Goal: Task Accomplishment & Management: Use online tool/utility

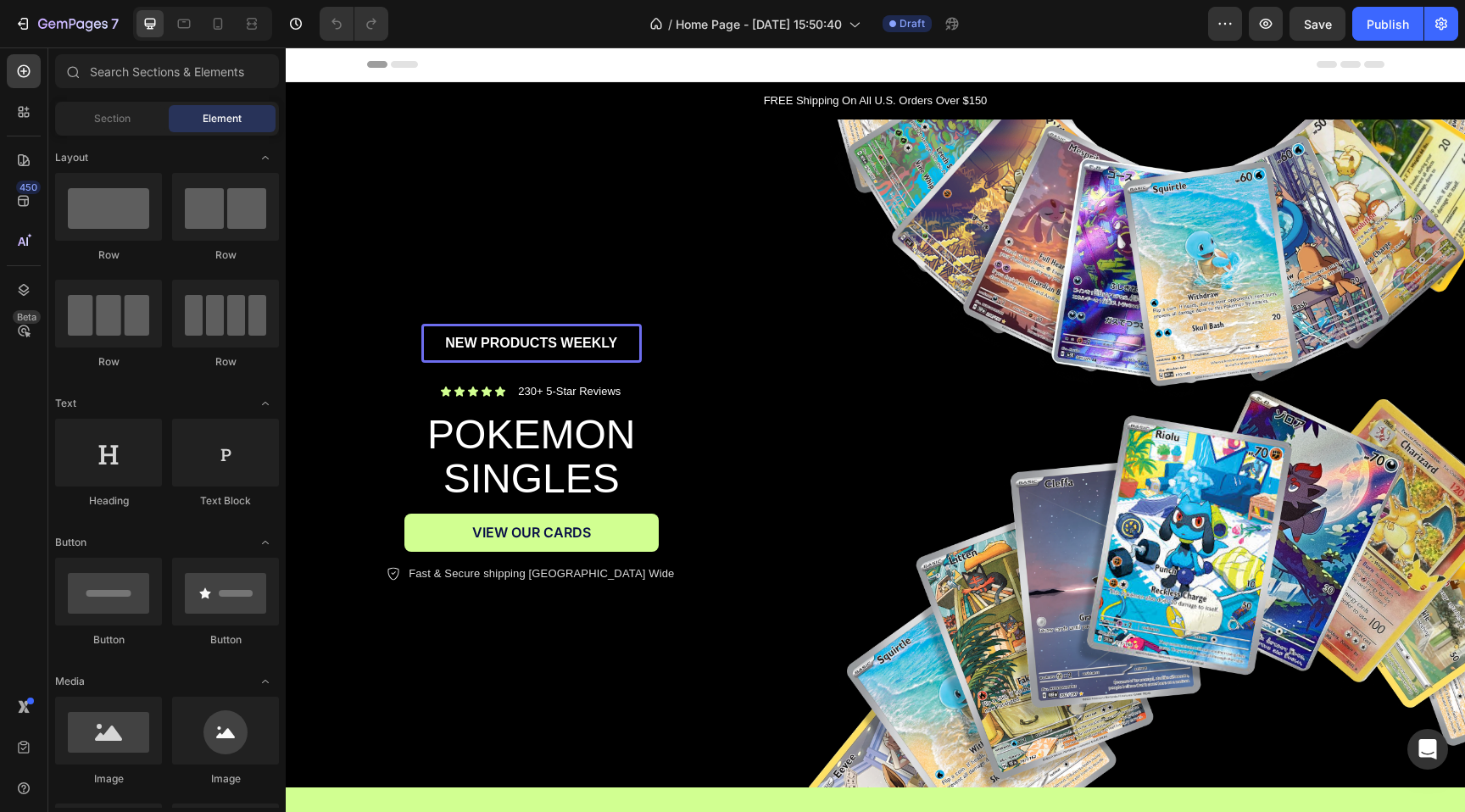
click at [1387, 43] on div "7 / Home Page - [DATE] 15:50:40 Draft Preview Save Publish" at bounding box center [732, 24] width 1465 height 49
click at [1387, 30] on div "Publish" at bounding box center [1387, 24] width 42 height 18
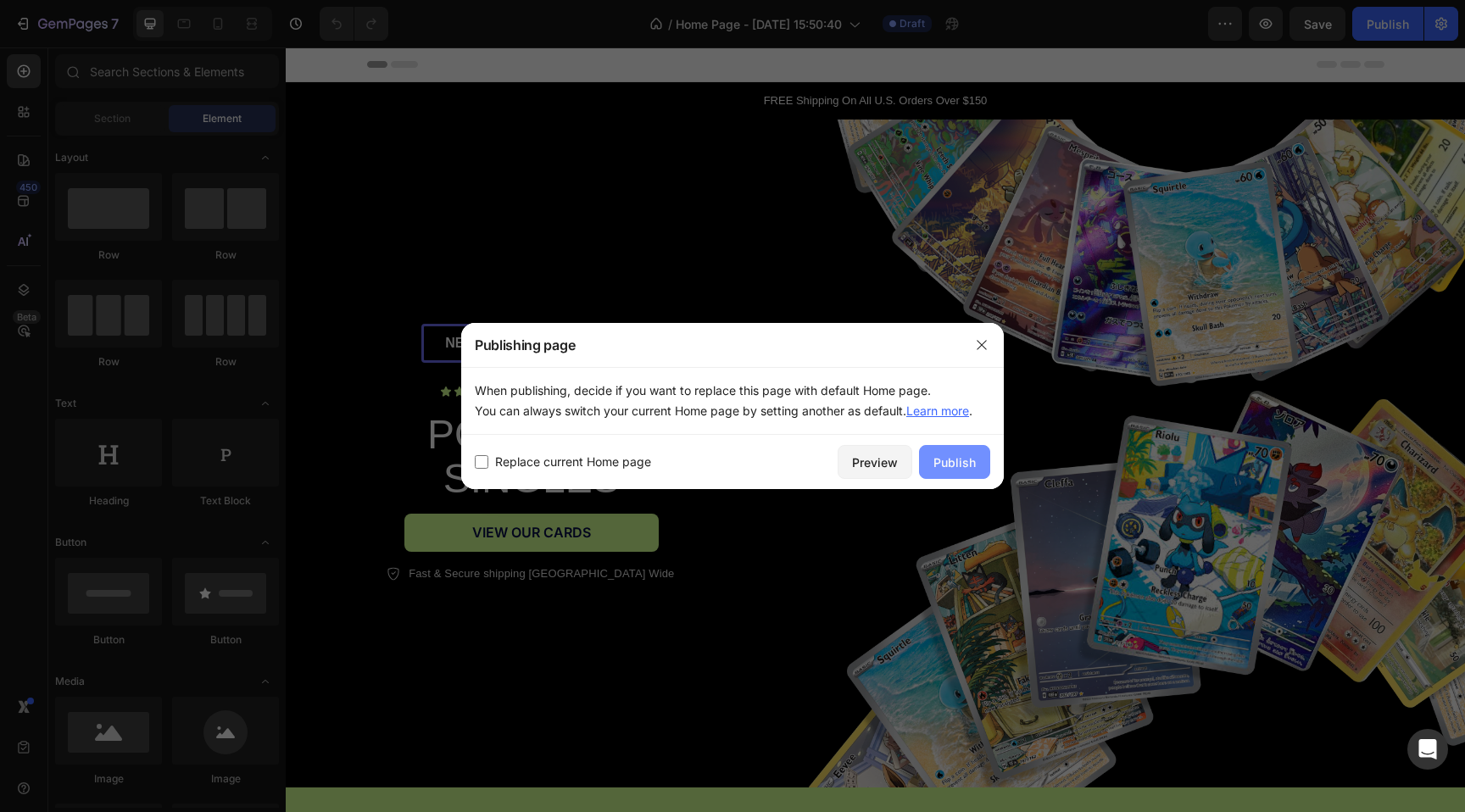
click at [928, 465] on button "Publish" at bounding box center [954, 462] width 71 height 34
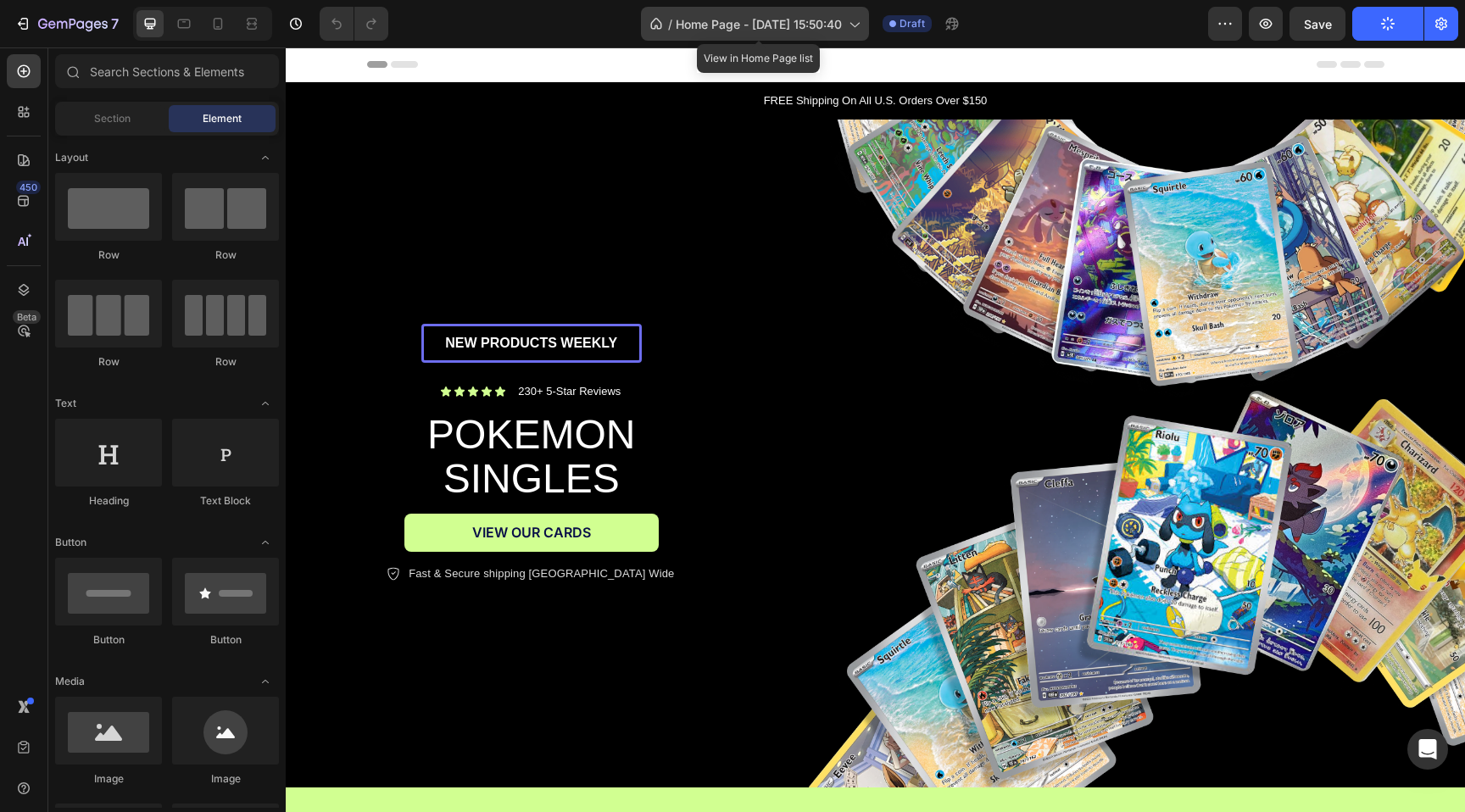
click at [825, 21] on span "Home Page - [DATE] 15:50:40" at bounding box center [758, 24] width 166 height 18
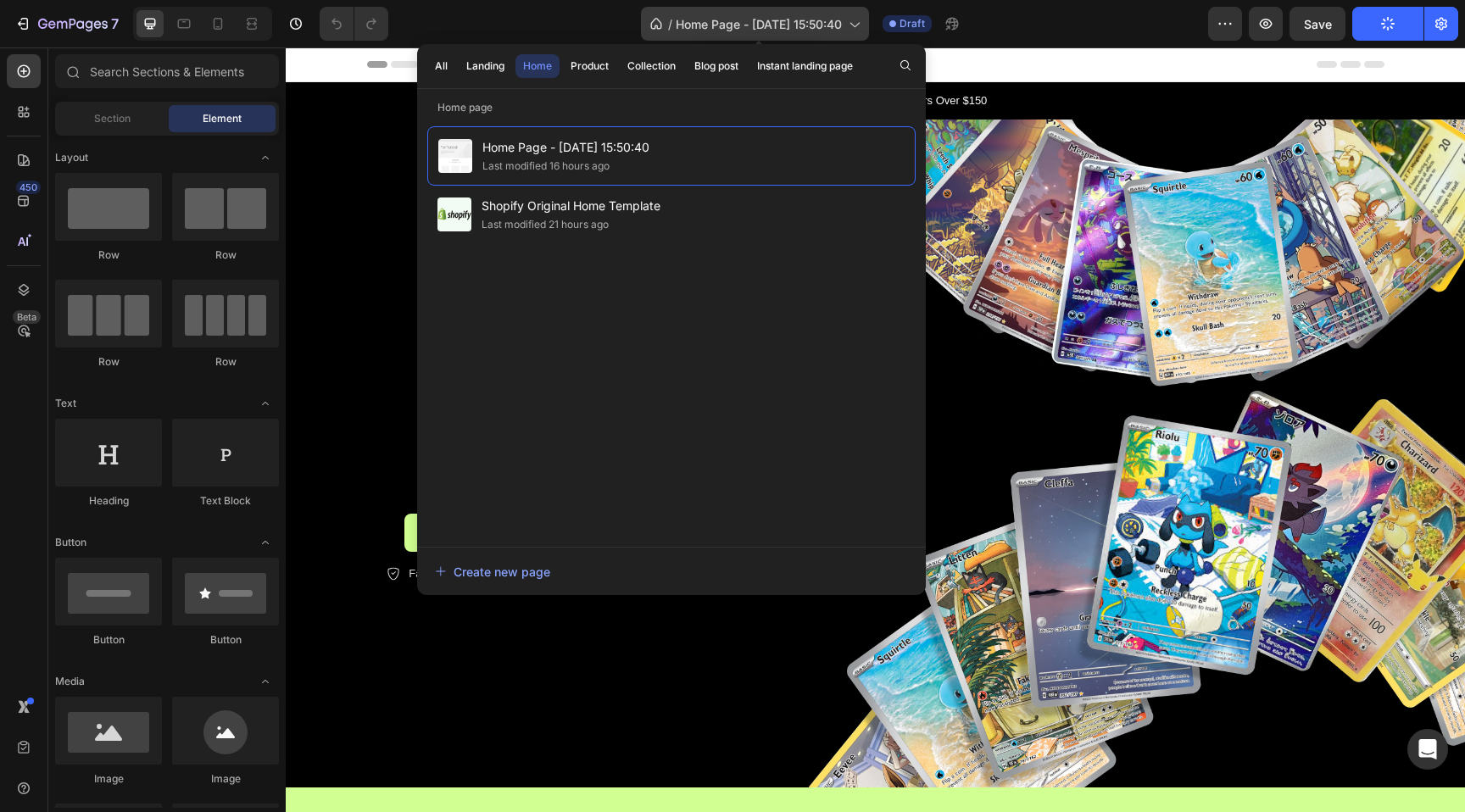
click at [859, 25] on icon at bounding box center [855, 25] width 9 height 5
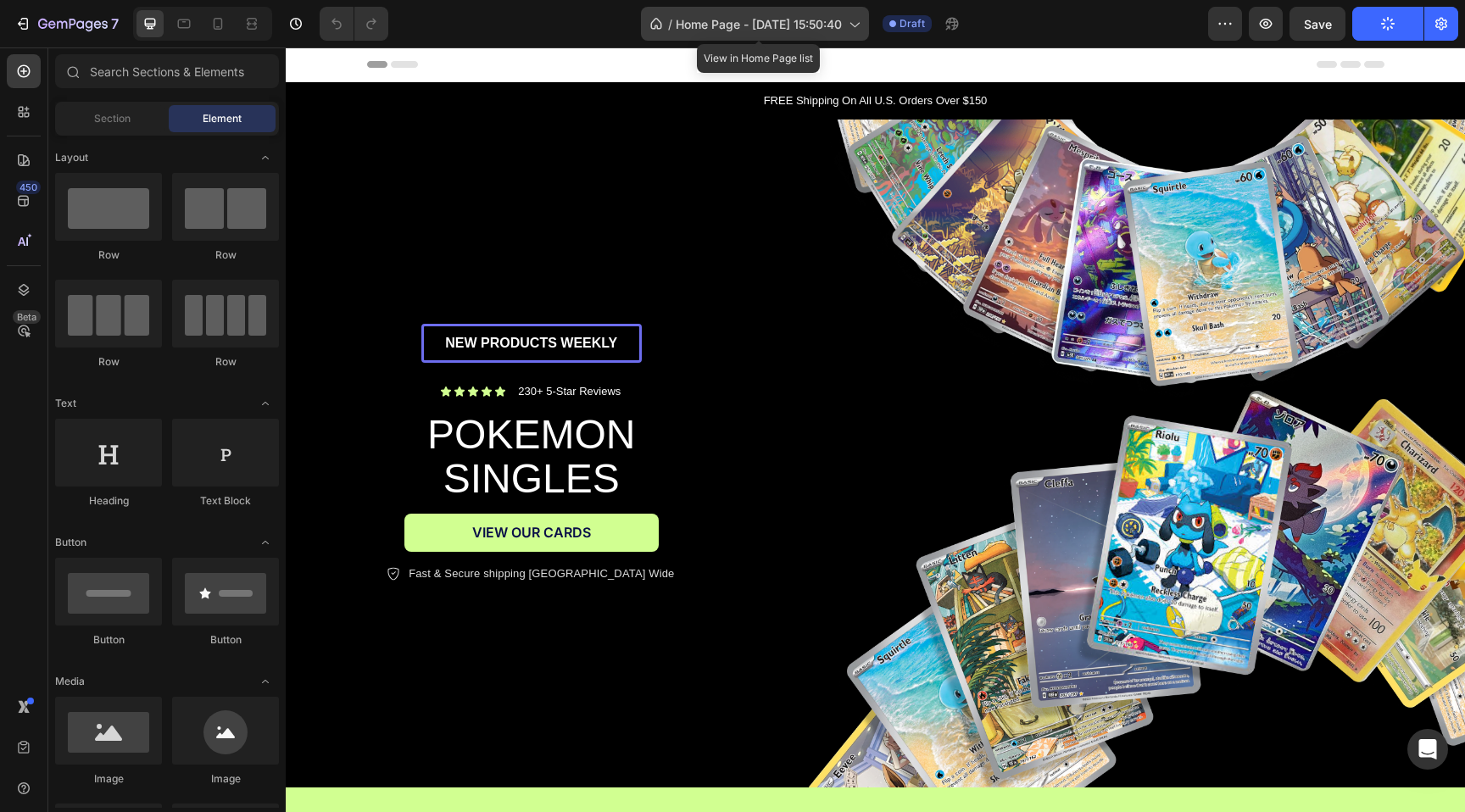
click at [859, 25] on icon at bounding box center [855, 25] width 9 height 5
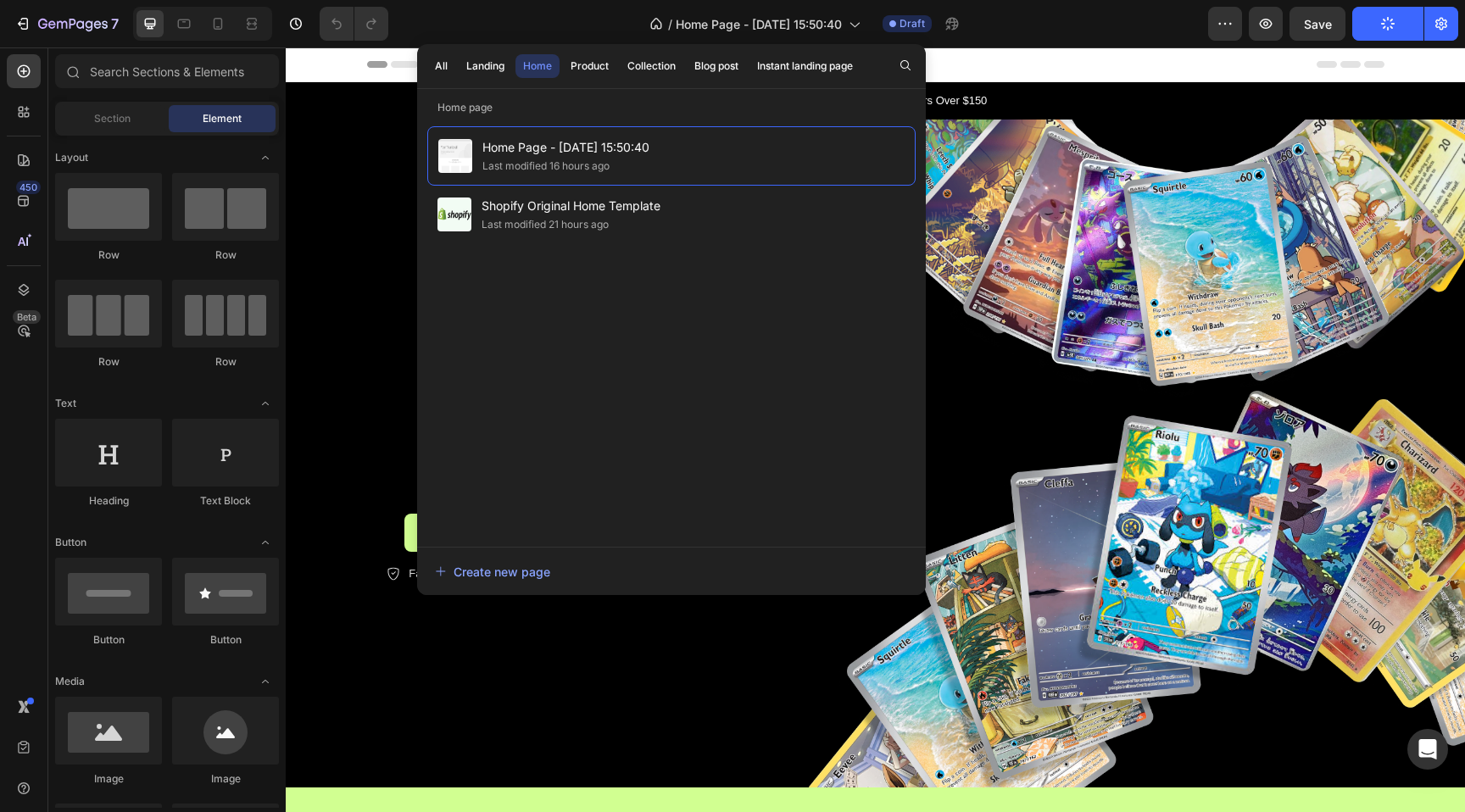
click at [1161, 31] on div "/ Home Page - [DATE] 15:50:40 Draft" at bounding box center [805, 24] width 806 height 34
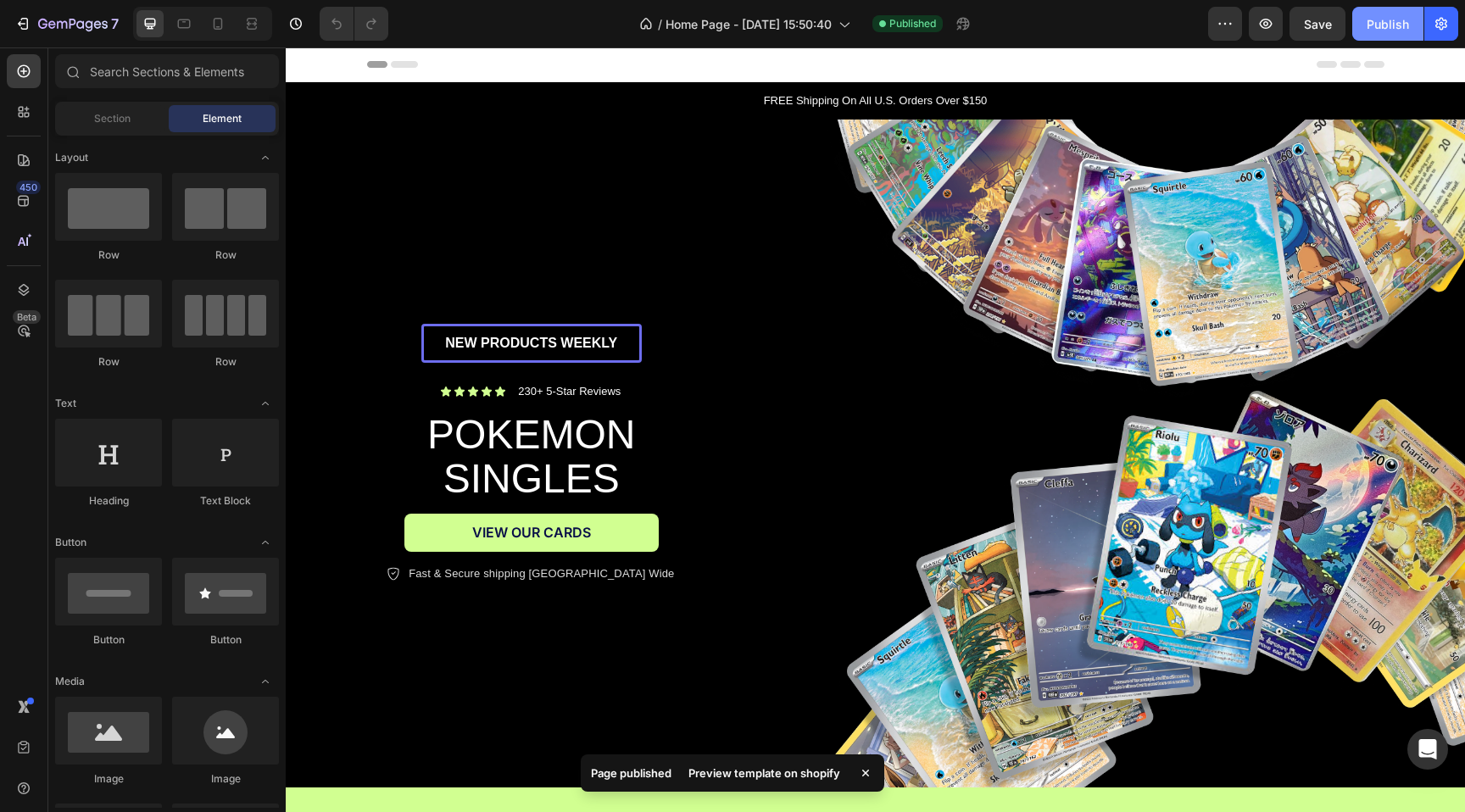
click at [1408, 31] on div "Publish" at bounding box center [1387, 24] width 42 height 18
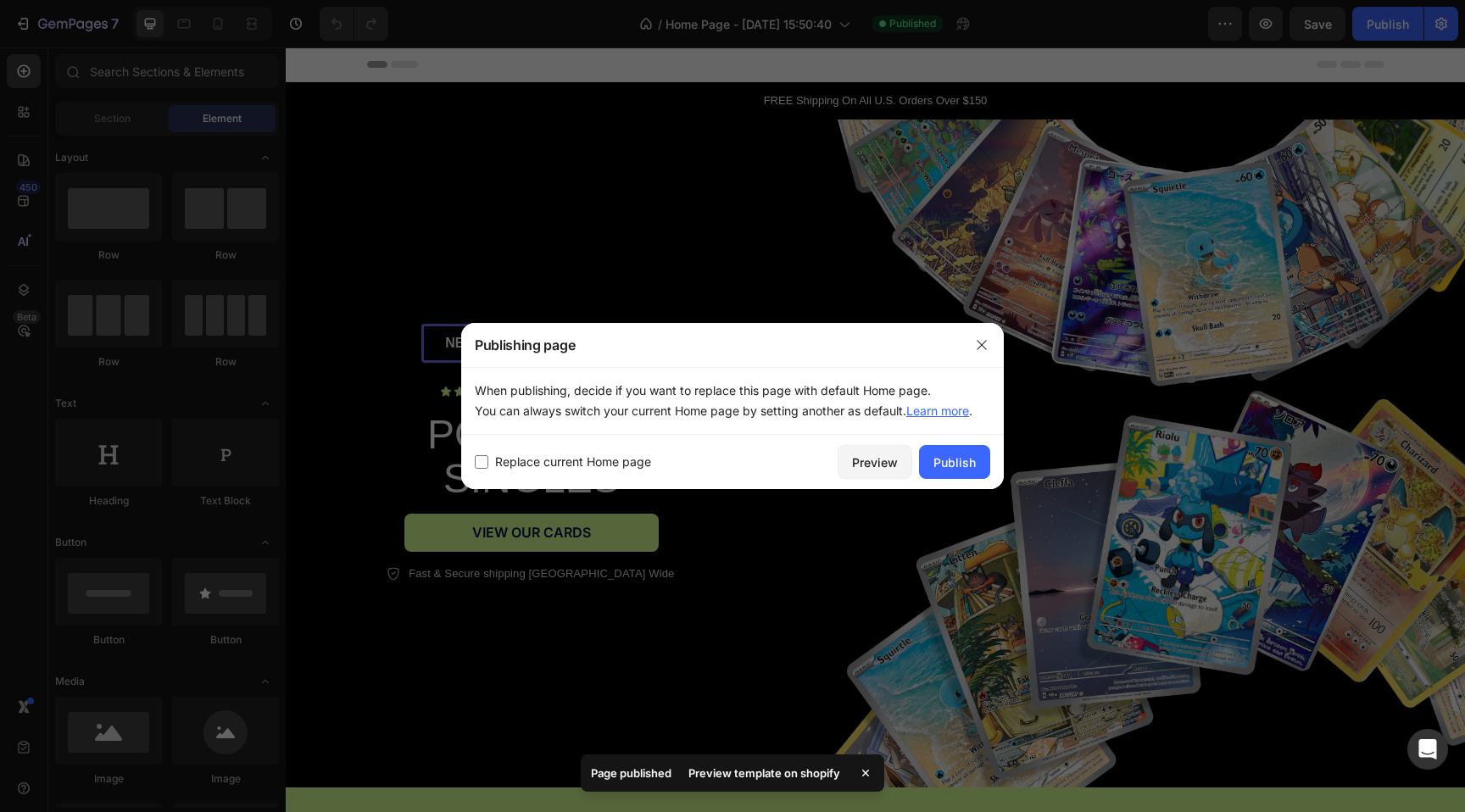
click at [596, 461] on span "Replace current Home page" at bounding box center [572, 461] width 156 height 21
checkbox input "true"
click at [942, 461] on div "Publish" at bounding box center [954, 462] width 42 height 18
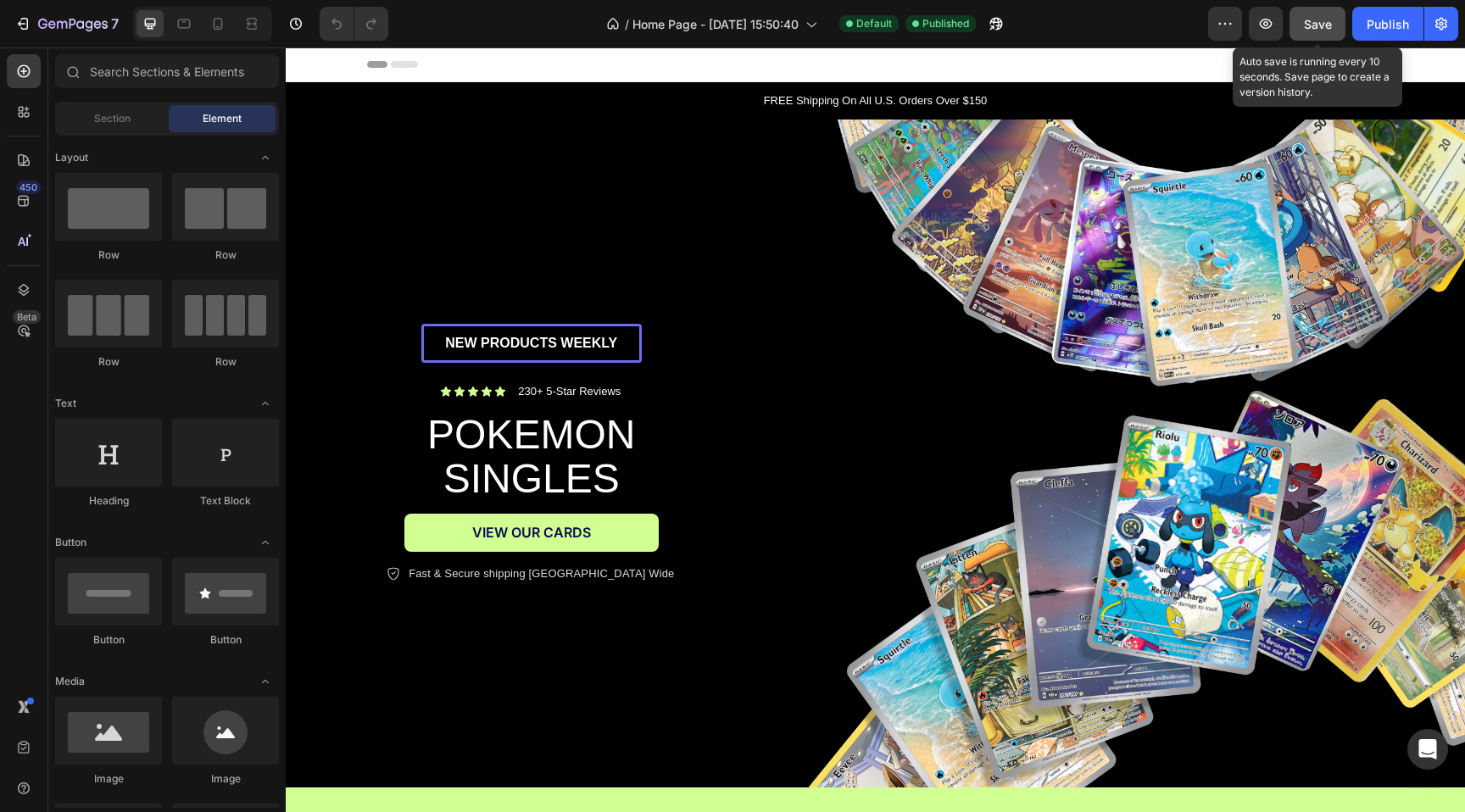
click at [1305, 33] on button "Save" at bounding box center [1317, 24] width 56 height 34
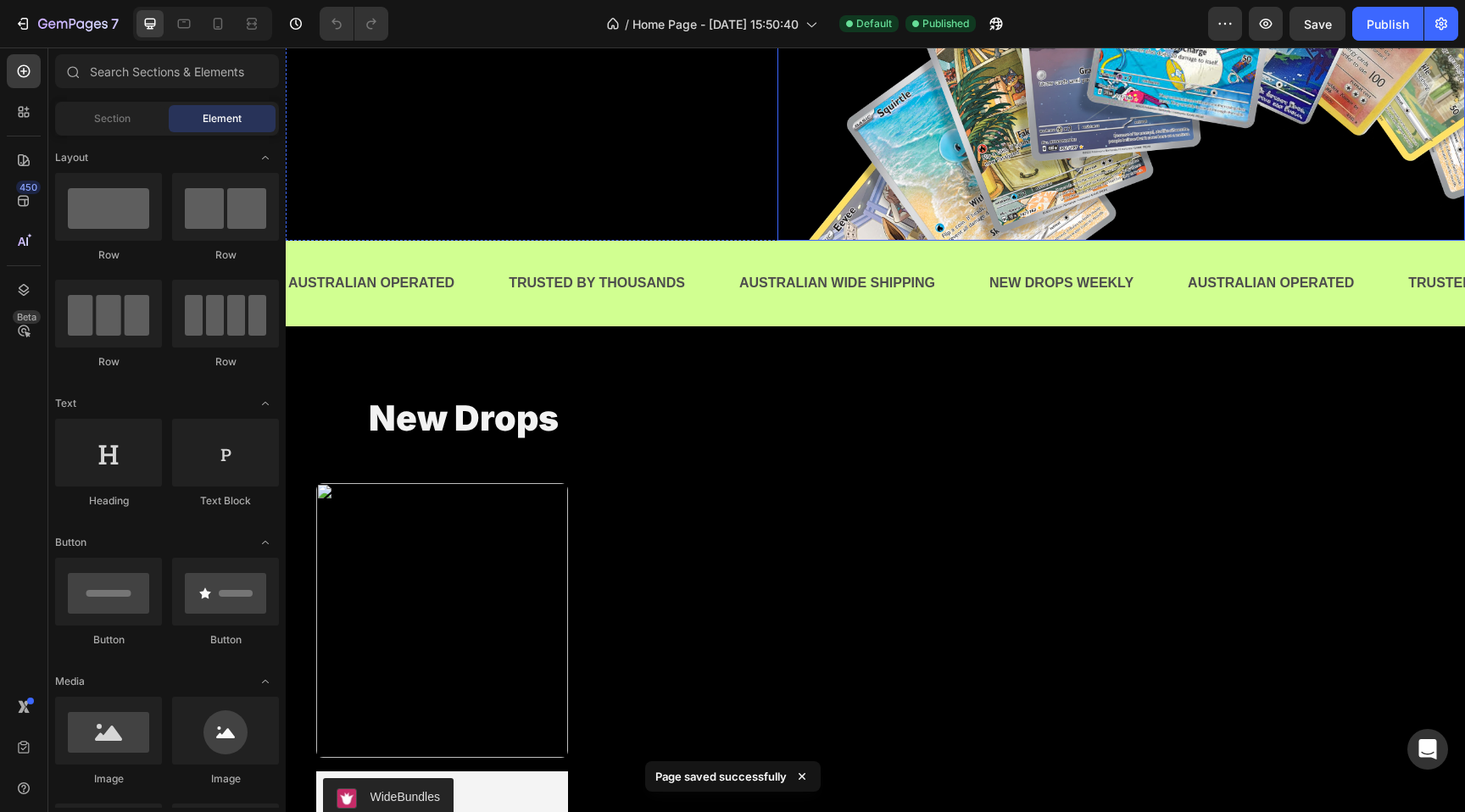
scroll to position [550, 0]
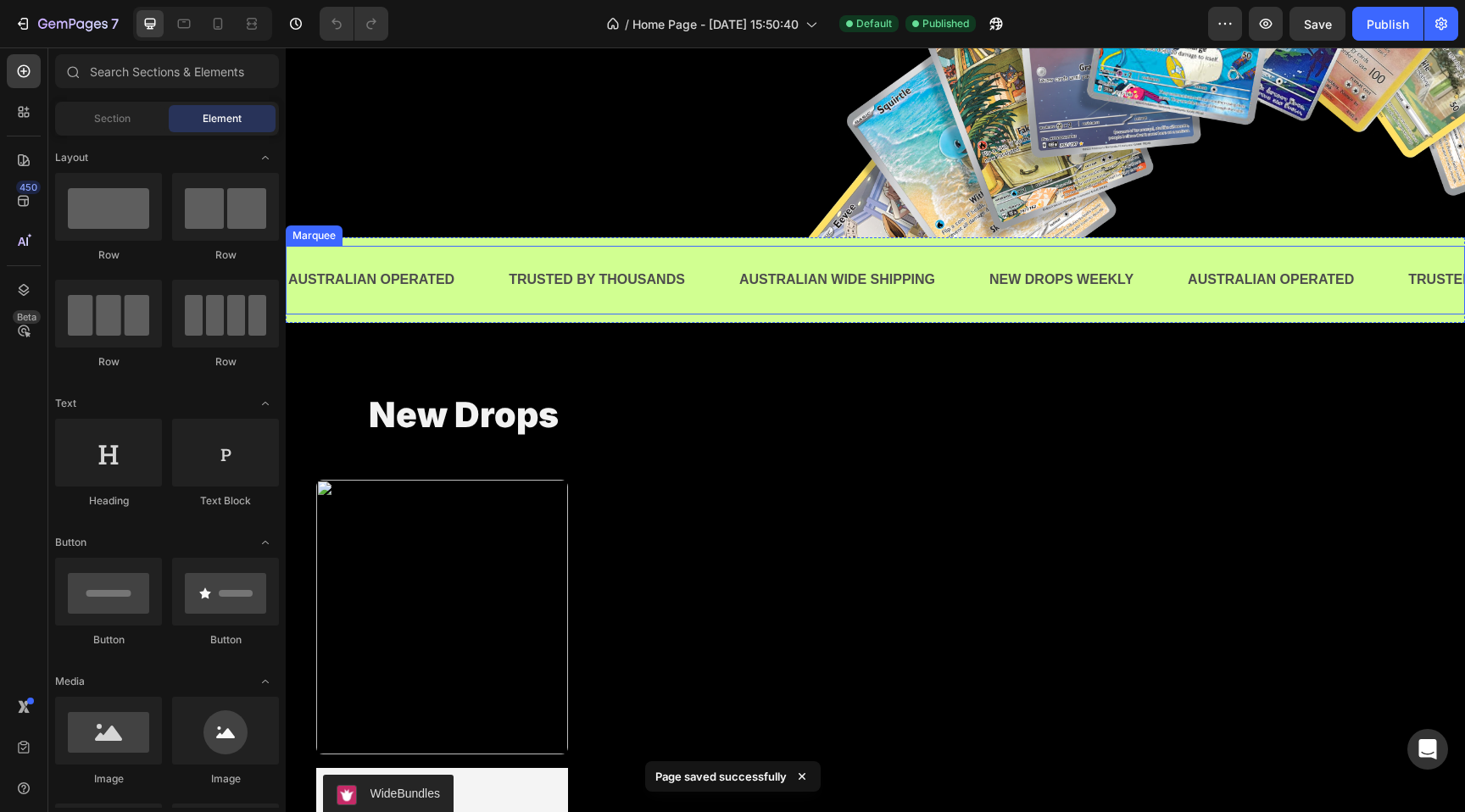
click at [1167, 307] on div "AUSTRALIAN OPERATED Text Block TRUSTED BY THOUSANDS Text Block AUSTRALIAN WIDE …" at bounding box center [875, 280] width 1179 height 68
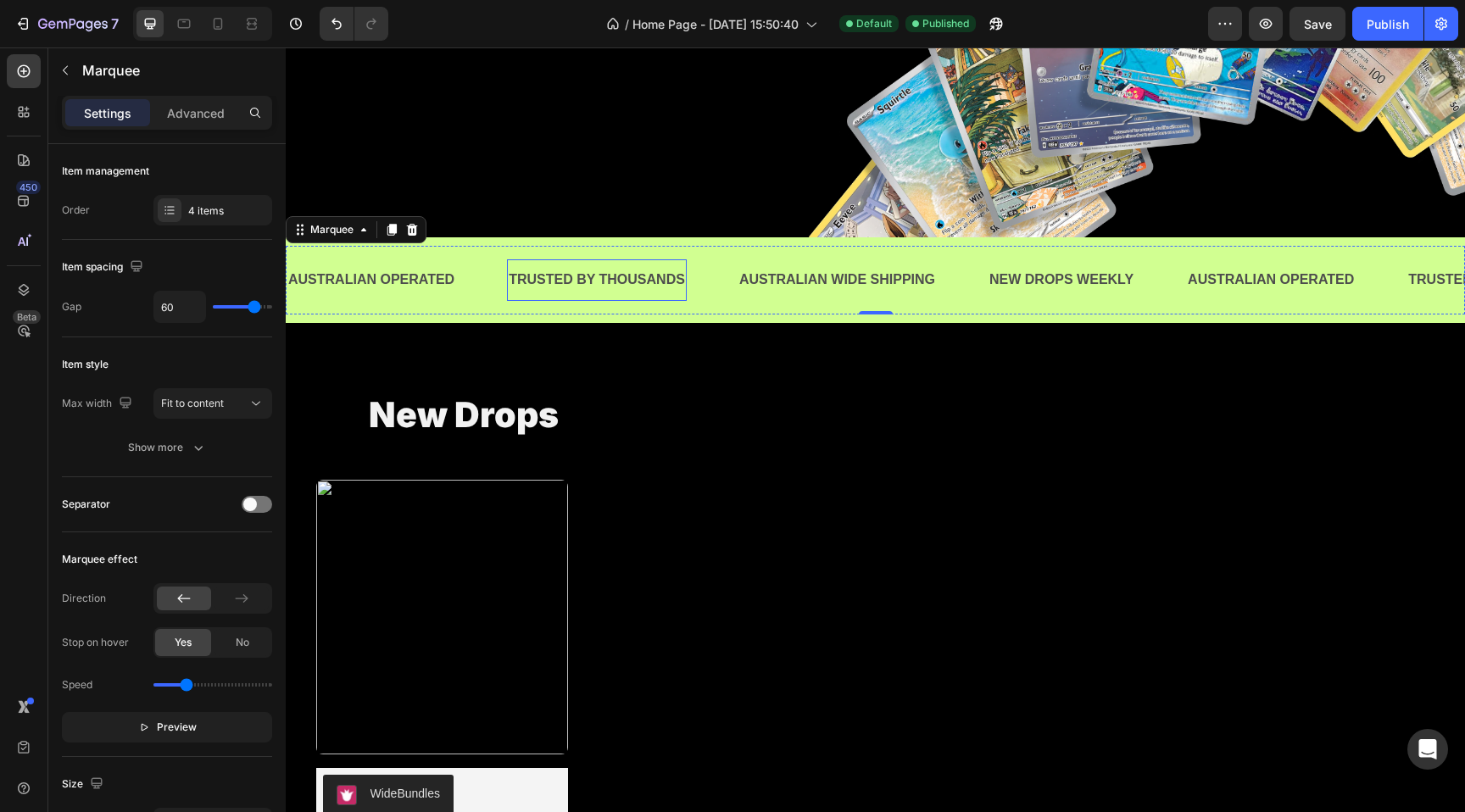
click at [560, 278] on p "TRUSTED BY THOUSANDS" at bounding box center [597, 279] width 177 height 24
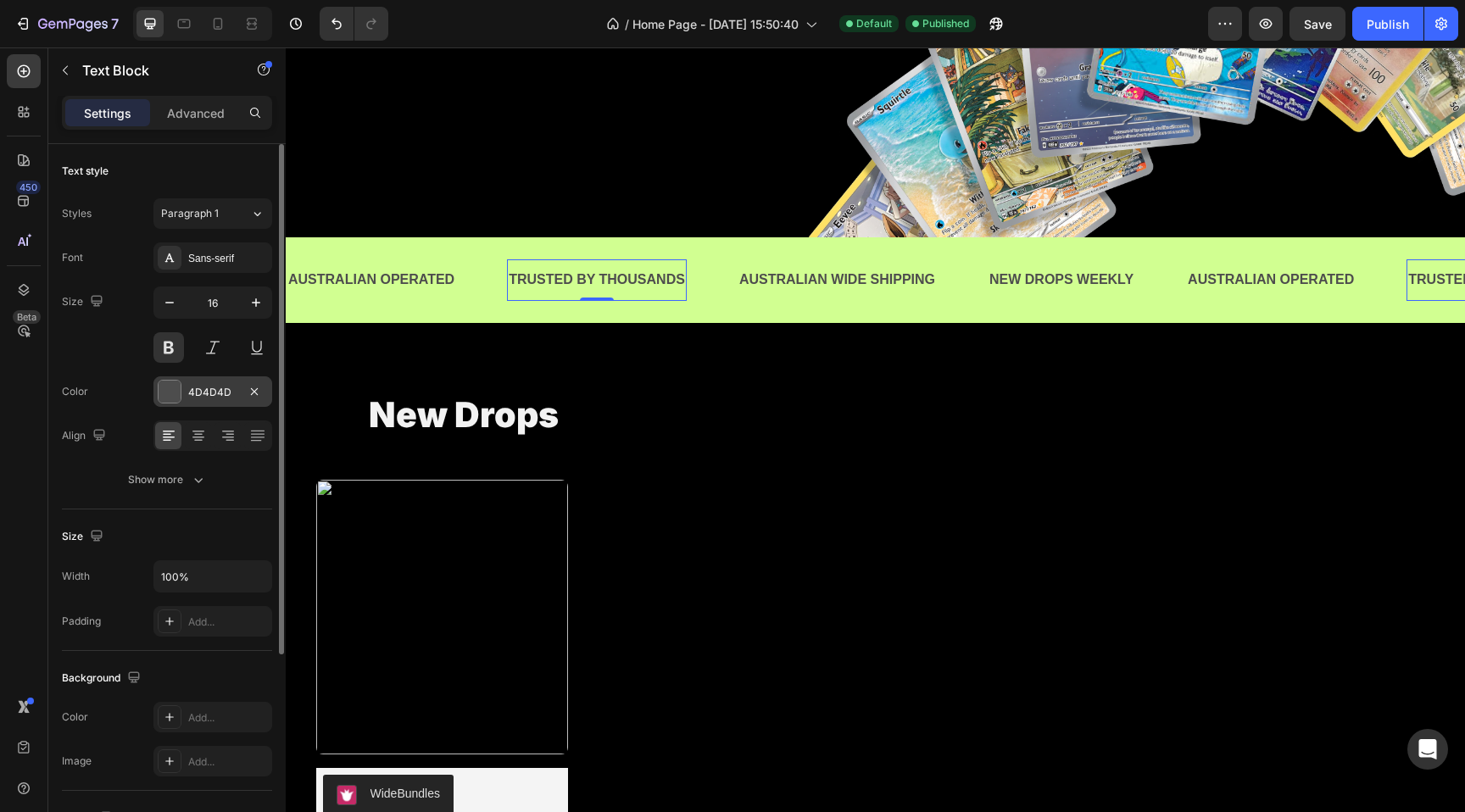
click at [159, 388] on div at bounding box center [169, 391] width 22 height 22
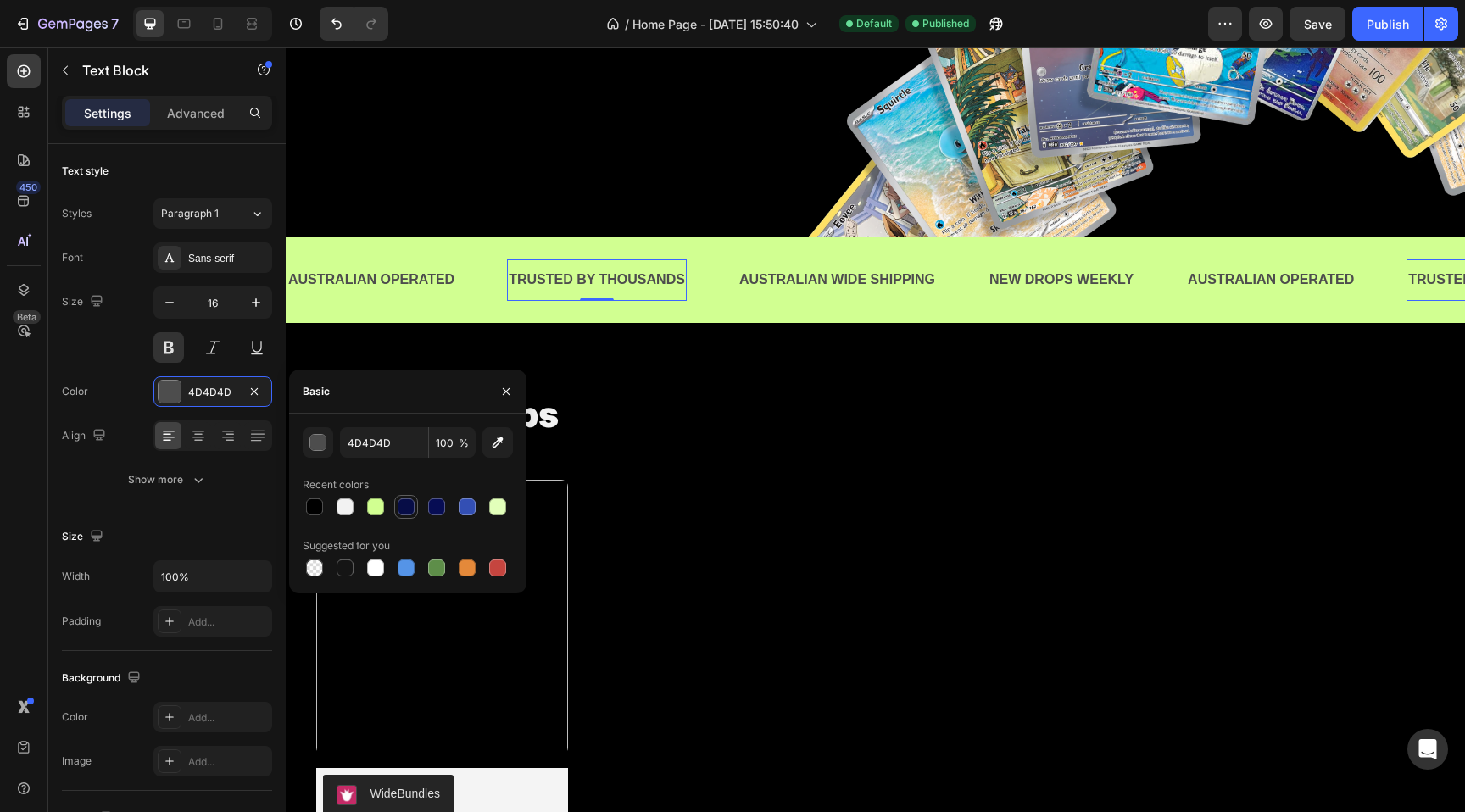
click at [399, 504] on div at bounding box center [406, 506] width 17 height 17
type input "070D47"
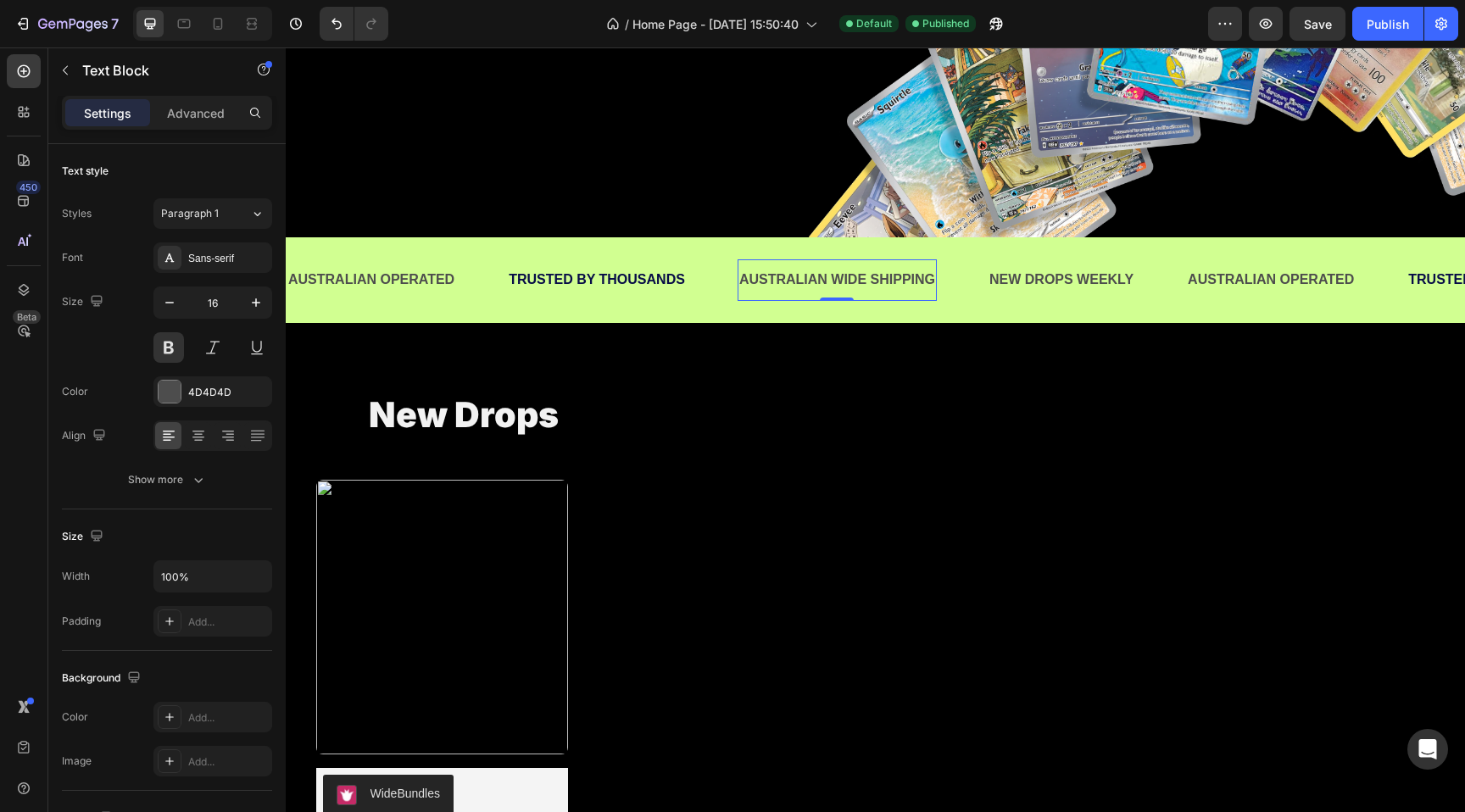
click at [849, 274] on p "AUSTRALIAN WIDE SHIPPING" at bounding box center [837, 279] width 196 height 24
click at [164, 389] on div at bounding box center [169, 391] width 22 height 22
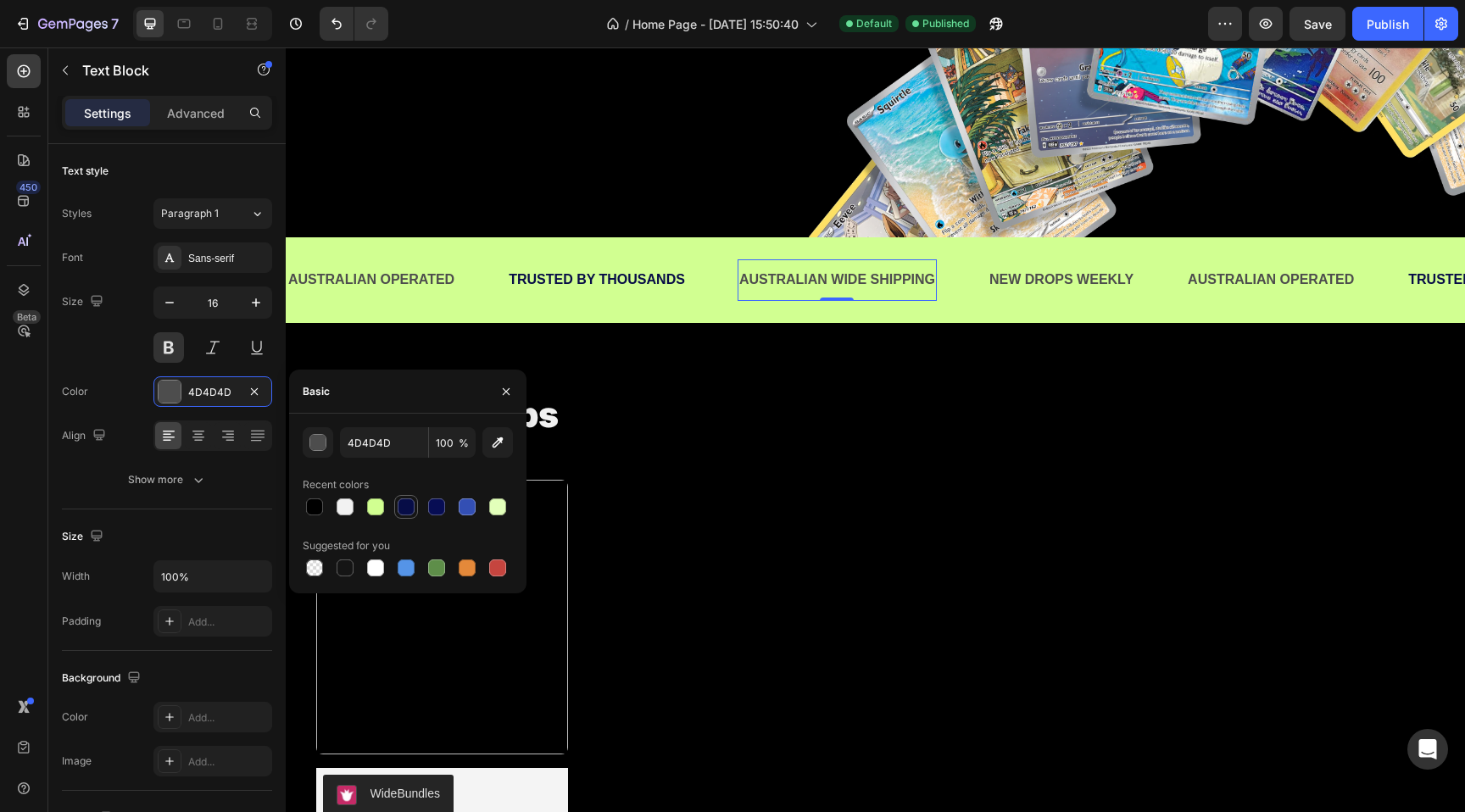
click at [408, 513] on div at bounding box center [406, 506] width 17 height 17
type input "070D47"
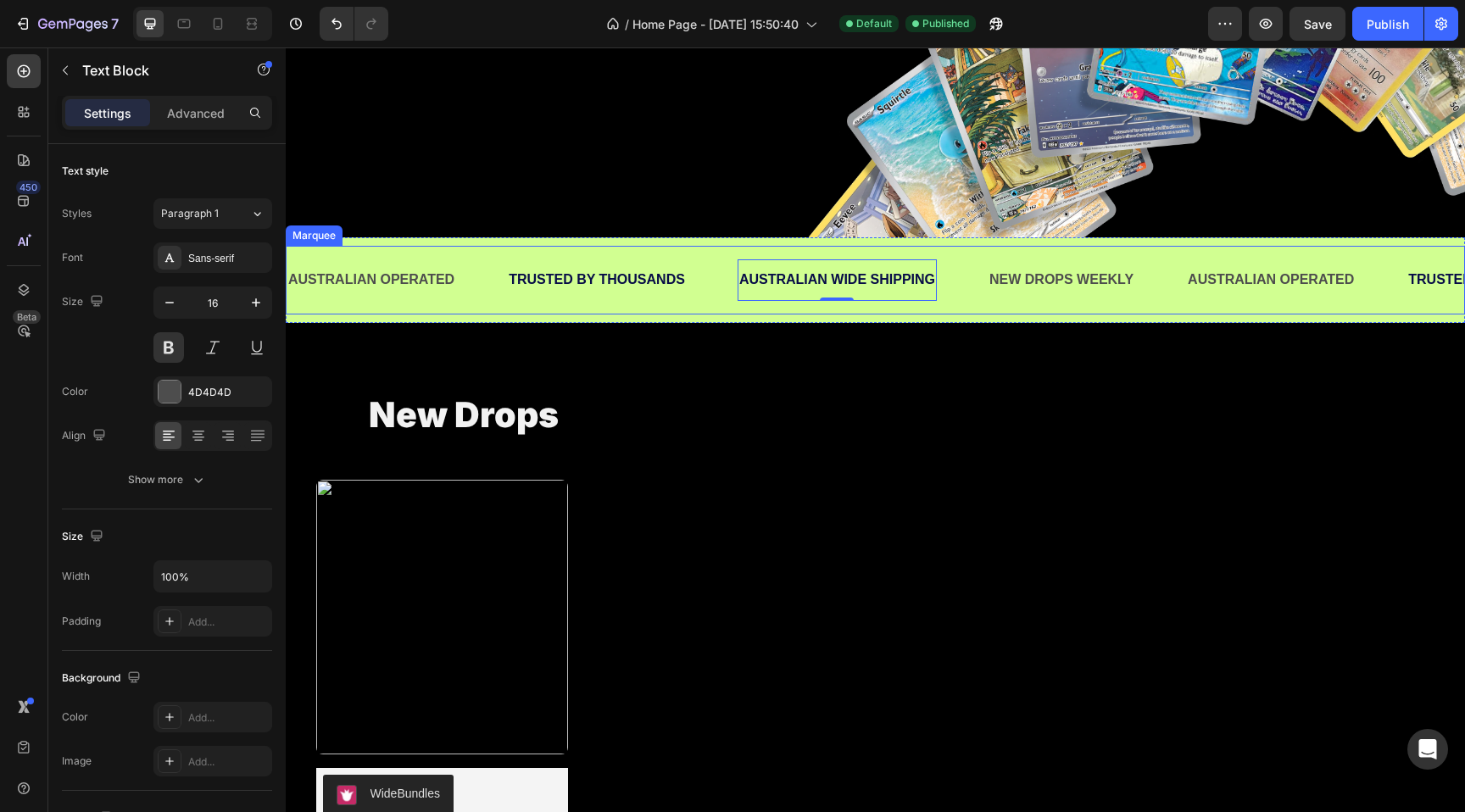
click at [1043, 288] on p "NEW DROPS WEEKLY" at bounding box center [1061, 279] width 144 height 24
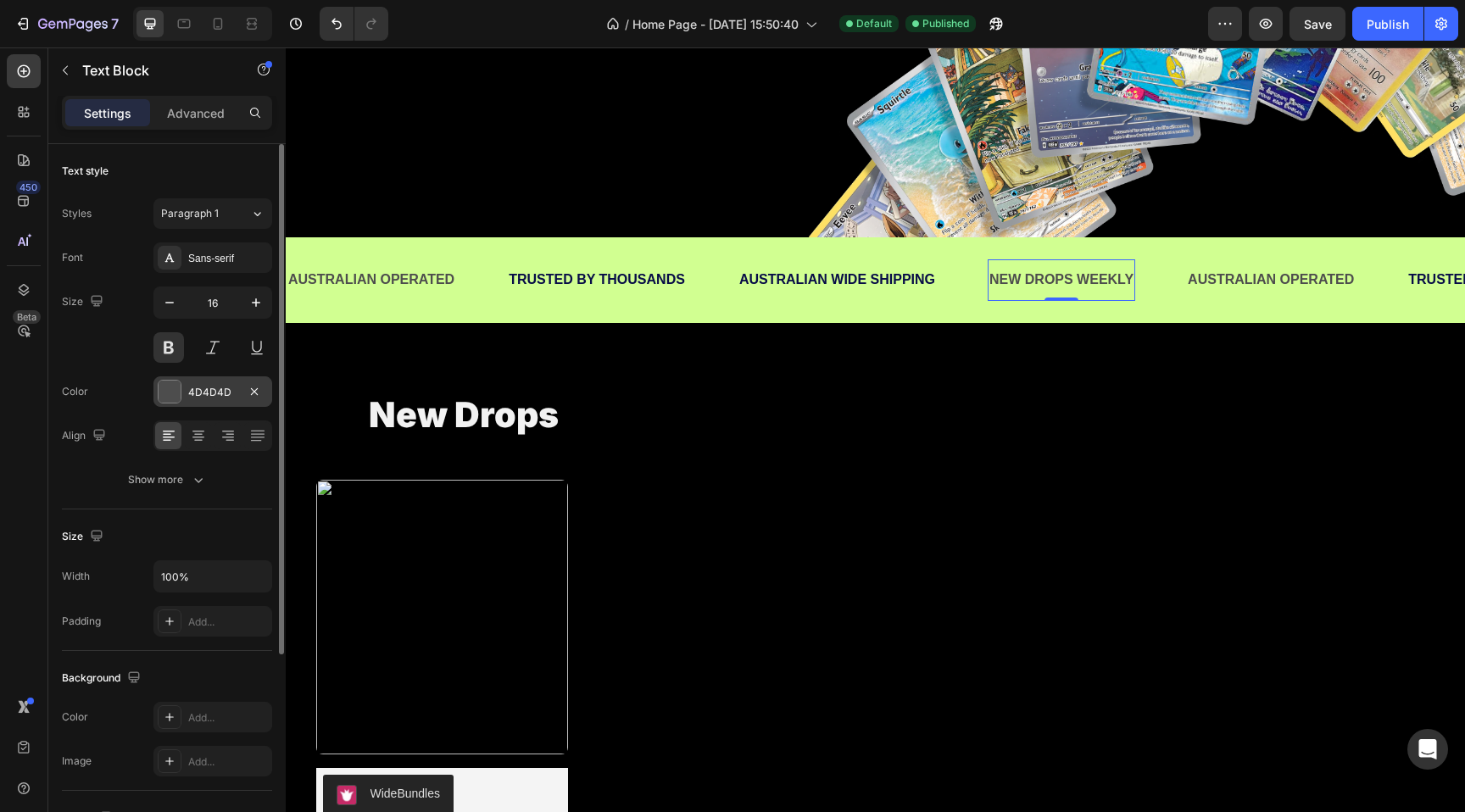
click at [169, 391] on div at bounding box center [169, 391] width 22 height 22
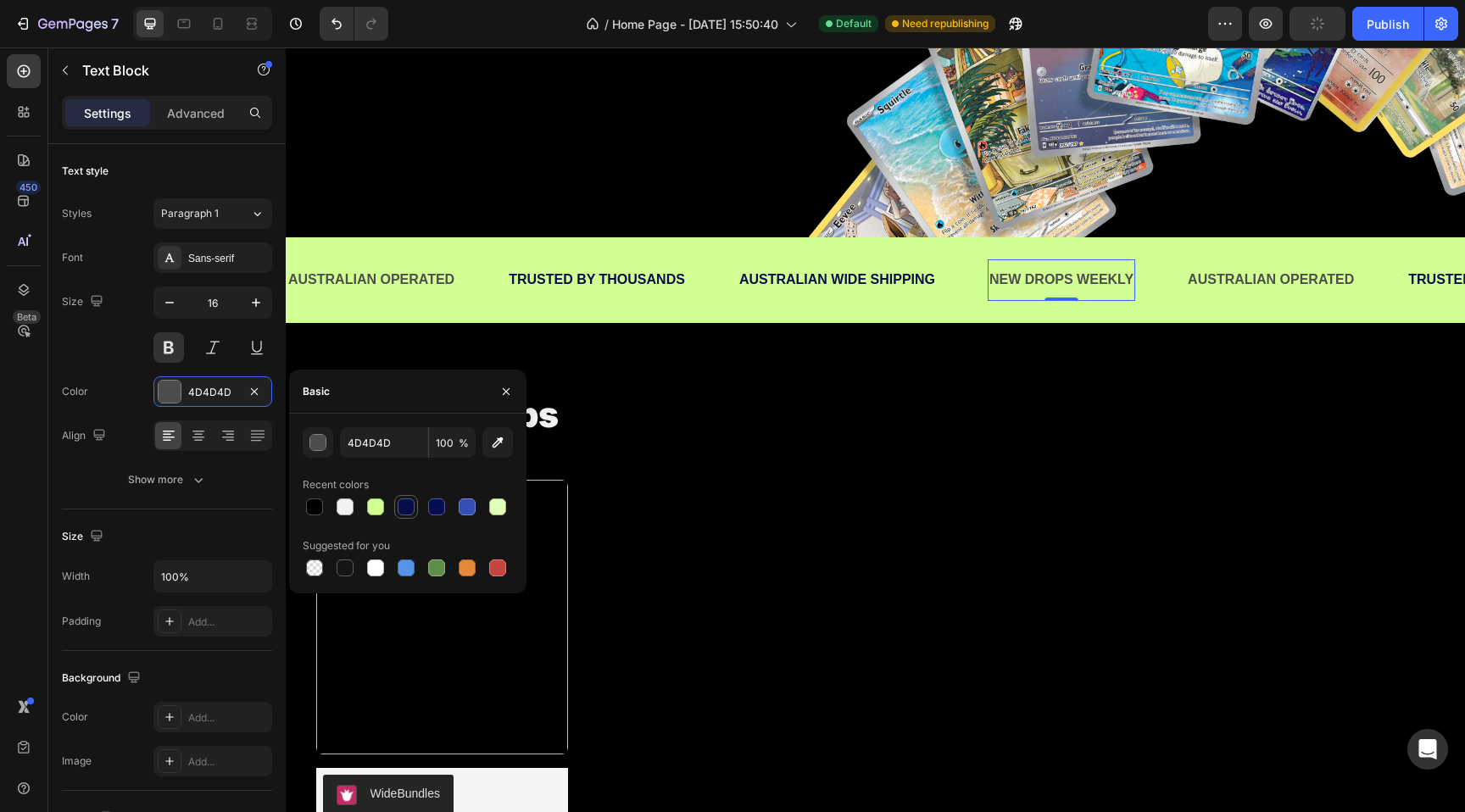
click at [414, 505] on div at bounding box center [406, 506] width 17 height 17
type input "070D47"
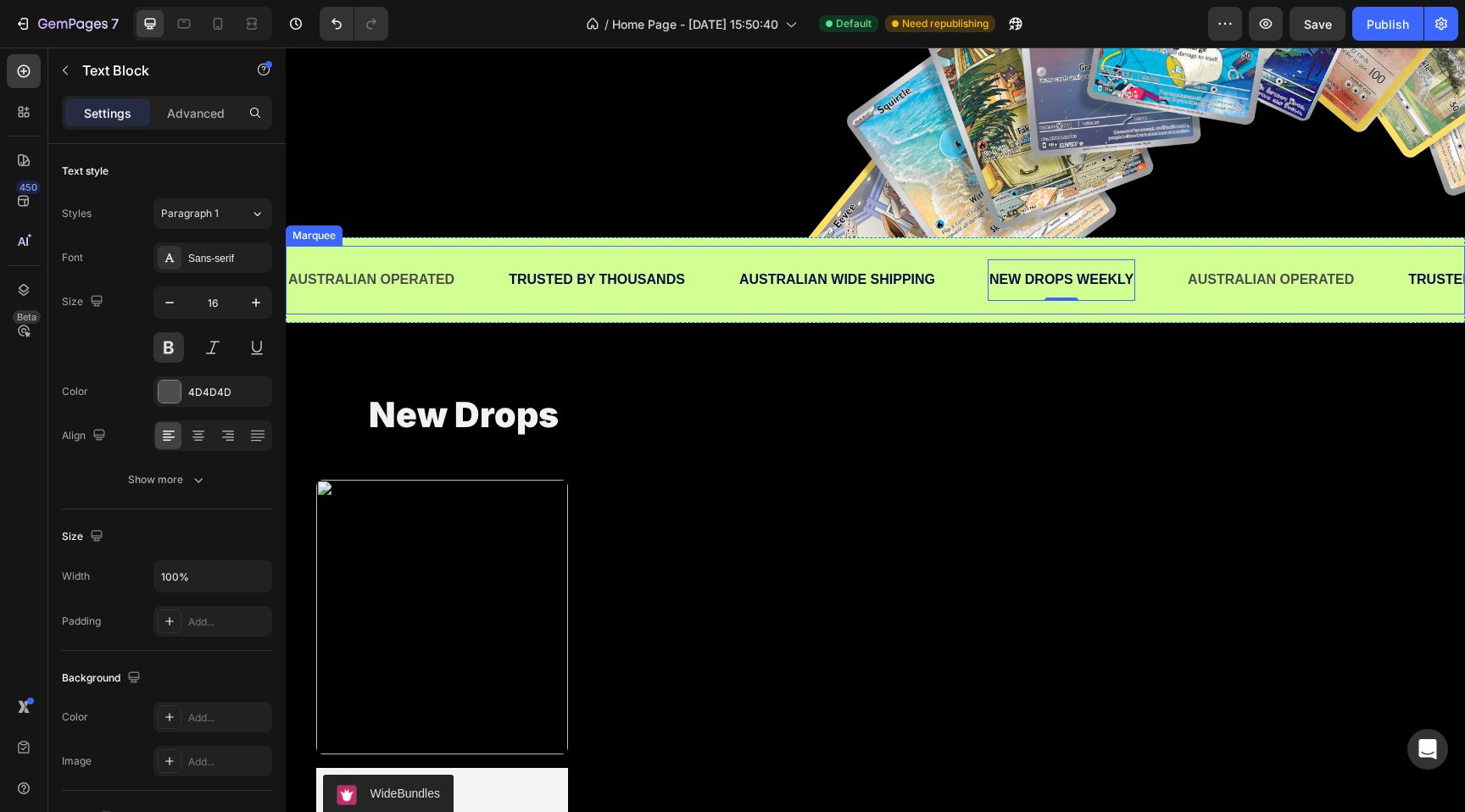
click at [1211, 270] on p "AUSTRALIAN OPERATED" at bounding box center [1270, 279] width 166 height 24
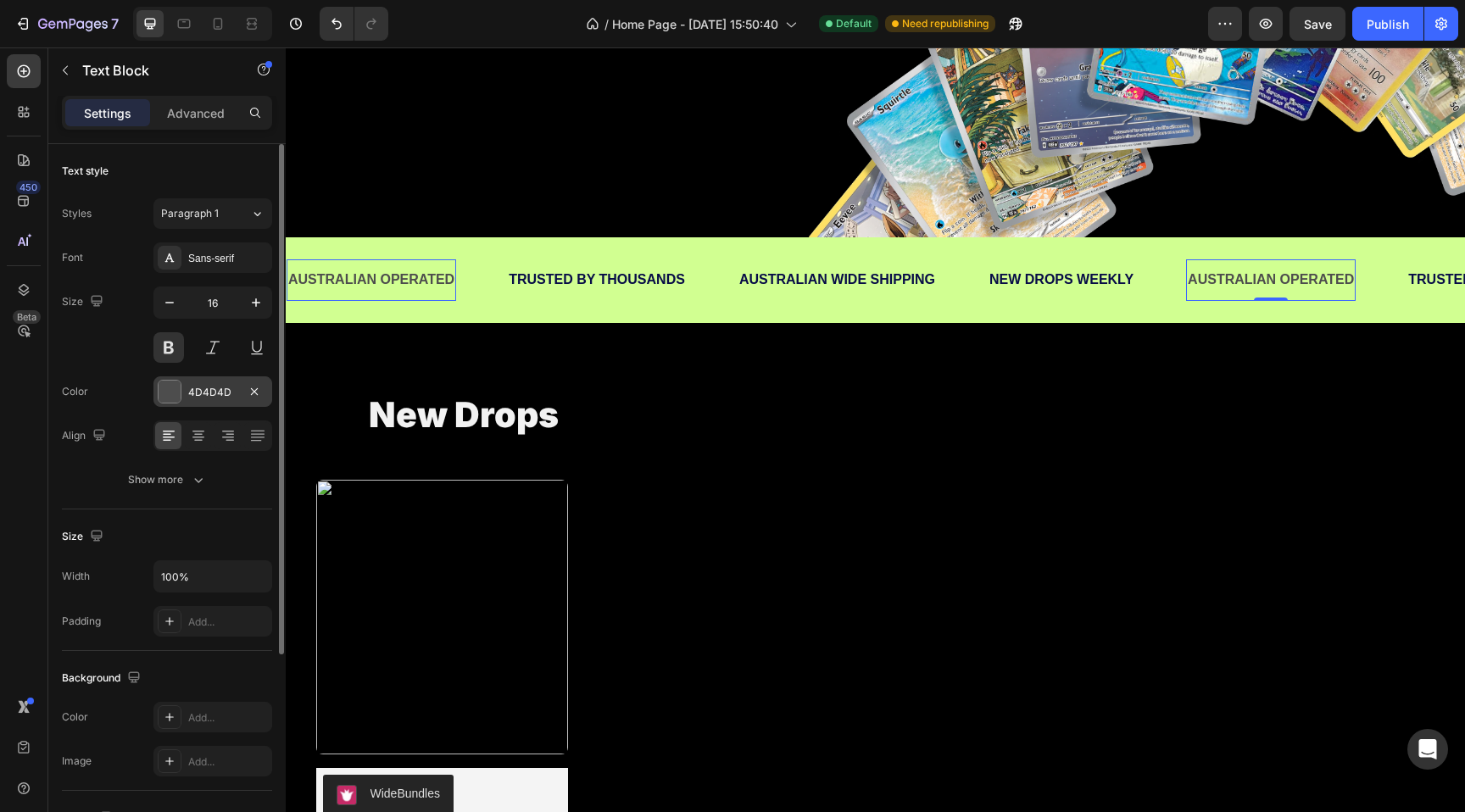
click at [171, 394] on div at bounding box center [169, 391] width 22 height 22
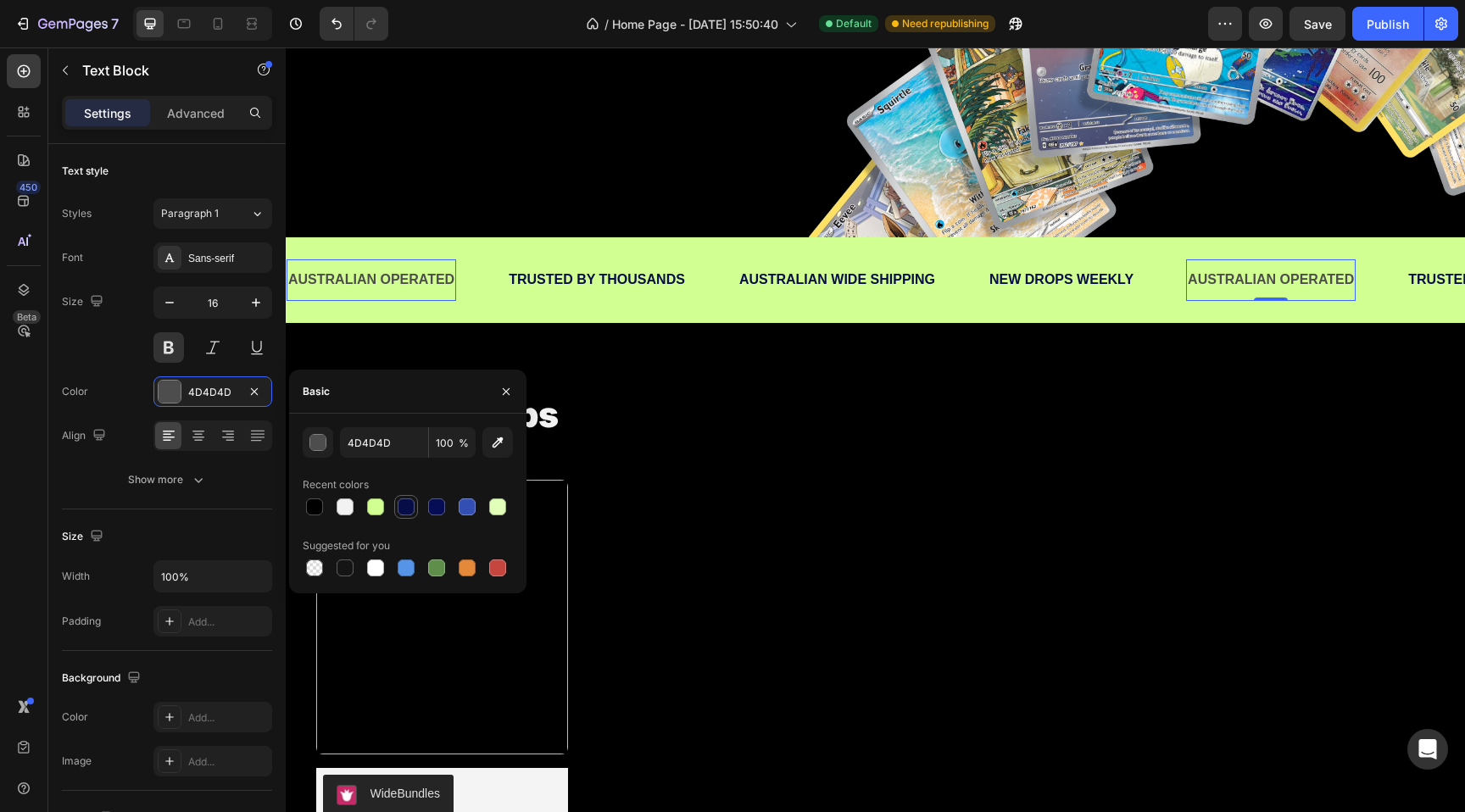
click at [409, 500] on div at bounding box center [406, 506] width 17 height 17
type input "070D47"
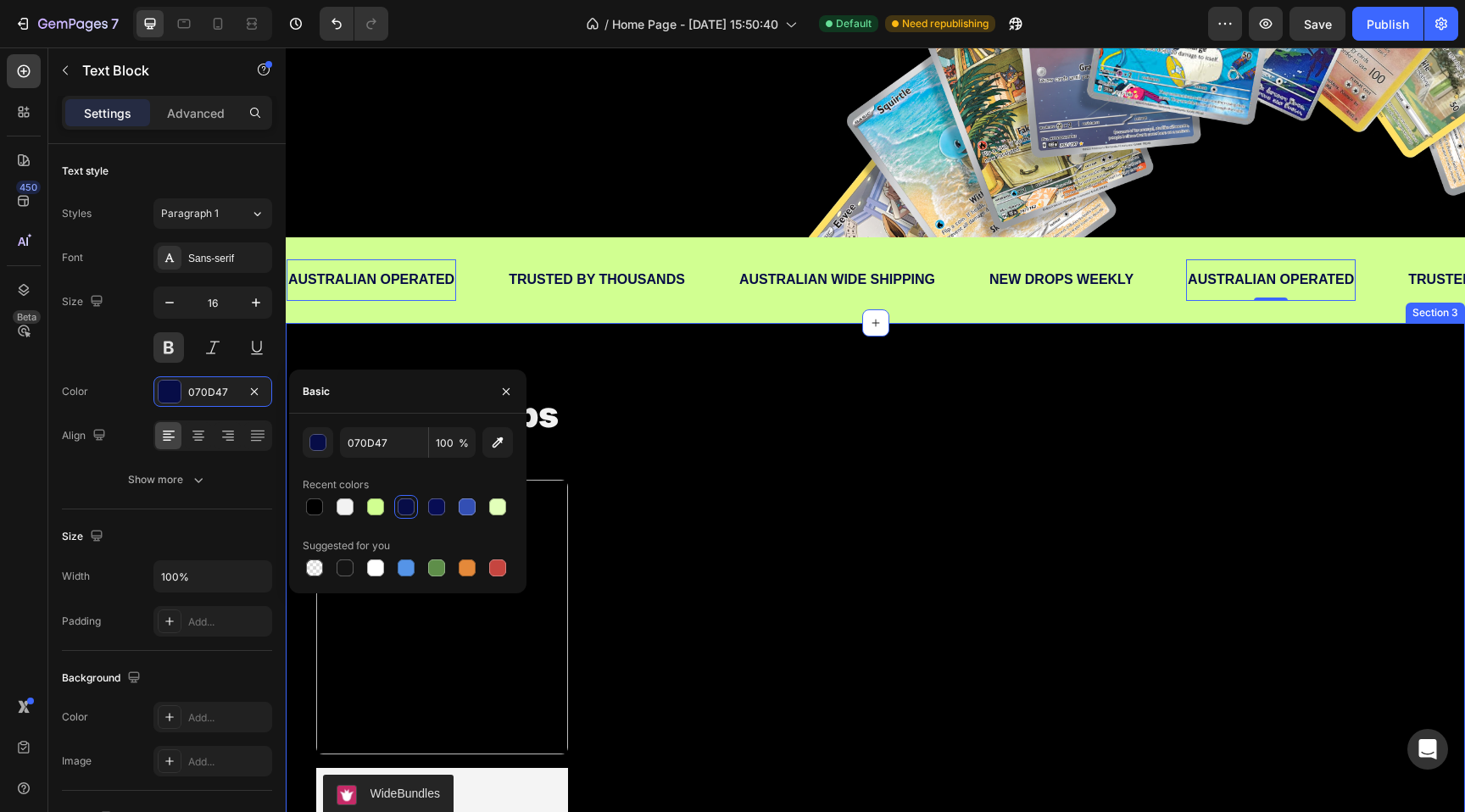
click at [836, 362] on div "new drops Heading Product Images WideBundles WideBundles Available both online …" at bounding box center [875, 643] width 1179 height 640
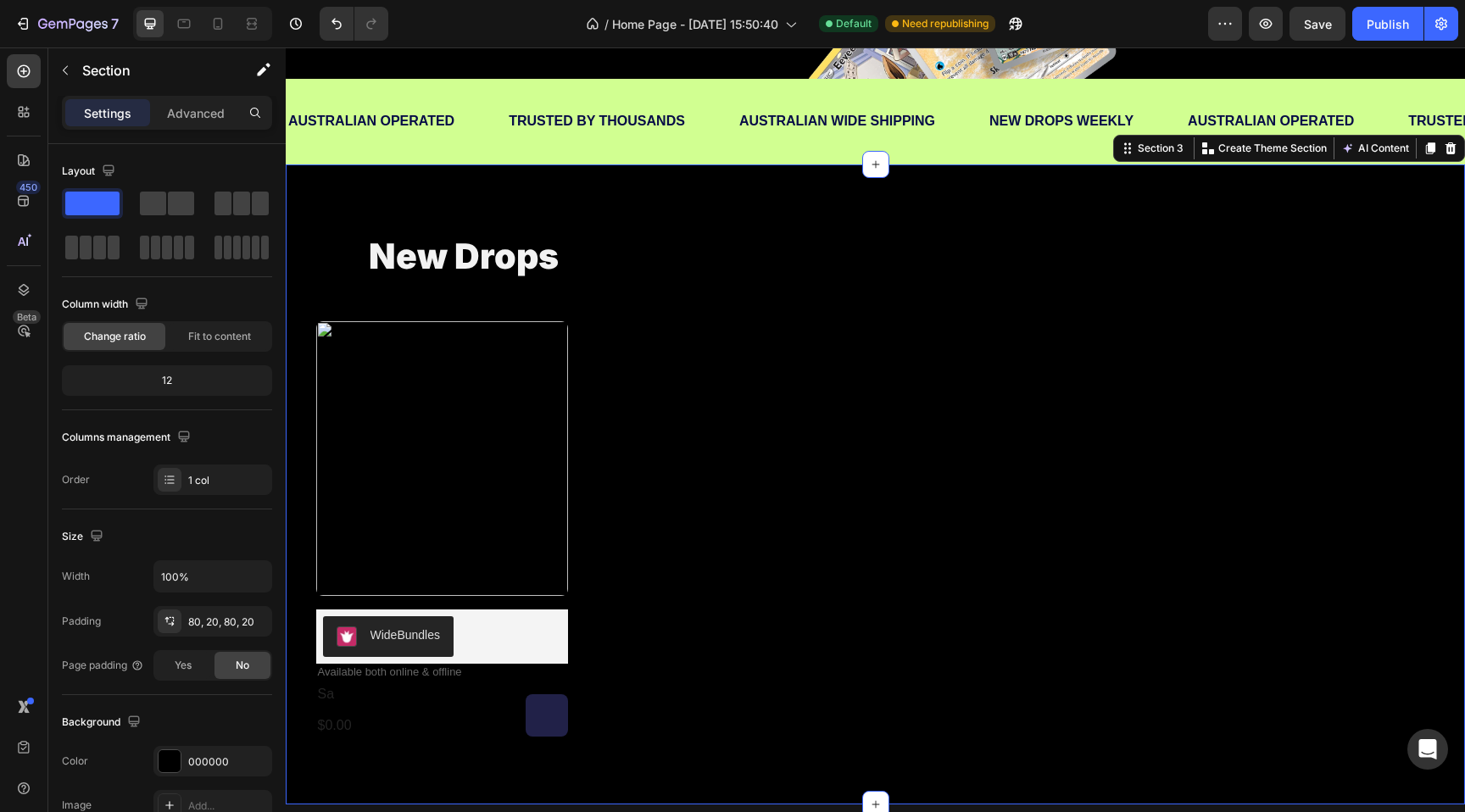
scroll to position [718, 0]
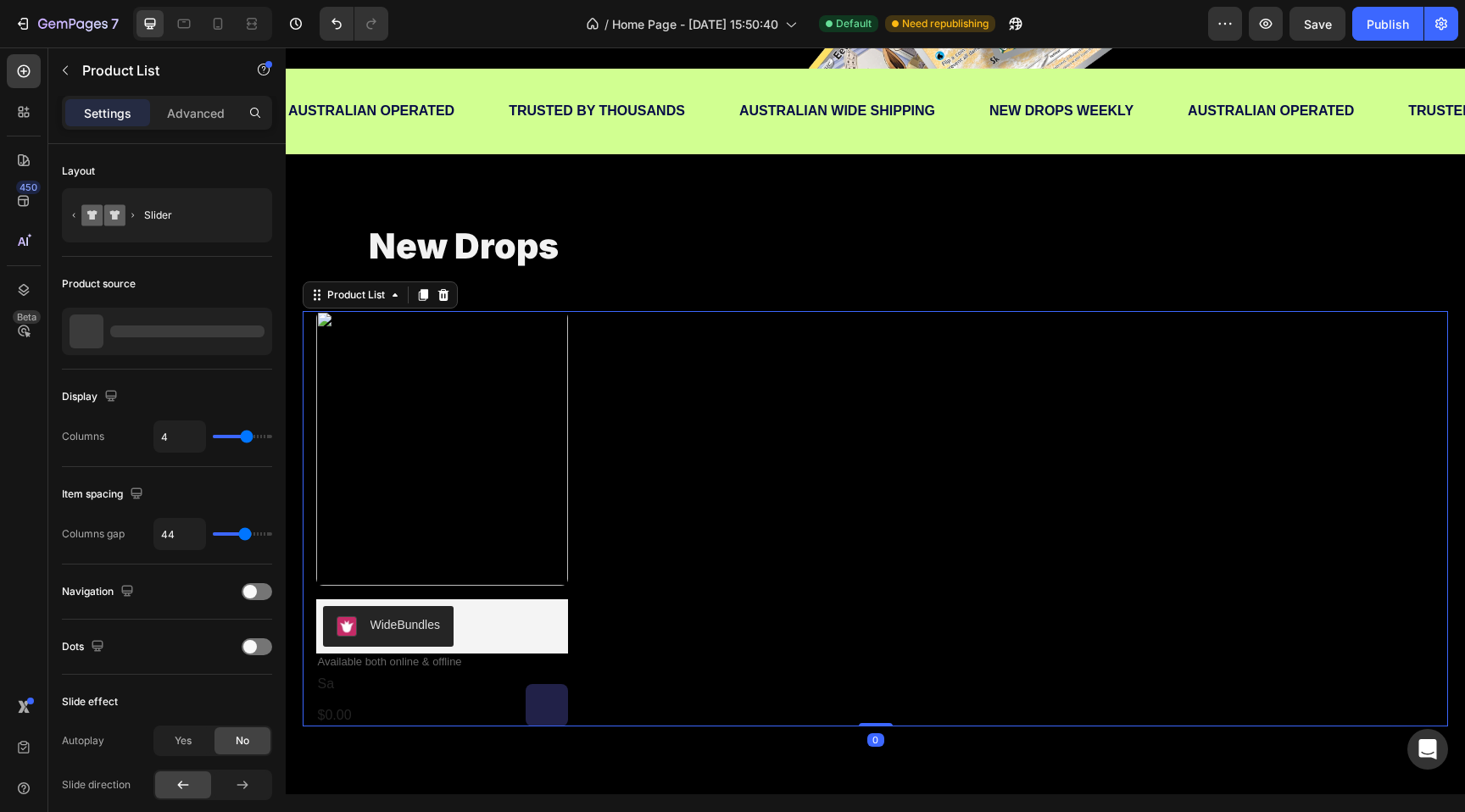
click at [659, 412] on div "Product Images WideBundles WideBundles Available both online & offline Text Blo…" at bounding box center [875, 518] width 1119 height 415
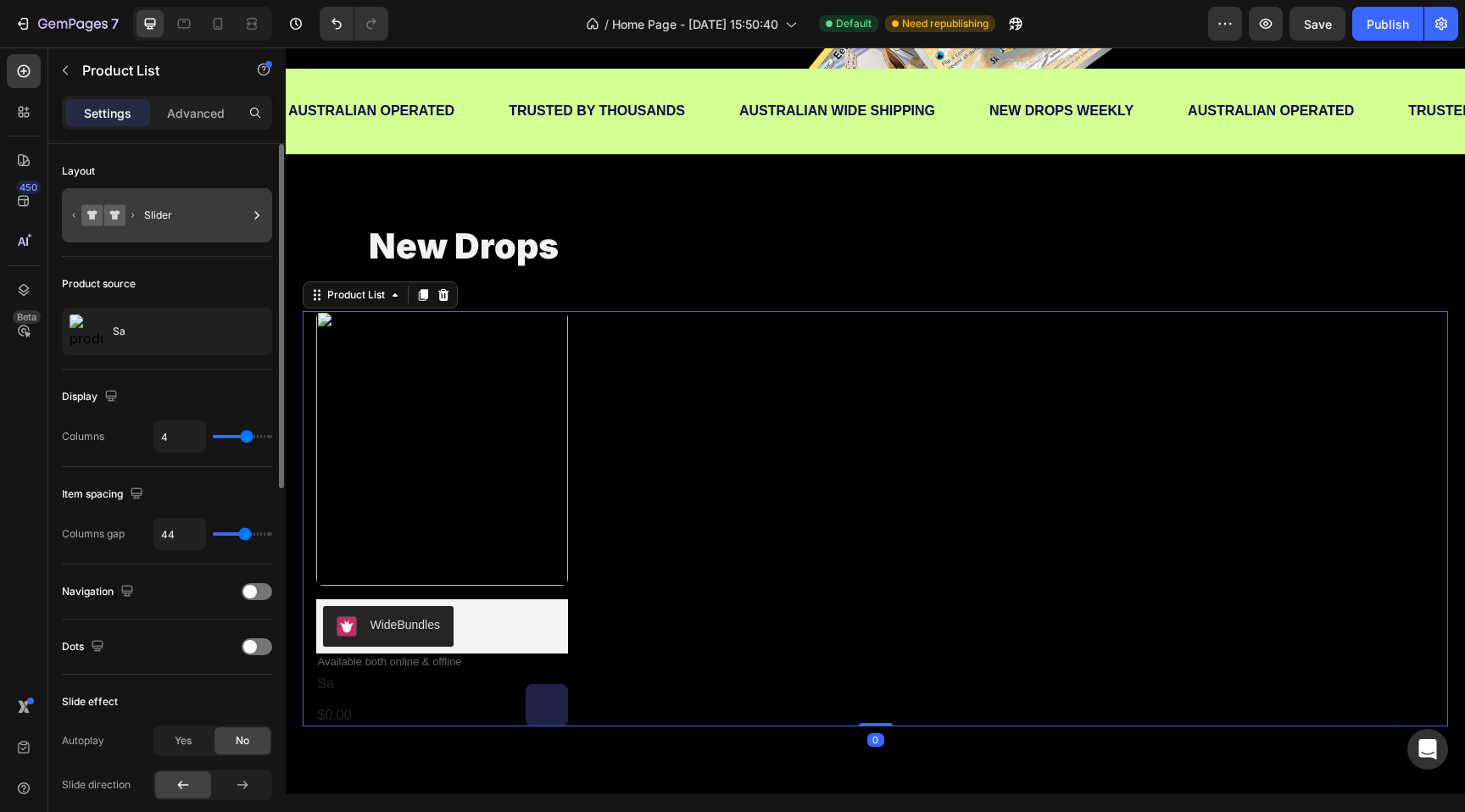
click at [160, 221] on div "Slider" at bounding box center [196, 214] width 104 height 39
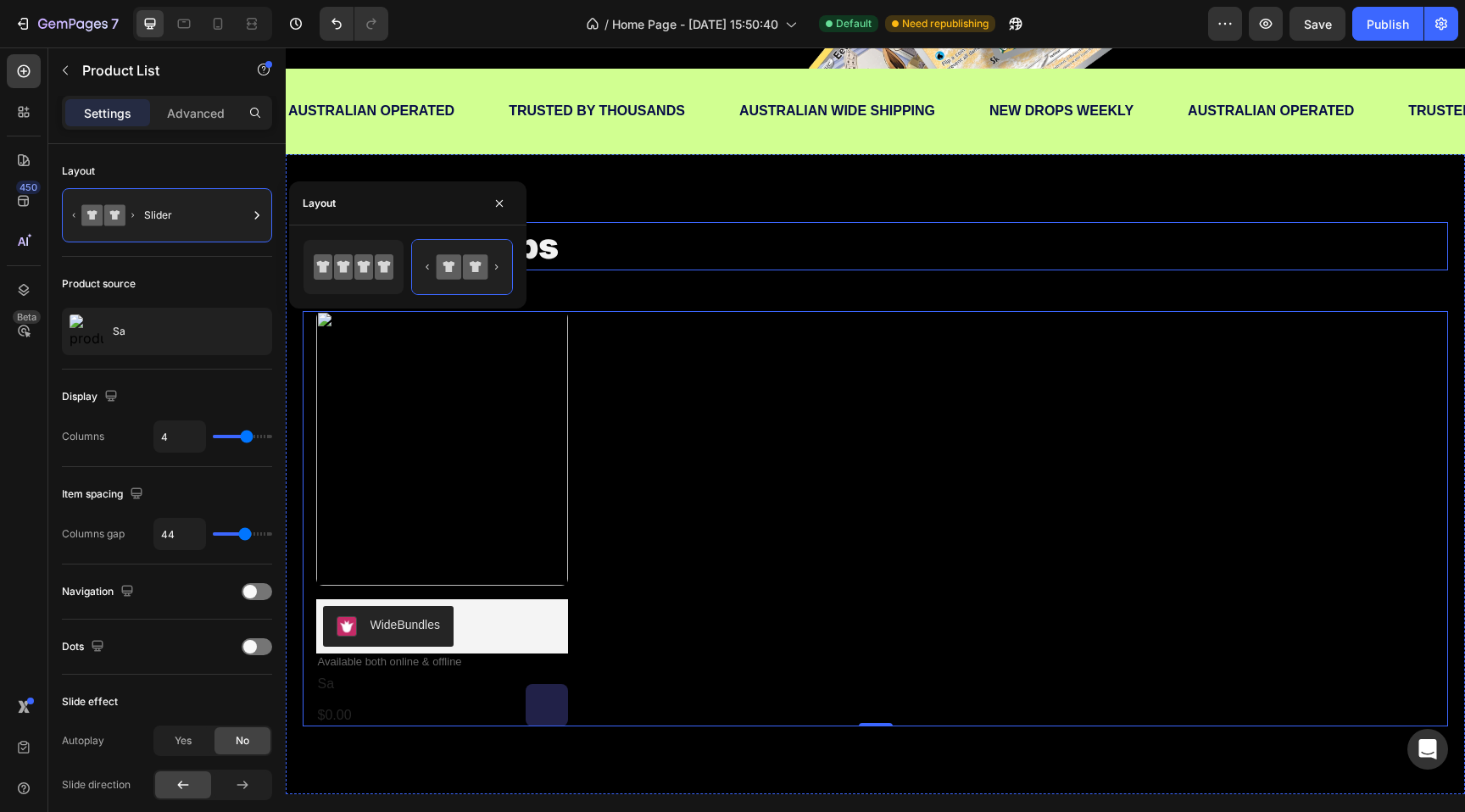
click at [697, 252] on h2 "new drops" at bounding box center [875, 246] width 1017 height 49
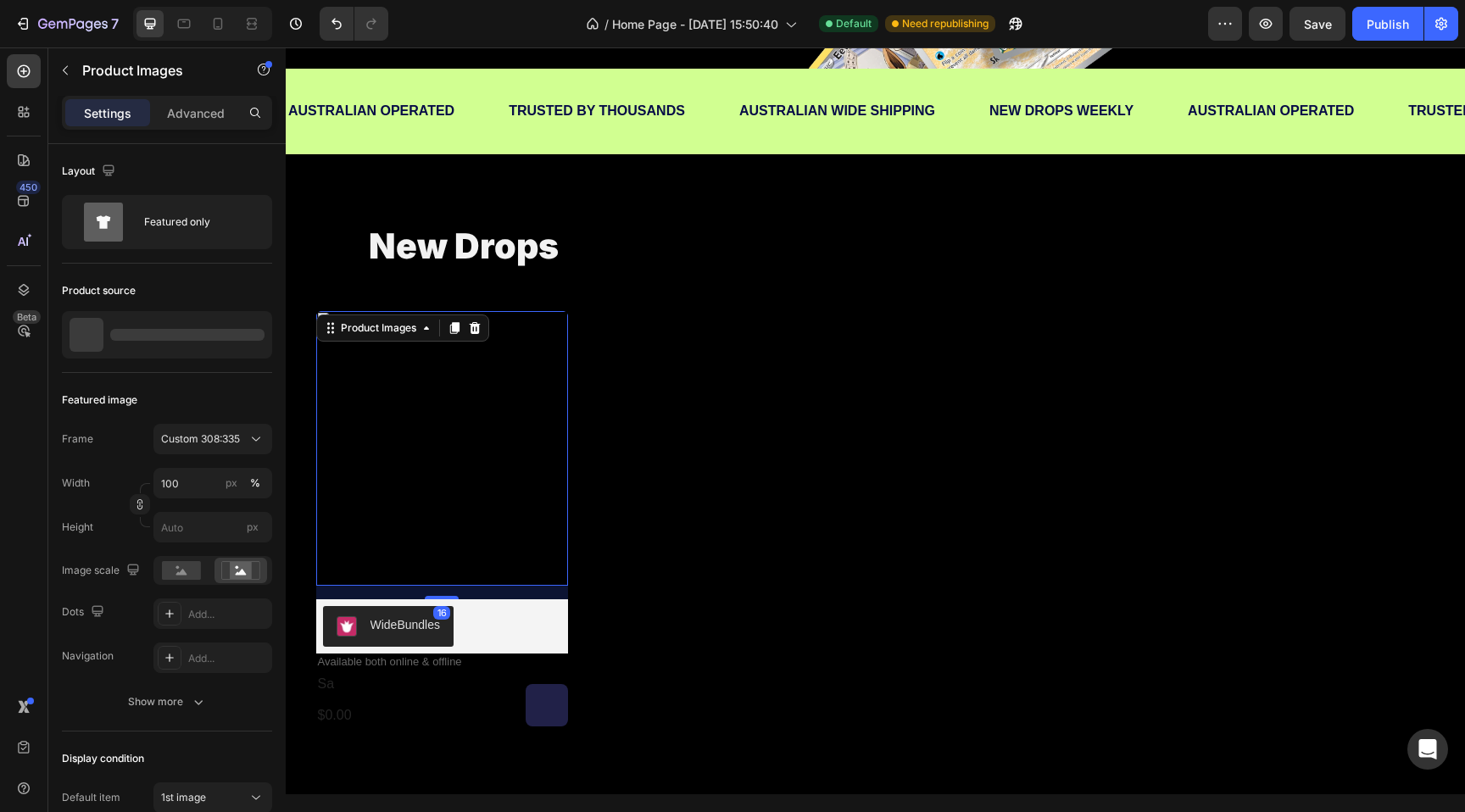
click at [388, 483] on img at bounding box center [442, 448] width 252 height 274
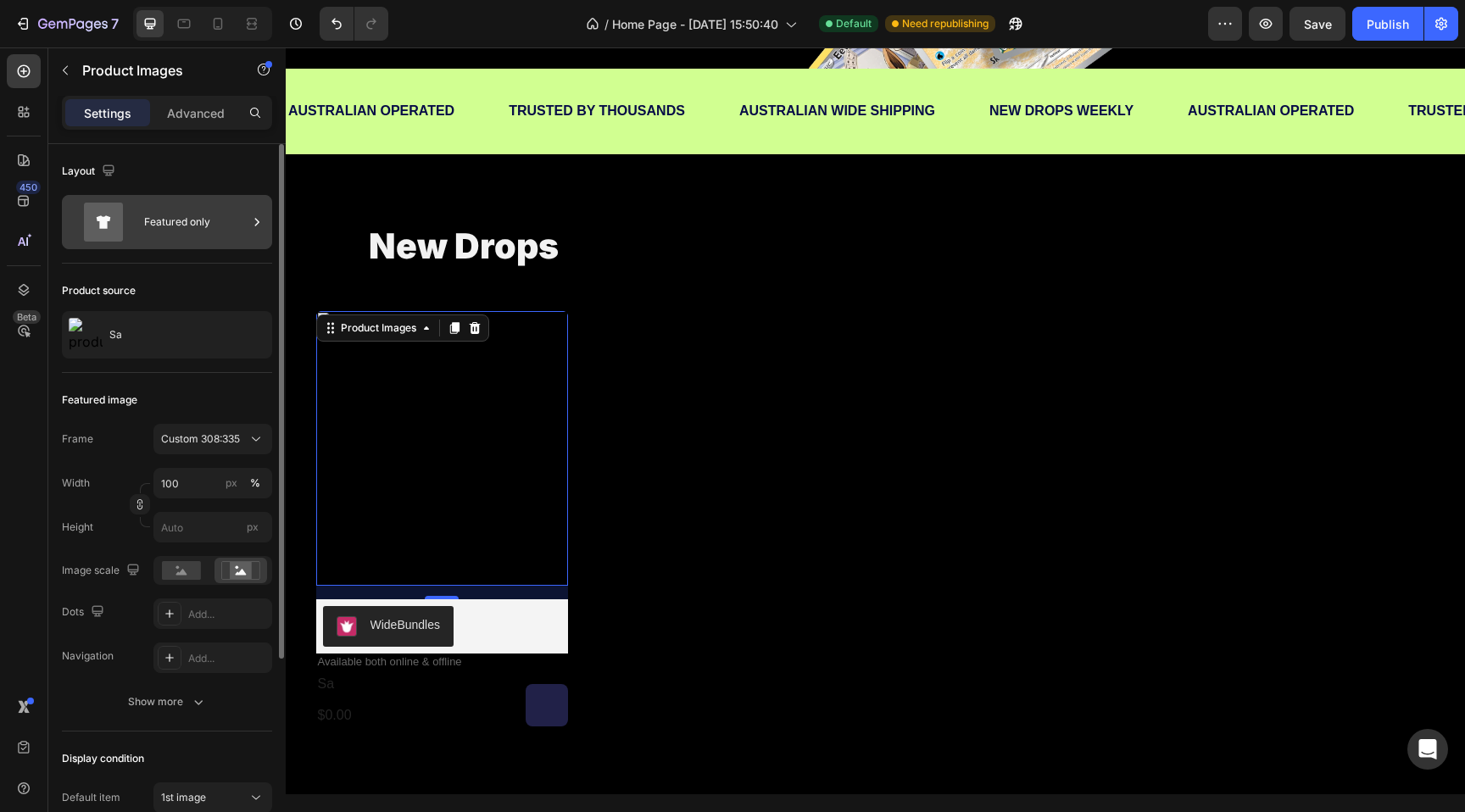
click at [186, 219] on div "Featured only" at bounding box center [196, 222] width 104 height 39
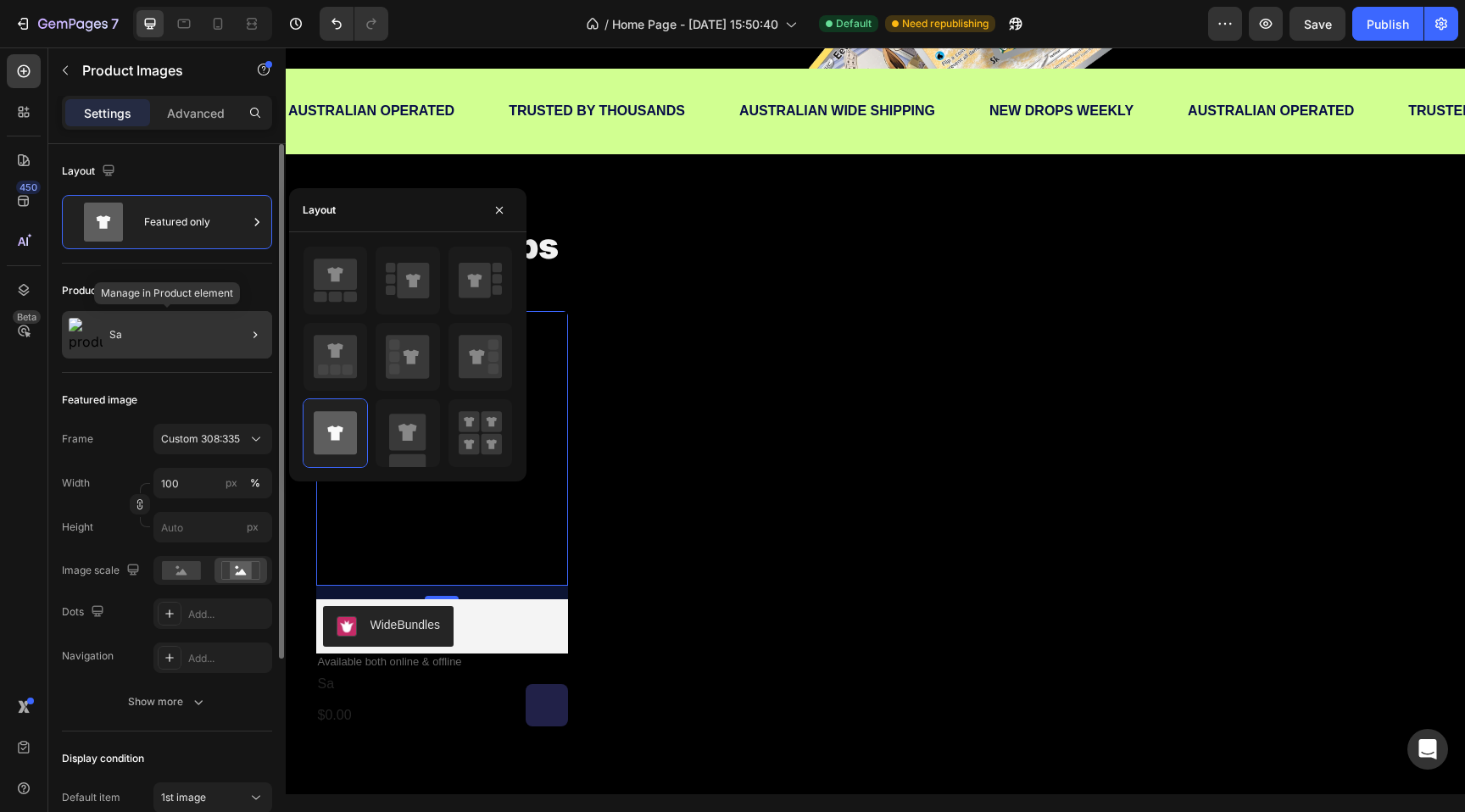
click at [169, 349] on div "Sa" at bounding box center [167, 334] width 210 height 48
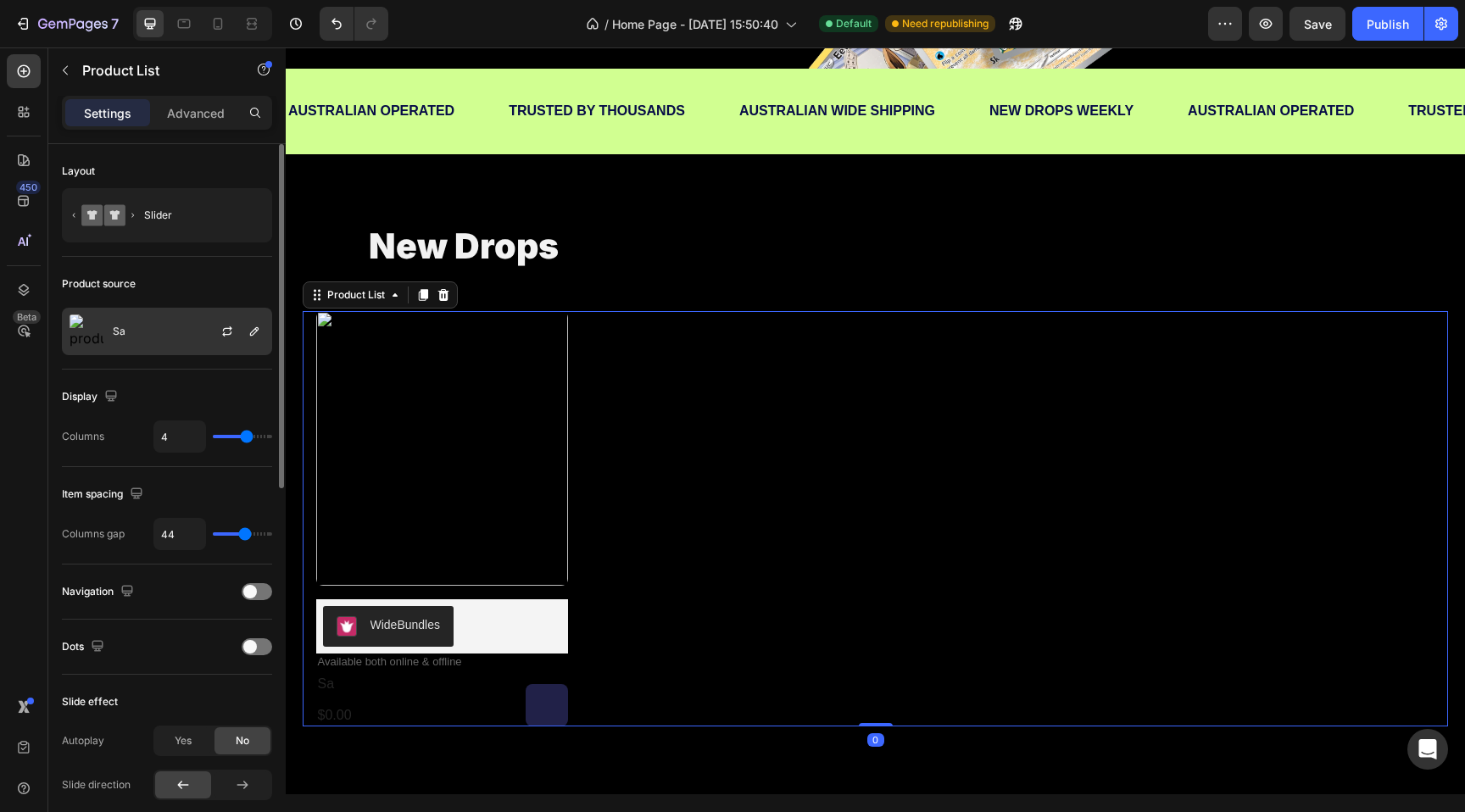
click at [159, 317] on div "Sa" at bounding box center [167, 331] width 210 height 48
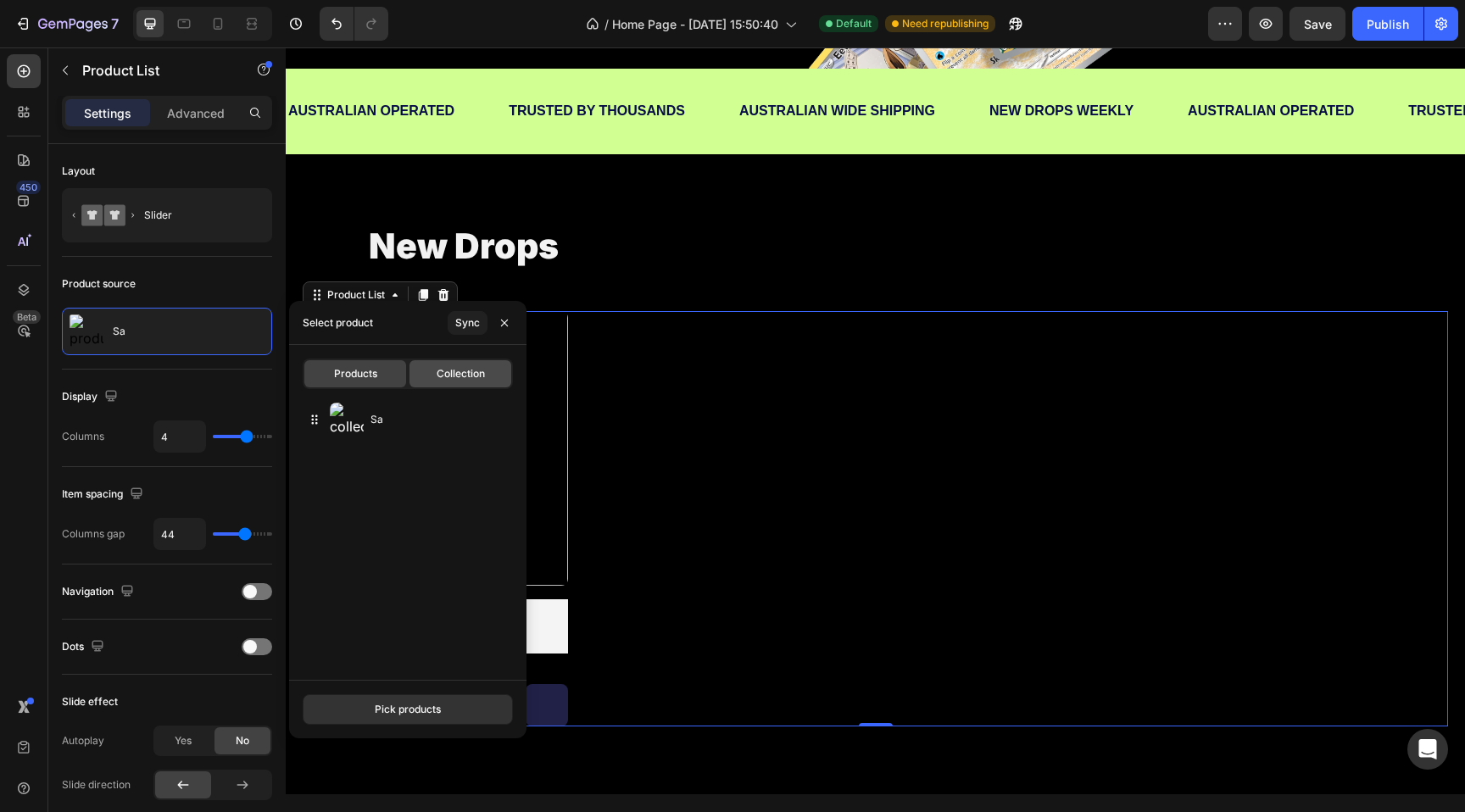
click at [460, 361] on div "Collection" at bounding box center [460, 374] width 102 height 27
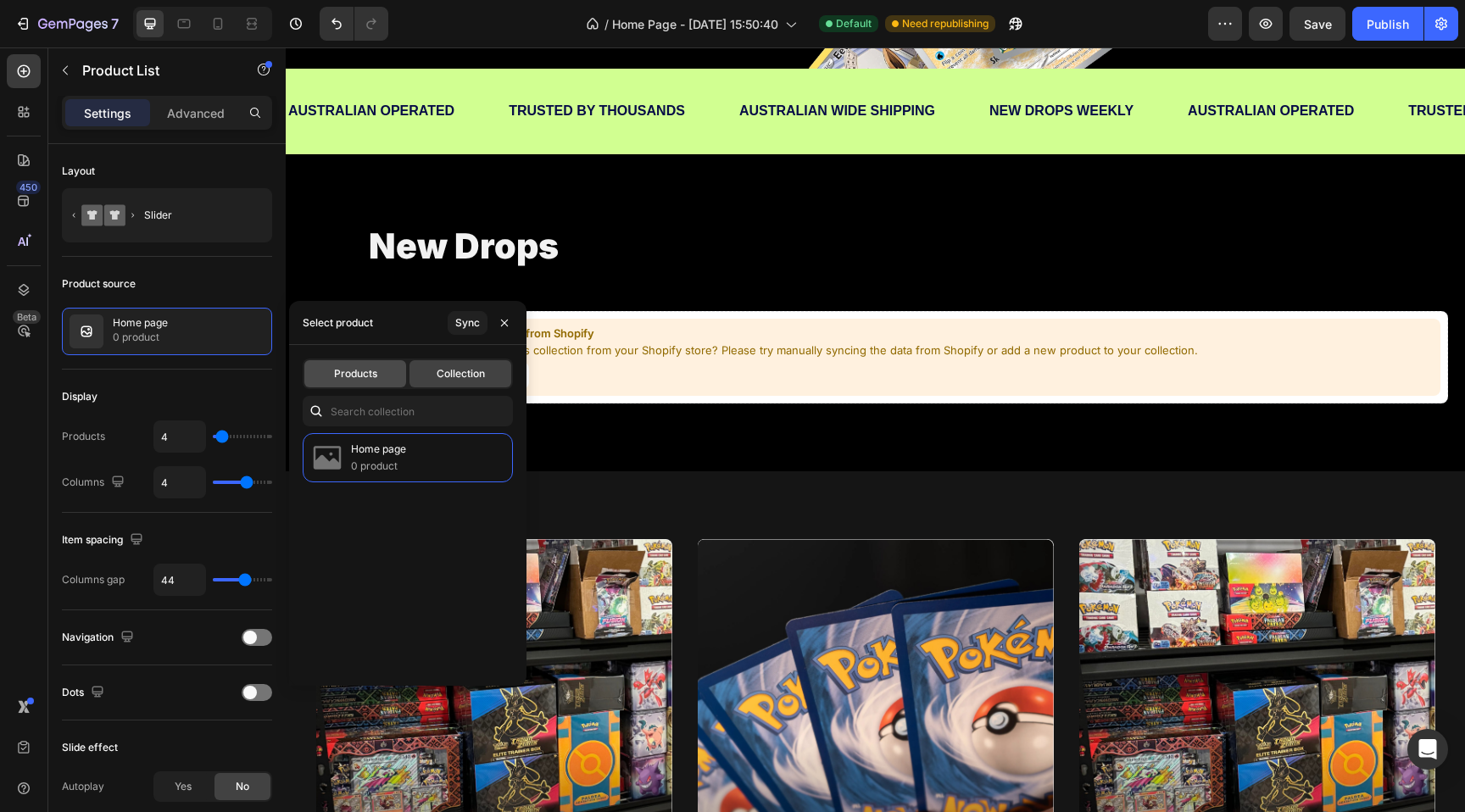
click at [362, 375] on span "Products" at bounding box center [355, 373] width 43 height 15
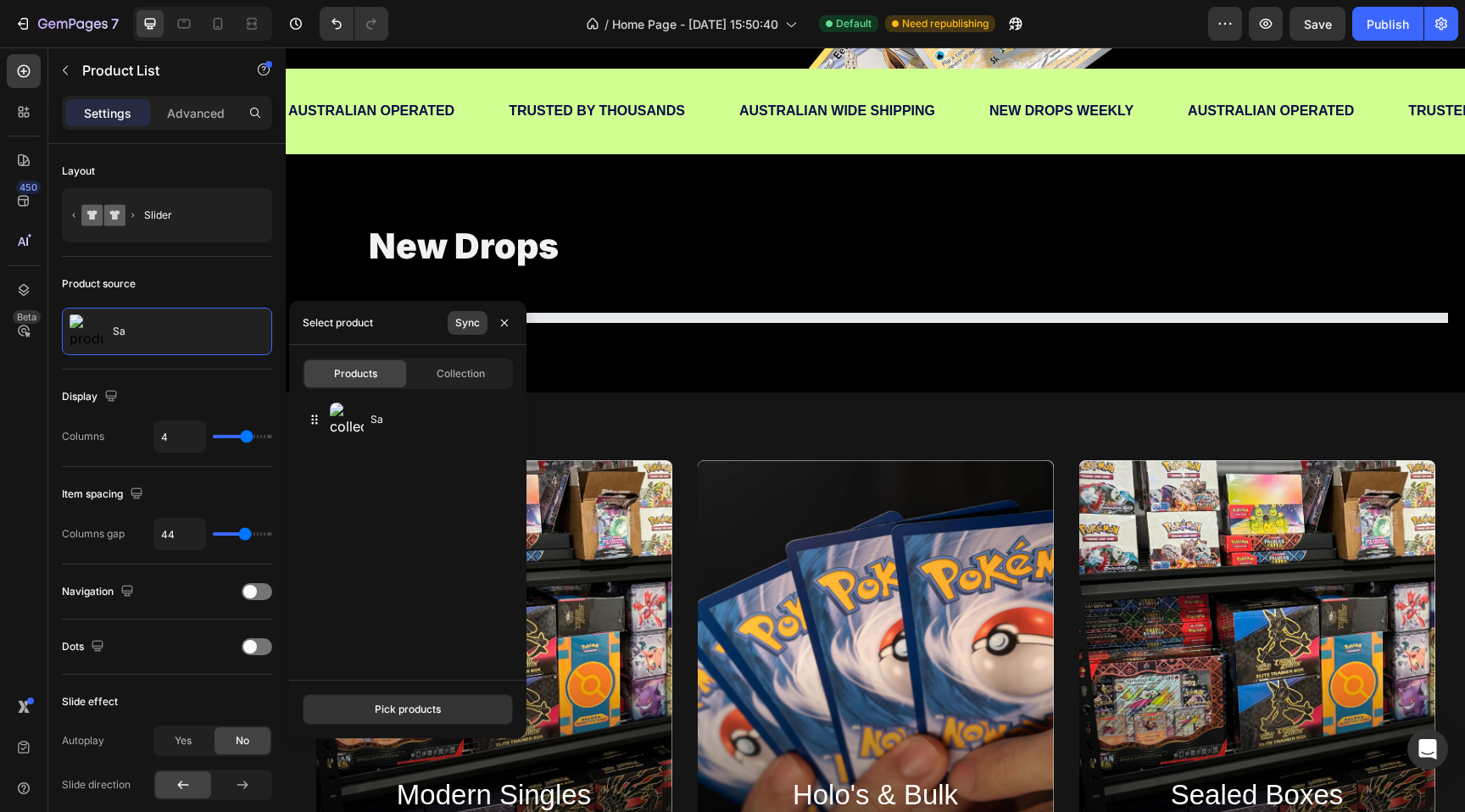
click at [470, 322] on div "Sync" at bounding box center [467, 323] width 24 height 15
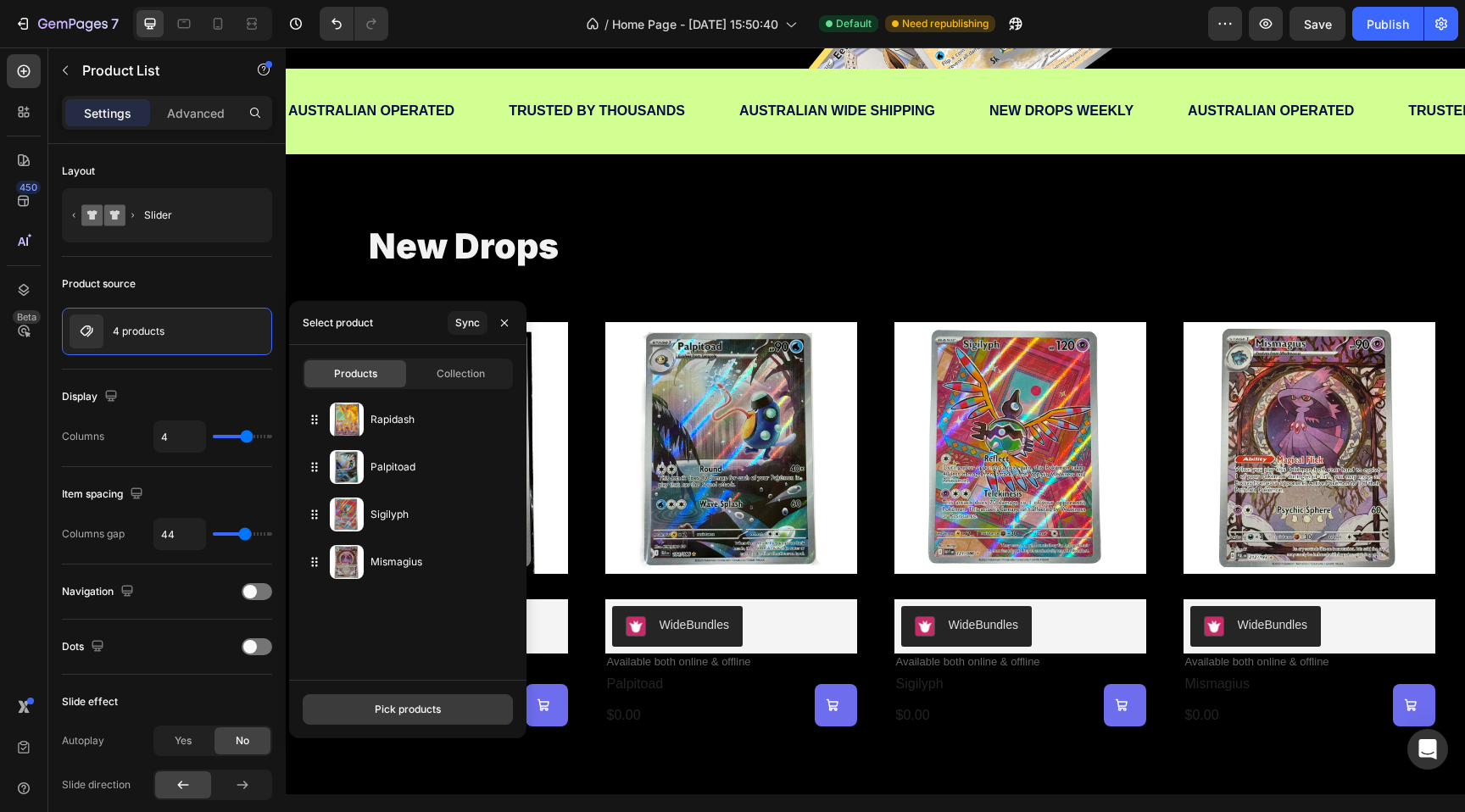
click at [382, 708] on div "Pick products" at bounding box center [407, 708] width 66 height 15
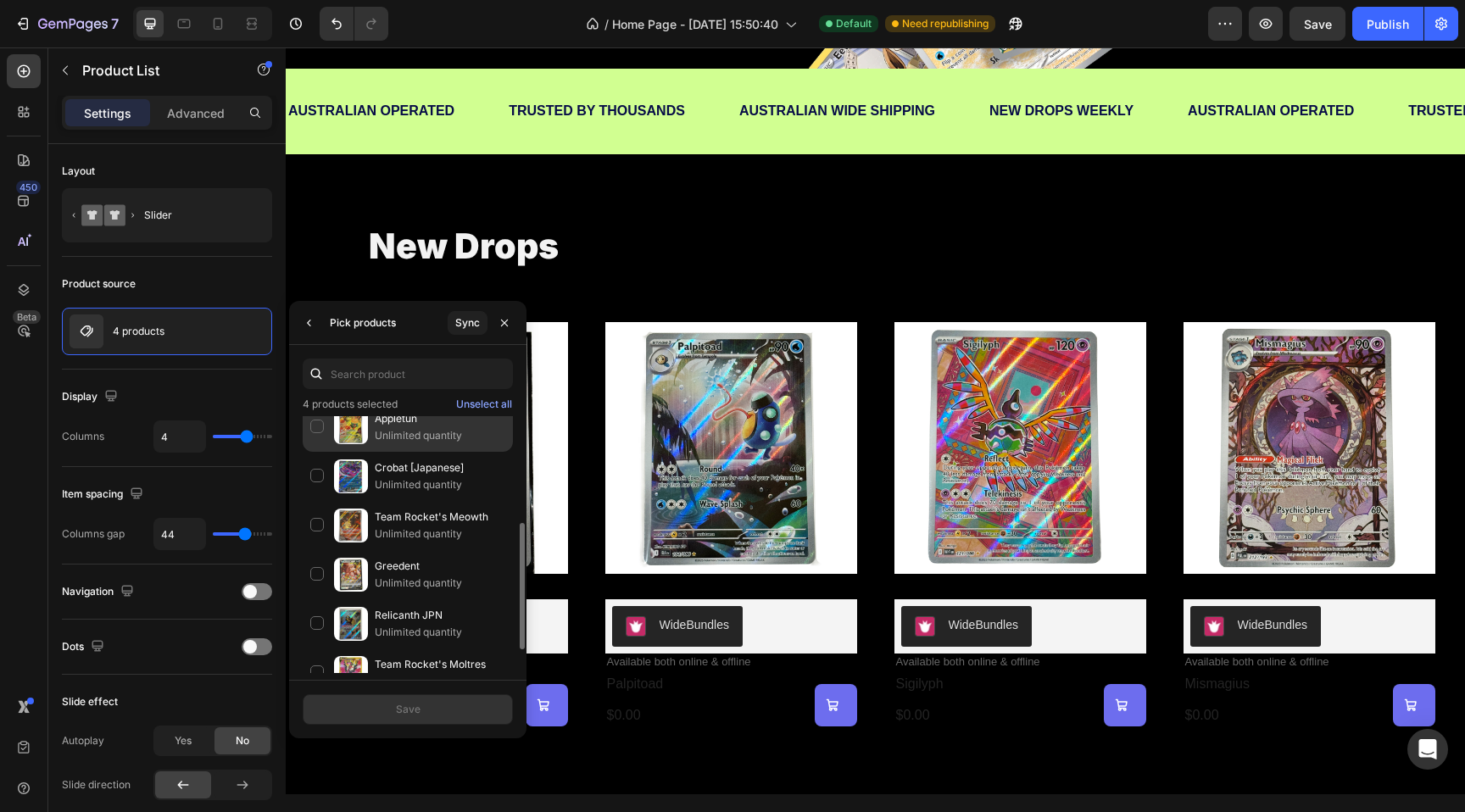
scroll to position [215, 0]
click at [387, 561] on p "Greedent" at bounding box center [440, 561] width 131 height 17
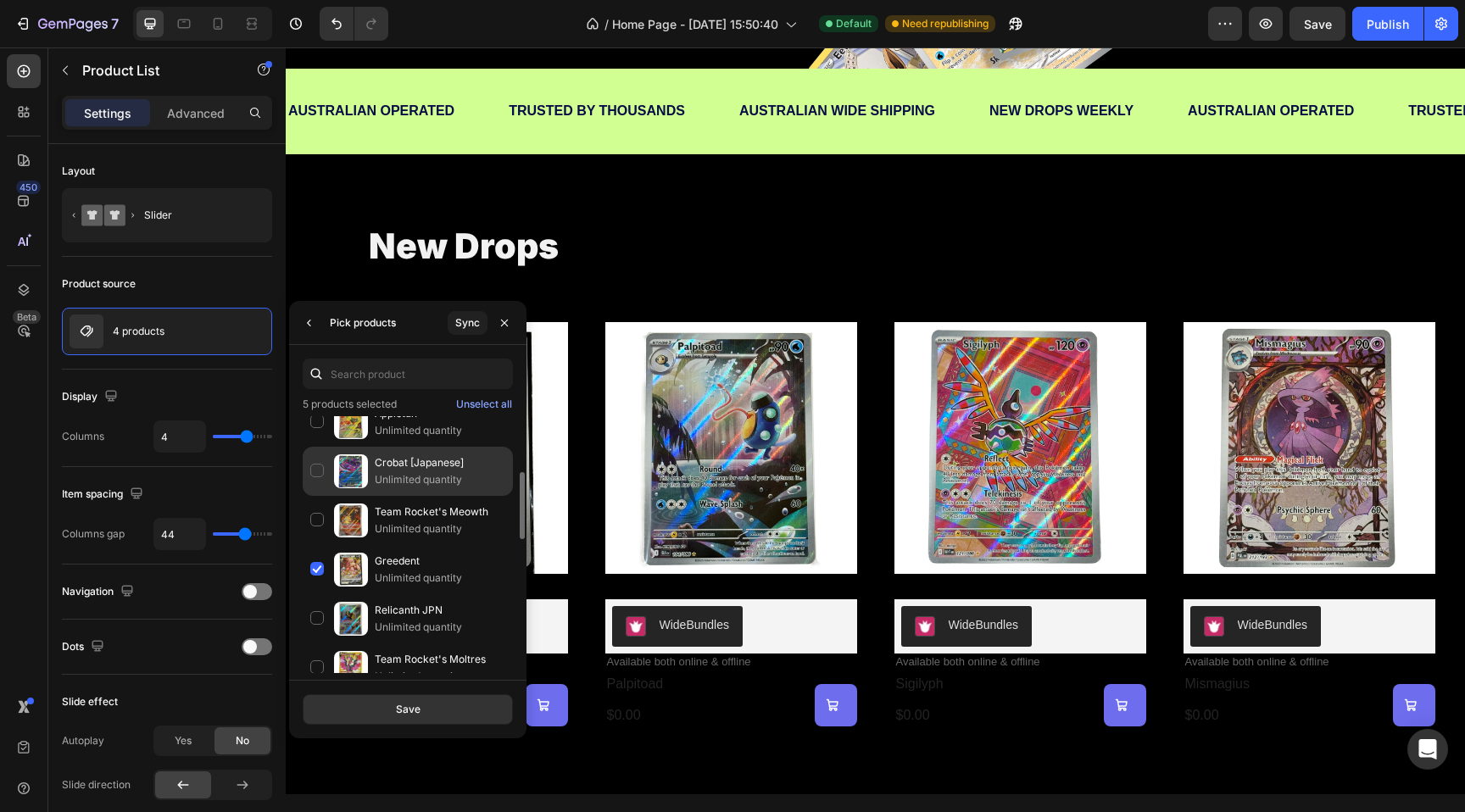
click at [389, 464] on p "Crobat [Japanese]" at bounding box center [440, 462] width 131 height 17
click at [455, 708] on button "Save" at bounding box center [407, 709] width 210 height 31
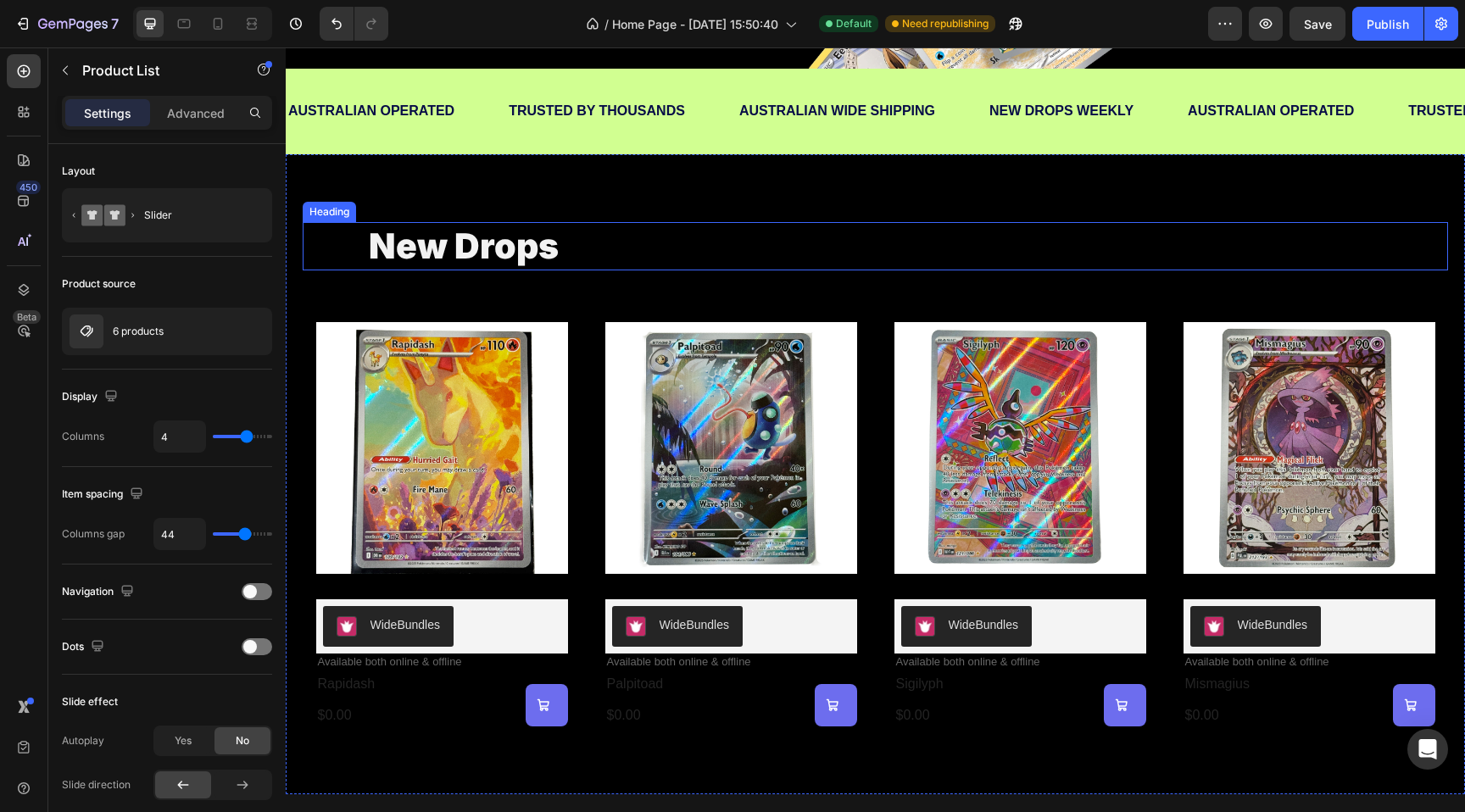
click at [665, 252] on h2 "new drops" at bounding box center [875, 246] width 1017 height 49
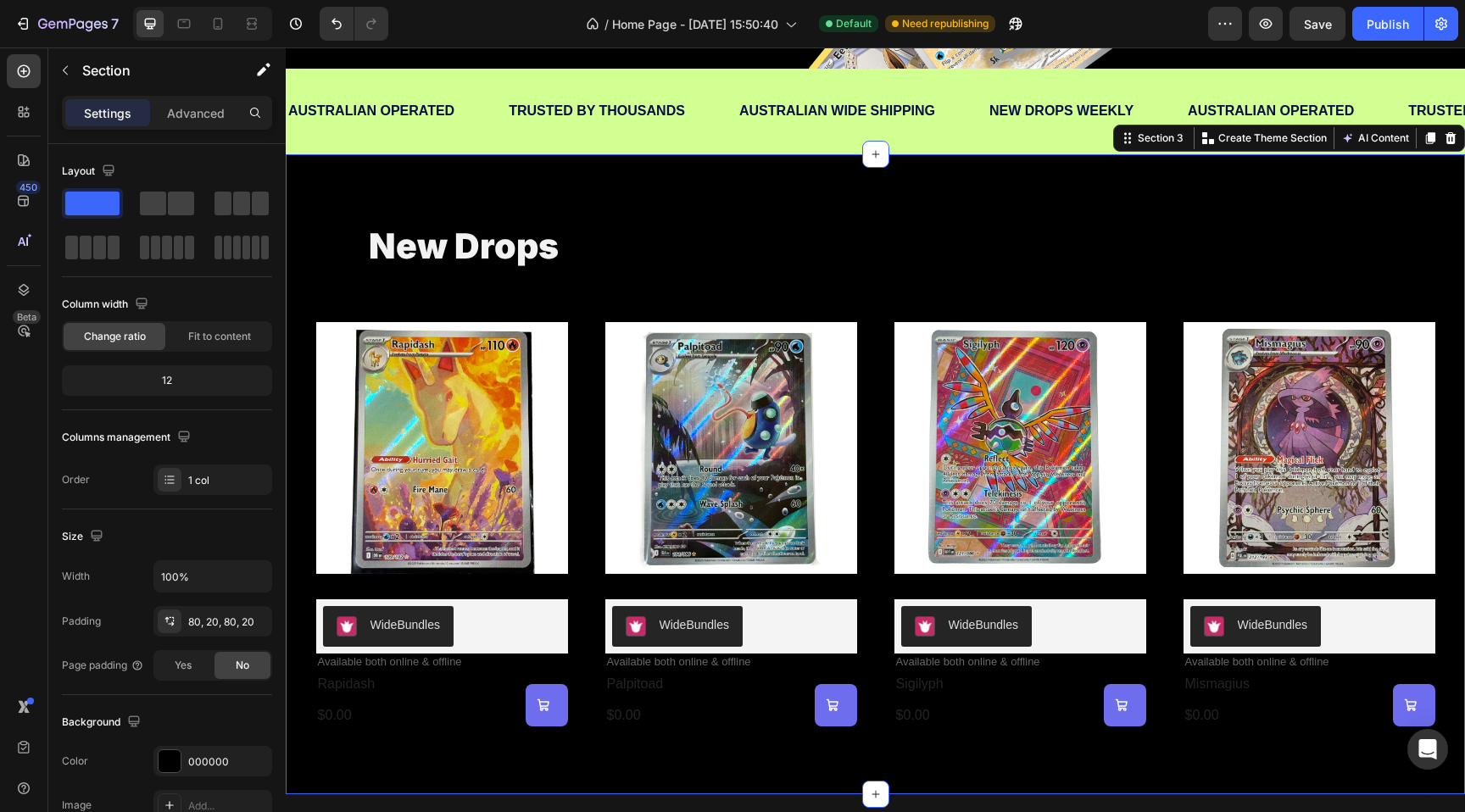
click at [663, 183] on div "new drops Heading Product Images WideBundles WideBundles Available both online …" at bounding box center [875, 474] width 1179 height 640
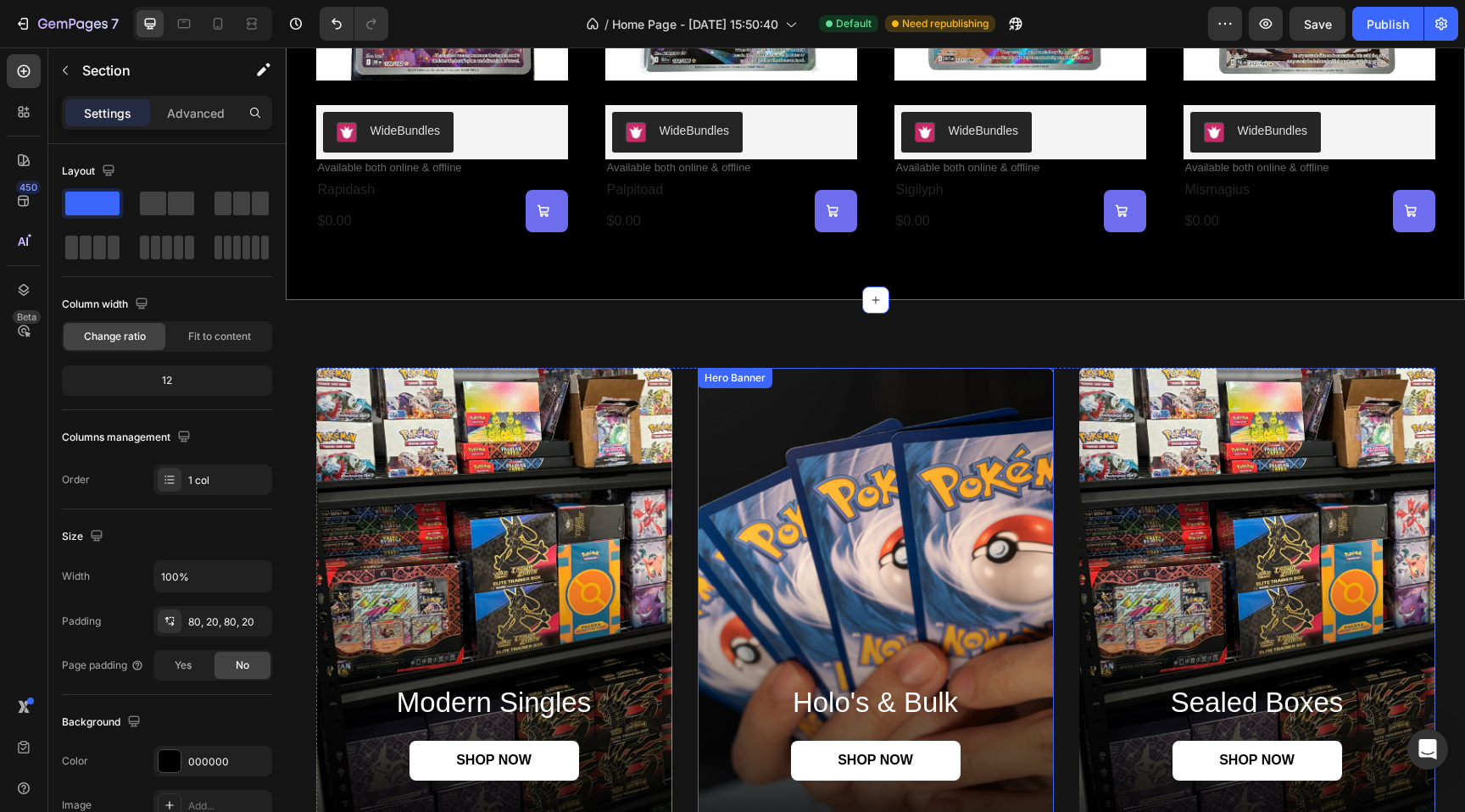
scroll to position [1209, 0]
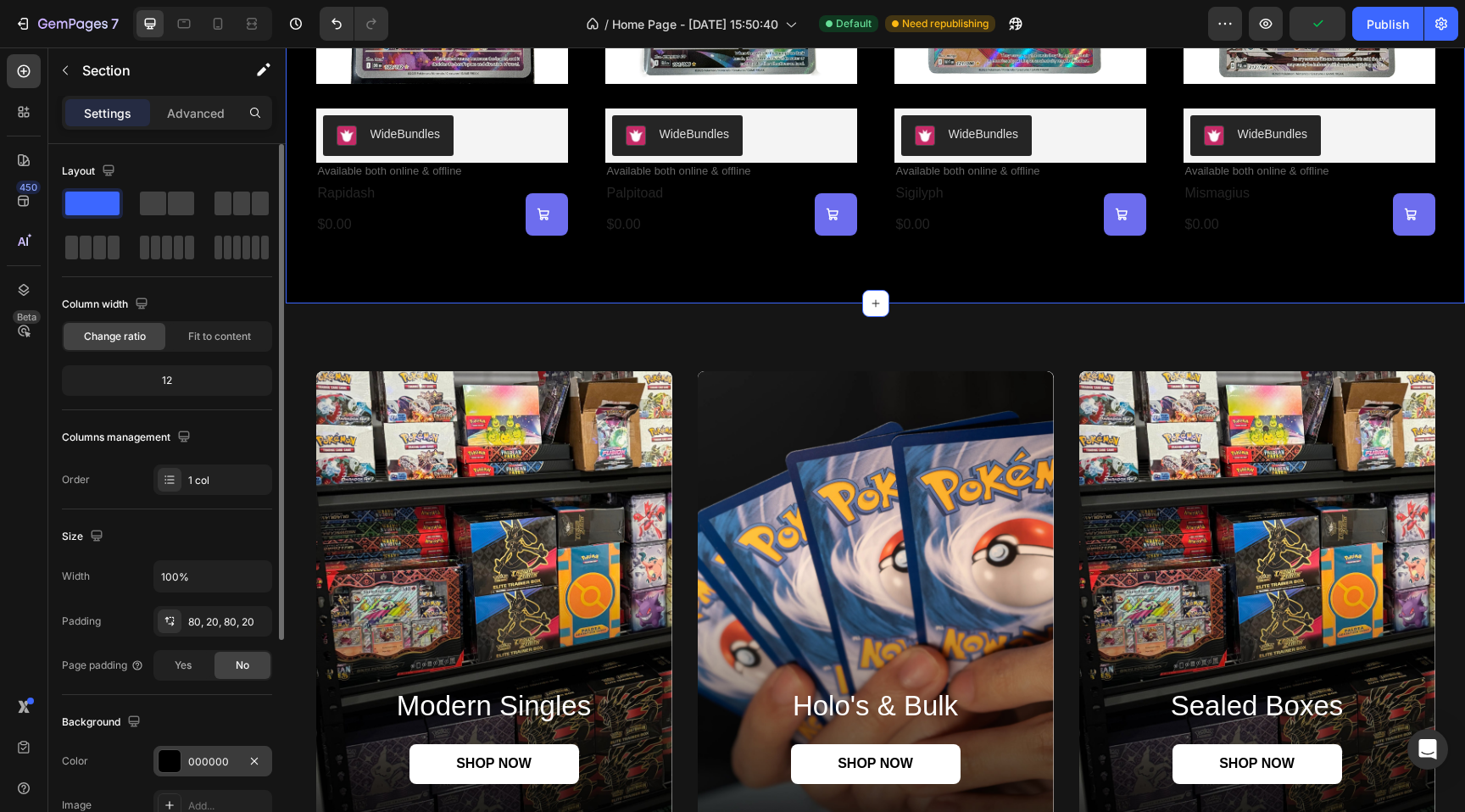
click at [161, 762] on div at bounding box center [169, 761] width 22 height 22
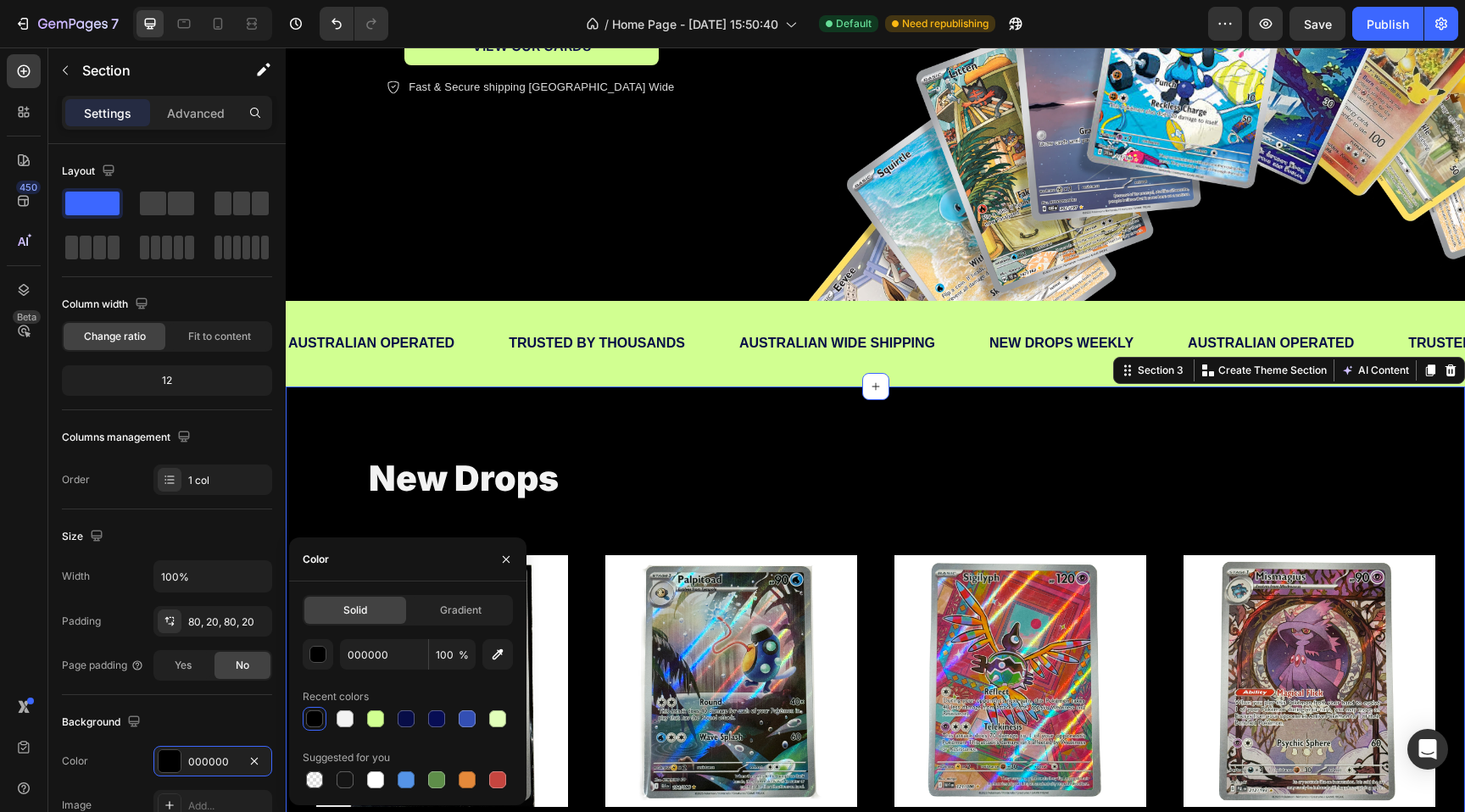
scroll to position [749, 0]
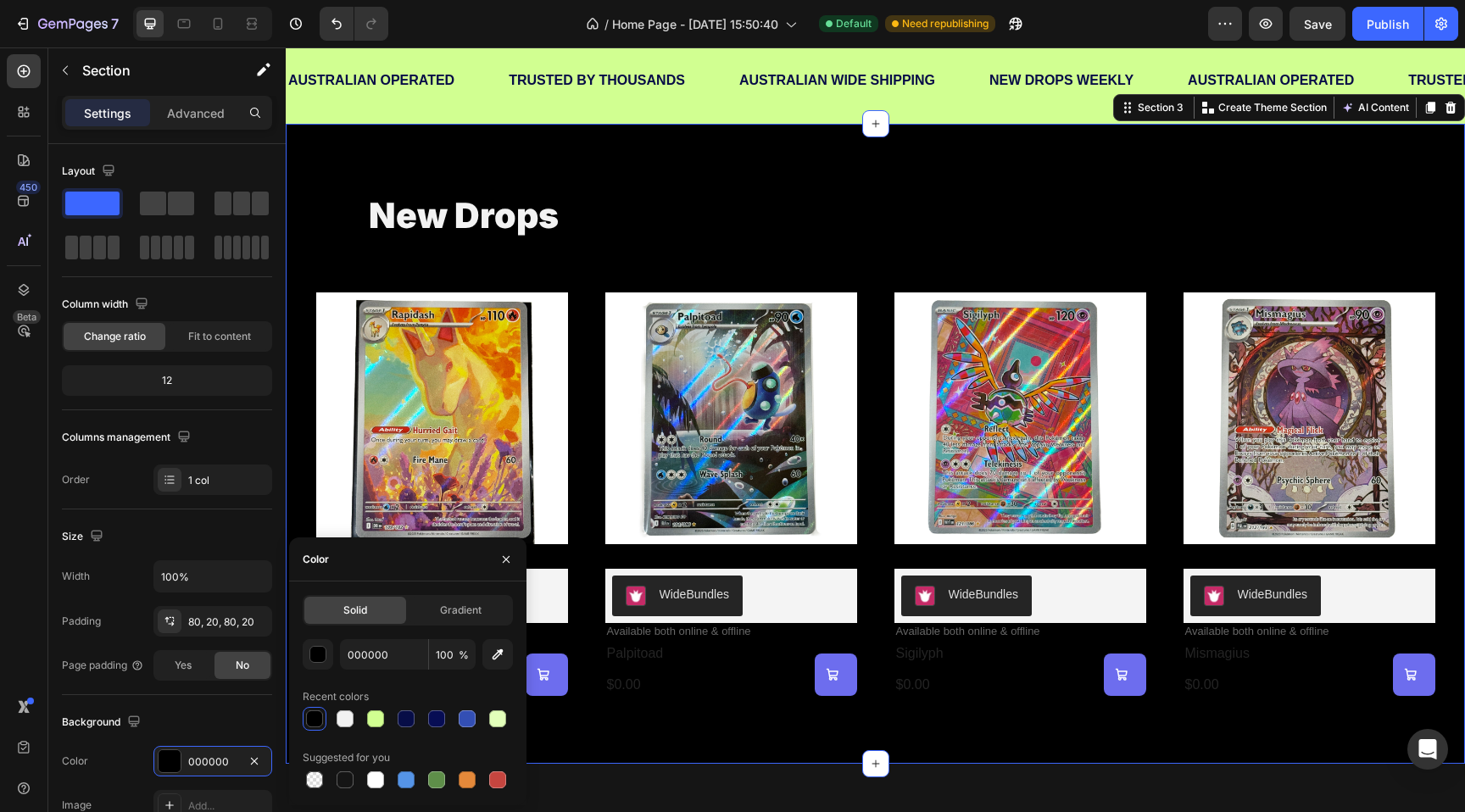
click at [423, 154] on div "new drops Heading Product Images WideBundles WideBundles Available both online …" at bounding box center [875, 443] width 1179 height 640
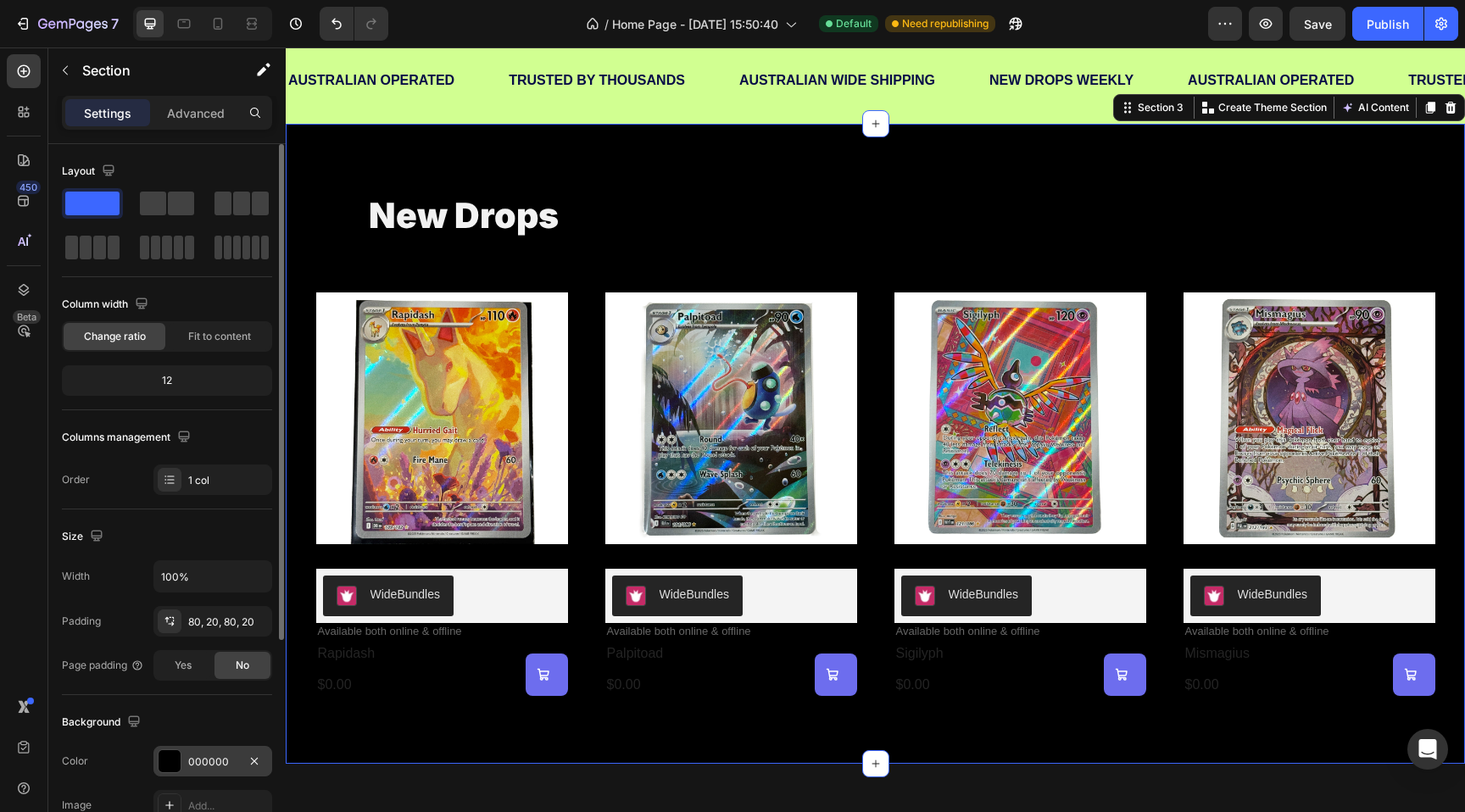
click at [169, 753] on div at bounding box center [169, 761] width 22 height 22
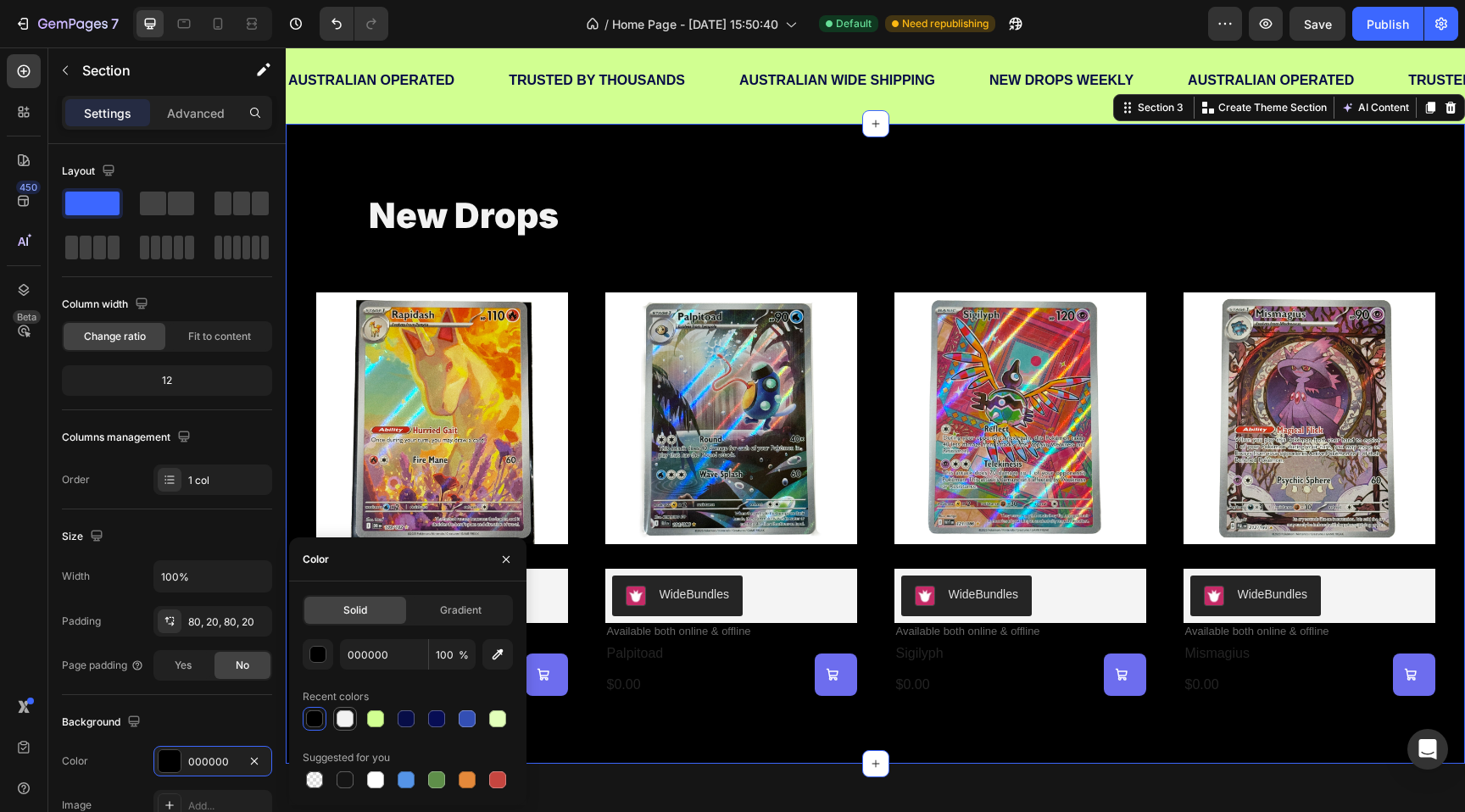
click at [341, 724] on div at bounding box center [344, 718] width 17 height 17
type input "F2F2F2"
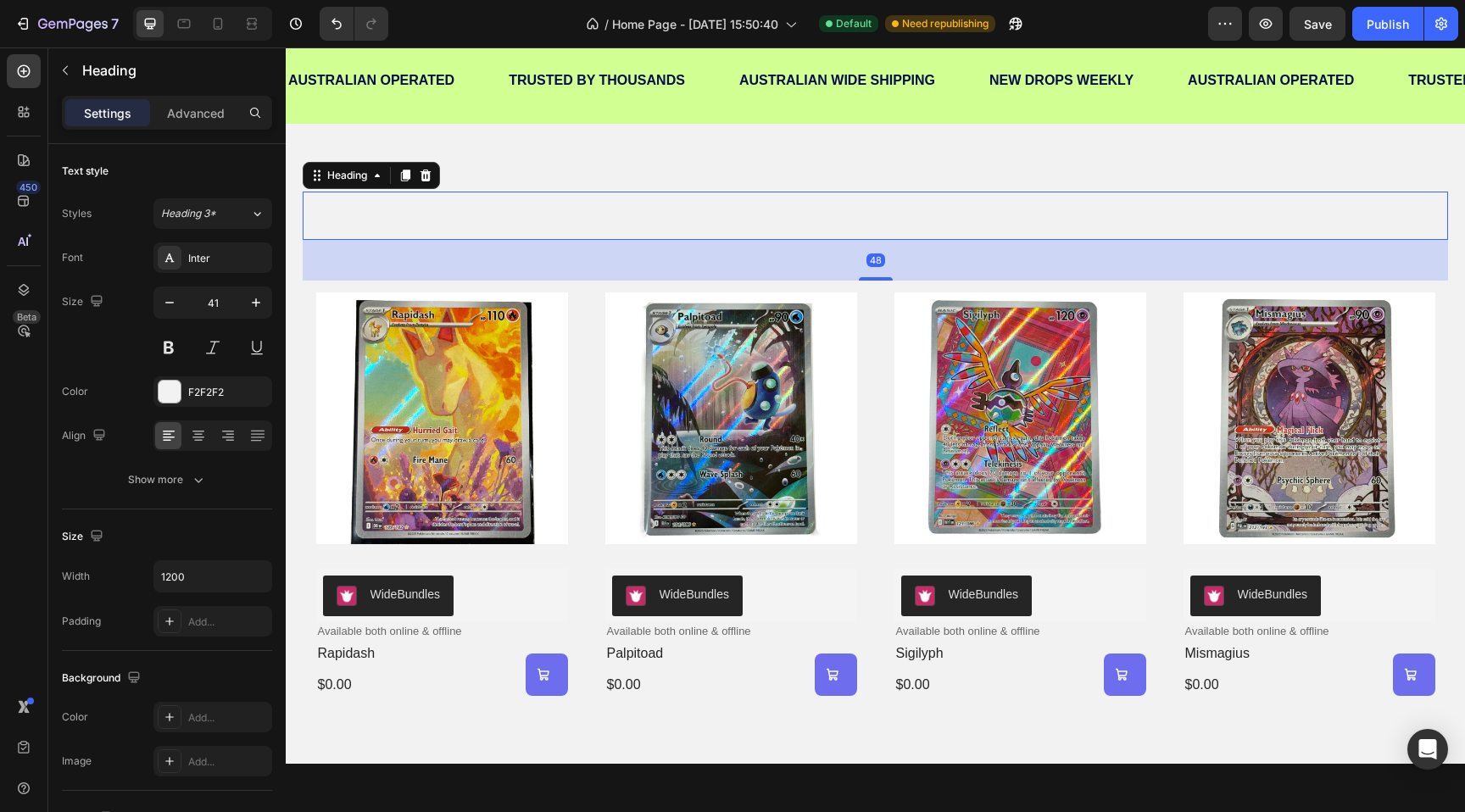
click at [556, 219] on h2 "new drops" at bounding box center [875, 215] width 1017 height 49
click at [169, 397] on div at bounding box center [169, 391] width 22 height 22
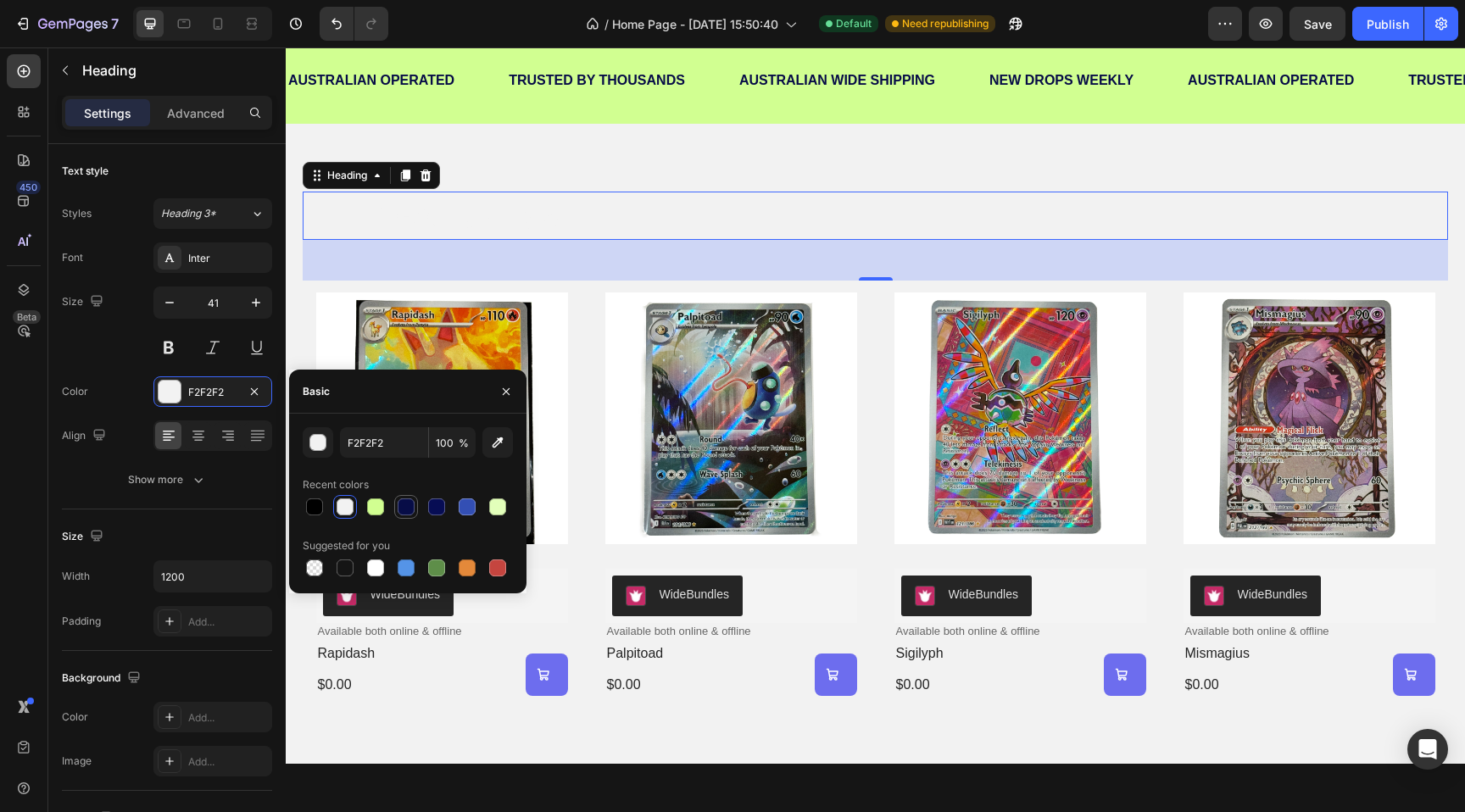
click at [407, 505] on div at bounding box center [406, 506] width 17 height 17
type input "070D47"
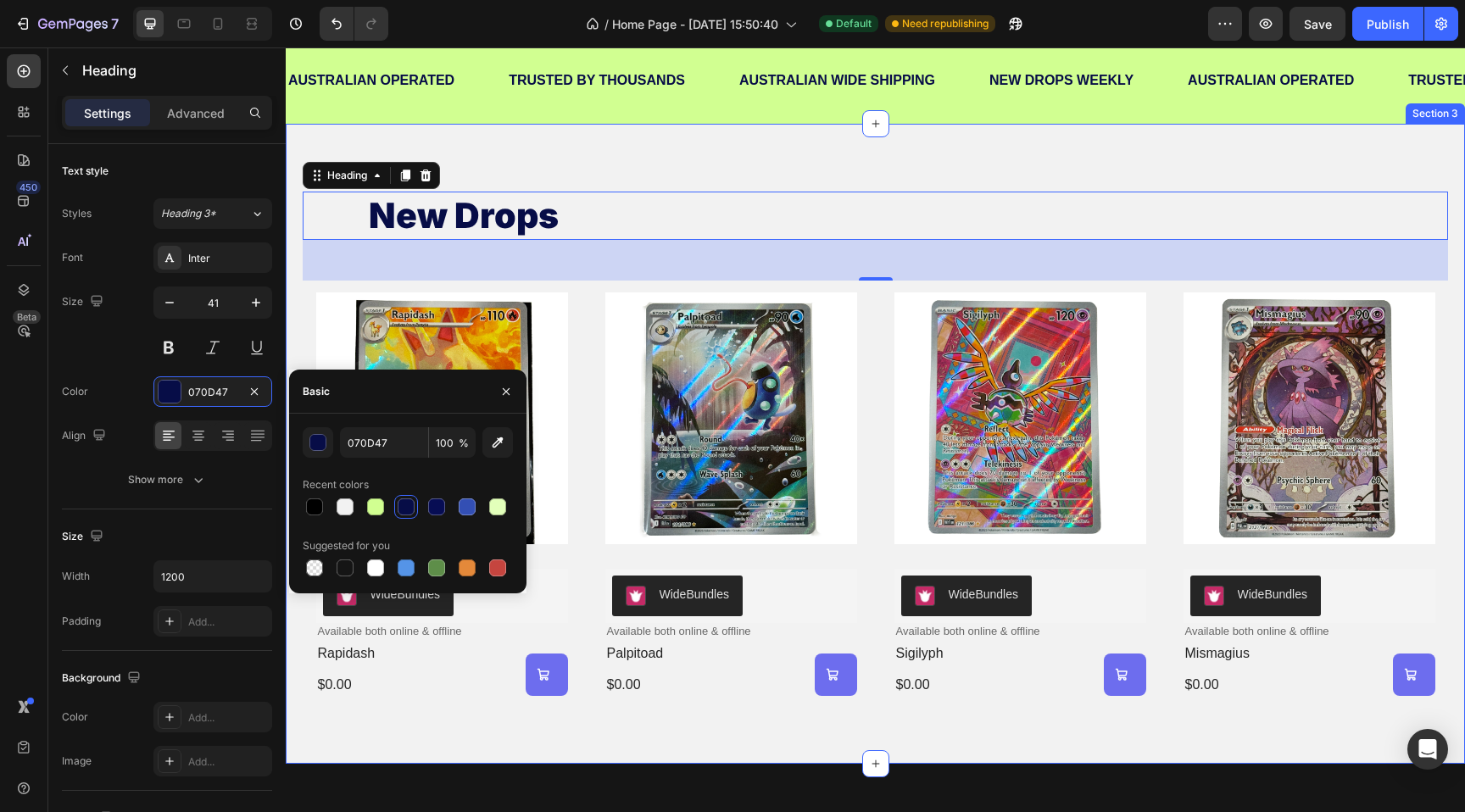
click at [525, 156] on div "new drops Heading 48 Product Images WideBundles WideBundles Available both onli…" at bounding box center [875, 443] width 1179 height 640
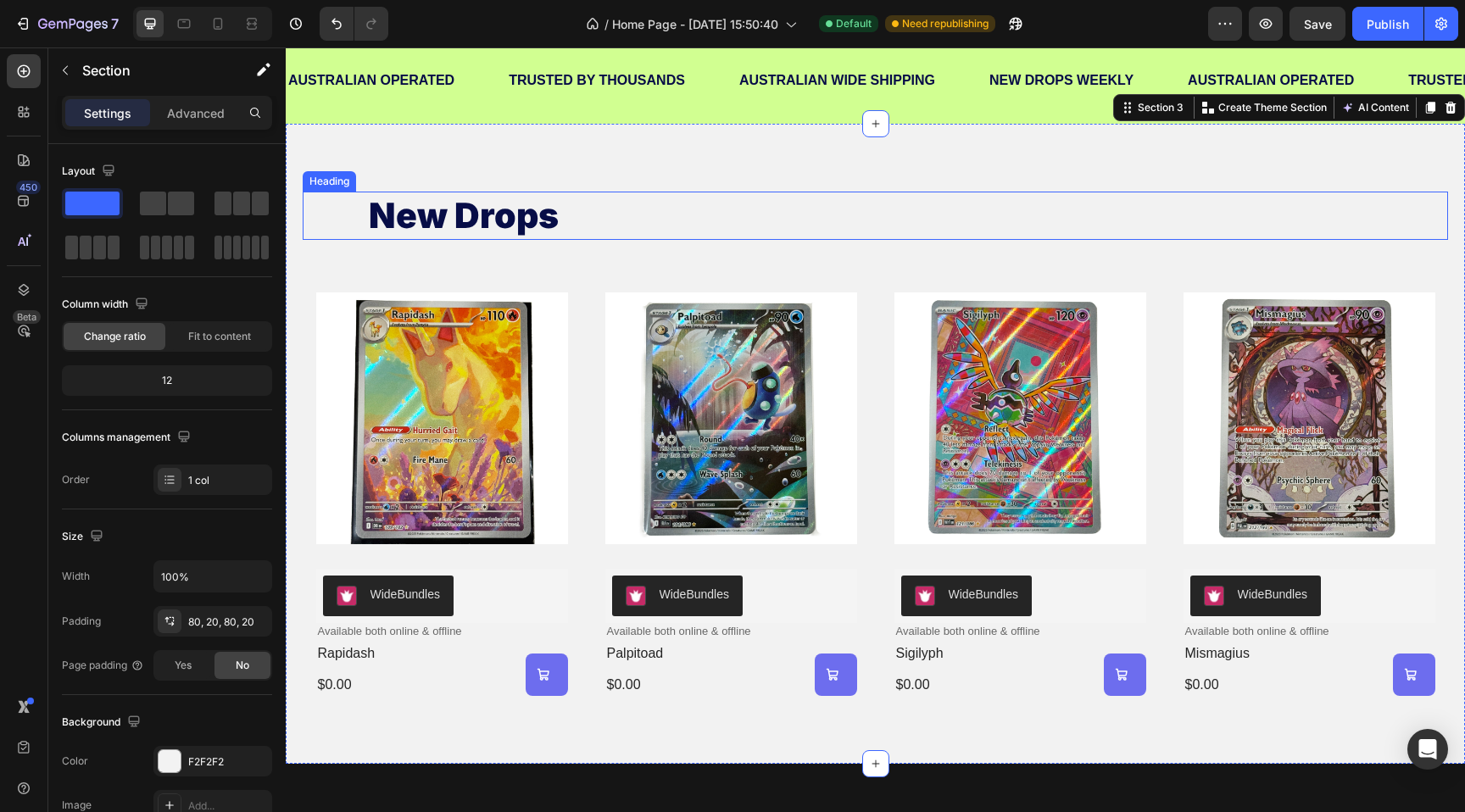
click at [499, 210] on h2 "new drops" at bounding box center [875, 215] width 1017 height 49
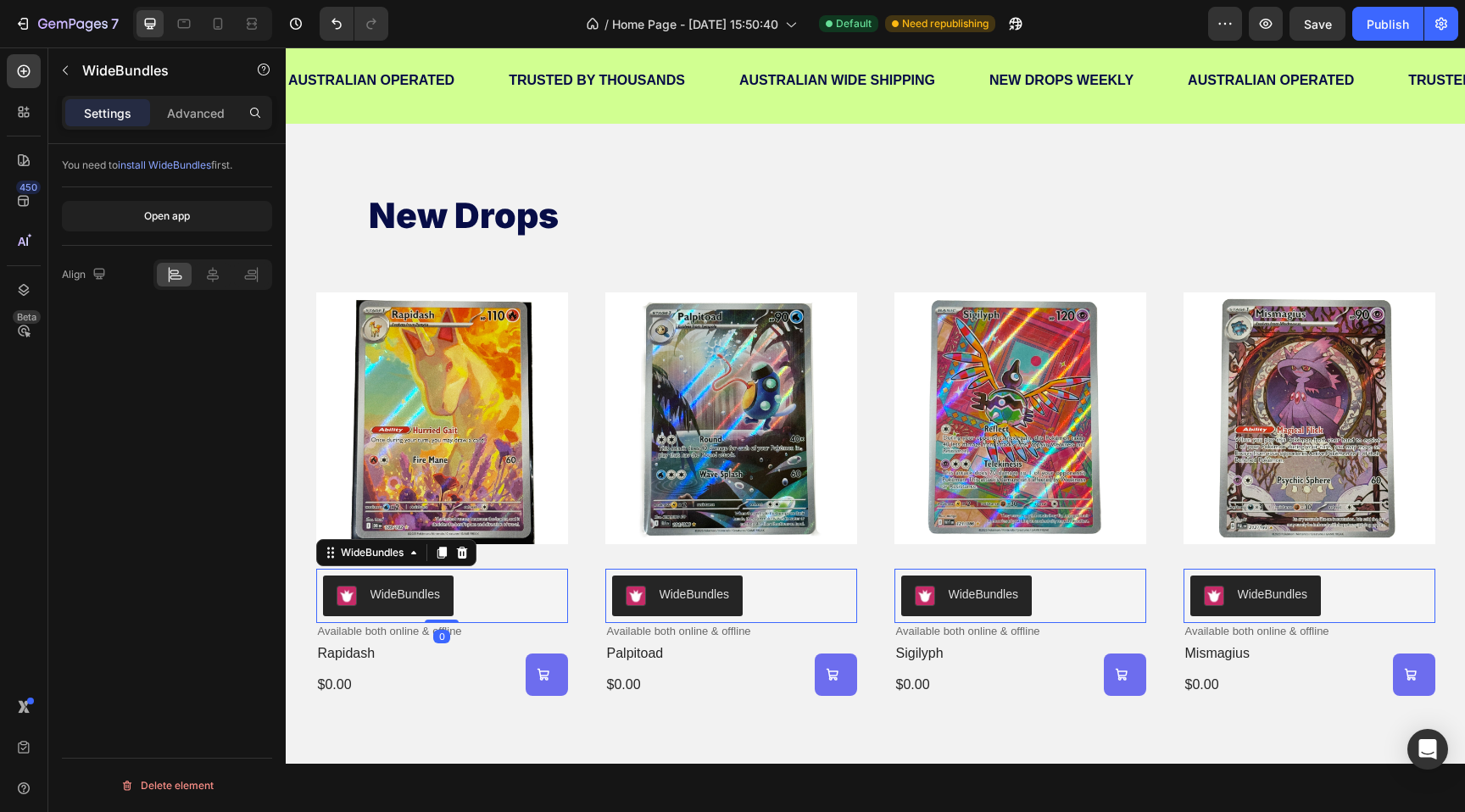
click at [443, 593] on button "WideBundles" at bounding box center [389, 595] width 132 height 41
click at [461, 552] on icon at bounding box center [462, 552] width 14 height 14
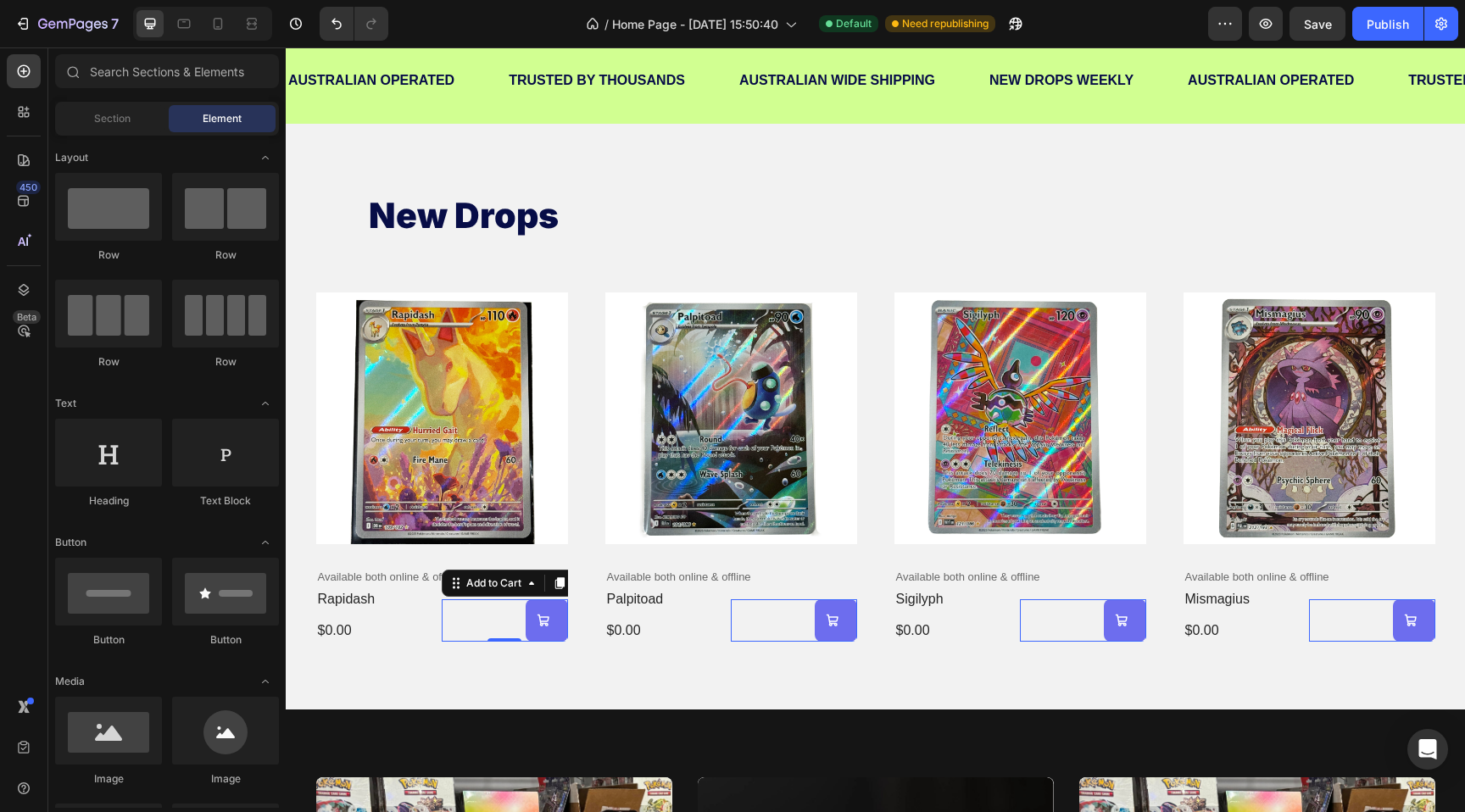
click at [531, 621] on button "Add to cart" at bounding box center [546, 620] width 42 height 42
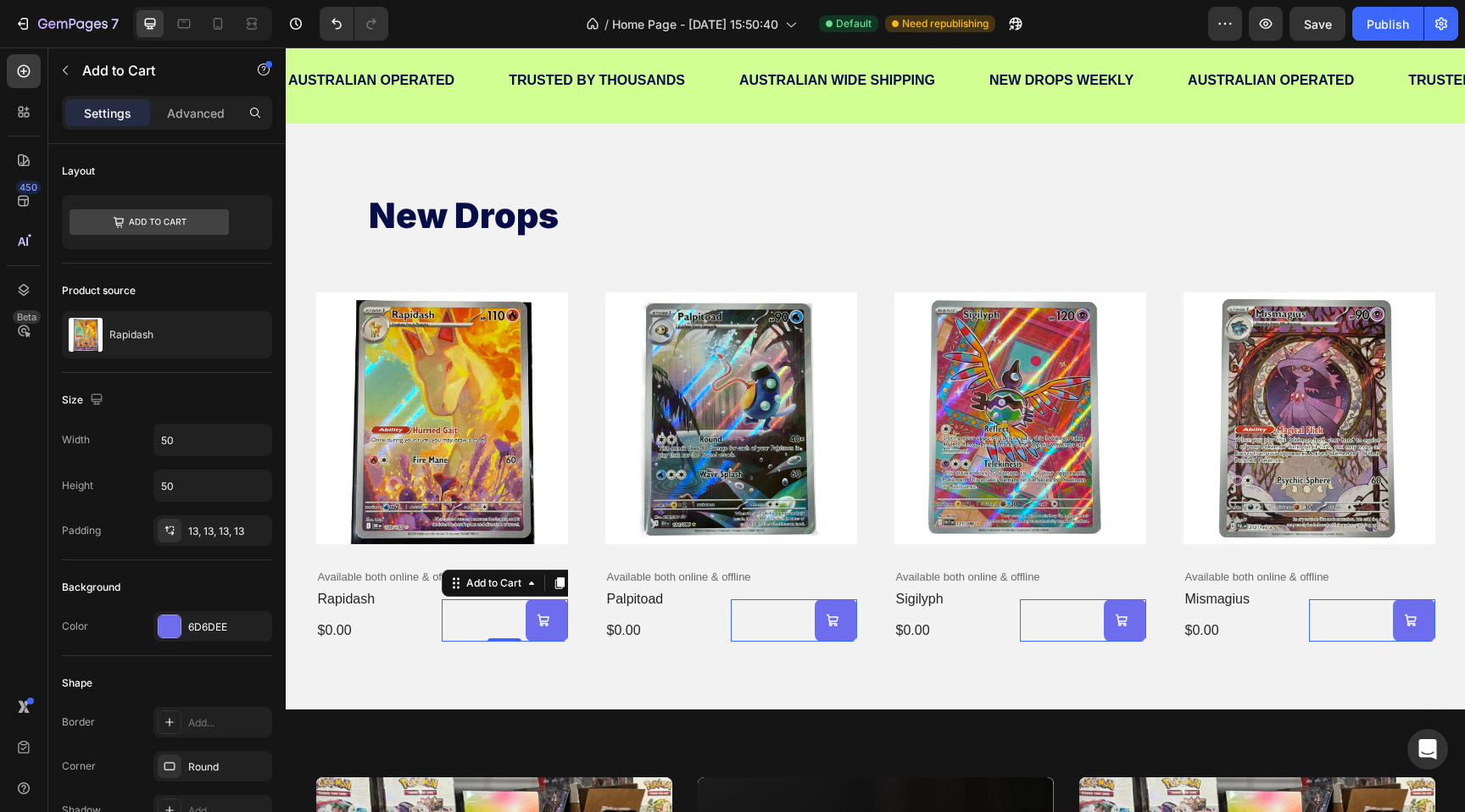
click at [531, 616] on button "Add to cart" at bounding box center [546, 620] width 42 height 42
click at [546, 616] on icon "Add to cart" at bounding box center [542, 620] width 12 height 12
click at [180, 223] on icon at bounding box center [149, 222] width 160 height 25
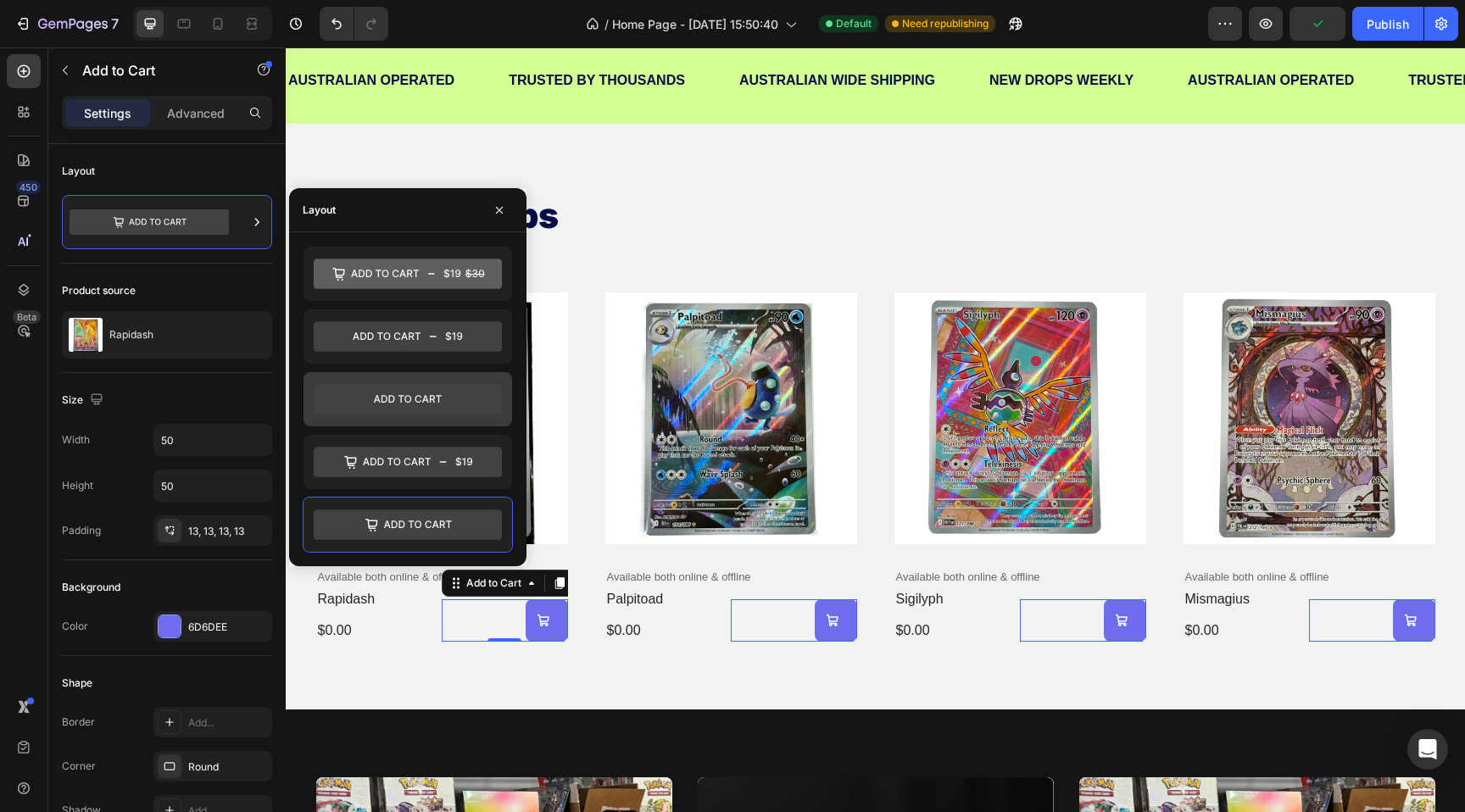
click at [457, 404] on icon at bounding box center [407, 399] width 188 height 31
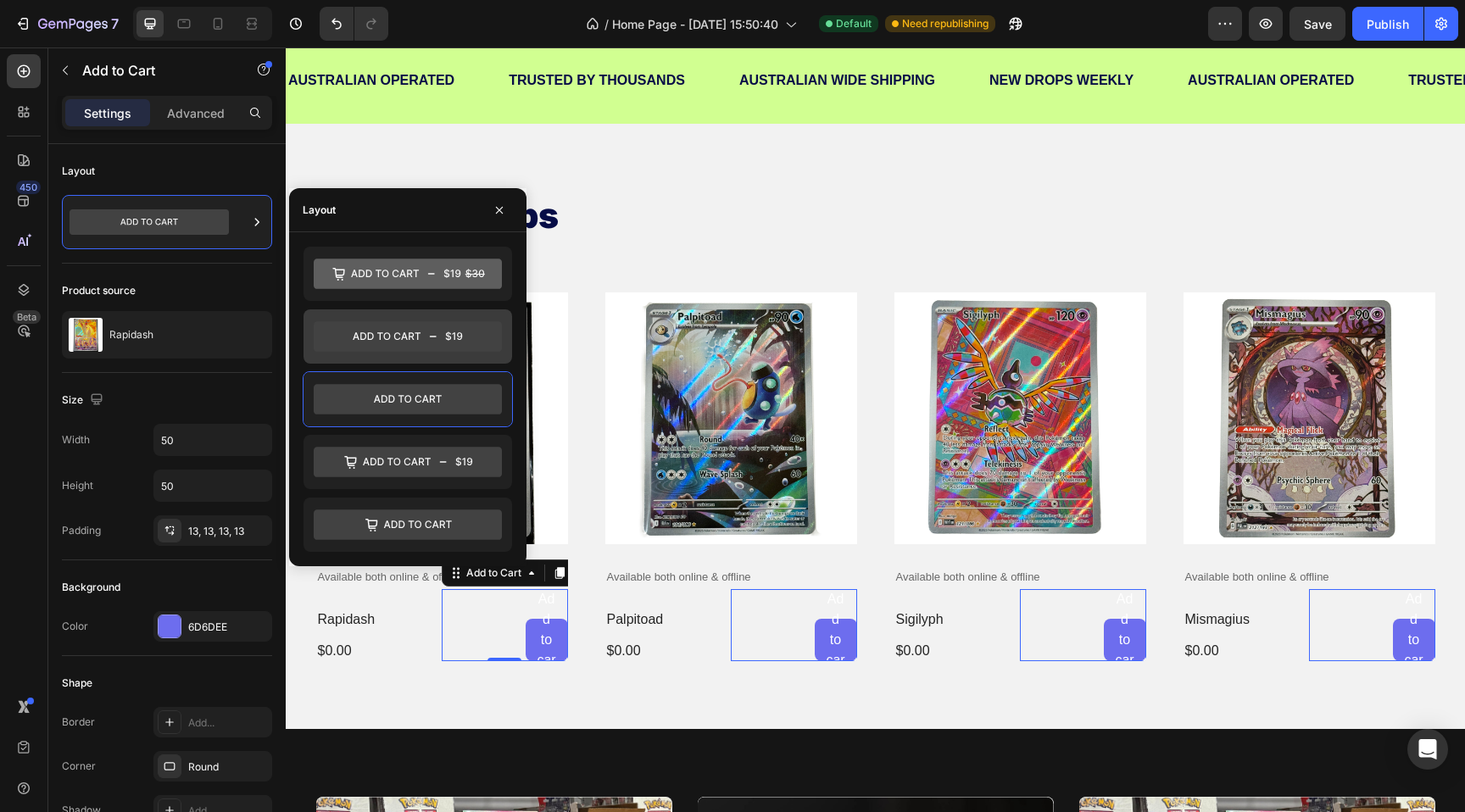
click at [442, 347] on icon at bounding box center [407, 336] width 188 height 31
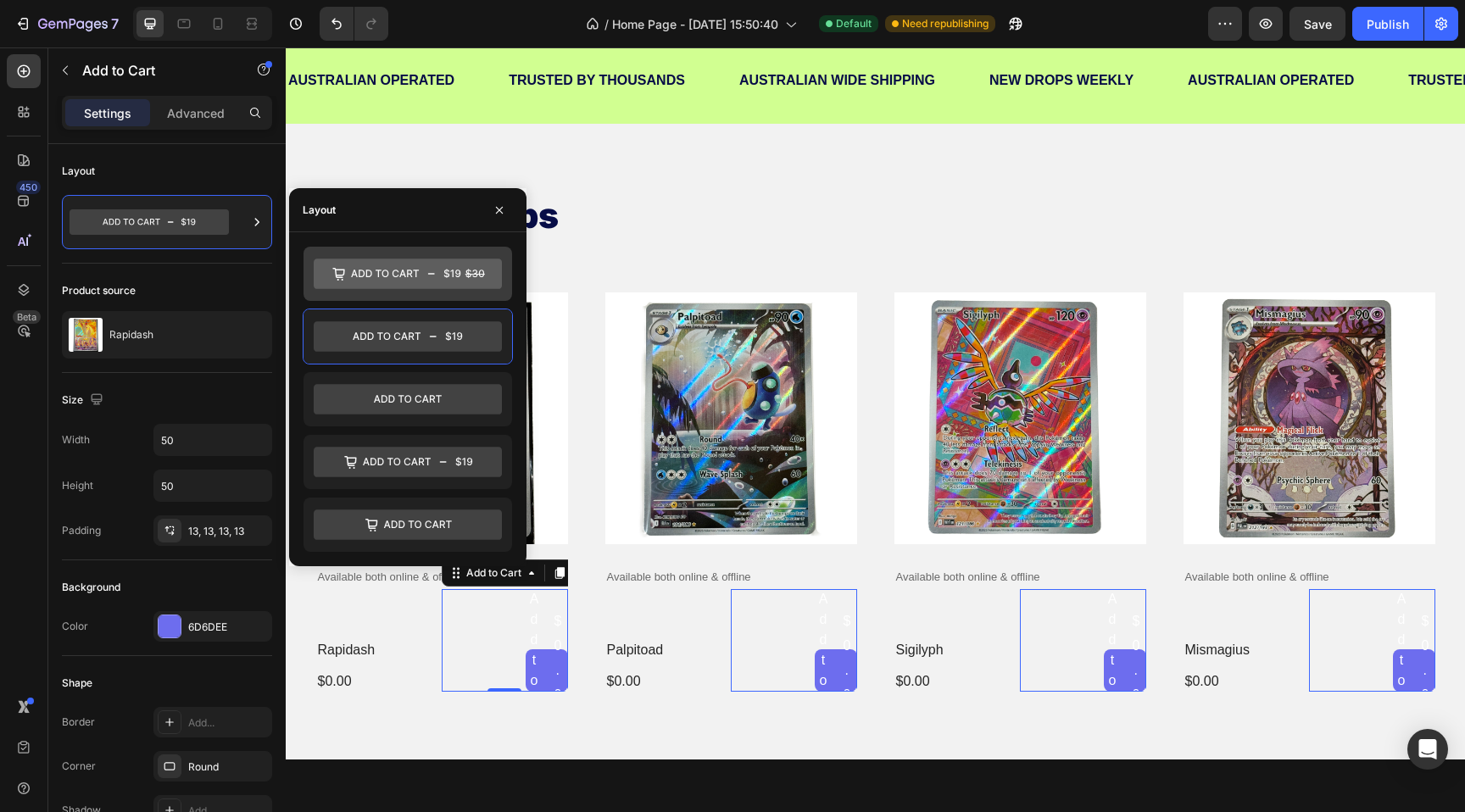
click at [433, 278] on icon at bounding box center [407, 274] width 188 height 31
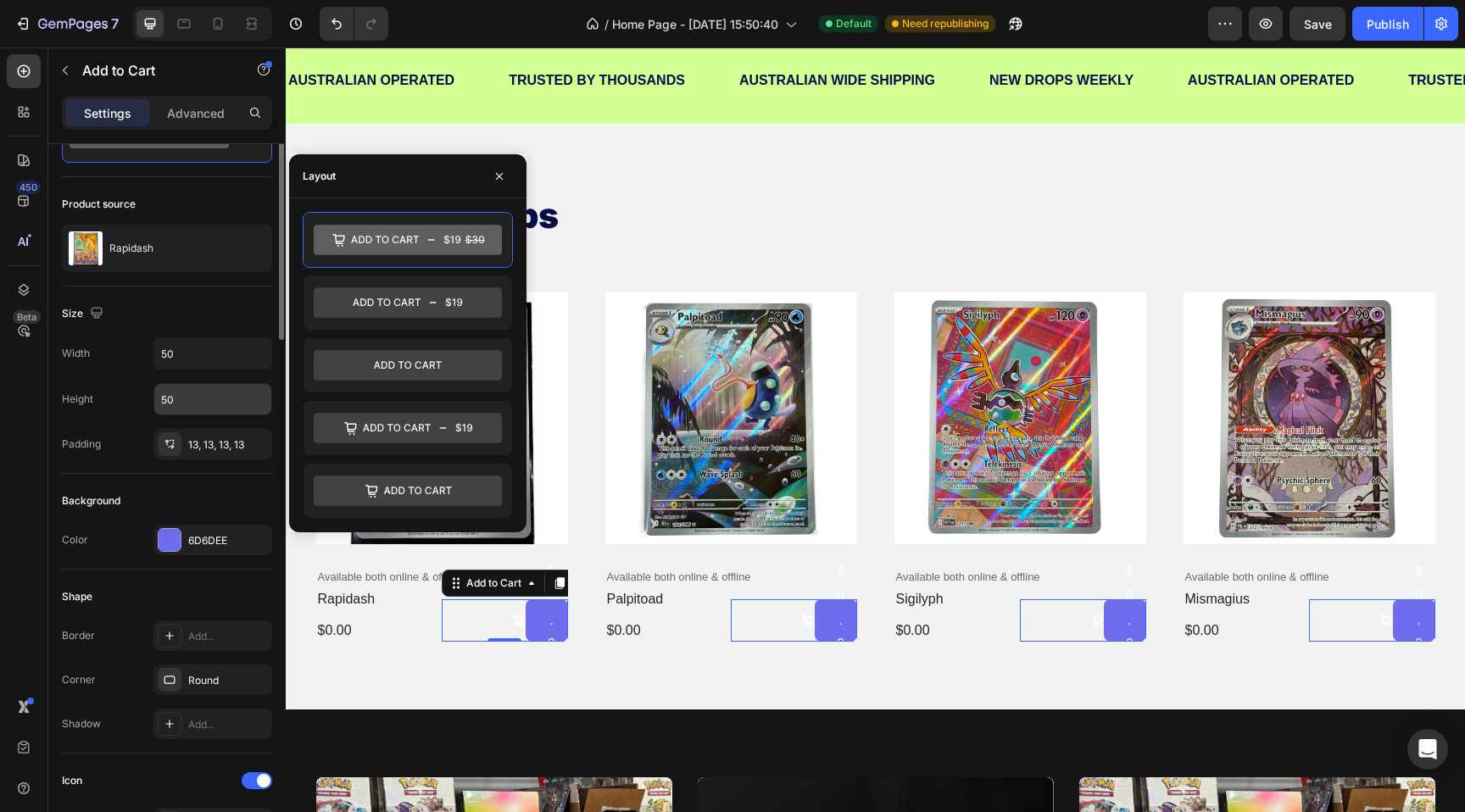
scroll to position [103, 0]
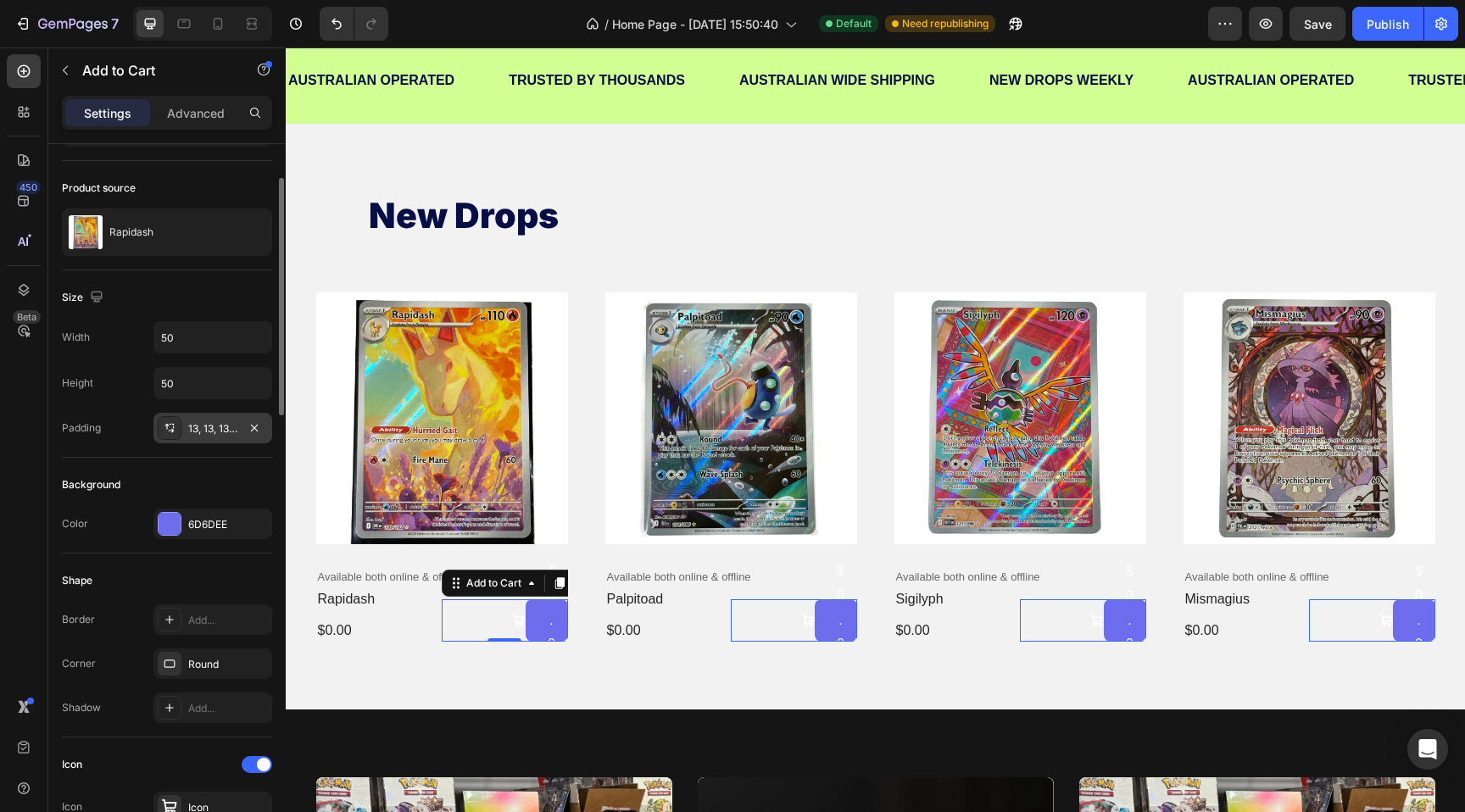
click at [203, 433] on div "13, 13, 13, 13" at bounding box center [213, 428] width 50 height 15
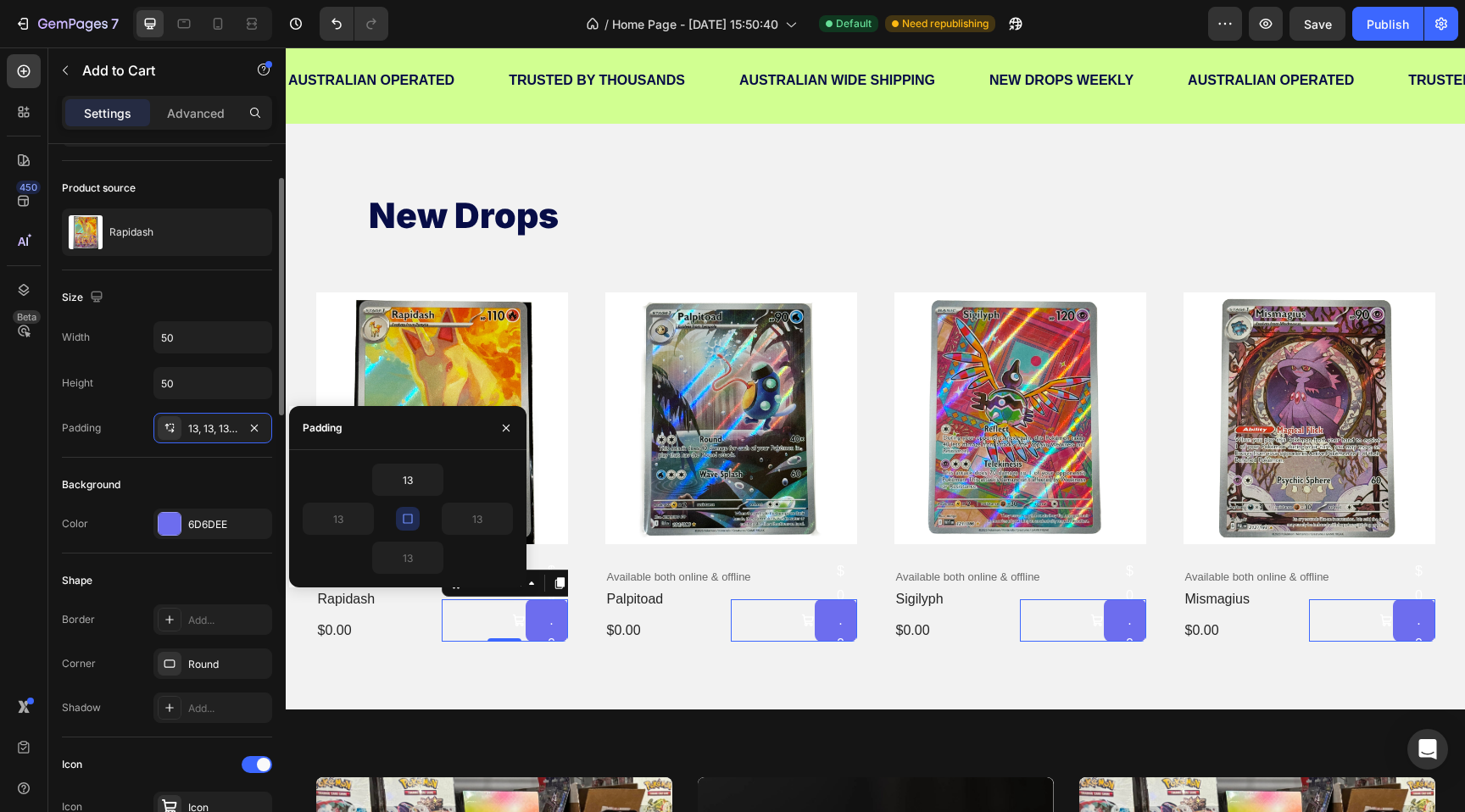
click at [96, 491] on div "Background" at bounding box center [91, 484] width 59 height 15
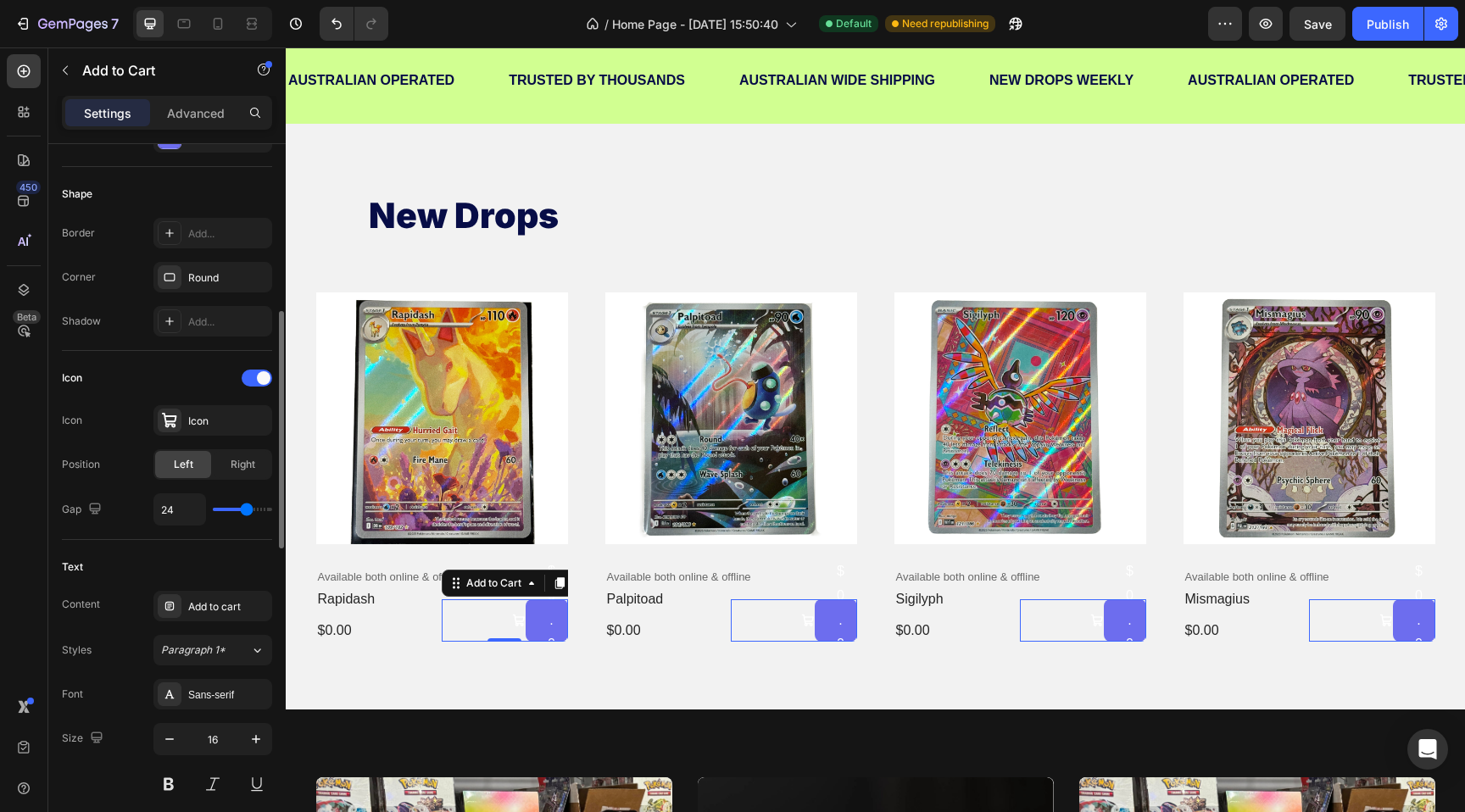
scroll to position [492, 0]
click at [224, 507] on div "24" at bounding box center [213, 506] width 119 height 32
type input "17"
type input "16"
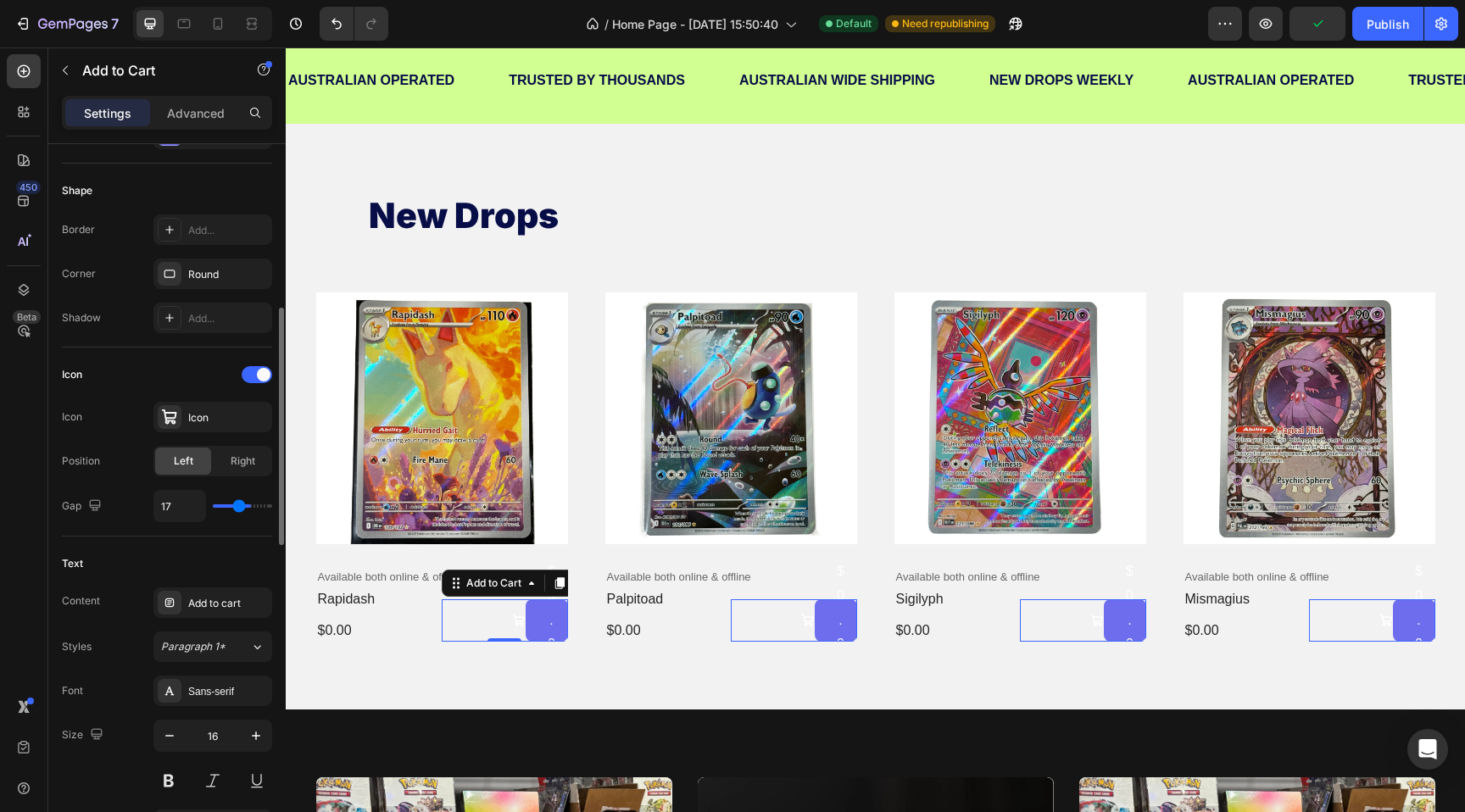
type input "16"
type input "15"
type input "12"
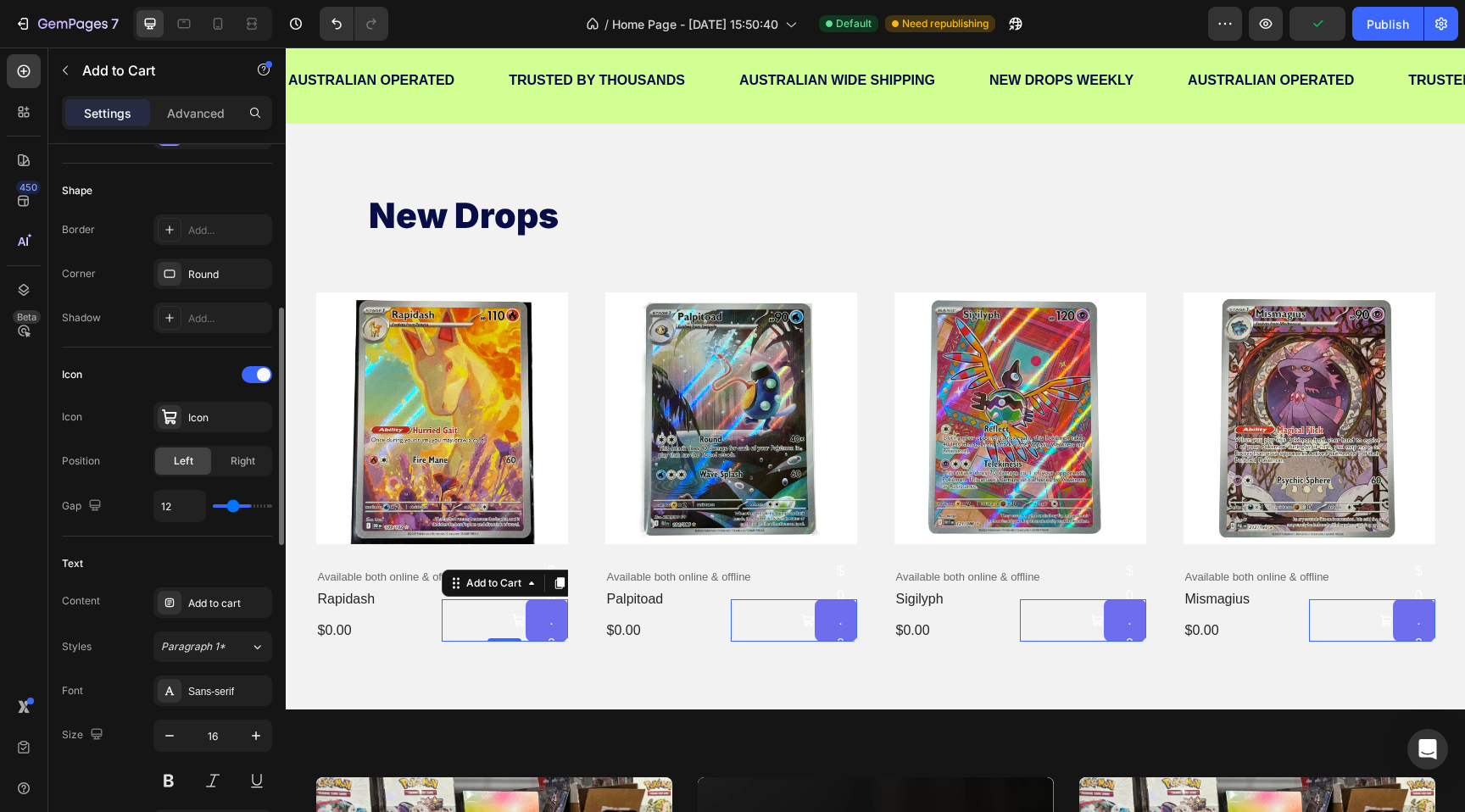
type input "11"
type input "10"
type input "9"
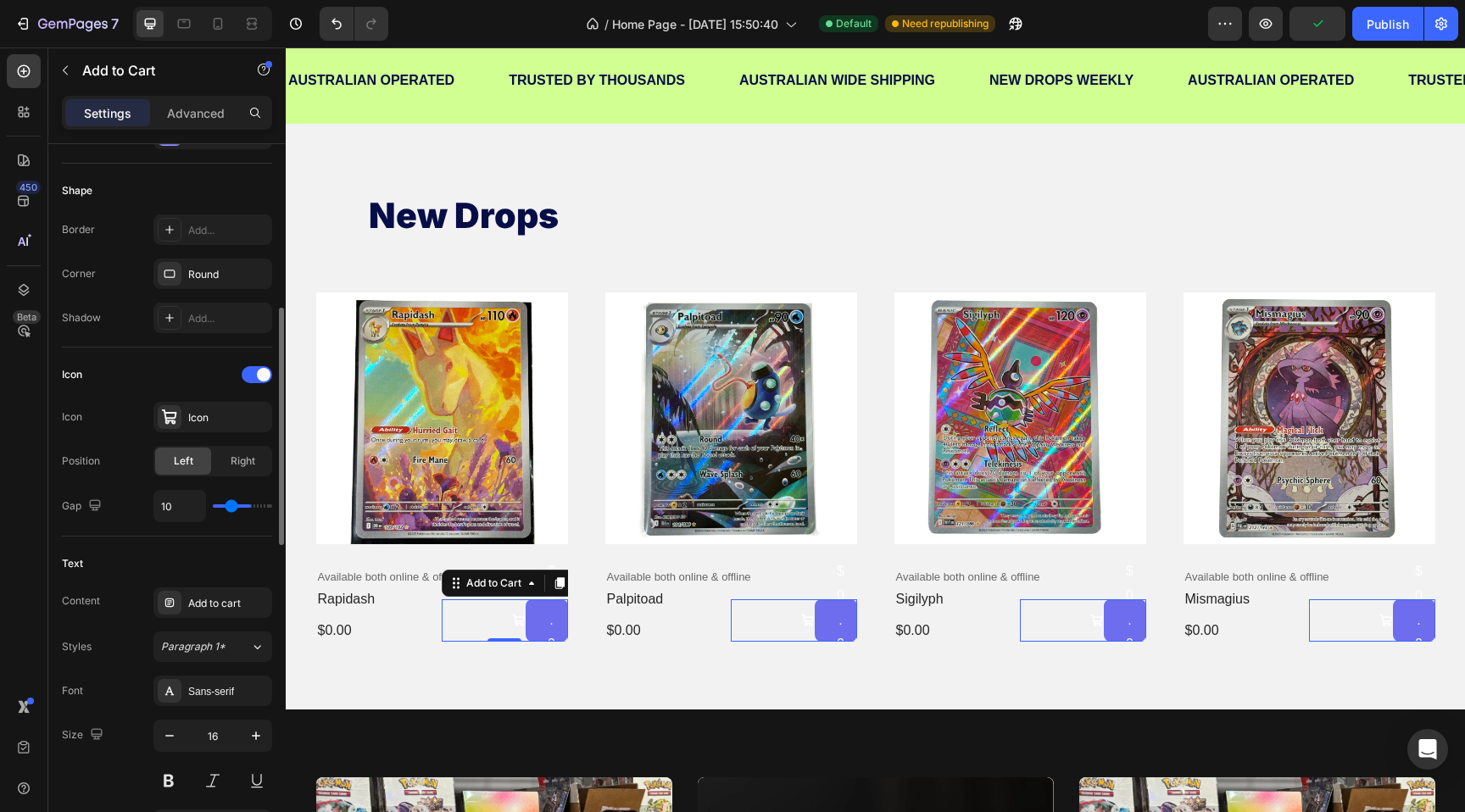
type input "9"
type input "8"
type input "7"
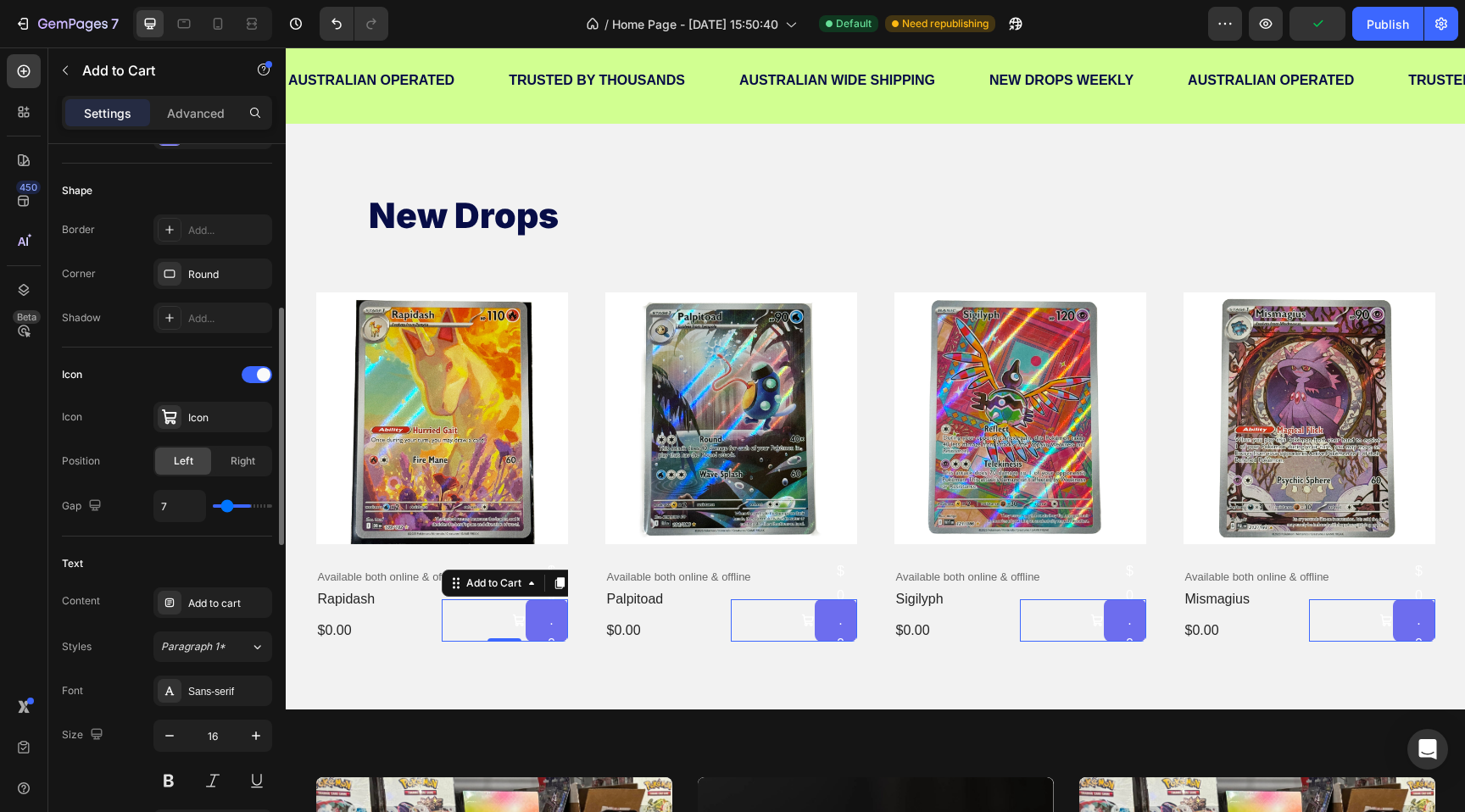
type input "6"
type input "5"
type input "4"
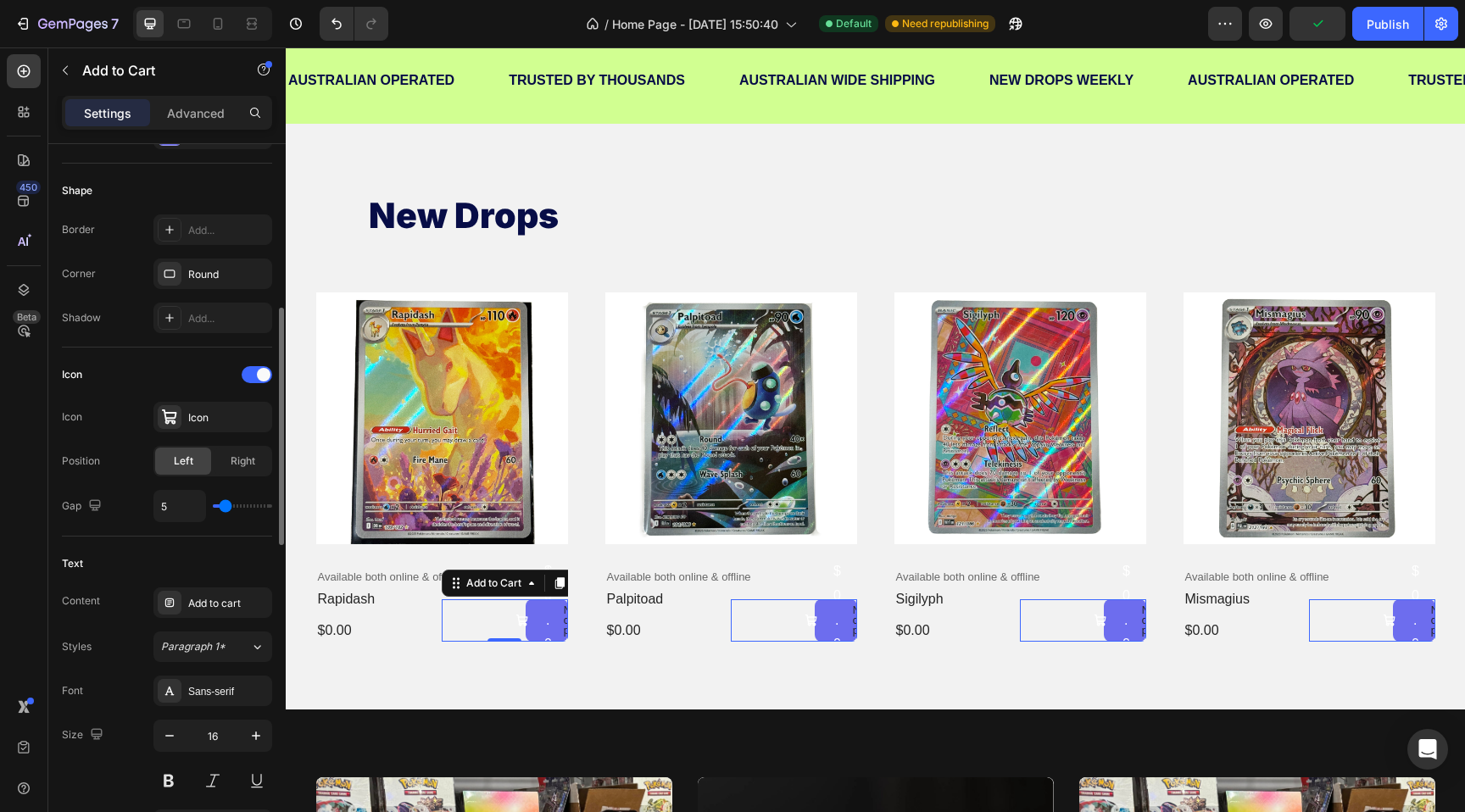
type input "4"
type input "3"
type input "2"
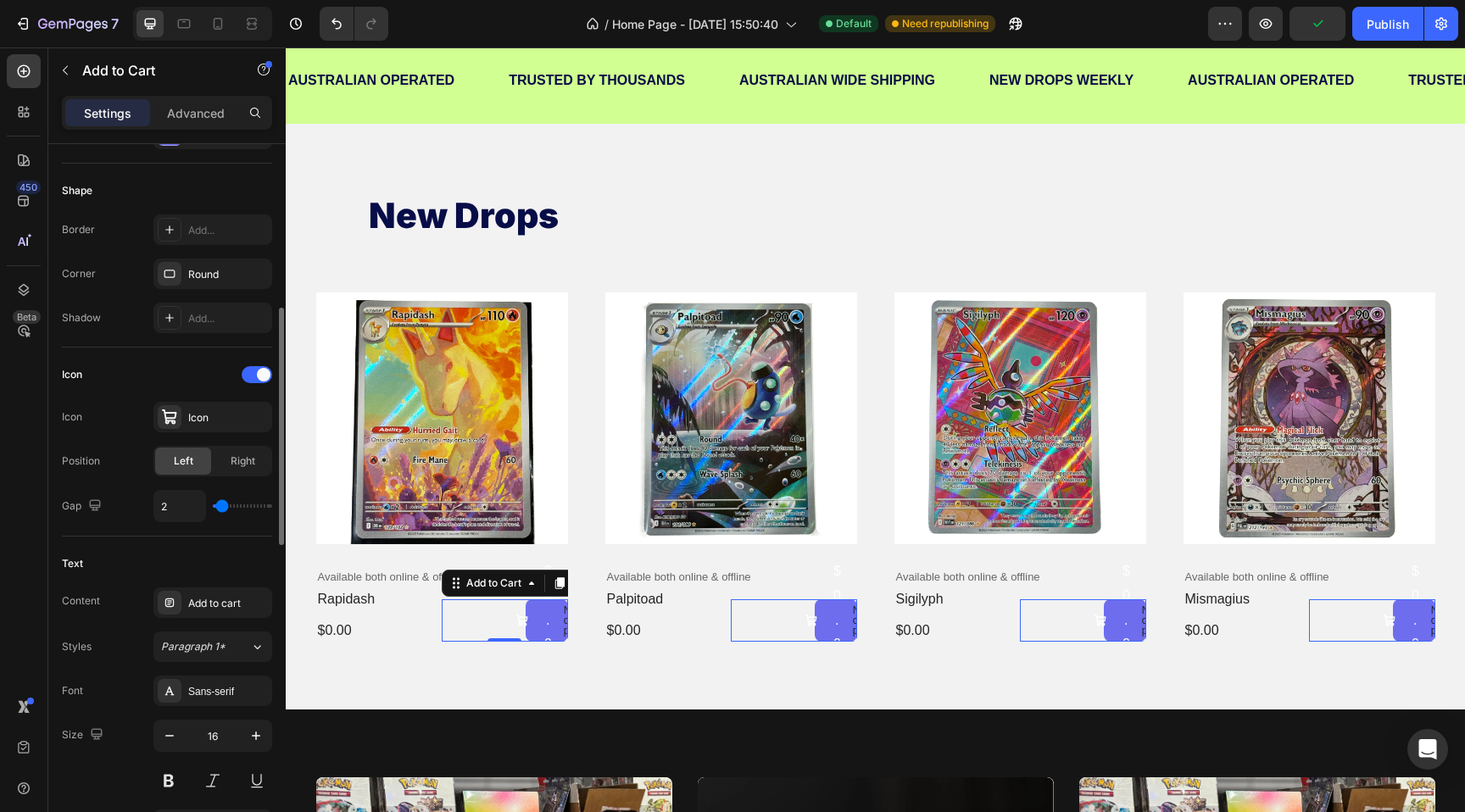
type input "1"
type input "0"
drag, startPoint x: 243, startPoint y: 505, endPoint x: 219, endPoint y: 503, distance: 24.1
type input "0"
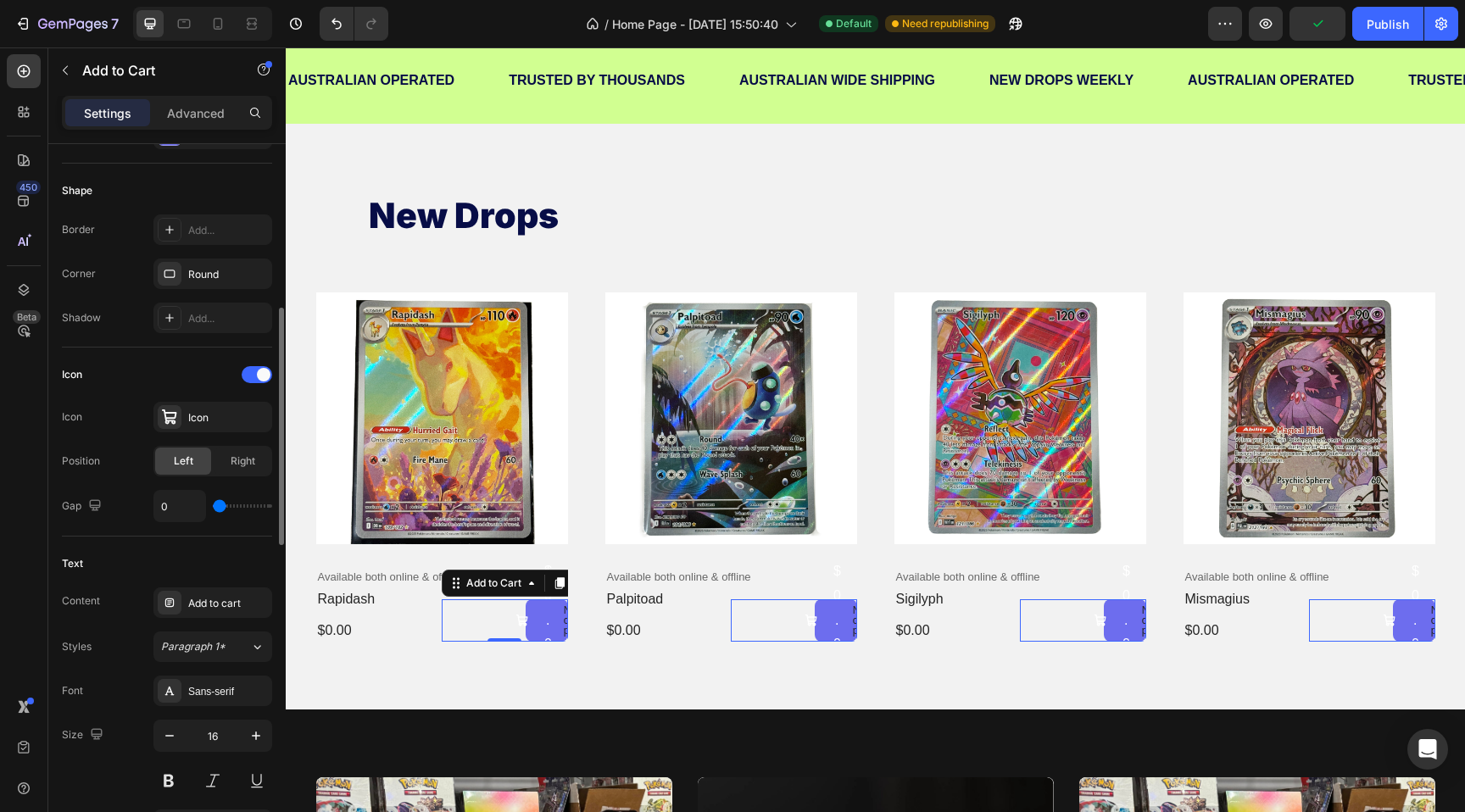
click at [219, 504] on input "range" at bounding box center [243, 506] width 60 height 4
type input "5"
type input "6"
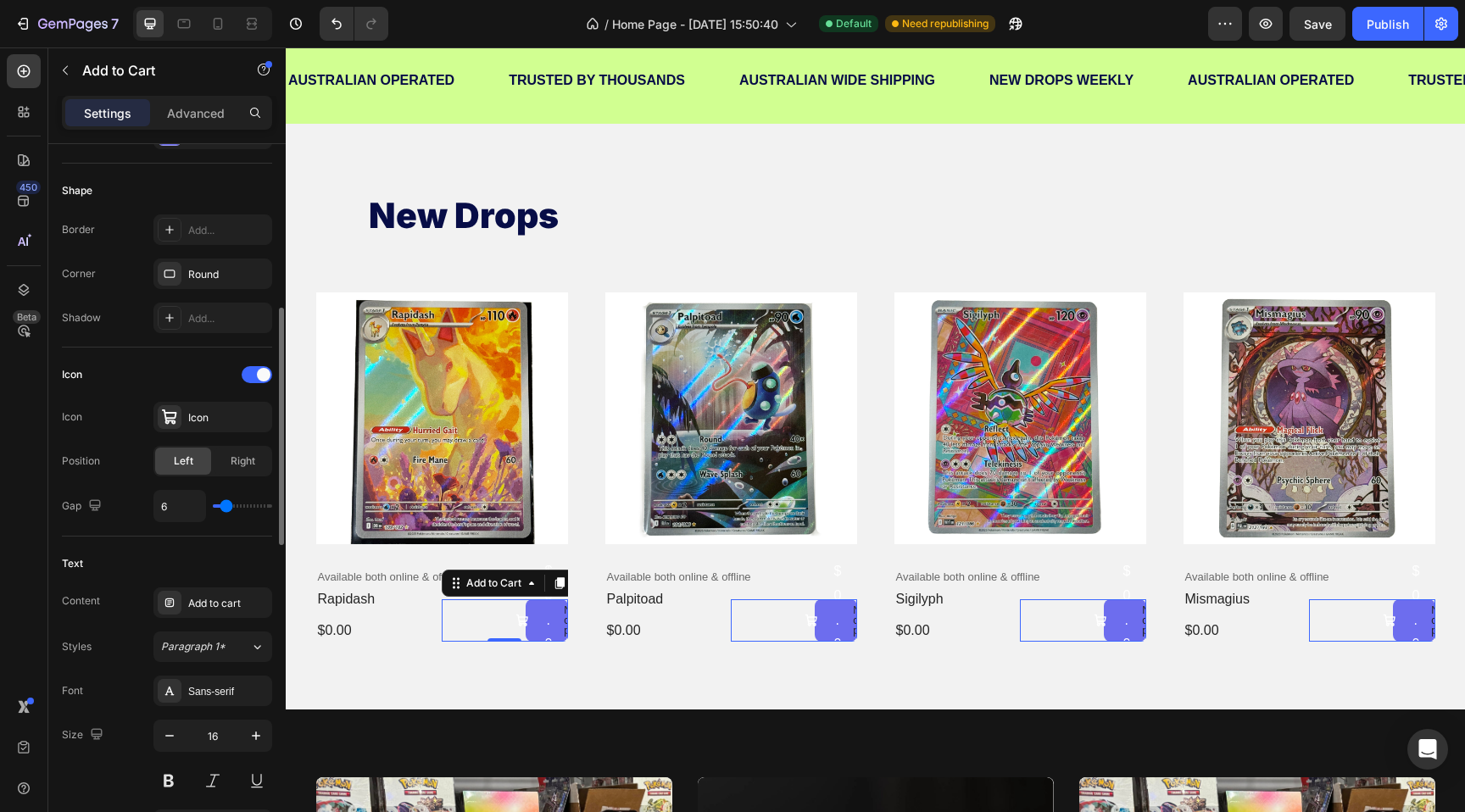
type input "7"
type input "8"
type input "9"
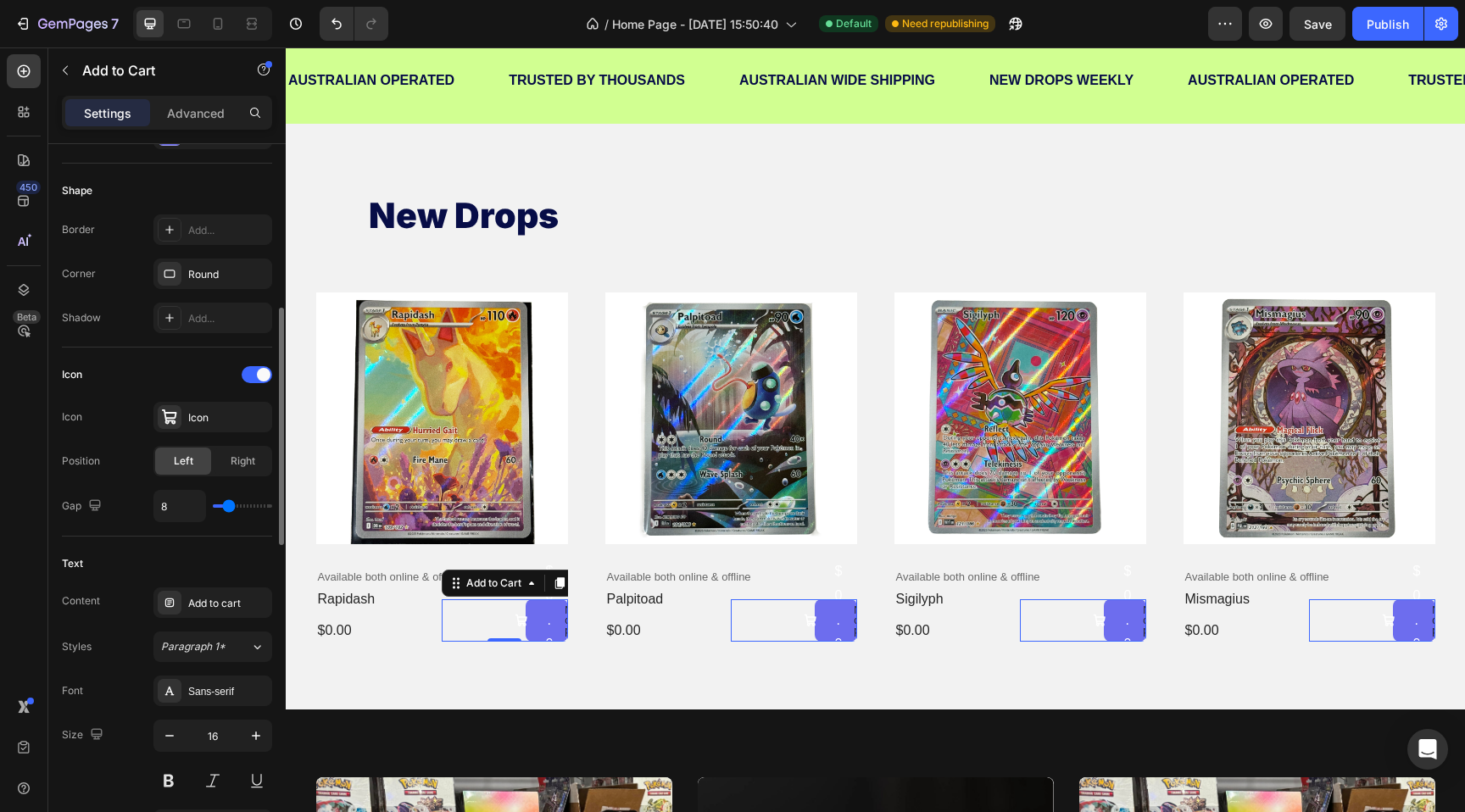
type input "9"
type input "10"
type input "11"
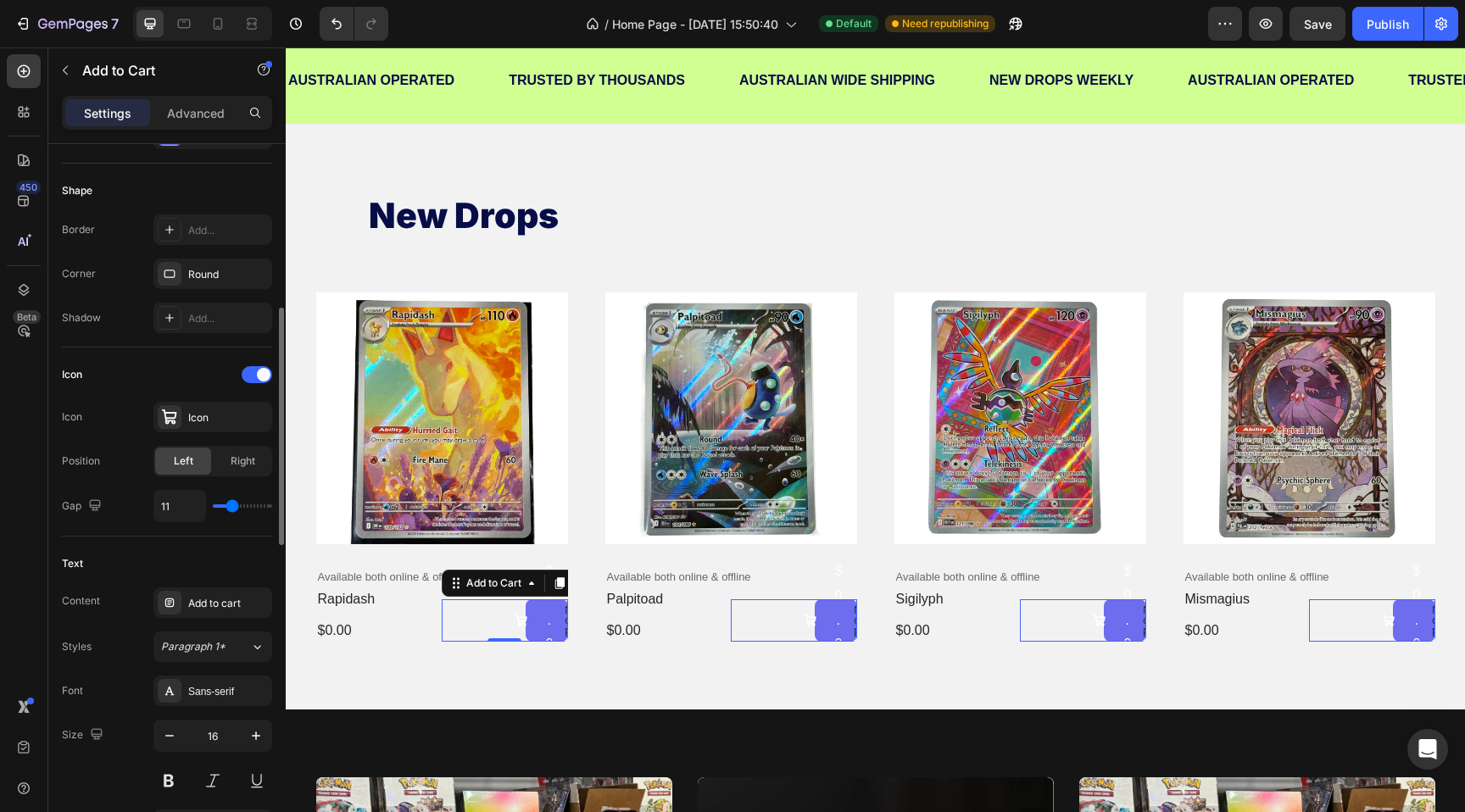
type input "12"
drag, startPoint x: 219, startPoint y: 503, endPoint x: 233, endPoint y: 503, distance: 14.0
type input "12"
click at [233, 504] on input "range" at bounding box center [243, 506] width 60 height 4
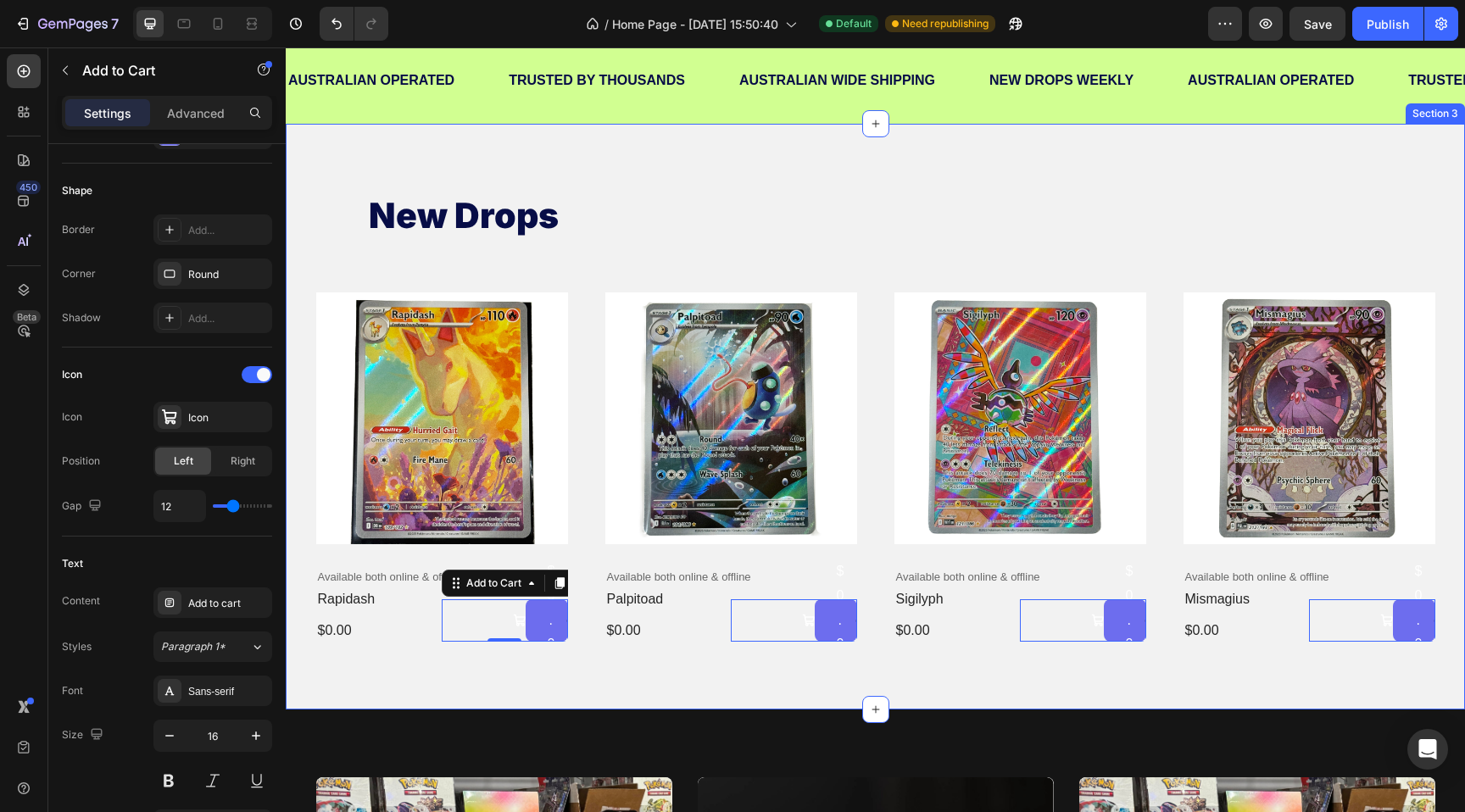
scroll to position [0, 0]
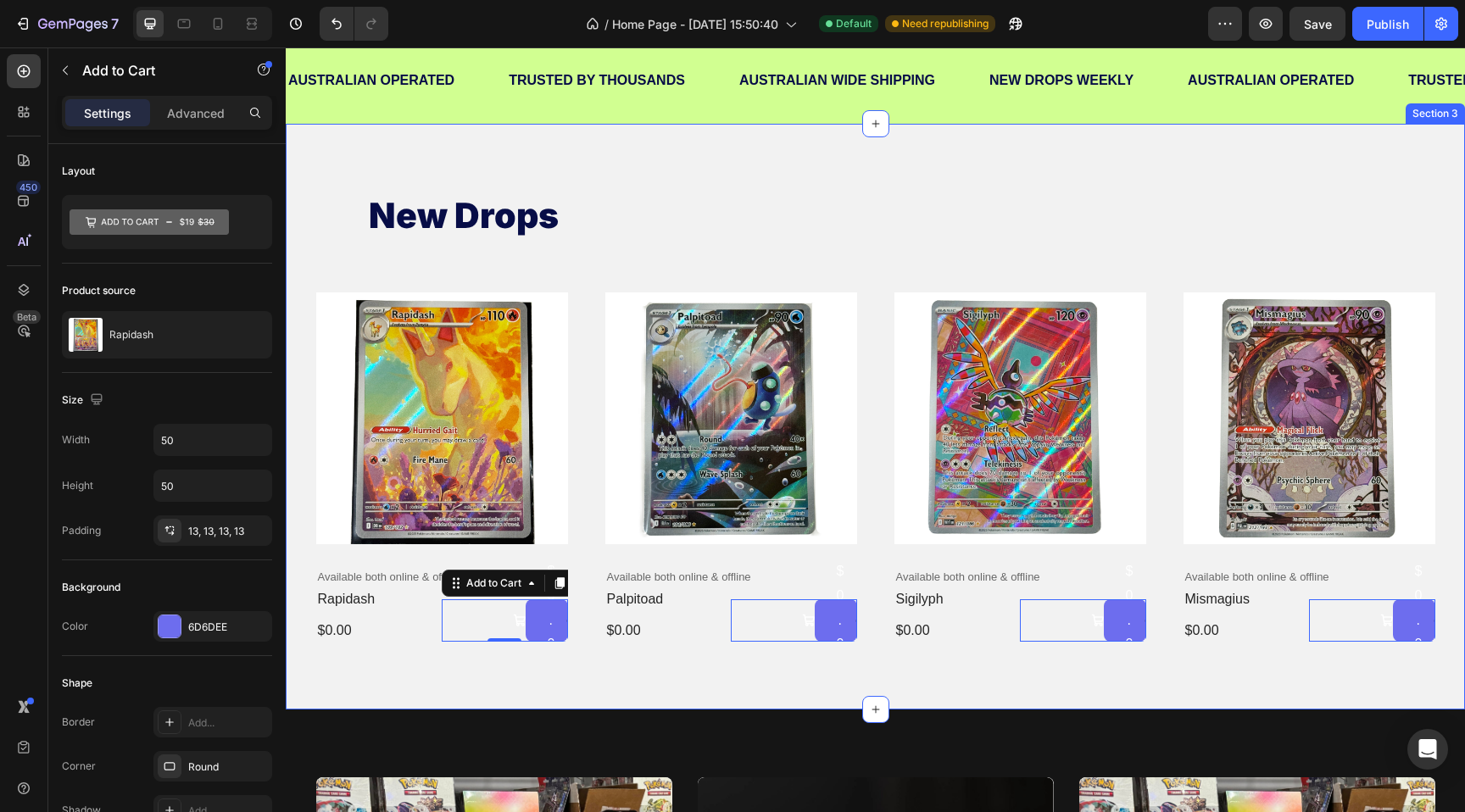
click at [622, 671] on div "new drops Heading Product Images Available both online & offline Text Block rap…" at bounding box center [875, 416] width 1179 height 586
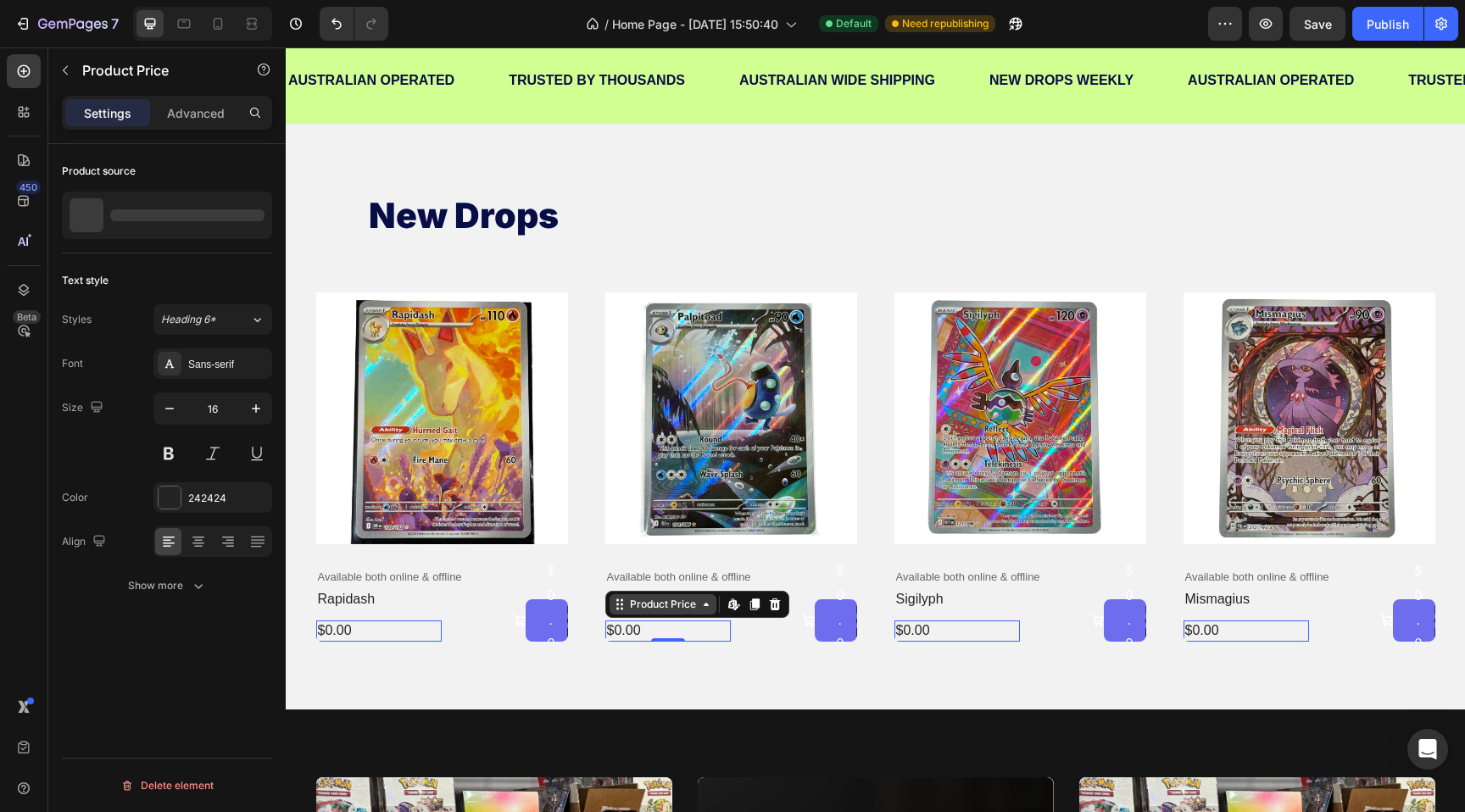
click at [634, 611] on div "Product Price" at bounding box center [663, 604] width 73 height 15
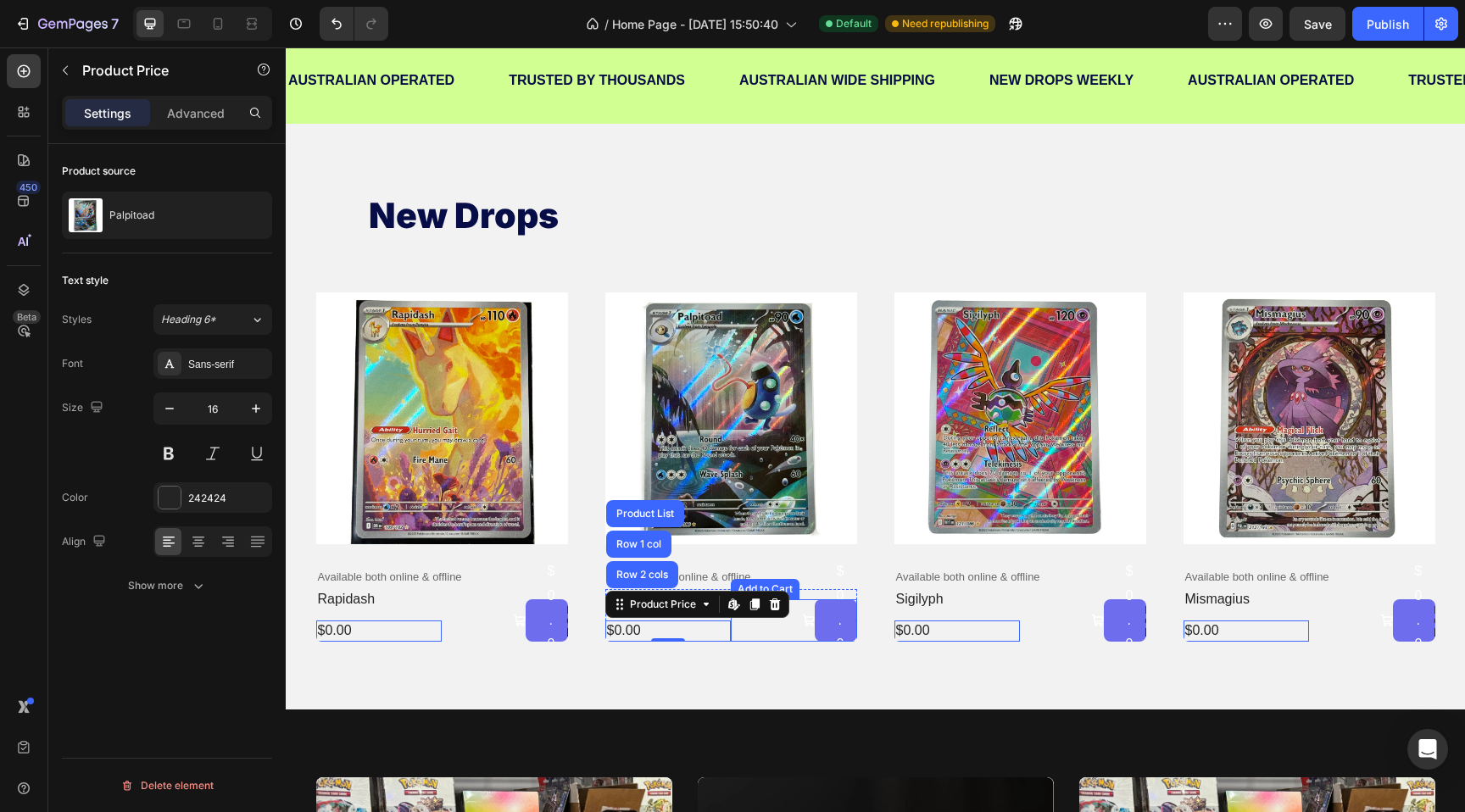
click at [761, 630] on div "Add to cart $0.00 No compare price Add to Cart" at bounding box center [793, 620] width 126 height 42
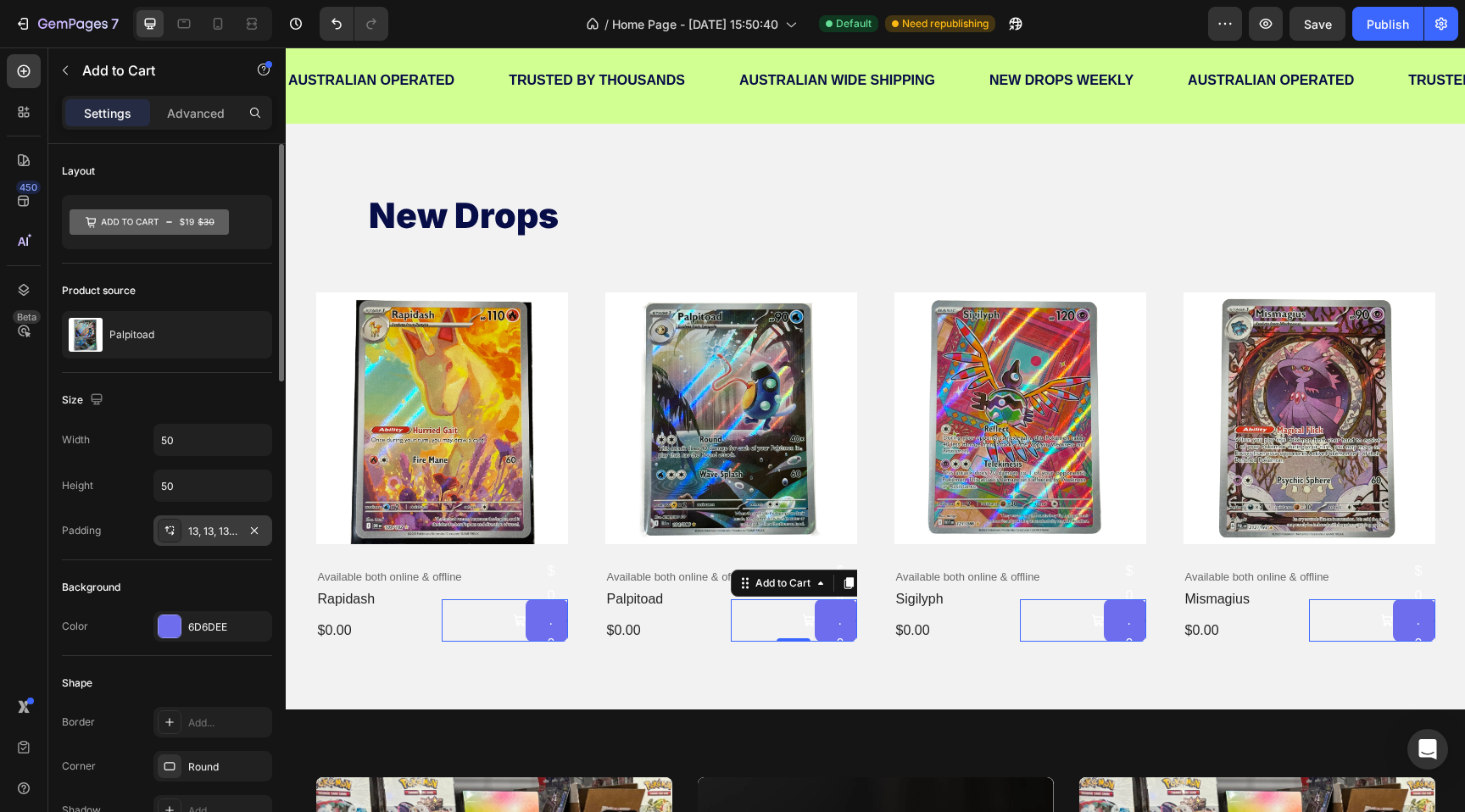
click at [201, 529] on div "13, 13, 13, 13" at bounding box center [213, 531] width 50 height 15
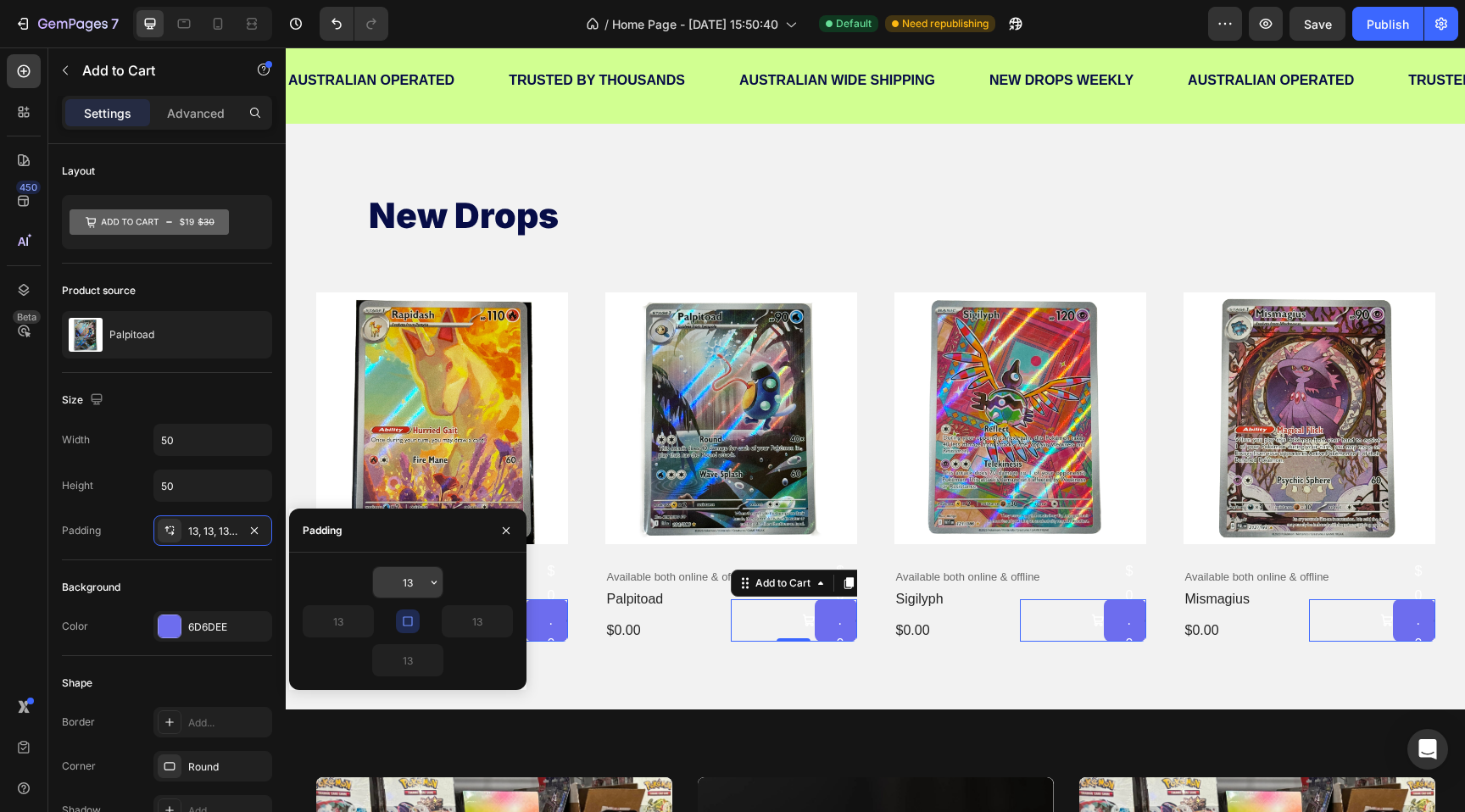
click at [404, 574] on input "13" at bounding box center [407, 582] width 69 height 31
type input "1"
type input "0"
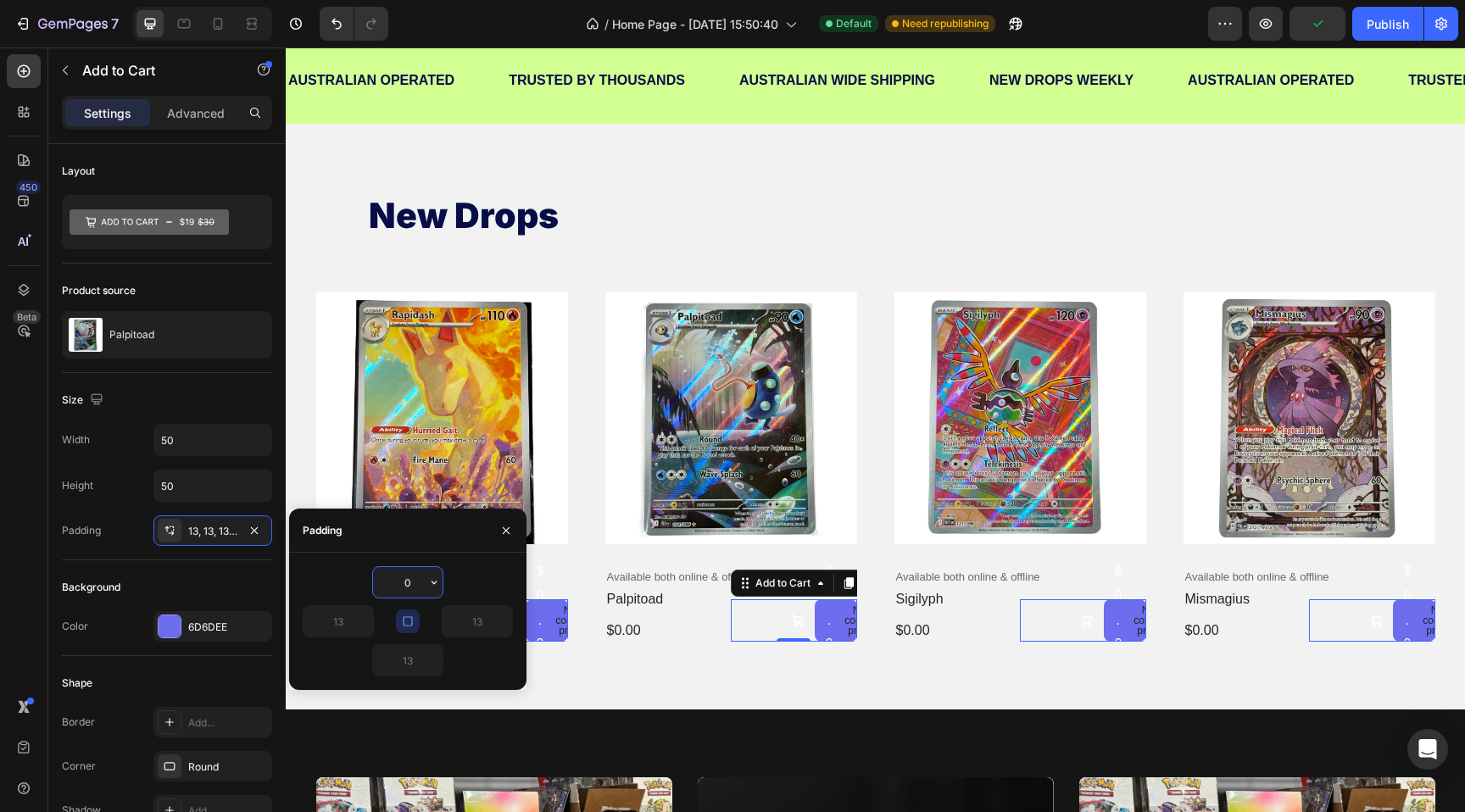
type input "0"
click at [709, 640] on div "$0.00" at bounding box center [668, 631] width 126 height 22
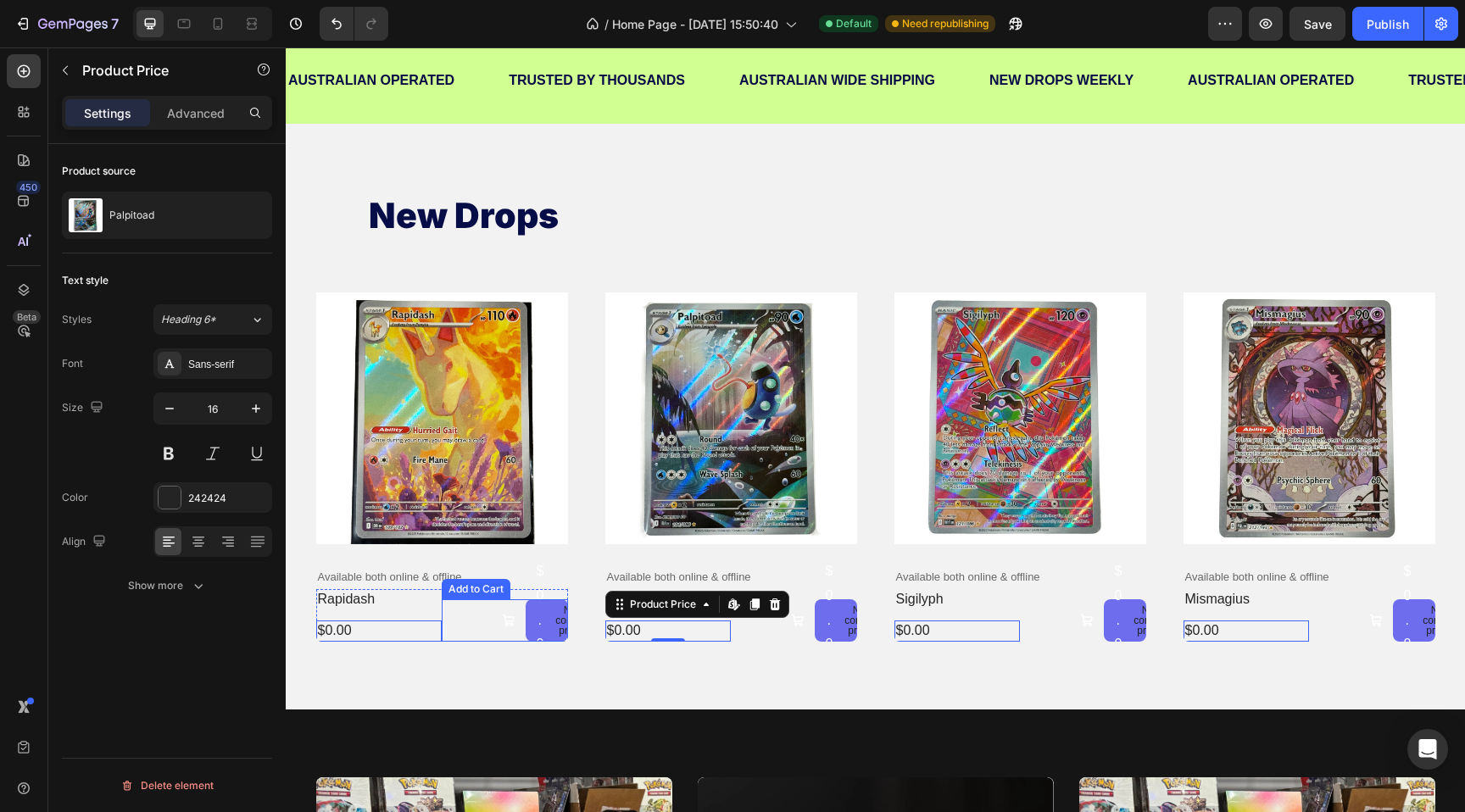
click at [543, 615] on div "$0.00" at bounding box center [539, 620] width 11 height 125
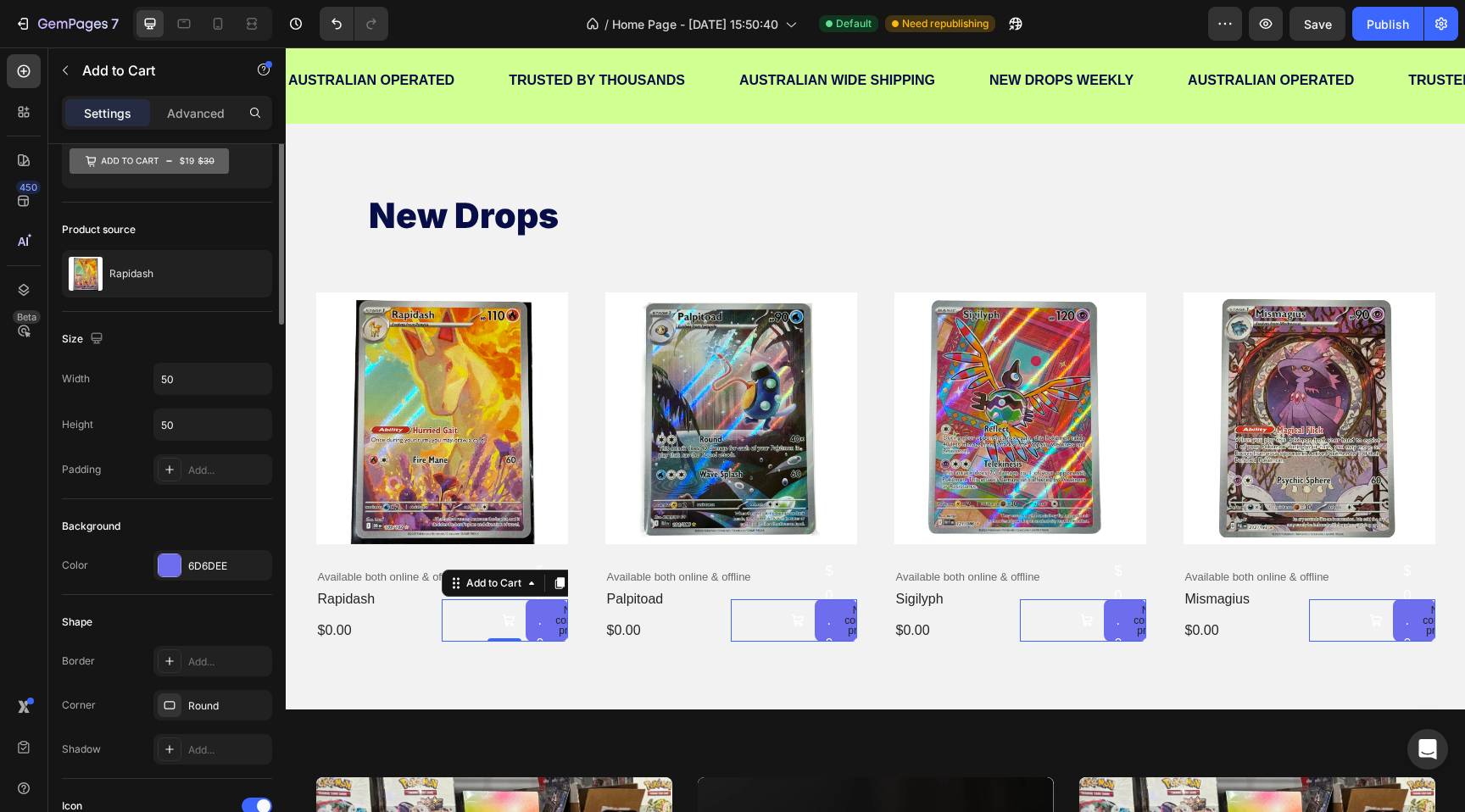
scroll to position [63, 0]
click at [215, 115] on p "Advanced" at bounding box center [196, 114] width 58 height 18
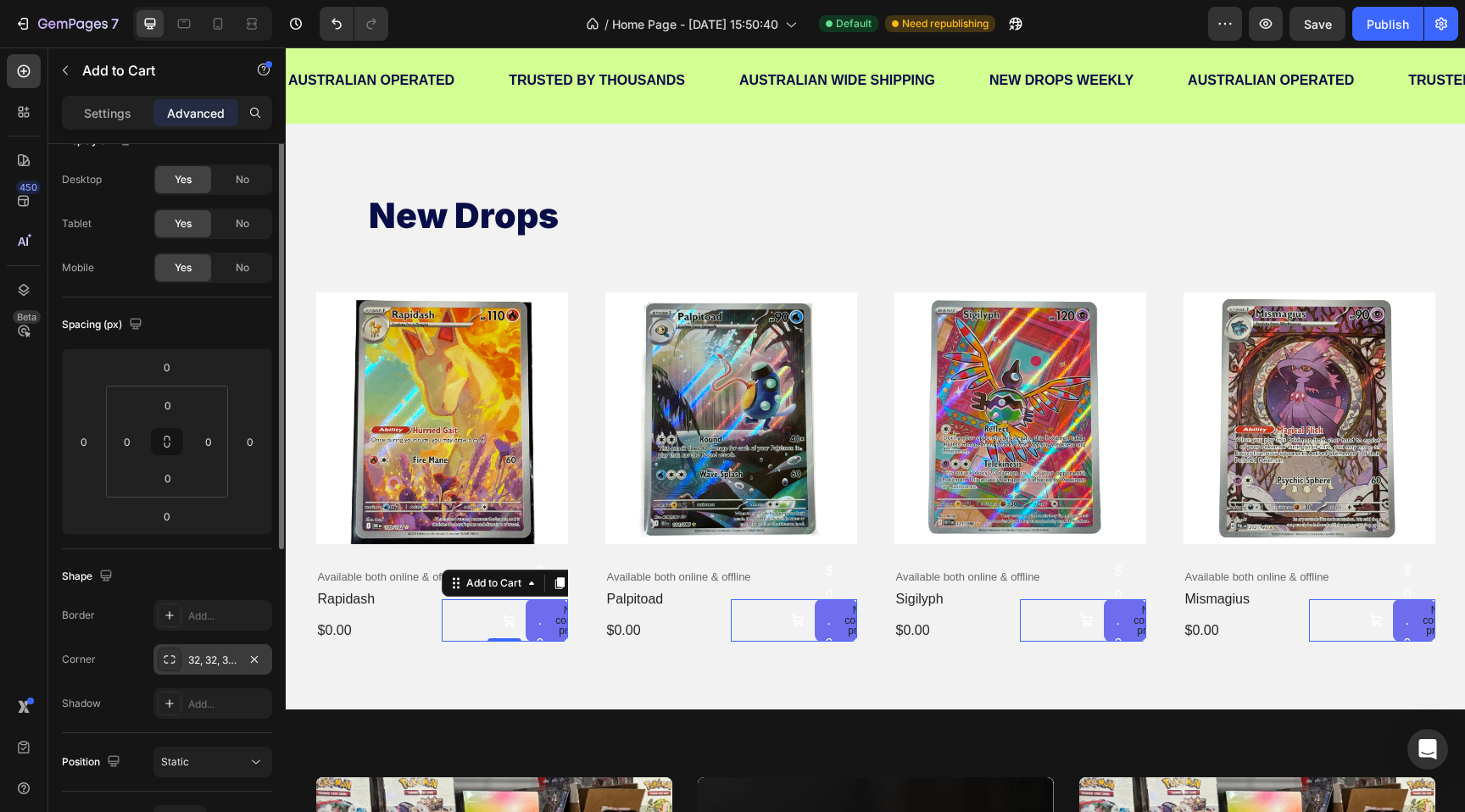
scroll to position [0, 0]
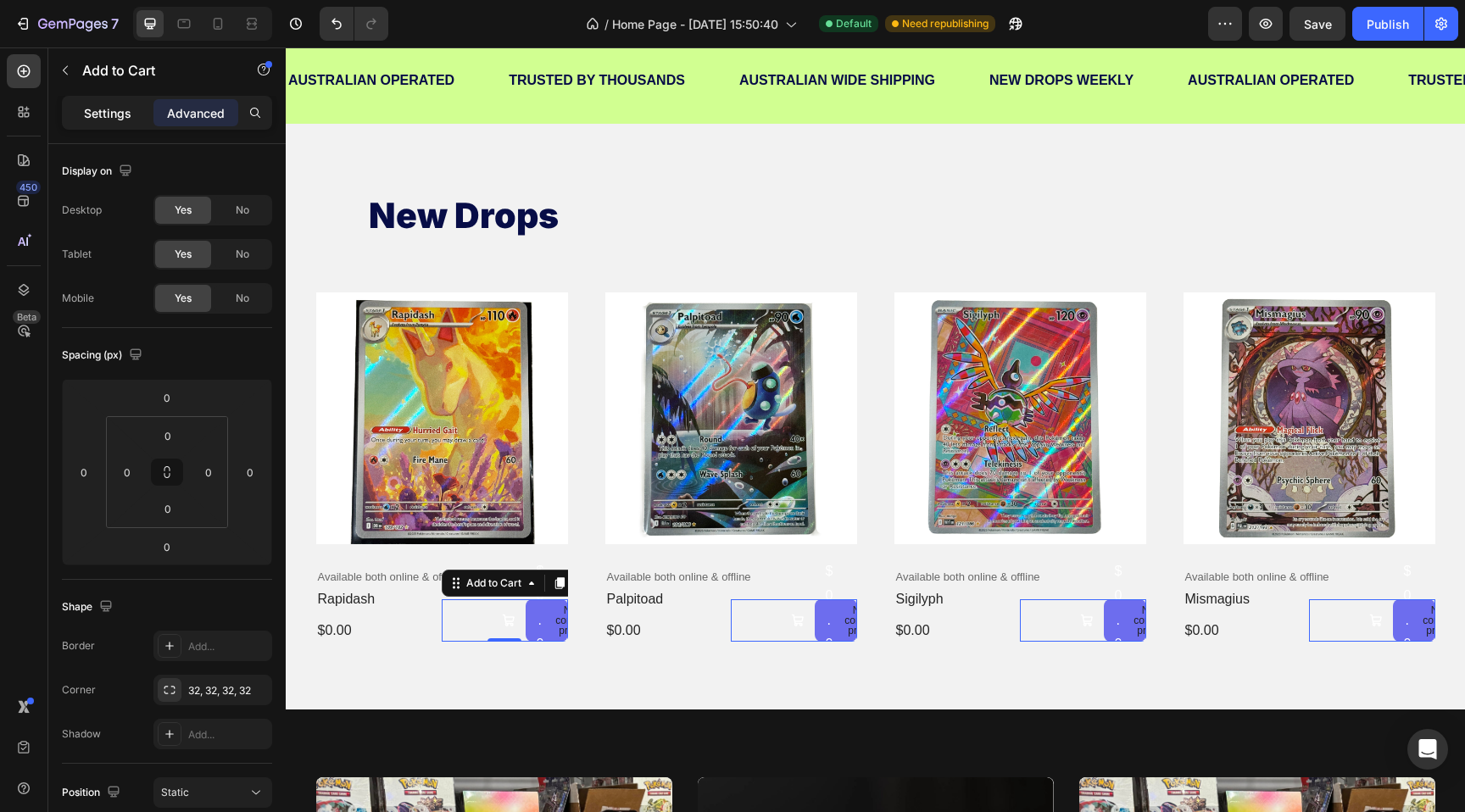
click at [121, 109] on p "Settings" at bounding box center [107, 114] width 48 height 18
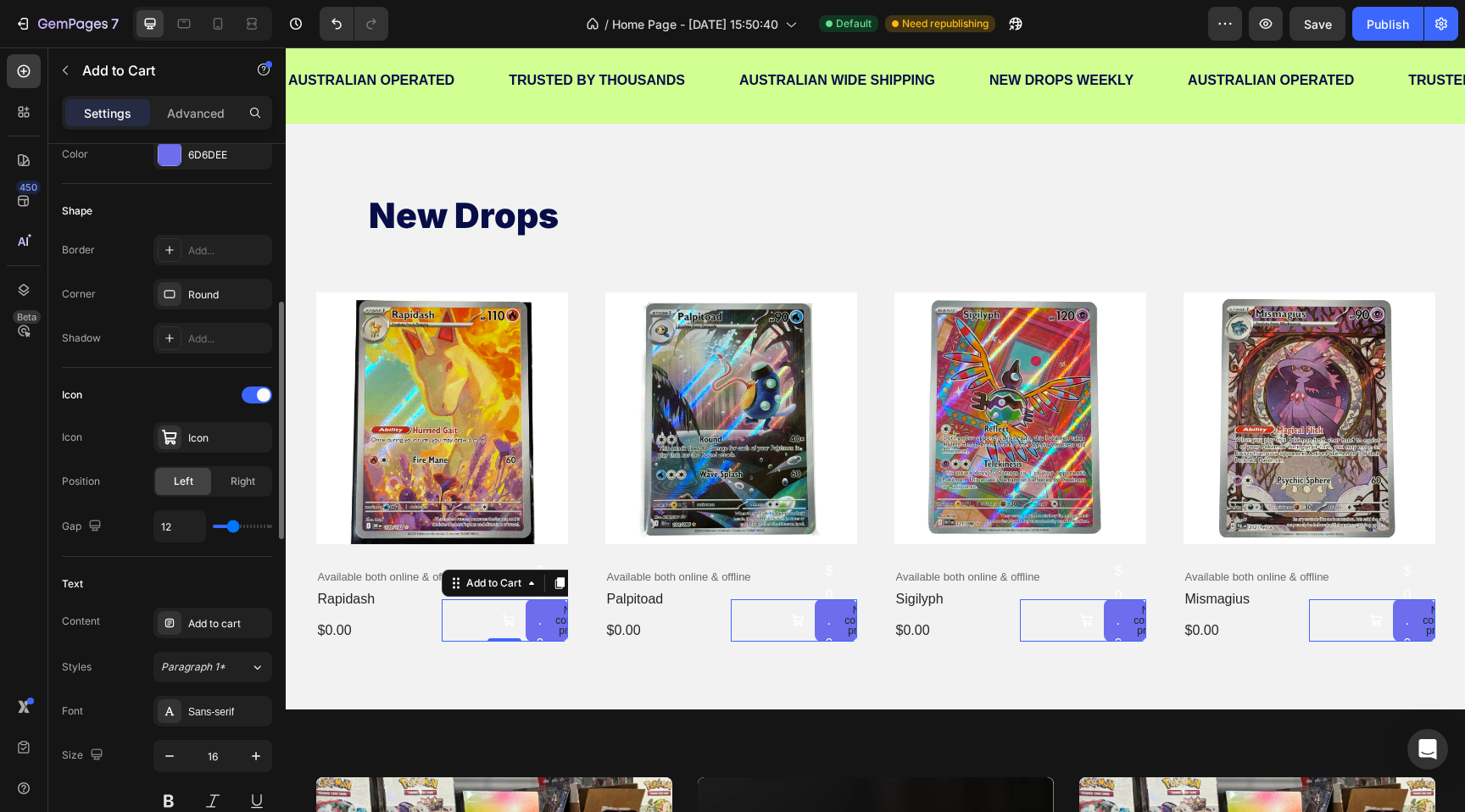
scroll to position [473, 0]
click at [234, 476] on span "Right" at bounding box center [243, 480] width 24 height 15
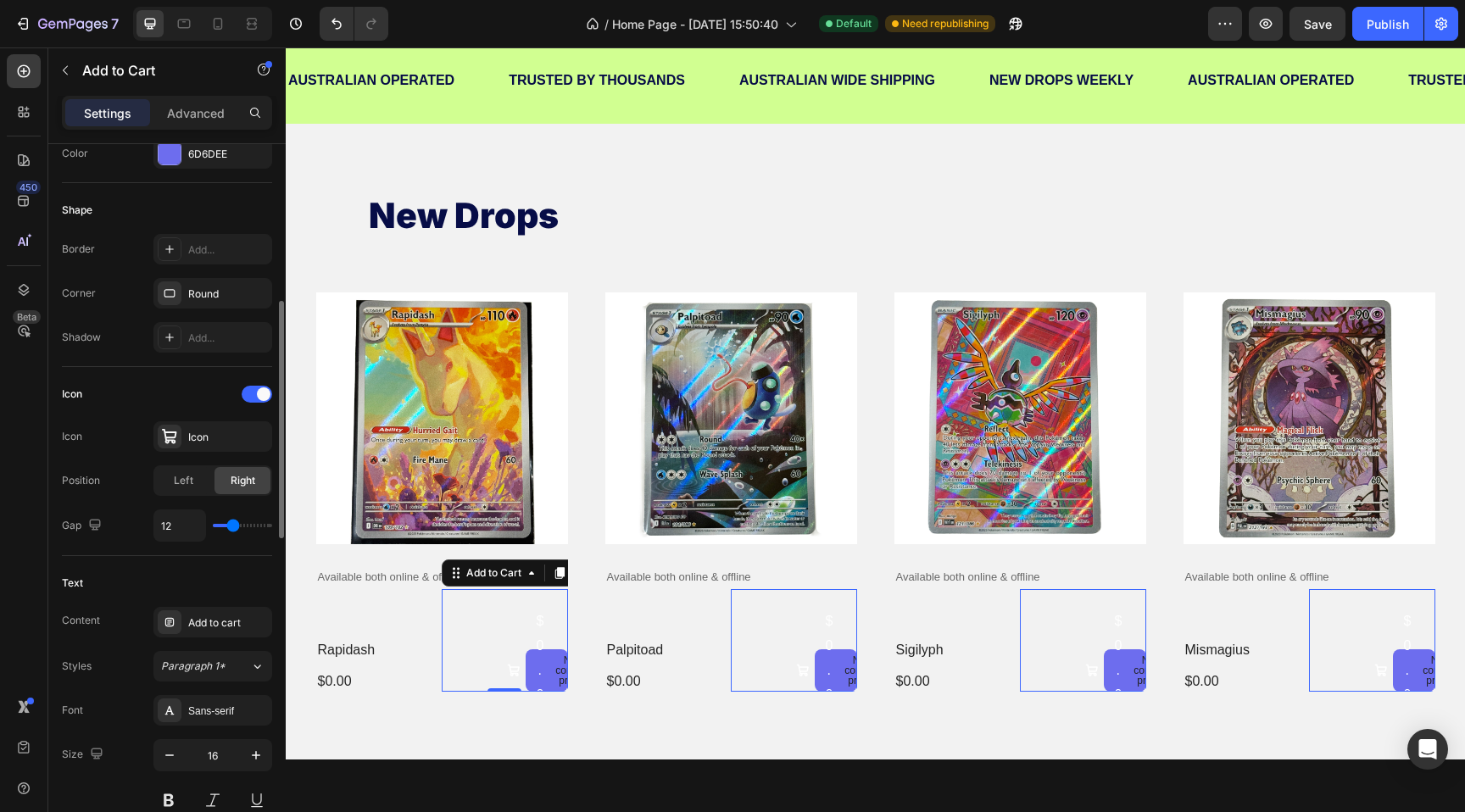
click at [200, 465] on div "Left Right" at bounding box center [213, 480] width 119 height 31
click at [191, 479] on span "Left" at bounding box center [184, 480] width 20 height 15
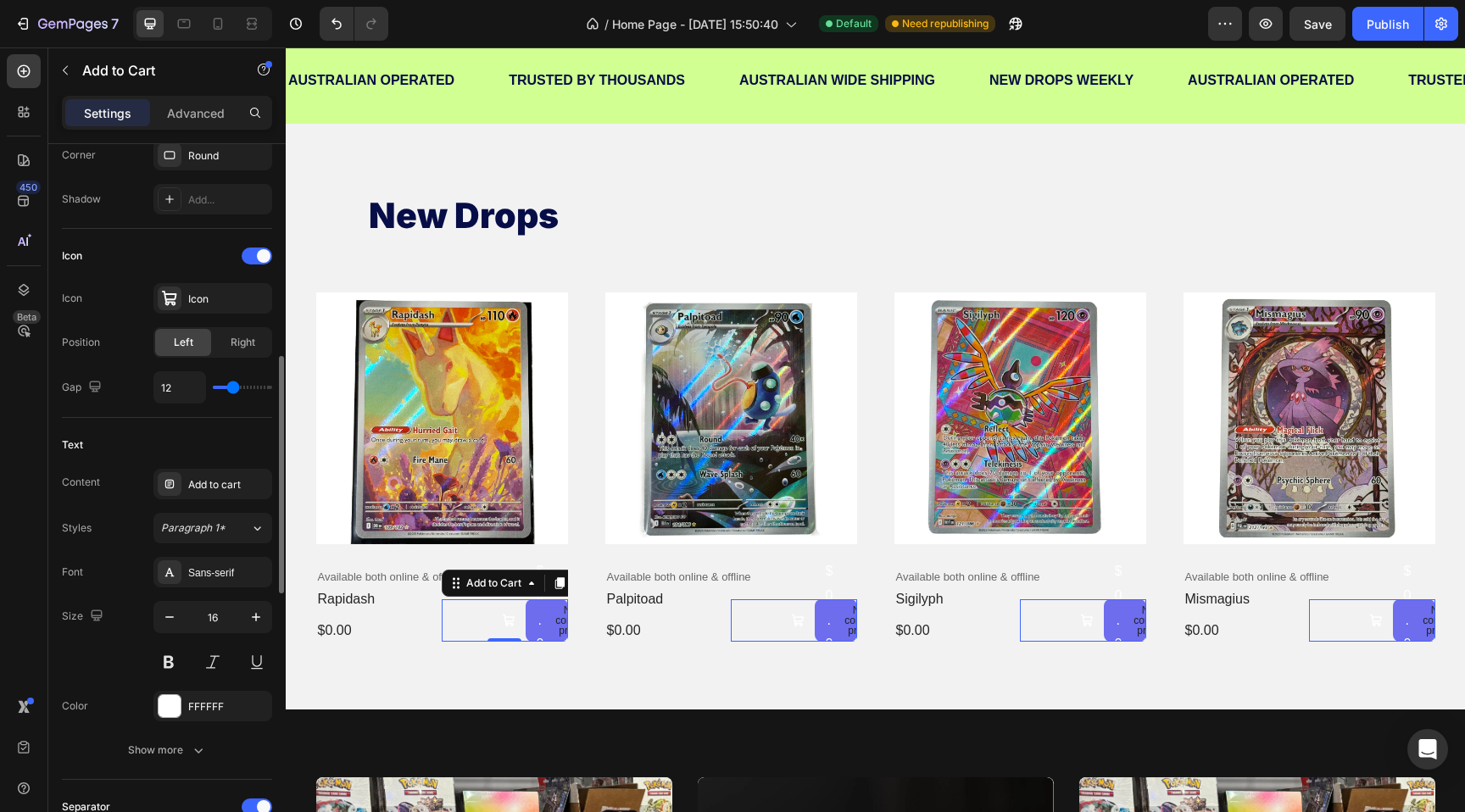
scroll to position [617, 0]
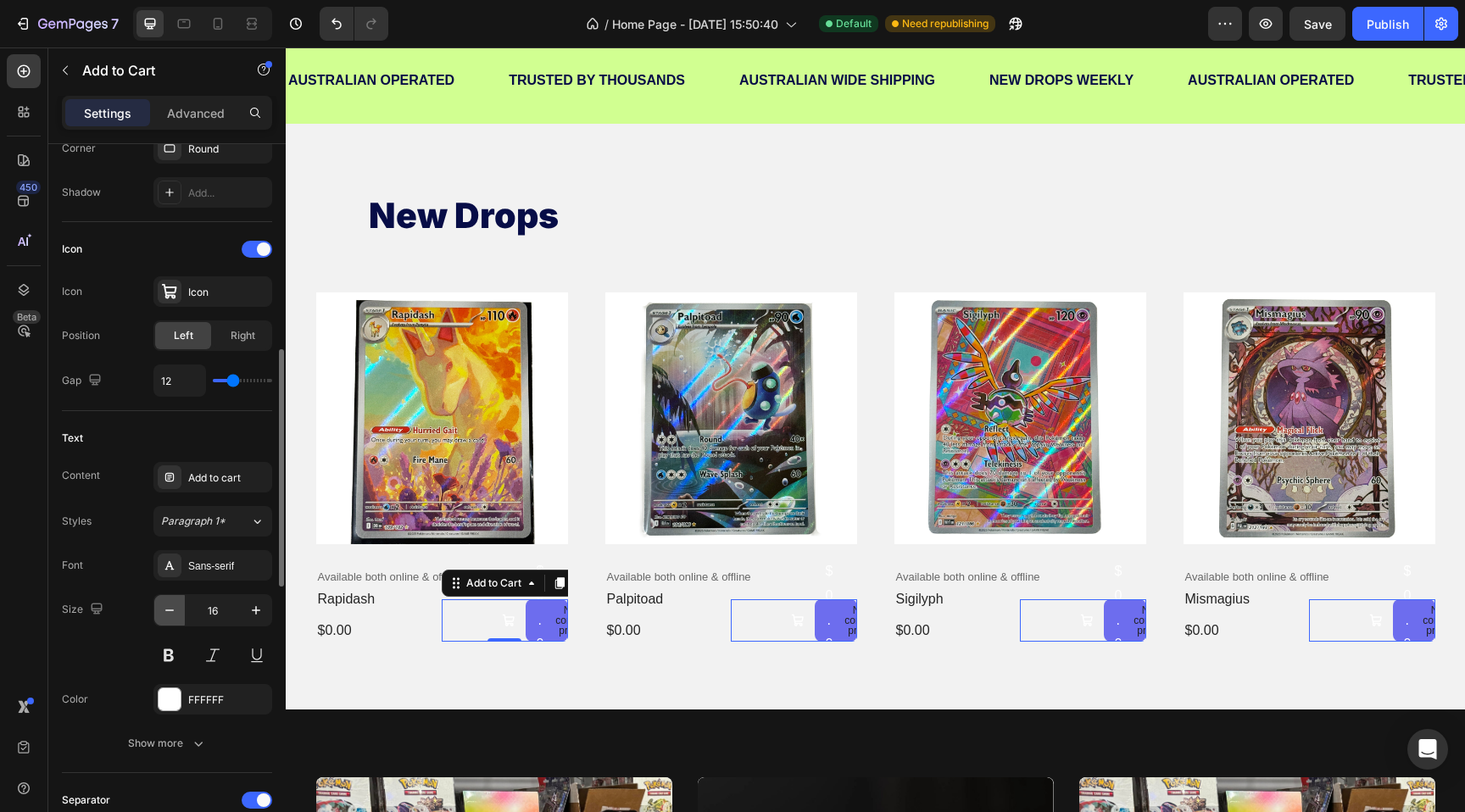
click at [163, 602] on icon "button" at bounding box center [169, 610] width 17 height 17
click at [254, 617] on icon "button" at bounding box center [256, 610] width 17 height 17
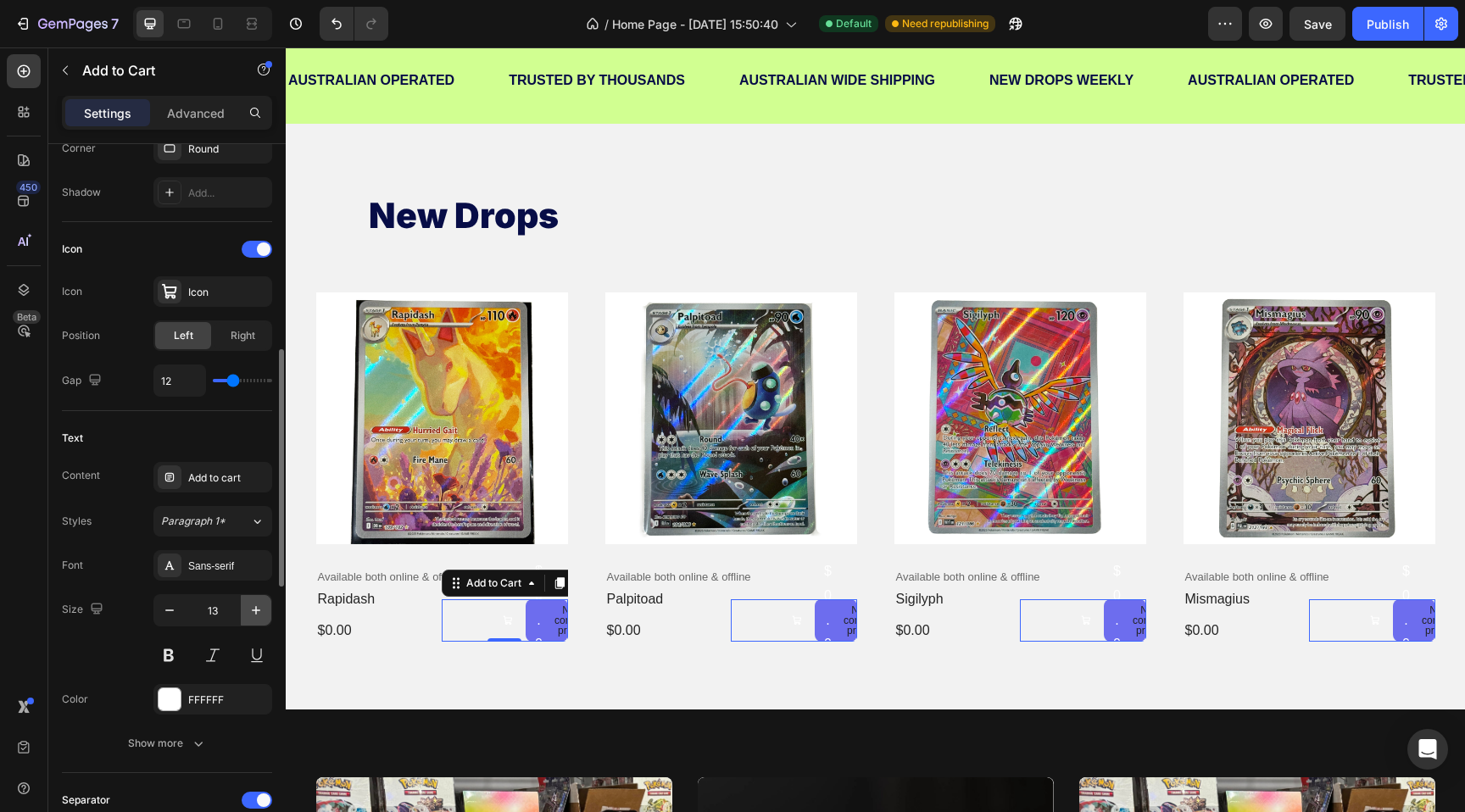
click at [254, 617] on icon "button" at bounding box center [256, 610] width 17 height 17
type input "14"
click at [172, 748] on div "Show more" at bounding box center [167, 743] width 78 height 17
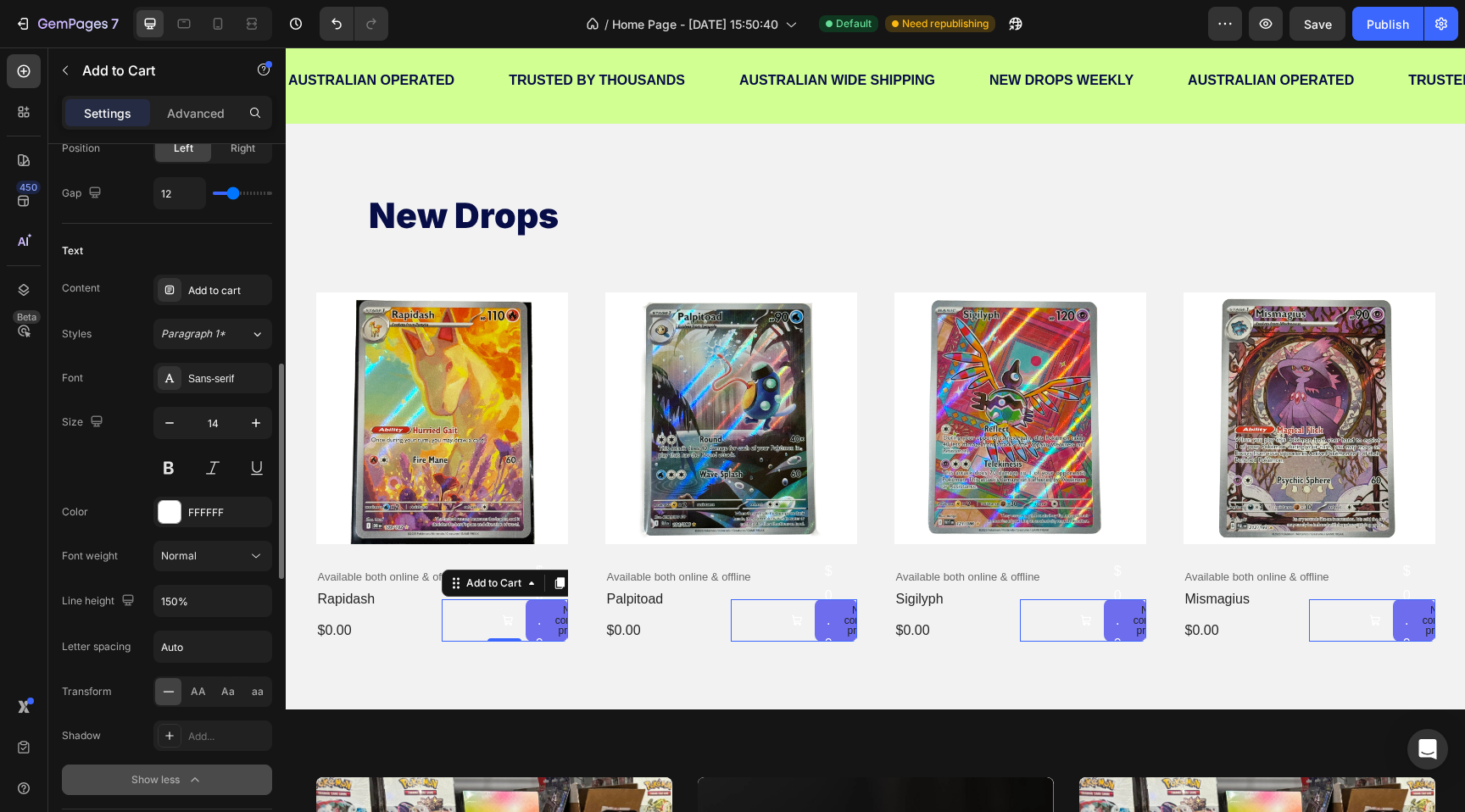
scroll to position [816, 0]
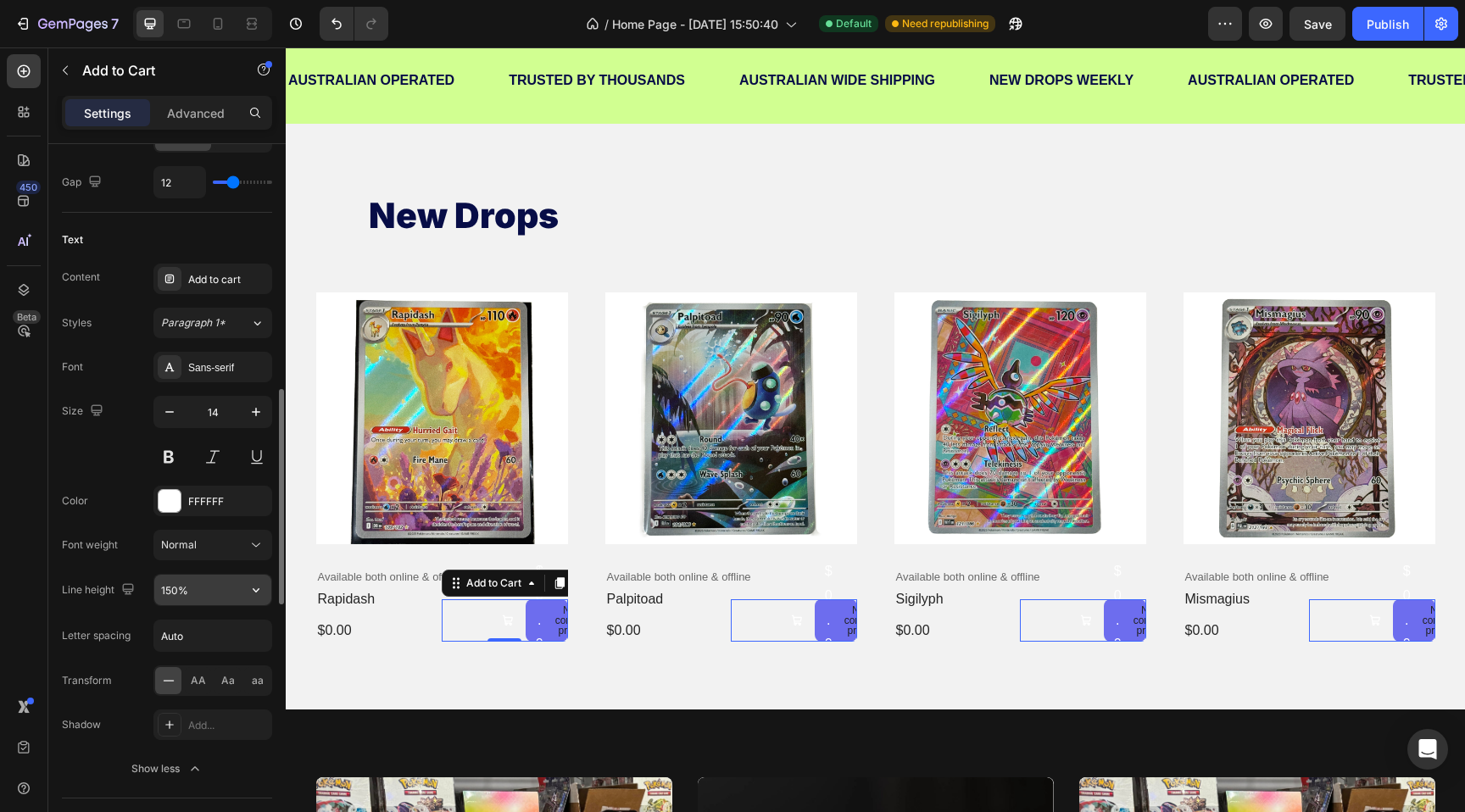
click at [174, 584] on input "150%" at bounding box center [213, 589] width 117 height 31
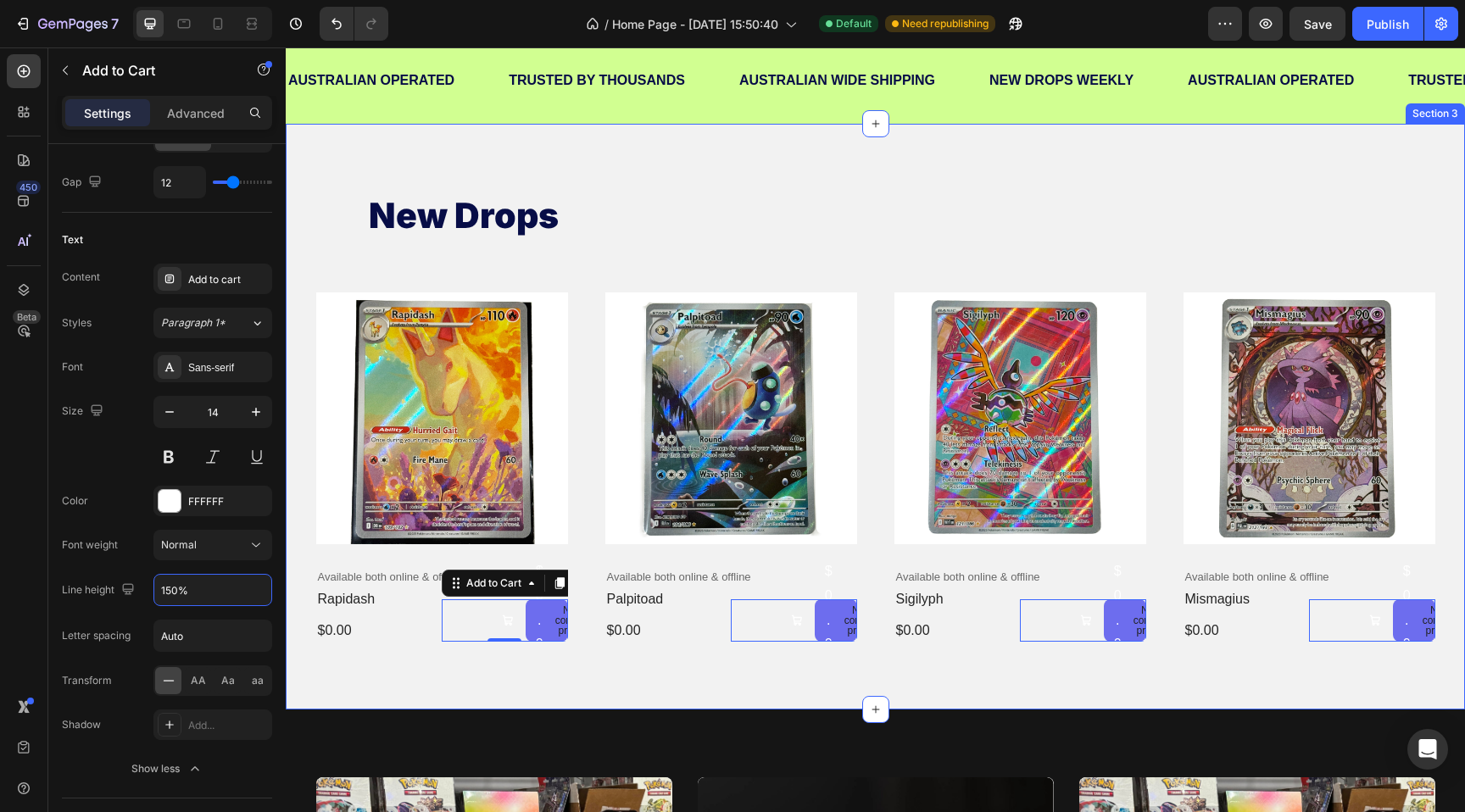
click at [399, 659] on div "new drops Heading Product Images Available both online & offline Text Block rap…" at bounding box center [875, 416] width 1179 height 586
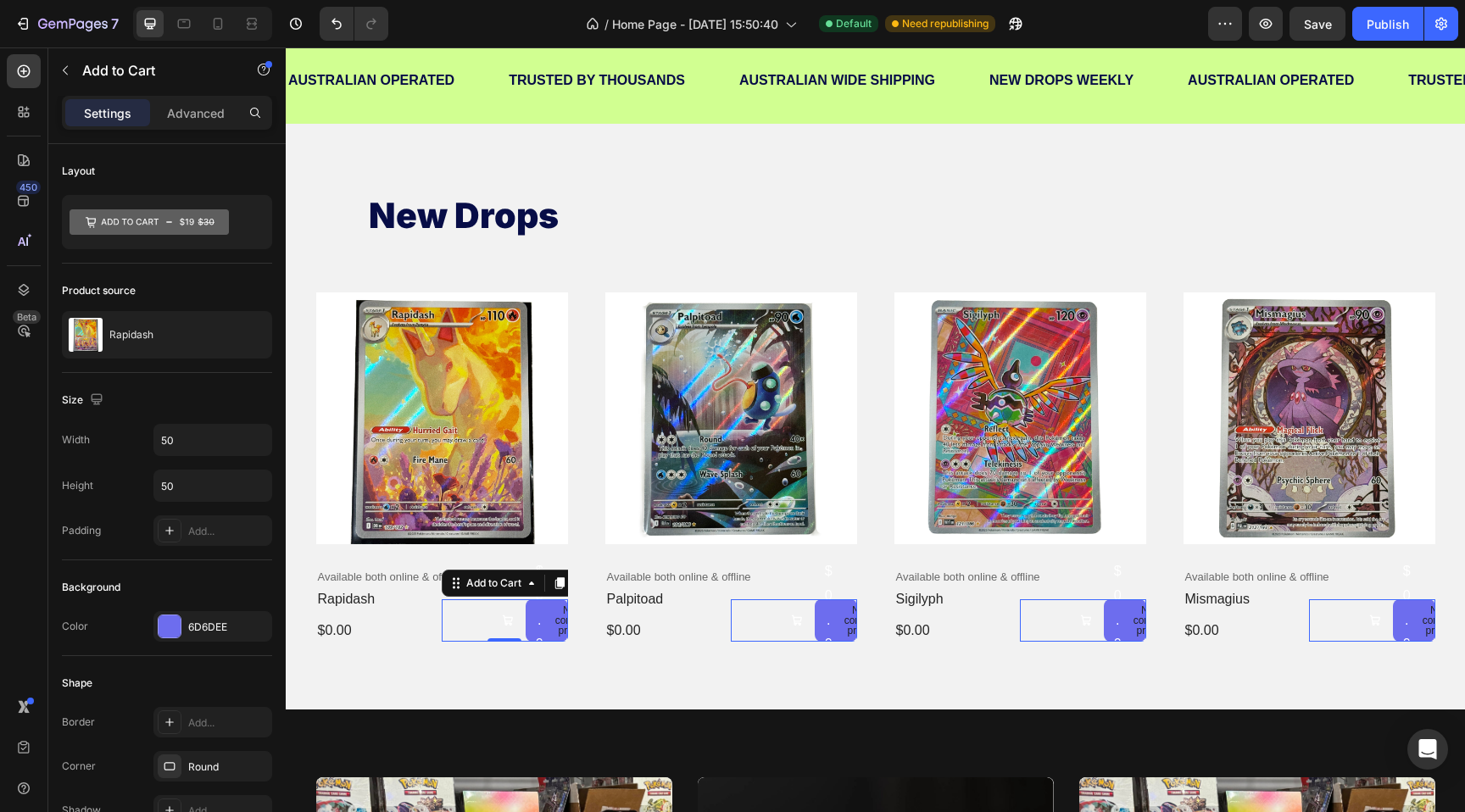
click at [532, 622] on button "Add to cart $0.00 No compare price" at bounding box center [546, 620] width 42 height 42
click at [178, 206] on icon at bounding box center [149, 222] width 160 height 39
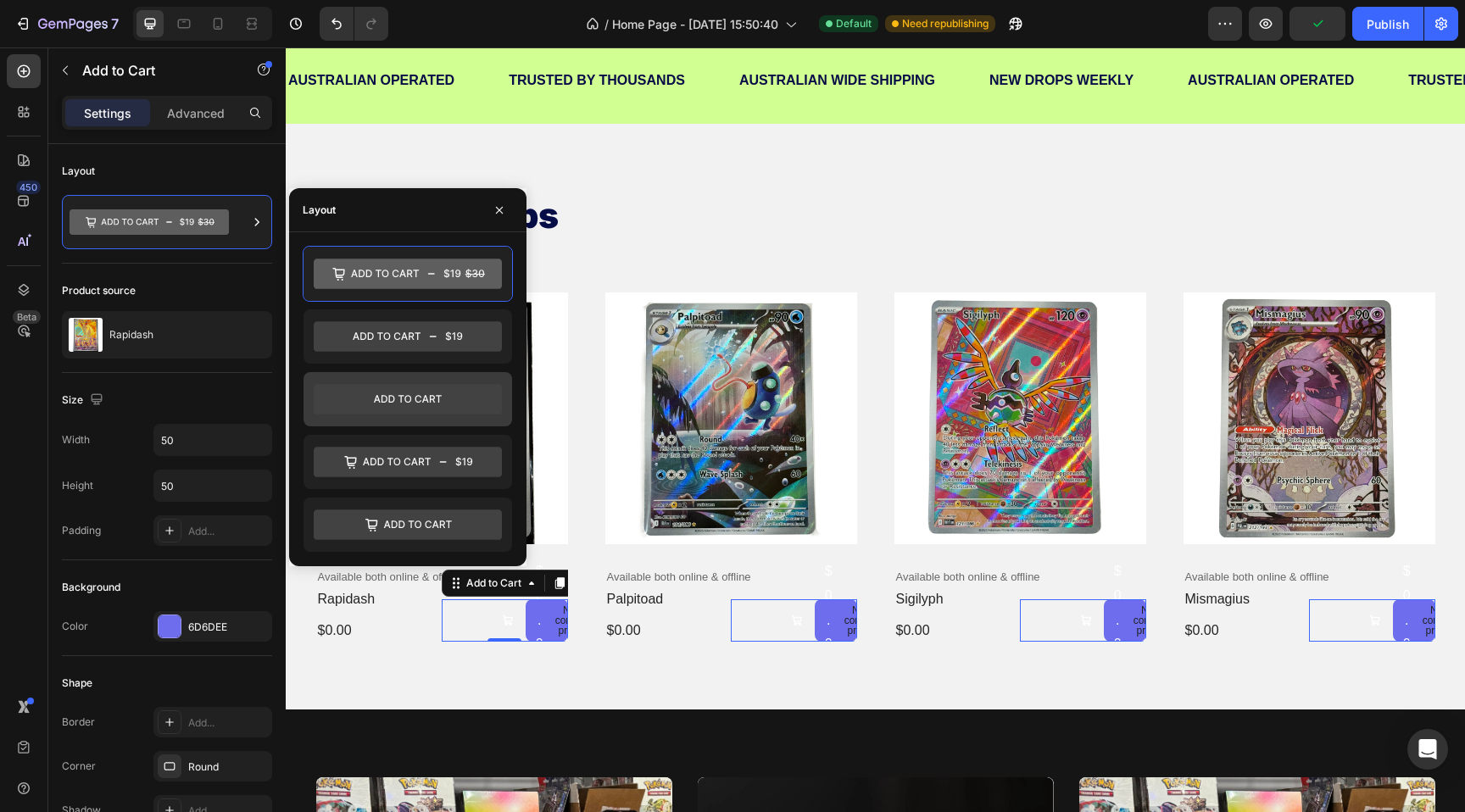
click at [392, 398] on icon at bounding box center [407, 399] width 188 height 31
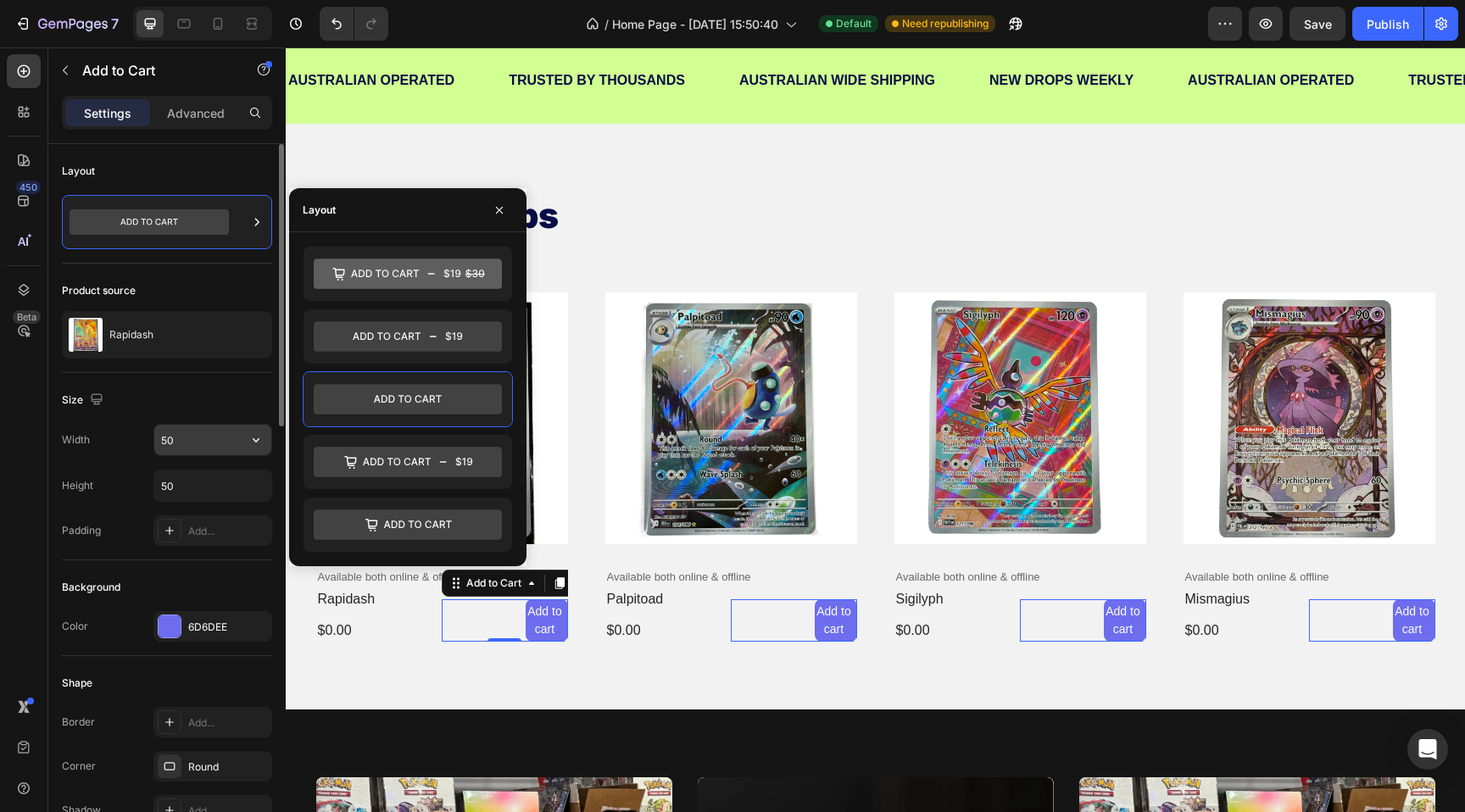
click at [195, 444] on input "50" at bounding box center [213, 440] width 117 height 31
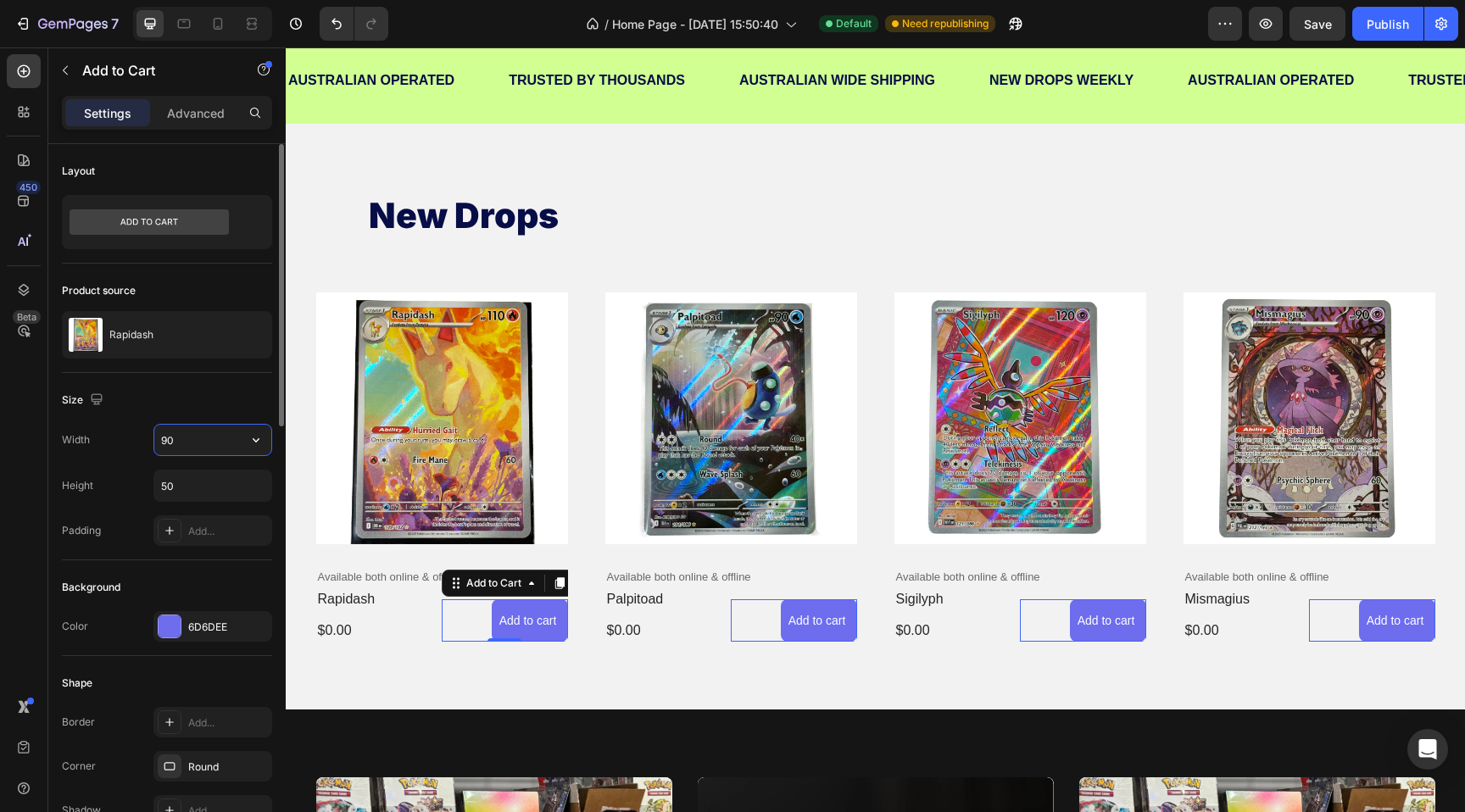
type input "9"
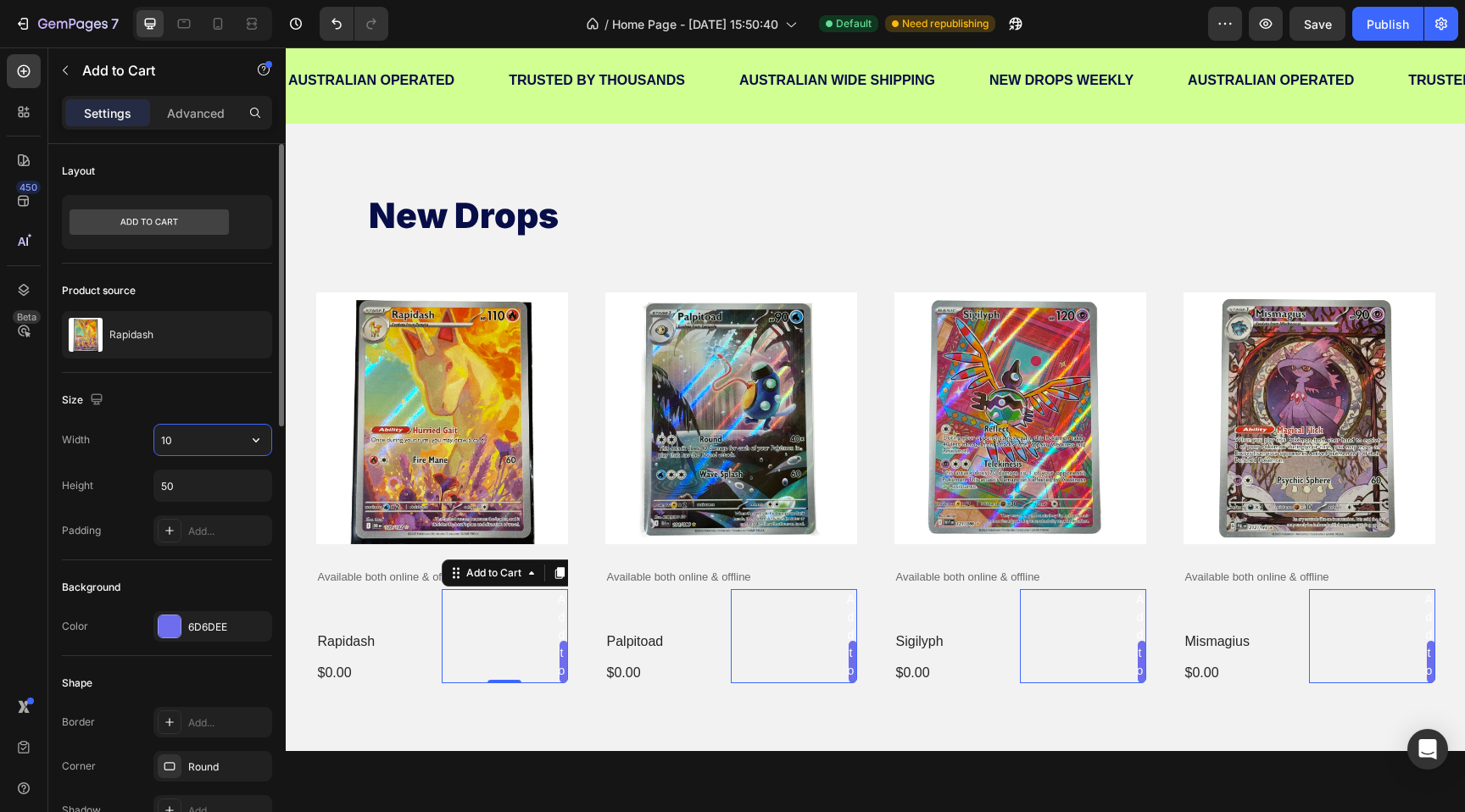
type input "1"
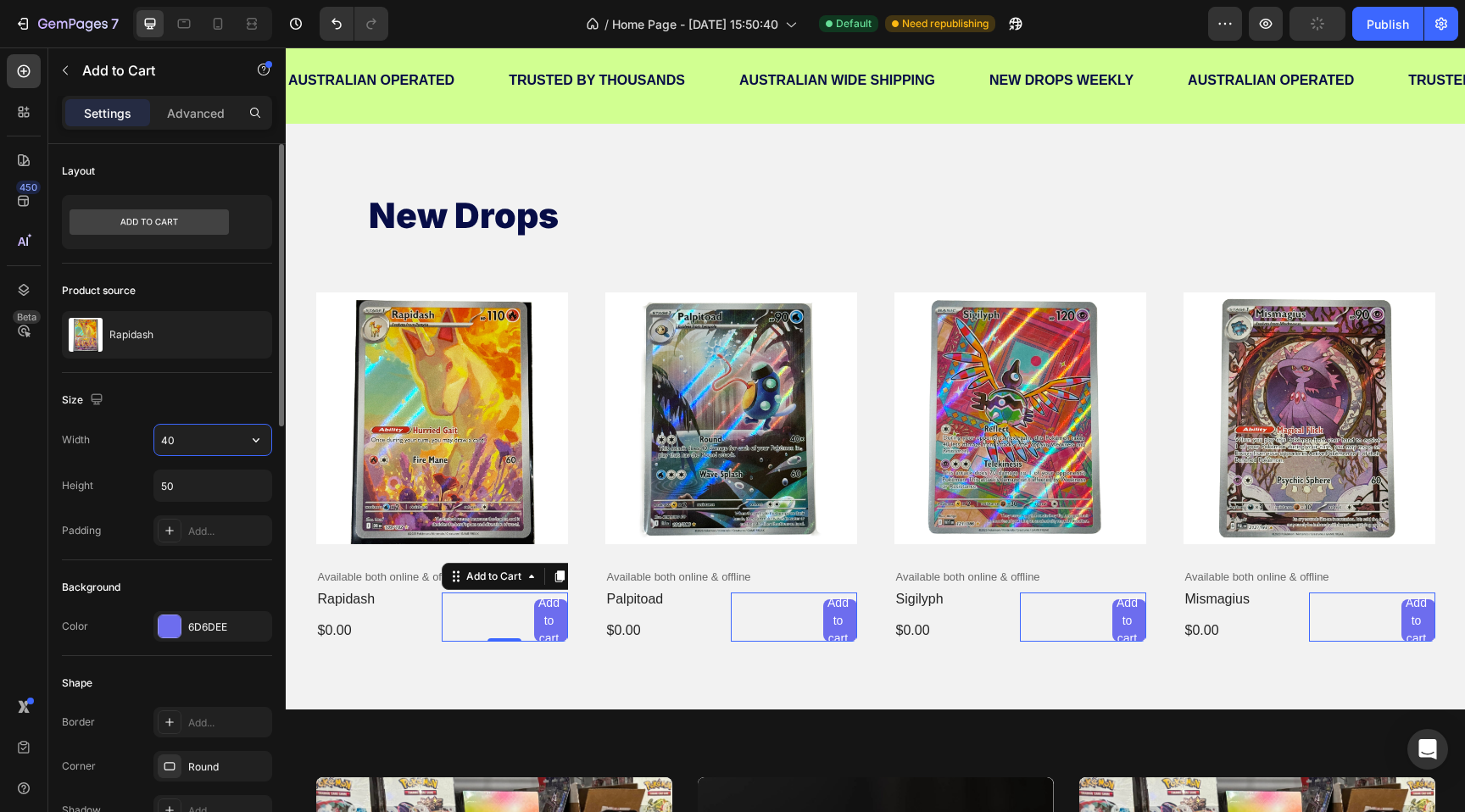
type input "4"
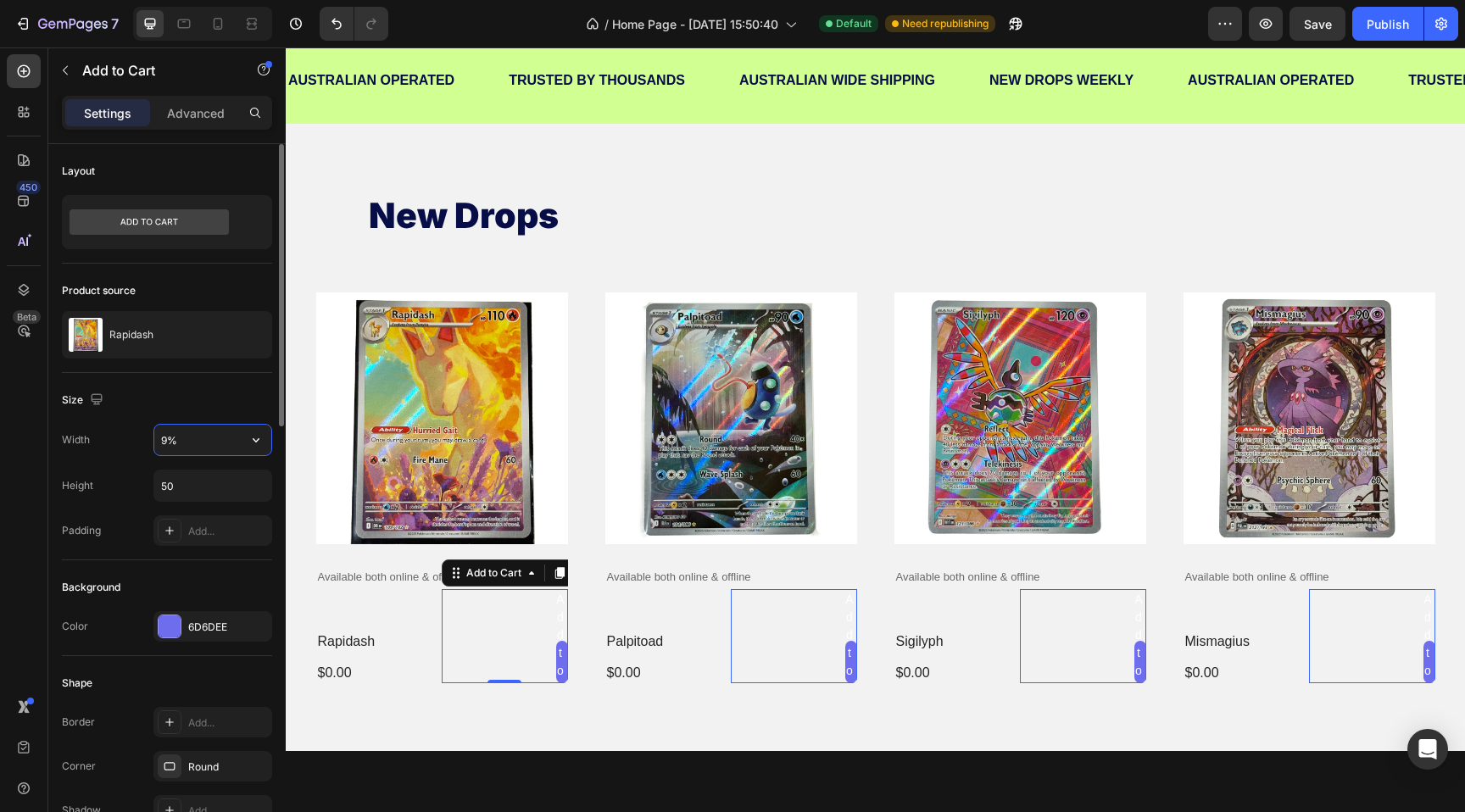
type input "97%"
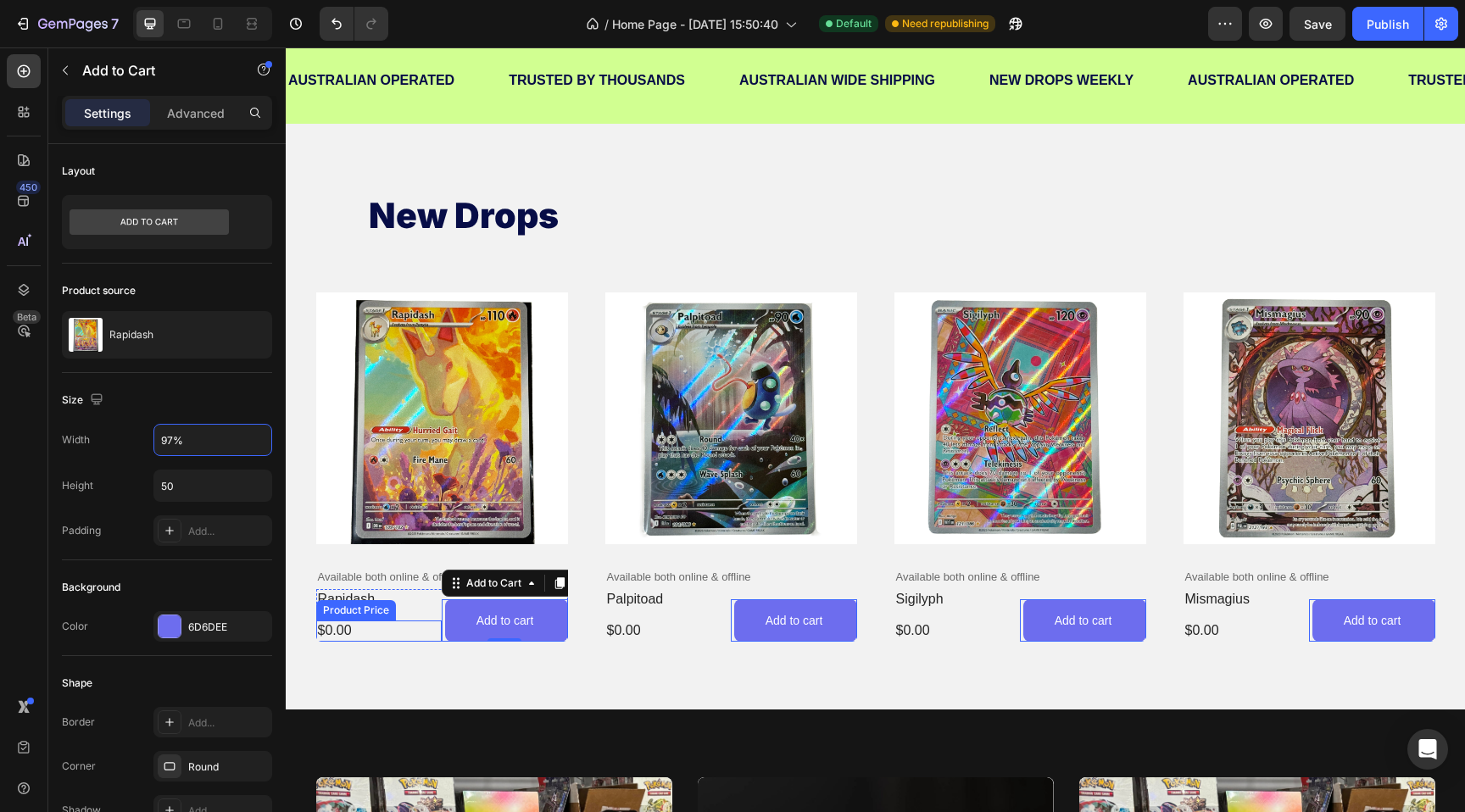
click at [374, 695] on div "new drops Heading Product Images Available both online & offline Text Block rap…" at bounding box center [875, 416] width 1179 height 586
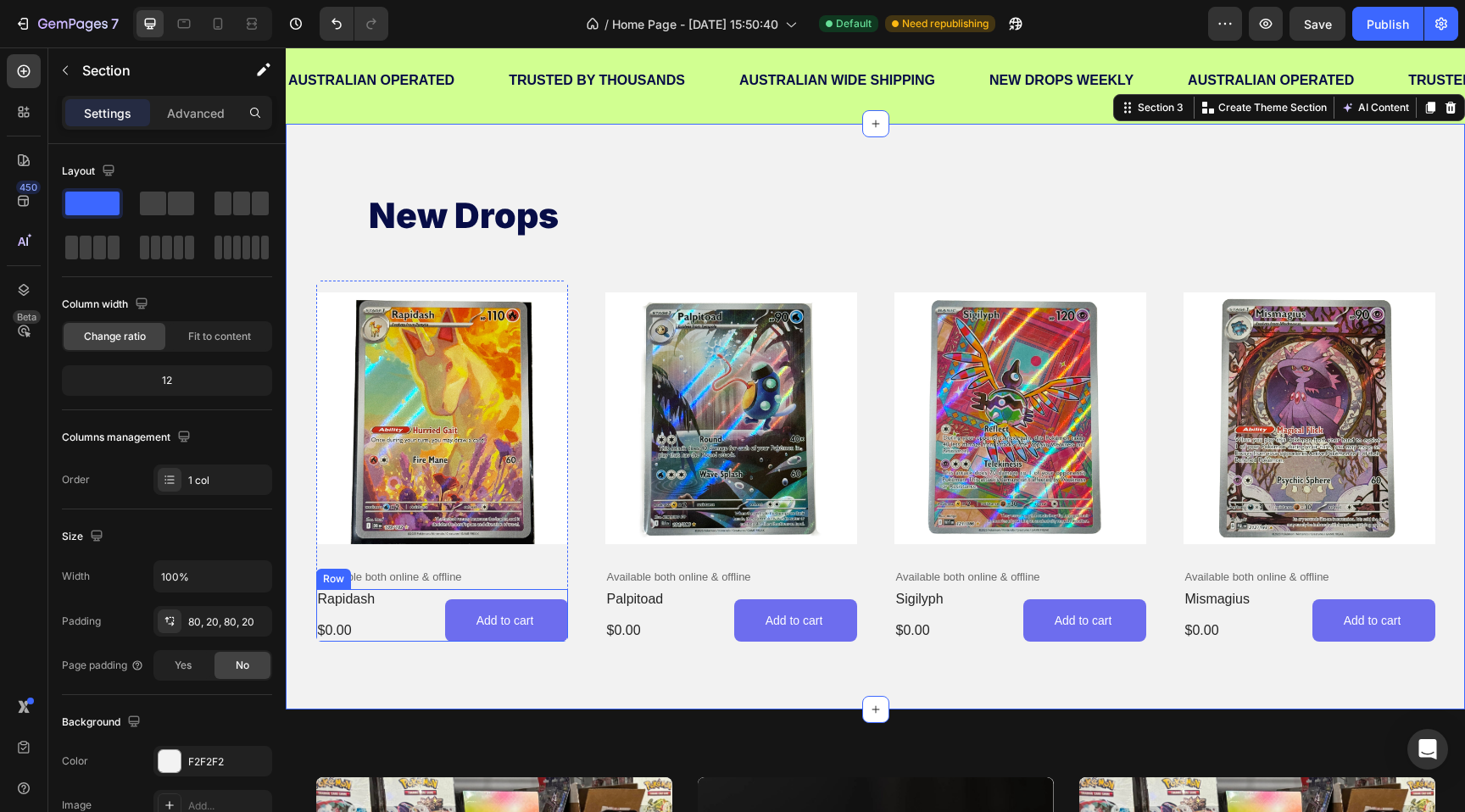
click at [444, 591] on div "Add to cart Add to Cart" at bounding box center [505, 615] width 126 height 52
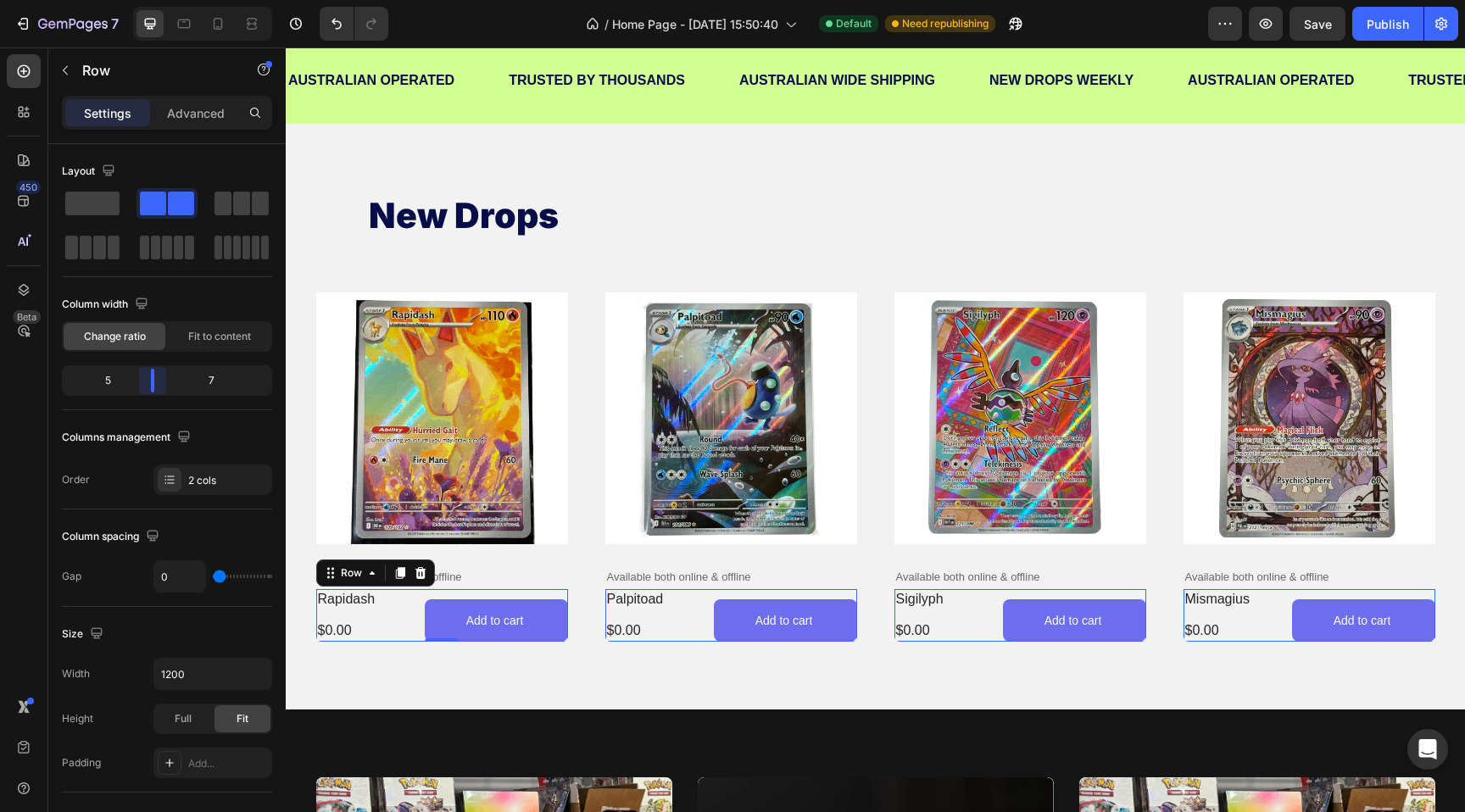
click at [156, 0] on body "7 / Home Page - Sep 26, 15:50:40 Default Need republishing Preview Save Publish…" at bounding box center [732, 0] width 1465 height 0
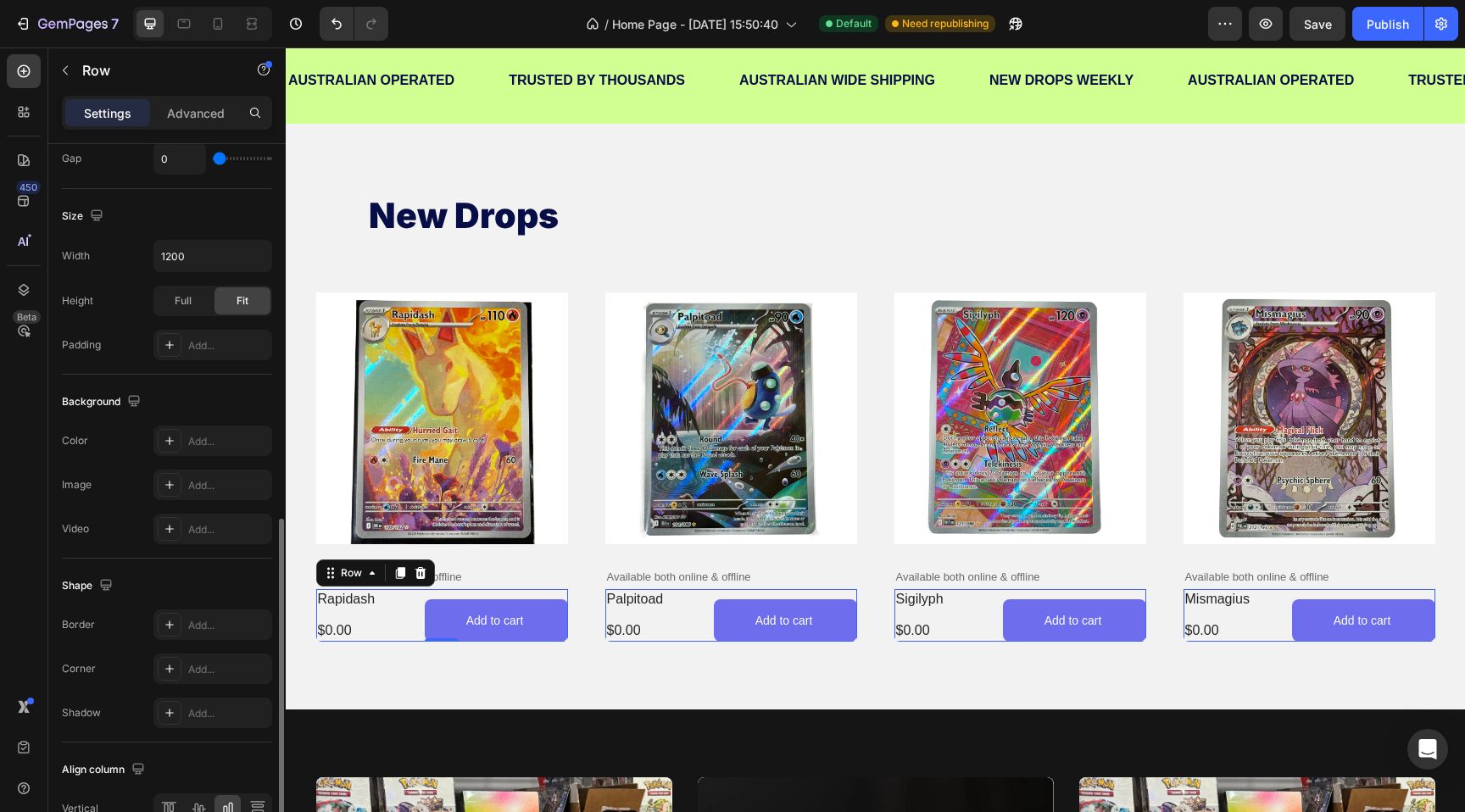
scroll to position [511, 0]
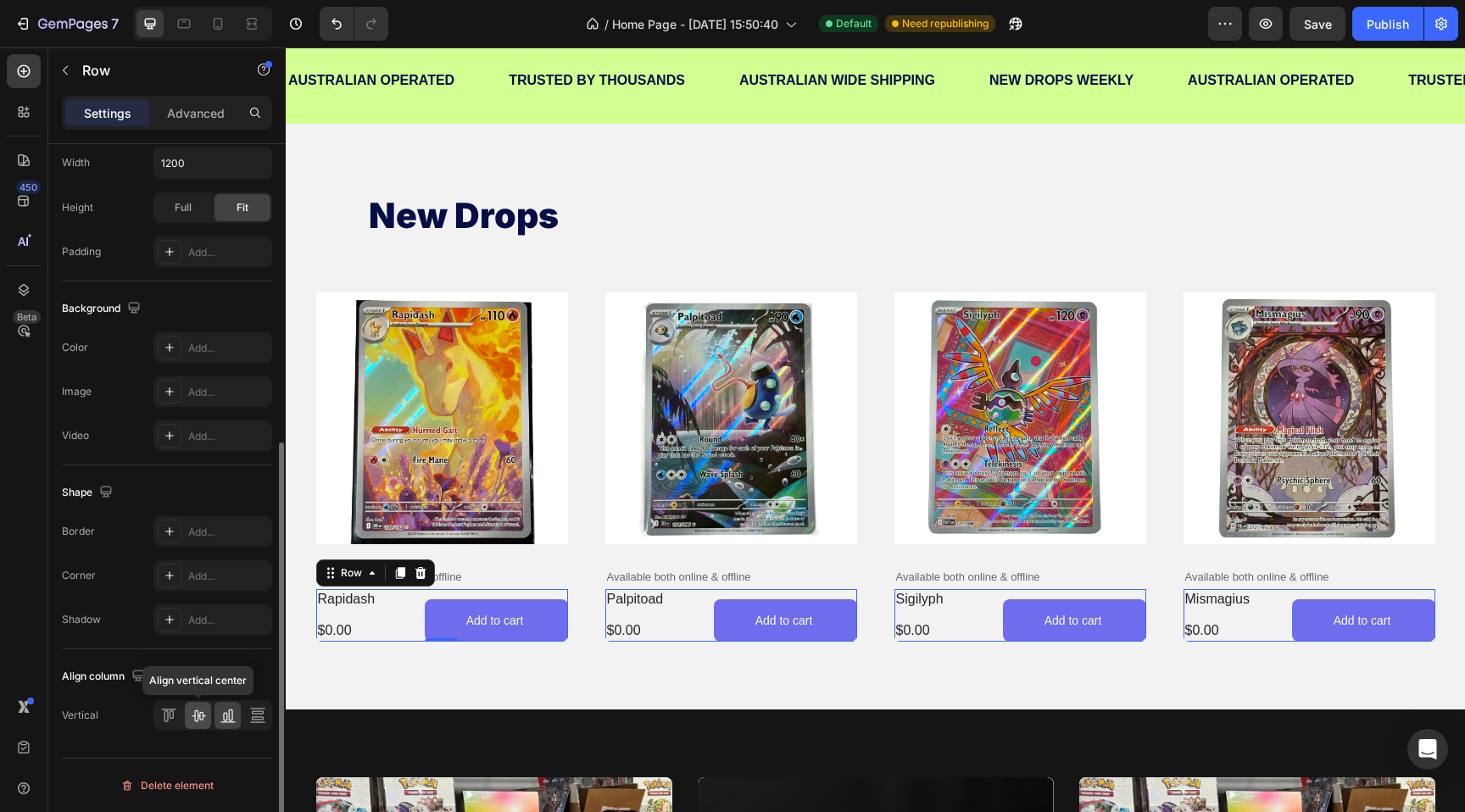
click at [204, 708] on icon at bounding box center [198, 715] width 17 height 17
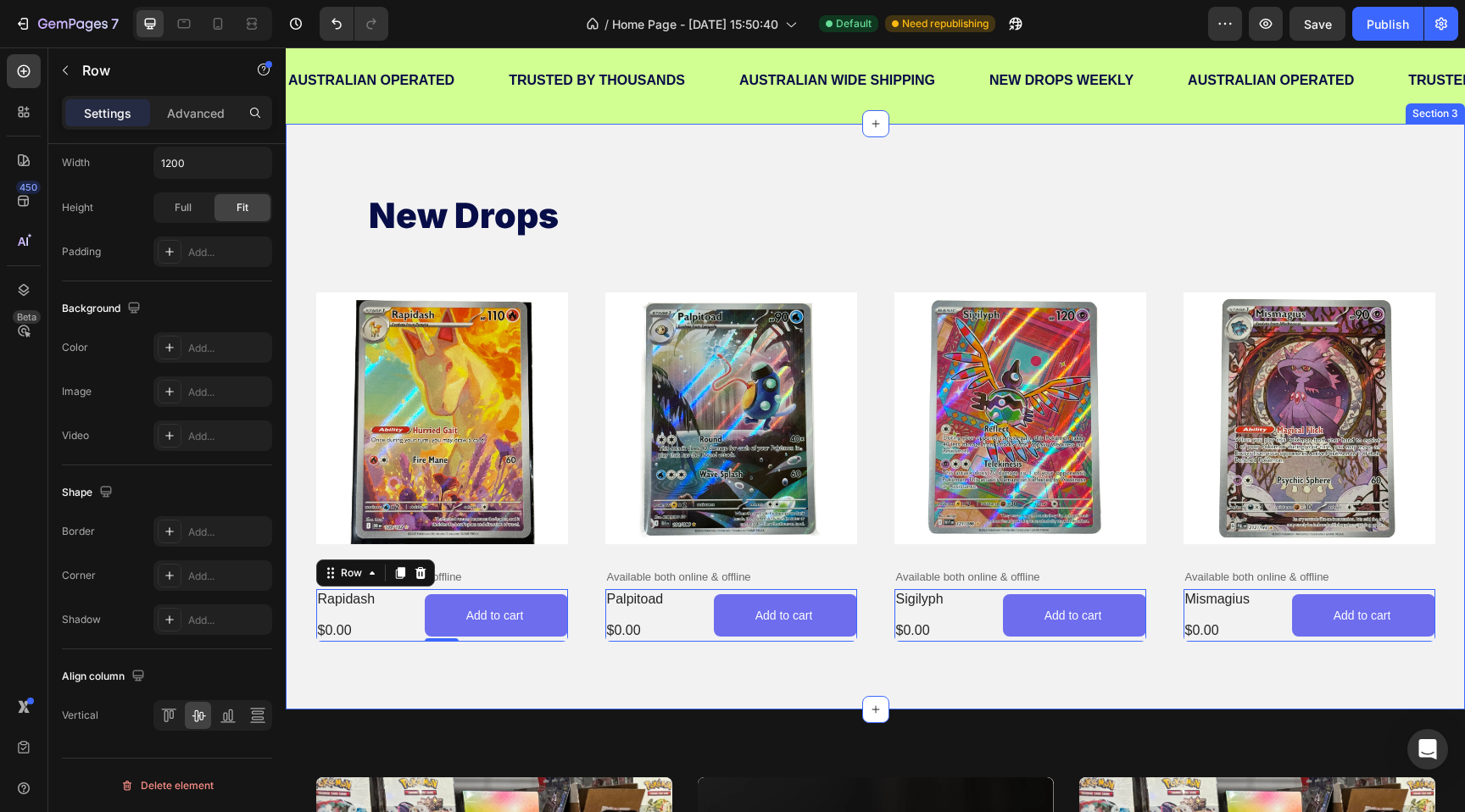
scroll to position [318, 0]
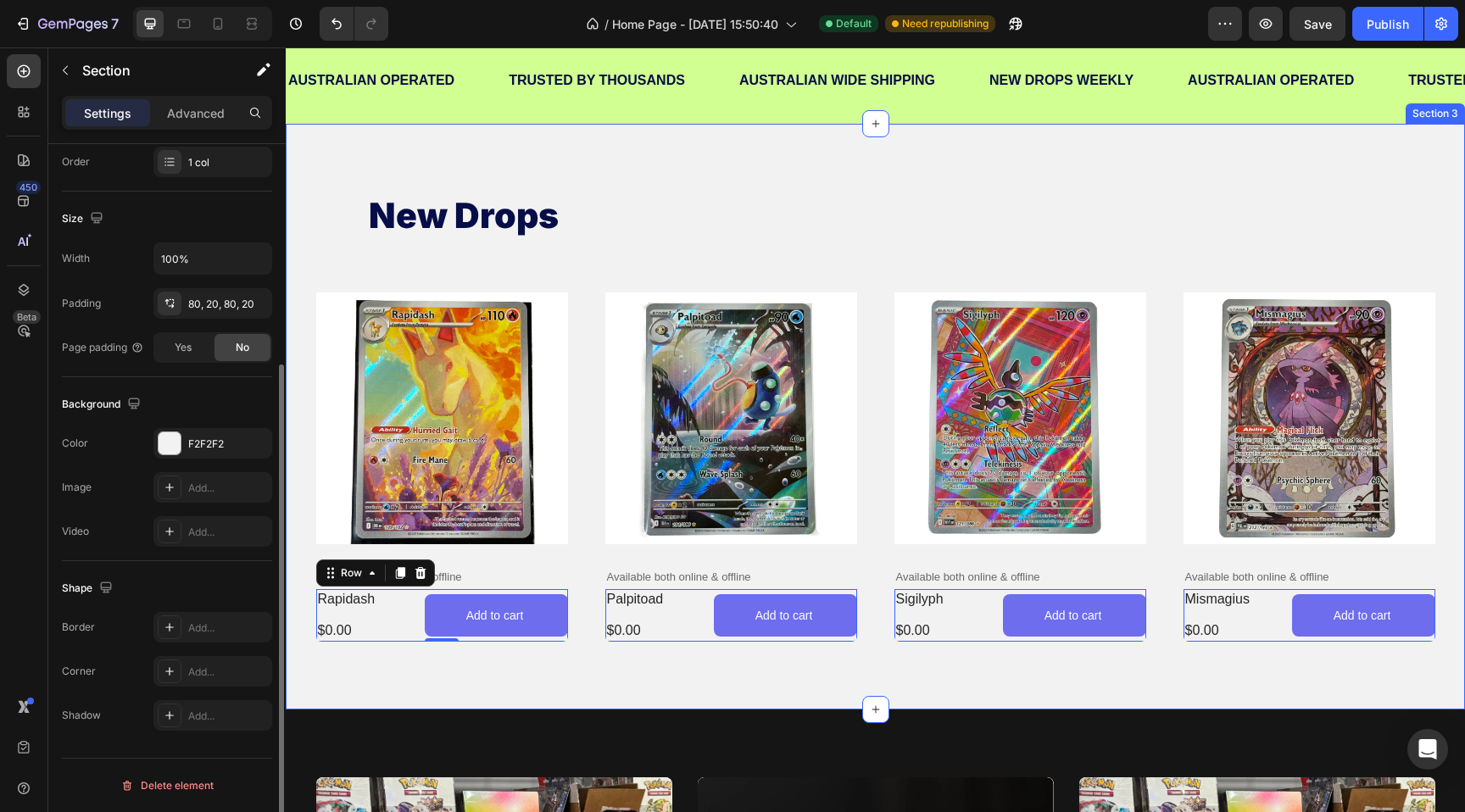
click at [474, 651] on div "new drops Heading Product Images Available both online & offline Text Block rap…" at bounding box center [875, 416] width 1179 height 586
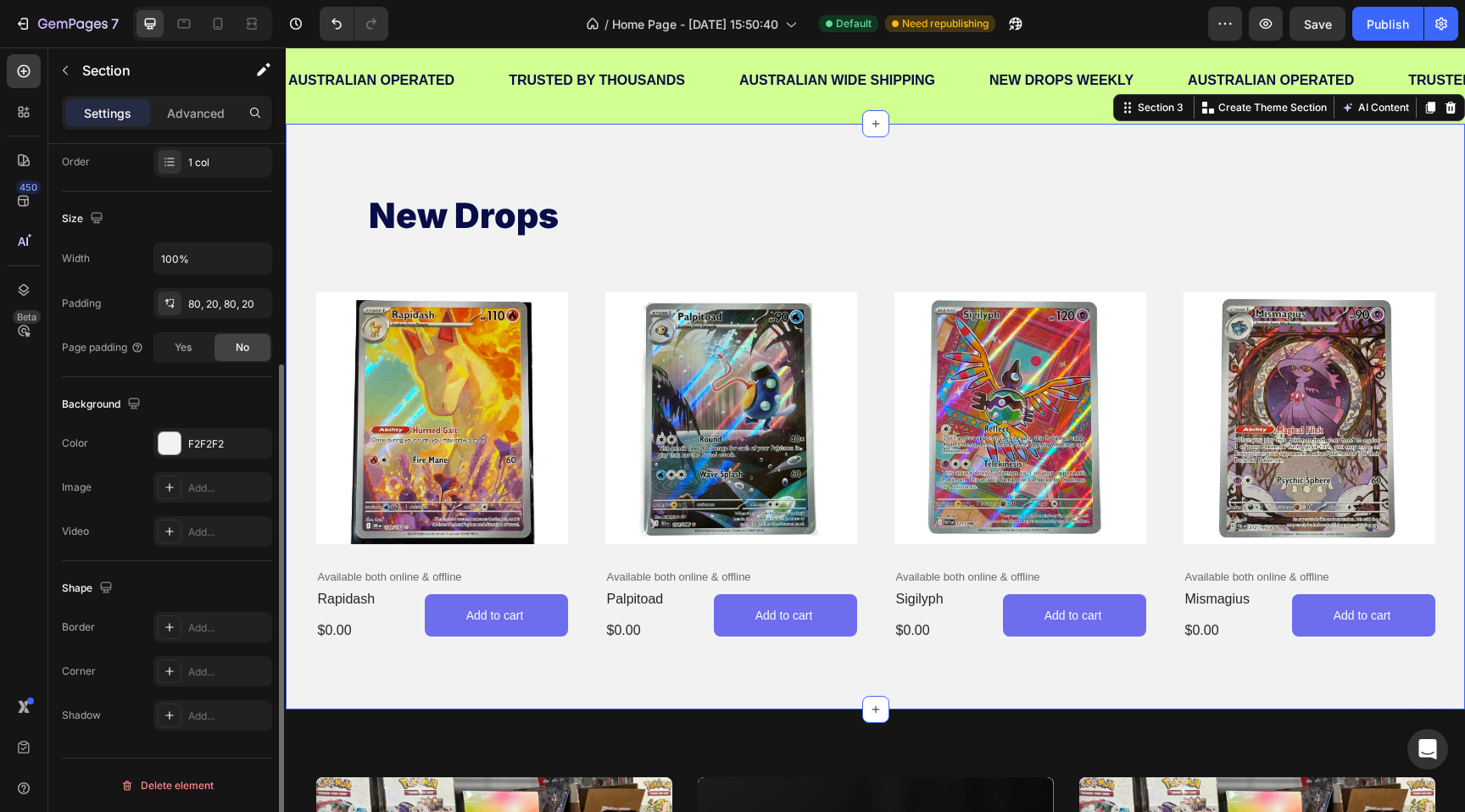
scroll to position [0, 0]
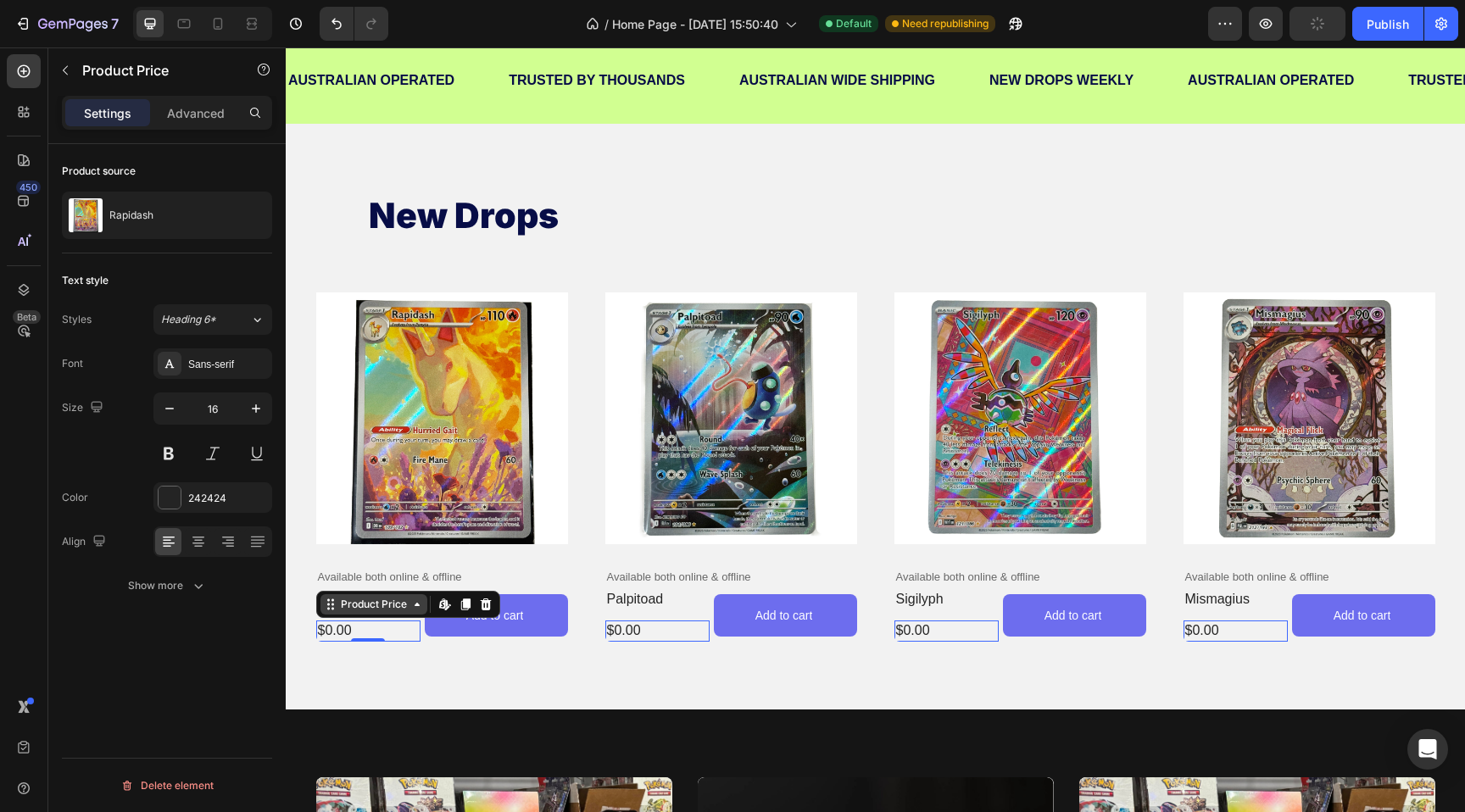
click at [349, 602] on div "Product Price" at bounding box center [373, 604] width 73 height 15
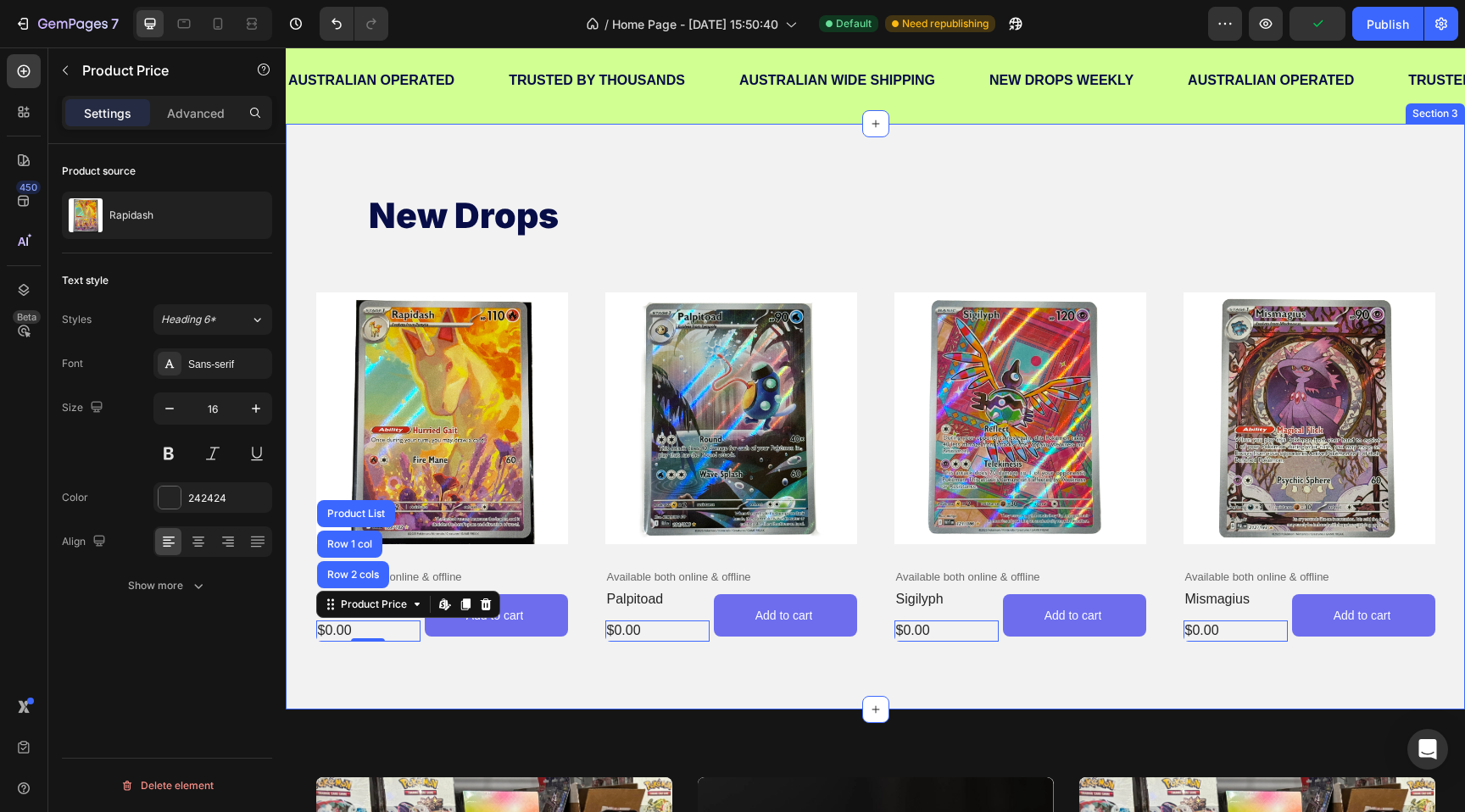
click at [414, 690] on div "new drops Heading Product Images Available both online & offline Text Block rap…" at bounding box center [875, 416] width 1179 height 586
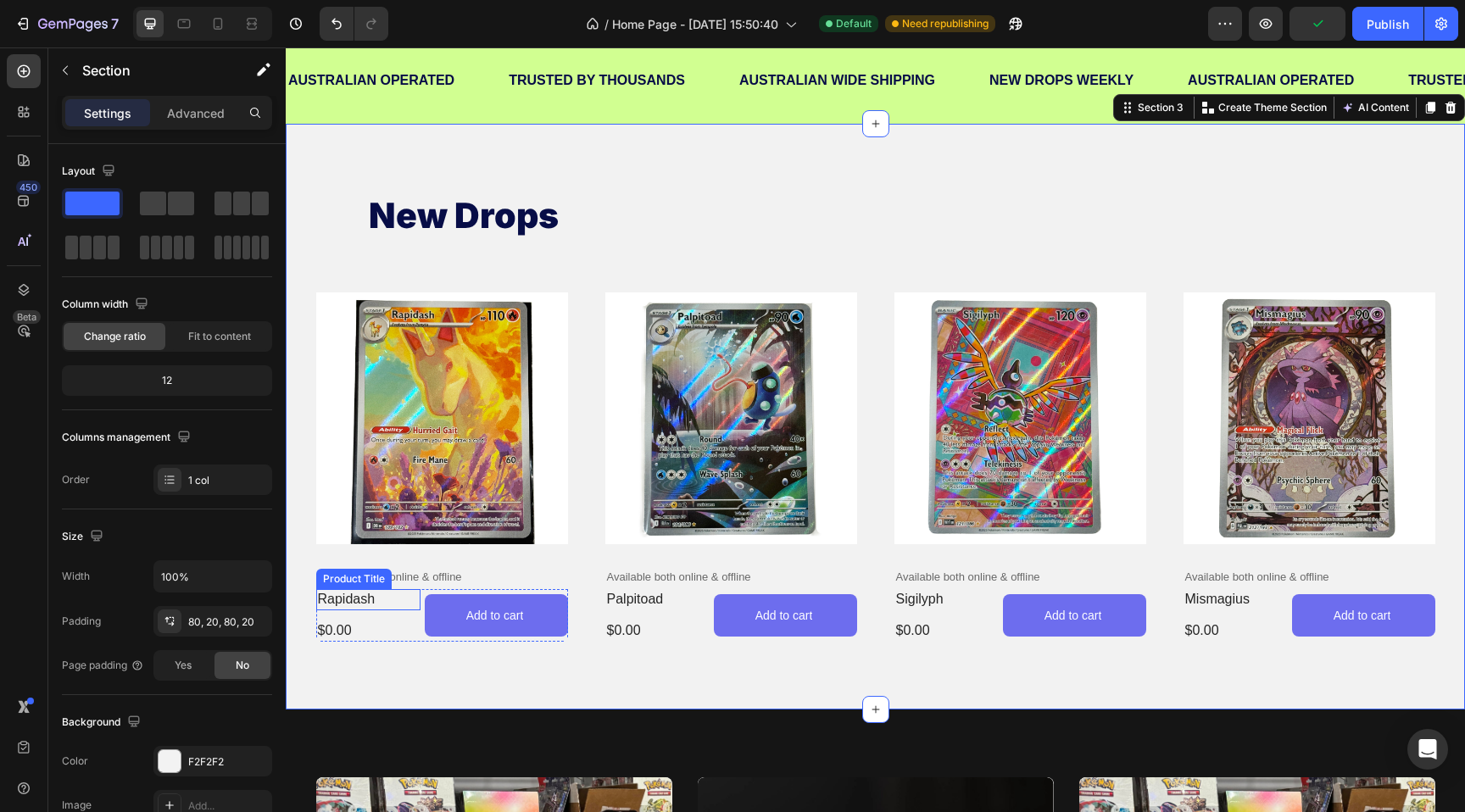
click at [404, 605] on h2 "rapidash" at bounding box center [369, 599] width 105 height 22
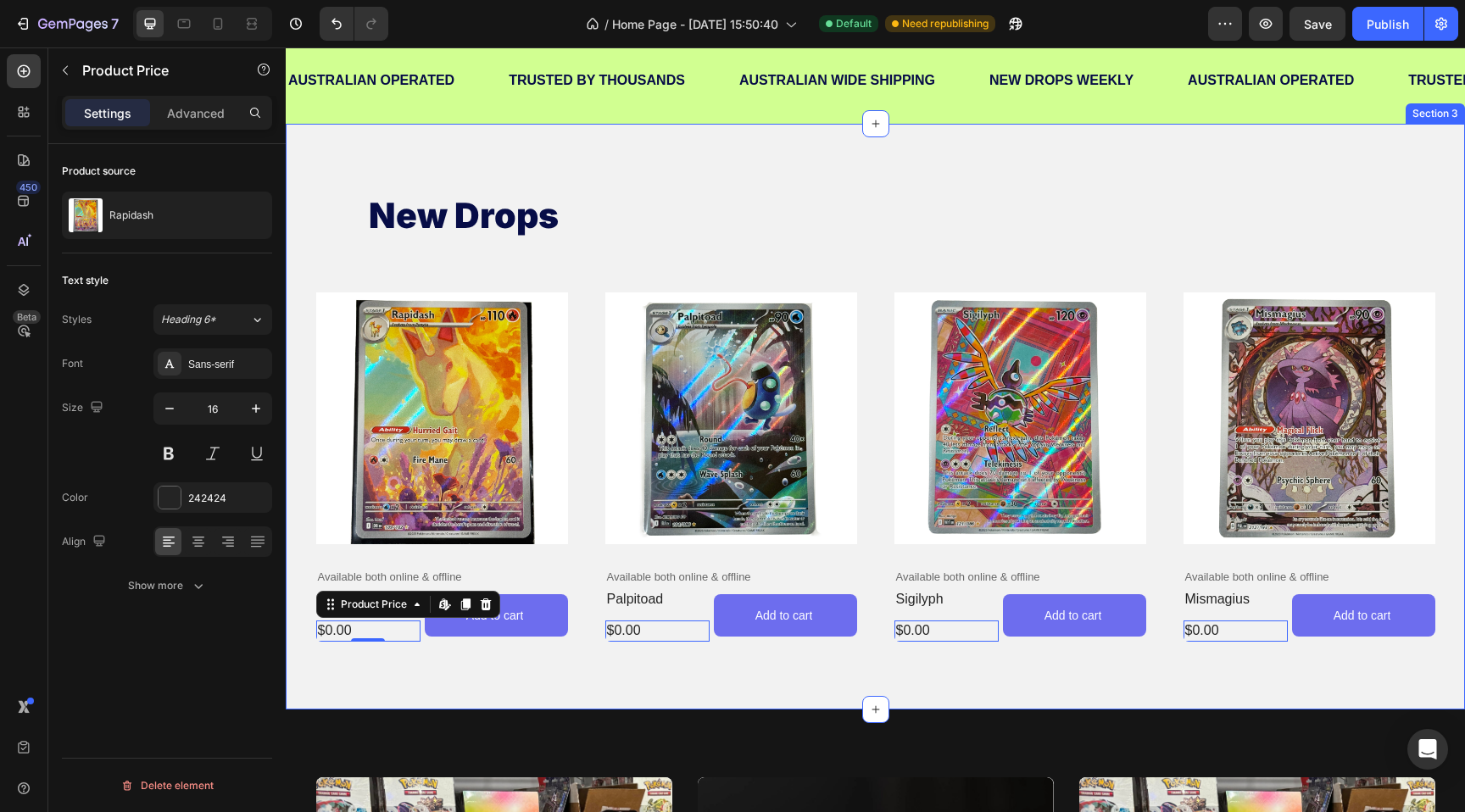
click at [360, 687] on div "new drops Heading Product Images Available both online & offline Text Block rap…" at bounding box center [875, 416] width 1179 height 586
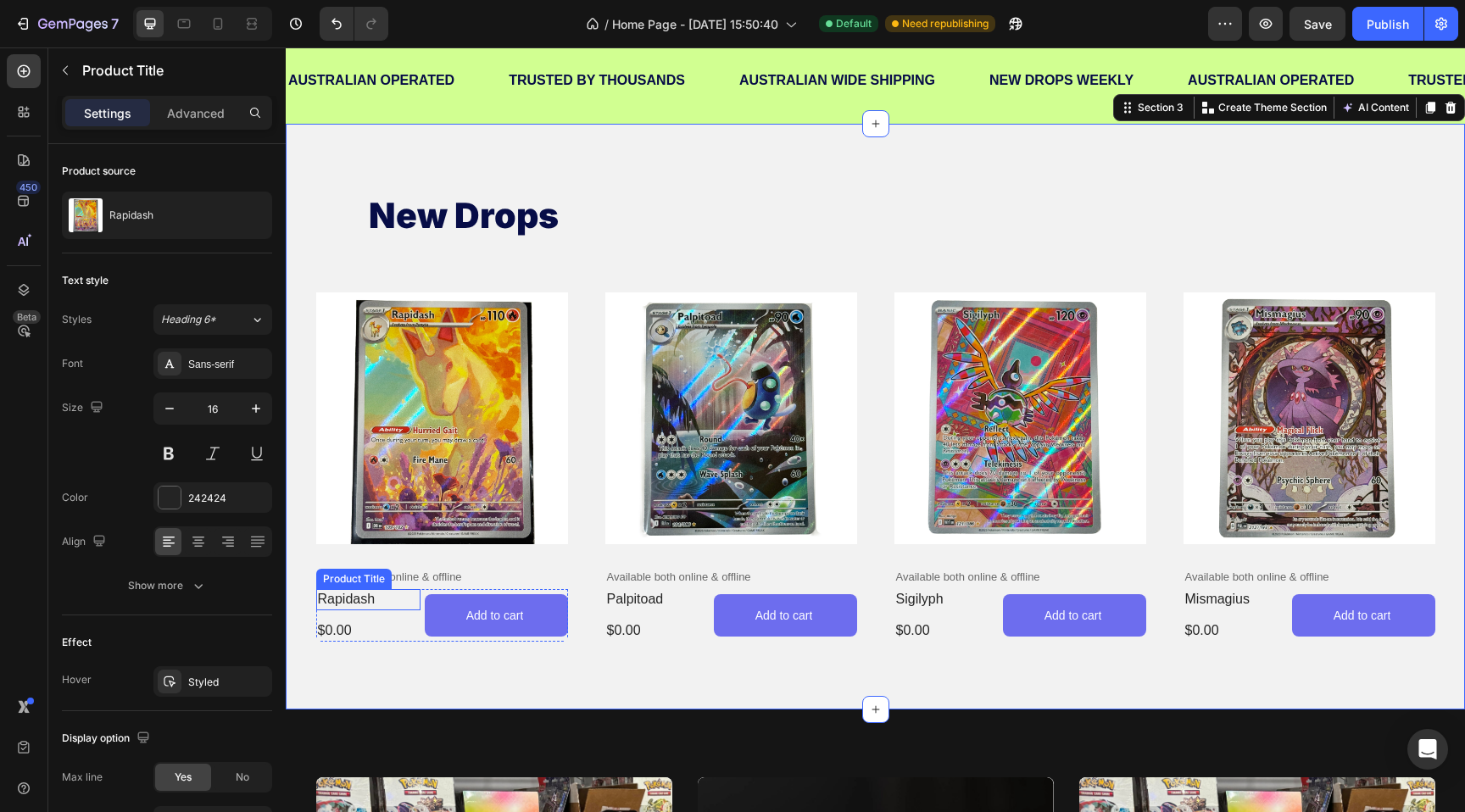
click at [395, 602] on h2 "rapidash" at bounding box center [369, 599] width 105 height 22
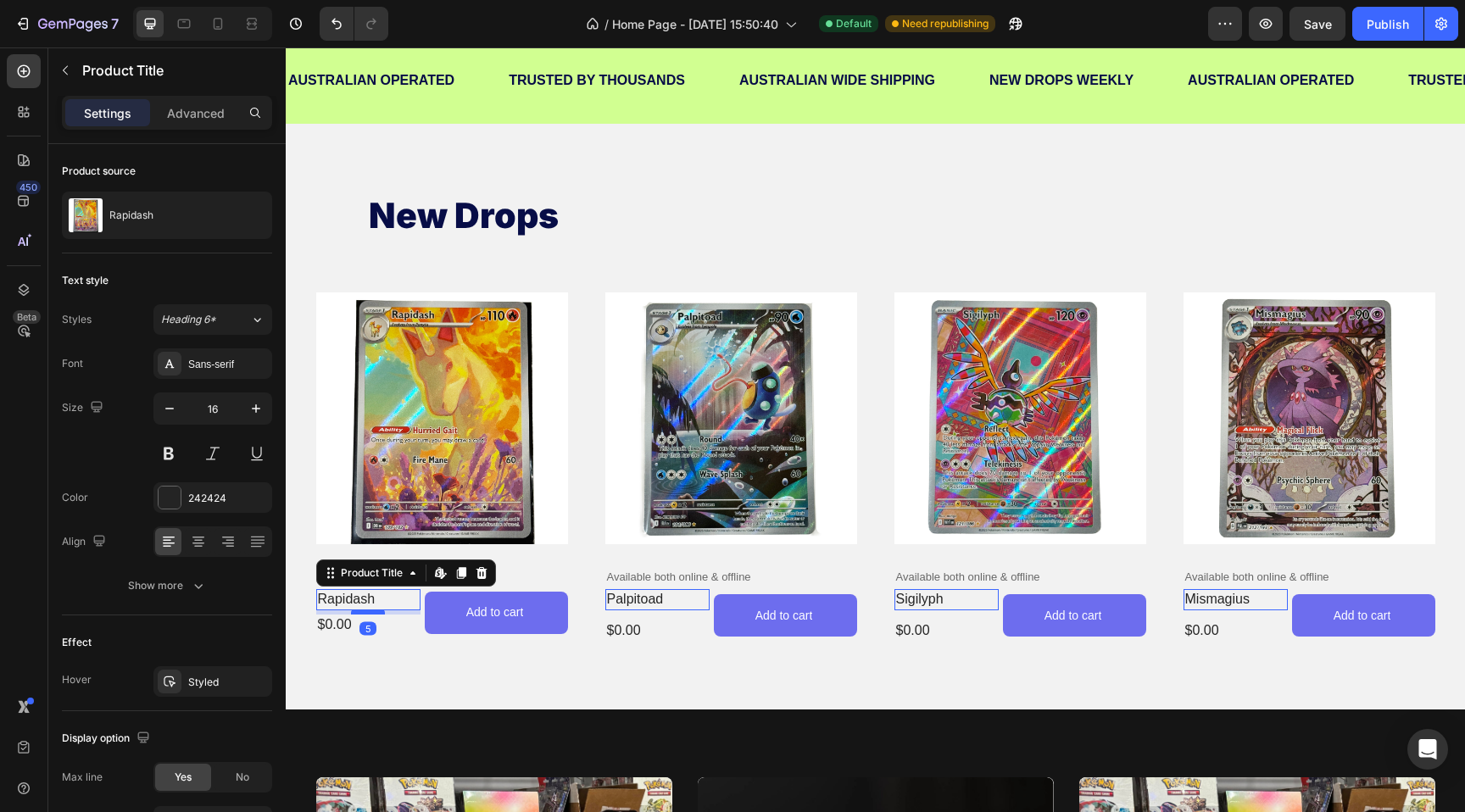
click at [379, 613] on div at bounding box center [368, 612] width 34 height 5
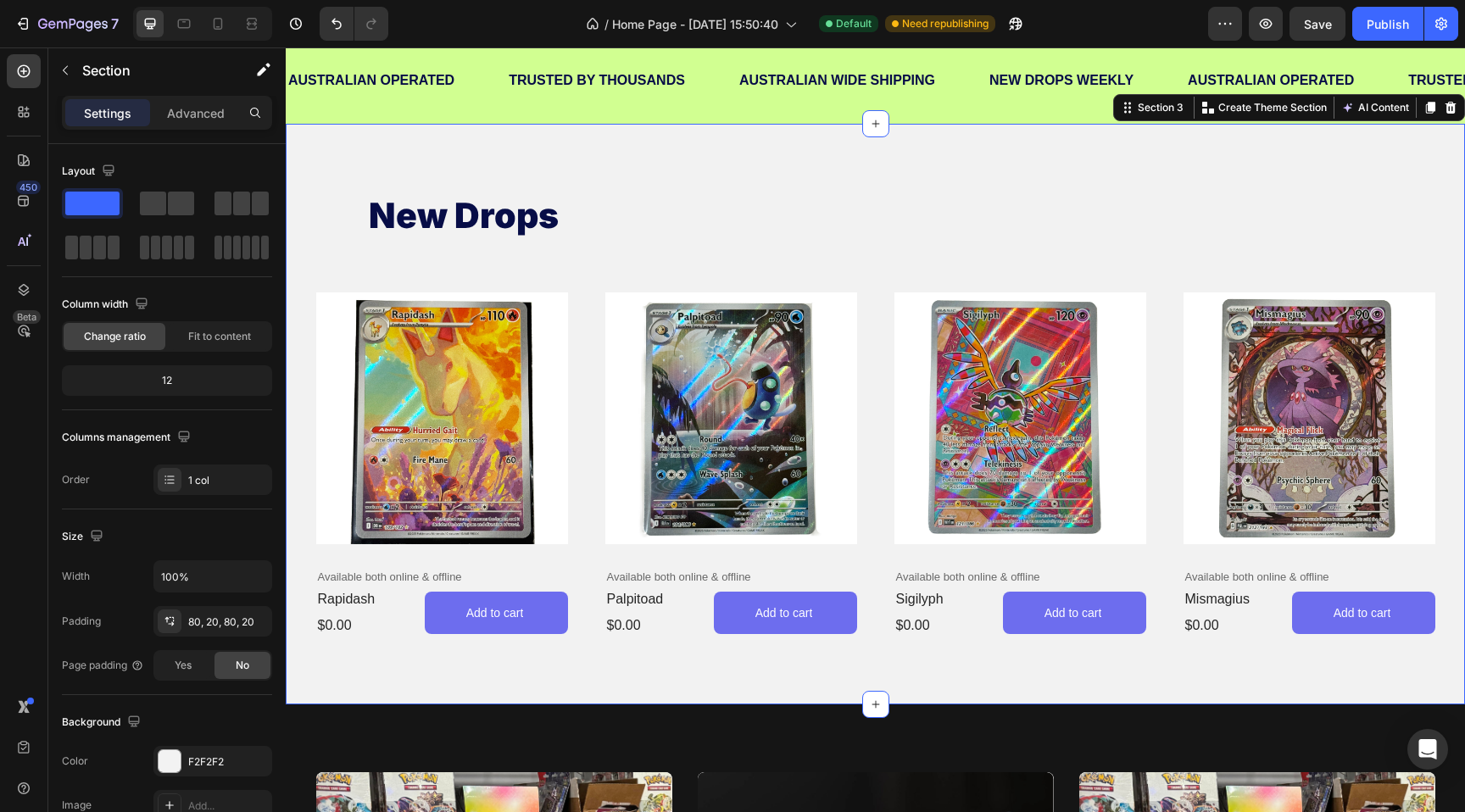
click at [387, 687] on div "new drops Heading Product Images Available both online & offline Text Block rap…" at bounding box center [875, 414] width 1179 height 580
click at [416, 577] on p "Available both online & offline" at bounding box center [442, 578] width 248 height 14
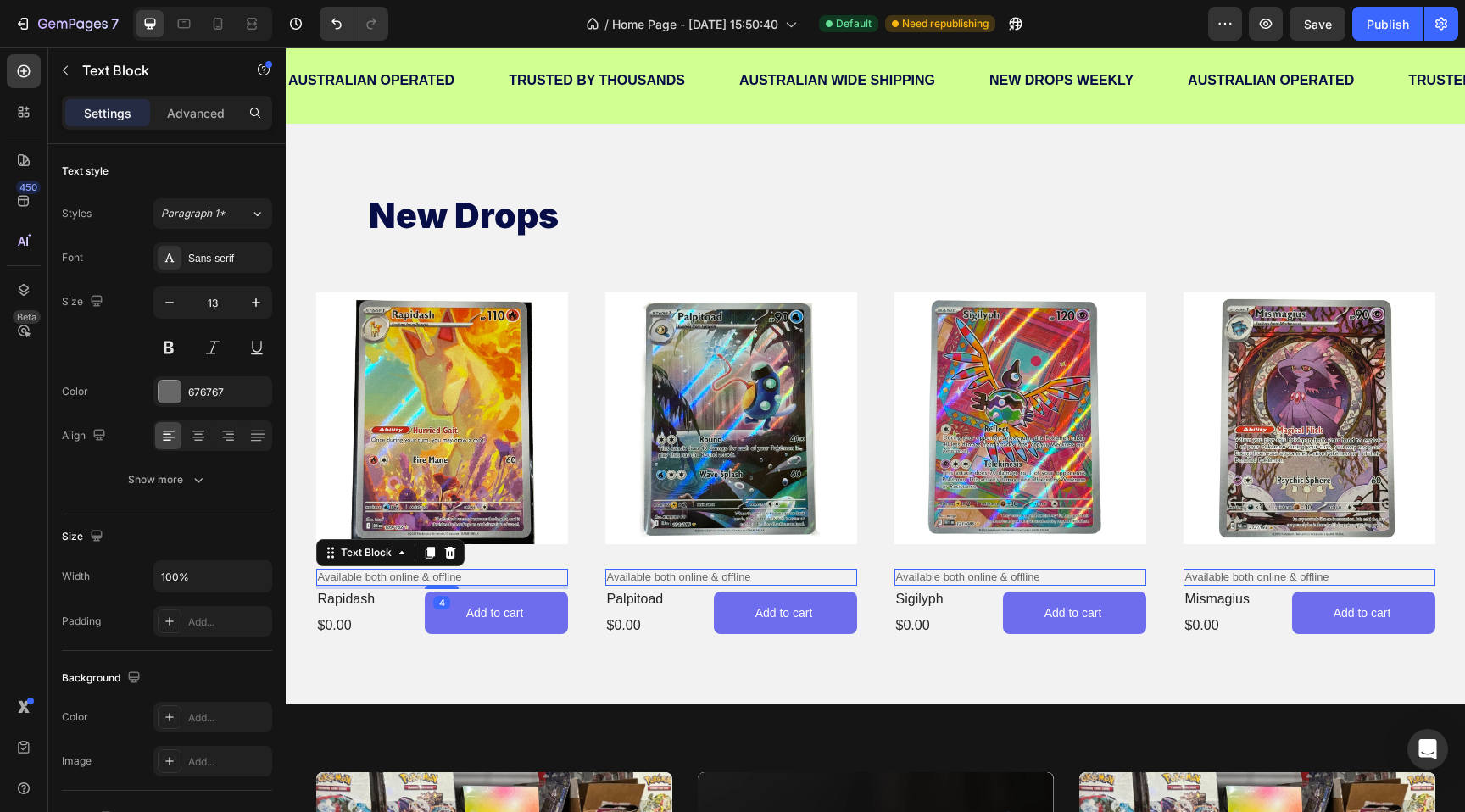
click at [416, 577] on p "Available both online & offline" at bounding box center [442, 578] width 248 height 14
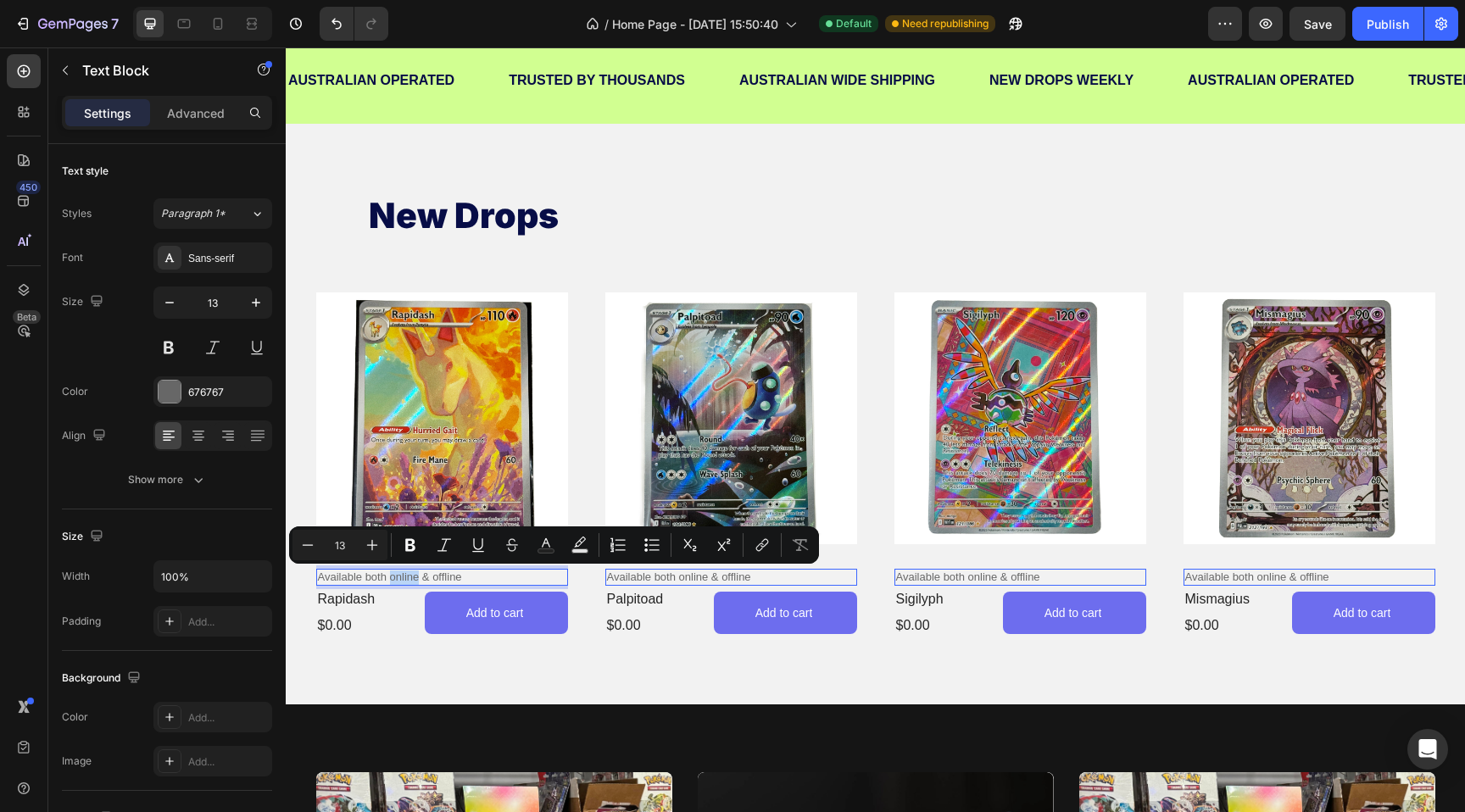
click at [416, 577] on p "Available both online & offline" at bounding box center [442, 578] width 248 height 14
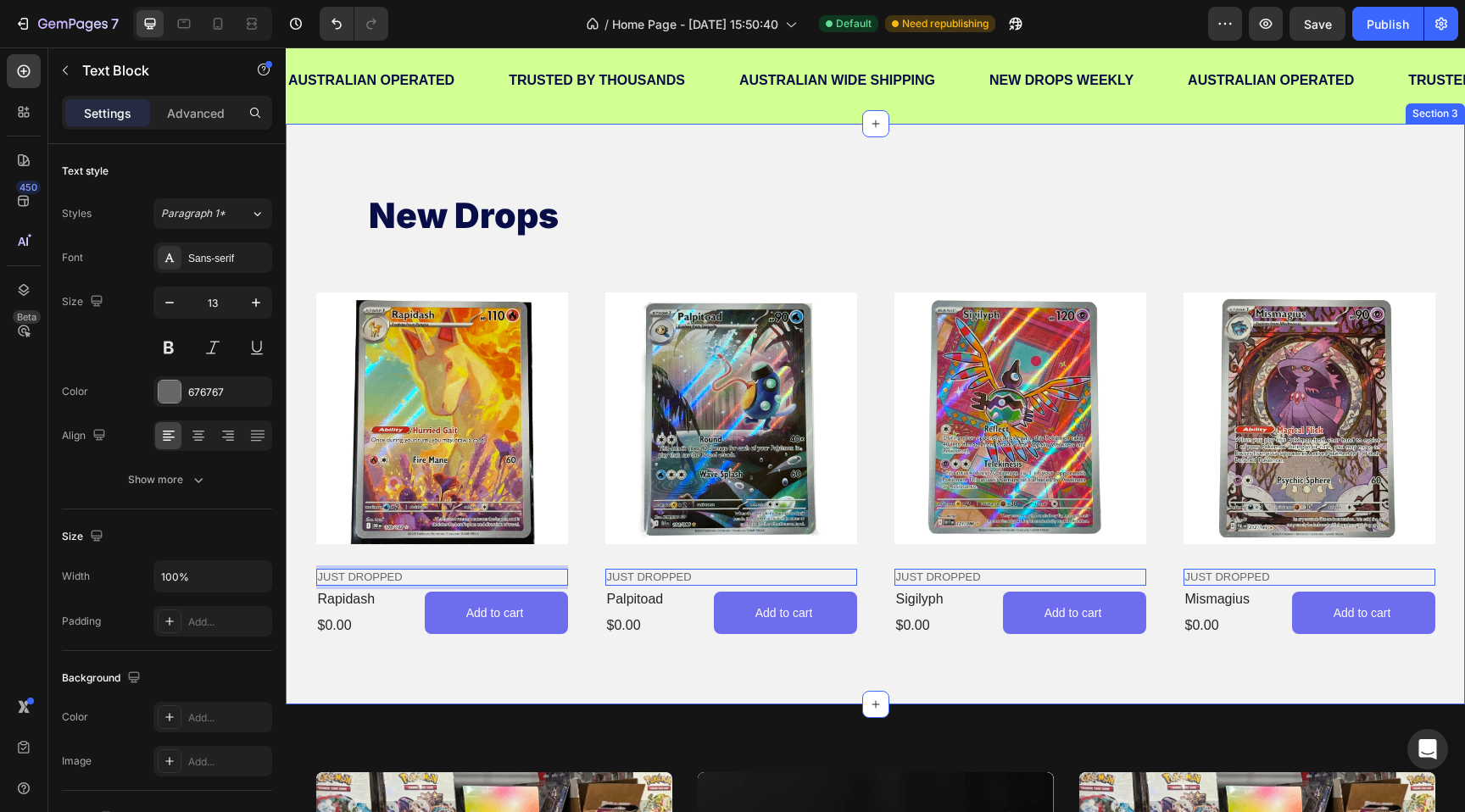
click at [464, 696] on div "new drops Heading Product Images JUST DROPPED Text Block 4 rapidash Product Tit…" at bounding box center [875, 414] width 1179 height 580
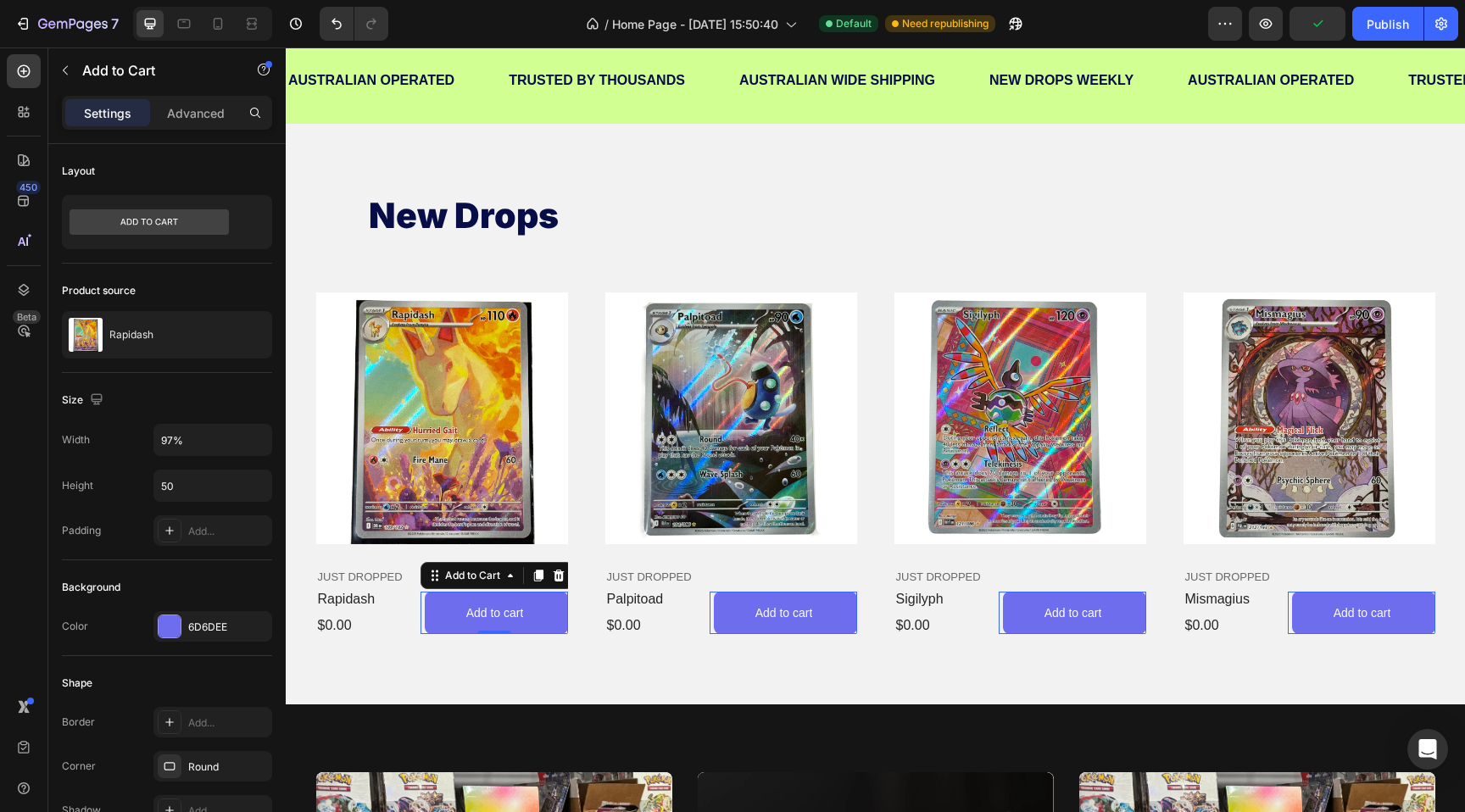
click at [476, 624] on button "Add to cart" at bounding box center [496, 612] width 142 height 42
click at [171, 621] on div at bounding box center [169, 626] width 22 height 22
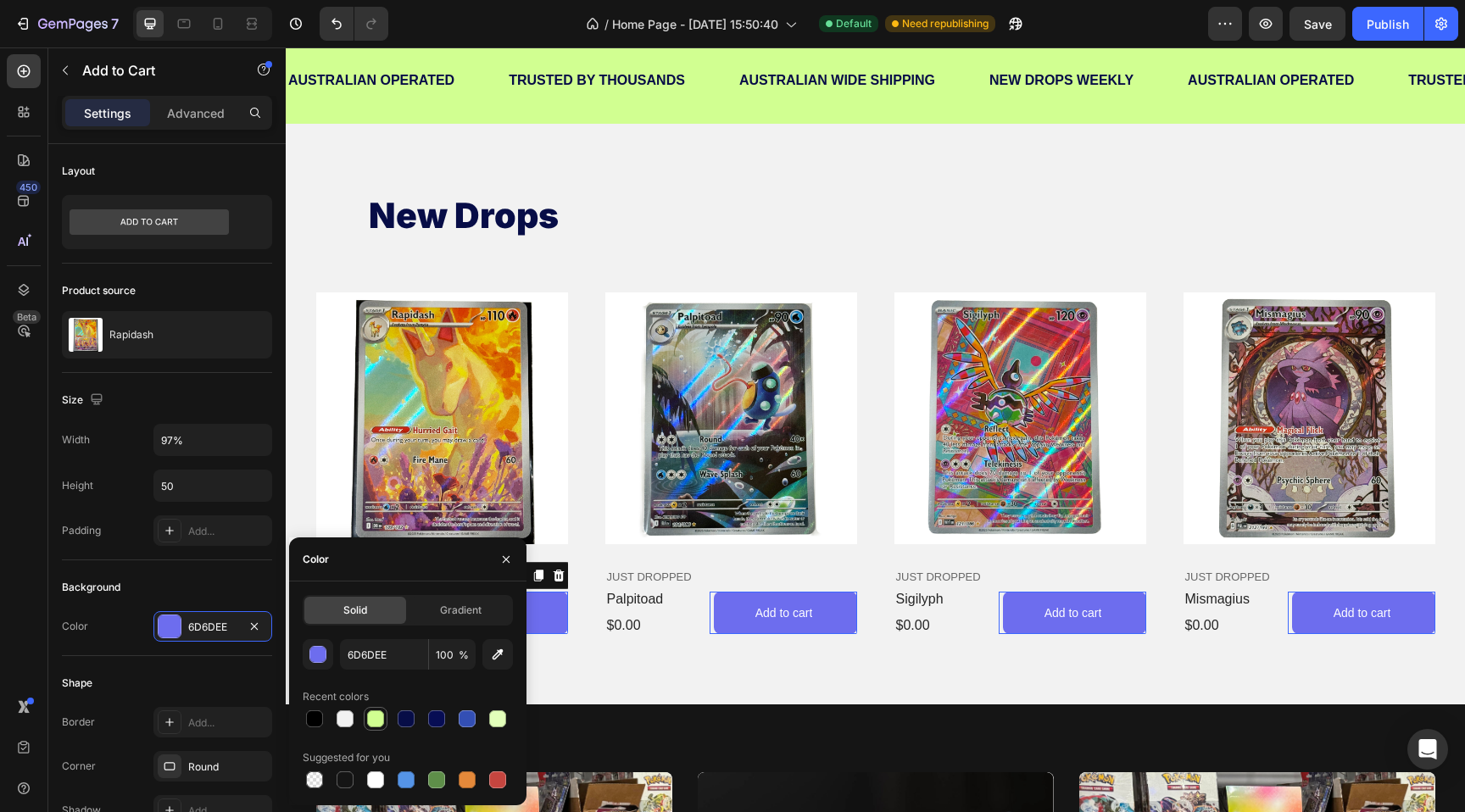
click at [374, 714] on div at bounding box center [375, 718] width 17 height 17
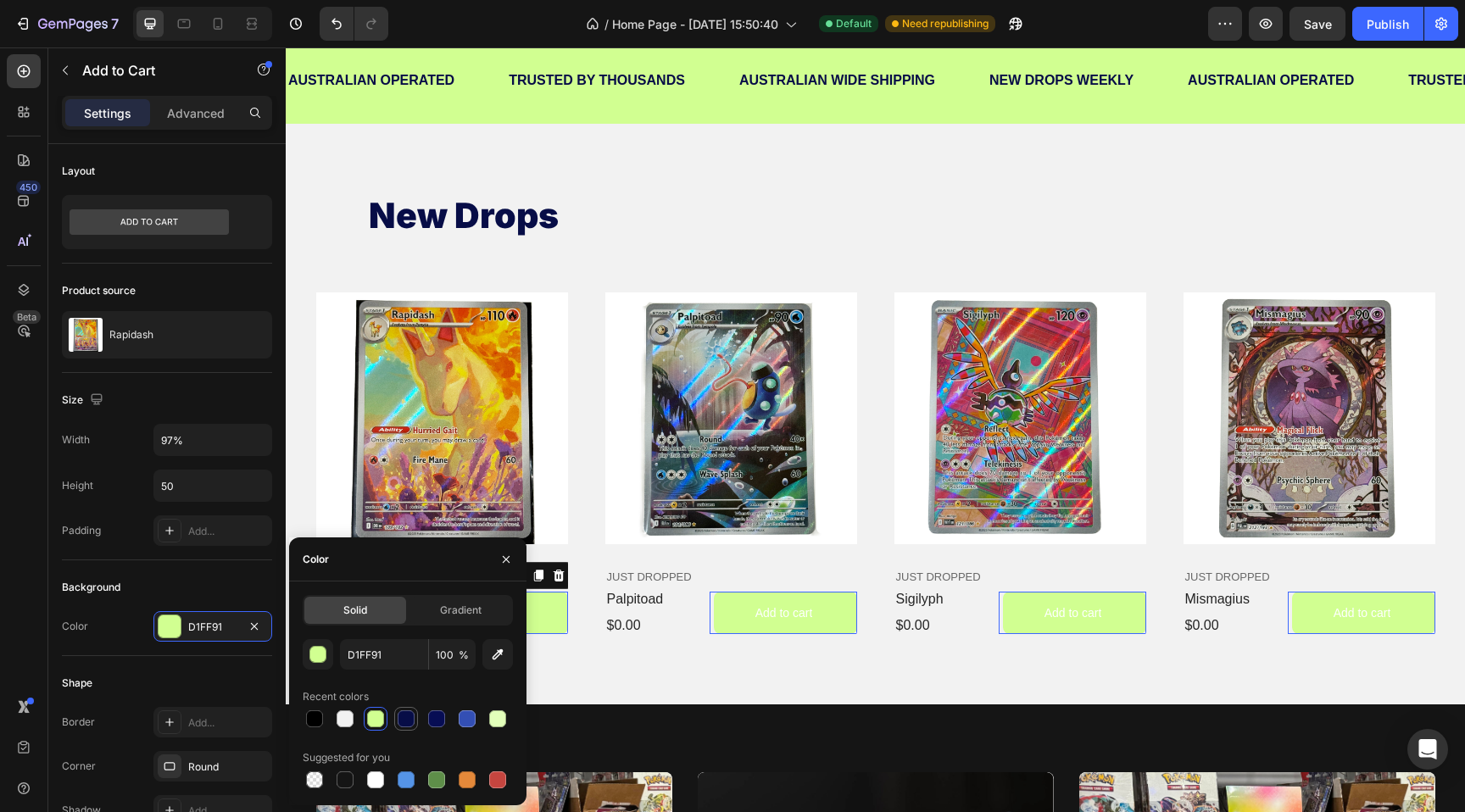
click at [407, 719] on div at bounding box center [406, 718] width 17 height 17
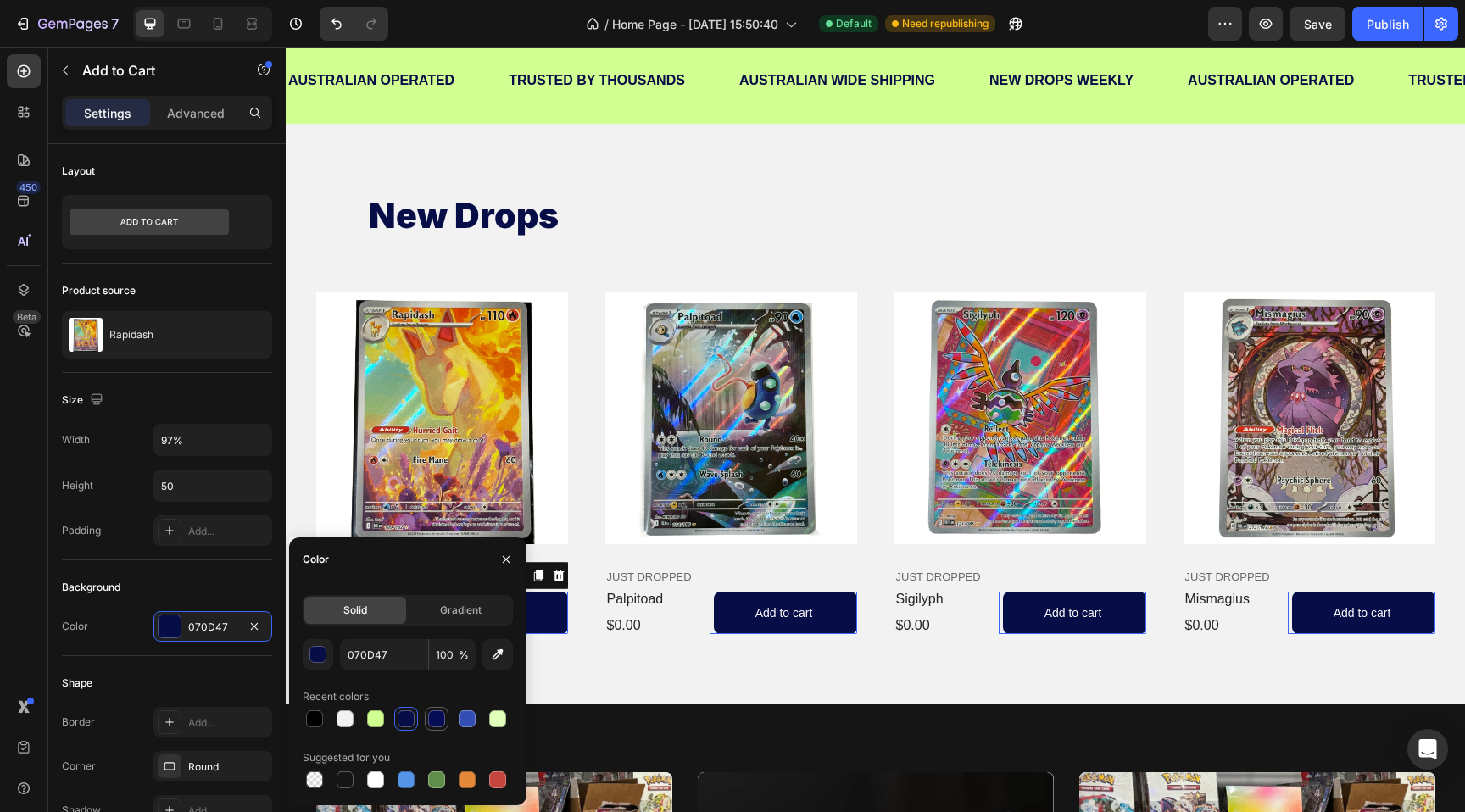
click at [443, 720] on div at bounding box center [436, 718] width 17 height 17
click at [473, 721] on div at bounding box center [467, 718] width 17 height 17
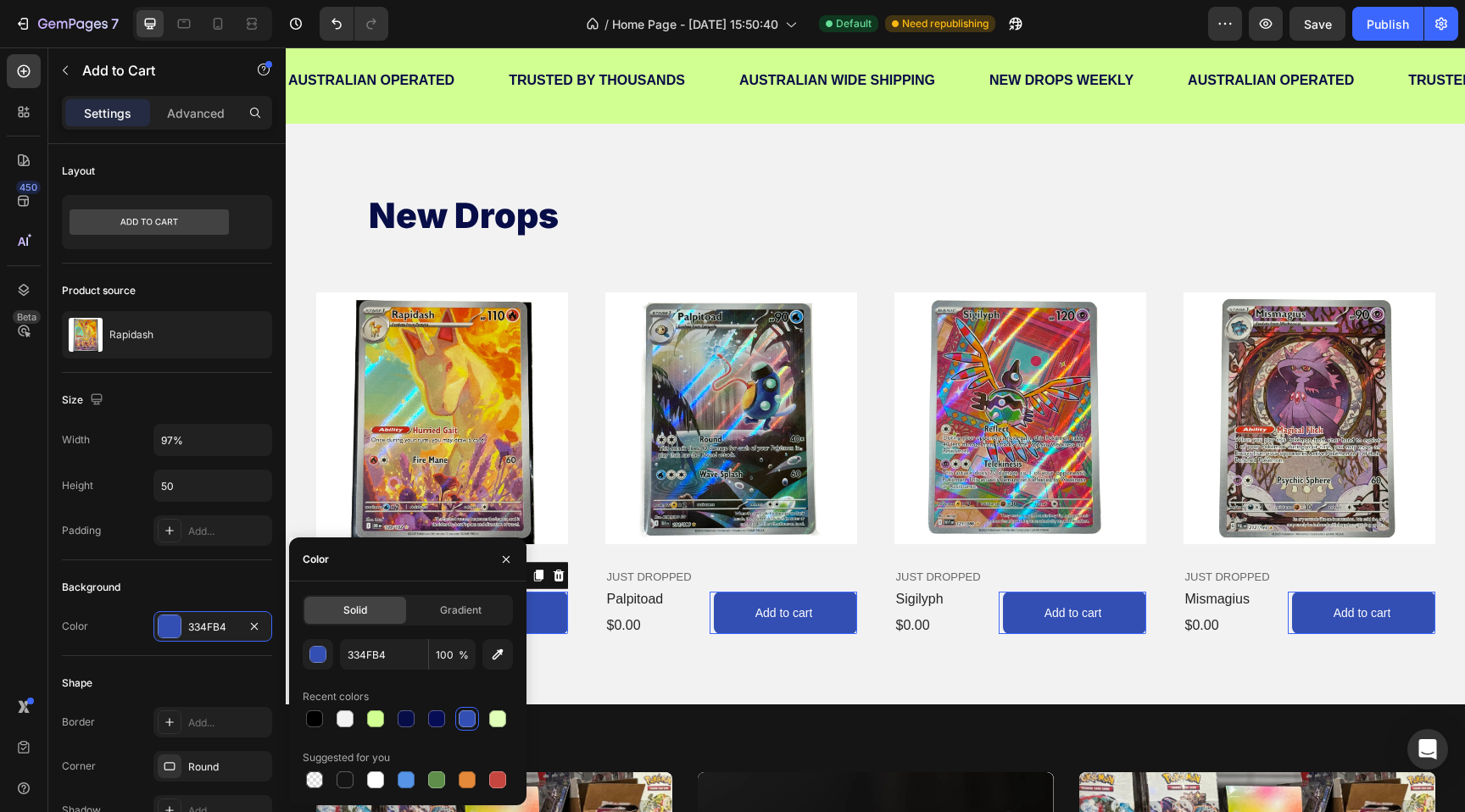
click at [448, 721] on div at bounding box center [407, 718] width 210 height 23
click at [377, 718] on div at bounding box center [375, 718] width 17 height 17
type input "D1FF91"
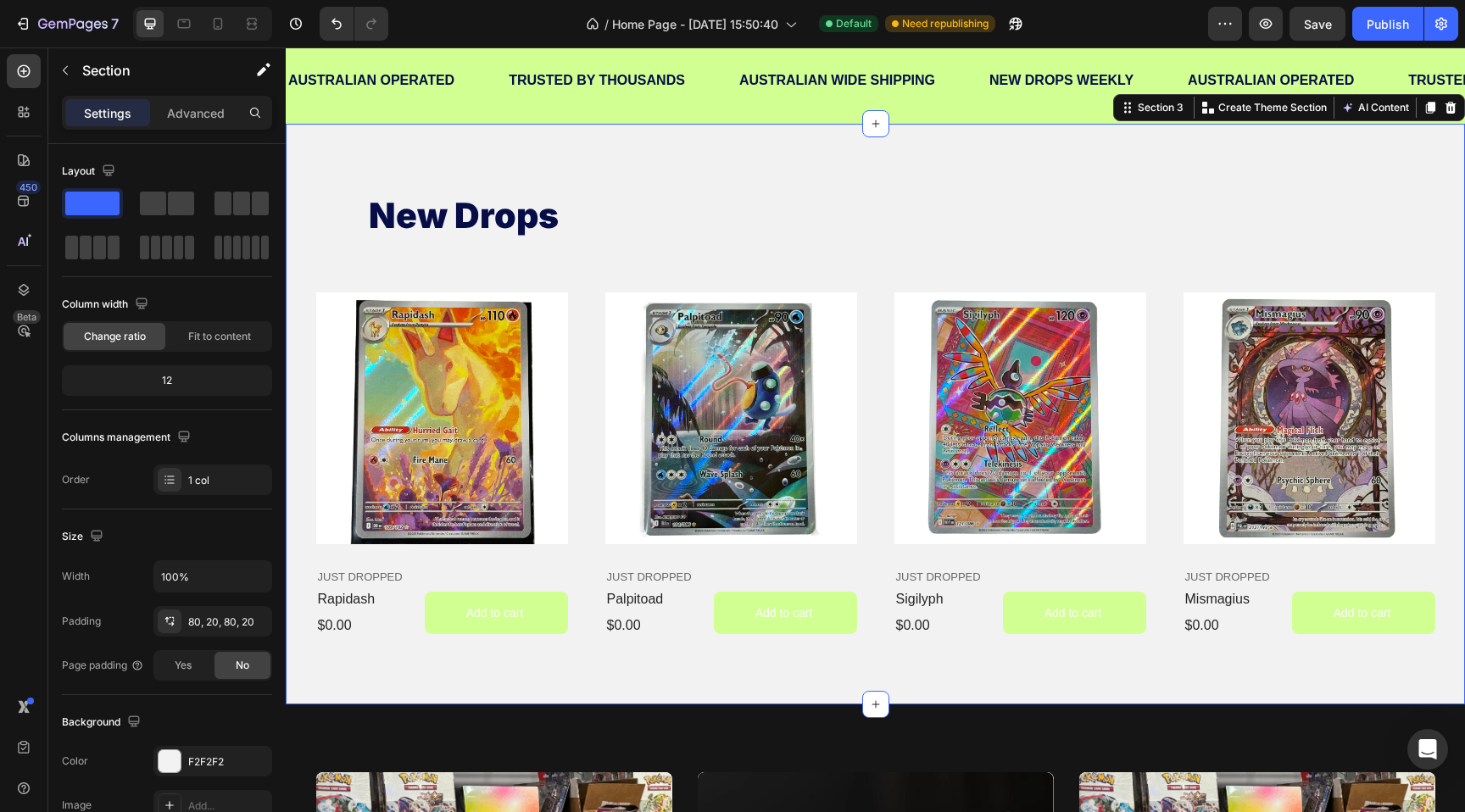
click at [619, 698] on div "new drops Heading Product Images JUST DROPPED Text Block rapidash Product Title…" at bounding box center [875, 414] width 1179 height 580
click at [519, 621] on div "Add to cart" at bounding box center [495, 613] width 58 height 18
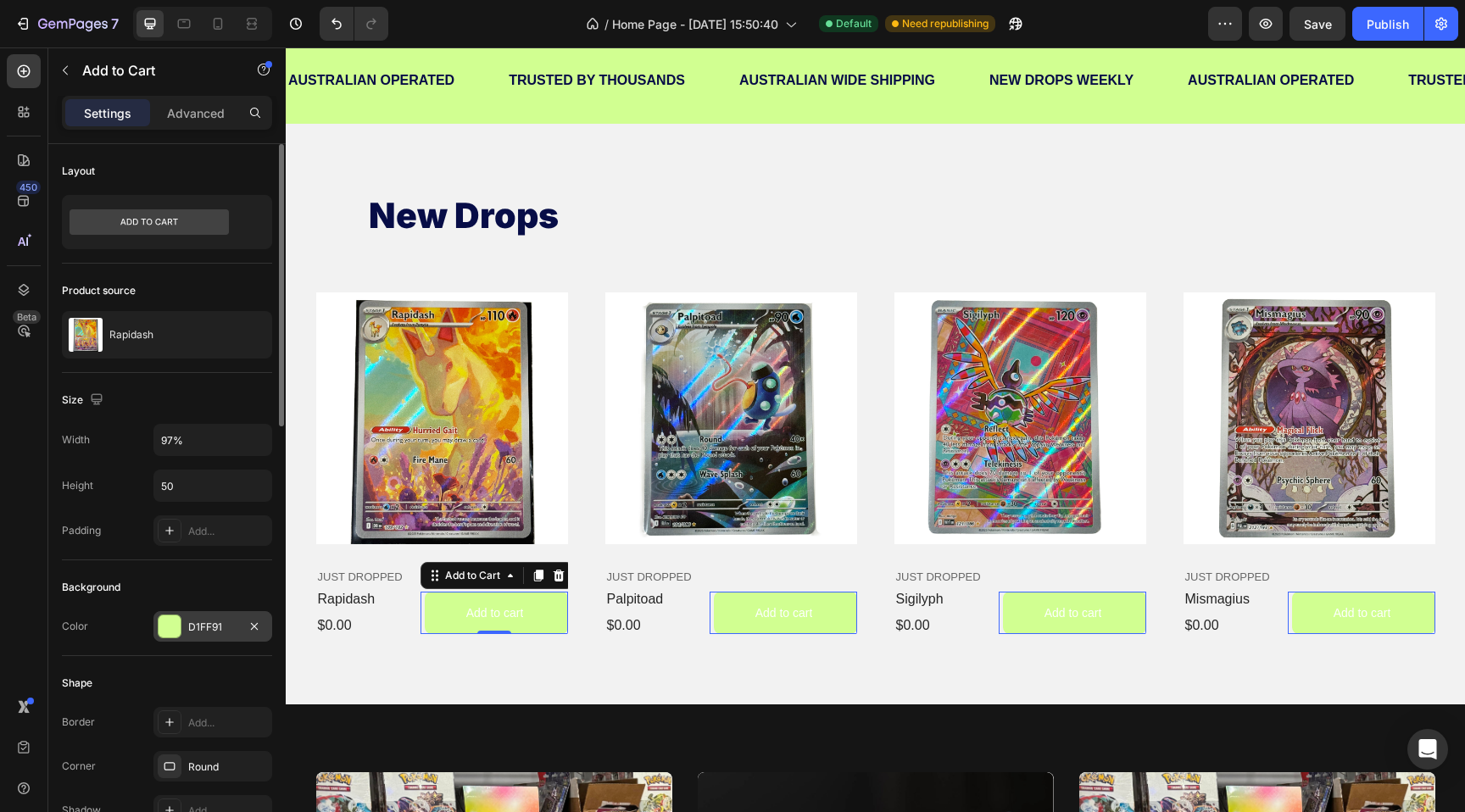
click at [168, 614] on div "D1FF91" at bounding box center [213, 626] width 119 height 31
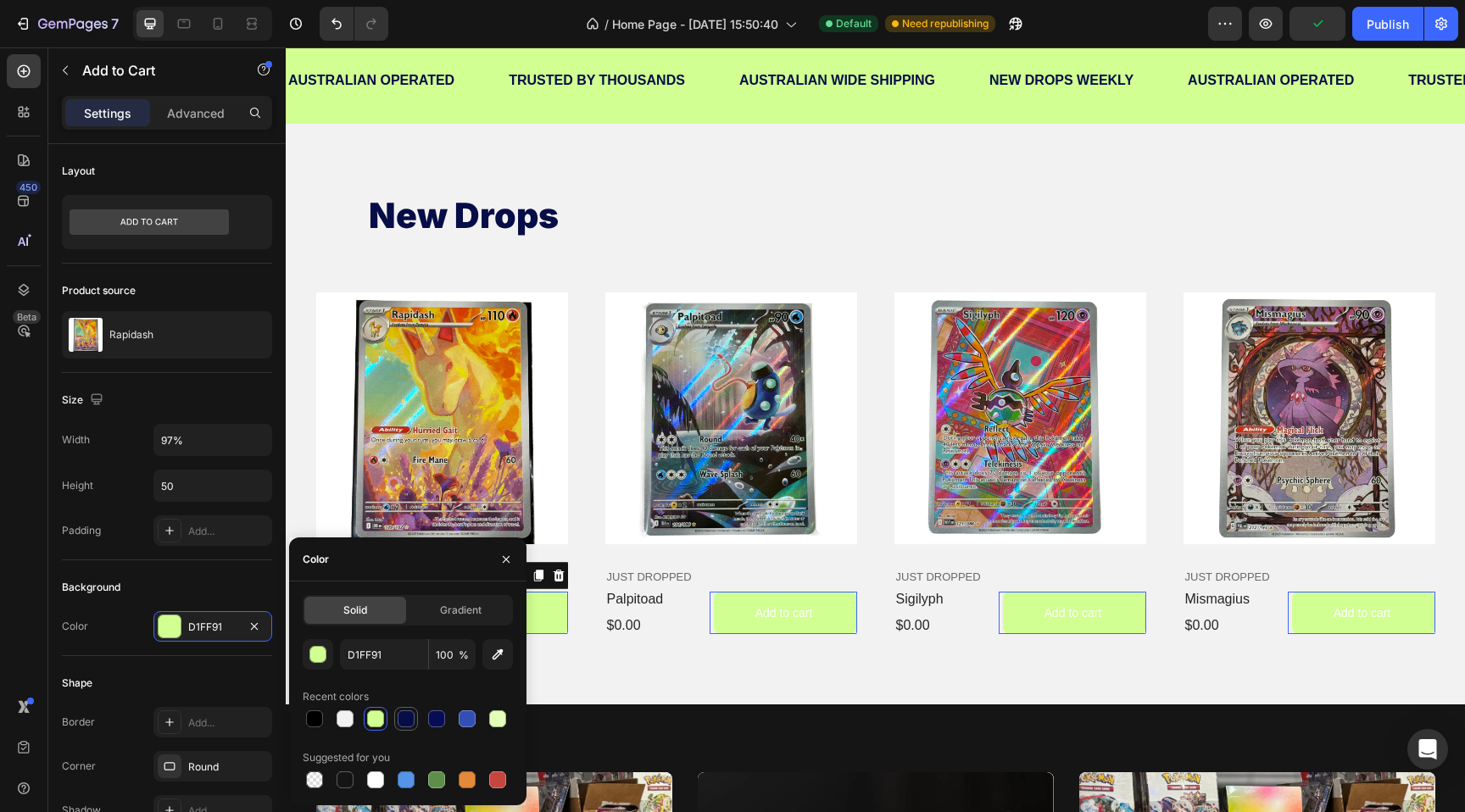
click at [404, 723] on div at bounding box center [406, 718] width 17 height 17
type input "070D47"
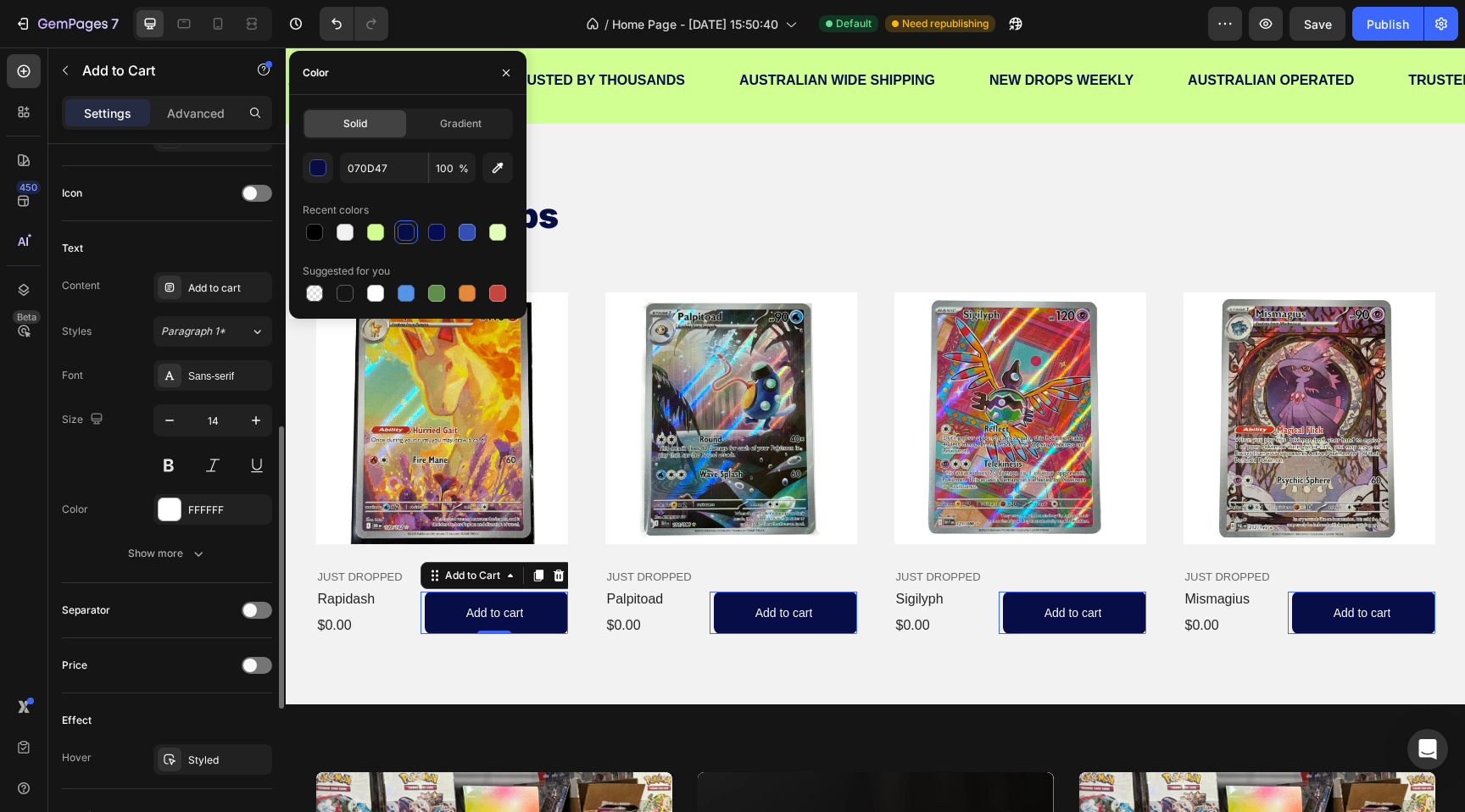
scroll to position [687, 0]
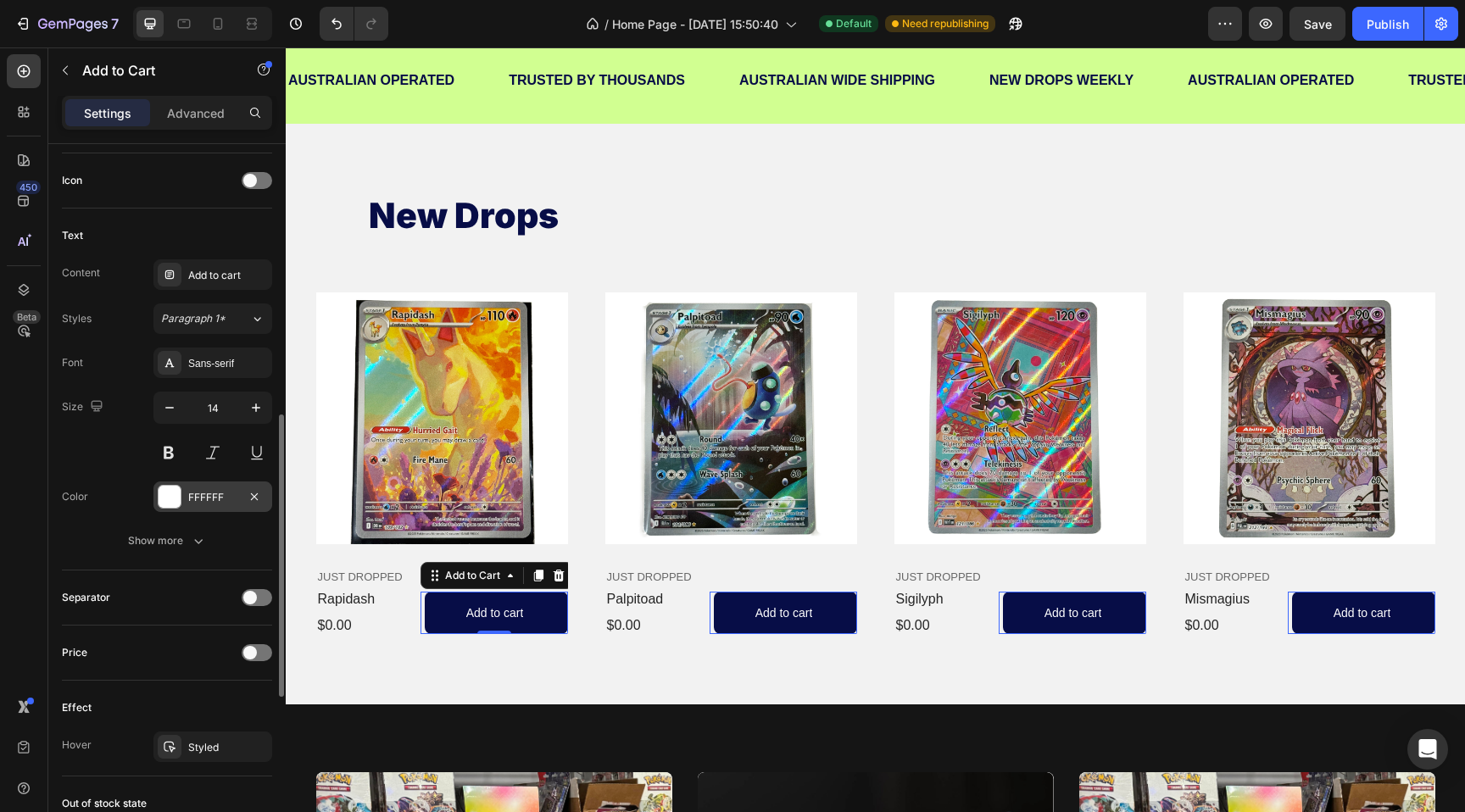
click at [168, 493] on div at bounding box center [169, 497] width 22 height 22
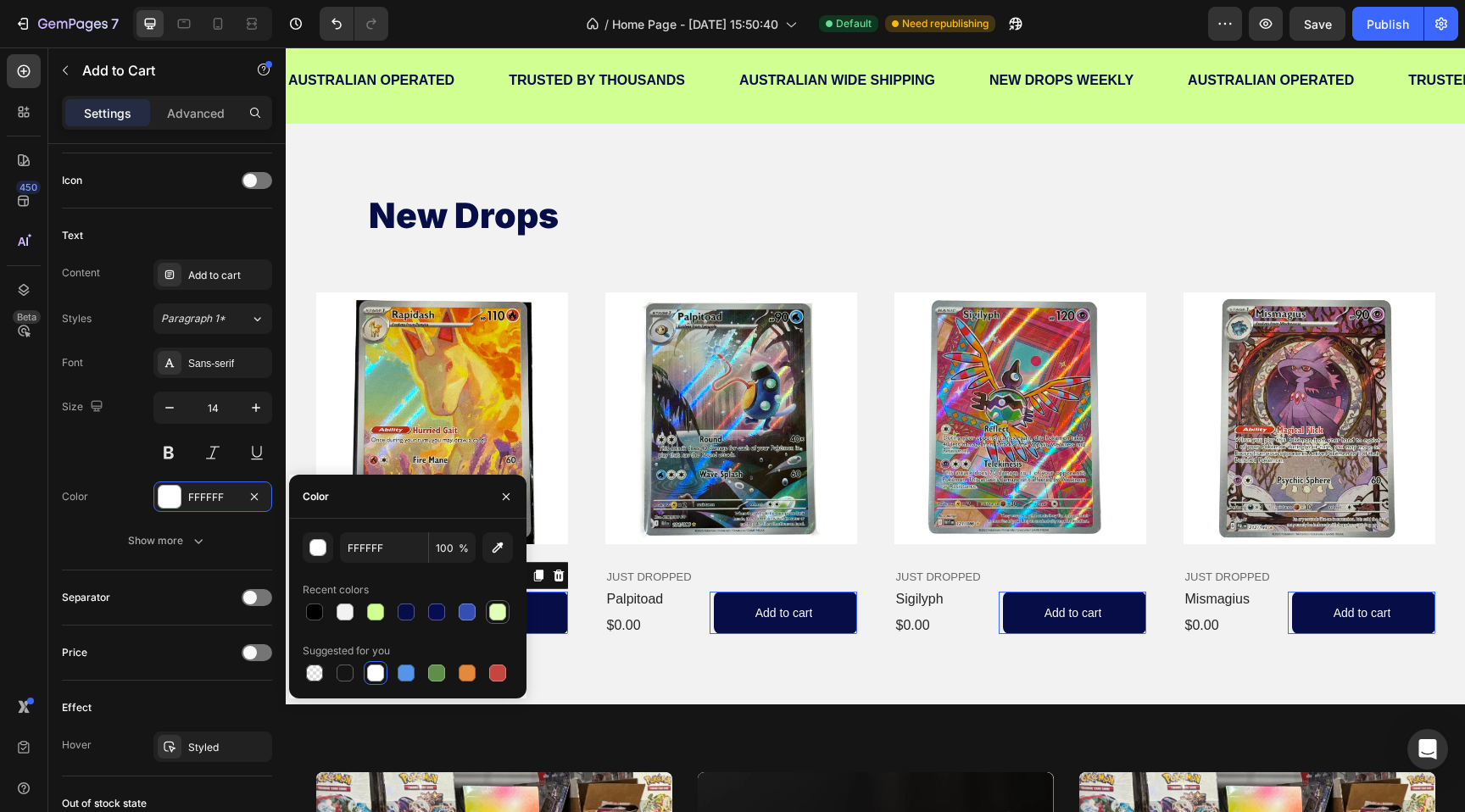
click at [501, 614] on div at bounding box center [497, 611] width 17 height 17
type input "E2FFBA"
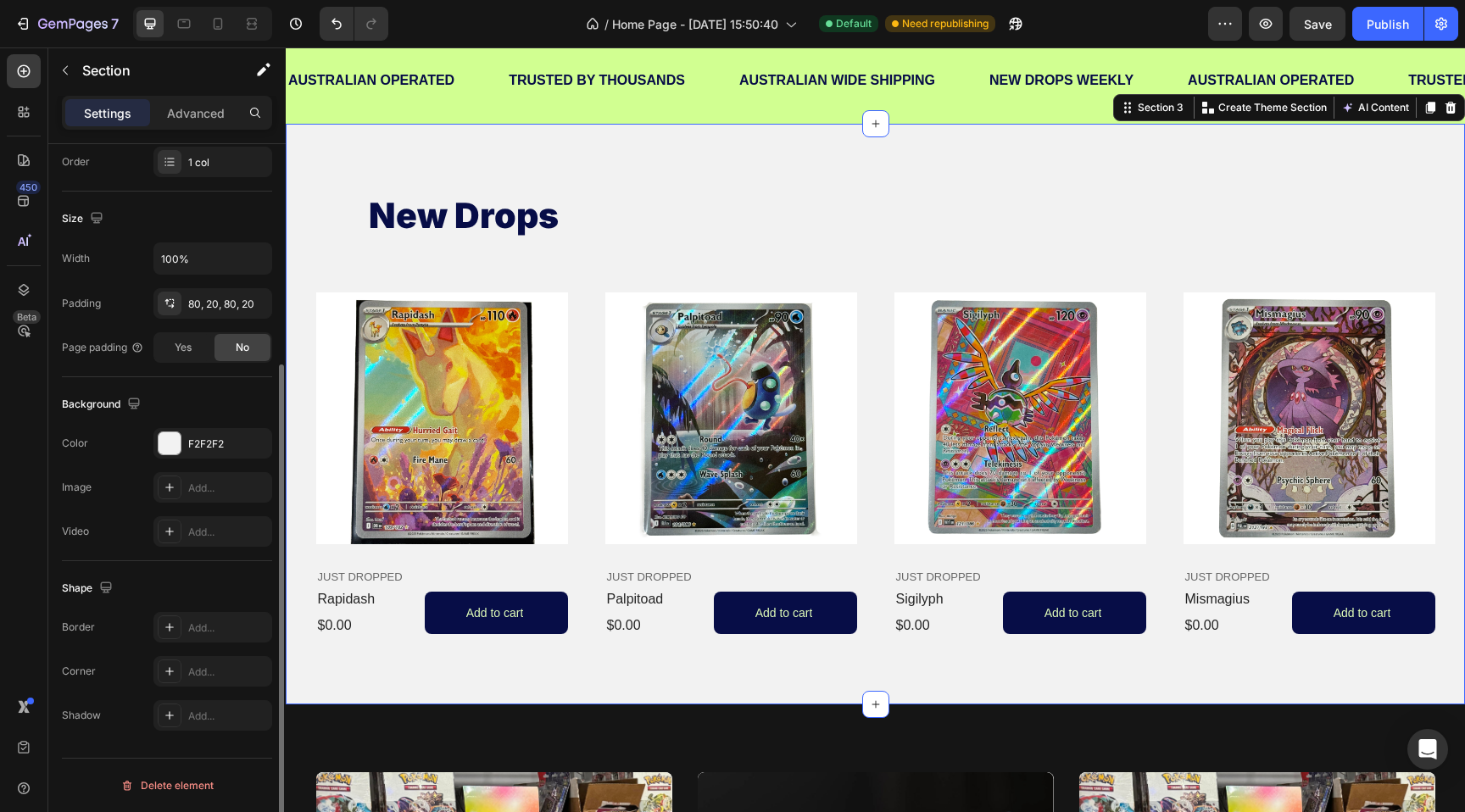
click at [691, 696] on div "new drops Heading Product Images JUST DROPPED Text Block rapidash Product Title…" at bounding box center [875, 414] width 1179 height 580
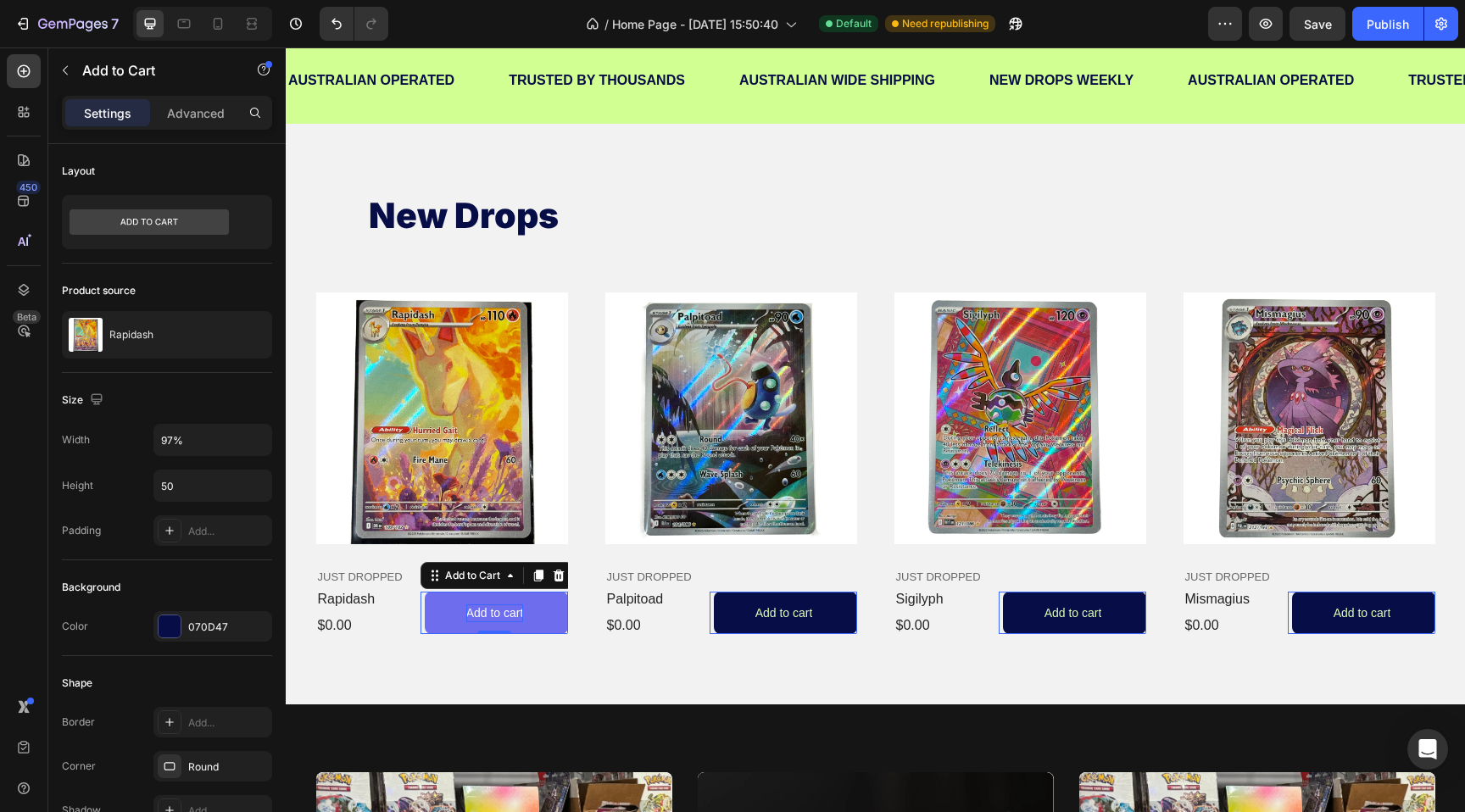
click at [510, 616] on div "Add to cart" at bounding box center [495, 613] width 58 height 18
click at [510, 616] on p "Add to cart" at bounding box center [495, 613] width 58 height 18
click at [425, 591] on button "VIEW" at bounding box center [496, 612] width 142 height 42
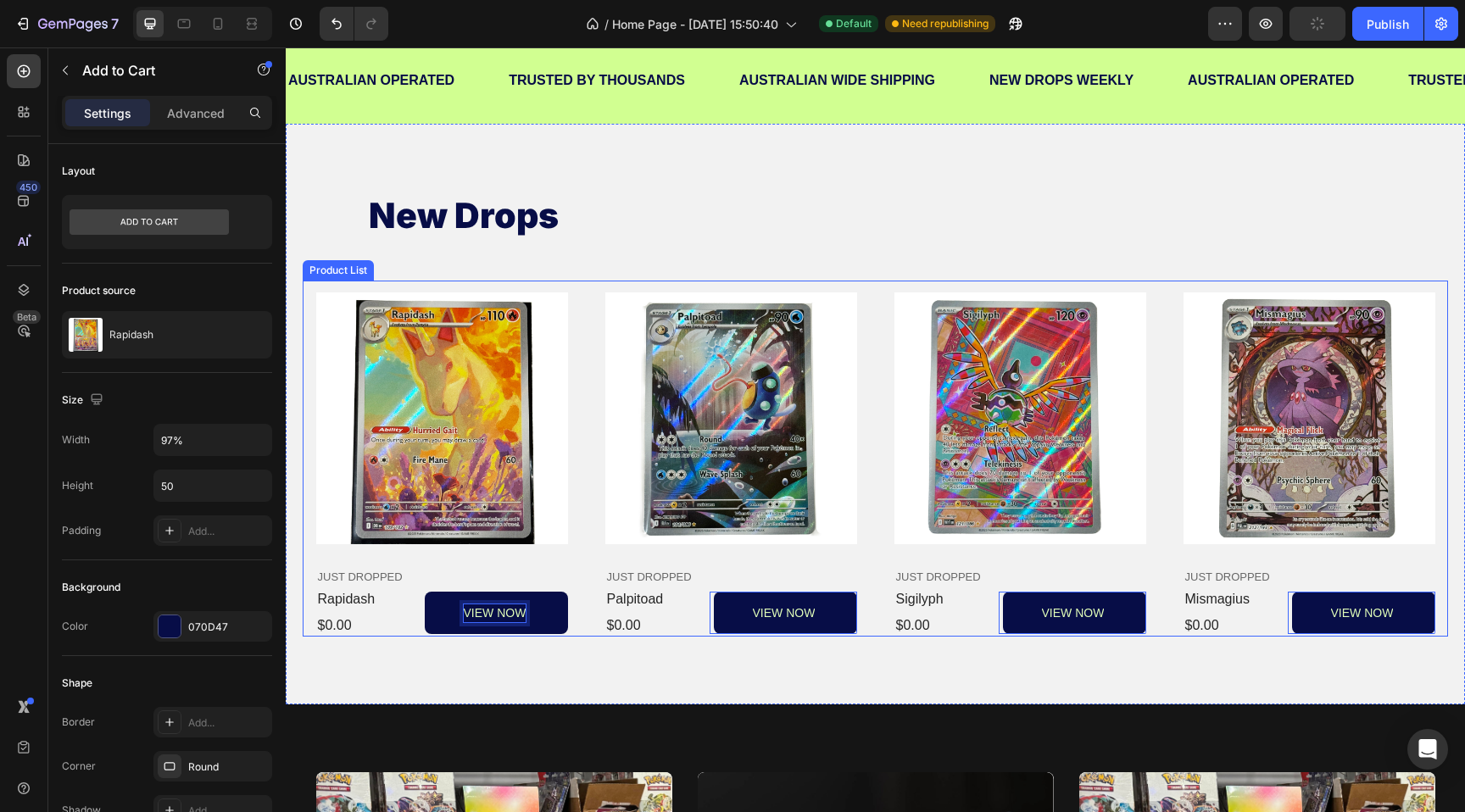
copy p "VIEW NOW"
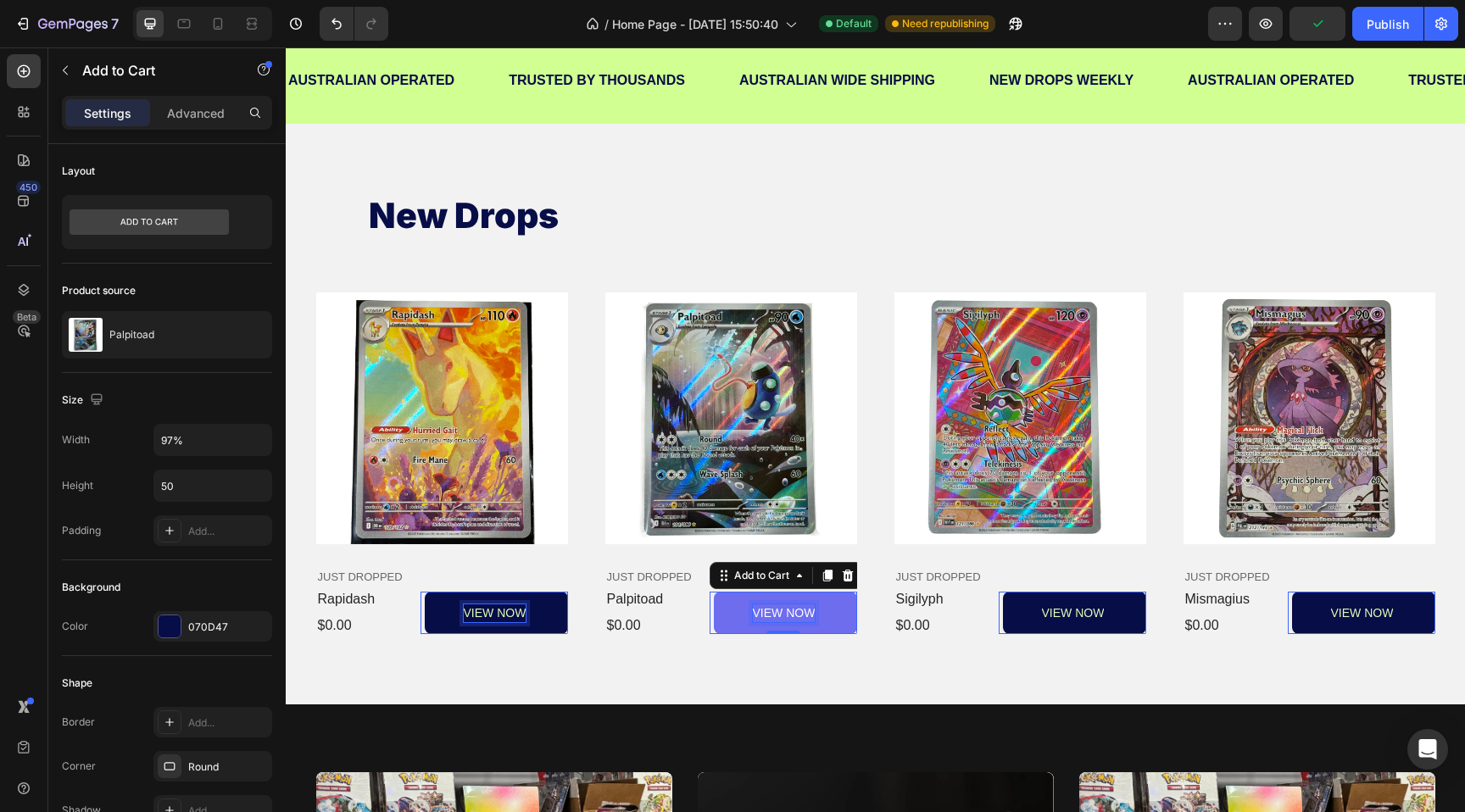
click at [785, 607] on div "VIEW NOW" at bounding box center [784, 613] width 63 height 18
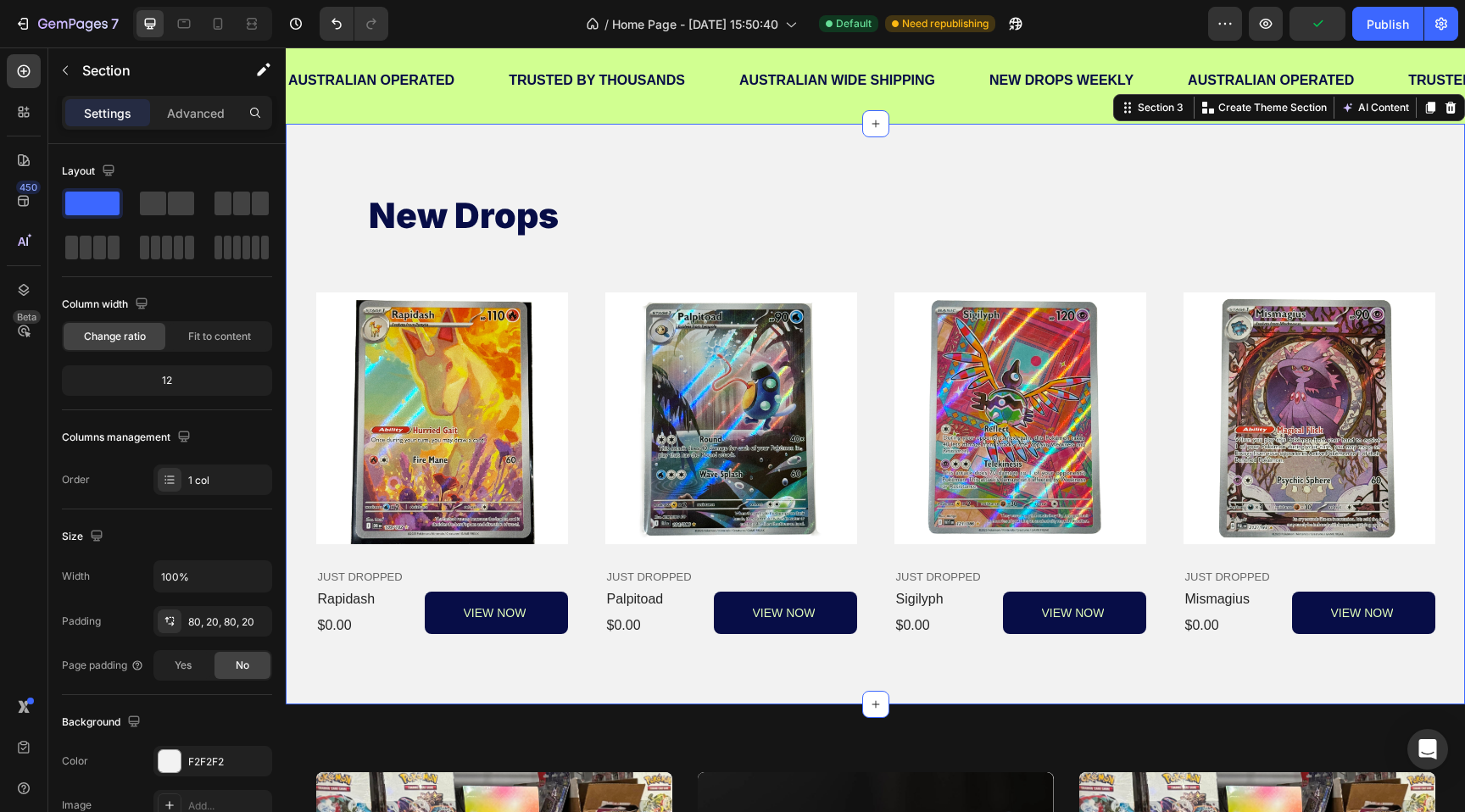
click at [804, 655] on div "new drops Heading Product Images JUST DROPPED Text Block rapidash Product Title…" at bounding box center [875, 414] width 1179 height 580
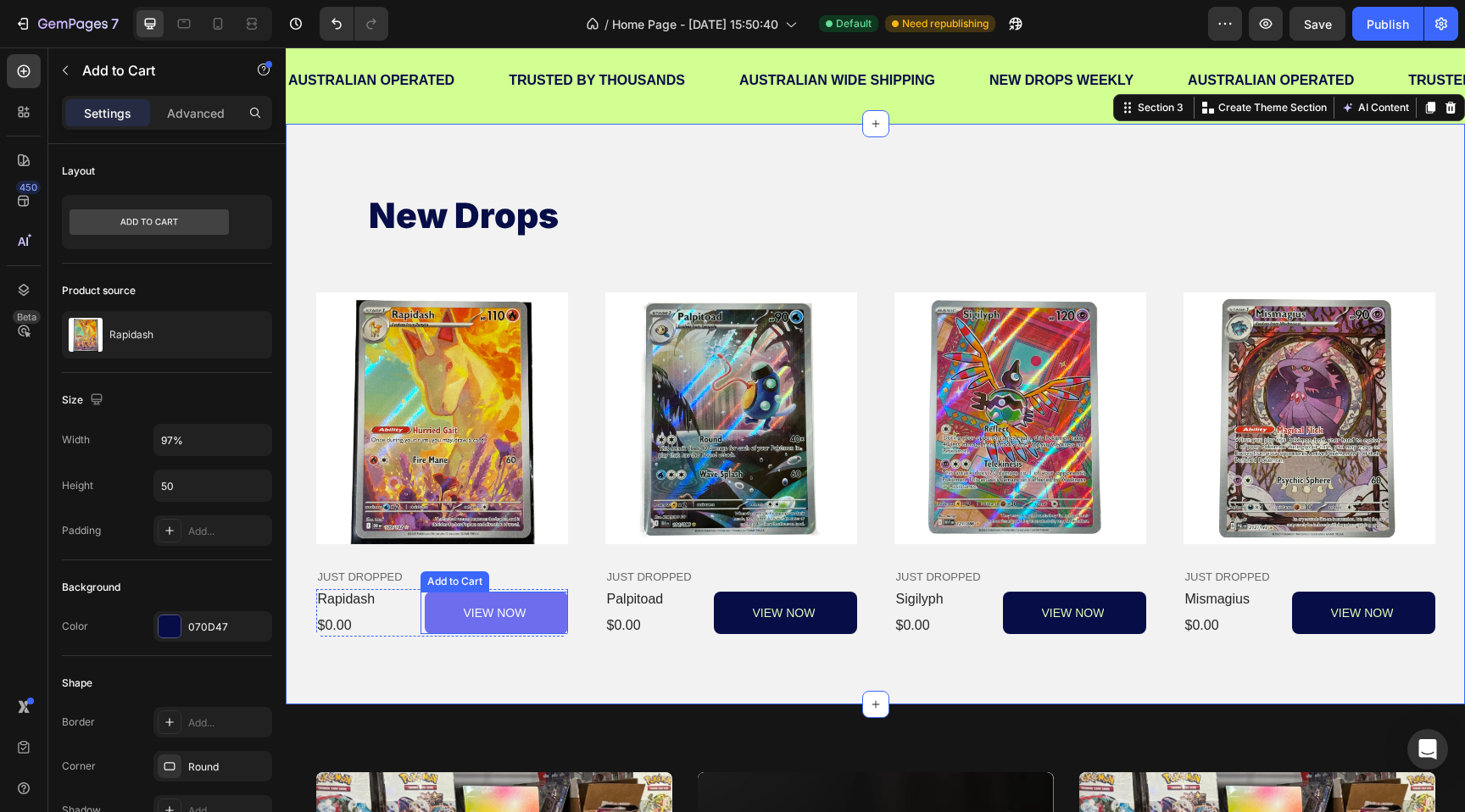
click at [447, 621] on button "VIEW NOW" at bounding box center [496, 612] width 142 height 42
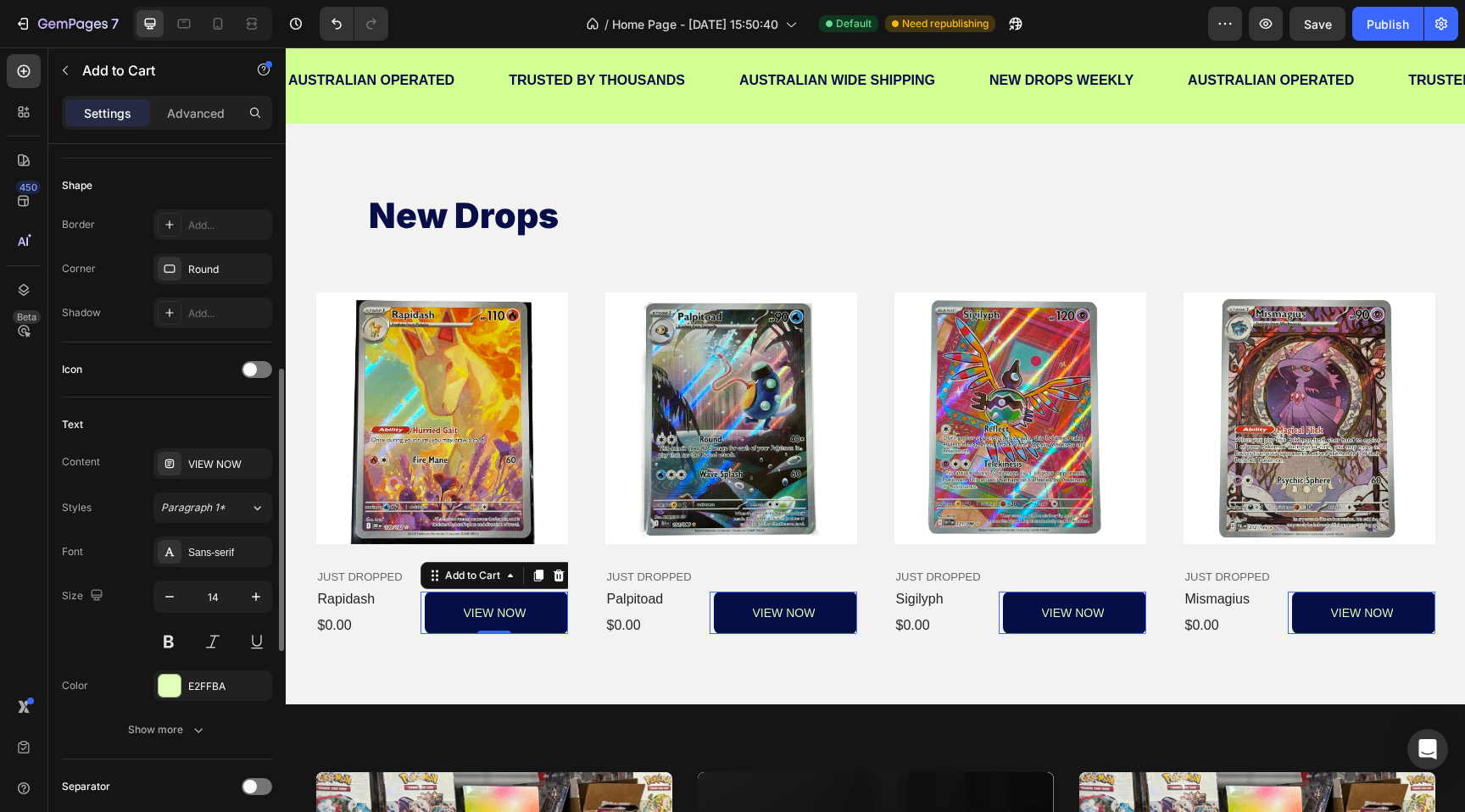
scroll to position [529, 0]
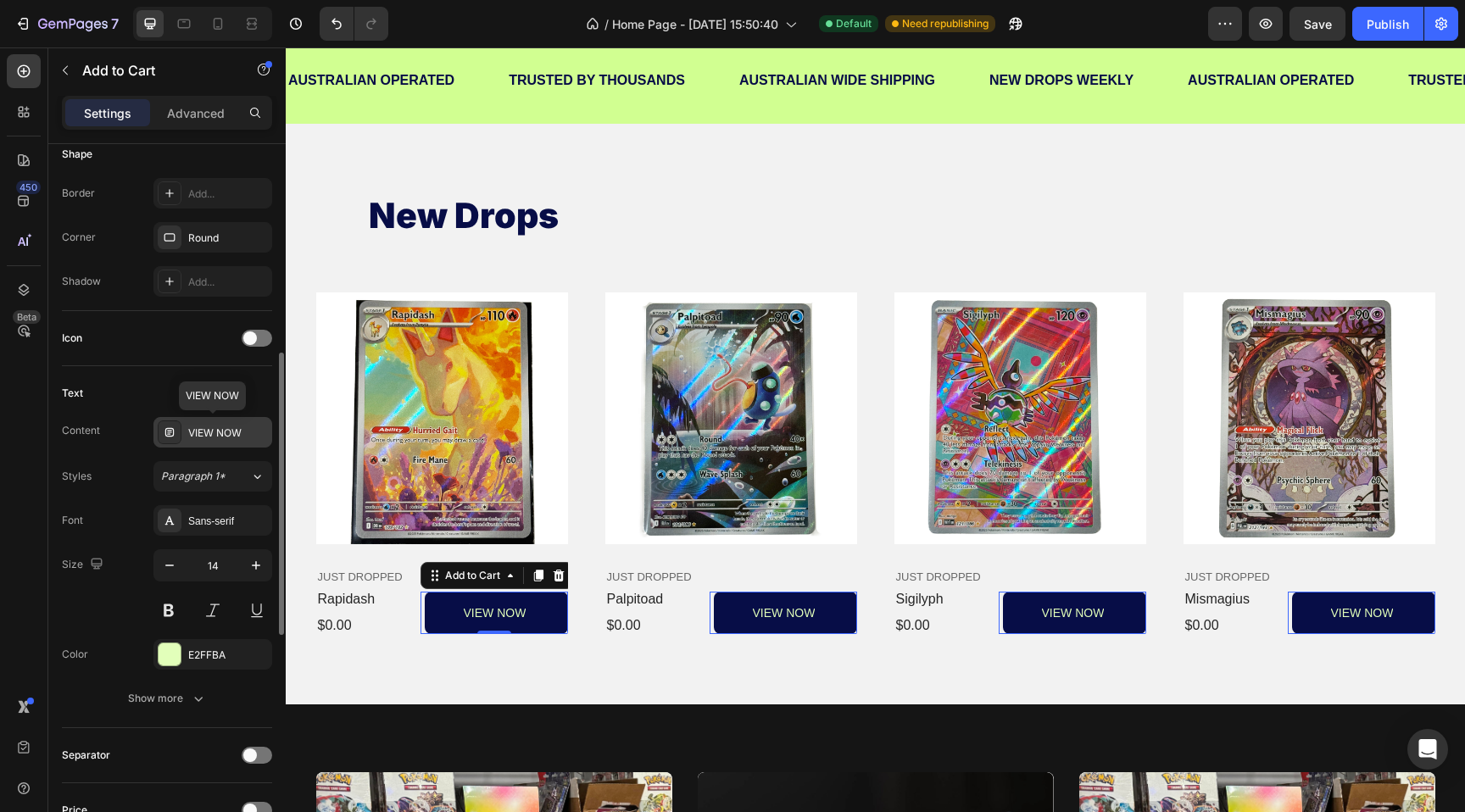
click at [197, 435] on div "VIEW NOW" at bounding box center [228, 433] width 79 height 15
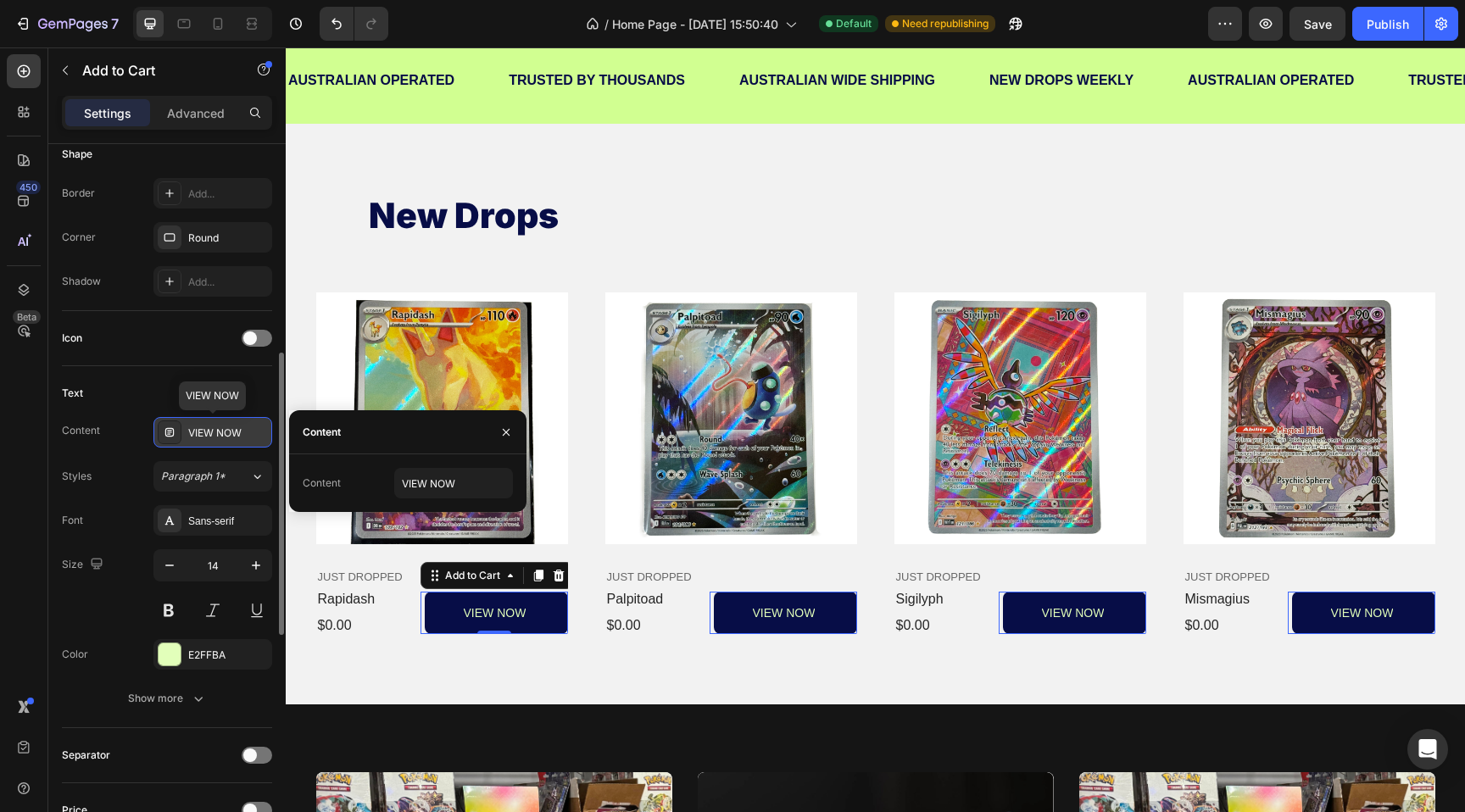
click at [197, 435] on div "VIEW NOW" at bounding box center [228, 433] width 79 height 15
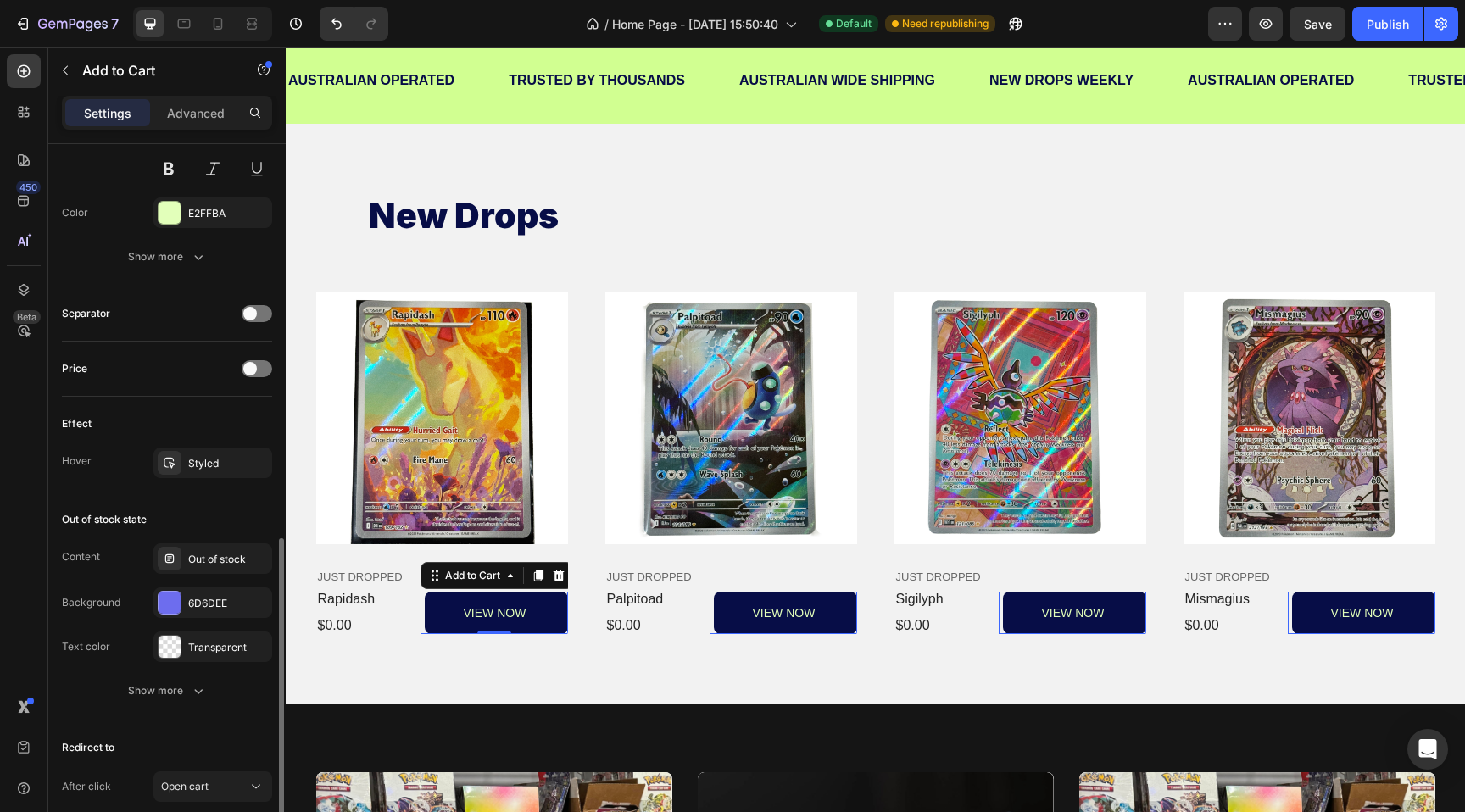
scroll to position [1038, 0]
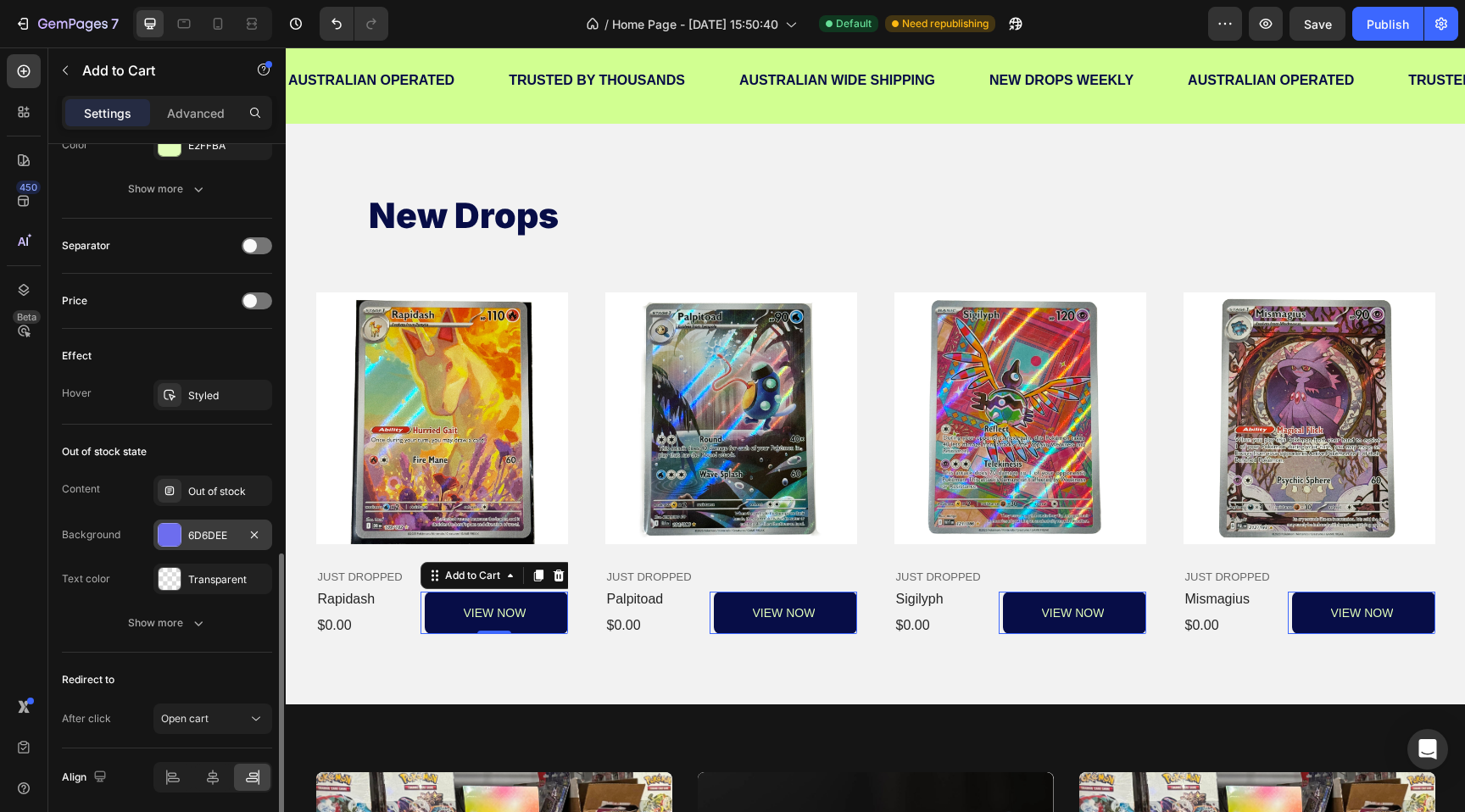
click at [169, 534] on div at bounding box center [169, 534] width 22 height 22
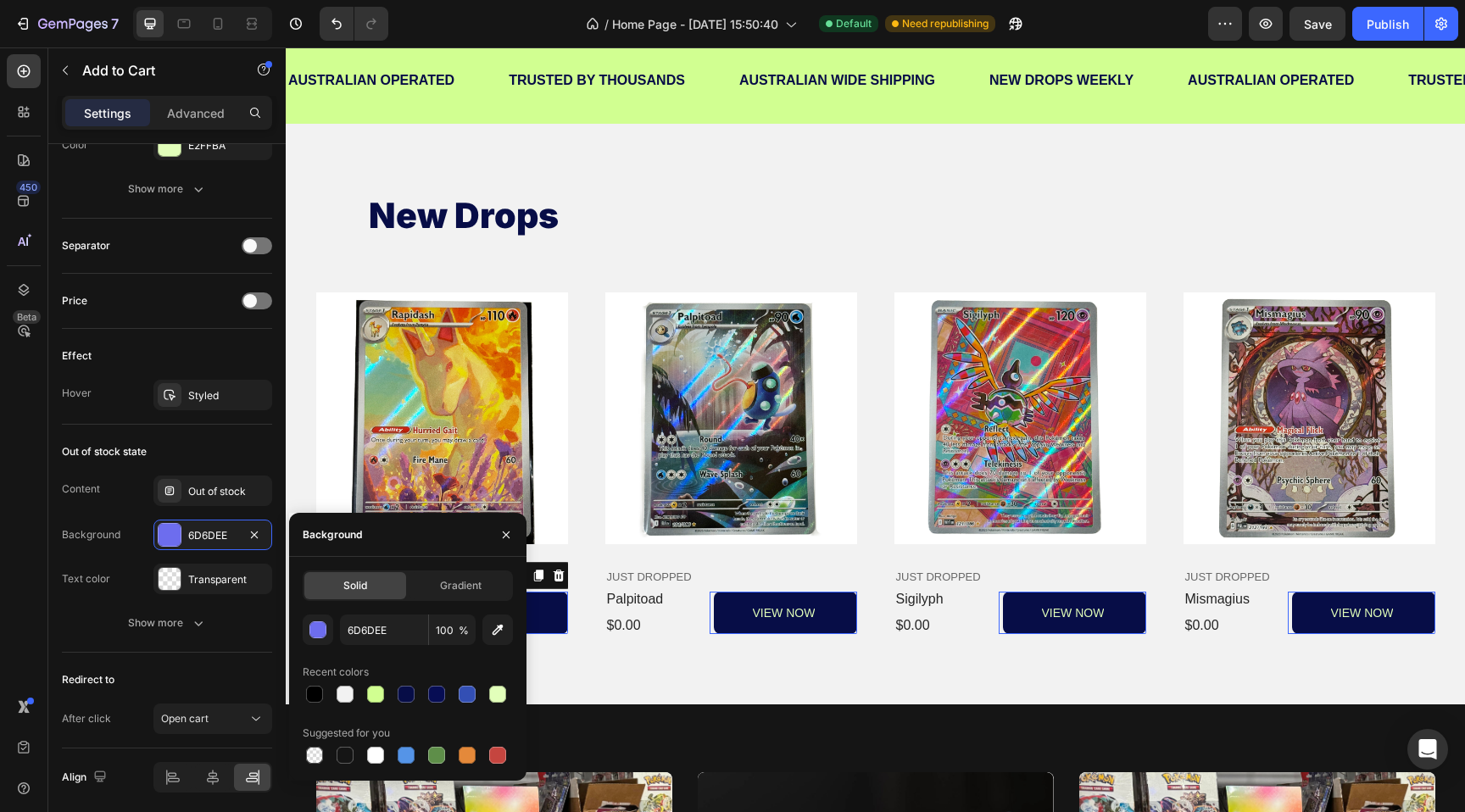
click at [386, 710] on div "6D6DEE 100 % Recent colors Suggested for you" at bounding box center [407, 690] width 210 height 152
click at [376, 698] on div at bounding box center [375, 694] width 17 height 17
type input "D1FF91"
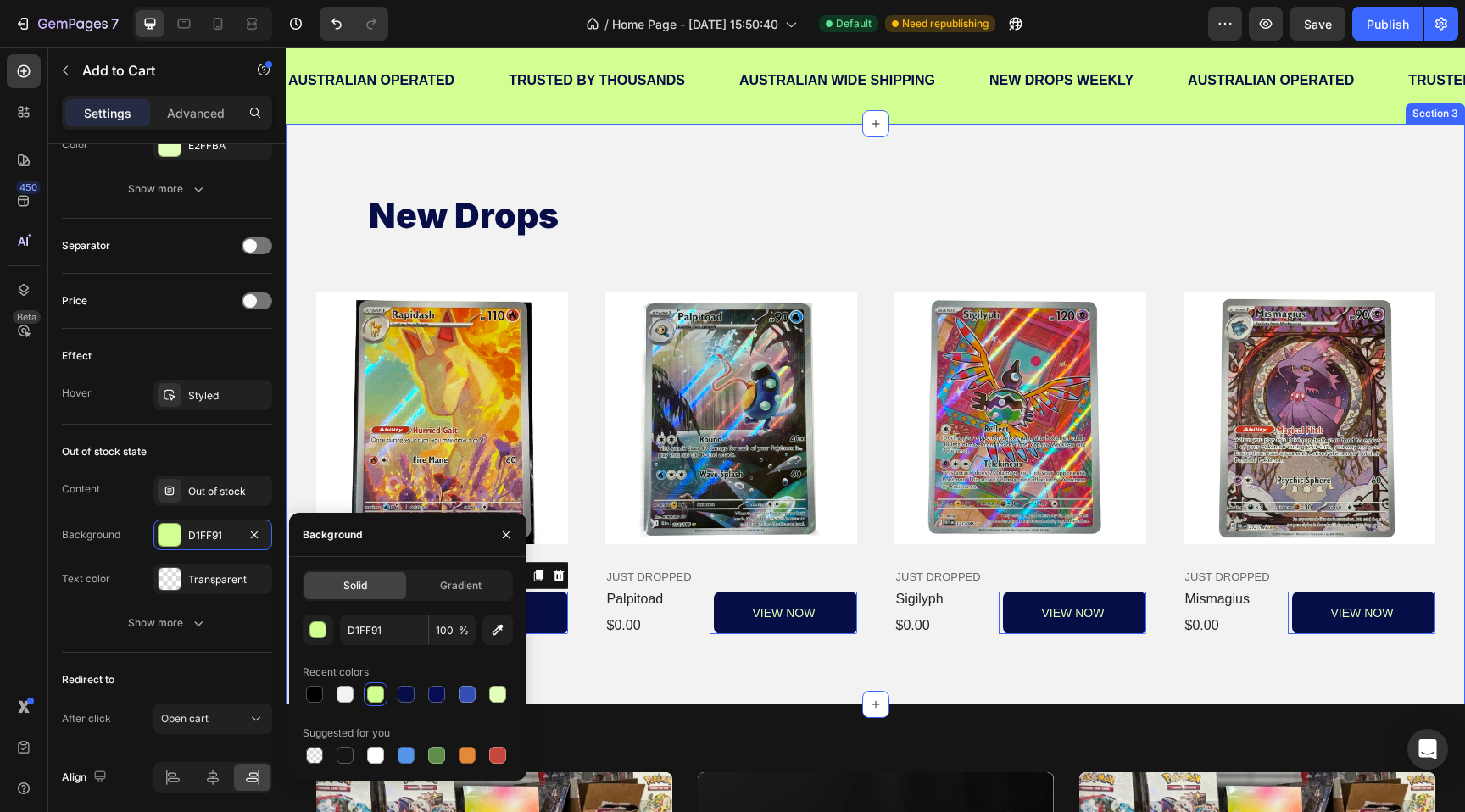
click at [643, 698] on div "new drops Heading Product Images JUST DROPPED Text Block rapidash Product Title…" at bounding box center [875, 414] width 1179 height 580
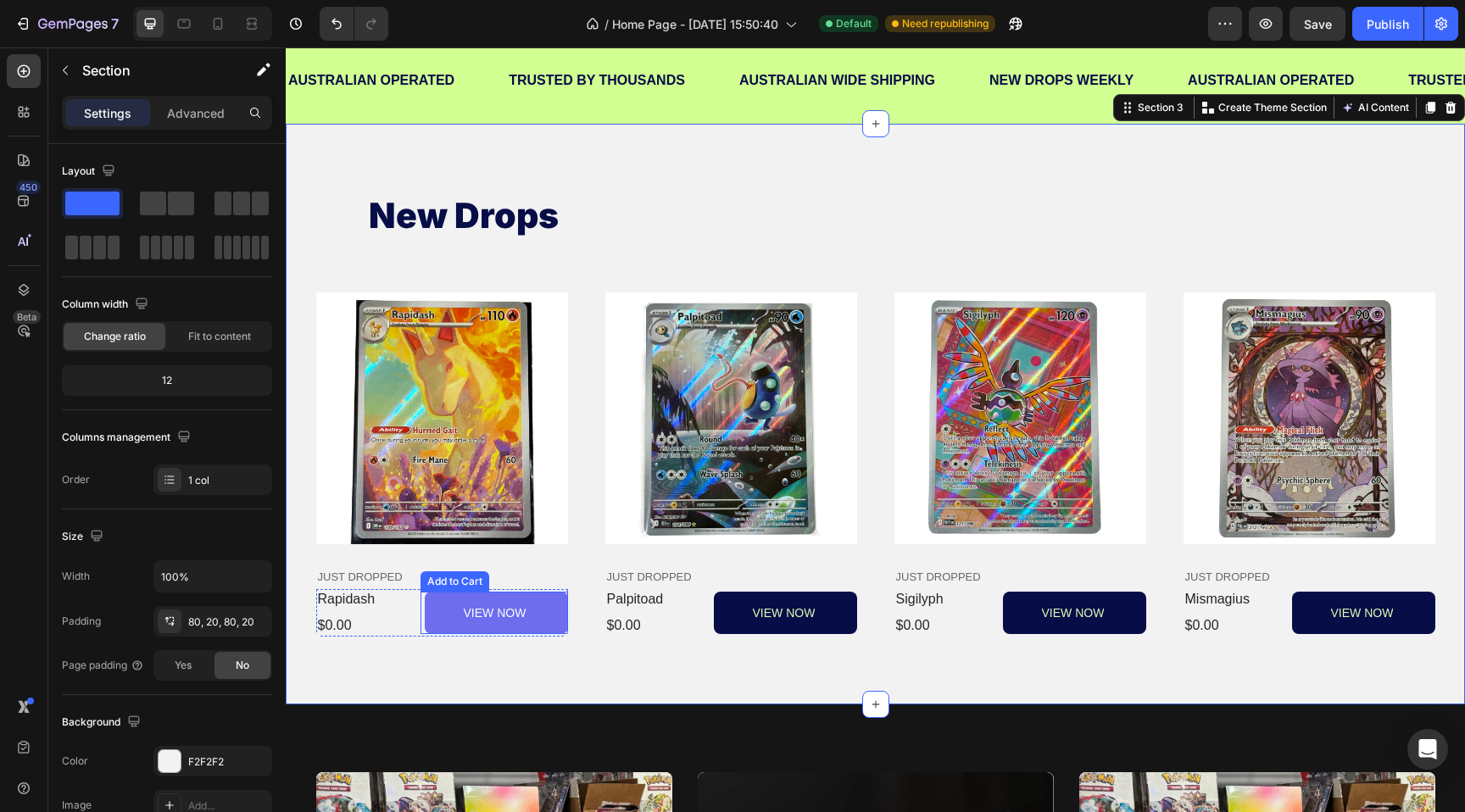
click at [451, 616] on button "VIEW NOW" at bounding box center [496, 612] width 142 height 42
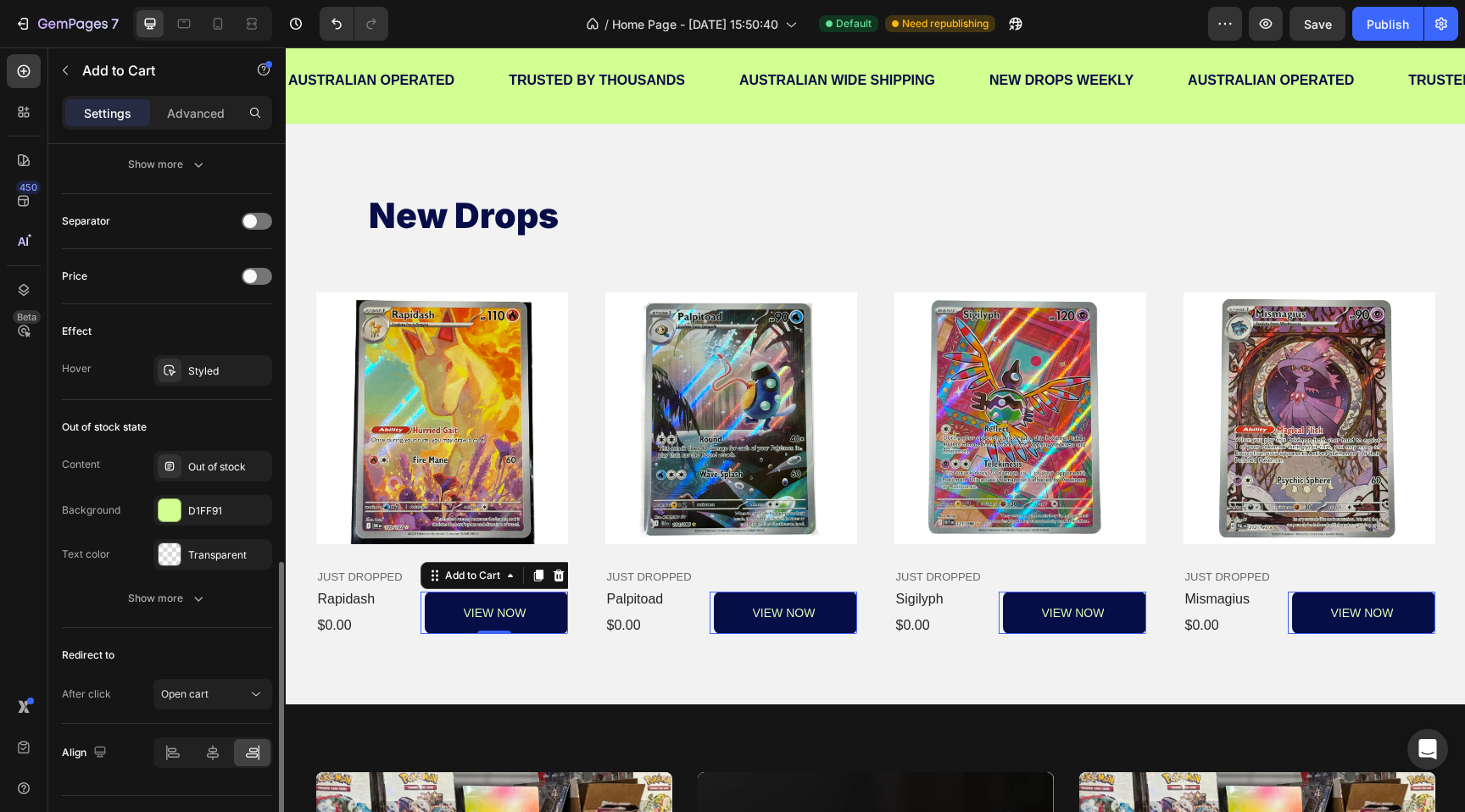
scroll to position [1069, 0]
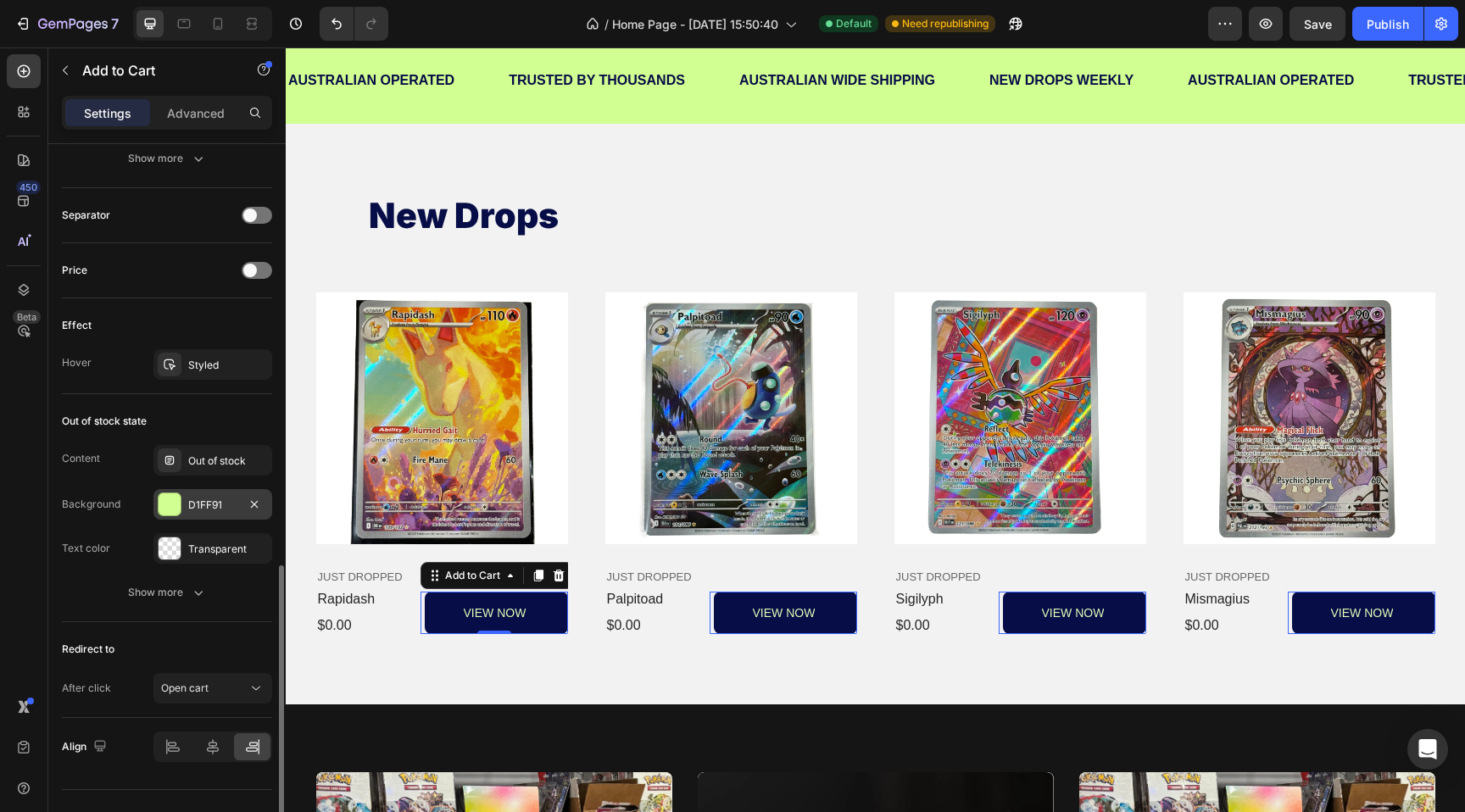
click at [160, 497] on div at bounding box center [169, 504] width 22 height 22
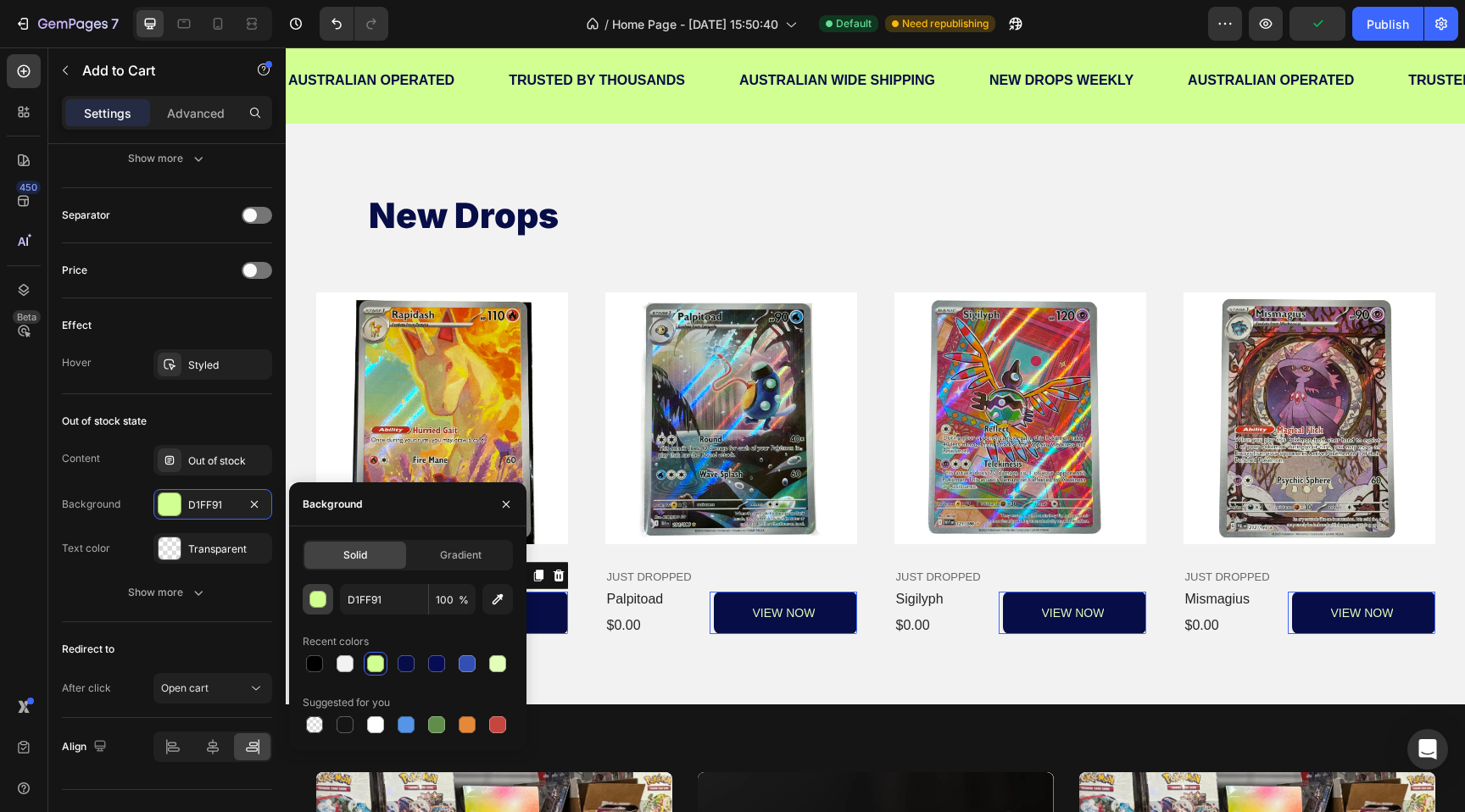
click at [318, 607] on div "button" at bounding box center [317, 598] width 17 height 17
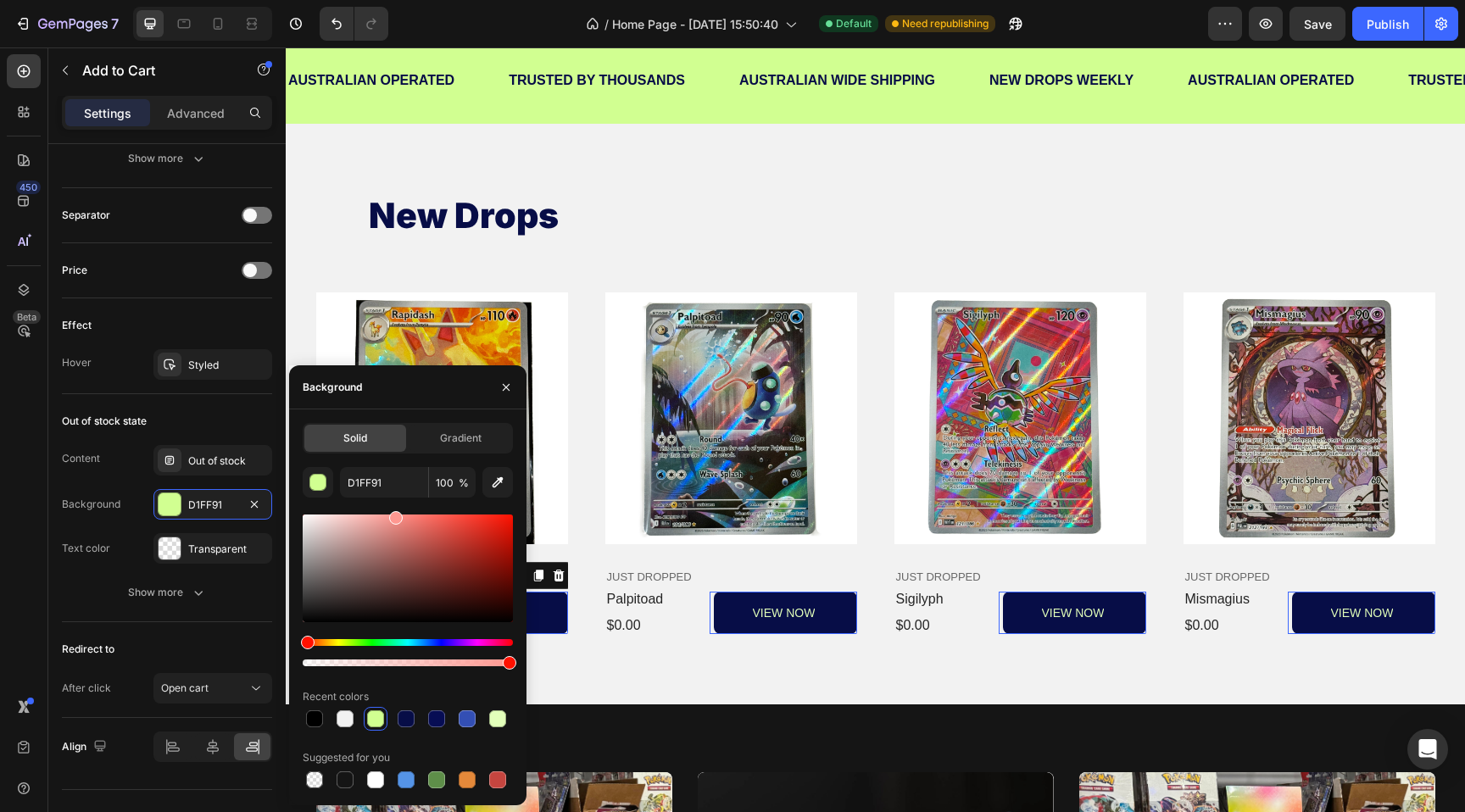
drag, startPoint x: 316, startPoint y: 641, endPoint x: 305, endPoint y: 641, distance: 11.0
click at [305, 641] on div "Hue" at bounding box center [407, 643] width 210 height 7
drag, startPoint x: 454, startPoint y: 539, endPoint x: 499, endPoint y: 502, distance: 58.3
click at [499, 502] on div "FF9891 100 % Recent colors Suggested for you" at bounding box center [407, 629] width 210 height 324
click at [508, 533] on div at bounding box center [407, 568] width 210 height 107
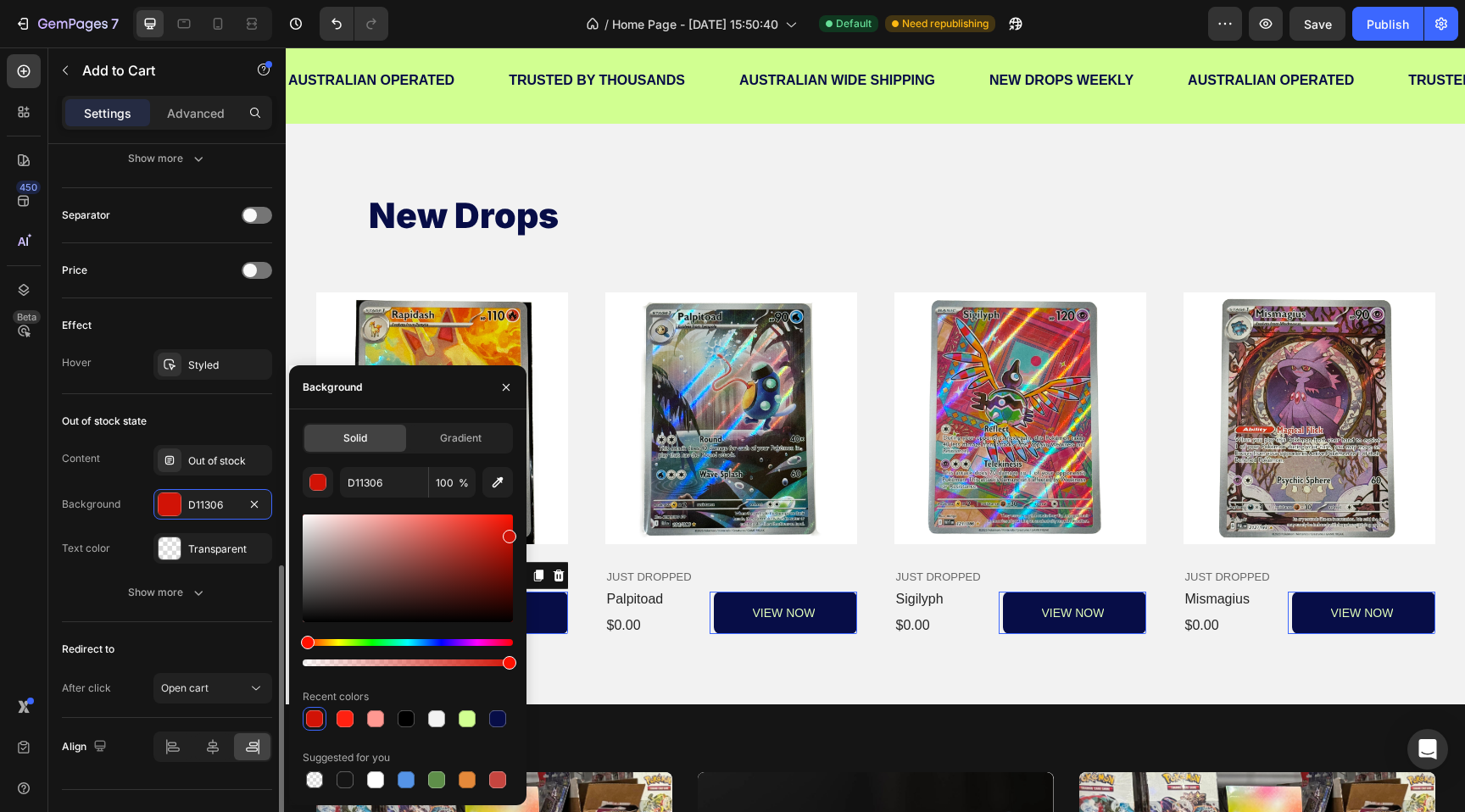
click at [96, 570] on div "Content Out of stock Background D11306 Text color Transparent Show more" at bounding box center [167, 526] width 210 height 163
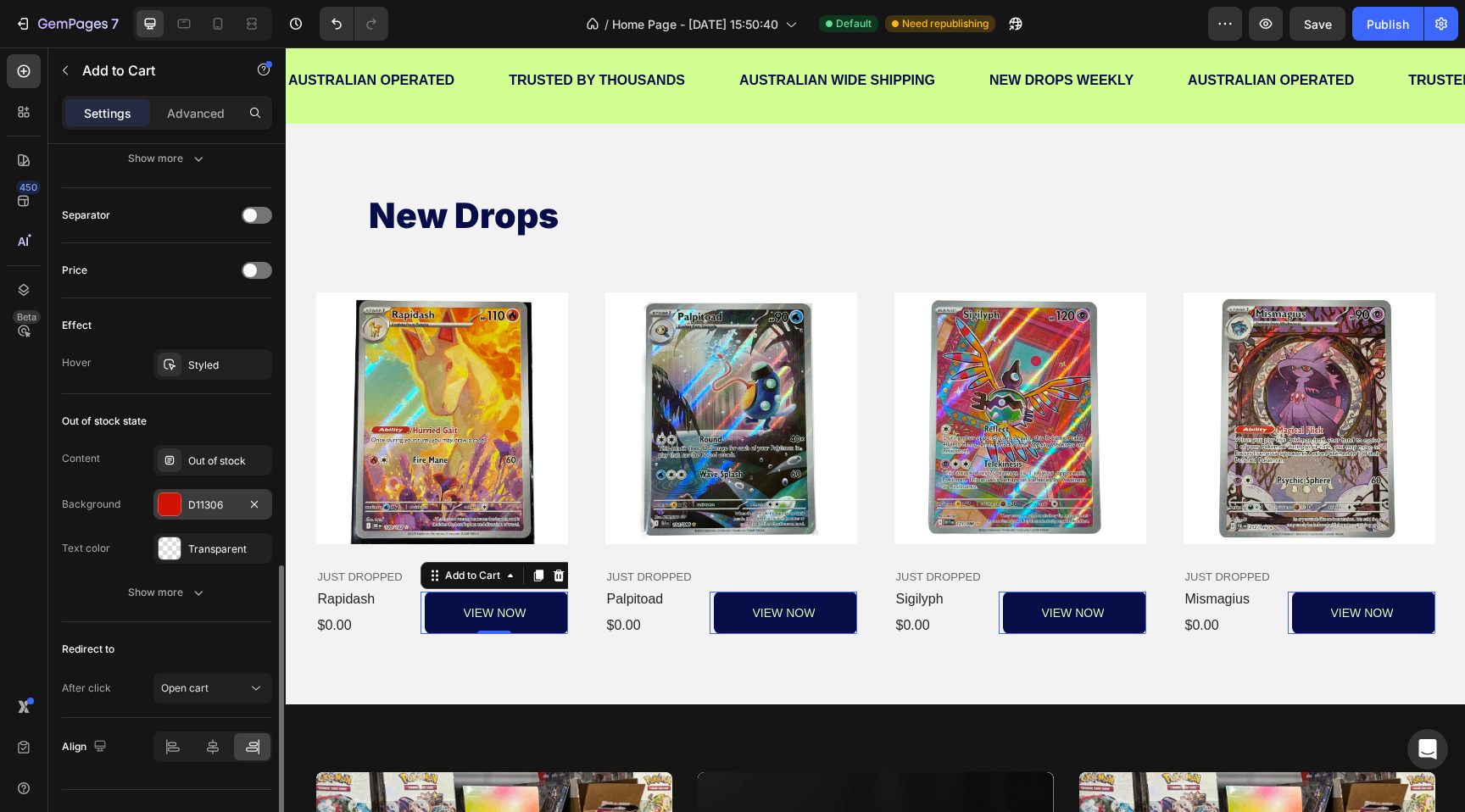
click at [178, 508] on div at bounding box center [169, 504] width 22 height 22
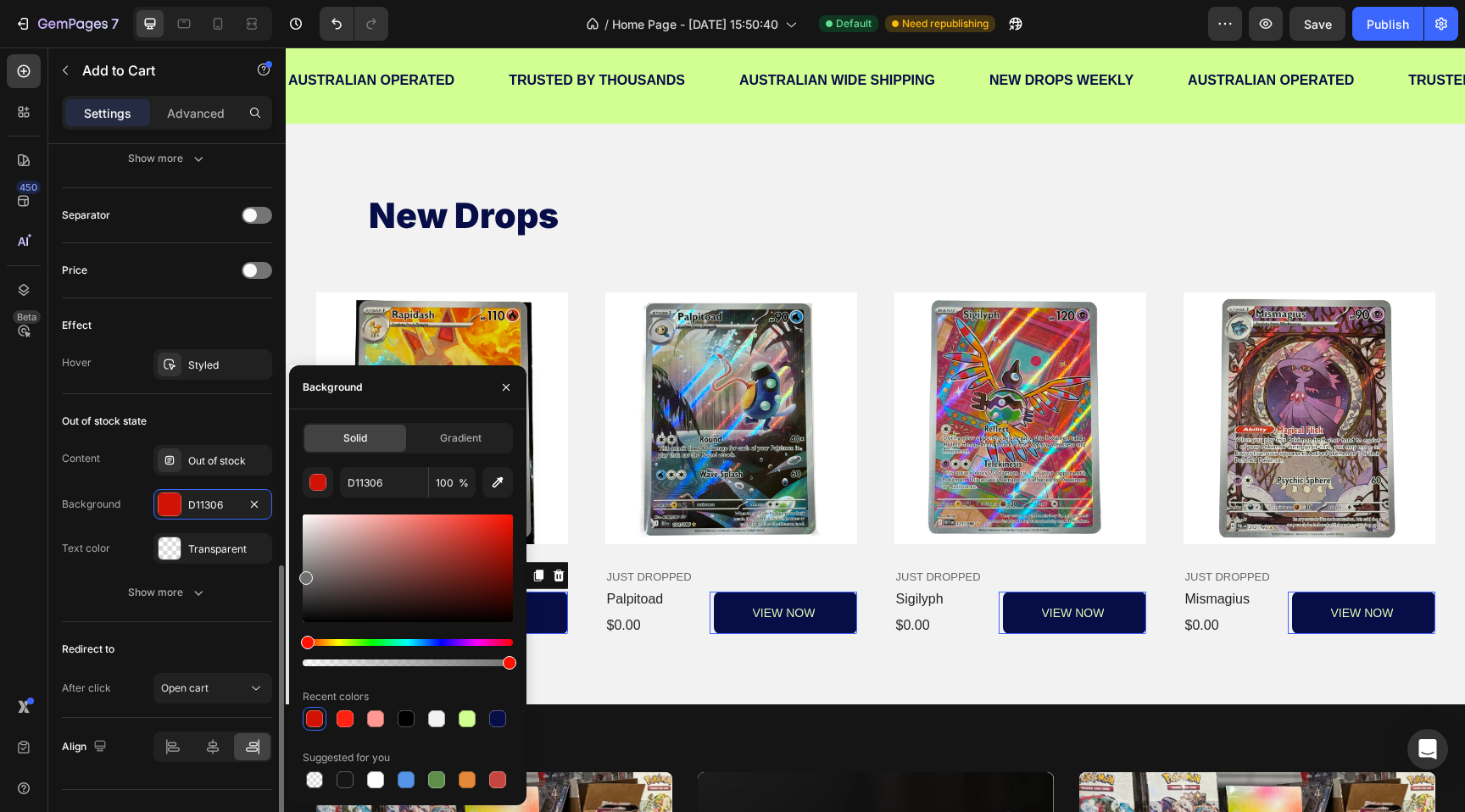
drag, startPoint x: 361, startPoint y: 564, endPoint x: 233, endPoint y: 573, distance: 128.3
click at [233, 573] on div "450 Beta Sections(18) Elements(83) Section Element Hero Section Product Detail …" at bounding box center [142, 430] width 286 height 764
type input "707070"
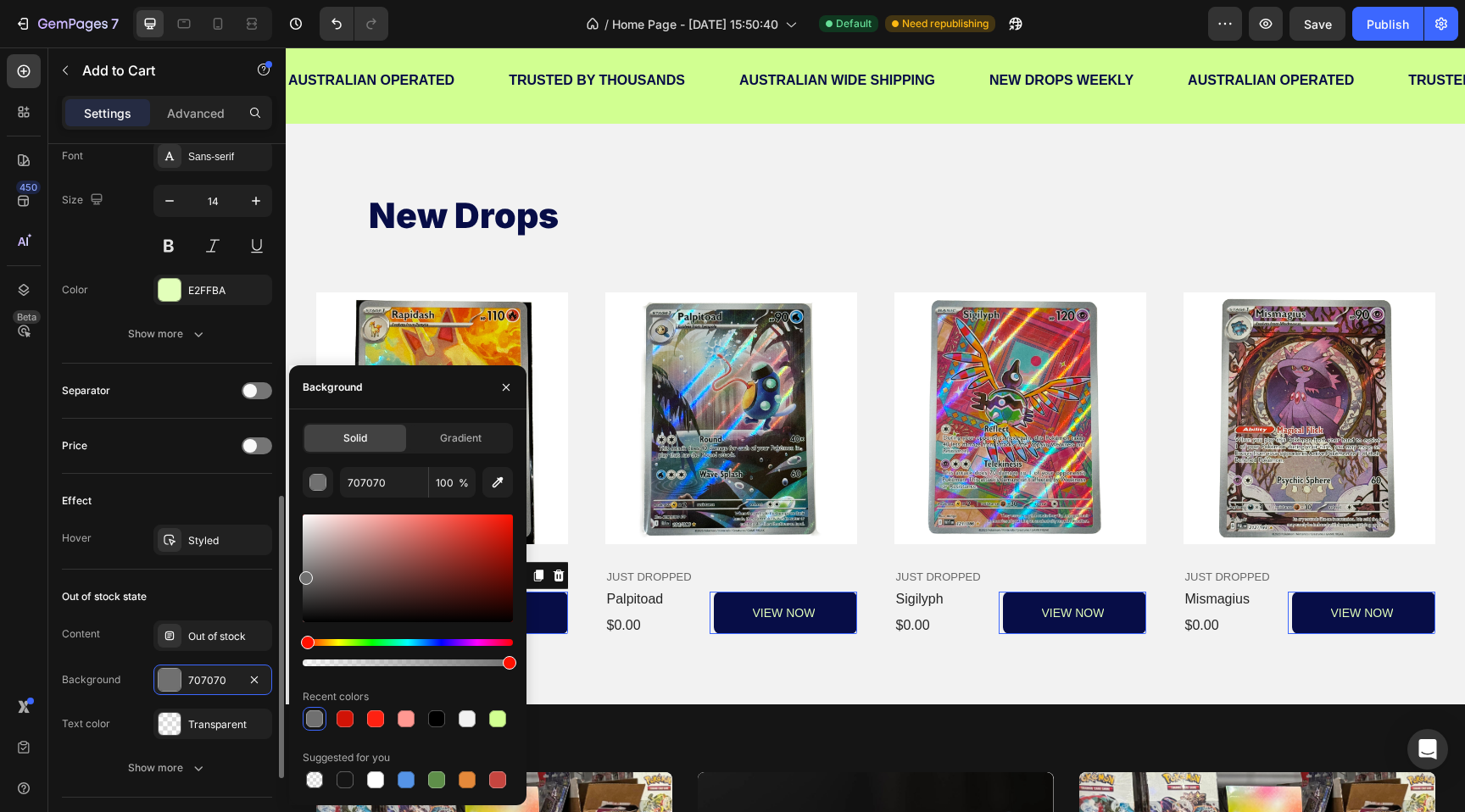
scroll to position [885, 0]
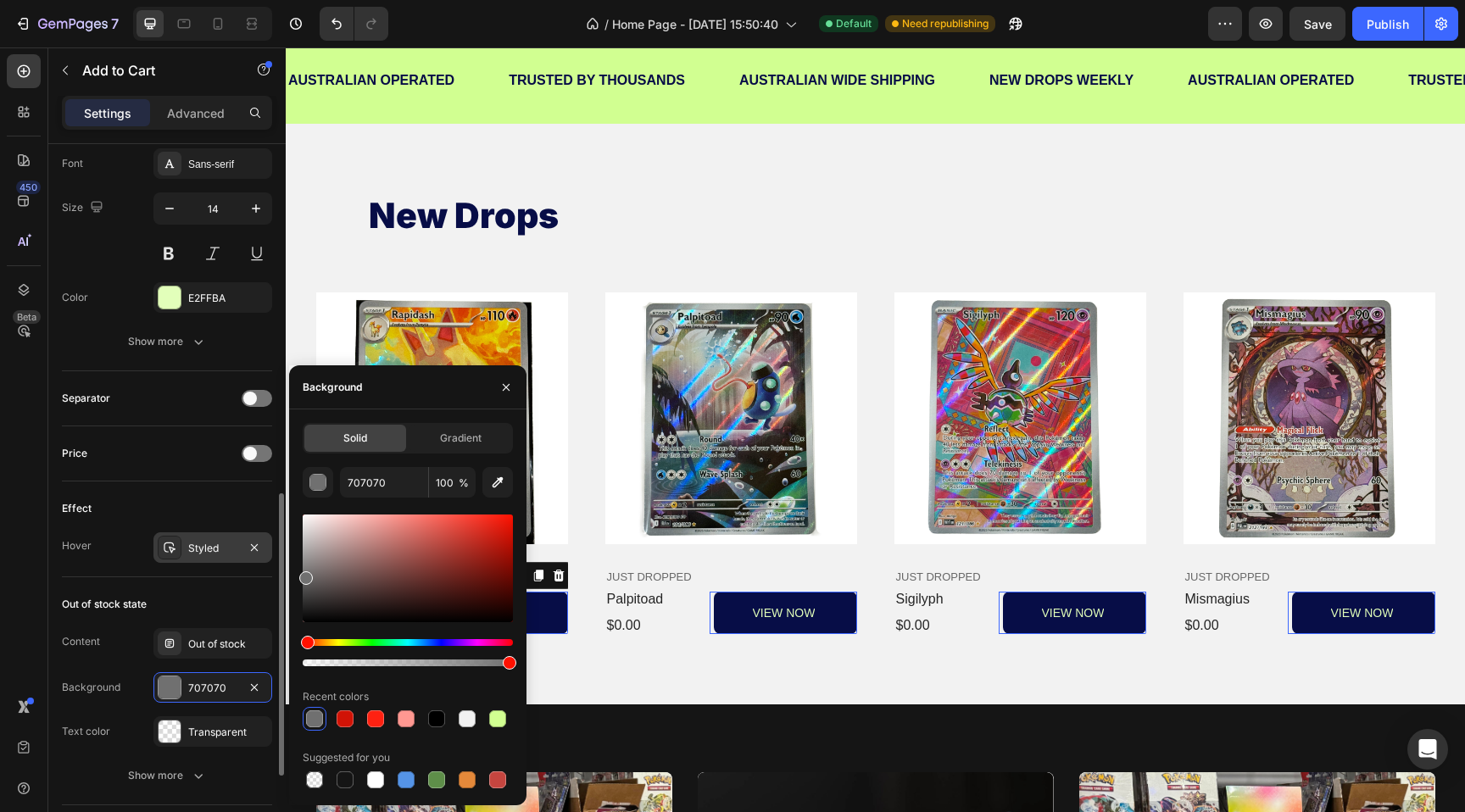
click at [191, 544] on div "Styled" at bounding box center [213, 548] width 50 height 15
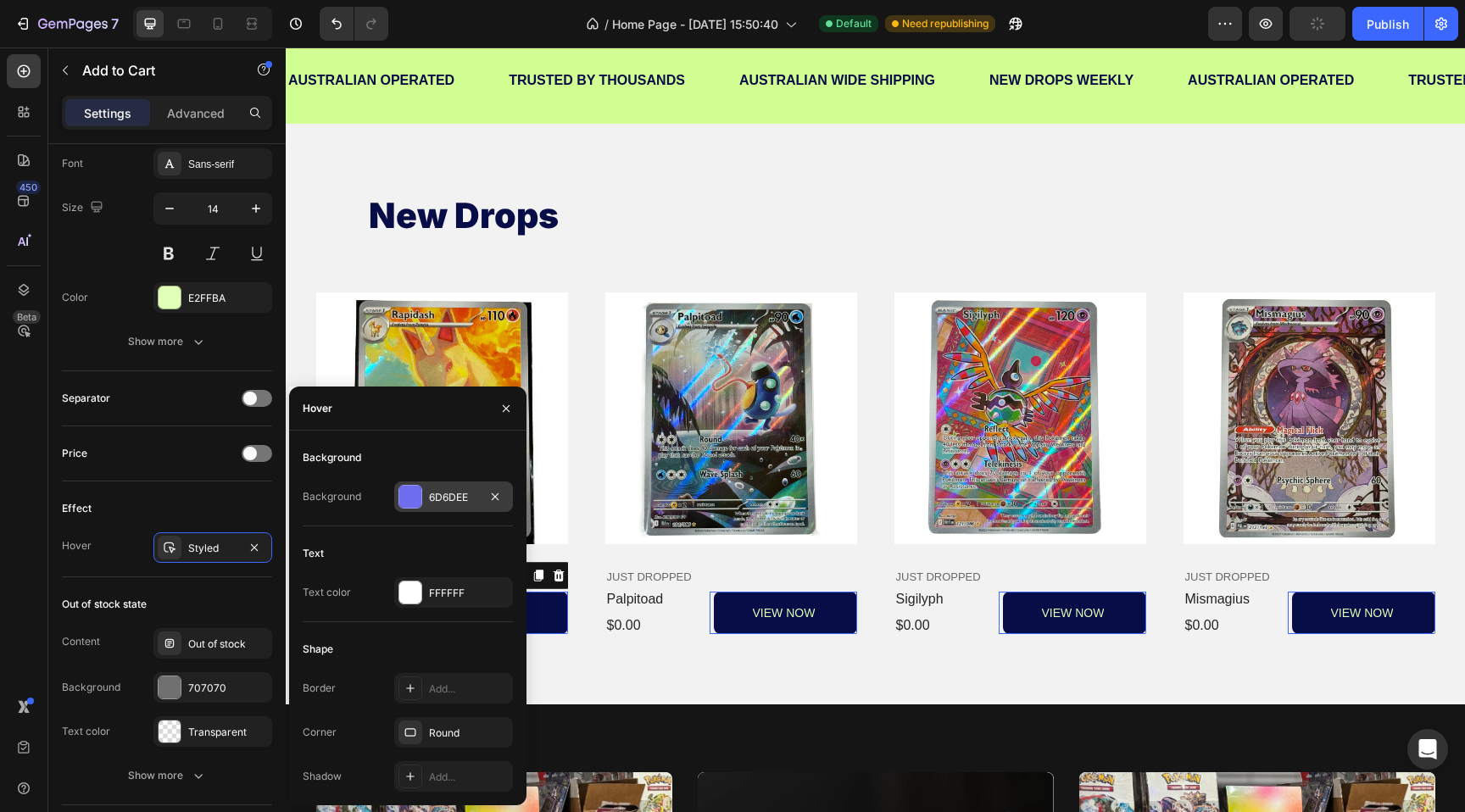
click at [407, 492] on div at bounding box center [410, 497] width 22 height 22
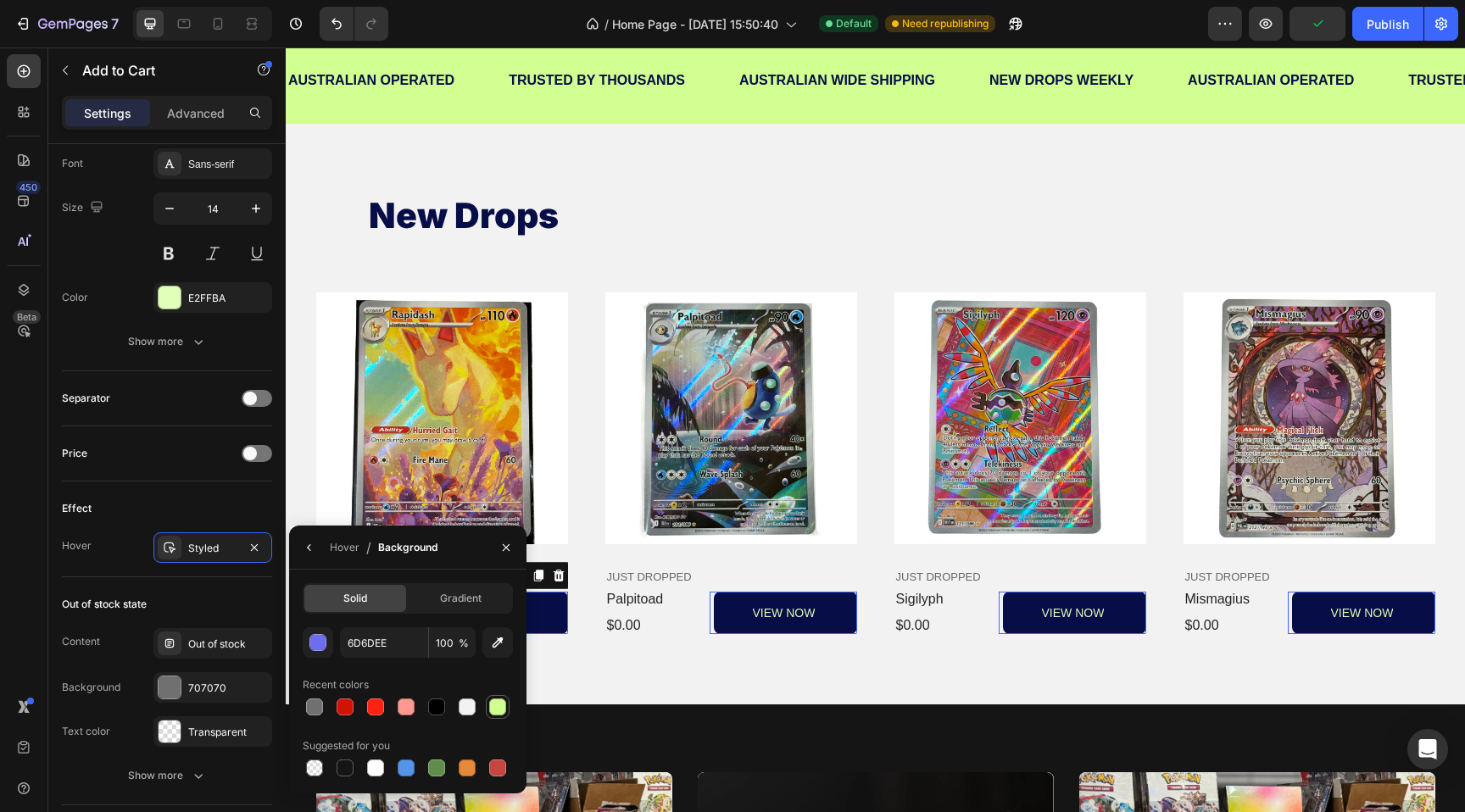
click at [500, 713] on div at bounding box center [497, 707] width 17 height 17
type input "D1FF91"
click at [569, 681] on div "new drops Heading Product Images JUST DROPPED Text Block rapidash Product Title…" at bounding box center [875, 414] width 1179 height 580
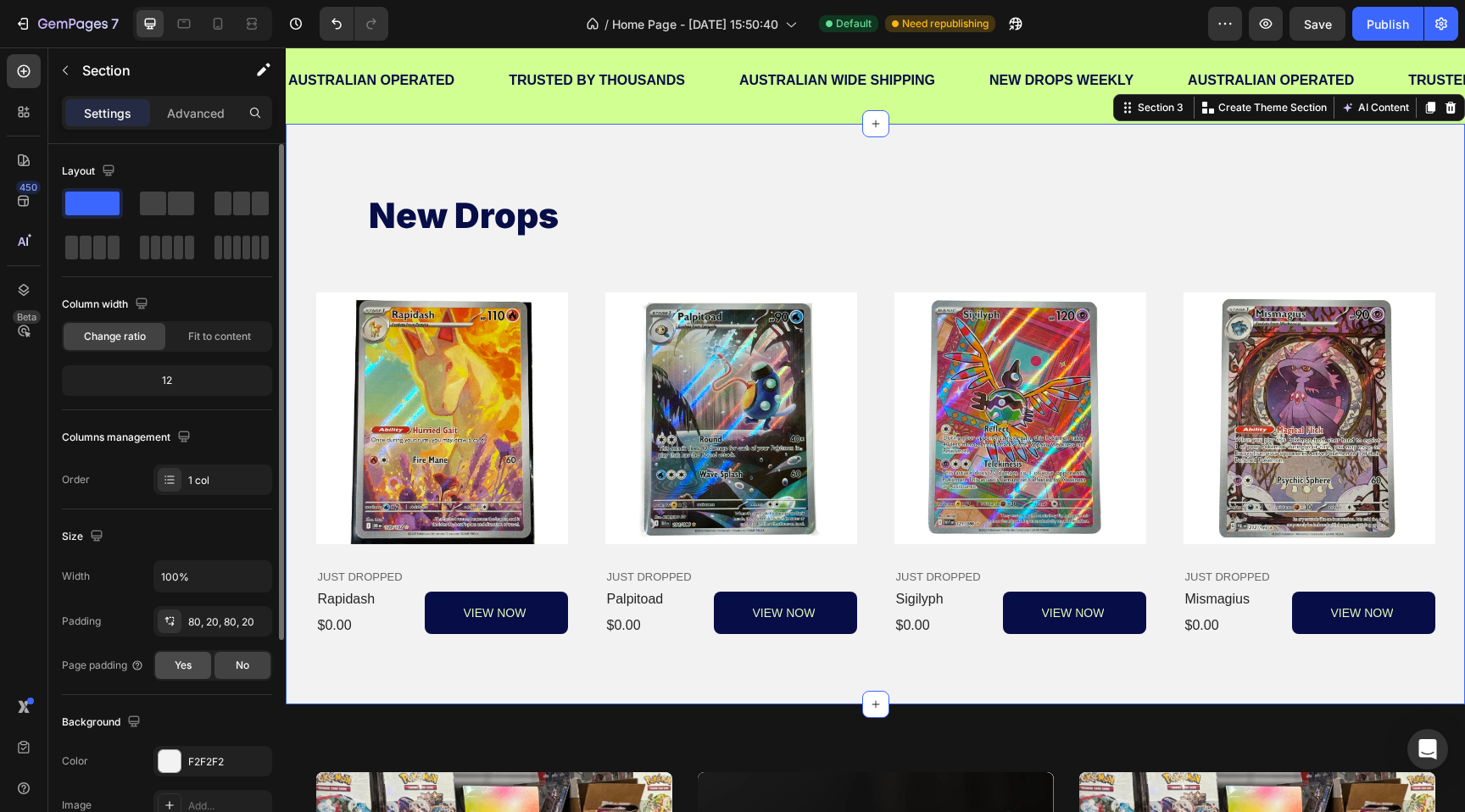
scroll to position [318, 0]
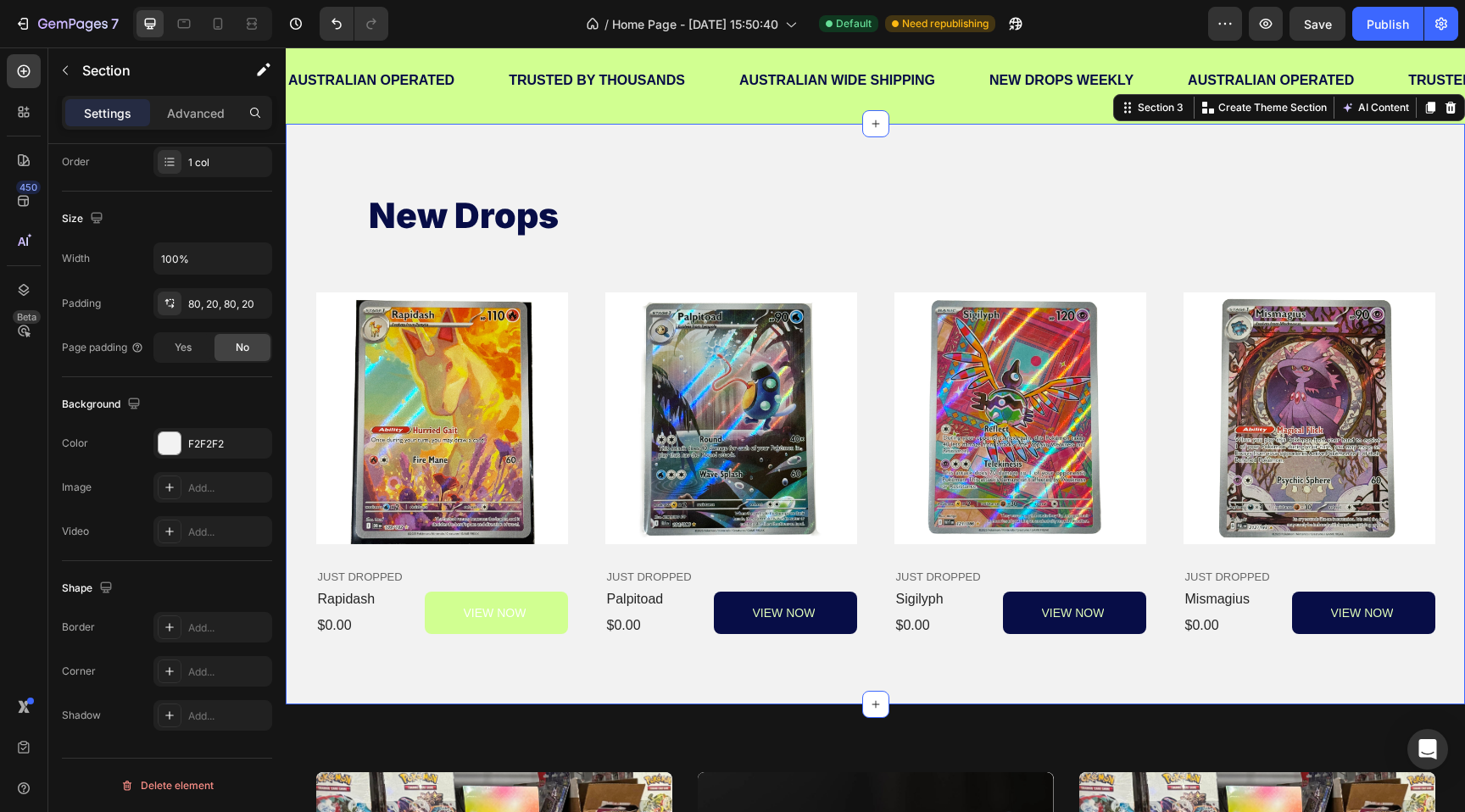
click at [445, 601] on button "VIEW NOW" at bounding box center [496, 612] width 142 height 42
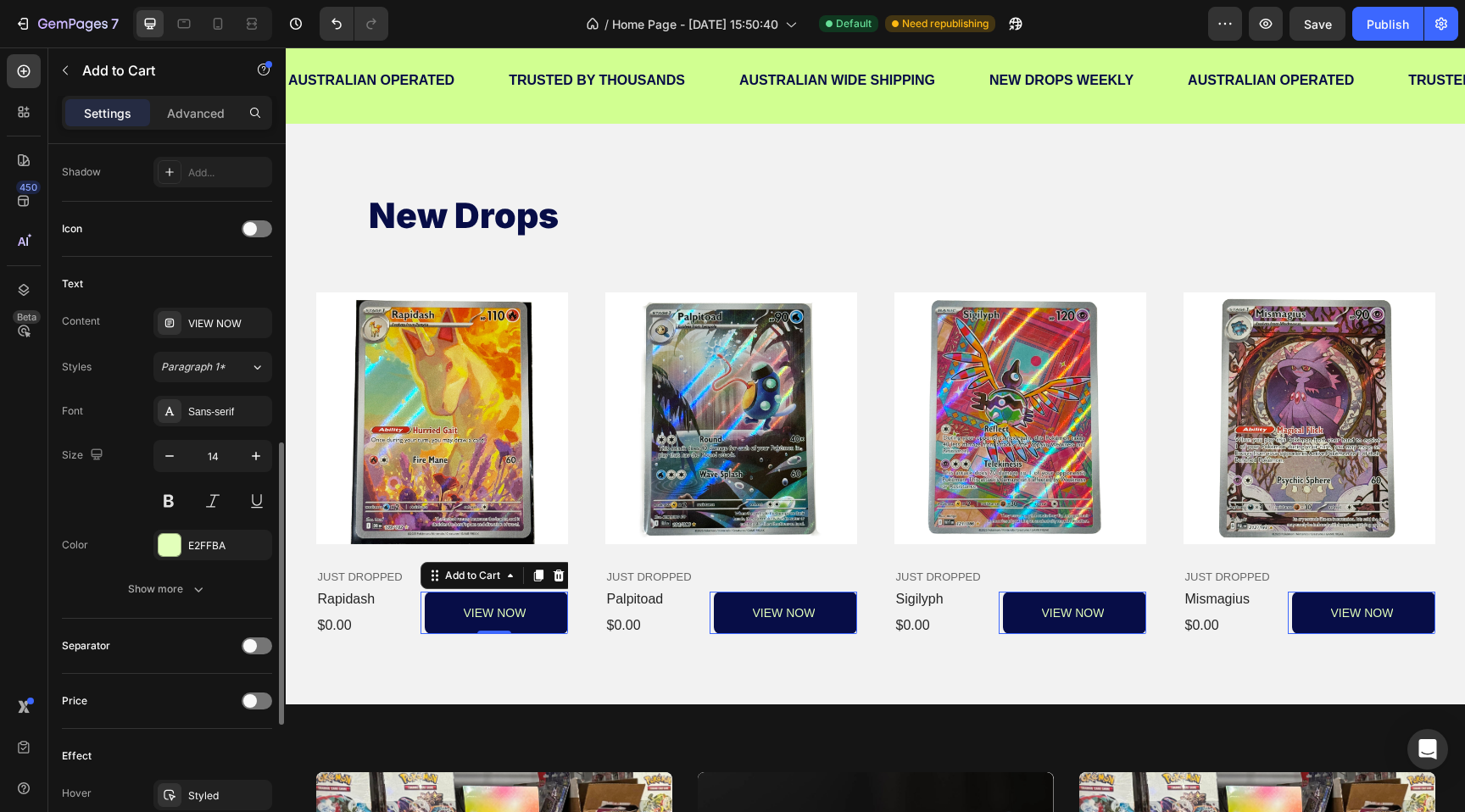
scroll to position [775, 0]
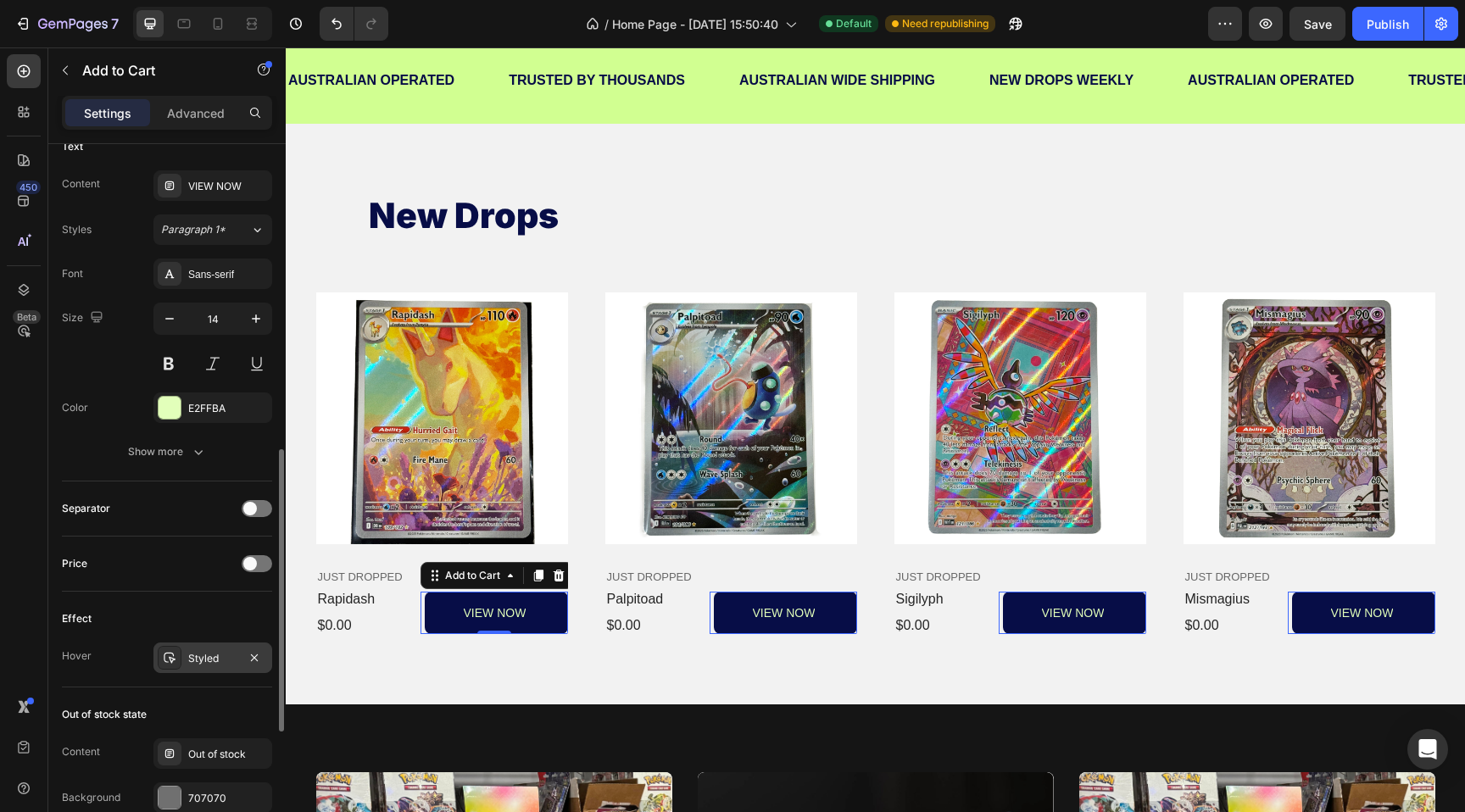
click at [206, 660] on div "Styled" at bounding box center [213, 658] width 50 height 15
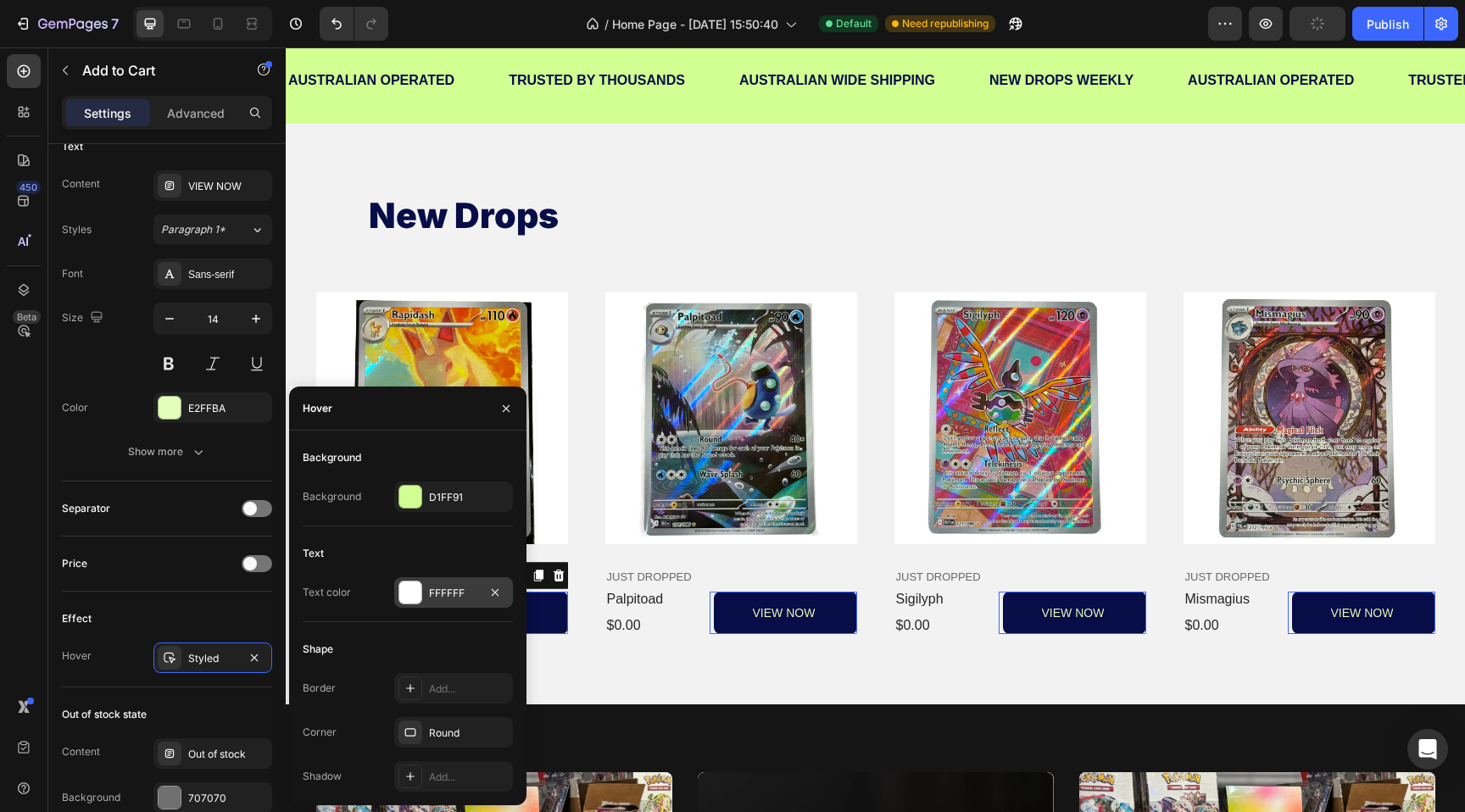
click at [406, 588] on div at bounding box center [410, 592] width 22 height 22
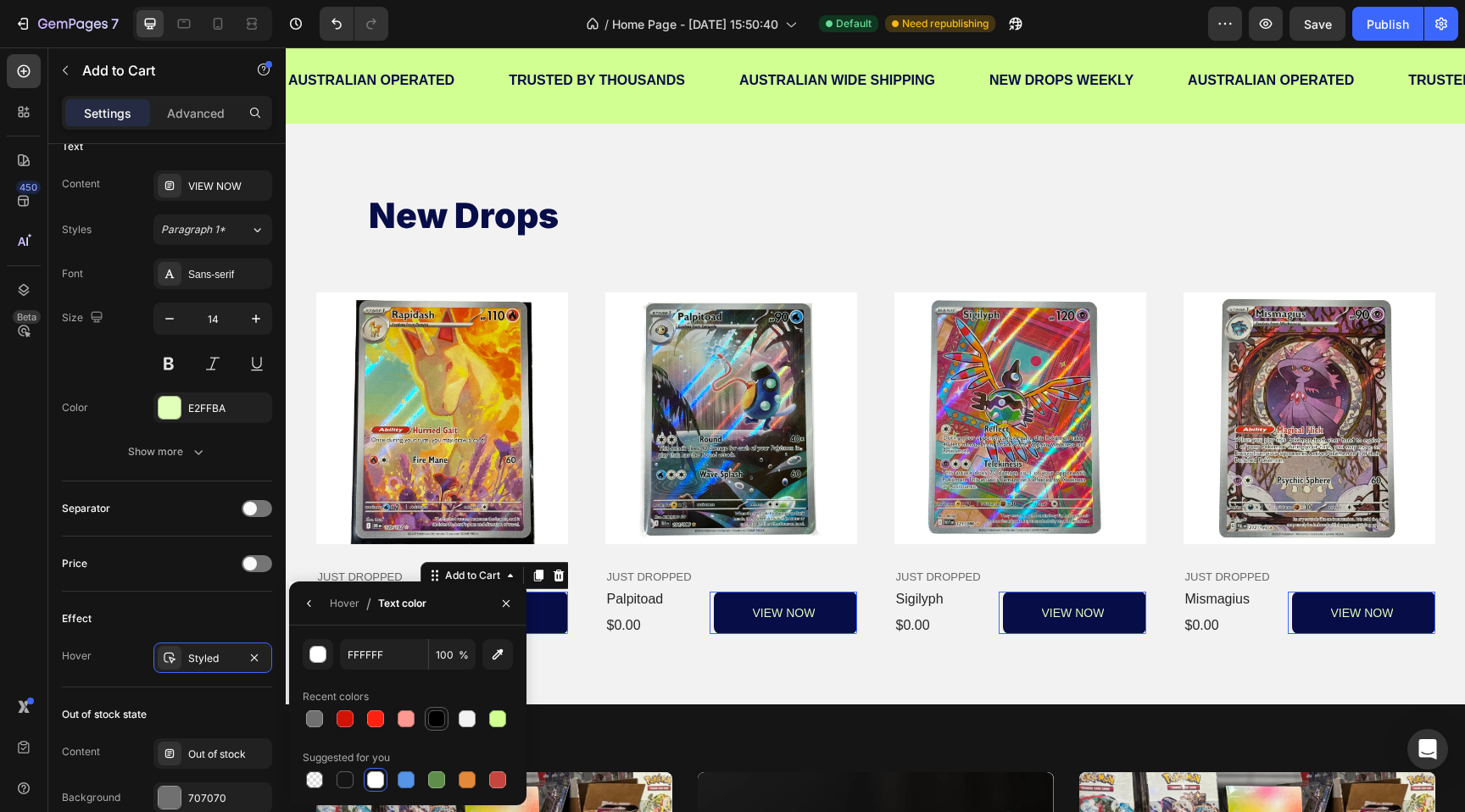
click at [437, 717] on div at bounding box center [436, 718] width 17 height 17
type input "000000"
click at [316, 652] on div "button" at bounding box center [318, 654] width 17 height 17
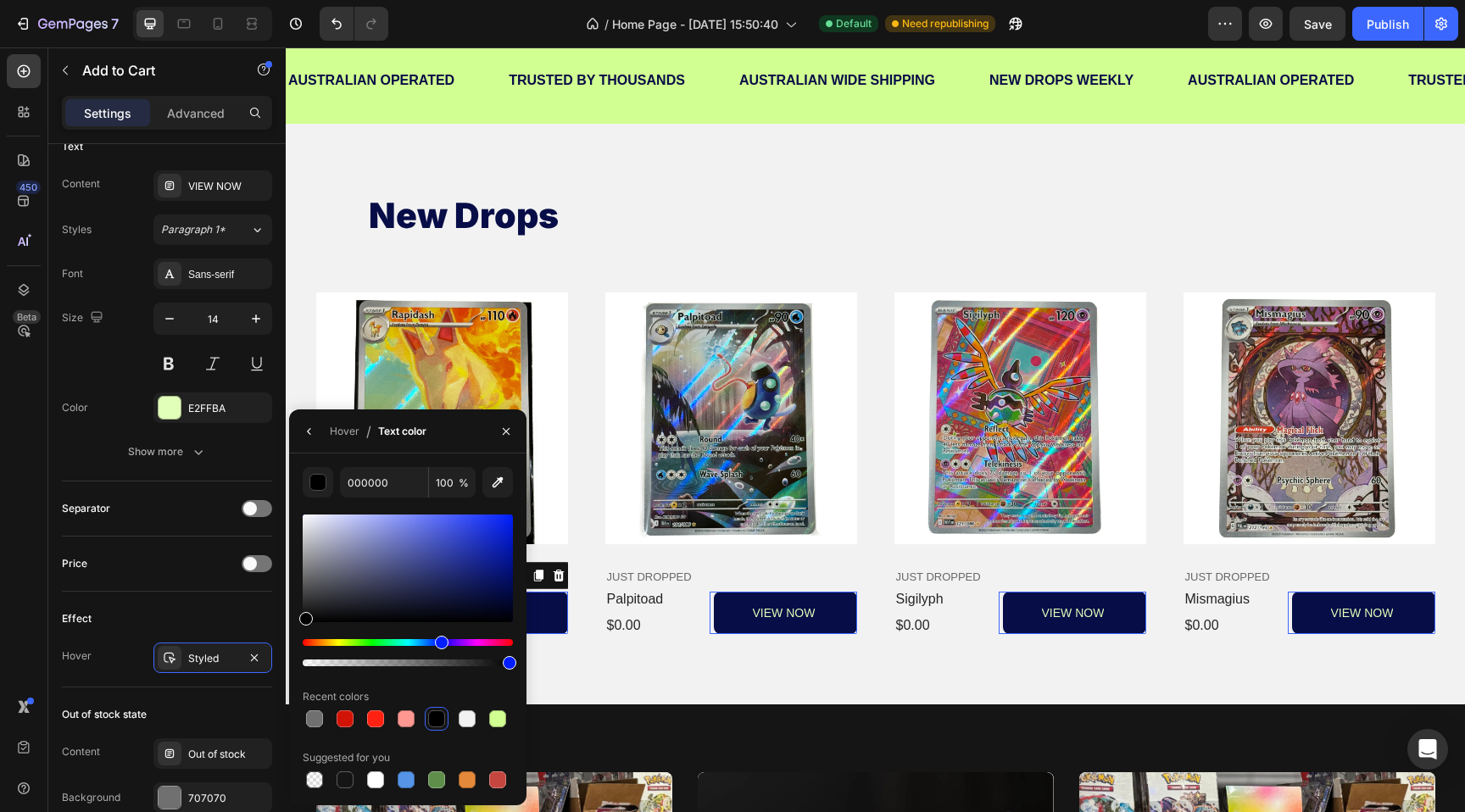
click at [442, 643] on div "Hue" at bounding box center [407, 643] width 210 height 7
drag, startPoint x: 474, startPoint y: 588, endPoint x: 494, endPoint y: 594, distance: 20.9
click at [494, 594] on div at bounding box center [407, 568] width 210 height 107
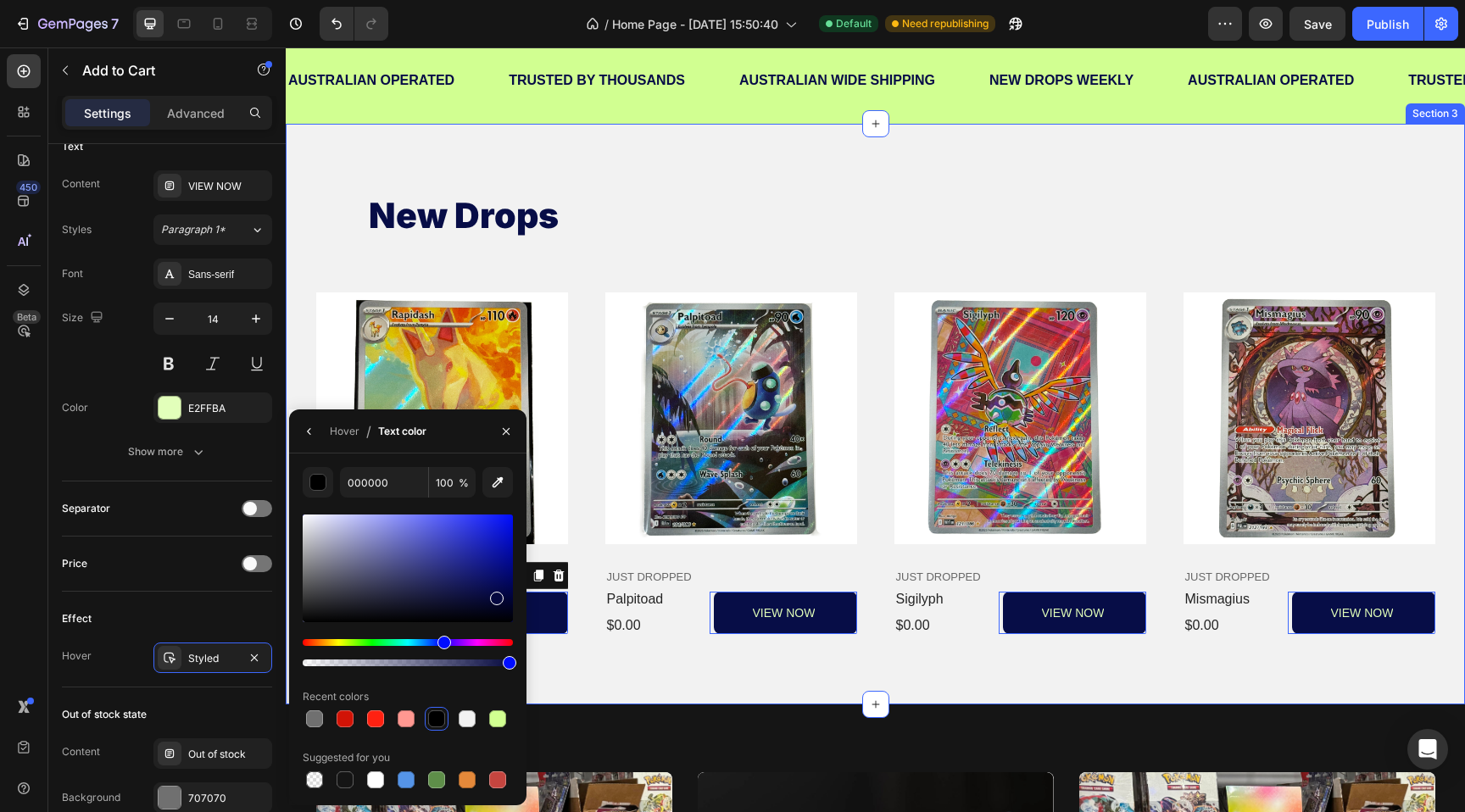
scroll to position [318, 0]
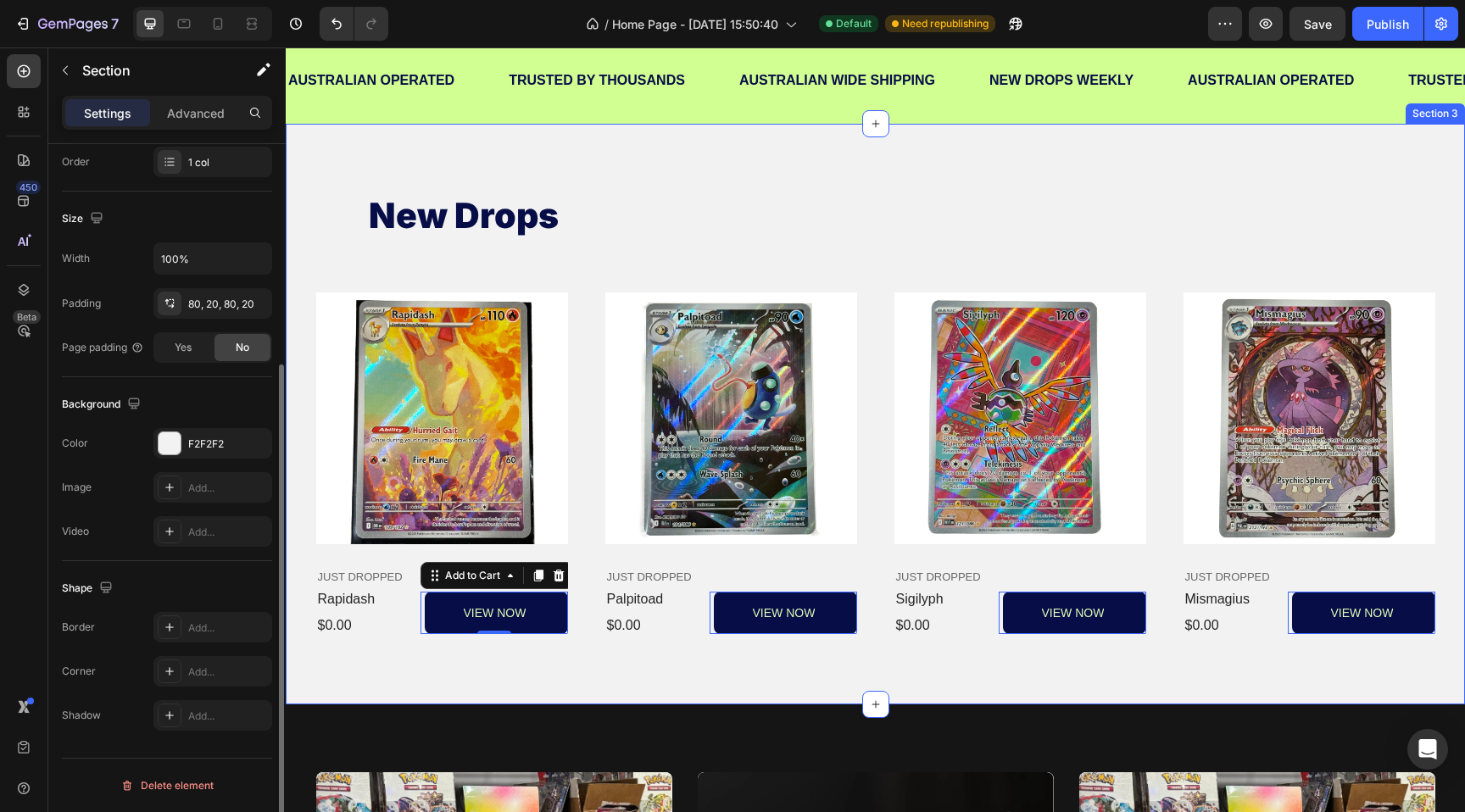
click at [579, 673] on div "new drops Heading Product Images JUST DROPPED Text Block rapidash Product Title…" at bounding box center [875, 414] width 1179 height 580
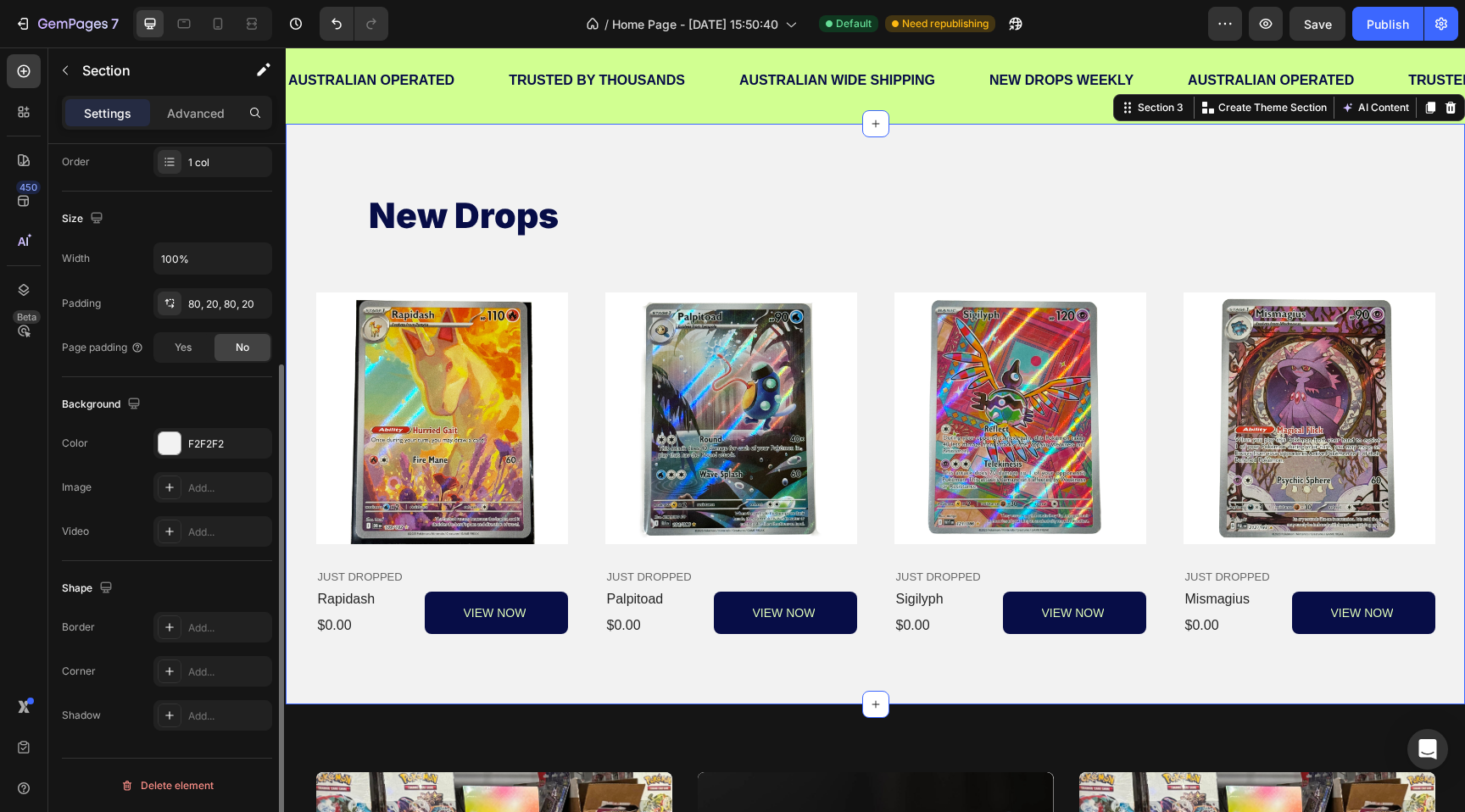
scroll to position [0, 0]
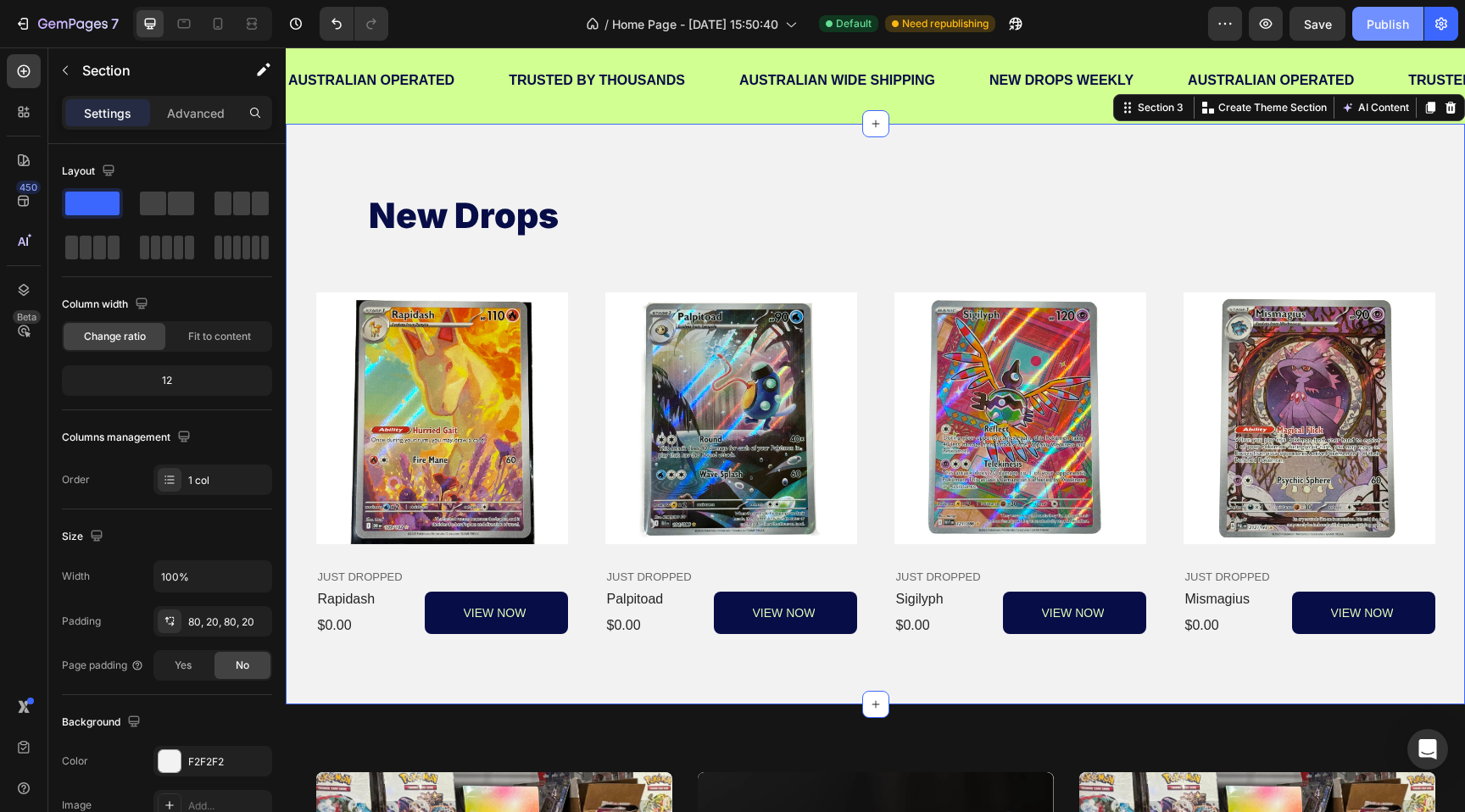
click at [1398, 7] on button "Publish" at bounding box center [1387, 24] width 71 height 34
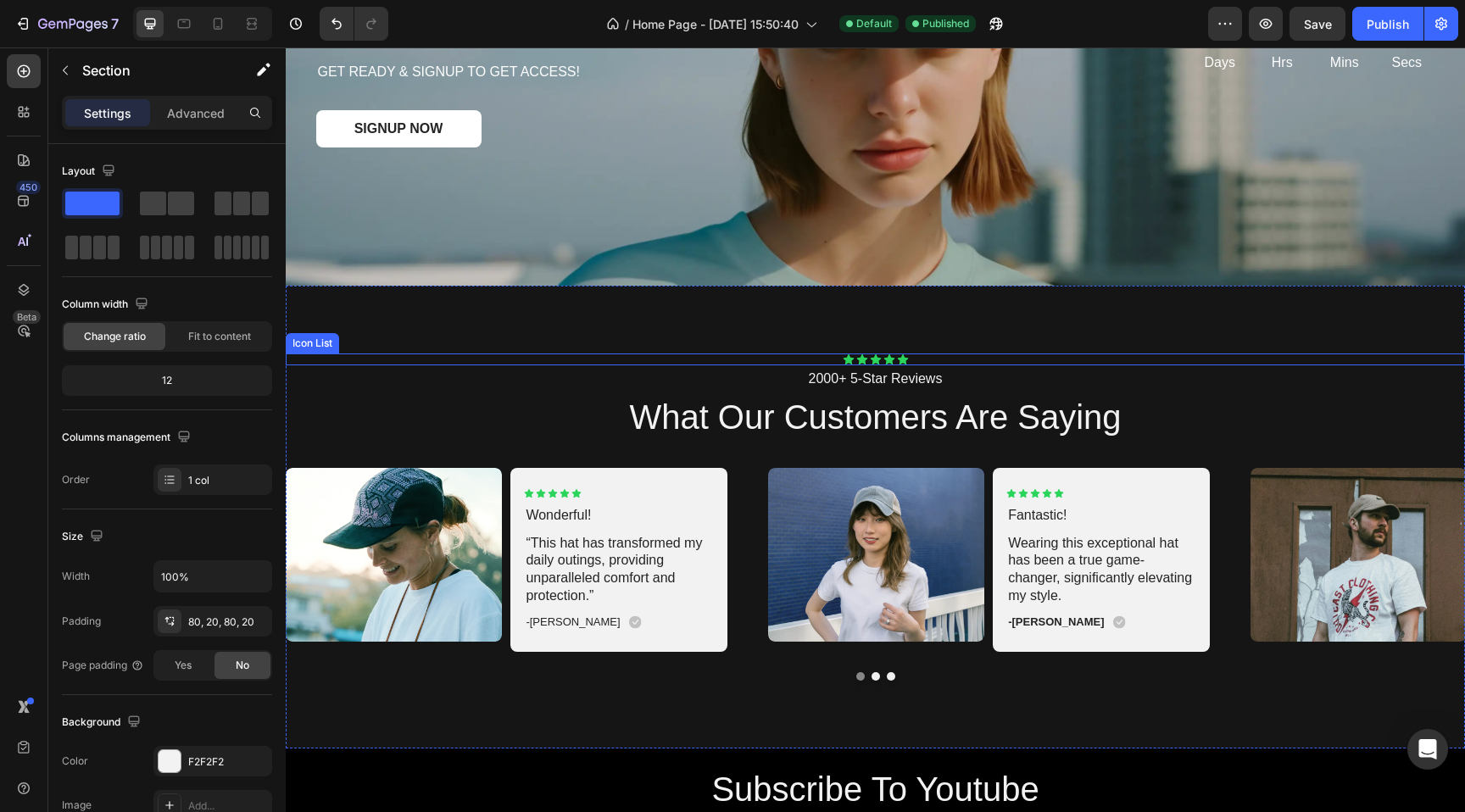
click at [650, 324] on div "Icon Icon Icon Icon Icon Icon List 2000+ 5-Star Reviews Text Block what our cus…" at bounding box center [875, 516] width 1179 height 462
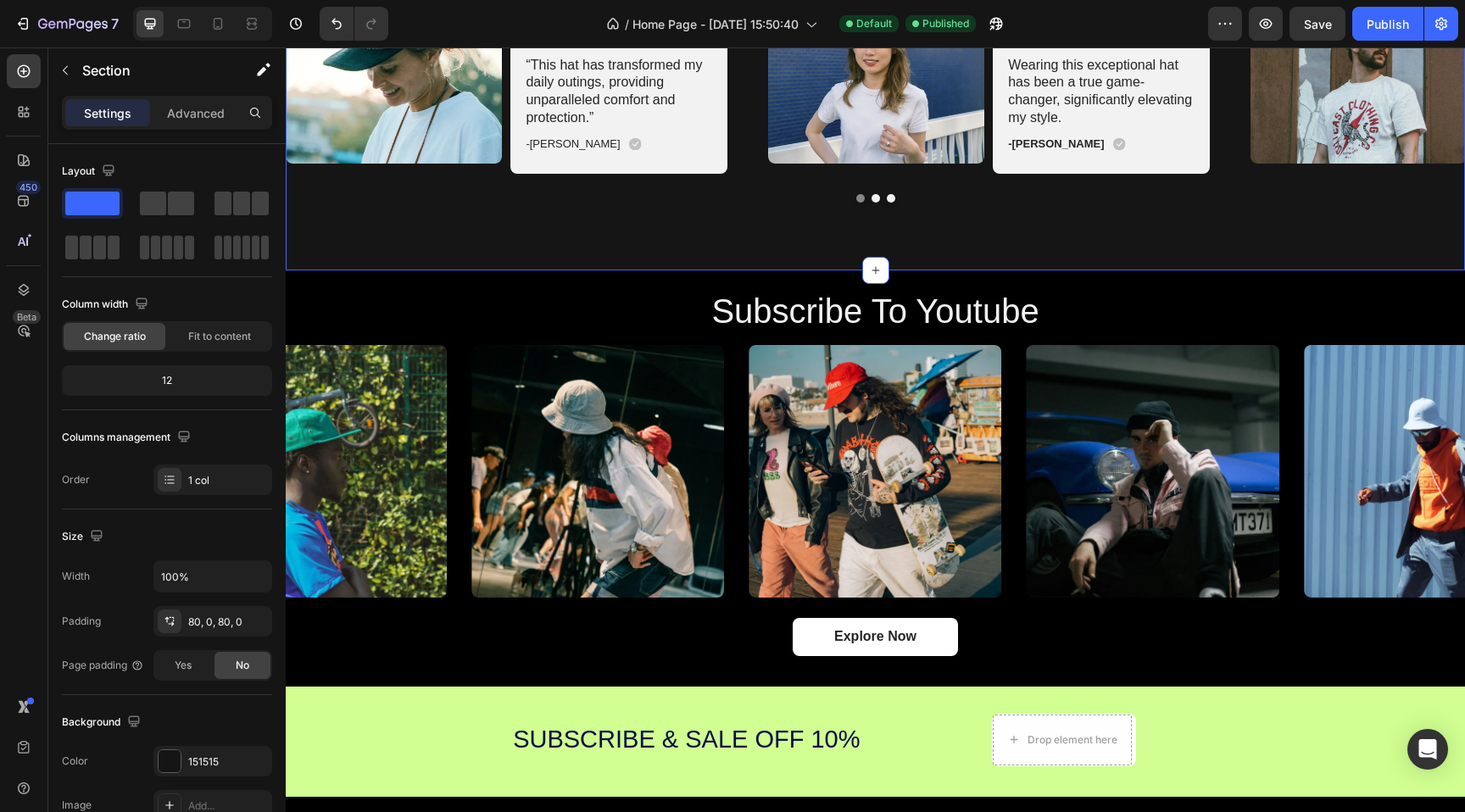
scroll to position [3289, 0]
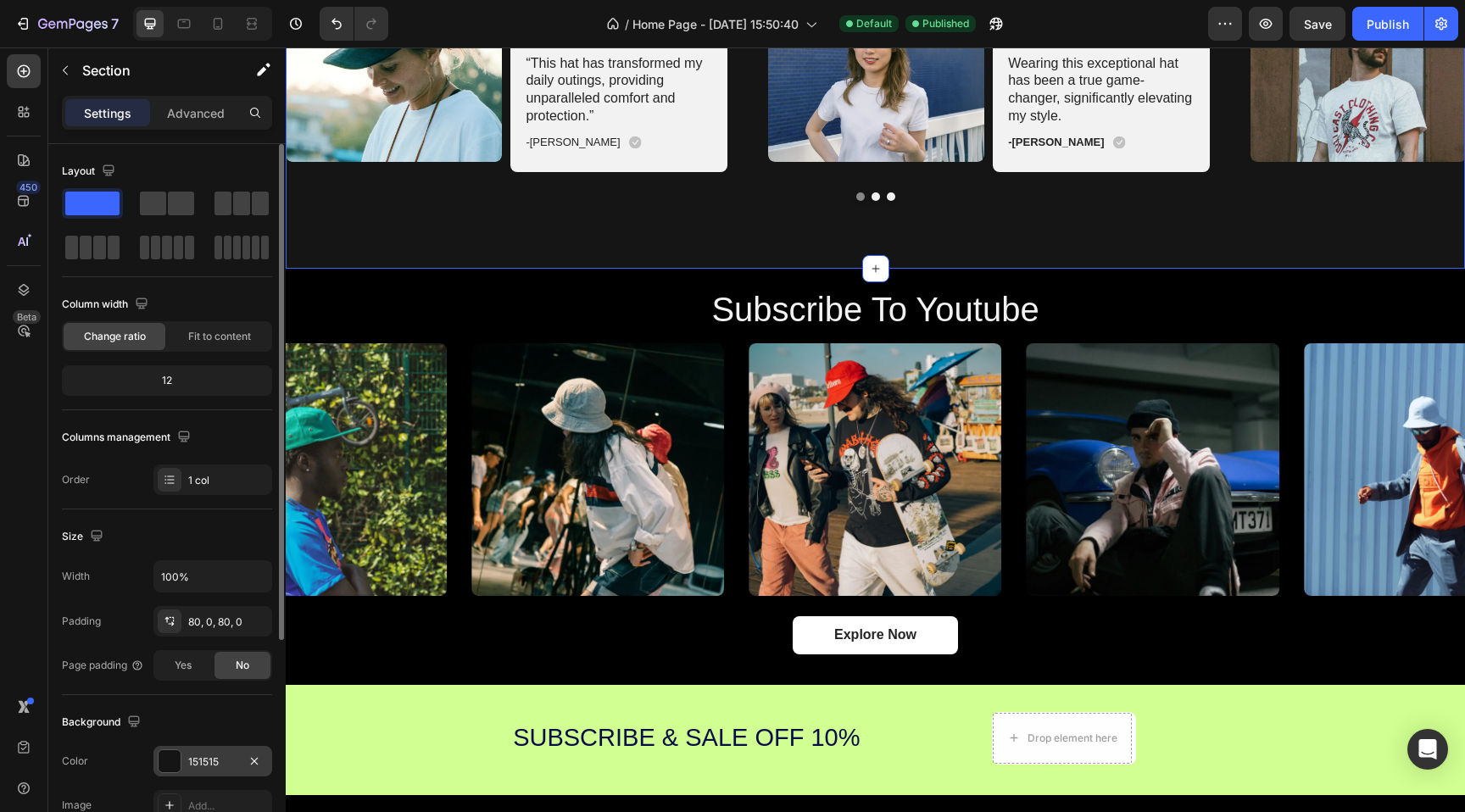
click at [163, 749] on div at bounding box center [169, 761] width 23 height 23
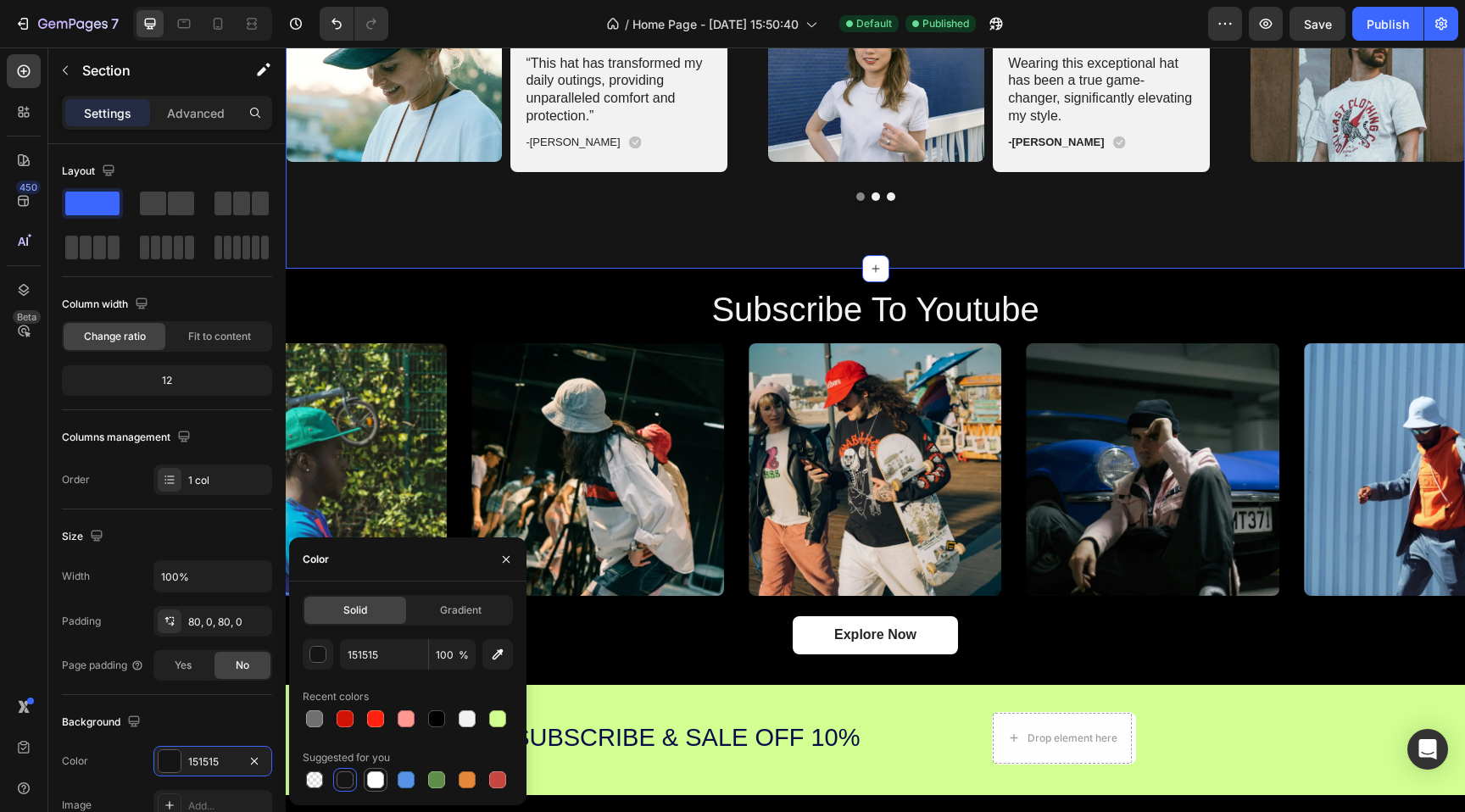
click at [375, 774] on div at bounding box center [375, 780] width 17 height 17
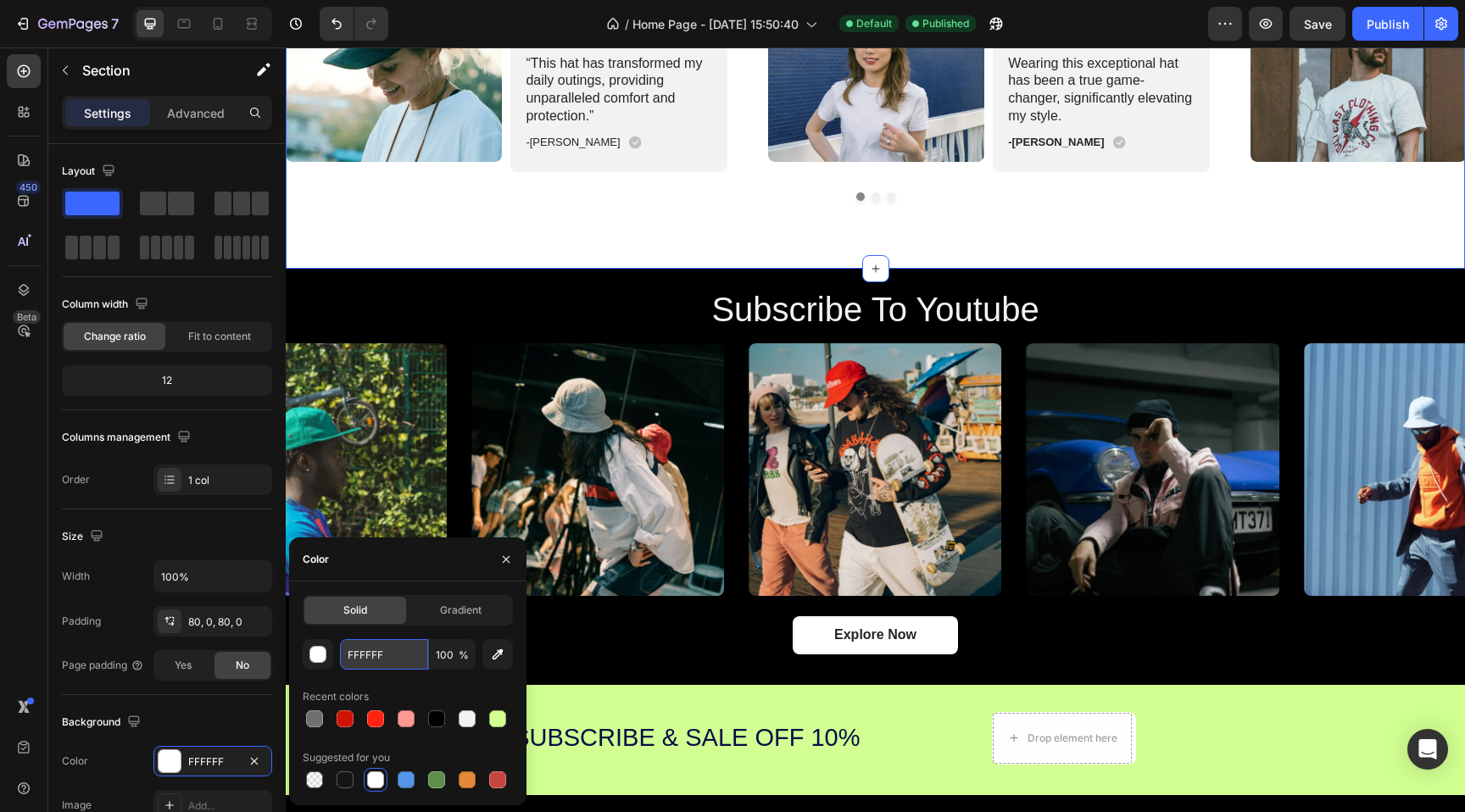
click at [389, 647] on input "FFFFFF" at bounding box center [384, 654] width 88 height 31
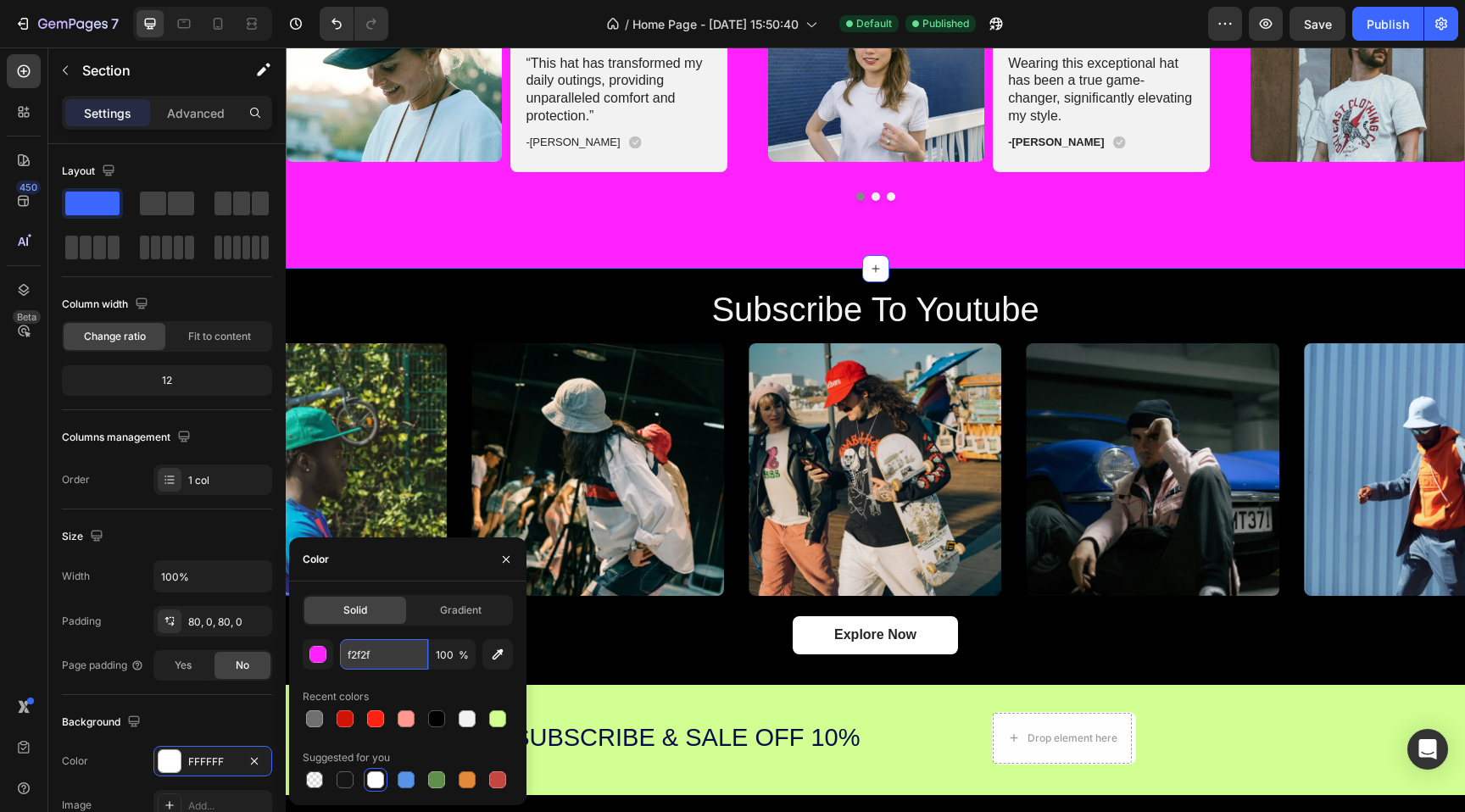
type input "f2f2f2"
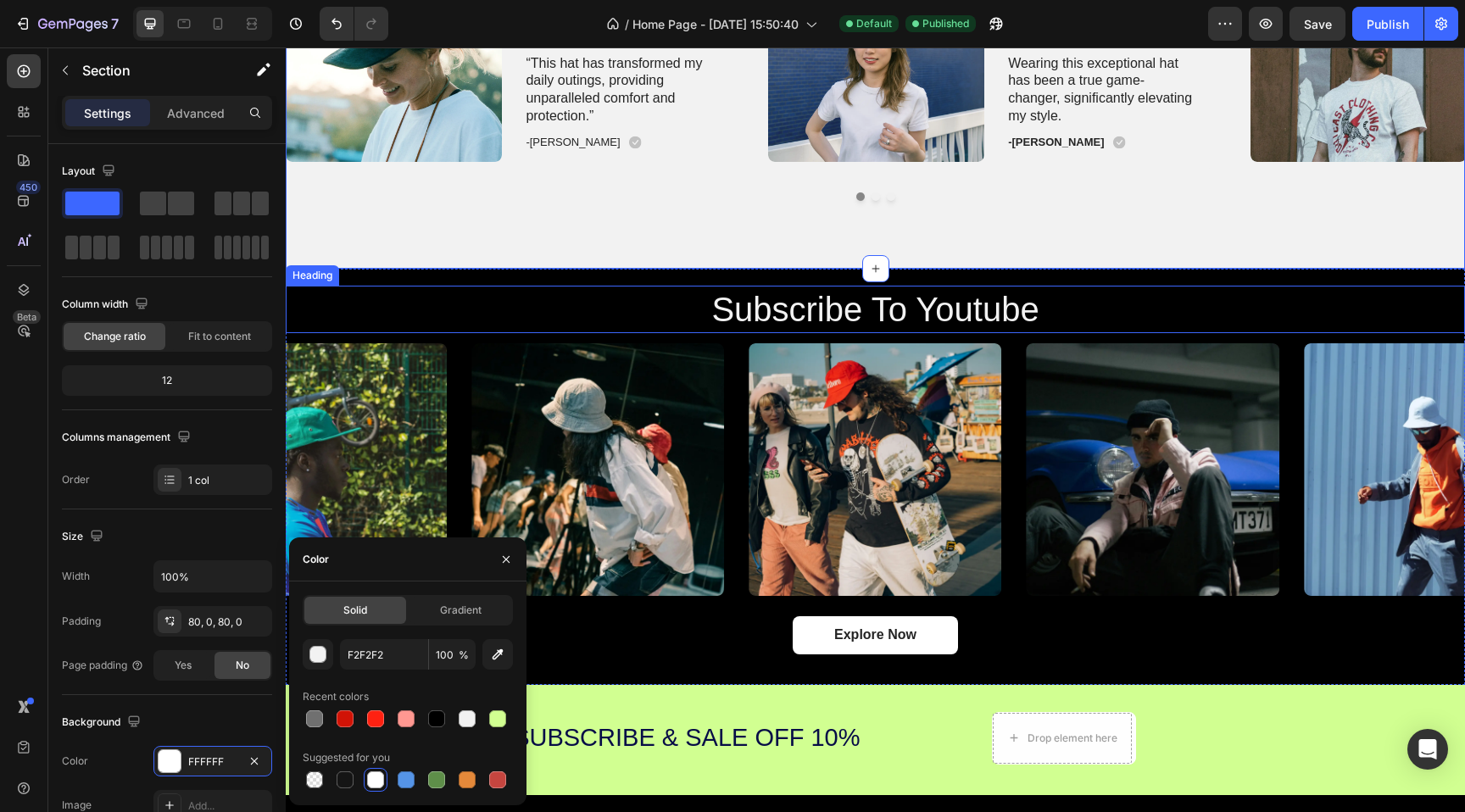
click at [673, 290] on h2 "subscribe to youtube" at bounding box center [875, 309] width 1017 height 48
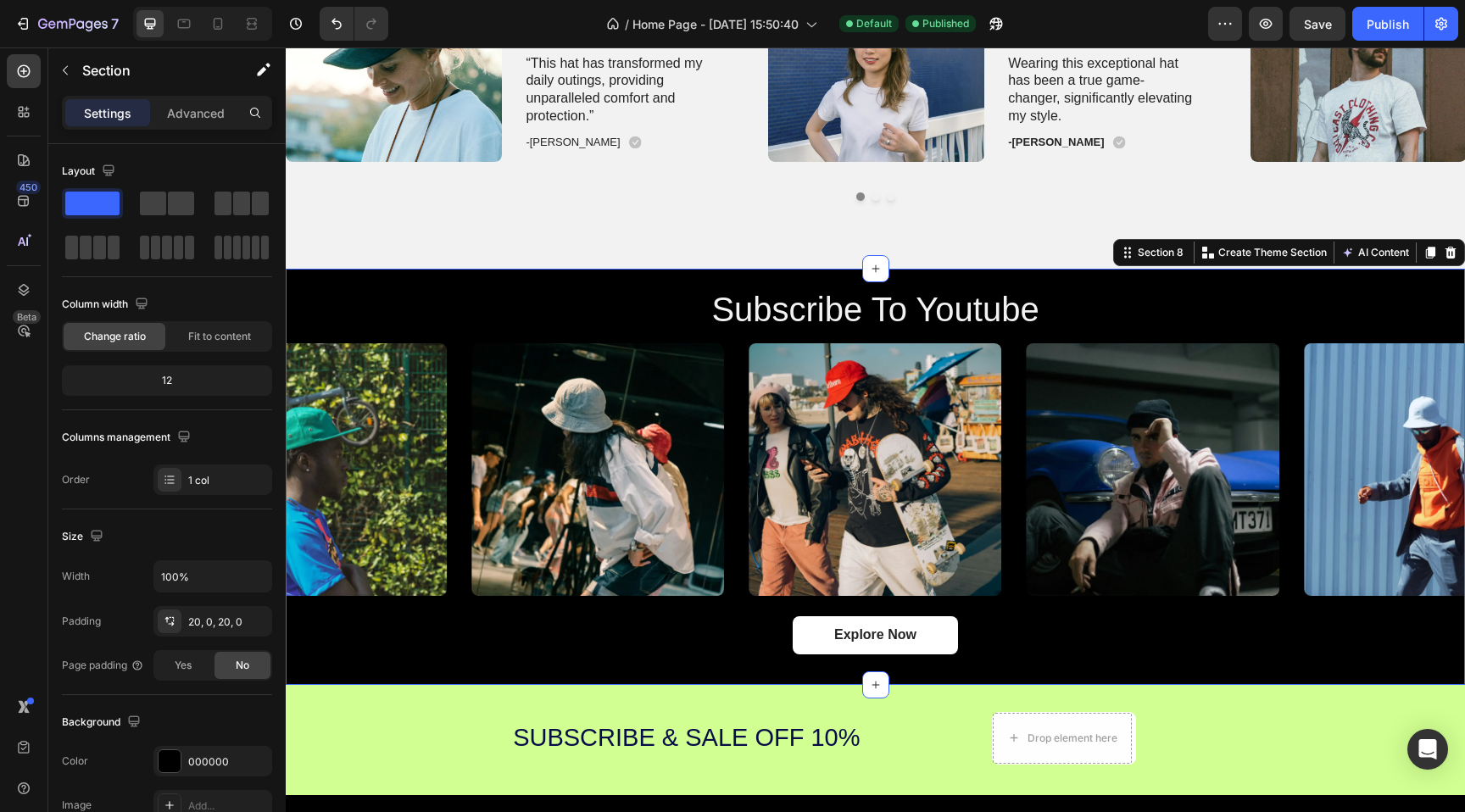
click at [680, 274] on div "subscribe to youtube Heading Image Image Image Image Image Carousel Explore Now…" at bounding box center [875, 477] width 1179 height 416
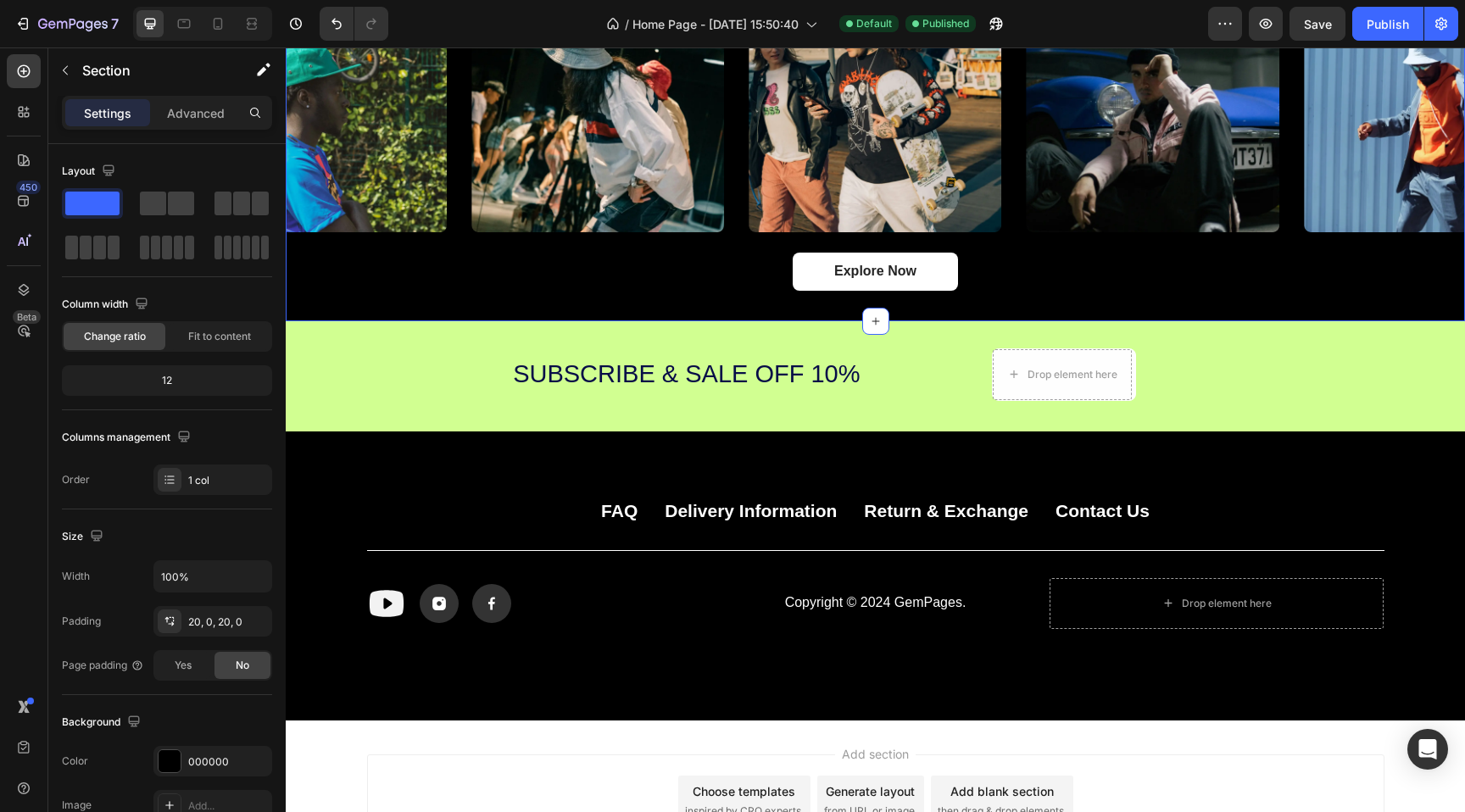
scroll to position [3654, 0]
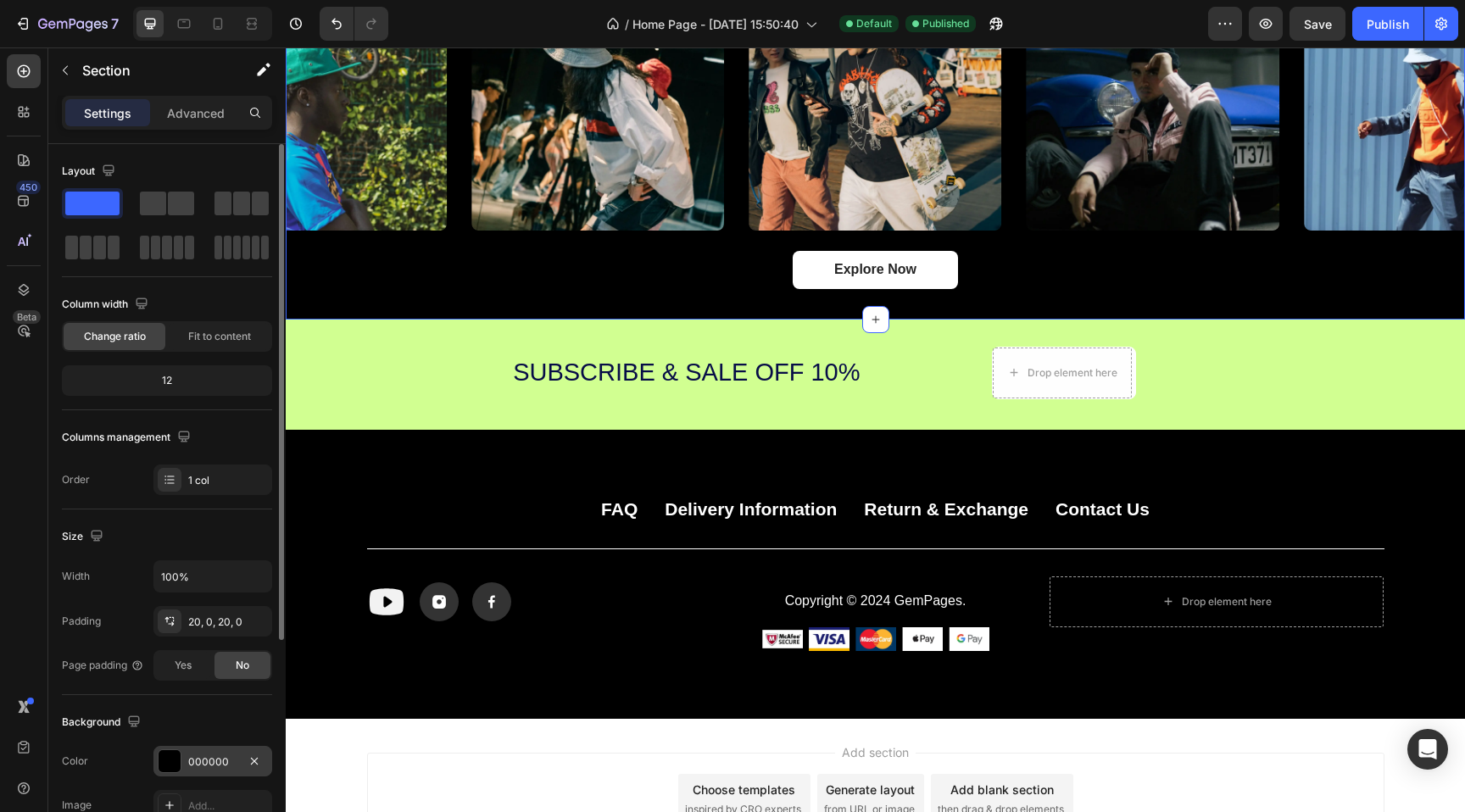
click at [164, 770] on div at bounding box center [169, 761] width 22 height 22
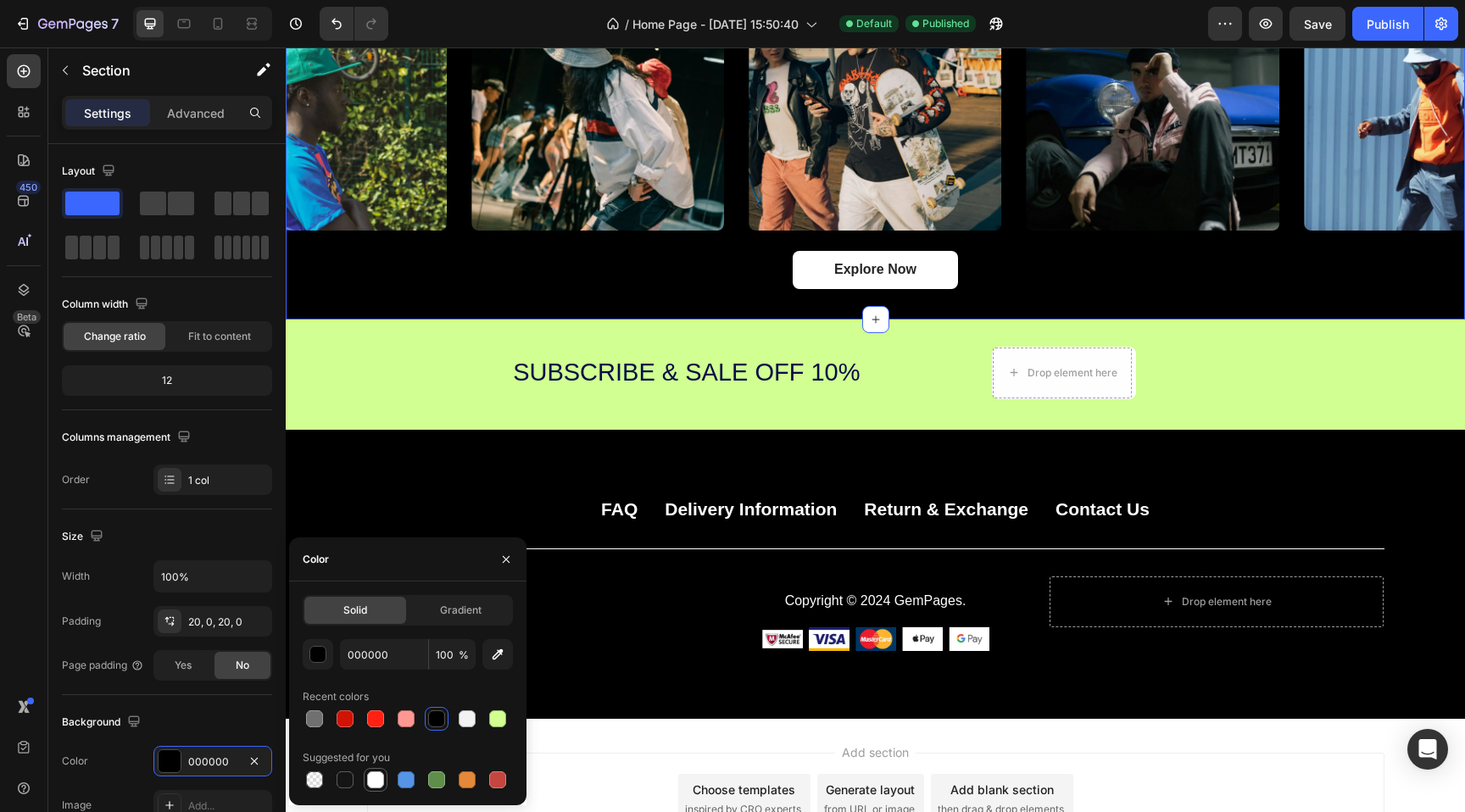
click at [382, 773] on div at bounding box center [375, 780] width 17 height 17
type input "FFFFFF"
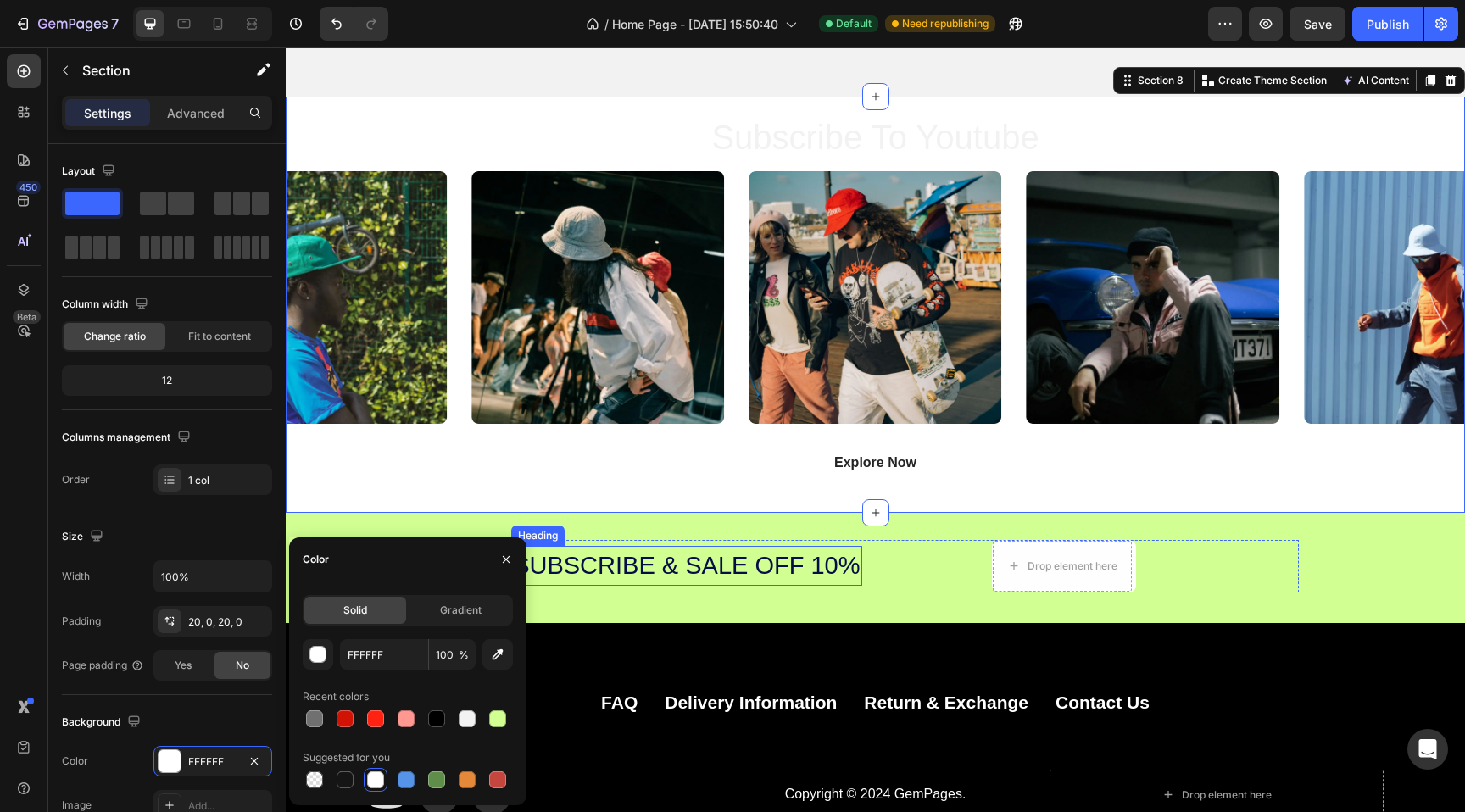
scroll to position [3447, 0]
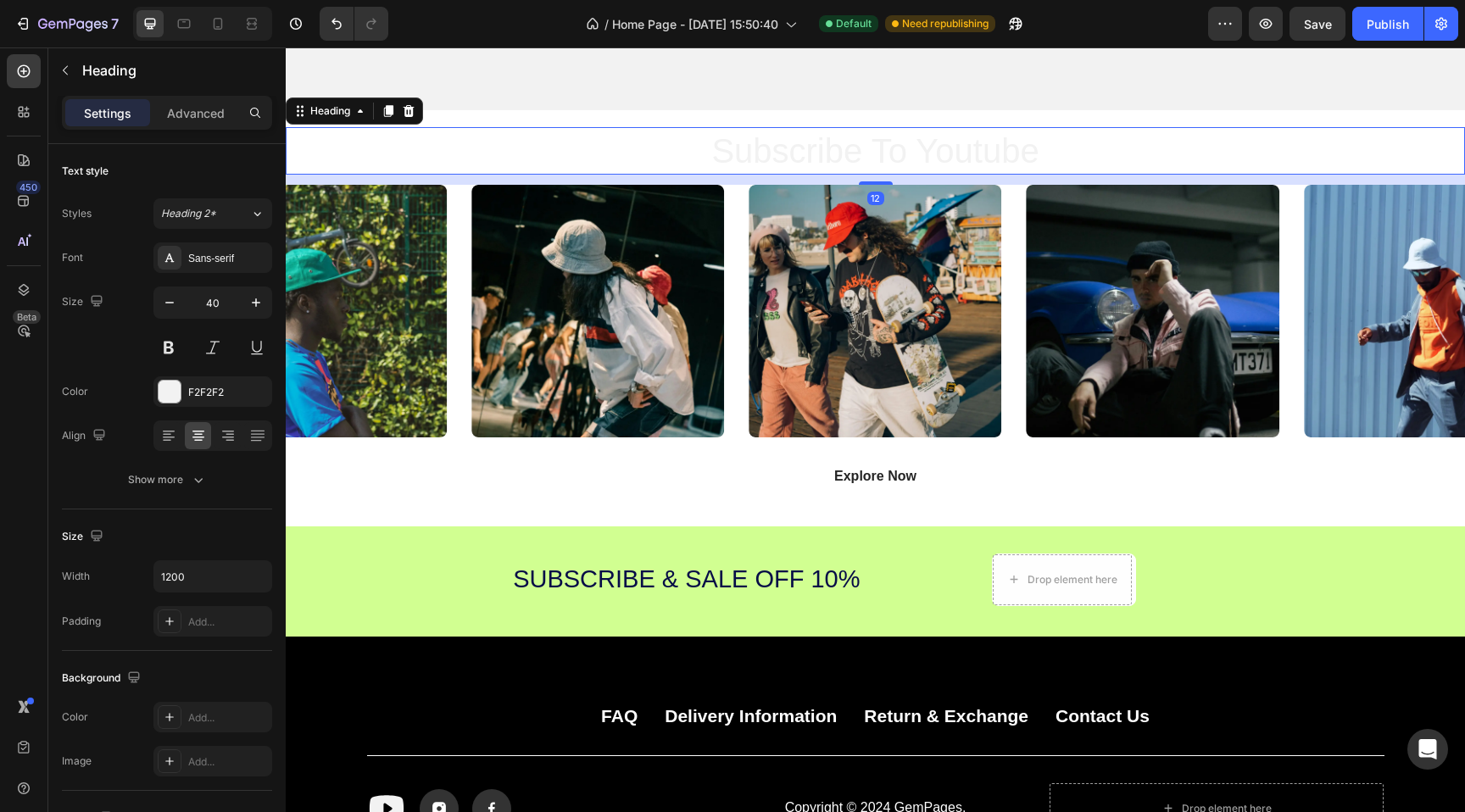
click at [869, 157] on h2 "subscribe to youtube" at bounding box center [875, 151] width 1017 height 48
click at [163, 397] on div at bounding box center [169, 391] width 22 height 22
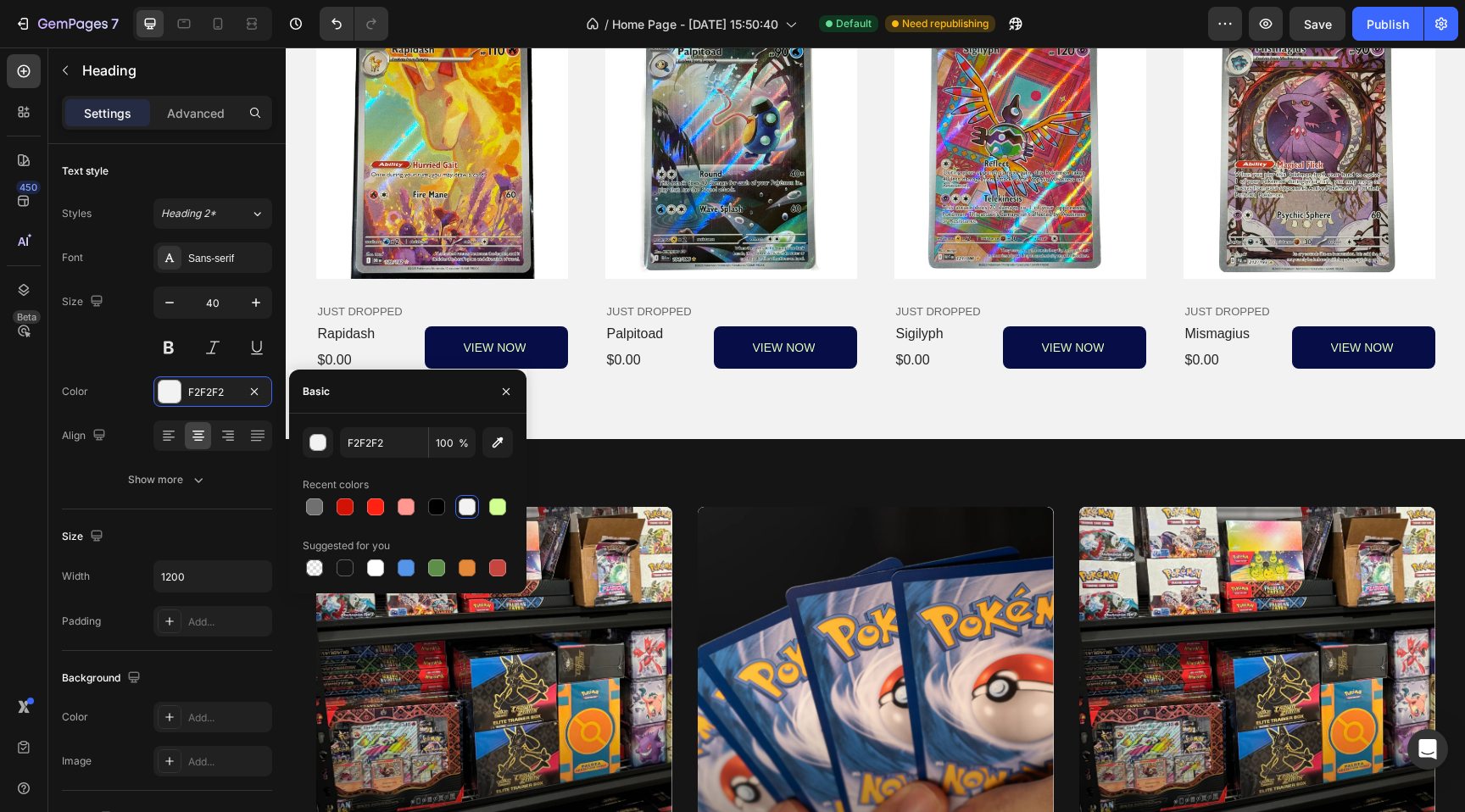
click at [906, 475] on div "modern singles Heading SHOP NOW Button Hero Banner holo's & bulk Heading SHOP N…" at bounding box center [875, 733] width 1179 height 588
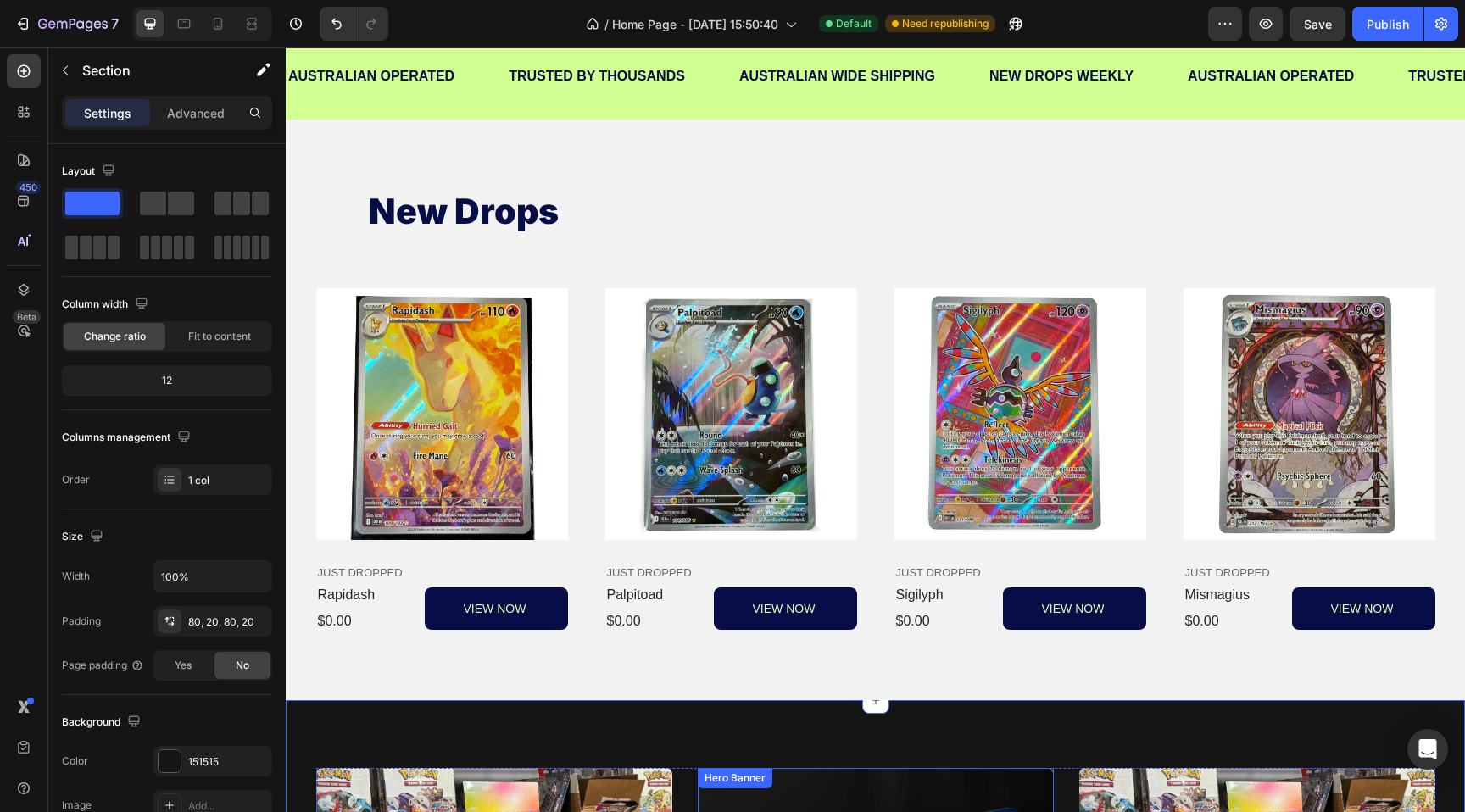
scroll to position [560, 0]
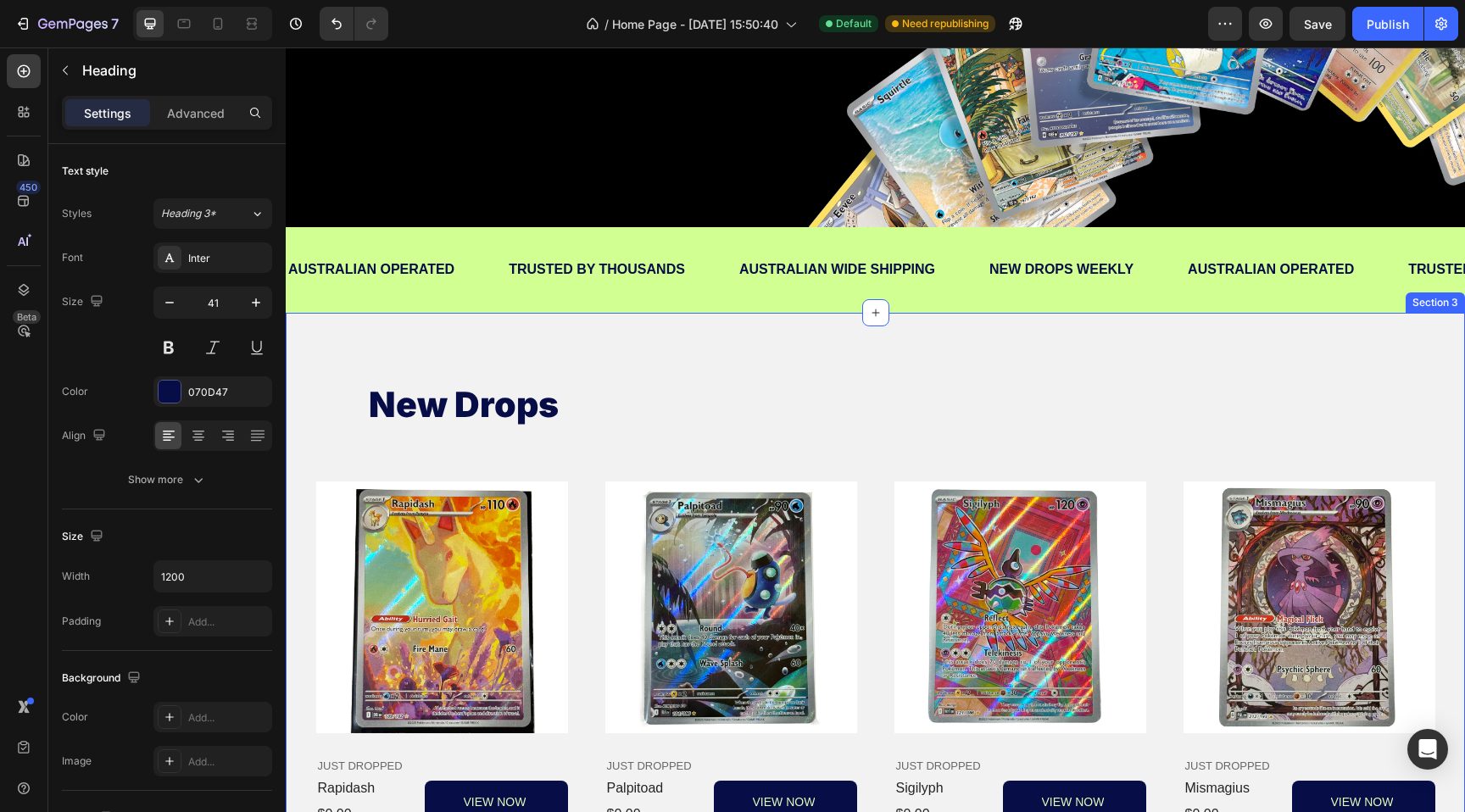
click at [472, 407] on h2 "new drops" at bounding box center [875, 405] width 1017 height 49
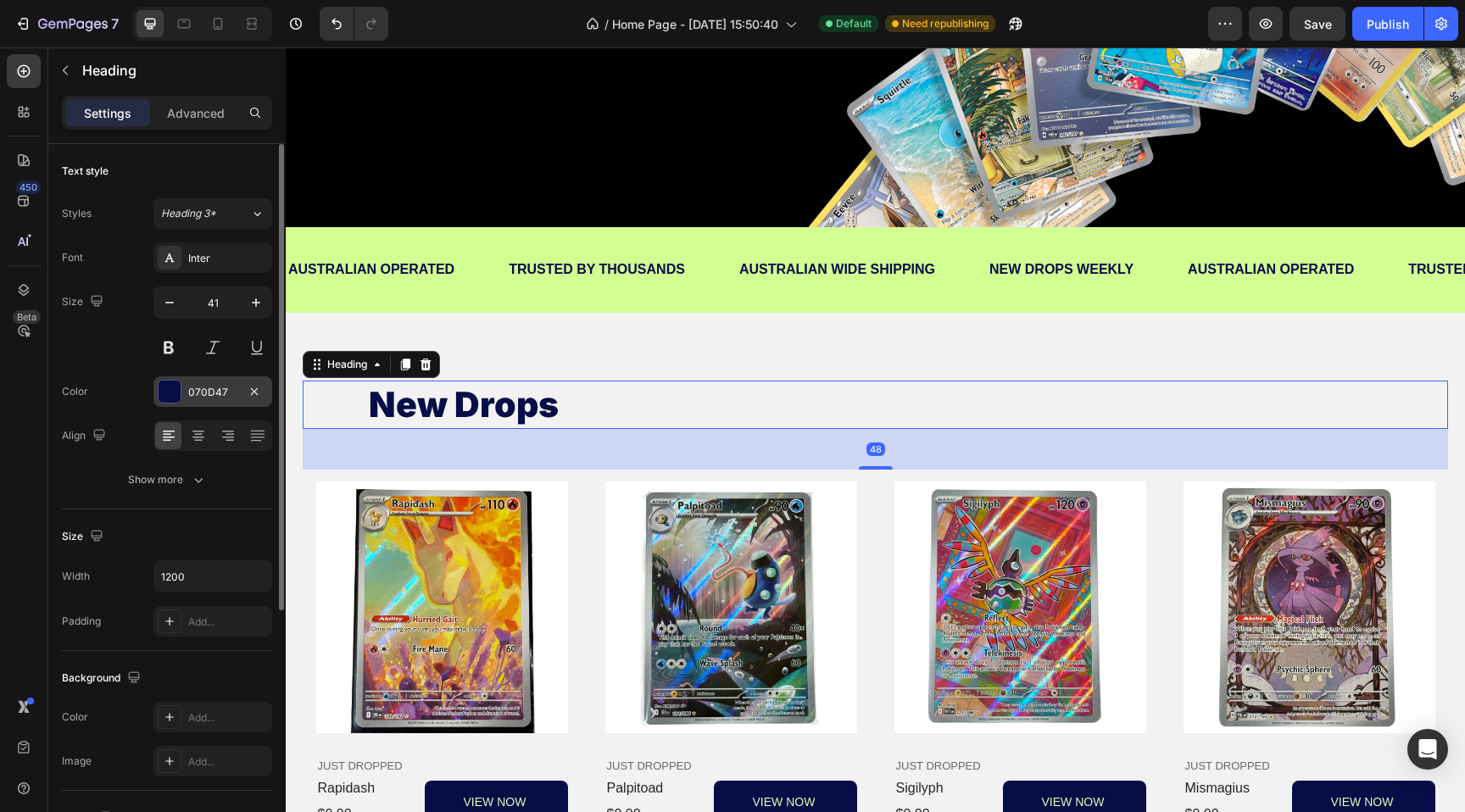
click at [230, 392] on div "070D47" at bounding box center [213, 392] width 50 height 15
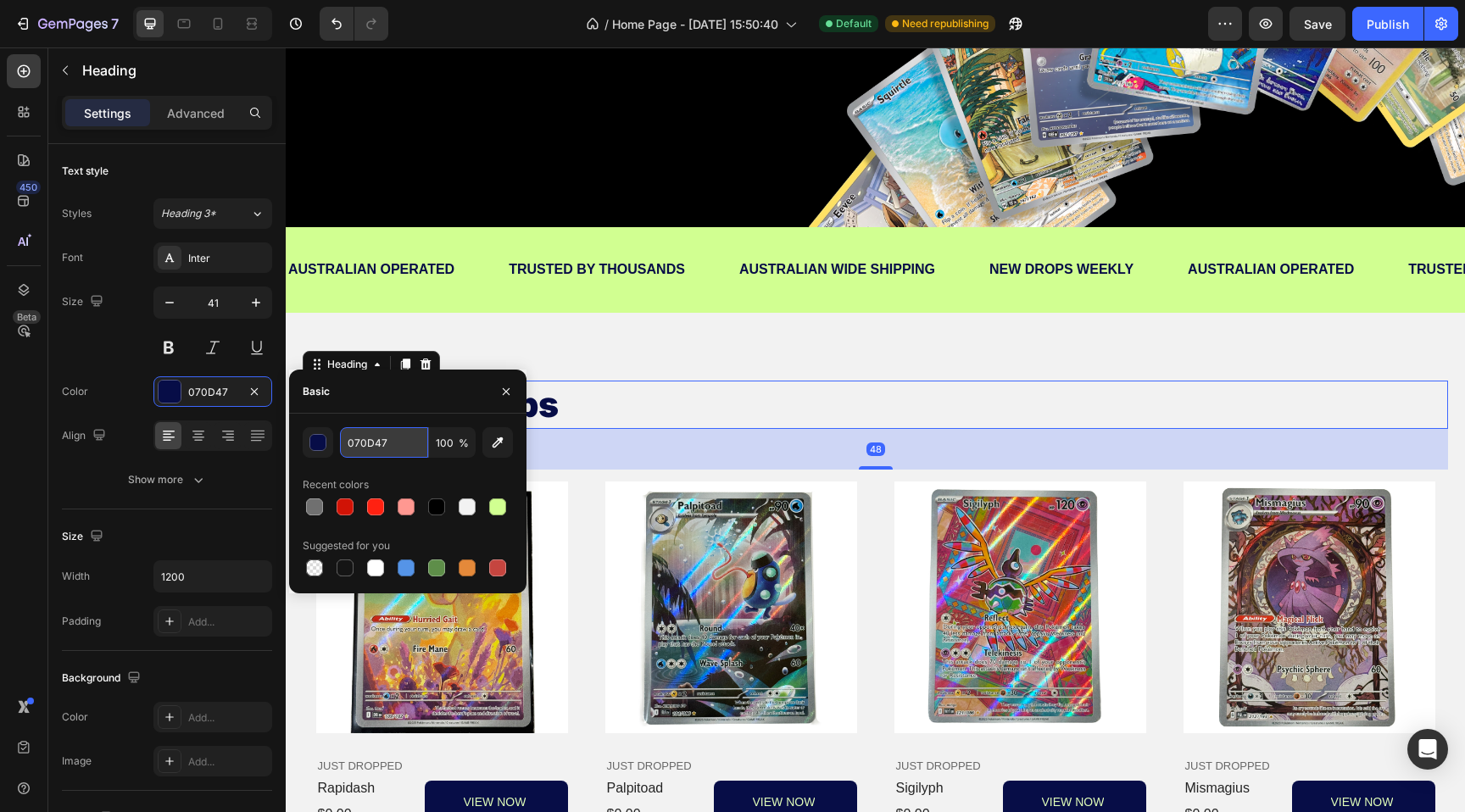
click at [379, 433] on input "070D47" at bounding box center [384, 442] width 88 height 31
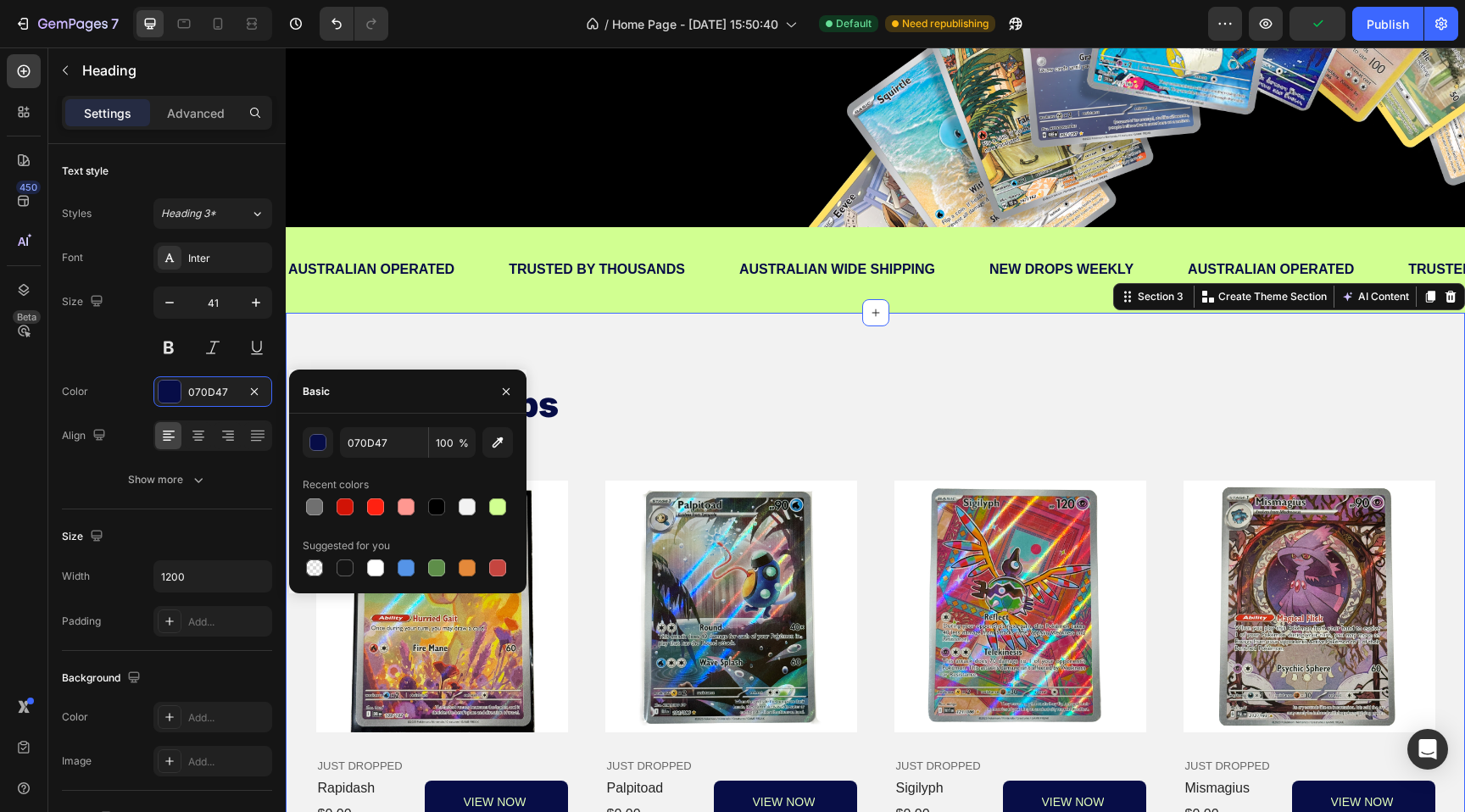
click at [389, 315] on div "new drops Heading Product Images JUST DROPPED Text Block rapidash Product Title…" at bounding box center [875, 603] width 1179 height 580
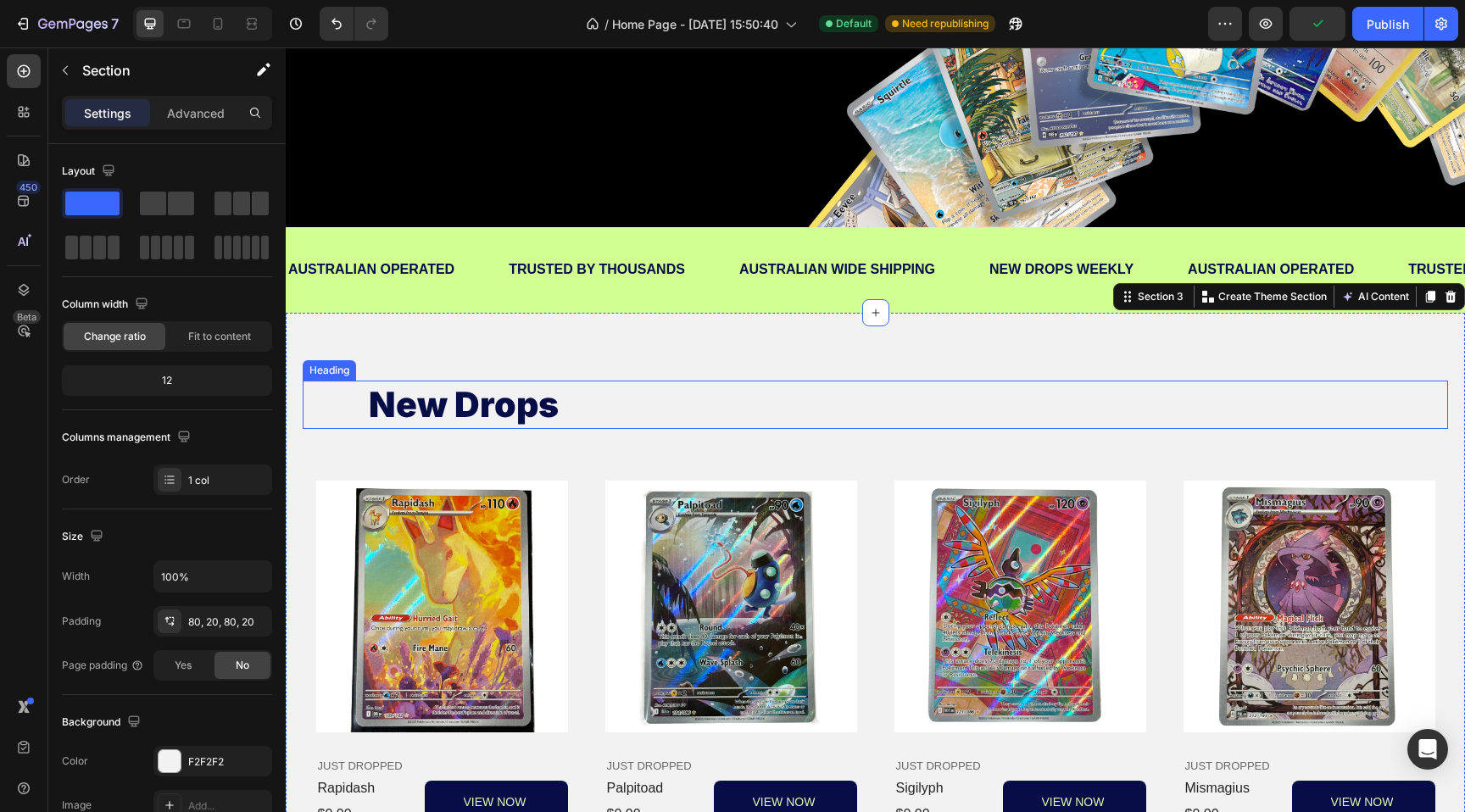
click at [457, 404] on h2 "new drops" at bounding box center [875, 405] width 1017 height 49
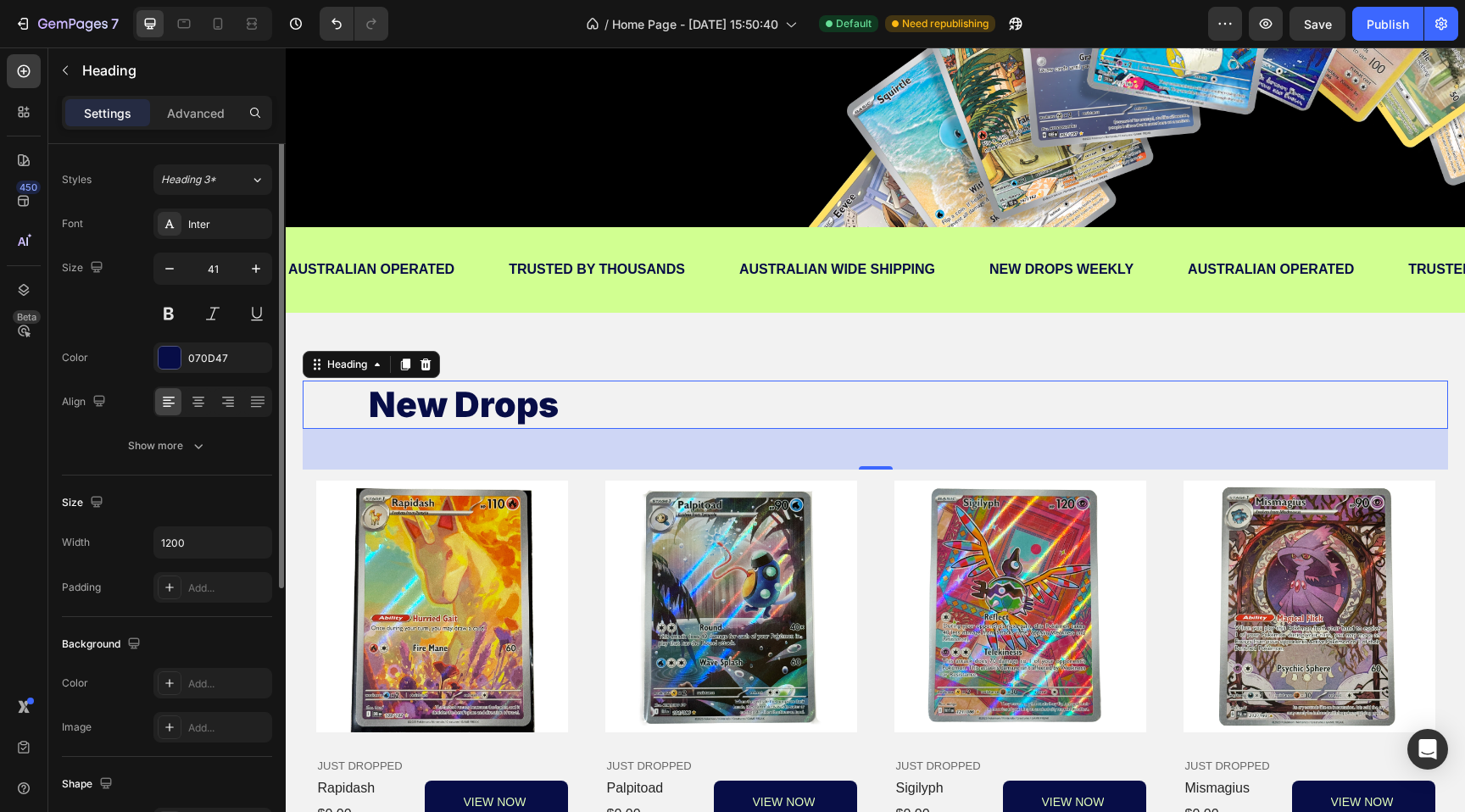
scroll to position [75, 0]
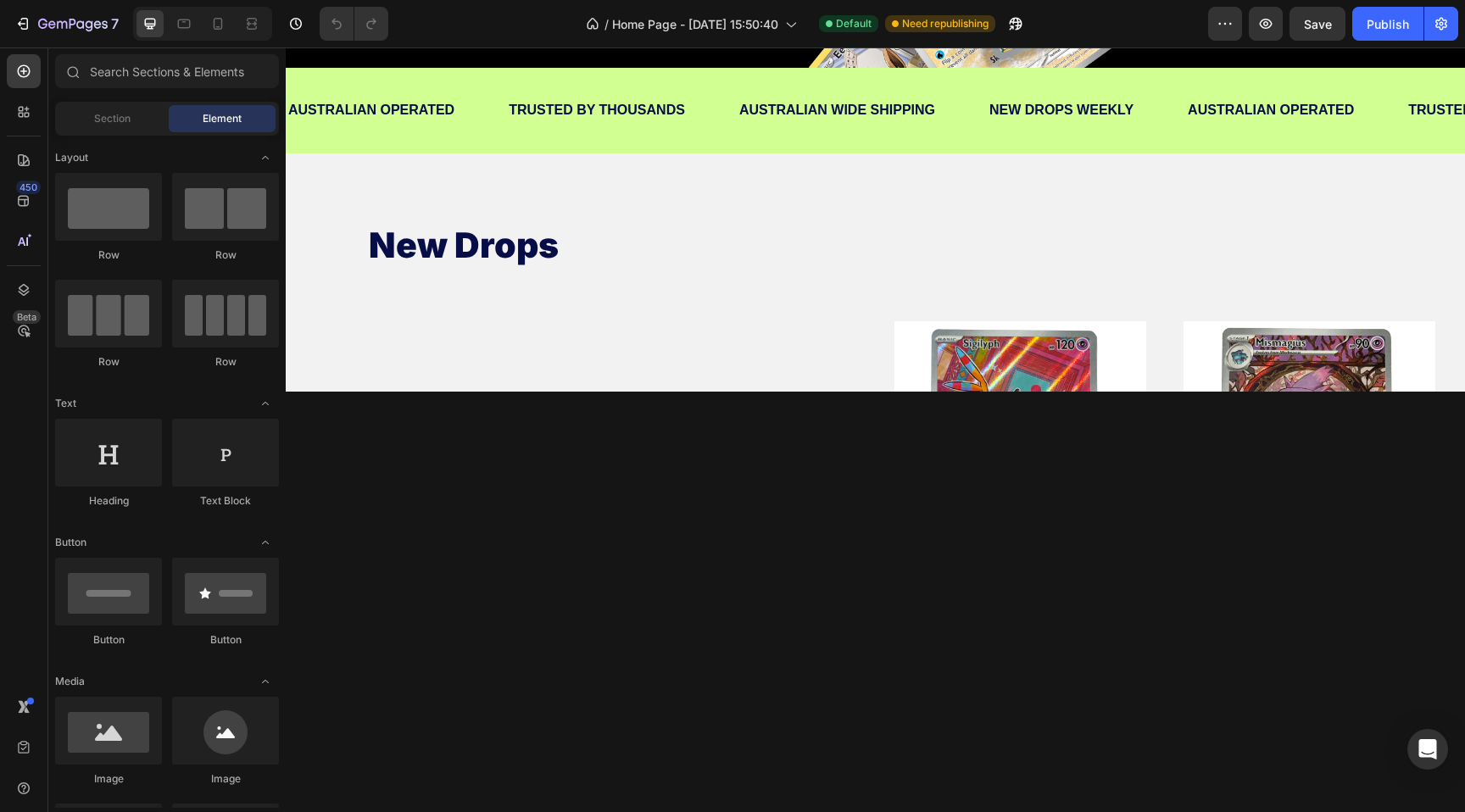
scroll to position [764, 0]
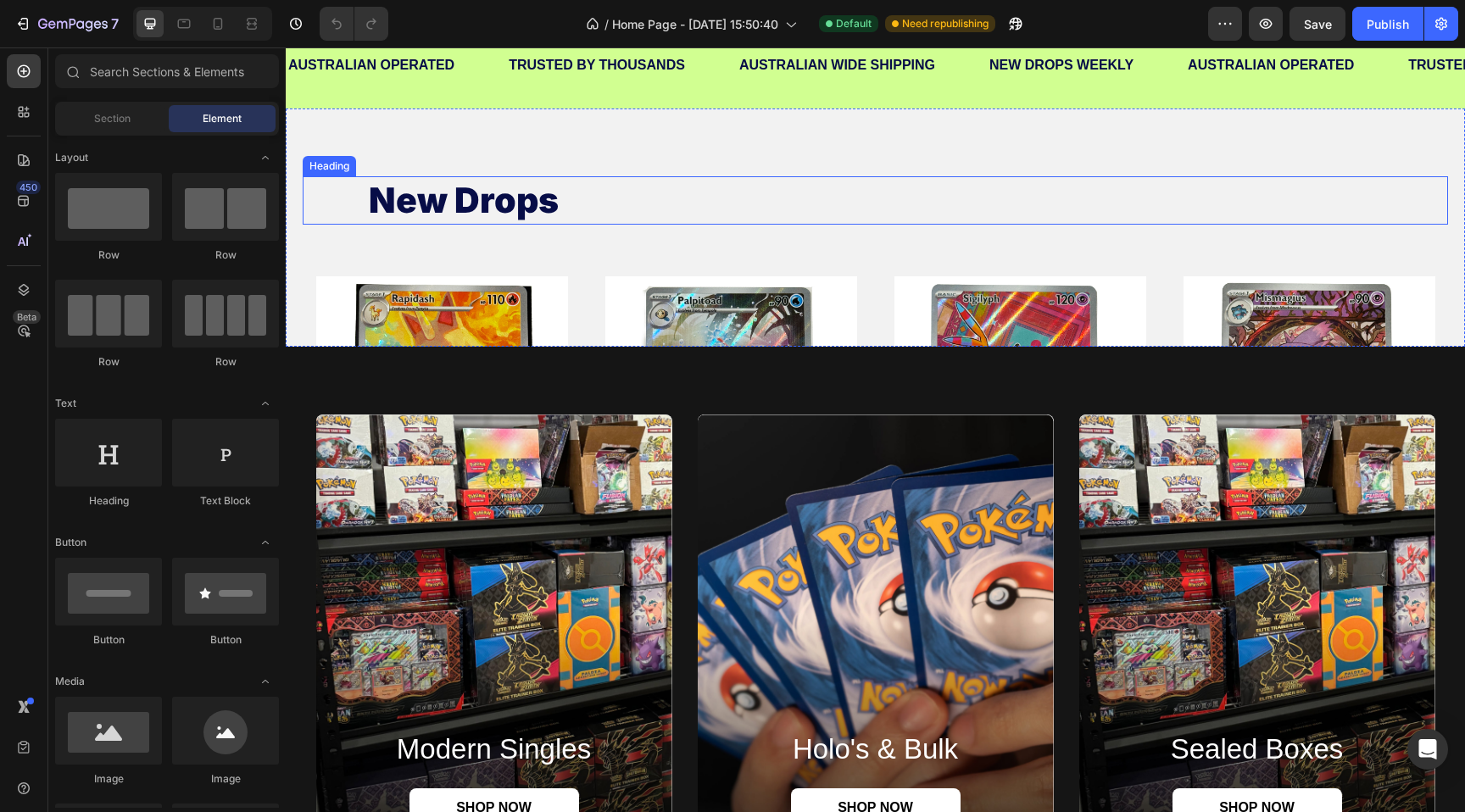
click at [495, 201] on h2 "new drops" at bounding box center [875, 201] width 1017 height 49
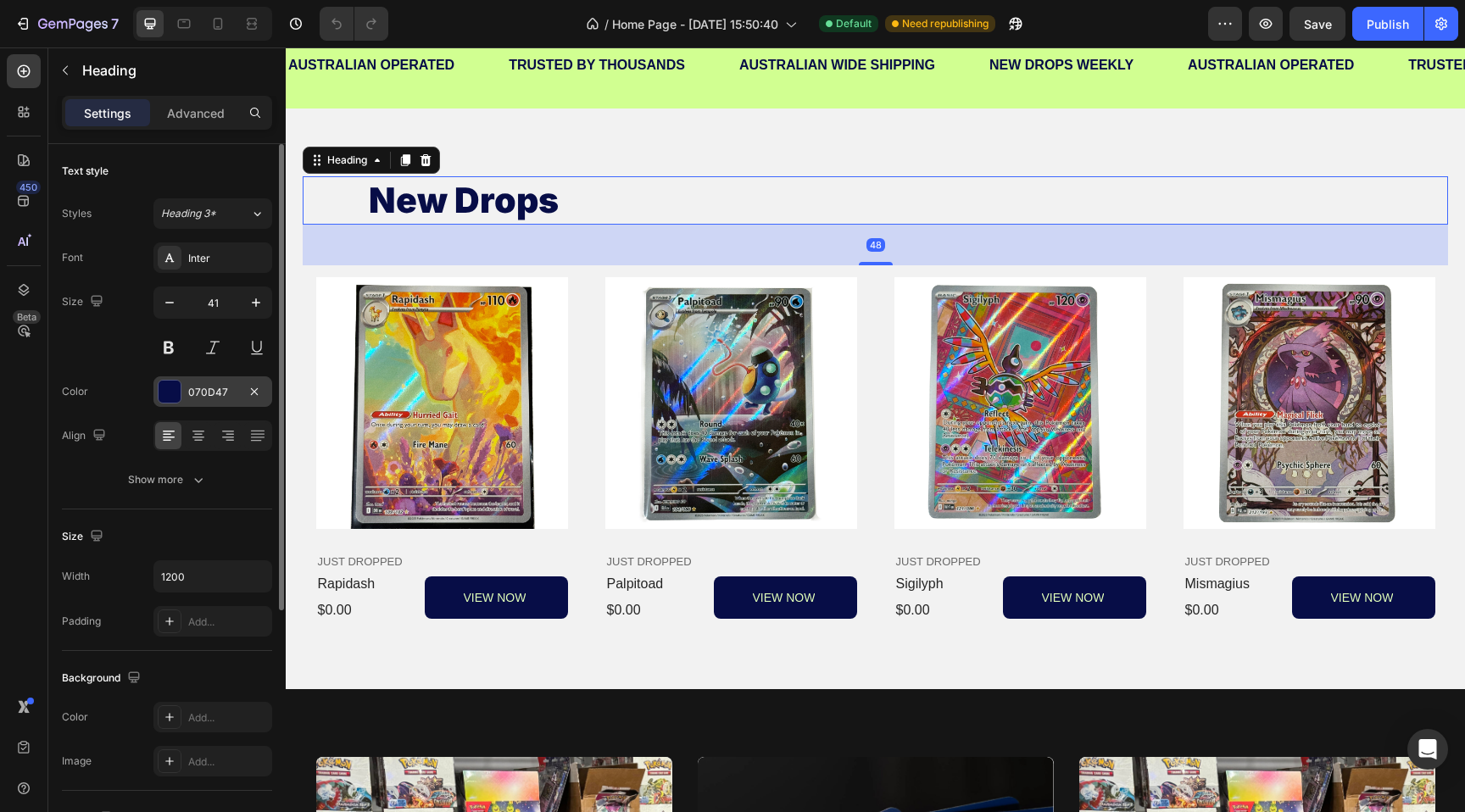
click at [218, 391] on div "070D47" at bounding box center [213, 392] width 50 height 15
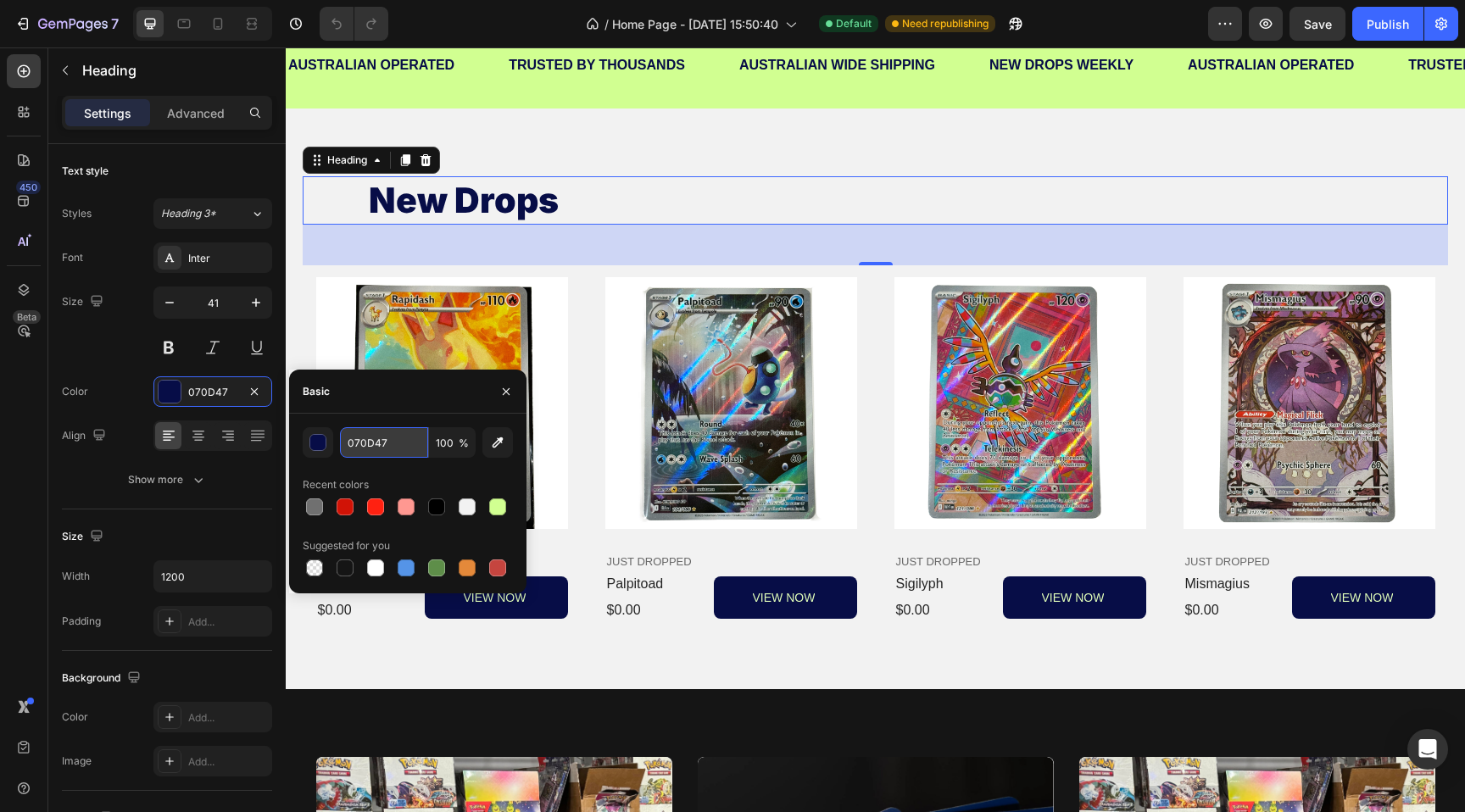
click at [389, 433] on input "070D47" at bounding box center [384, 442] width 88 height 31
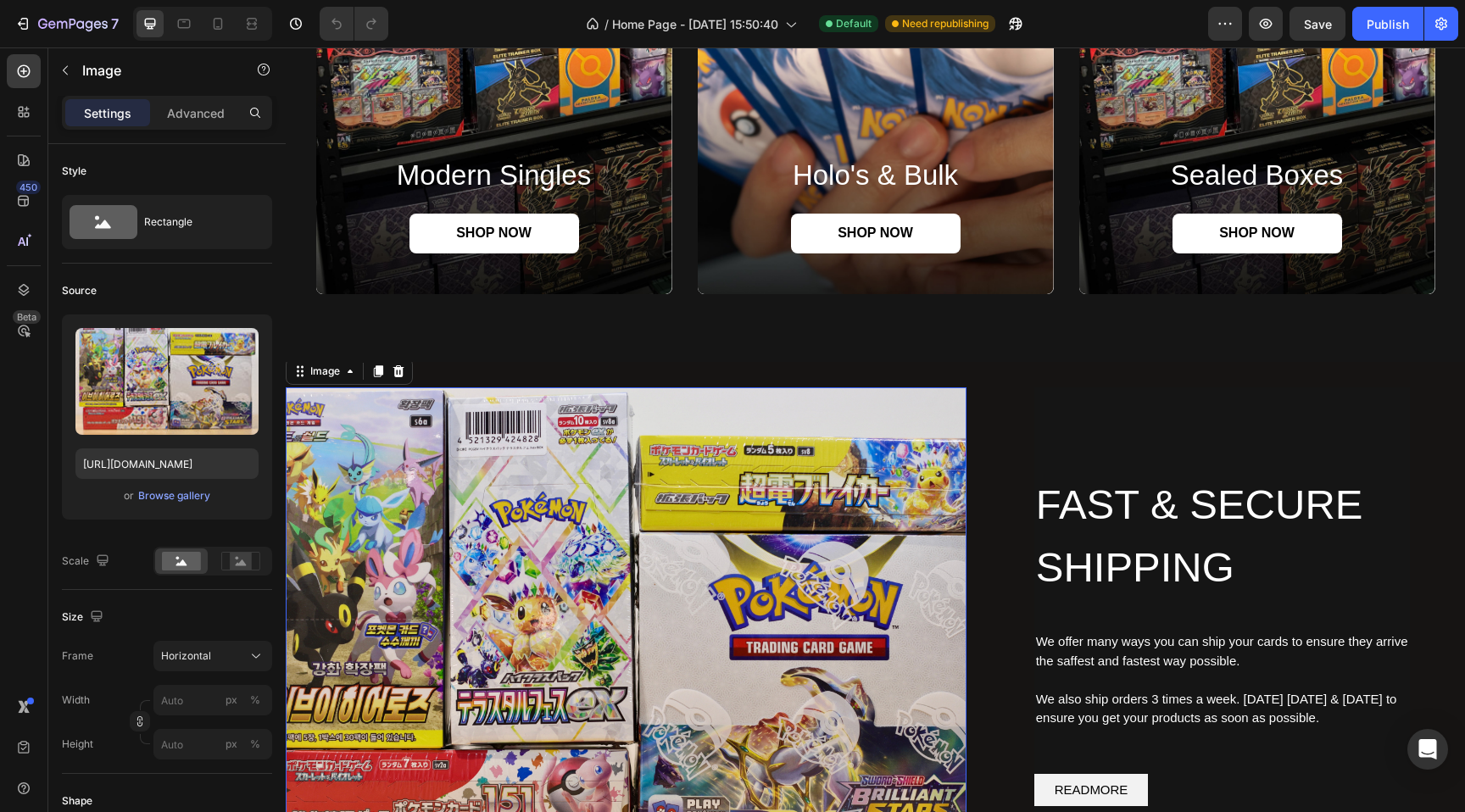
click at [655, 442] on img at bounding box center [626, 643] width 681 height 510
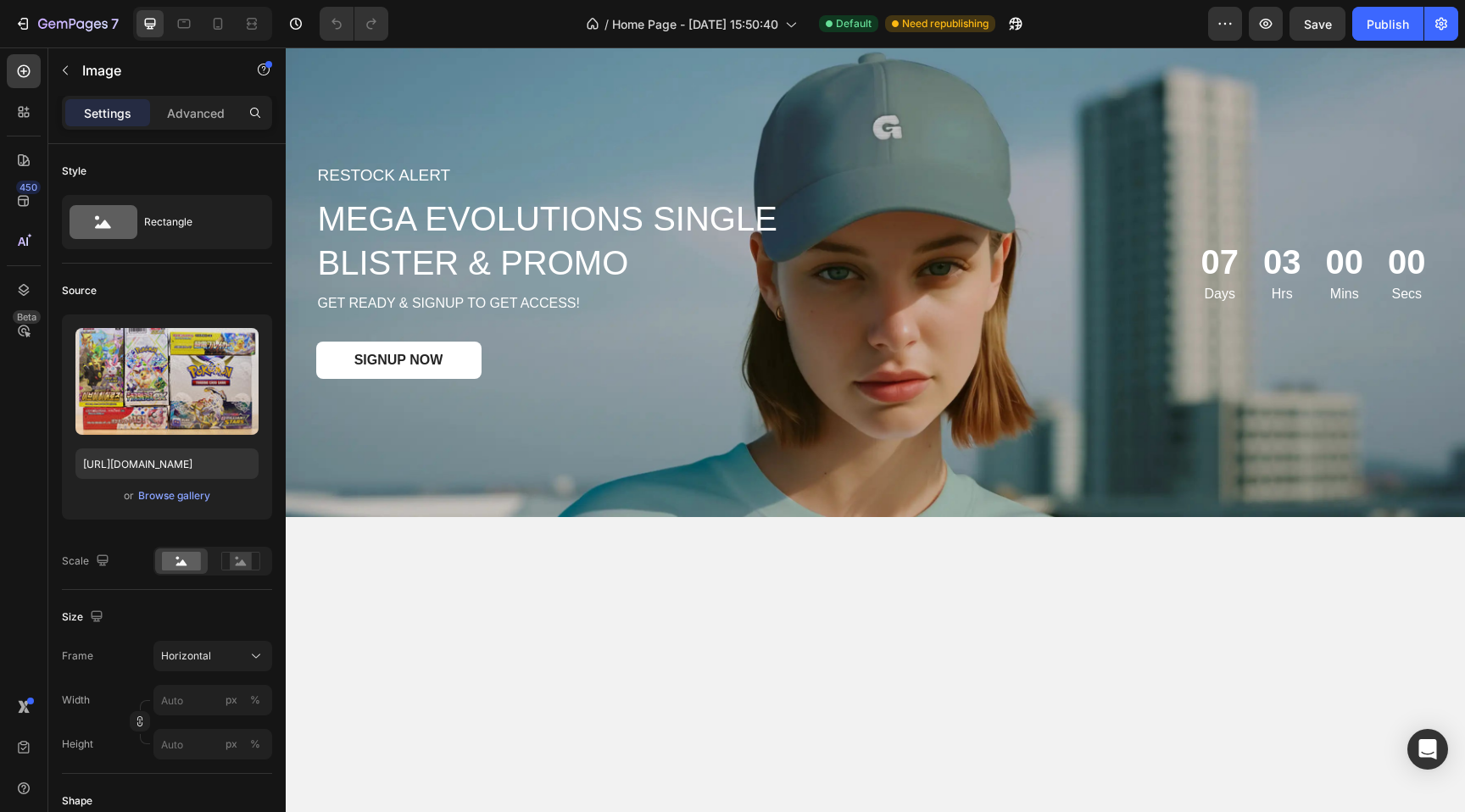
scroll to position [3022, 0]
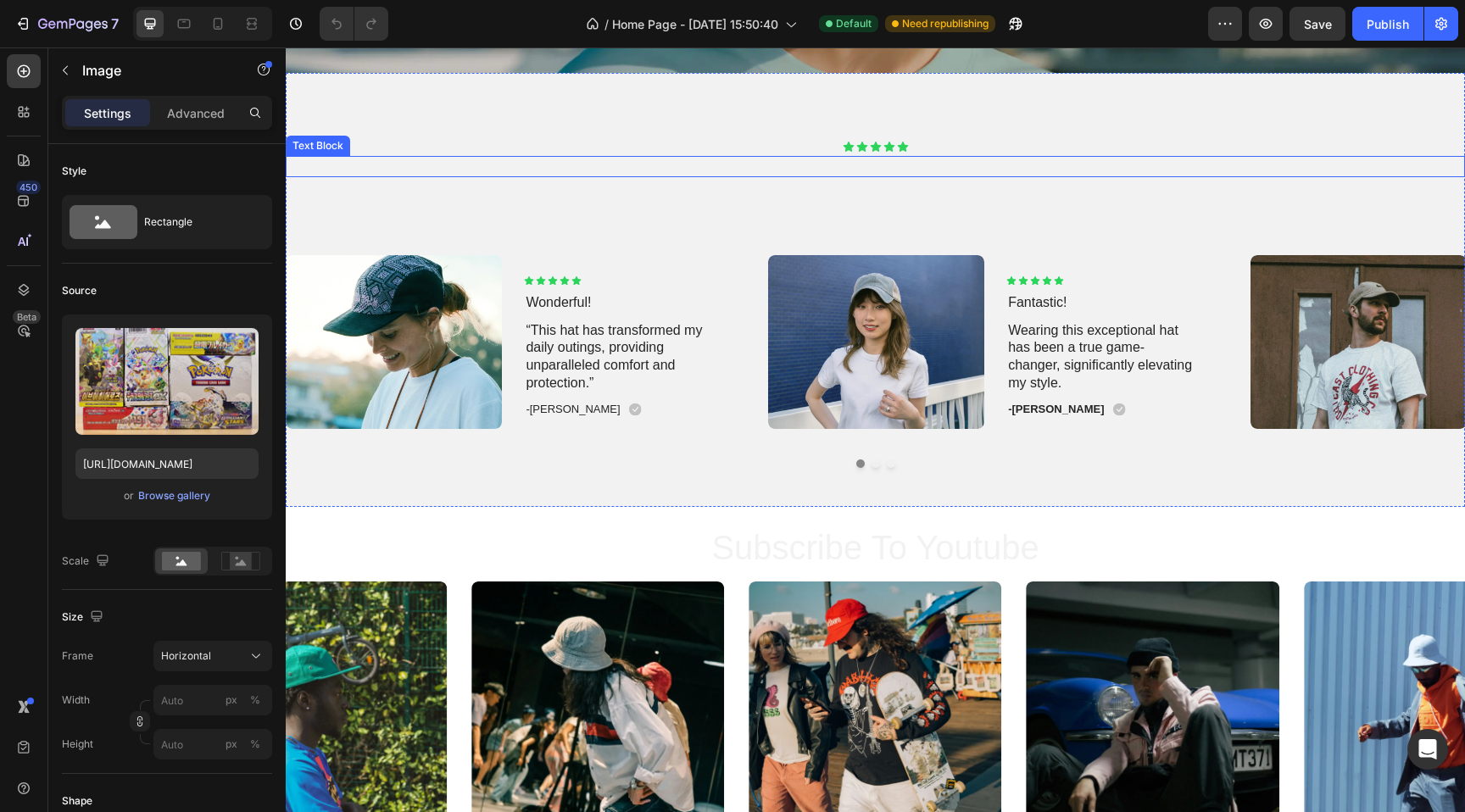
click at [712, 142] on div "Icon Icon Icon Icon Icon" at bounding box center [875, 146] width 1179 height 12
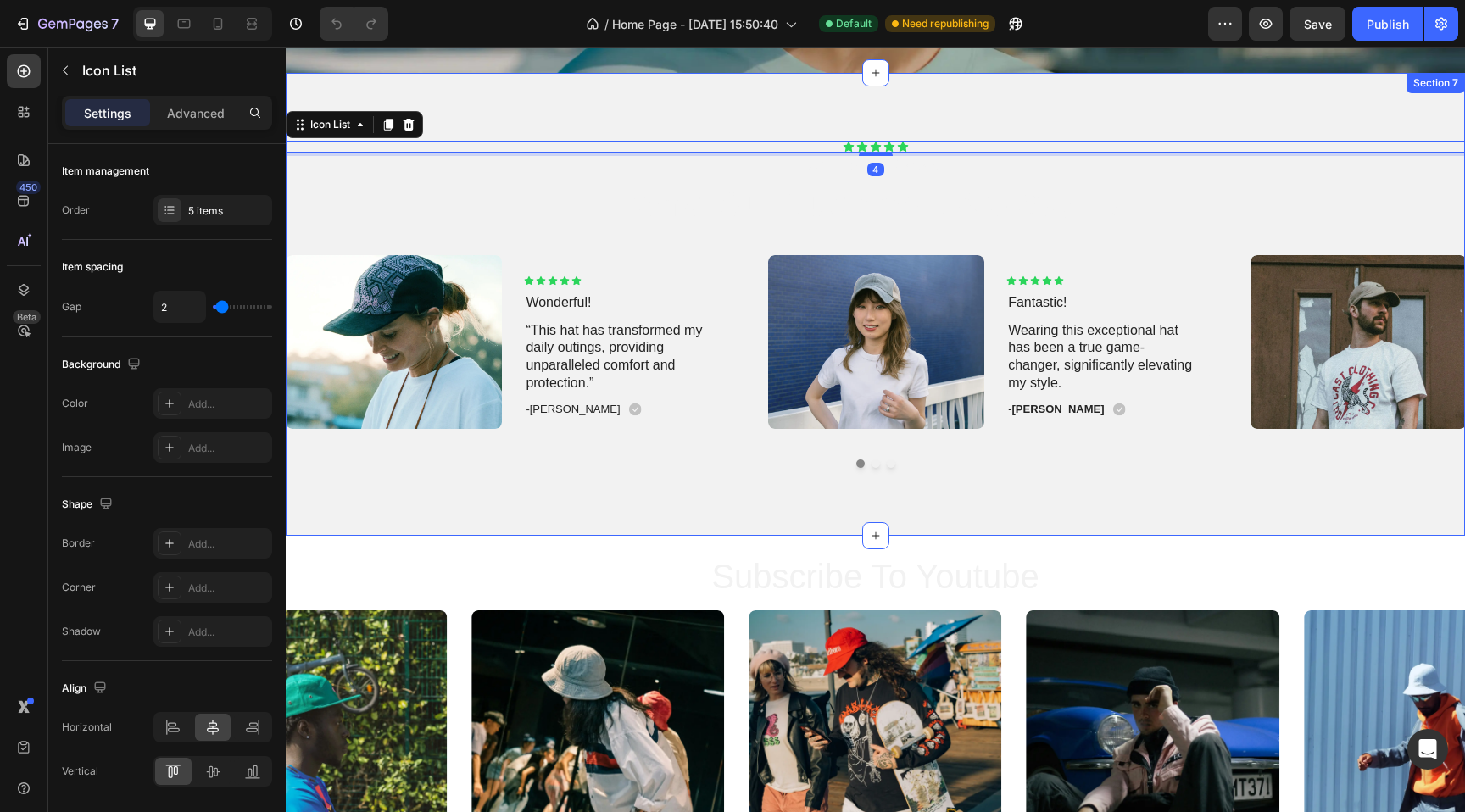
click at [843, 110] on div "Icon Icon Icon Icon Icon Icon List 4 2000+ 5-Star Reviews Text Block what our c…" at bounding box center [875, 304] width 1179 height 462
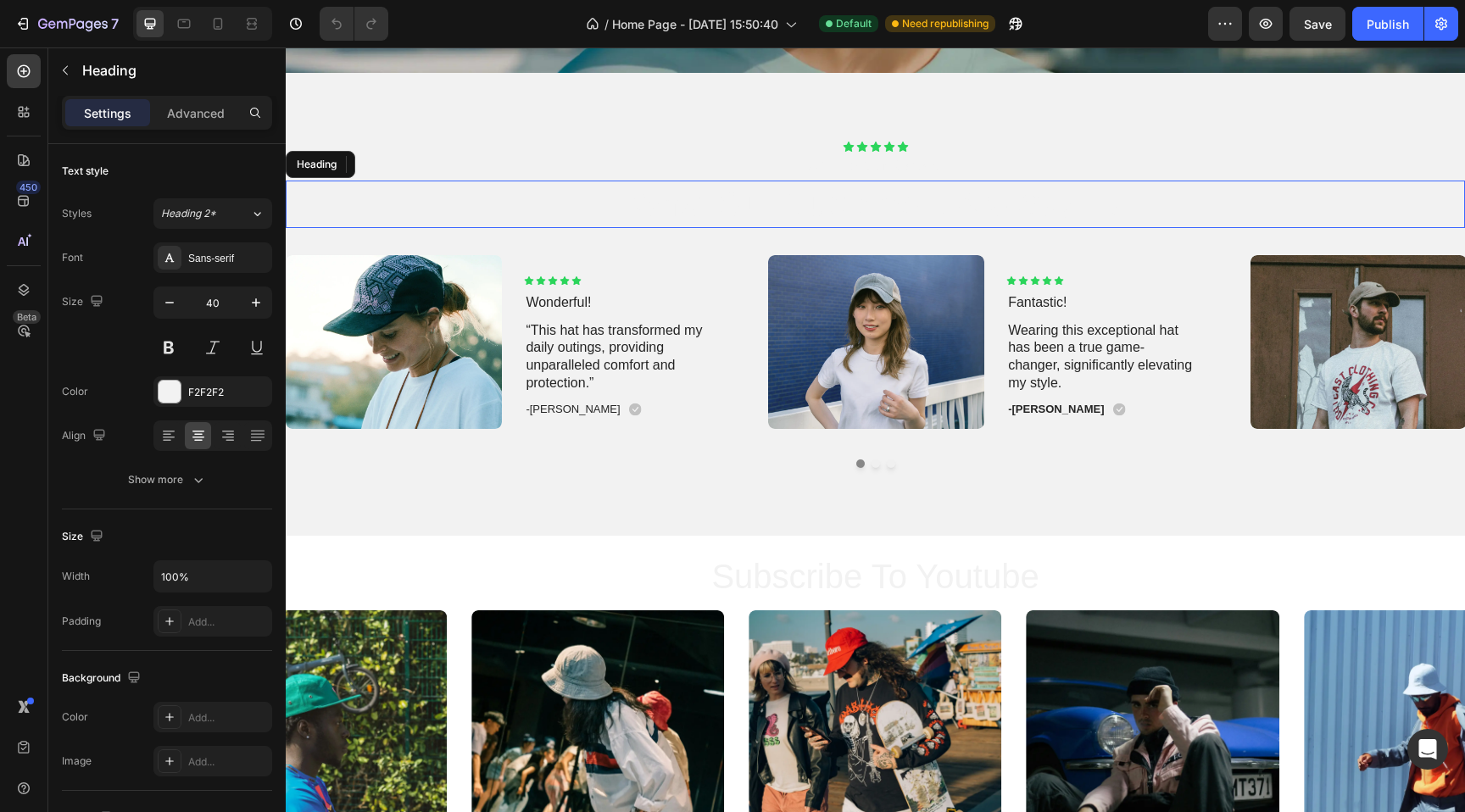
click at [796, 191] on h2 "what our customers are saying" at bounding box center [875, 204] width 1179 height 48
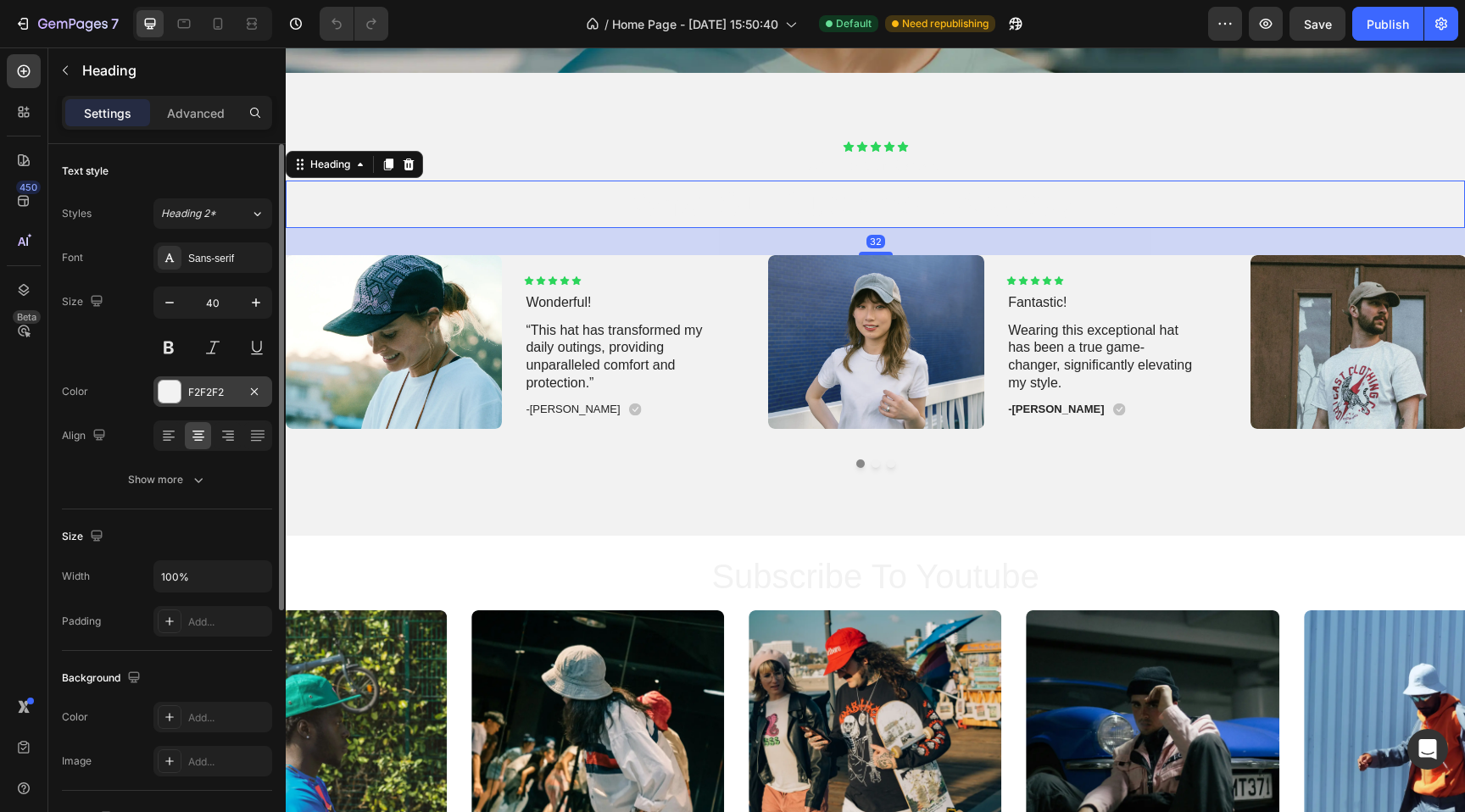
click at [226, 389] on div "F2F2F2" at bounding box center [213, 392] width 50 height 15
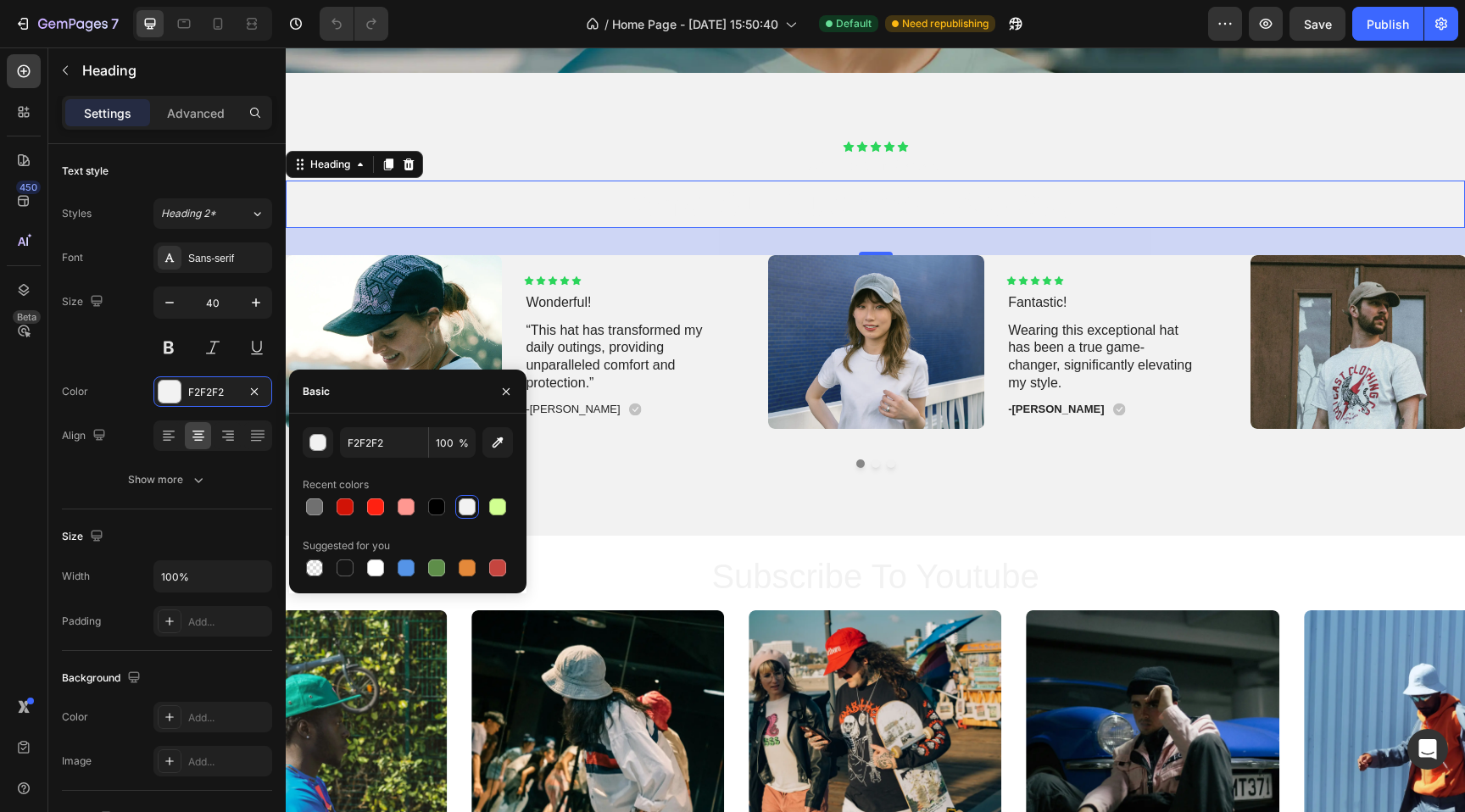
click at [396, 424] on div "F2F2F2 100 % Recent colors Suggested for you" at bounding box center [407, 503] width 237 height 179
click at [394, 446] on input "F2F2F2" at bounding box center [384, 442] width 88 height 31
paste input "070D47"
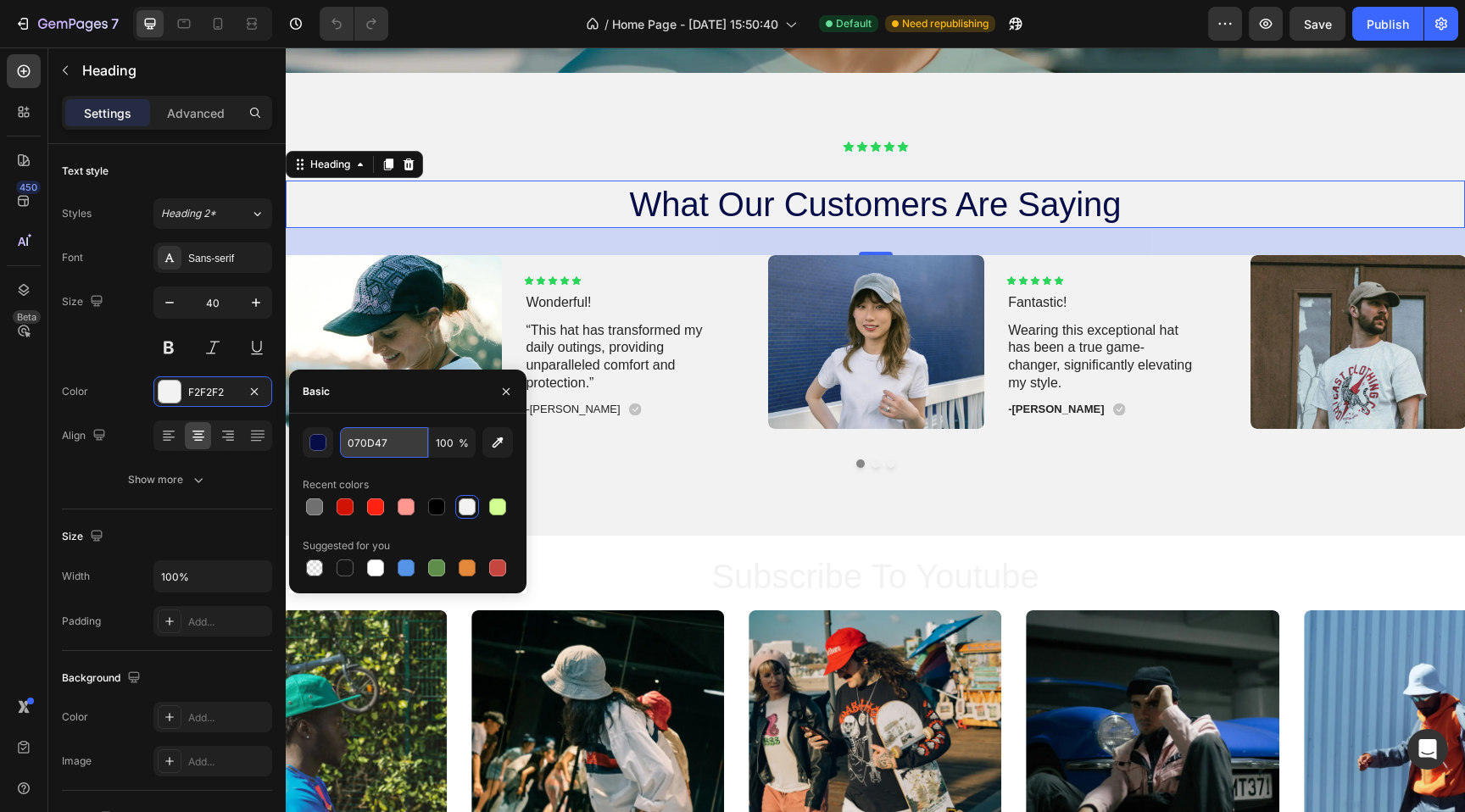
type input "070D47"
click at [751, 132] on div "Icon Icon Icon Icon Icon Icon List 2000+ 5-Star Reviews Text Block what our cus…" at bounding box center [875, 304] width 1179 height 462
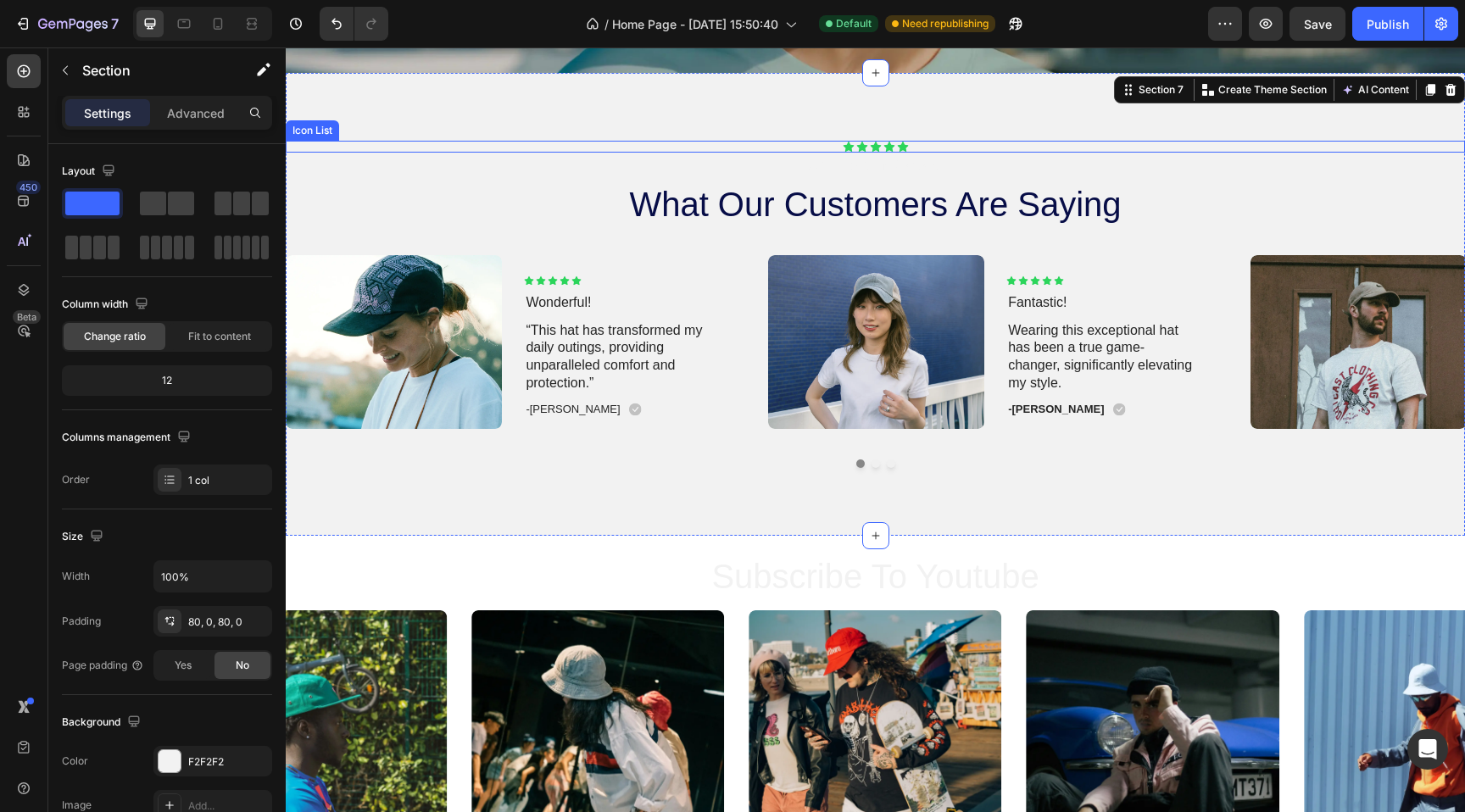
click at [741, 158] on p "2000+ 5-Star Reviews" at bounding box center [875, 167] width 1176 height 18
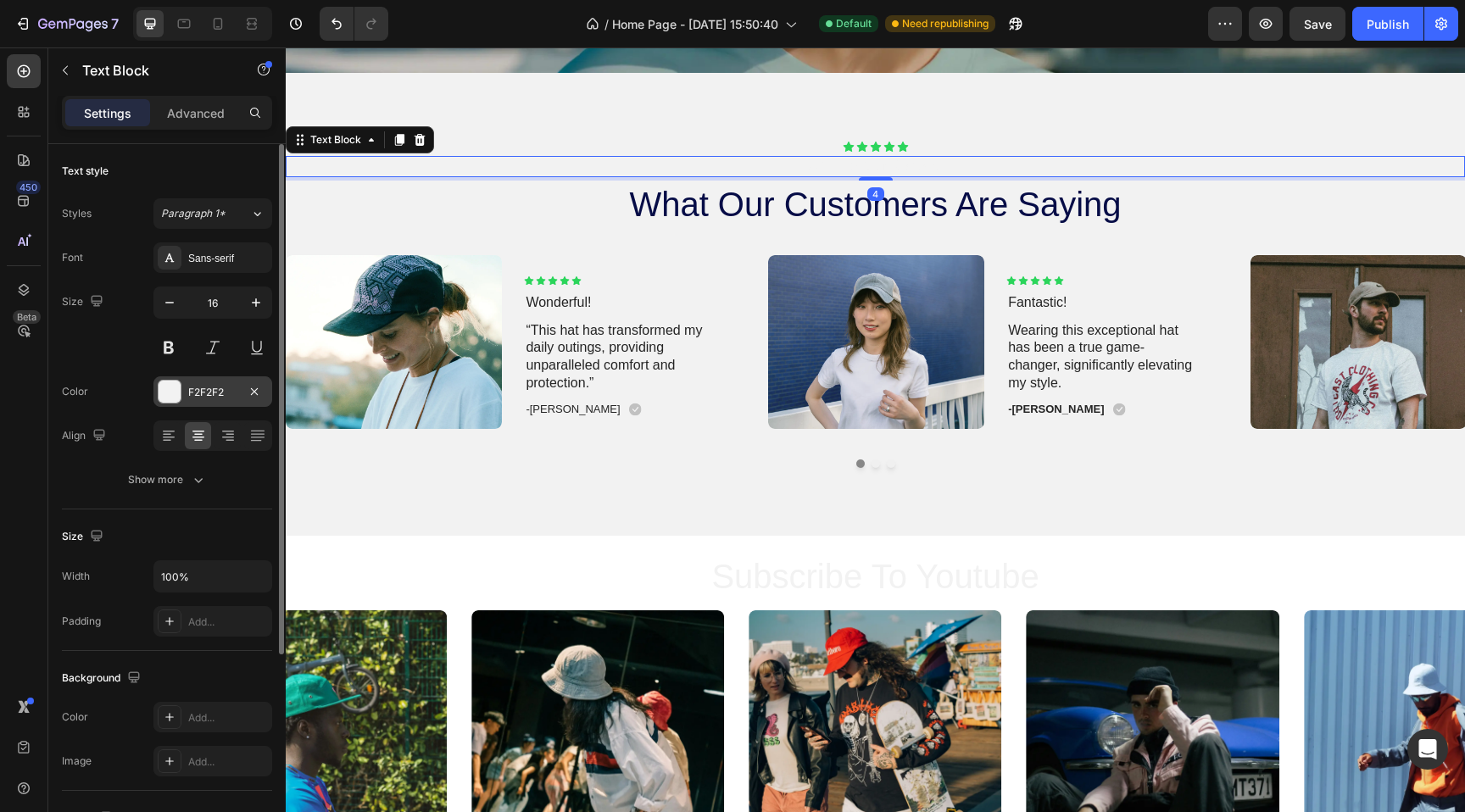
click at [220, 386] on div "F2F2F2" at bounding box center [213, 392] width 50 height 15
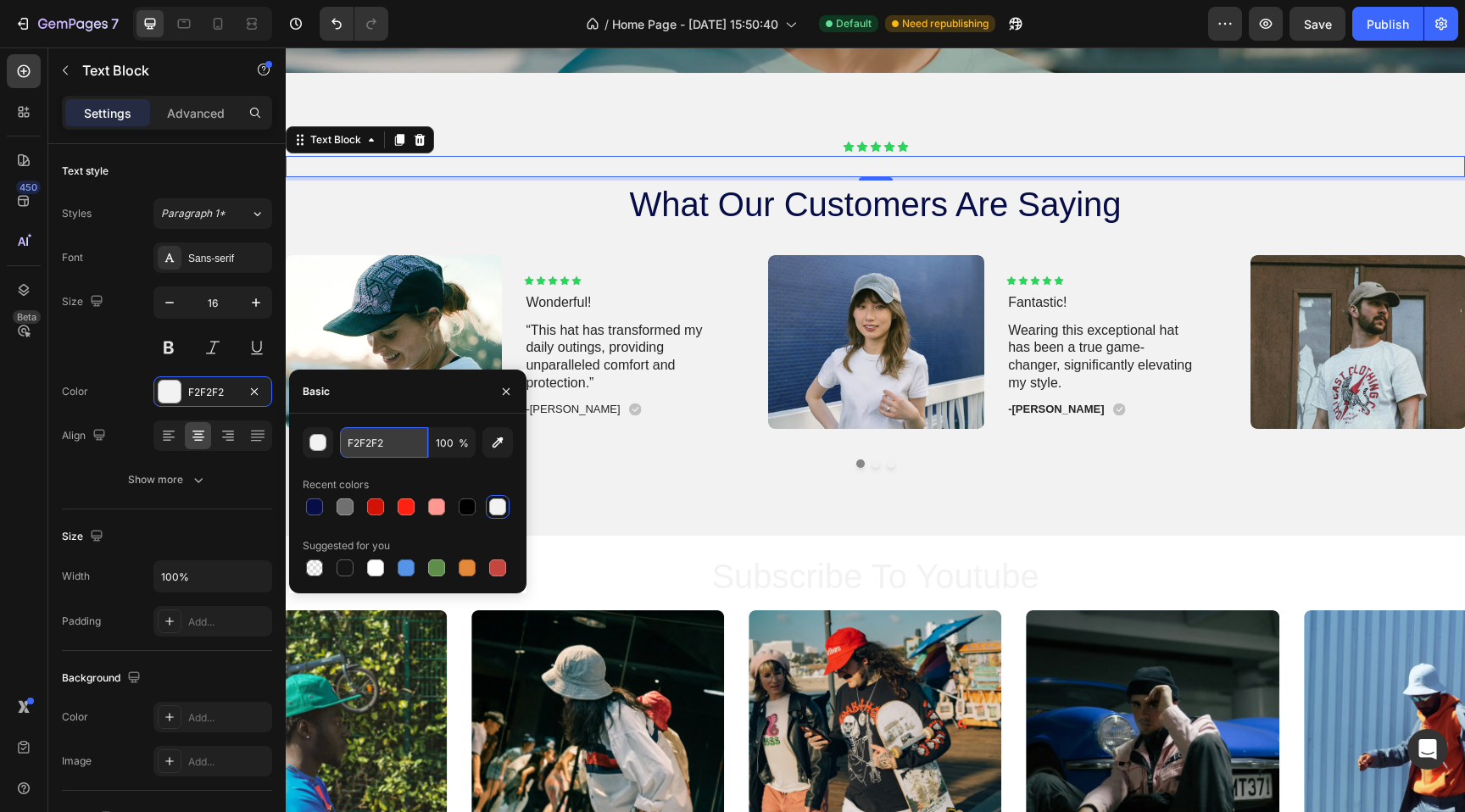
click at [366, 443] on input "F2F2F2" at bounding box center [384, 442] width 88 height 31
paste input "070D47"
type input "070D47"
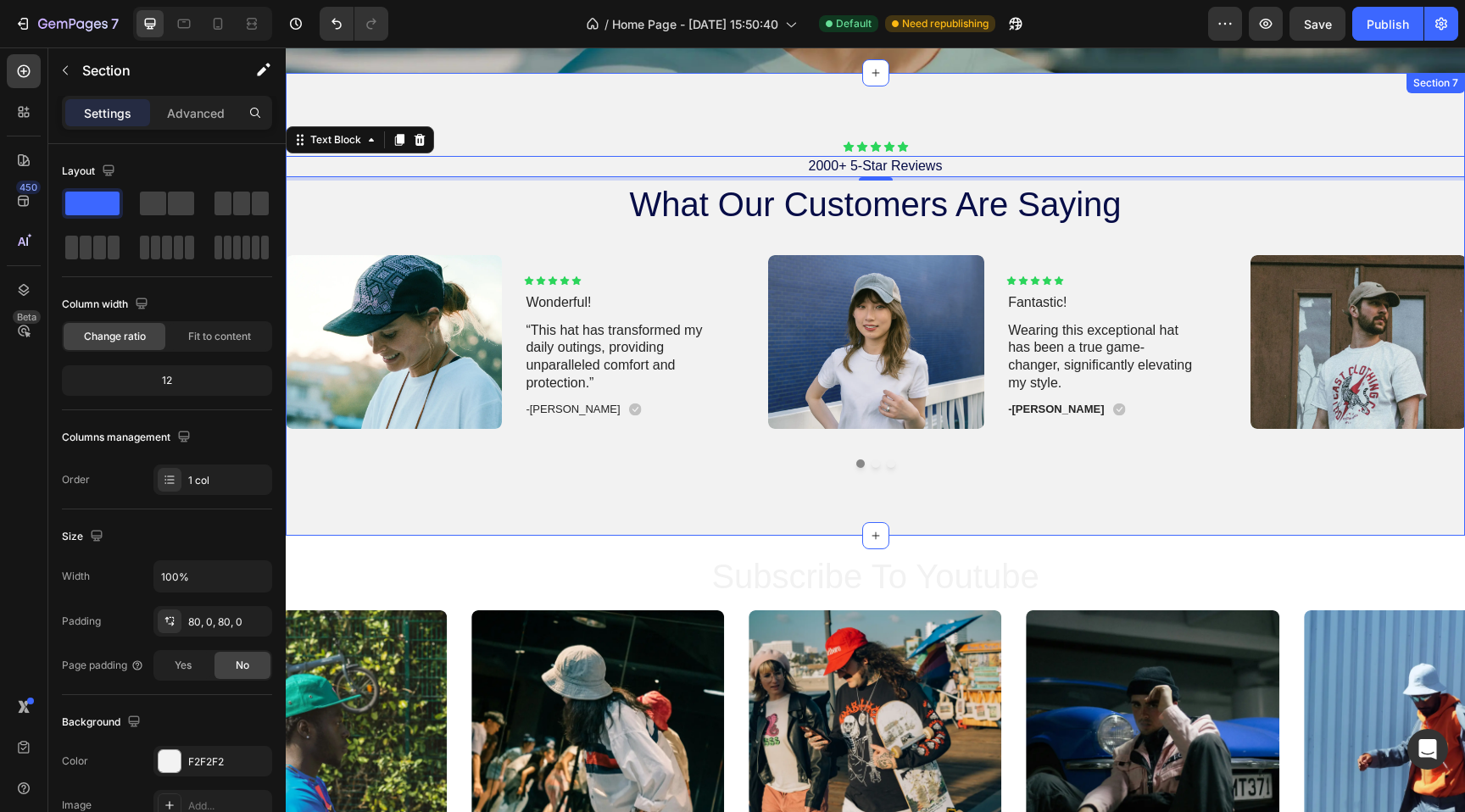
click at [837, 237] on div "Icon Icon Icon Icon Icon Icon List 2000+ 5-Star Reviews Text Block 4 what our c…" at bounding box center [875, 304] width 1179 height 327
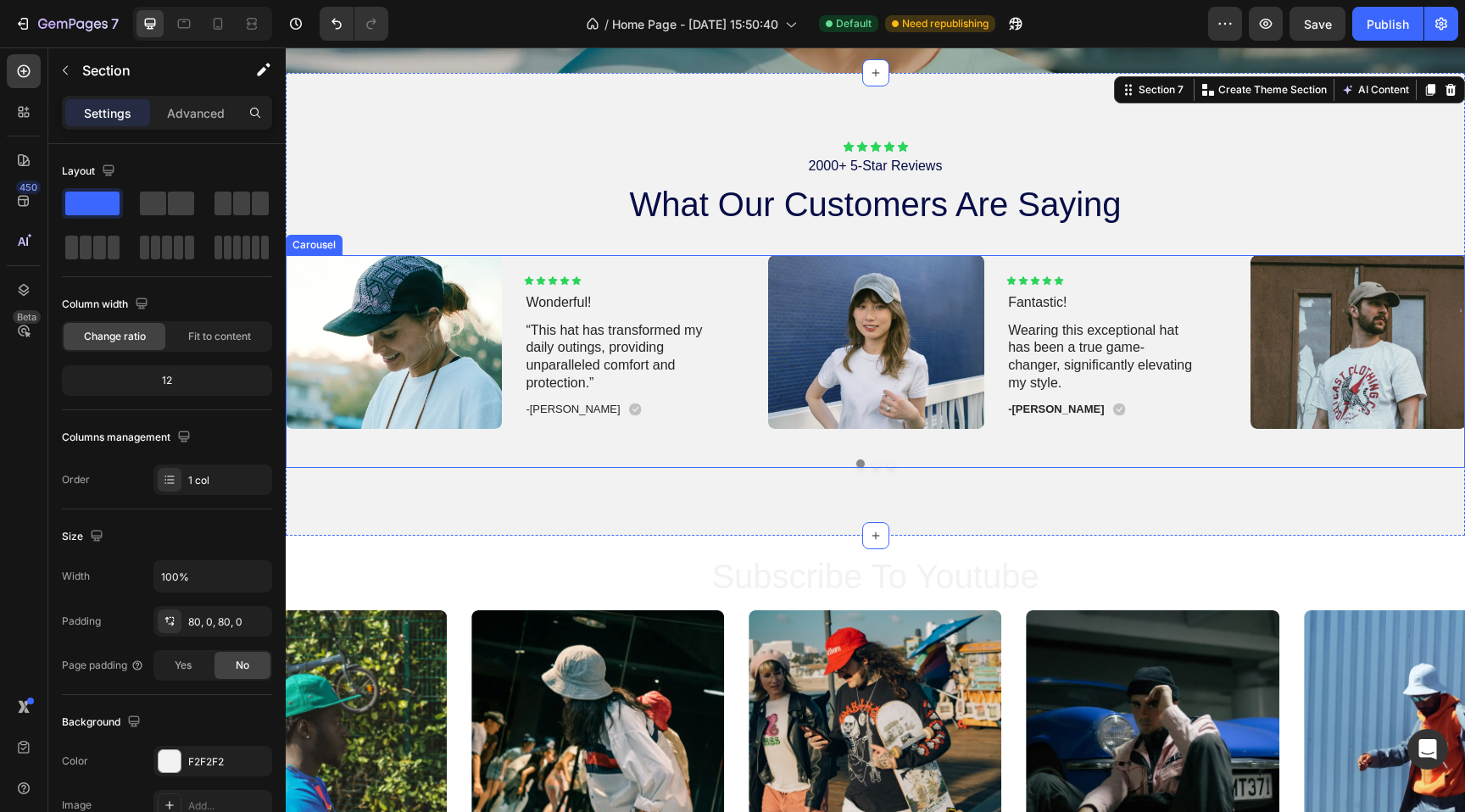
click at [881, 461] on div at bounding box center [875, 463] width 1179 height 8
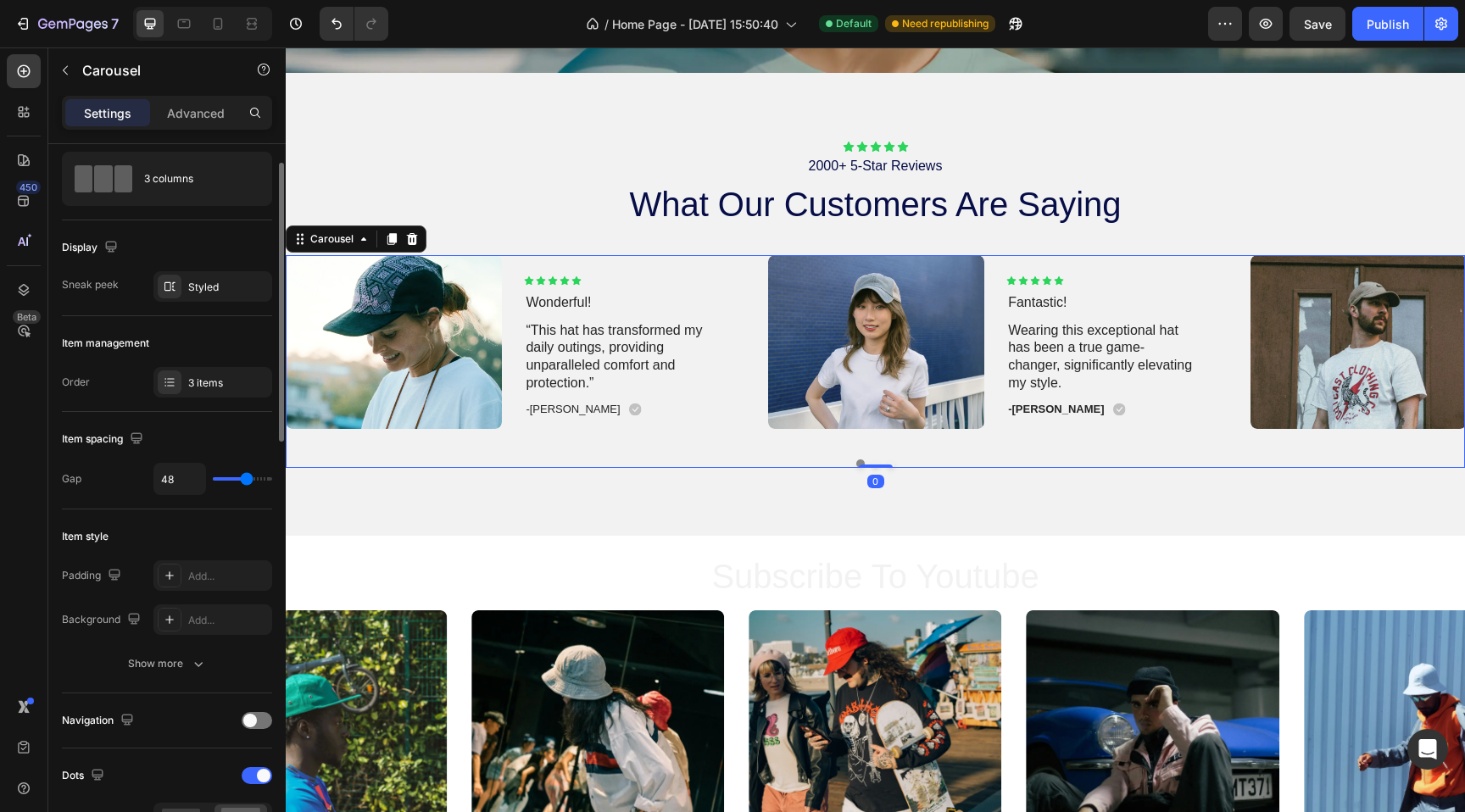
scroll to position [45, 0]
click at [178, 189] on div "3 columns" at bounding box center [196, 177] width 104 height 39
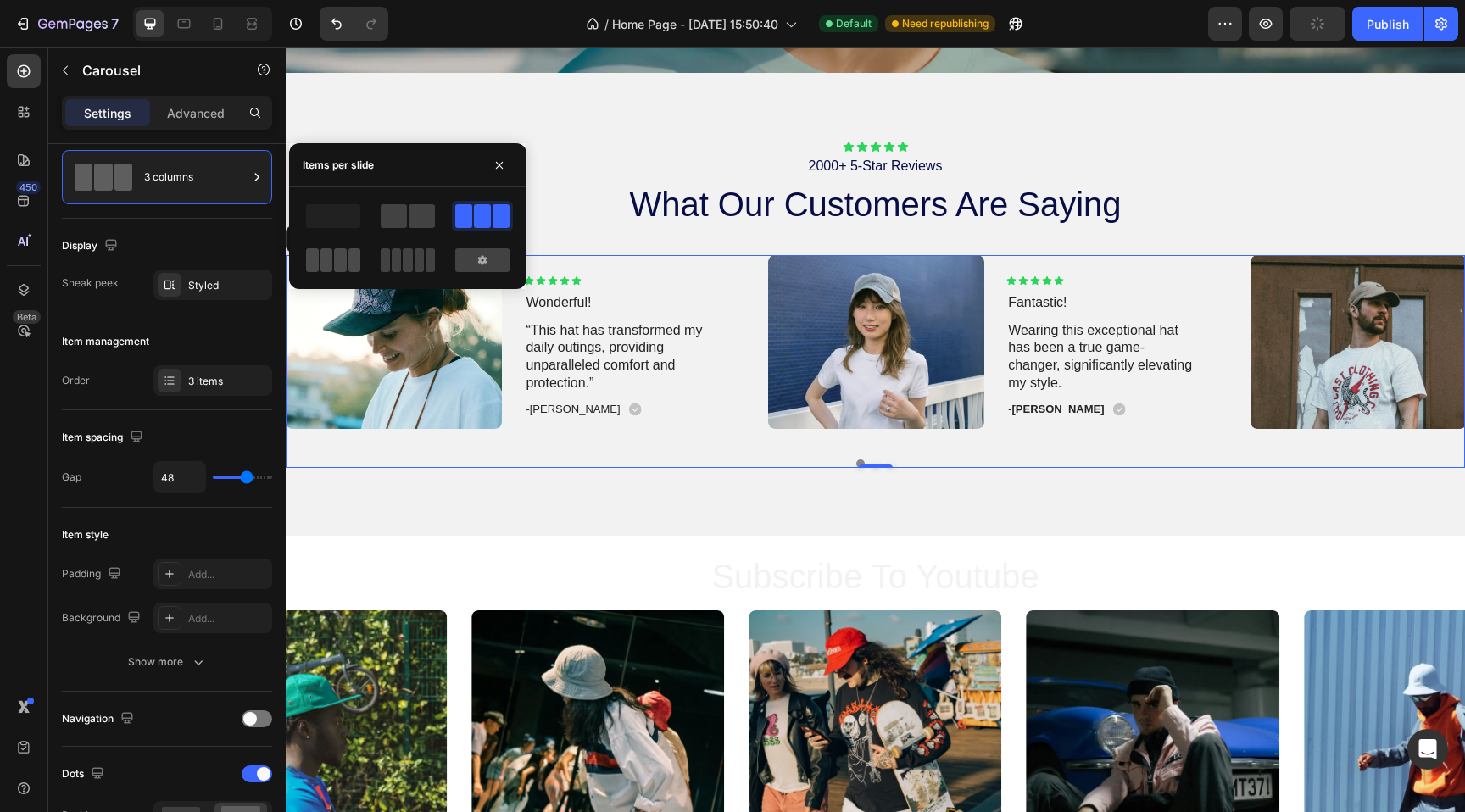
click at [334, 252] on span at bounding box center [340, 260] width 13 height 23
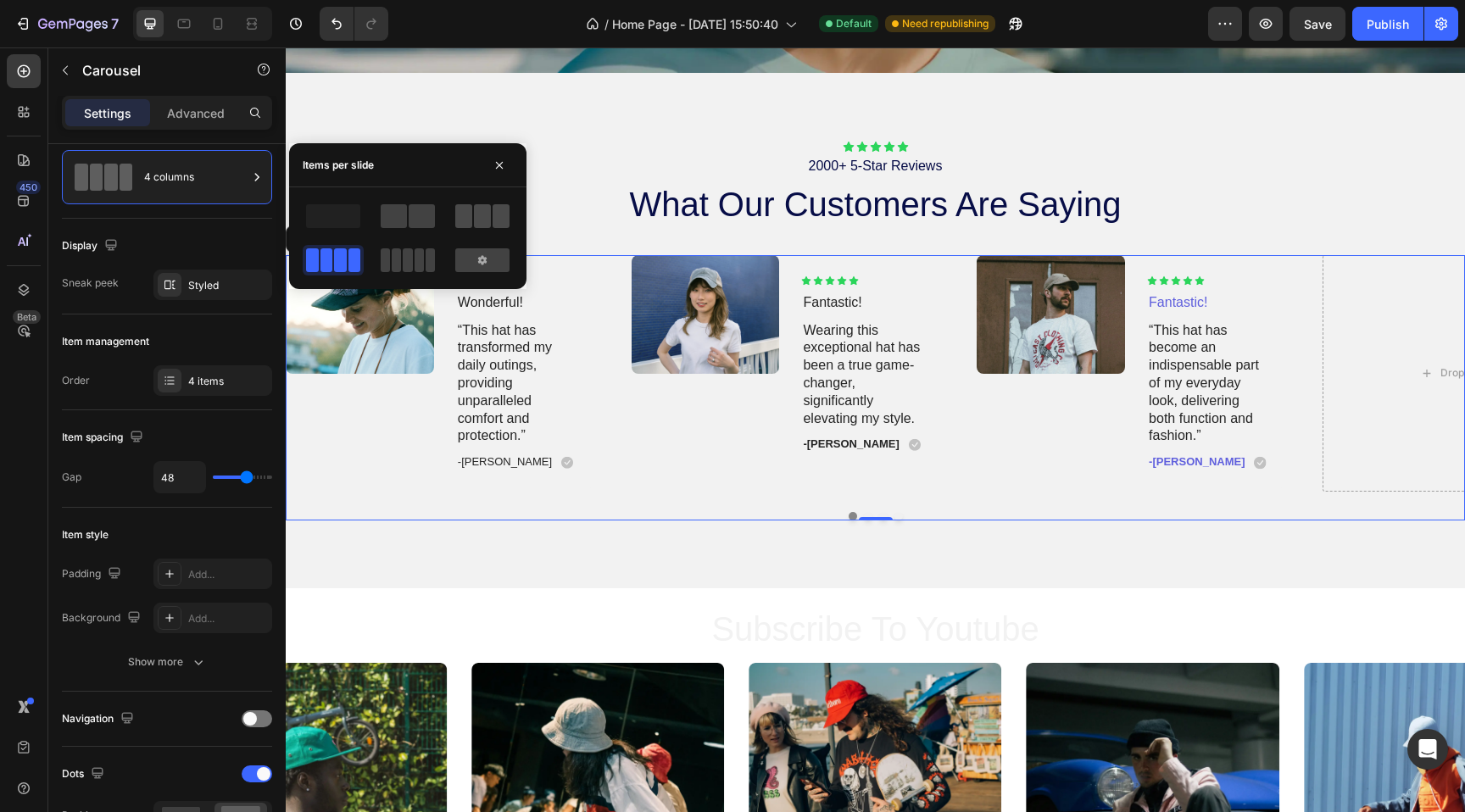
click at [484, 214] on span at bounding box center [482, 216] width 17 height 23
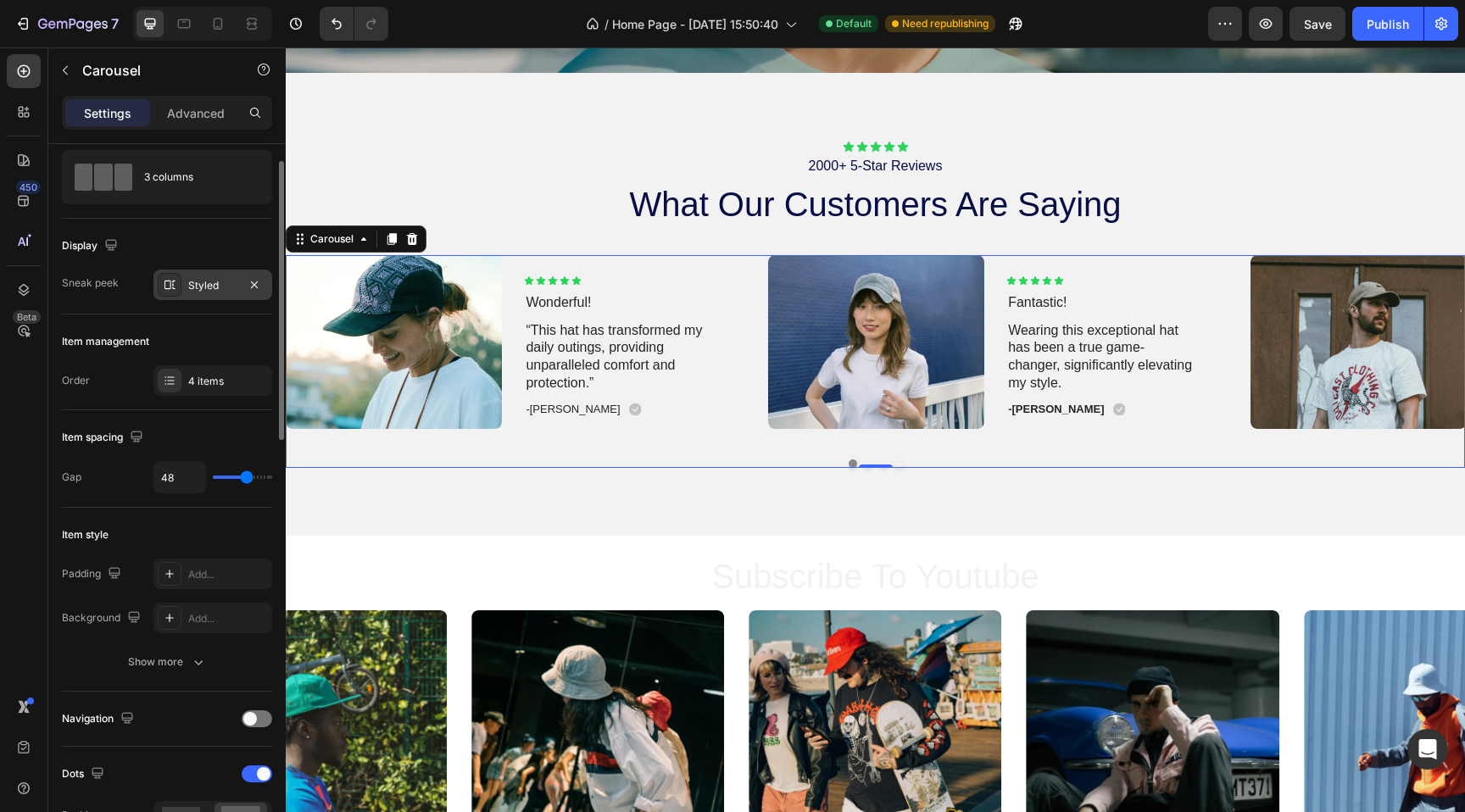
click at [200, 276] on div "Styled" at bounding box center [213, 285] width 119 height 31
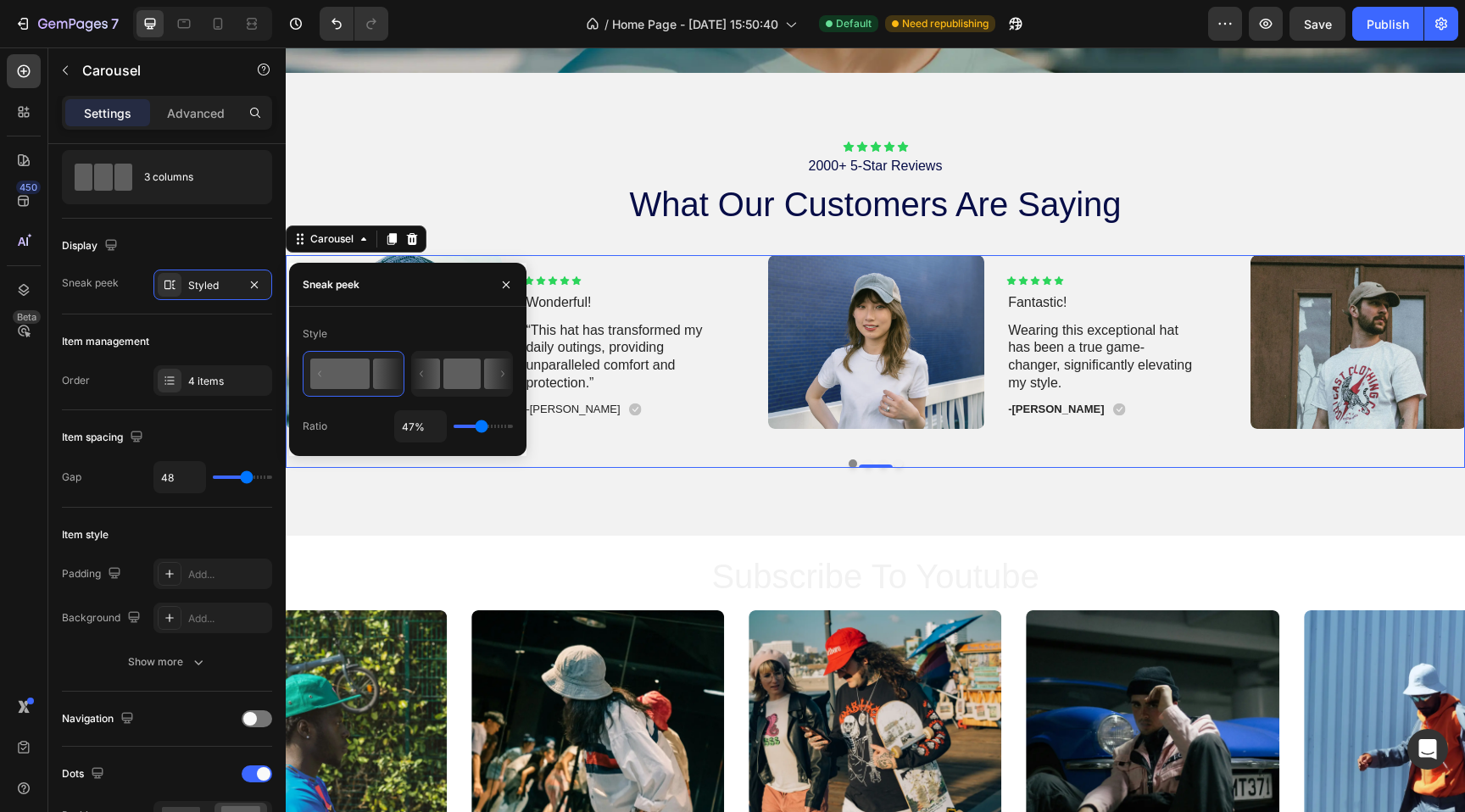
click at [466, 388] on rect at bounding box center [462, 374] width 37 height 31
type input "50%"
type input "50"
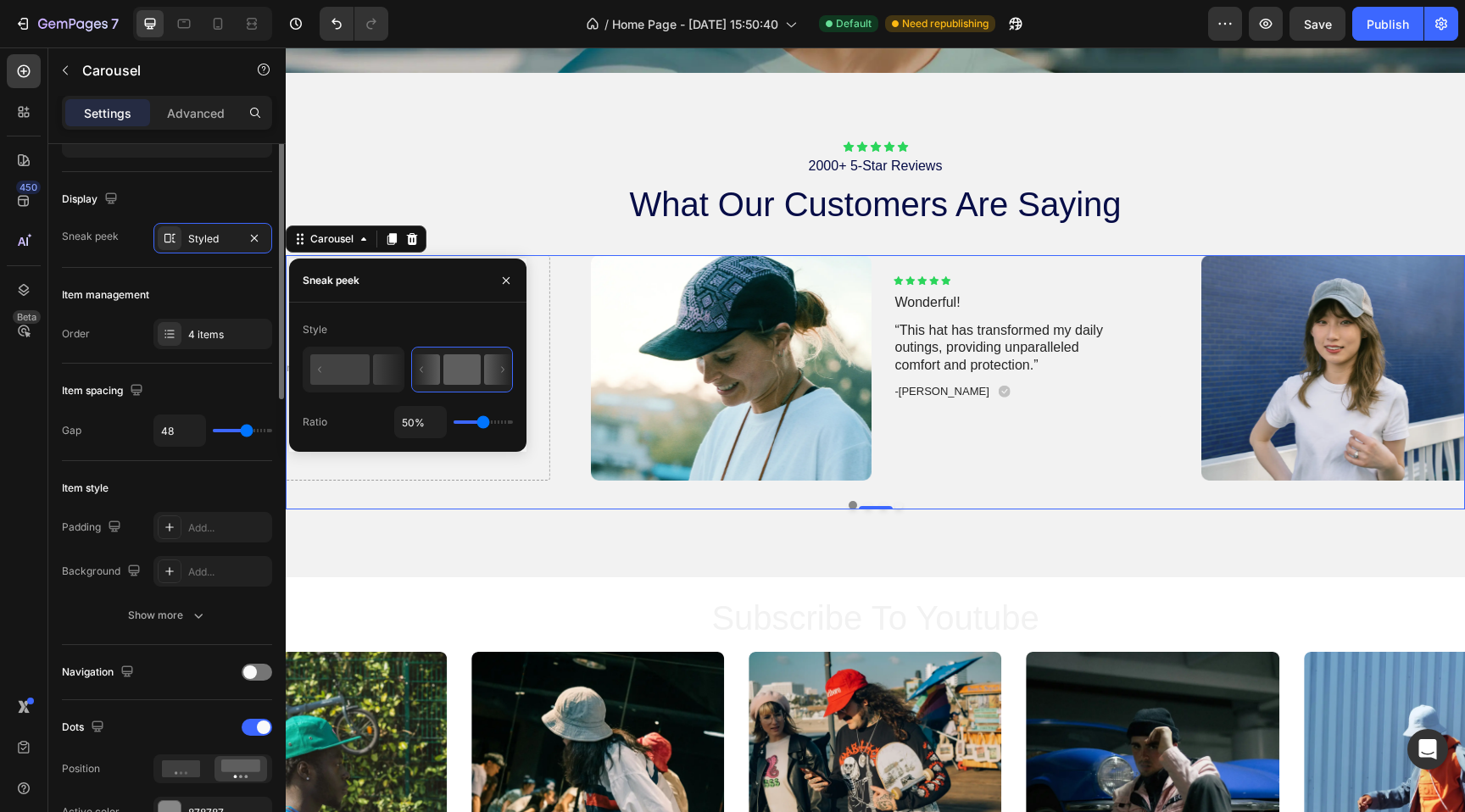
scroll to position [97, 0]
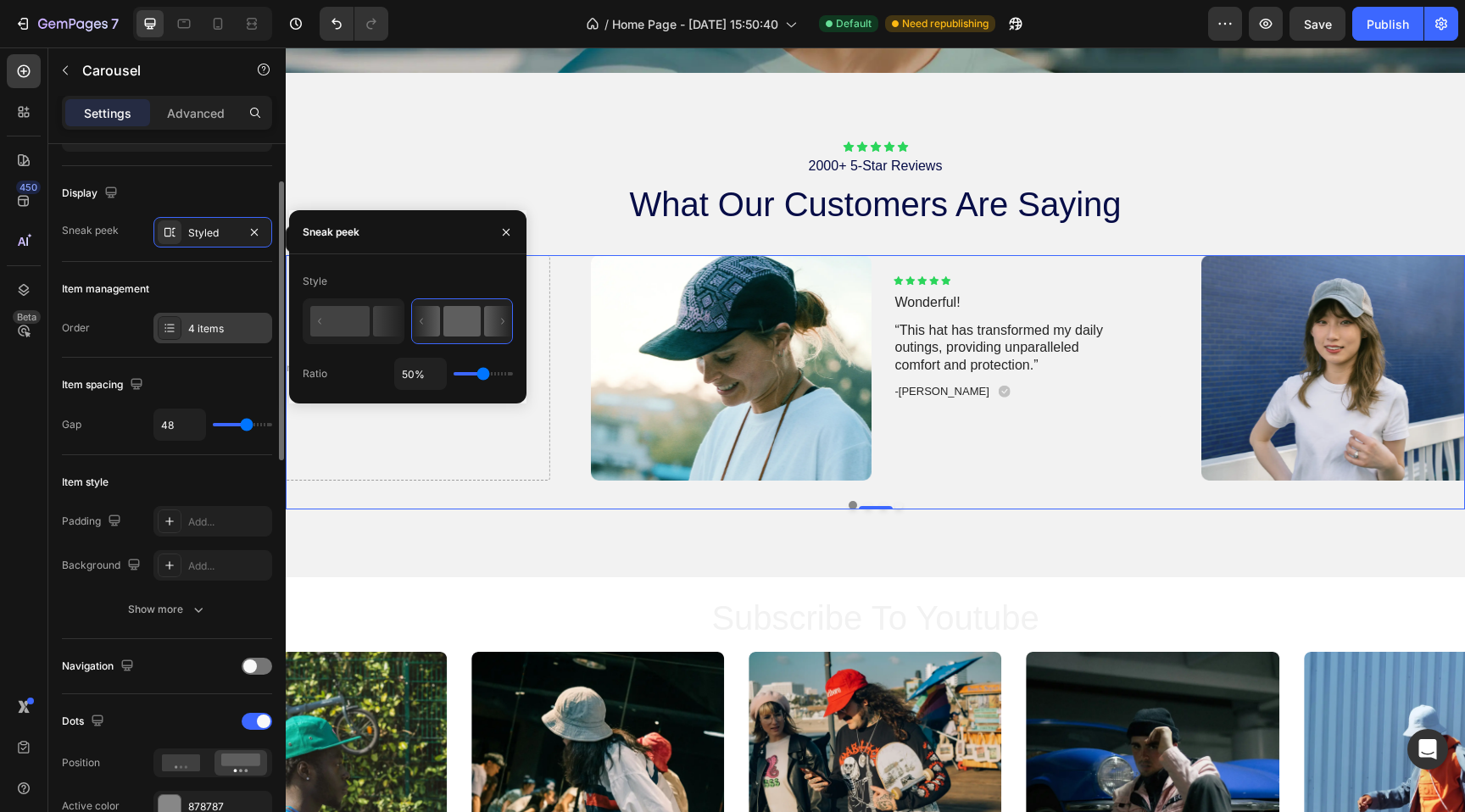
click at [205, 329] on div "4 items" at bounding box center [228, 328] width 79 height 15
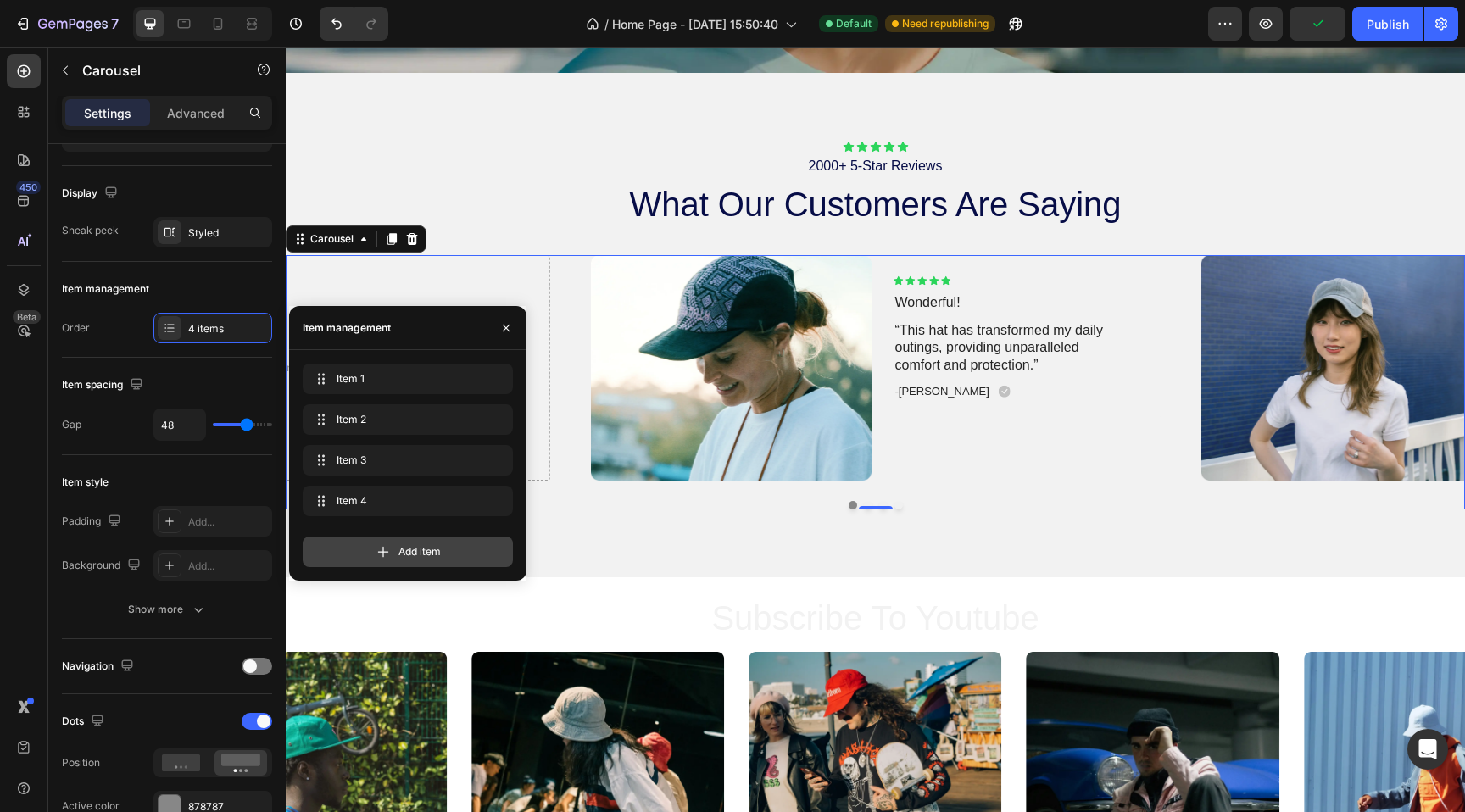
click at [376, 542] on div "Add item" at bounding box center [407, 552] width 210 height 31
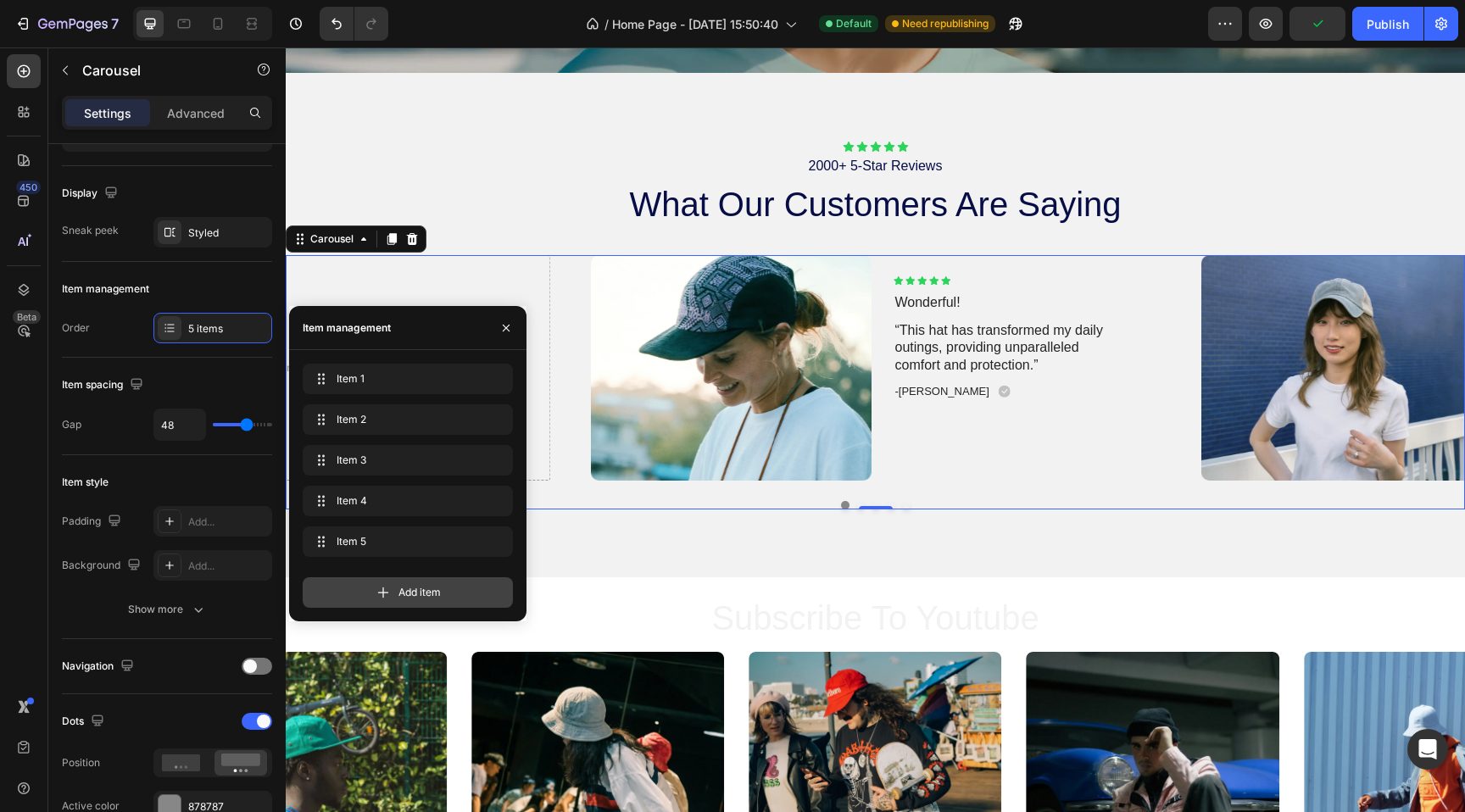
click at [371, 584] on div "Add item" at bounding box center [407, 592] width 210 height 31
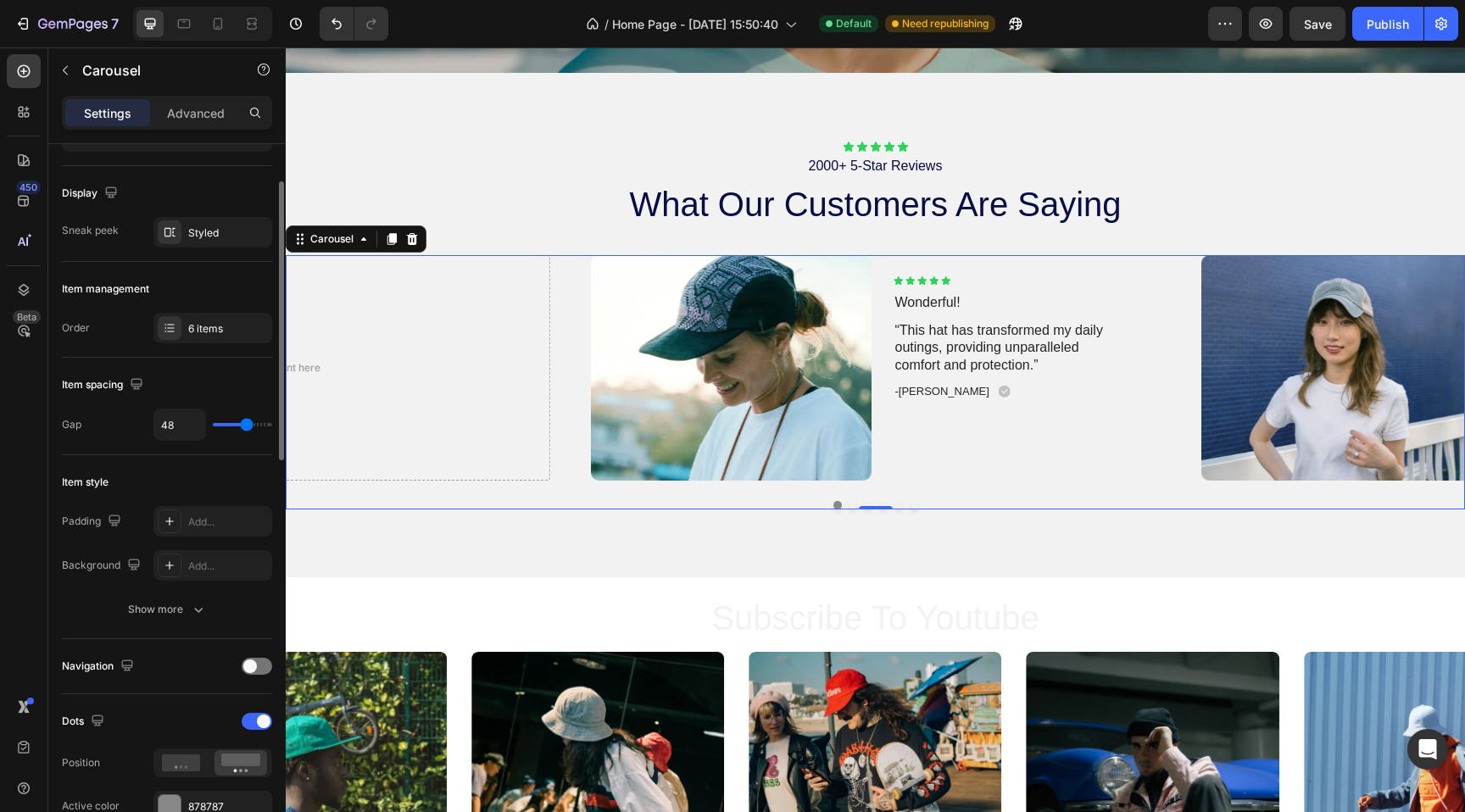
click at [128, 482] on div "Item style" at bounding box center [167, 482] width 210 height 27
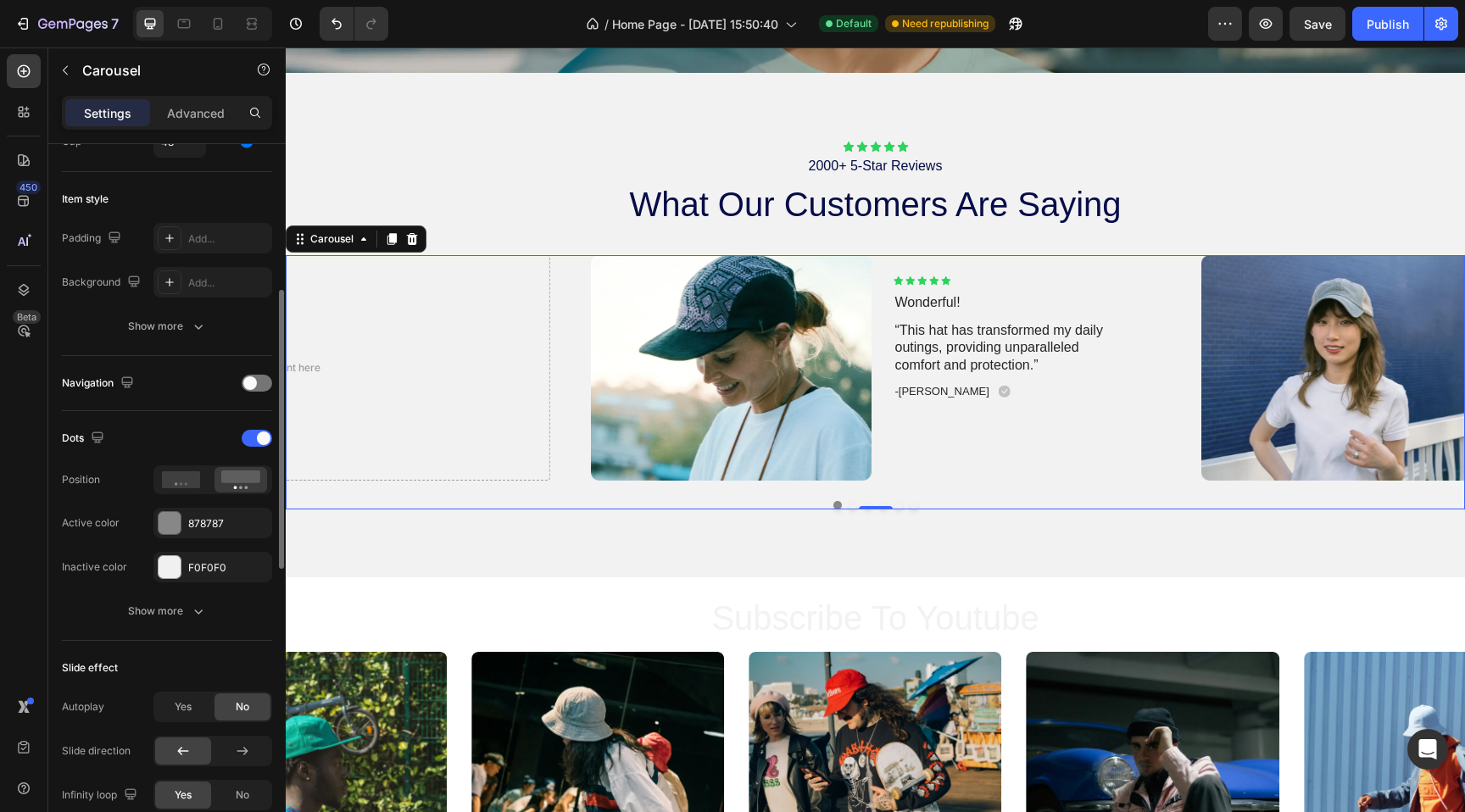
scroll to position [382, 0]
click at [255, 432] on div at bounding box center [257, 436] width 31 height 17
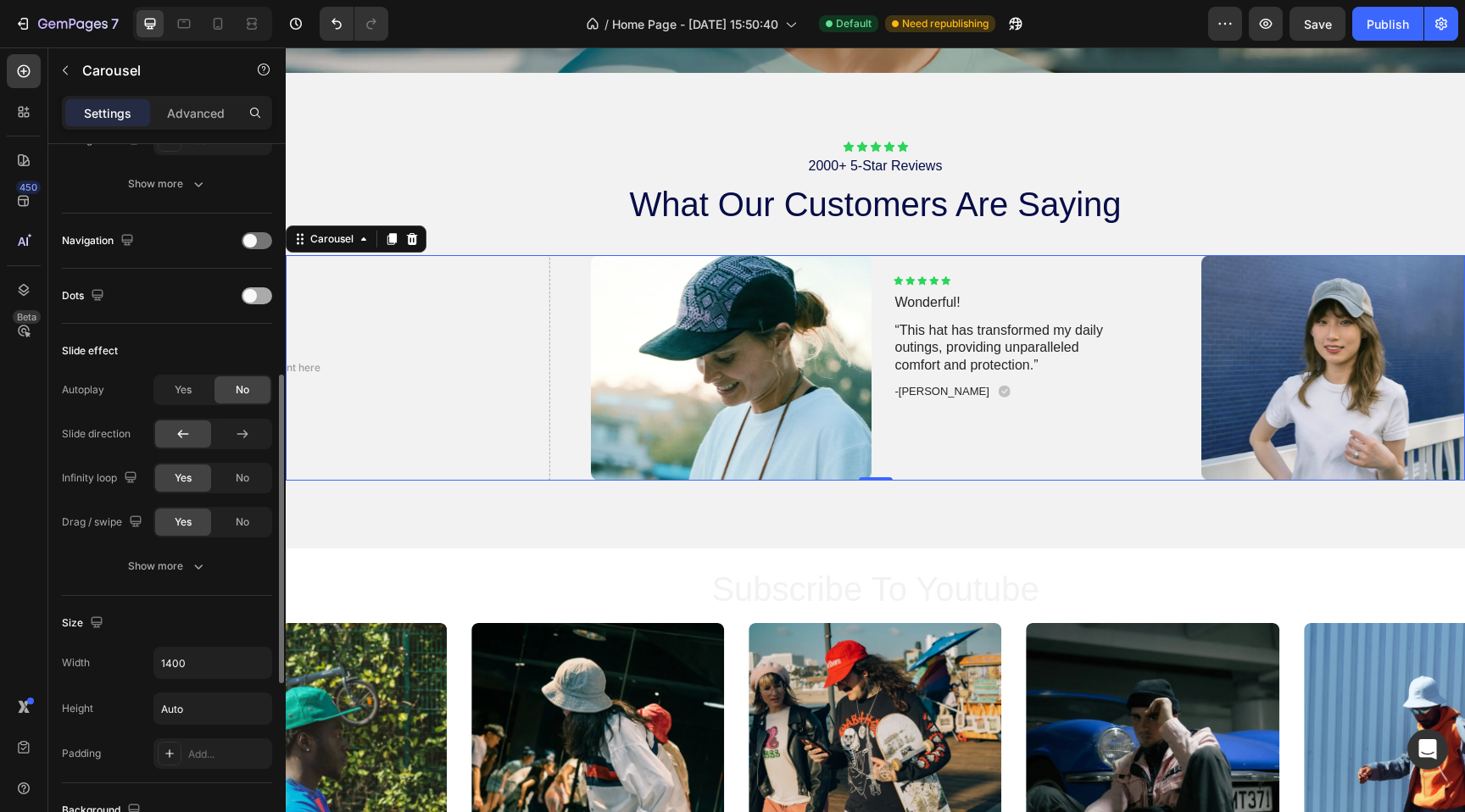
scroll to position [535, 0]
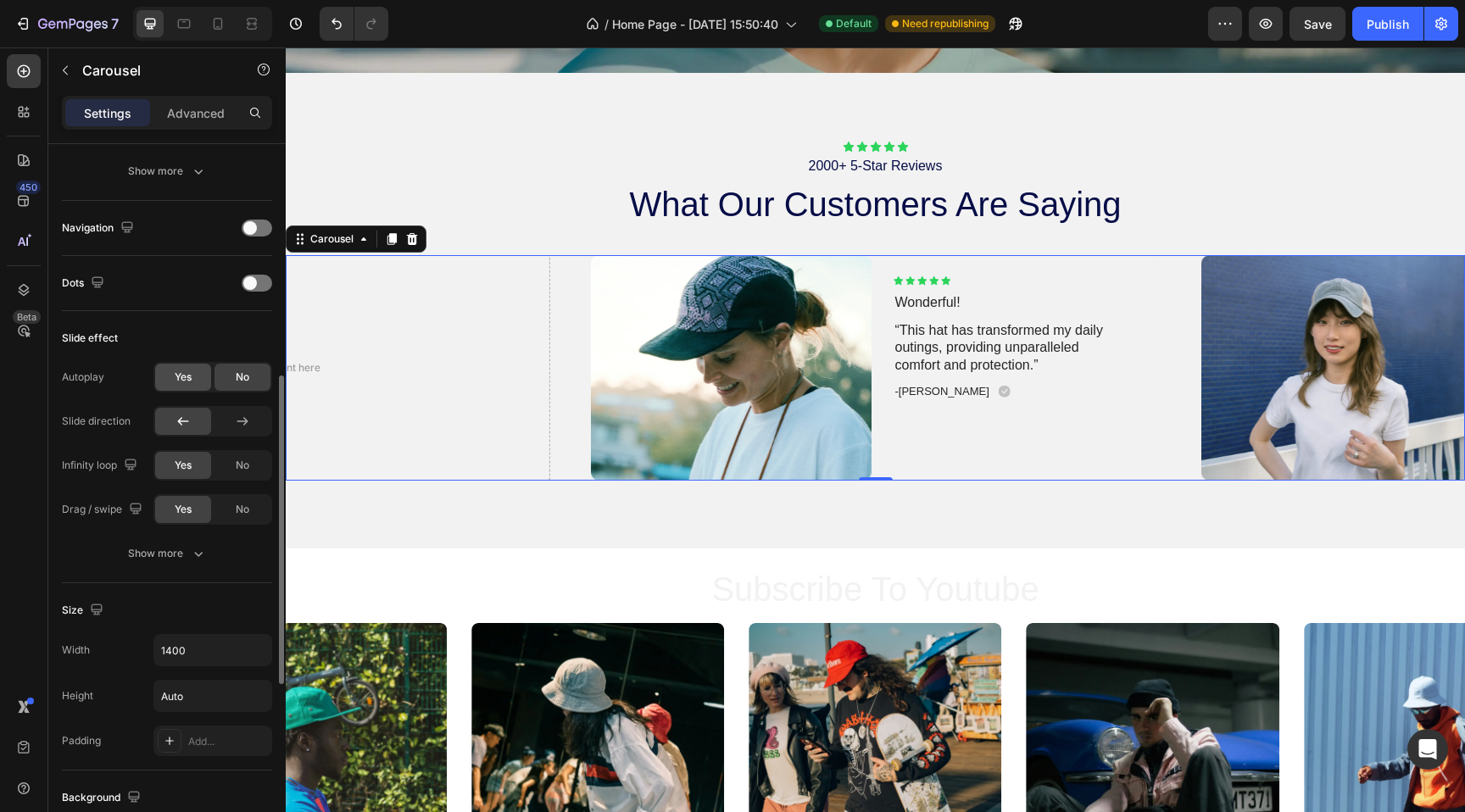
click at [194, 385] on div "Yes" at bounding box center [183, 377] width 56 height 27
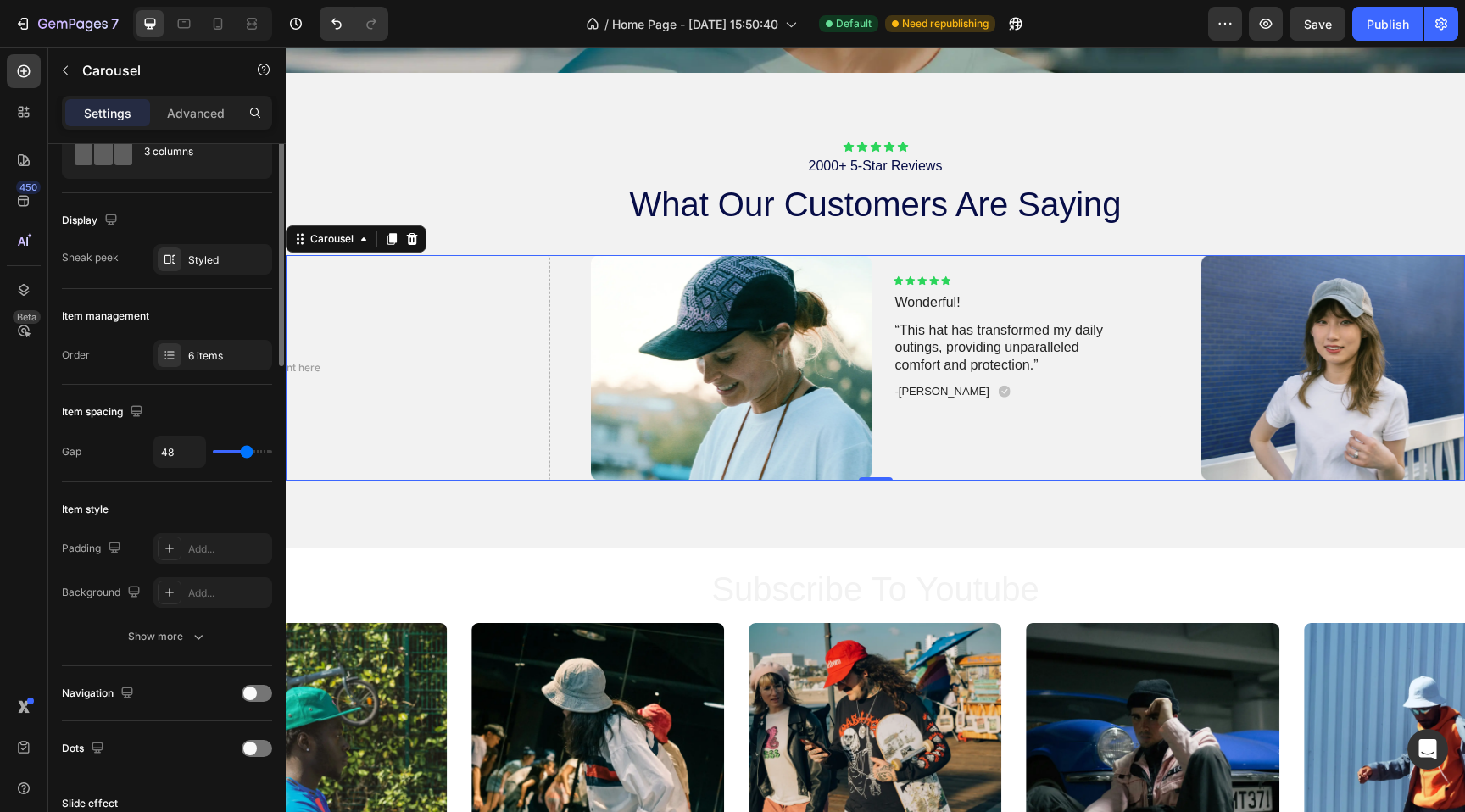
scroll to position [0, 0]
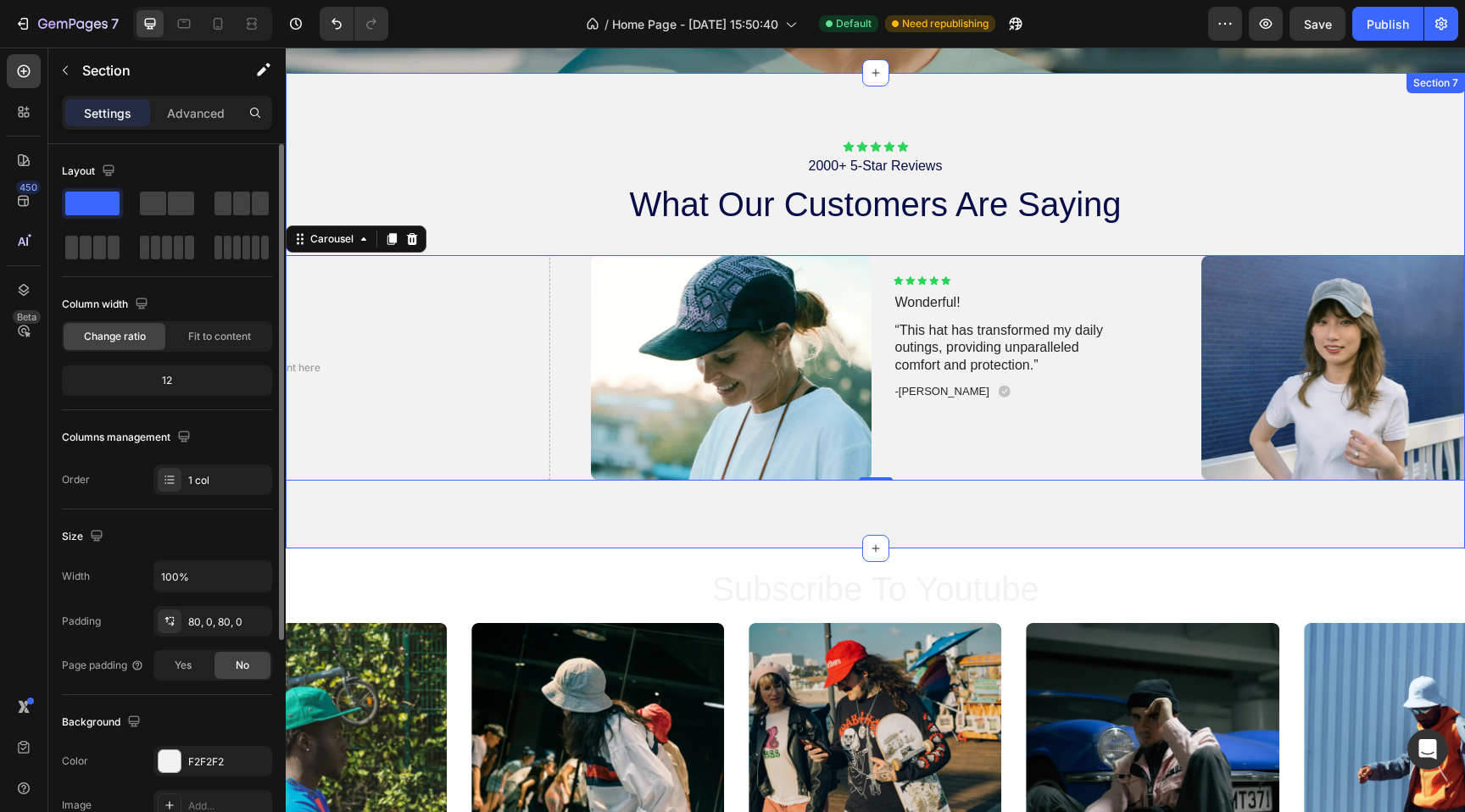
click at [474, 529] on div "Icon Icon Icon Icon Icon Icon List 2000+ 5-Star Reviews Text Block what our cus…" at bounding box center [875, 310] width 1179 height 475
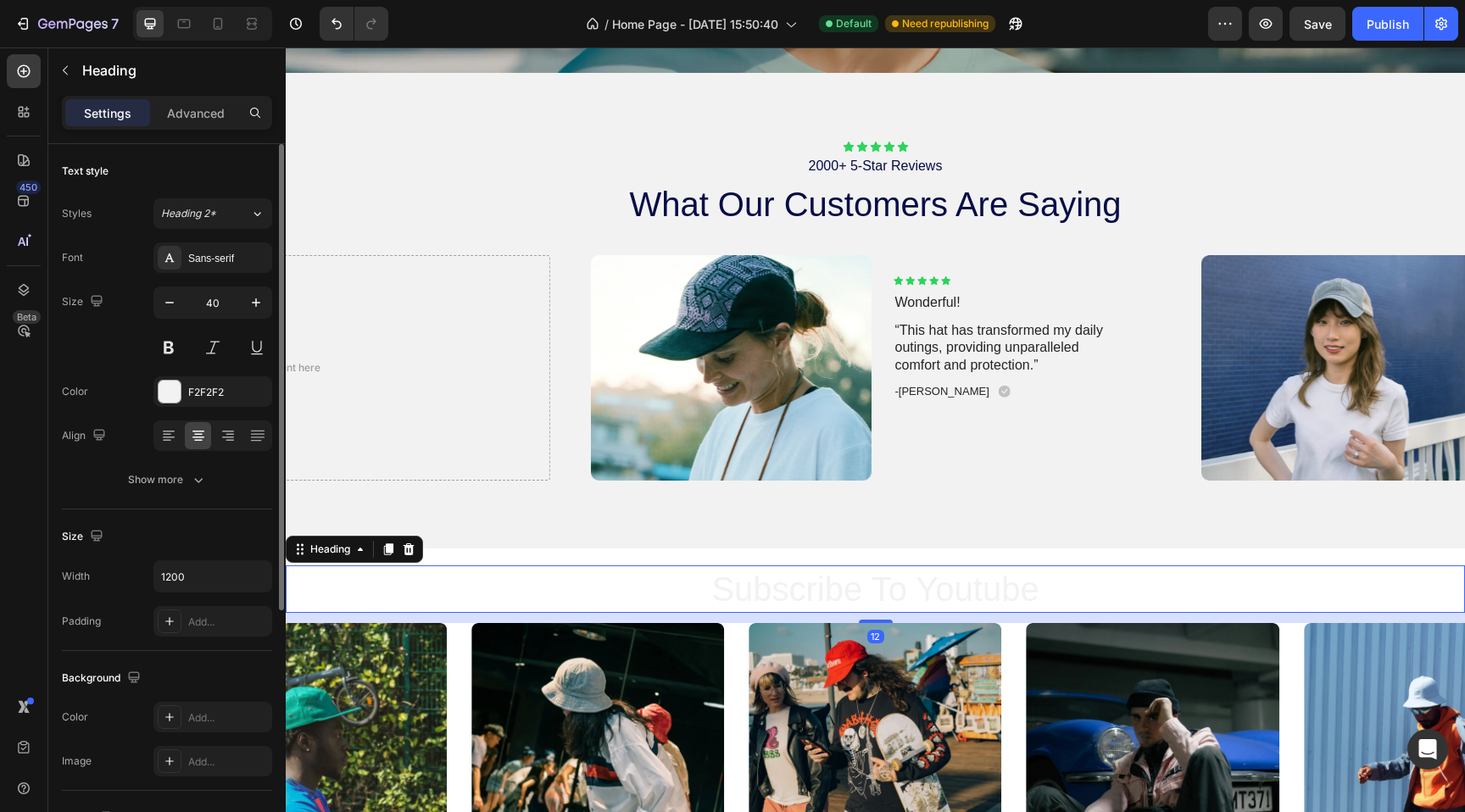
click at [492, 584] on h2 "subscribe to youtube" at bounding box center [875, 588] width 1017 height 48
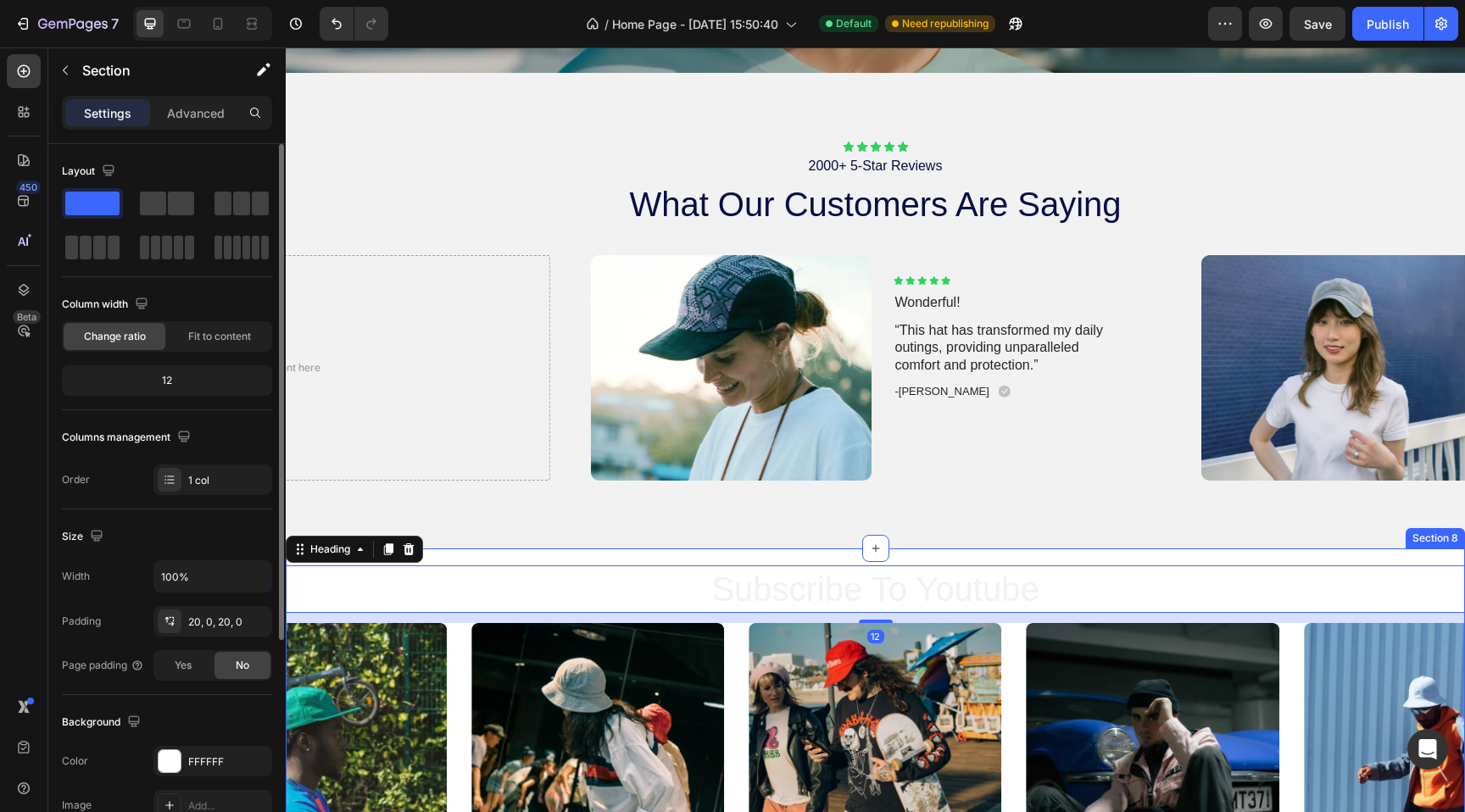
click at [541, 560] on div "subscribe to youtube Heading 12 Image Image Image Image Image Carousel Explore …" at bounding box center [875, 756] width 1179 height 416
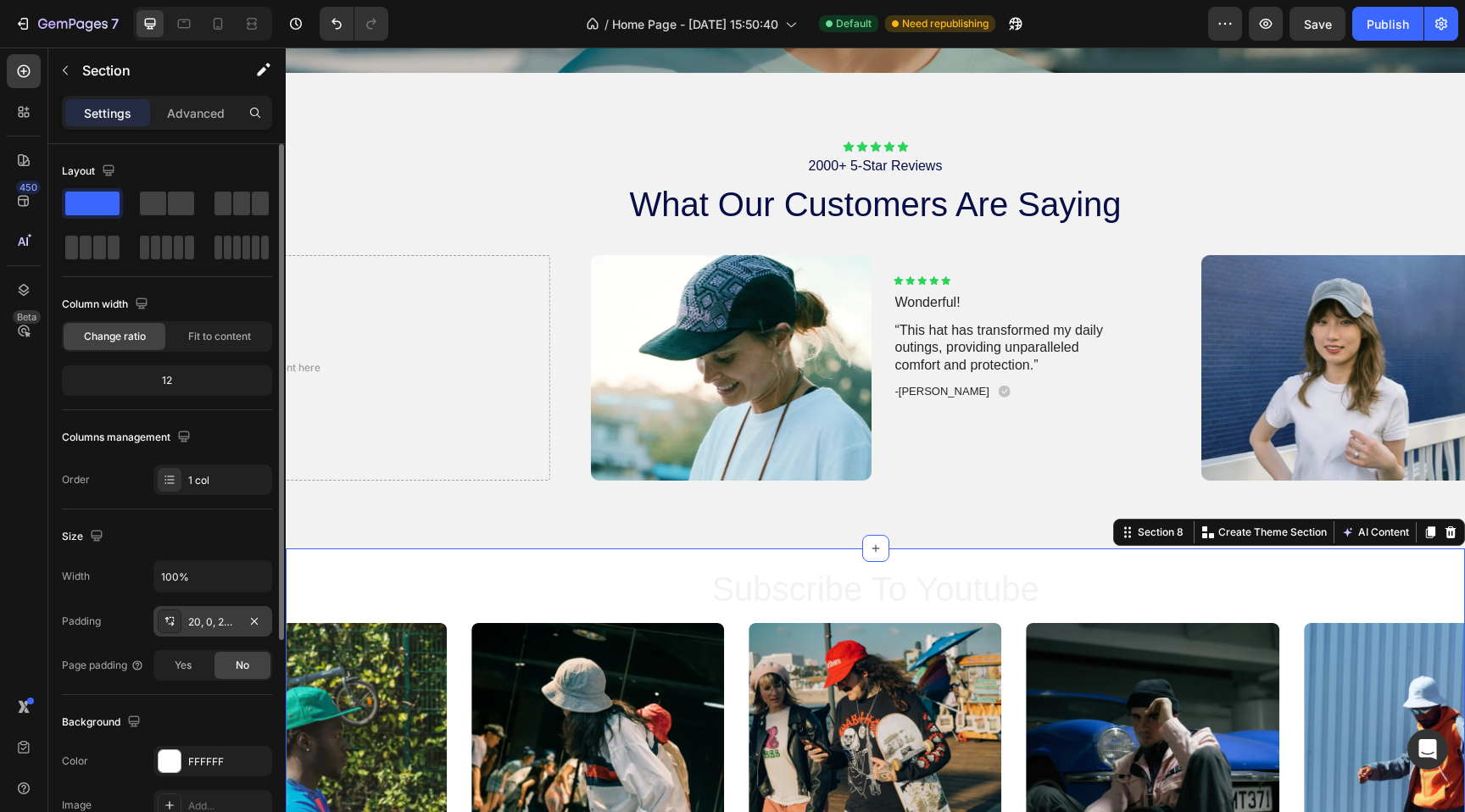
click at [206, 618] on div "20, 0, 20, 0" at bounding box center [213, 622] width 50 height 15
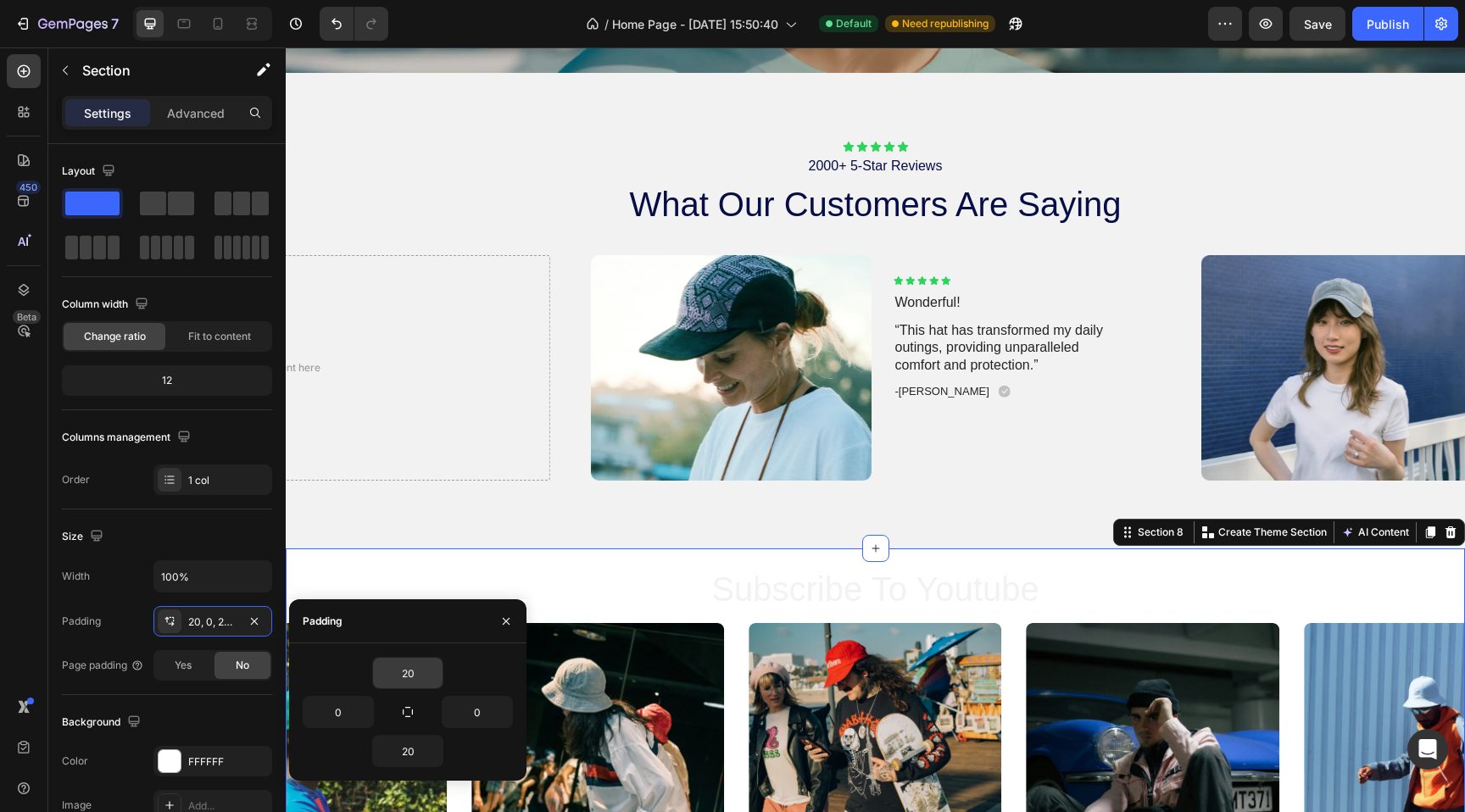
click at [410, 669] on input "20" at bounding box center [407, 673] width 69 height 31
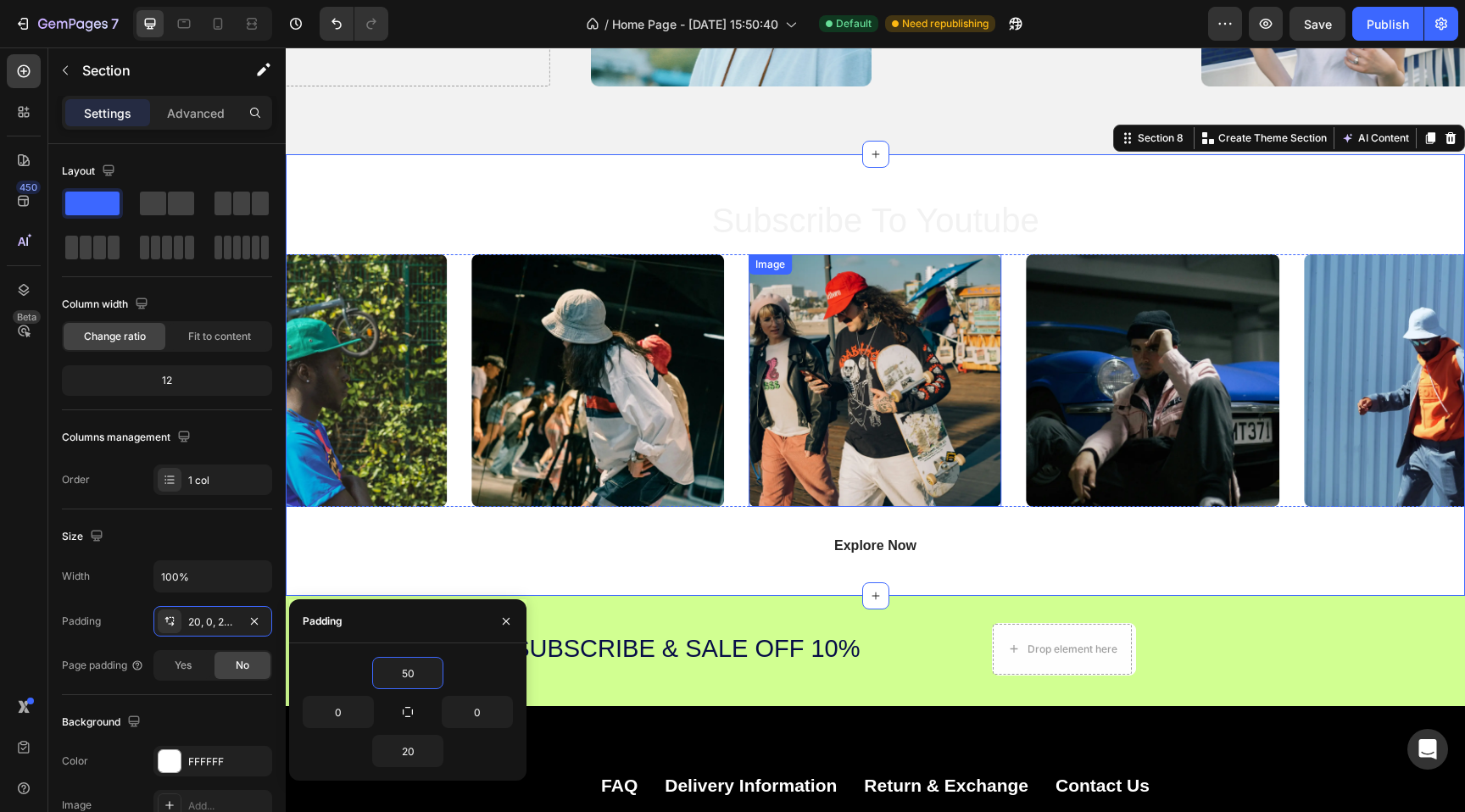
scroll to position [3422, 0]
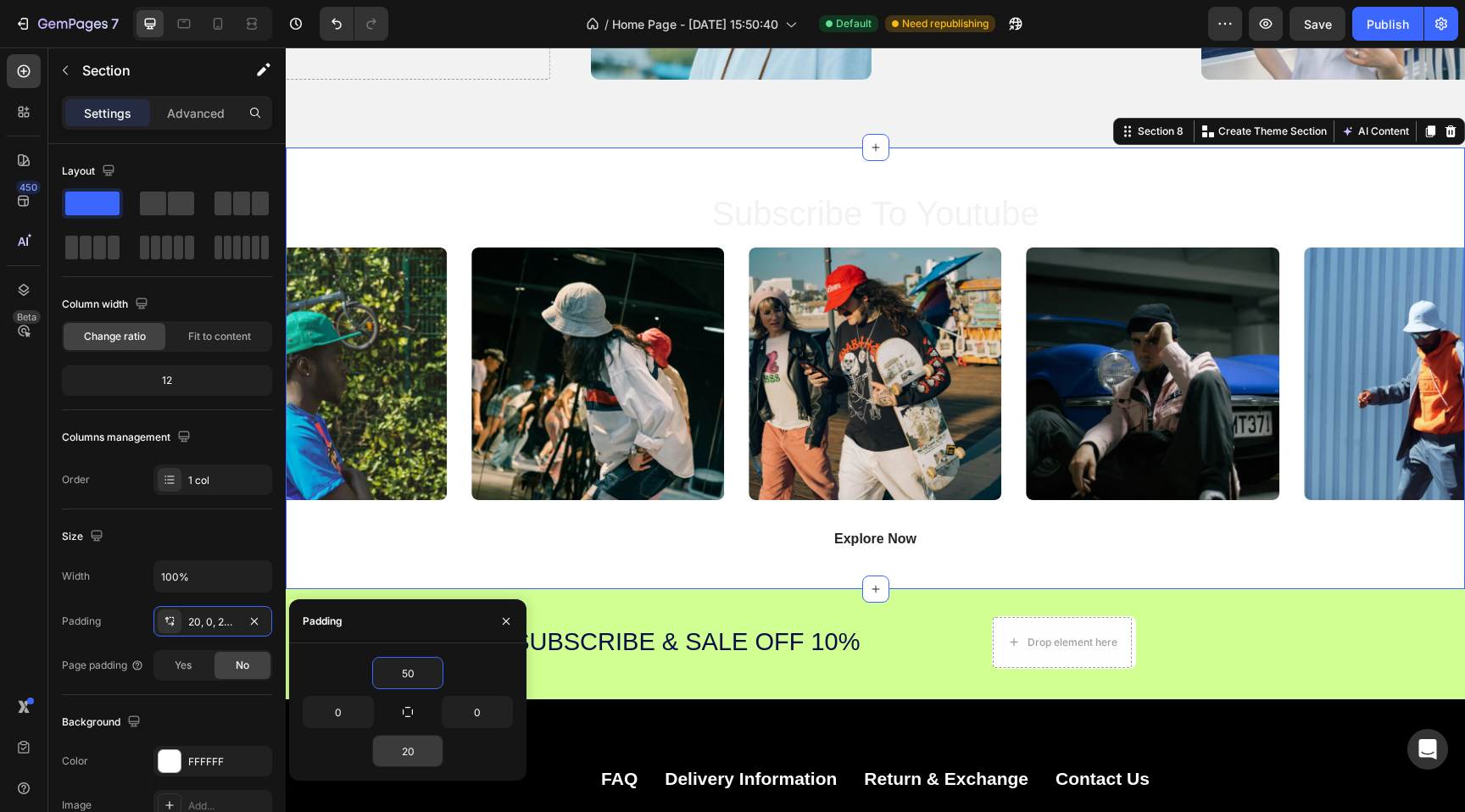
type input "50"
click at [414, 757] on input "20" at bounding box center [407, 751] width 69 height 31
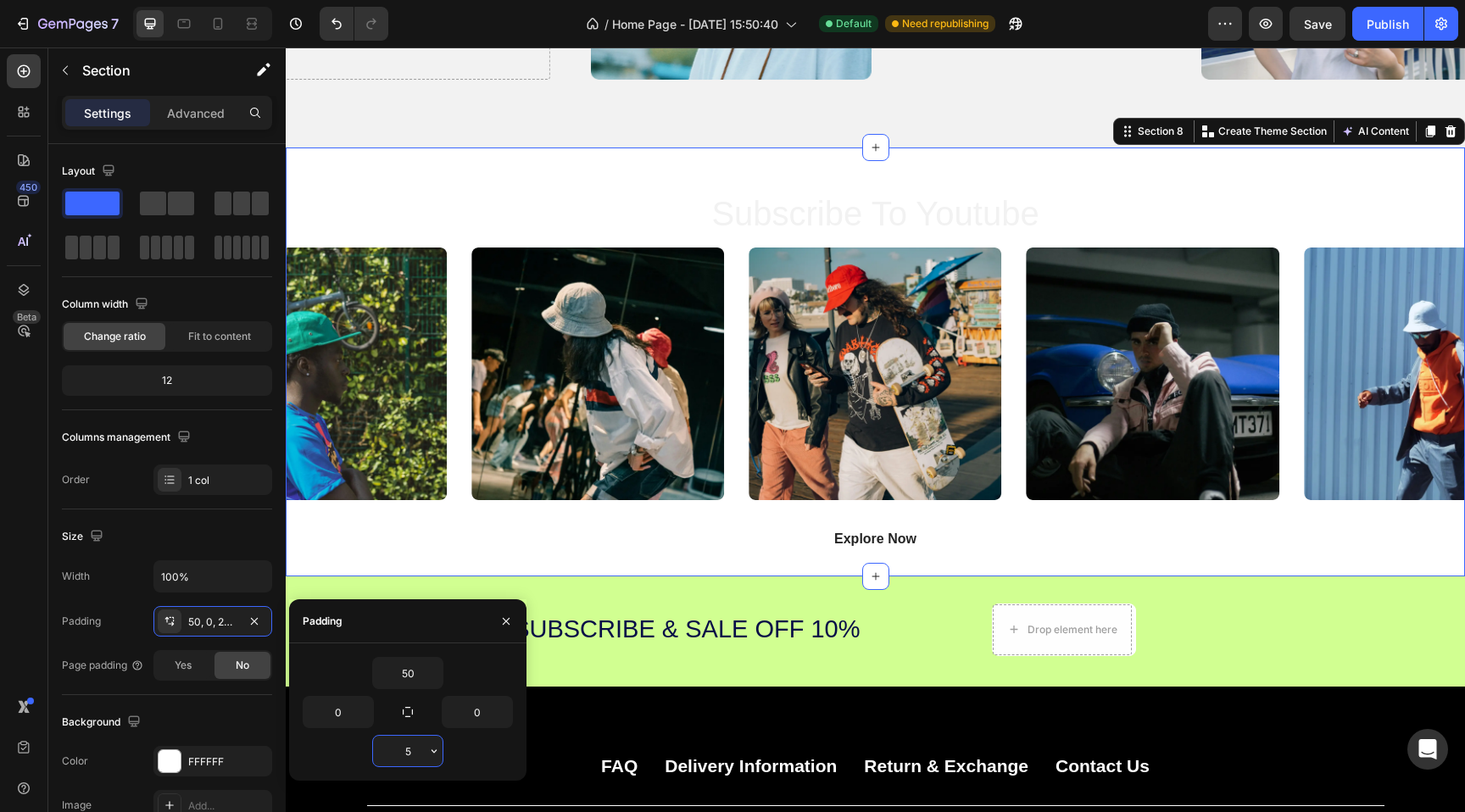
type input "50"
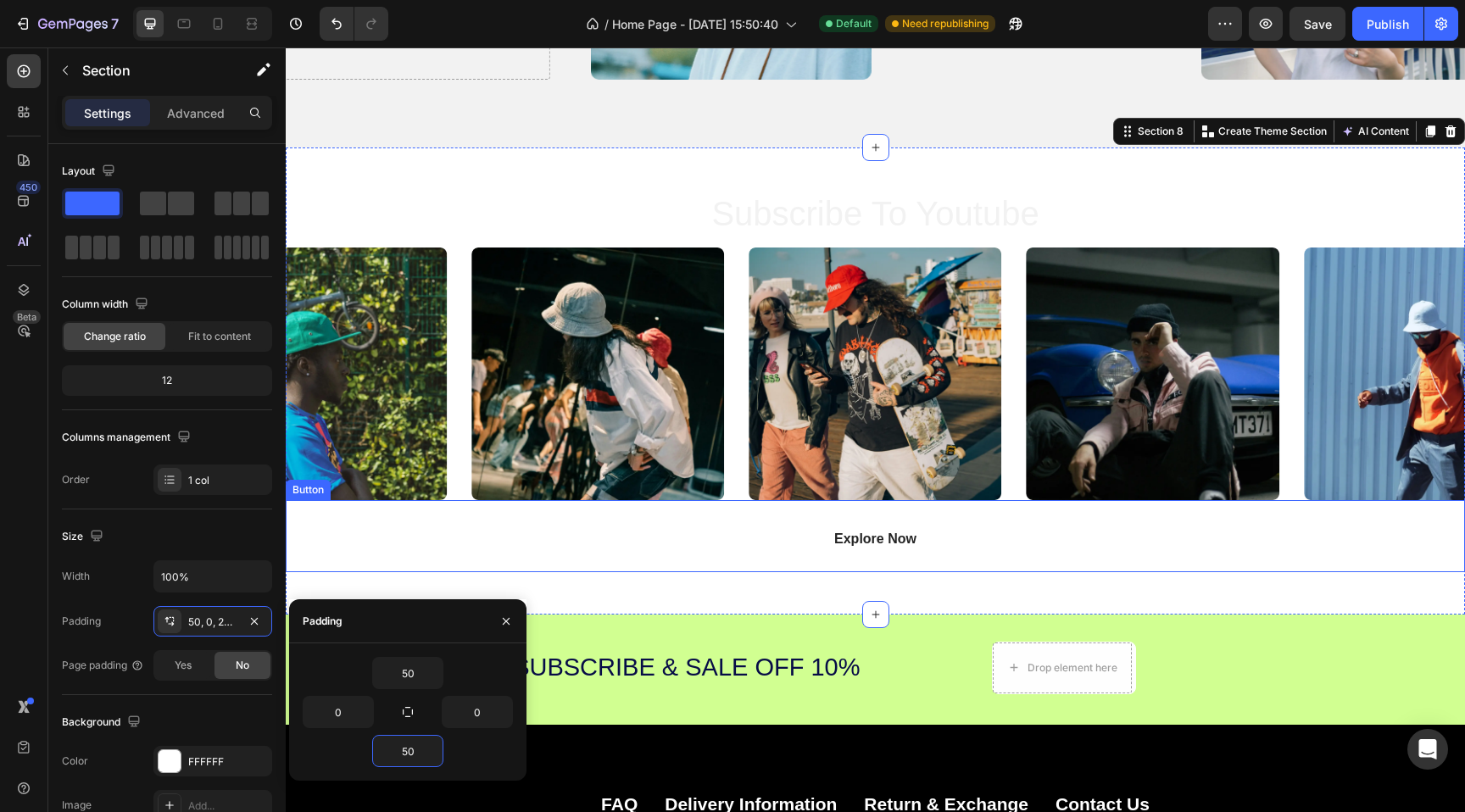
click at [777, 540] on div "Explore Now Button" at bounding box center [875, 536] width 1179 height 72
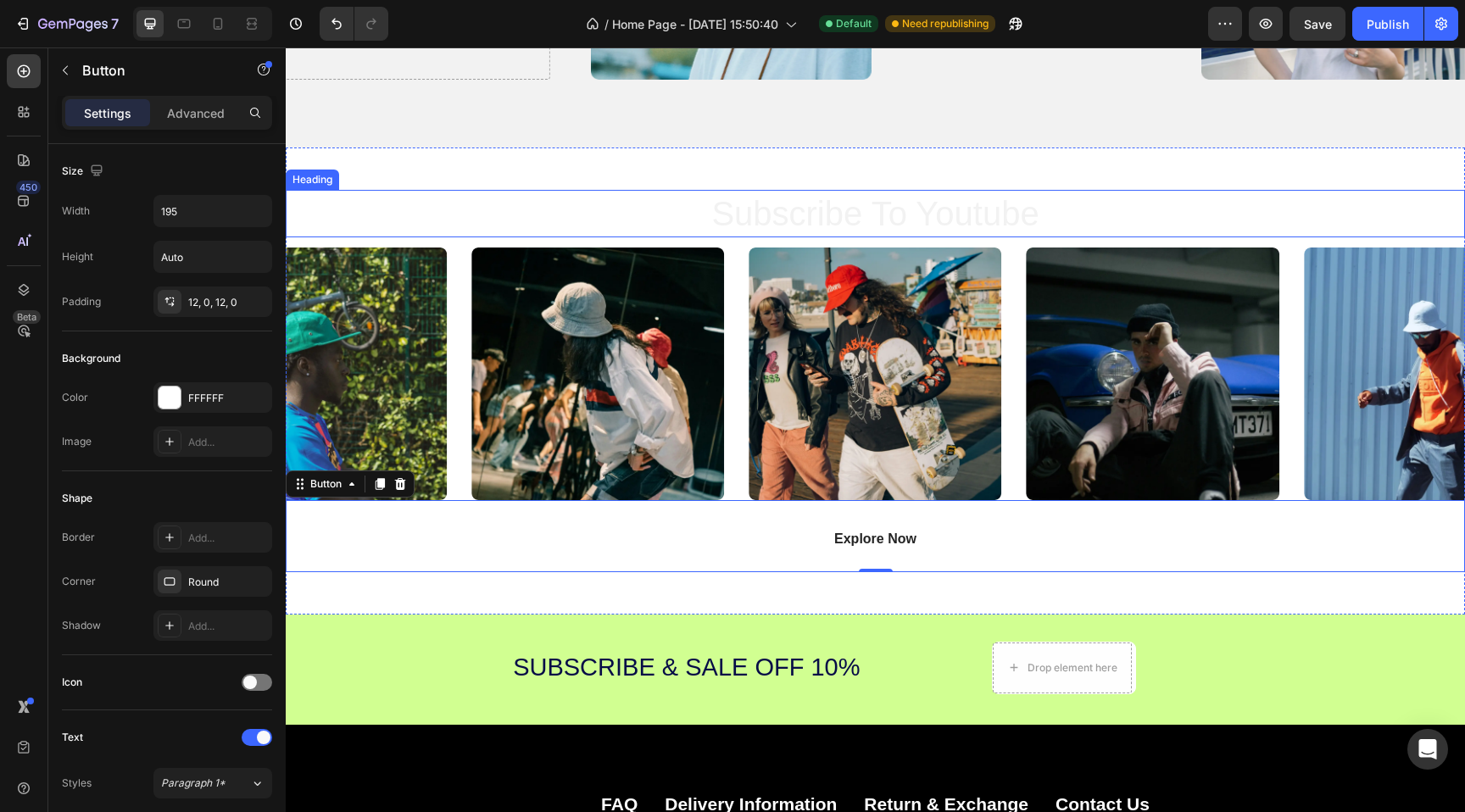
click at [801, 212] on h2 "subscribe to youtube" at bounding box center [875, 214] width 1017 height 48
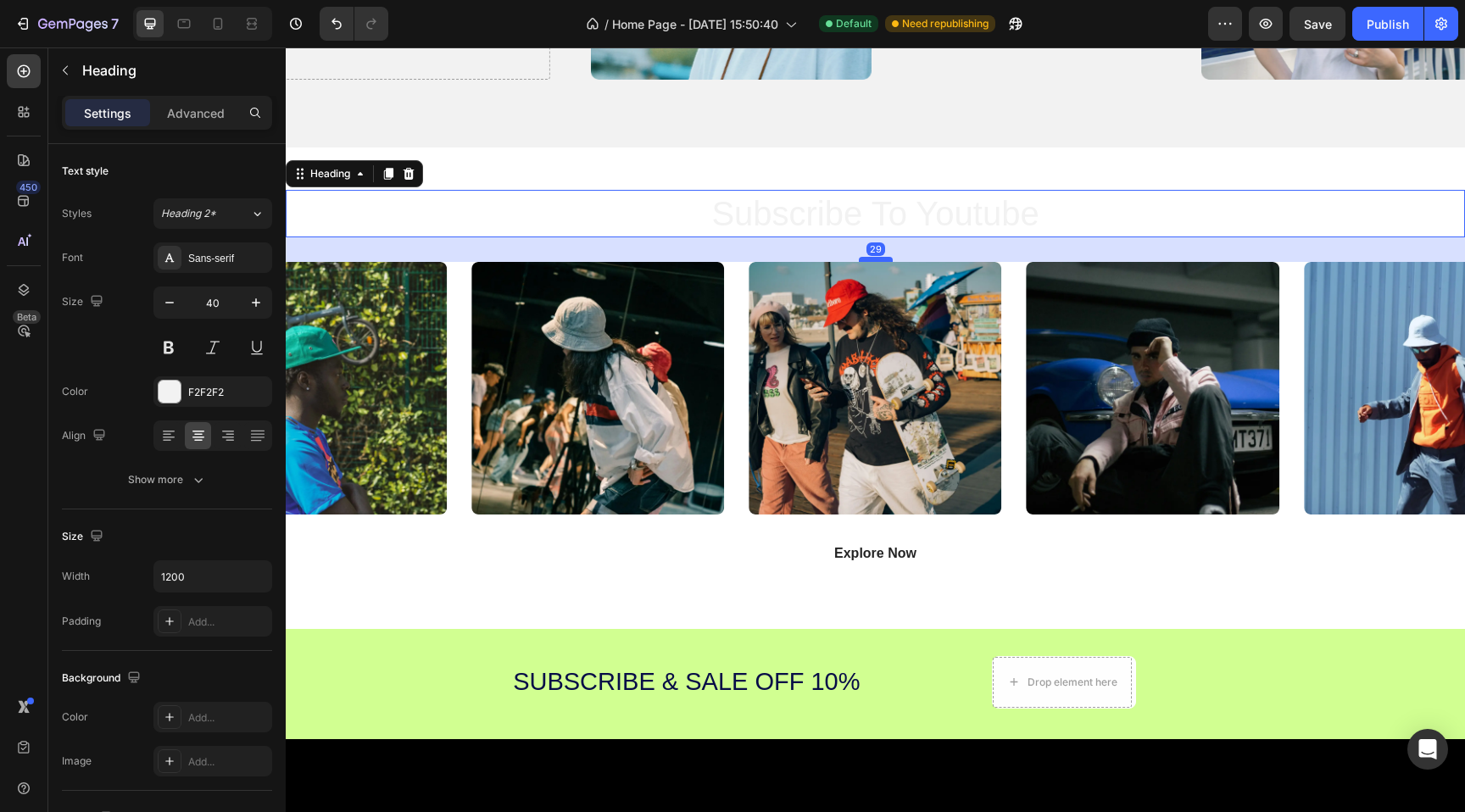
drag, startPoint x: 868, startPoint y: 245, endPoint x: 867, endPoint y: 260, distance: 15.0
click at [867, 260] on div at bounding box center [875, 260] width 34 height 5
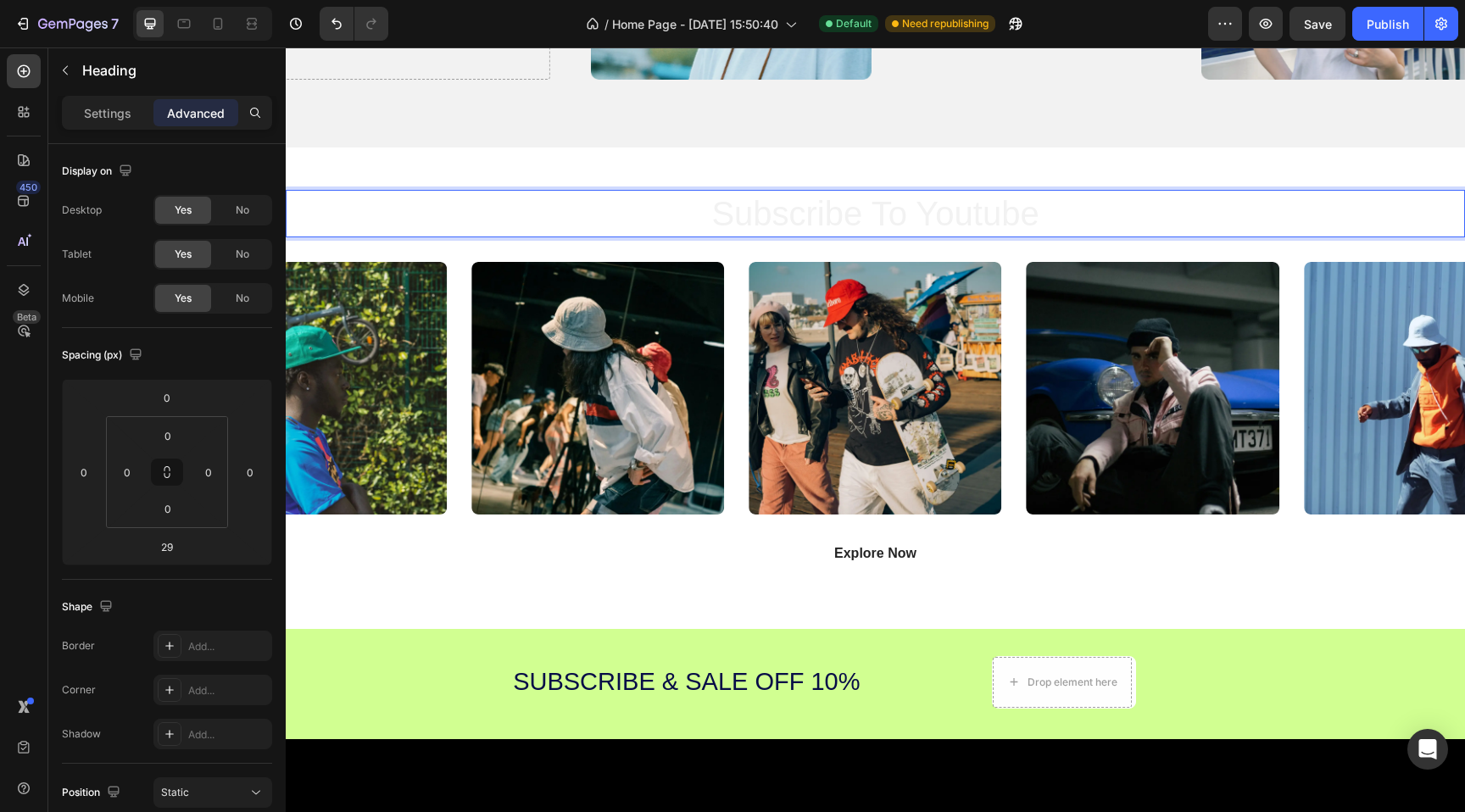
click at [849, 217] on h2 "subscribe to youtube" at bounding box center [875, 214] width 1017 height 48
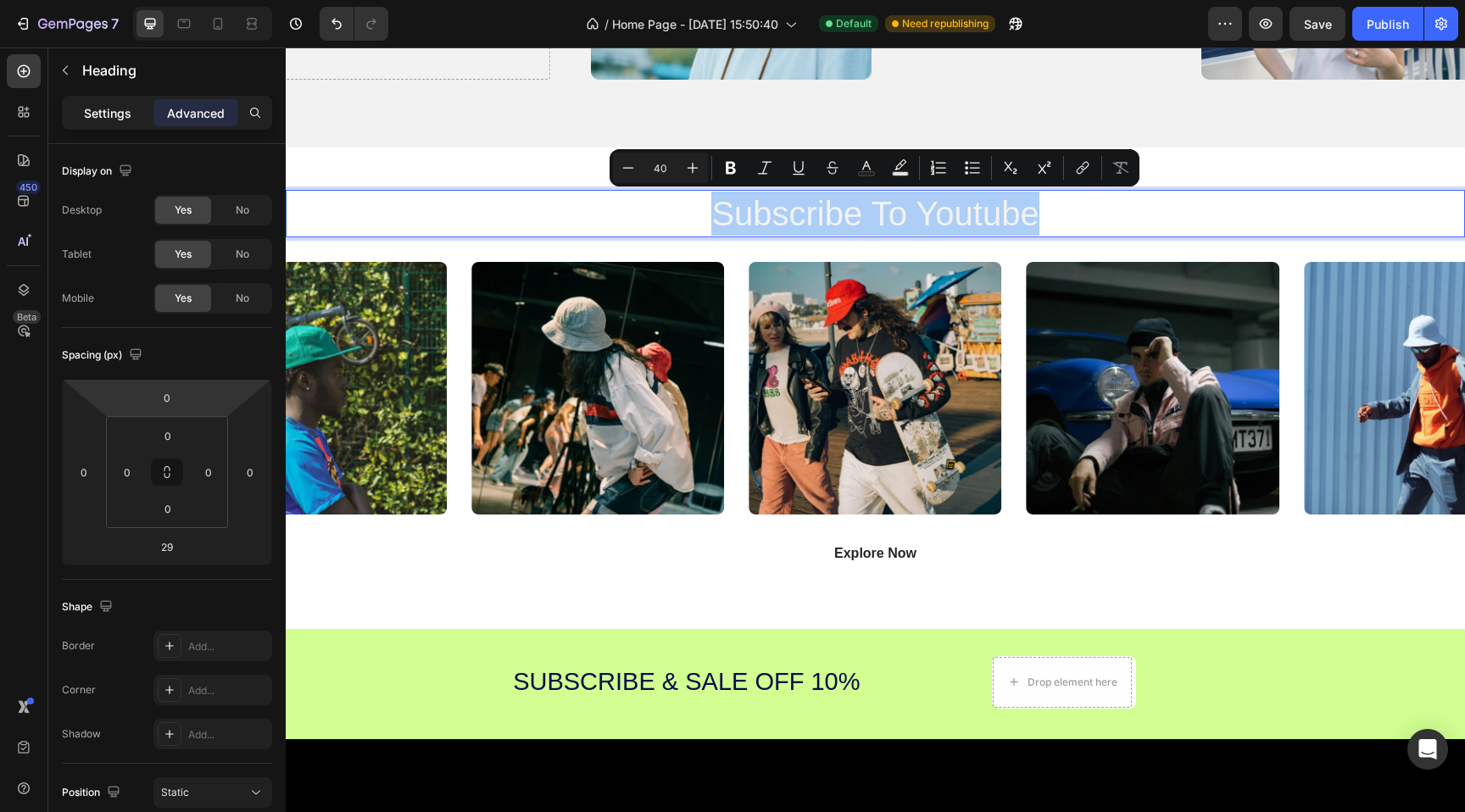
click at [100, 113] on p "Settings" at bounding box center [107, 114] width 48 height 18
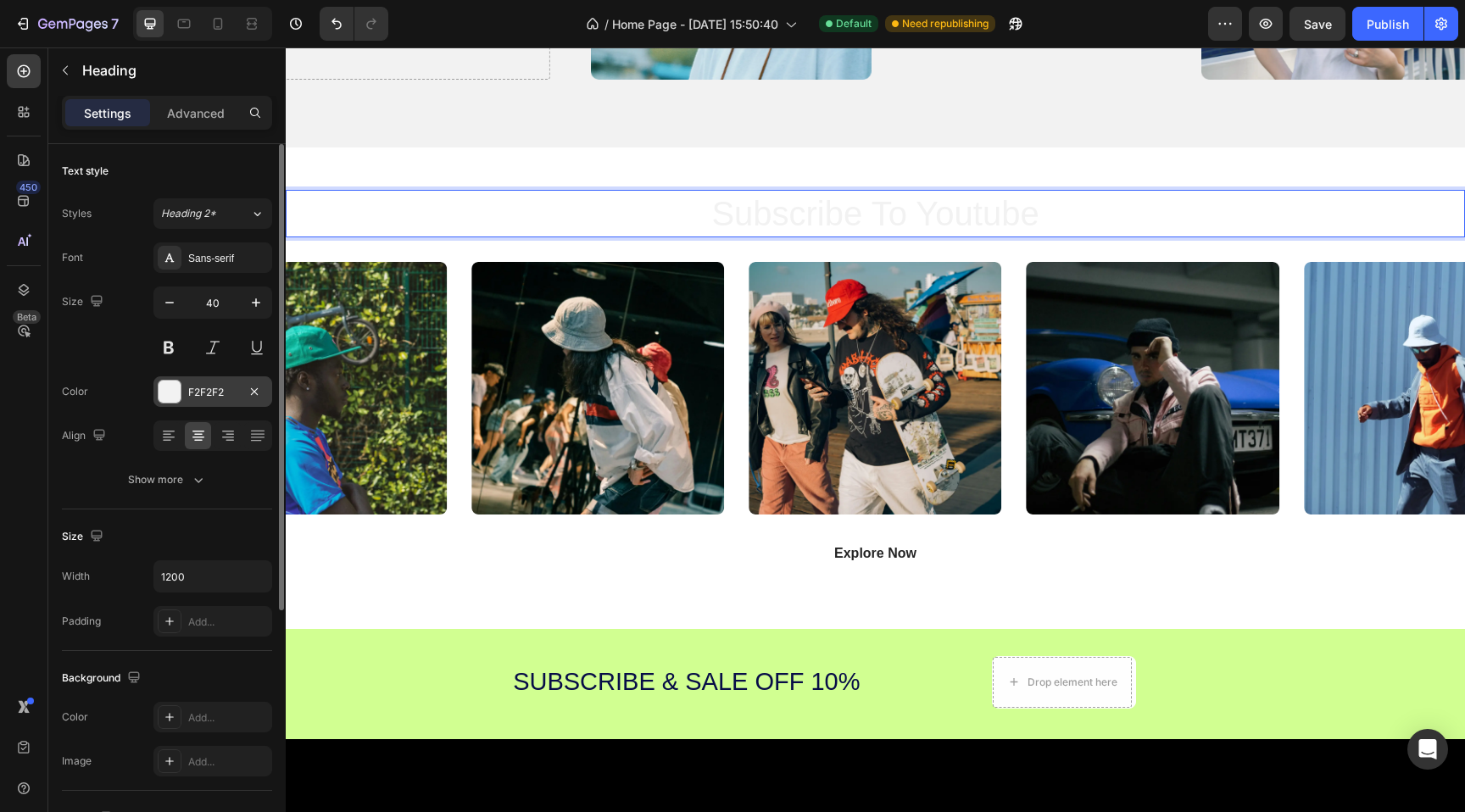
click at [222, 392] on div "F2F2F2" at bounding box center [213, 392] width 50 height 15
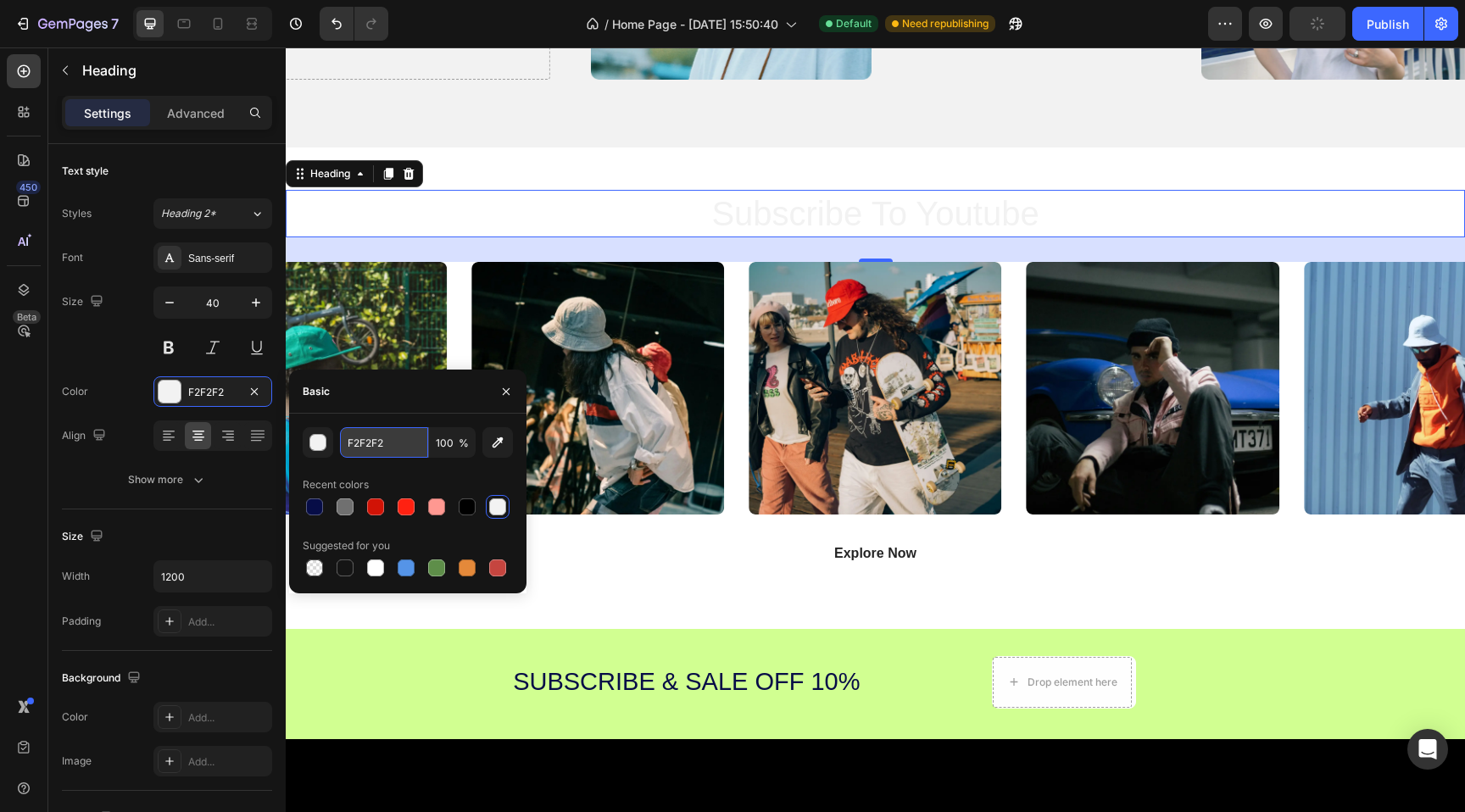
click at [389, 444] on input "F2F2F2" at bounding box center [384, 442] width 88 height 31
click at [314, 503] on div at bounding box center [314, 506] width 17 height 17
type input "070D47"
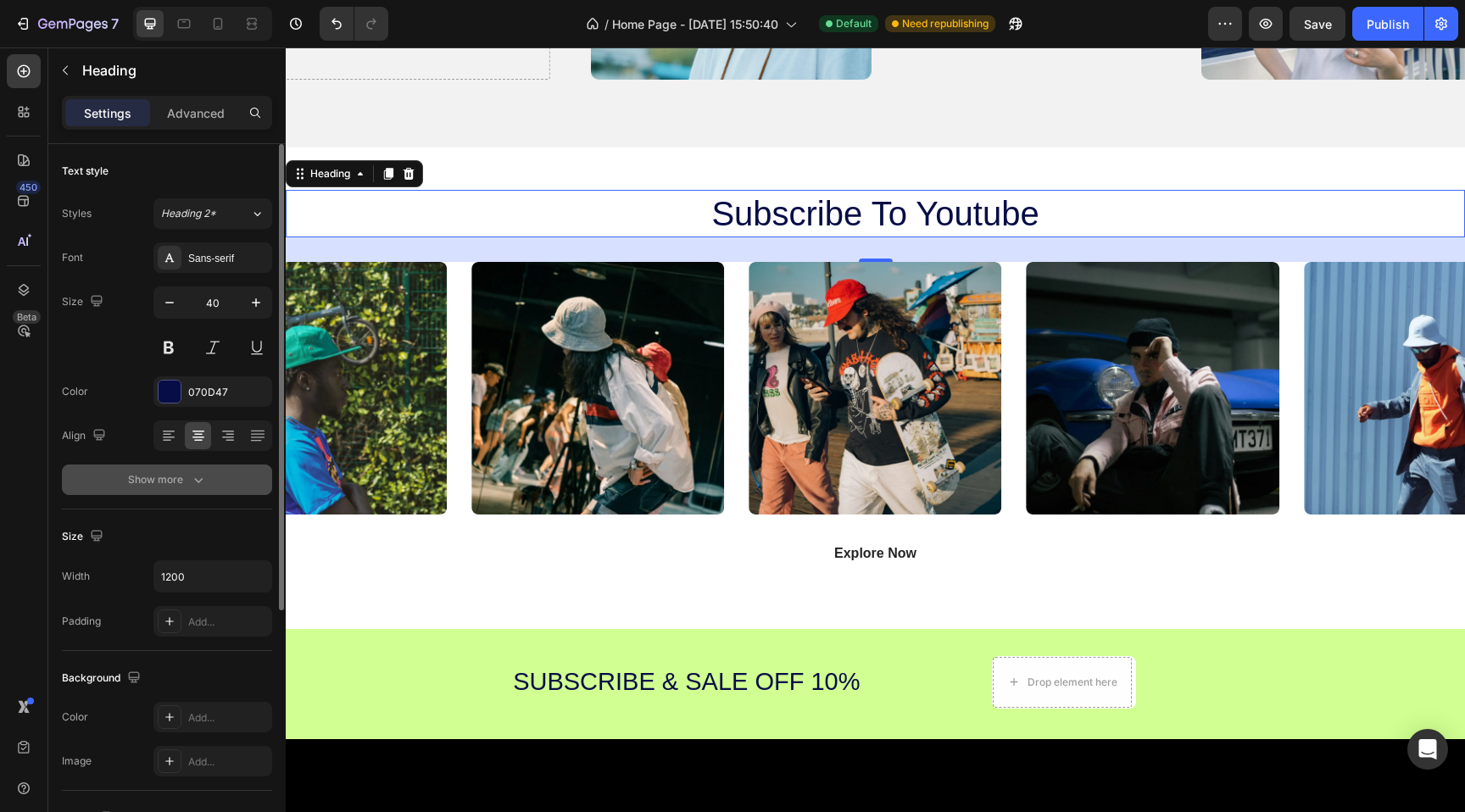
click at [185, 478] on div "Show more" at bounding box center [167, 479] width 78 height 17
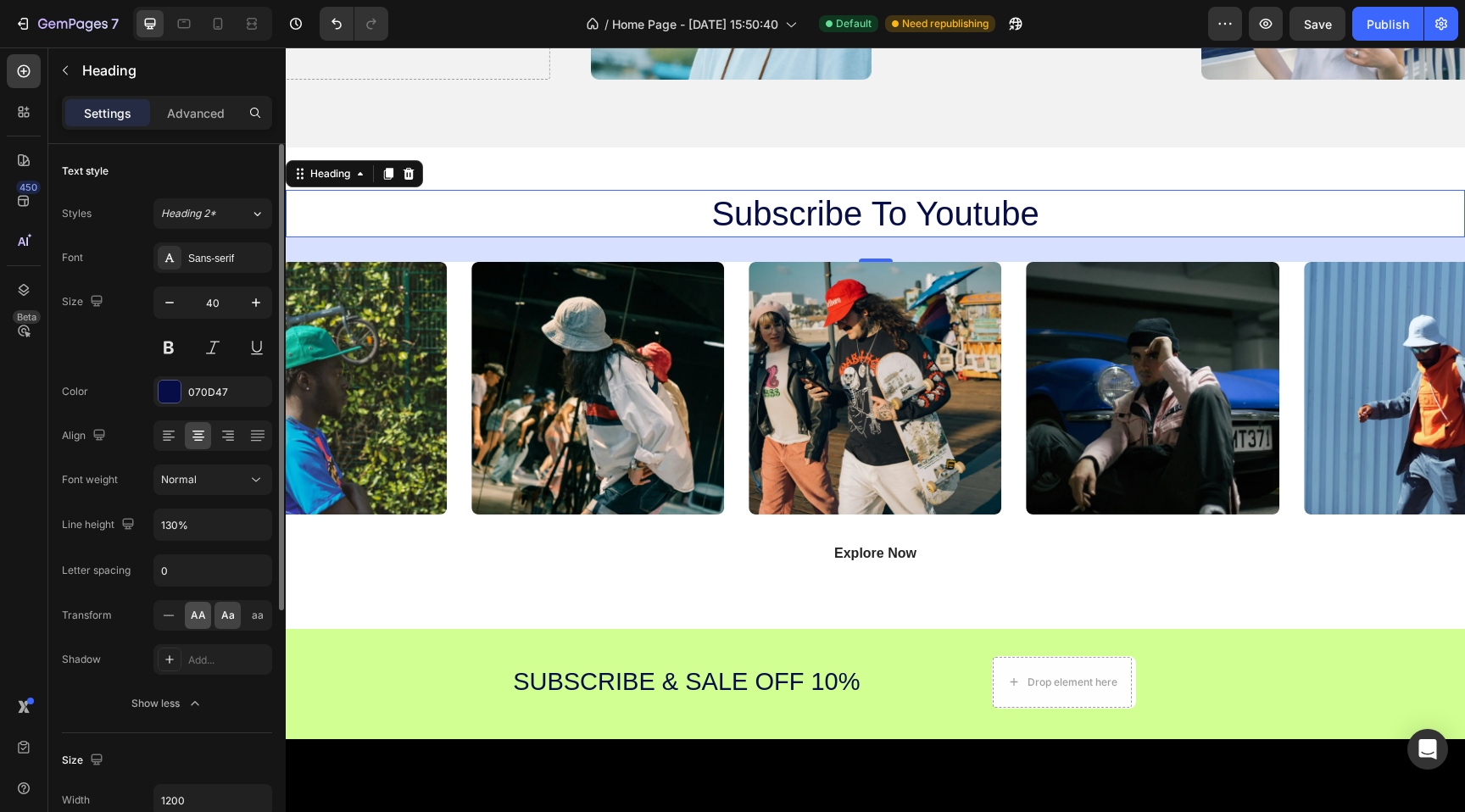
click at [207, 625] on div "AA" at bounding box center [197, 616] width 26 height 27
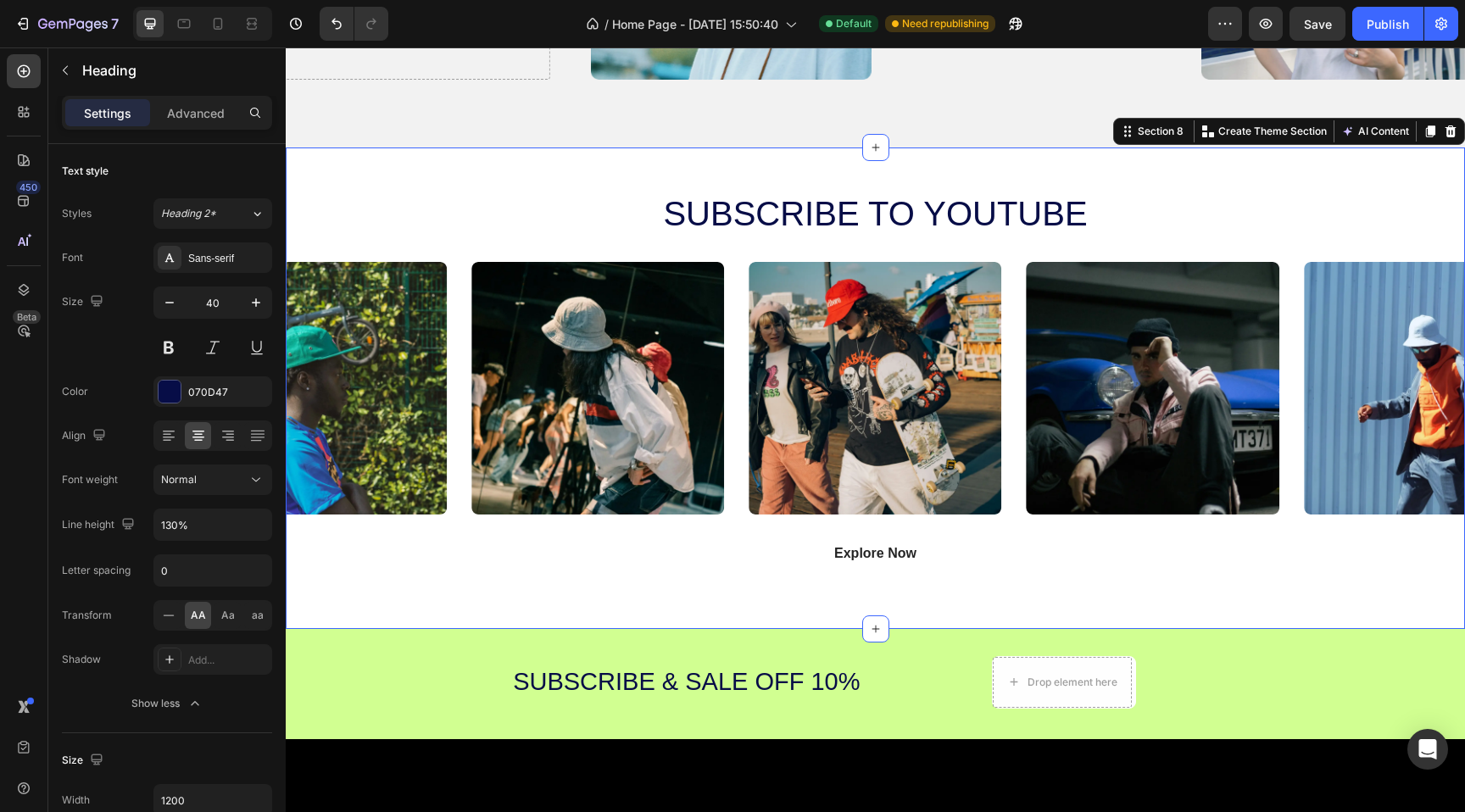
click at [764, 157] on div "subscribe to youtube Heading Image Image Image Image Image Carousel Explore Now…" at bounding box center [875, 388] width 1179 height 481
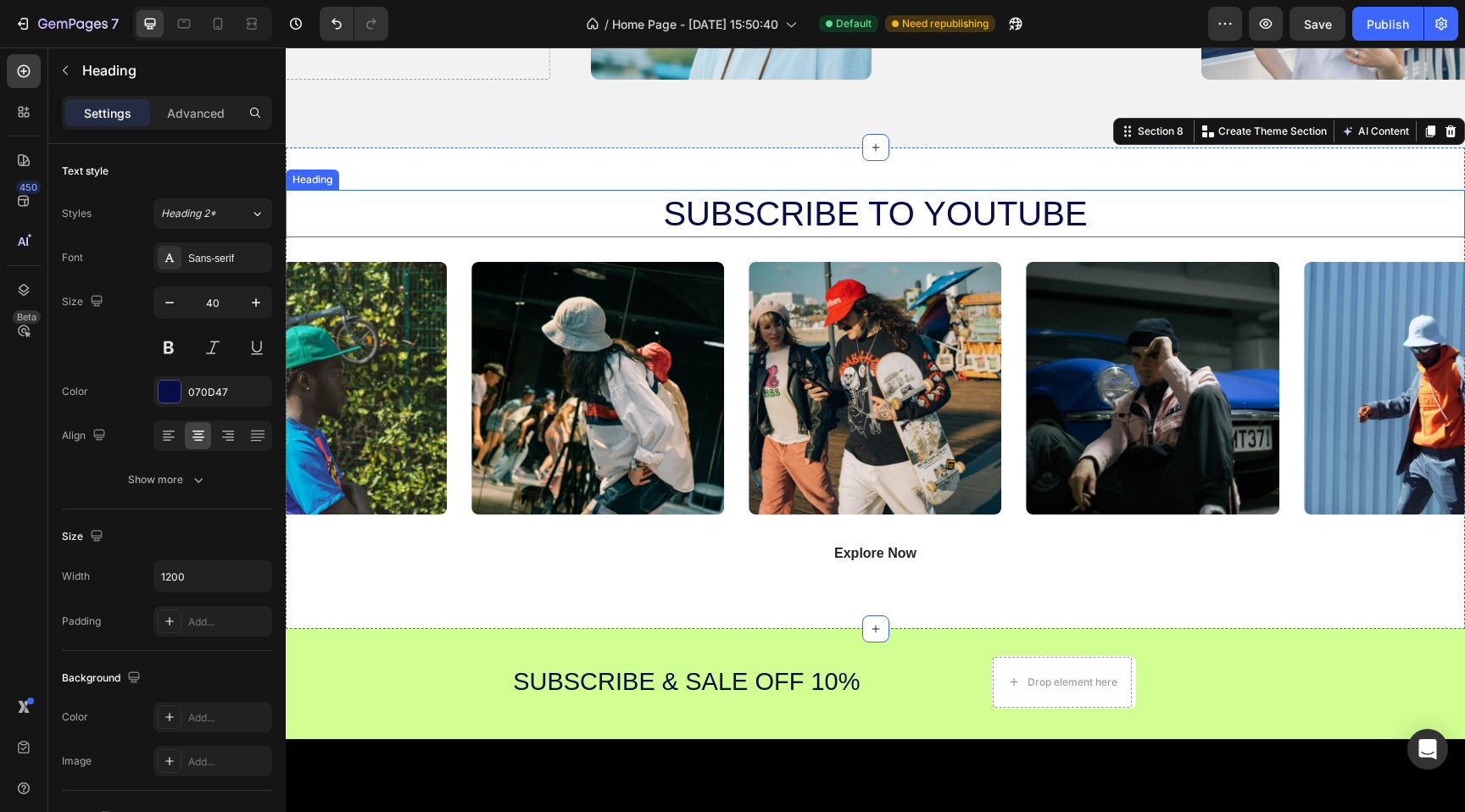
click at [786, 207] on p "subscribe to youtube" at bounding box center [875, 213] width 1013 height 44
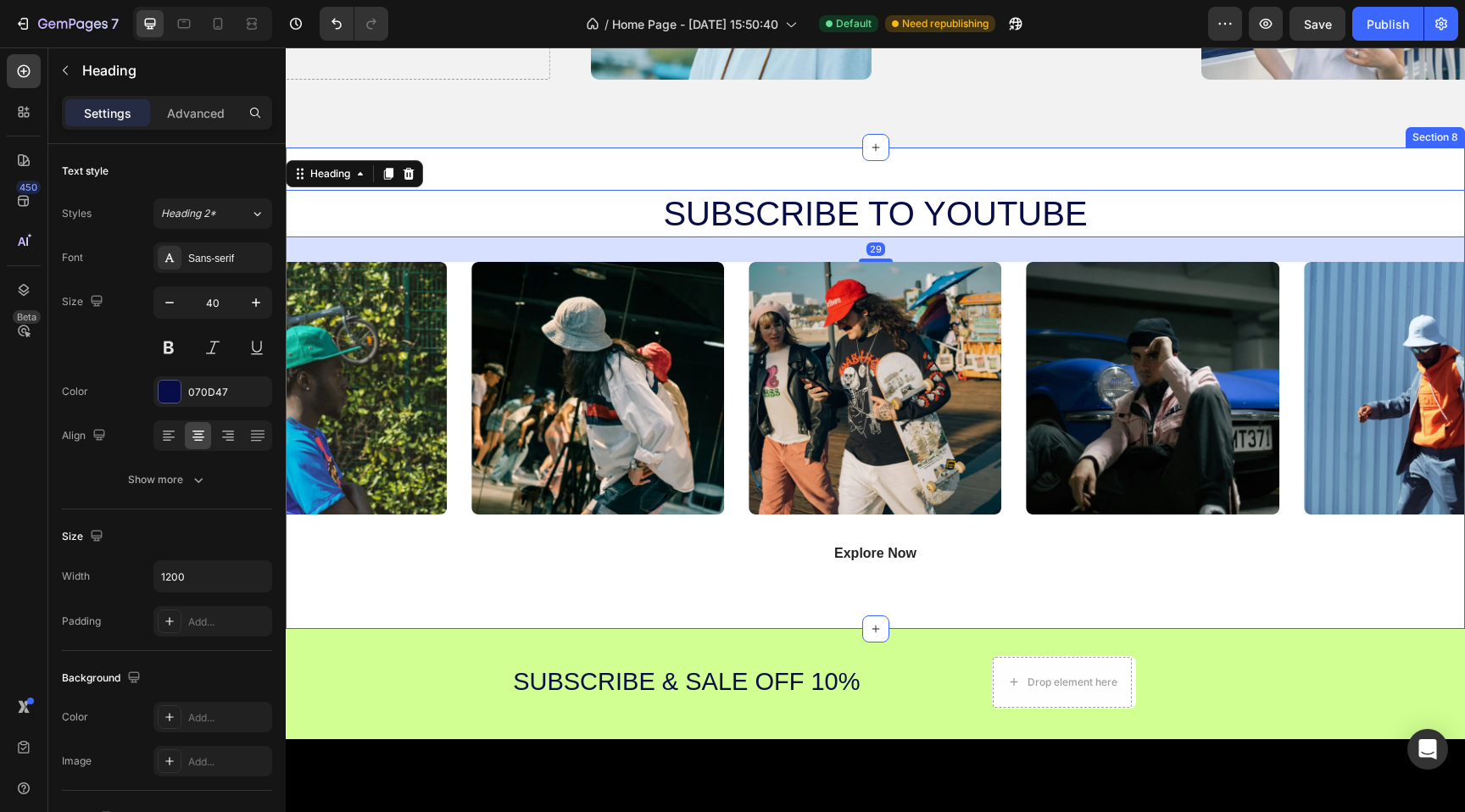
click at [775, 183] on div "subscribe to youtube Heading 29 Image Image Image Image Image Carousel Explore …" at bounding box center [875, 388] width 1179 height 481
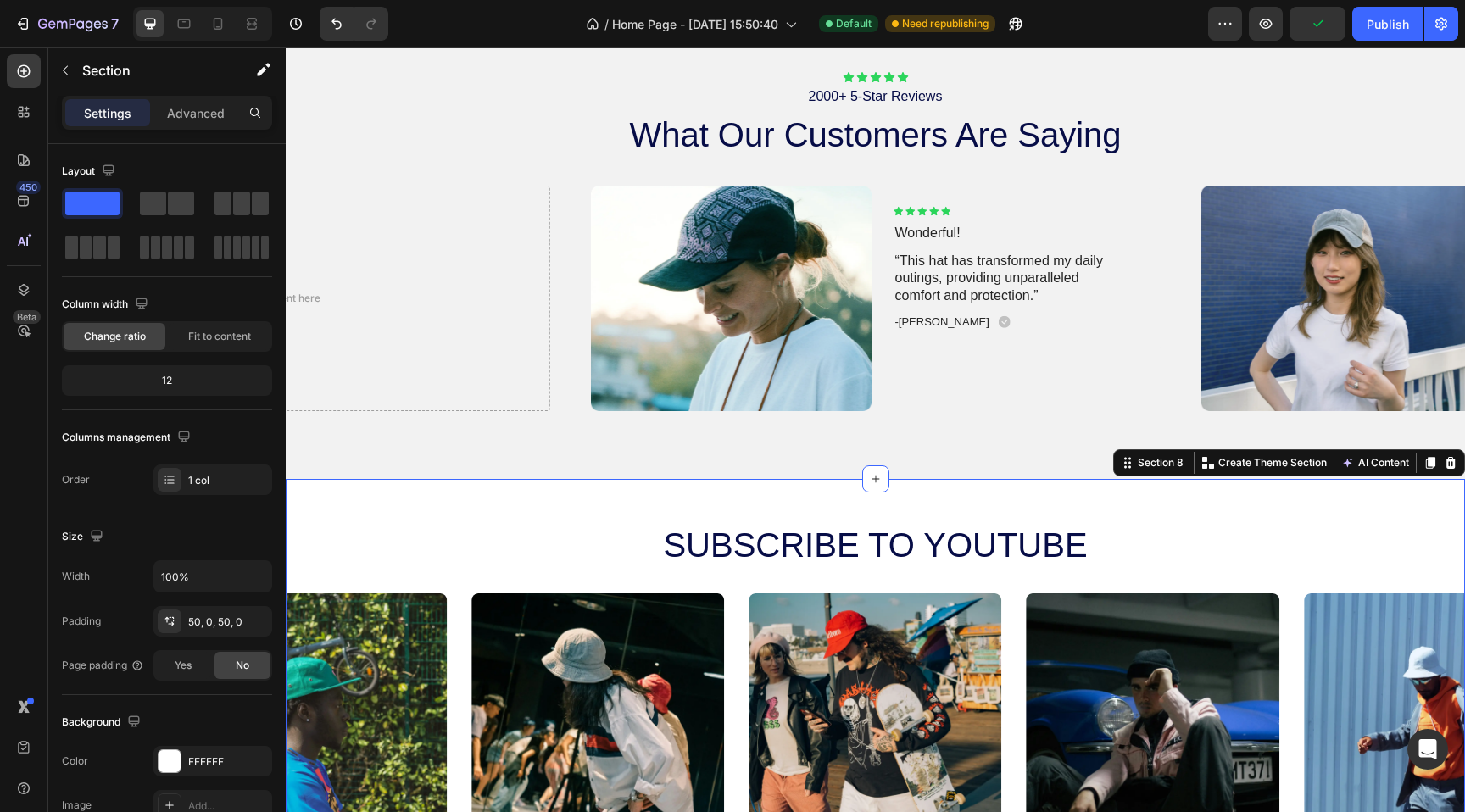
scroll to position [3176, 0]
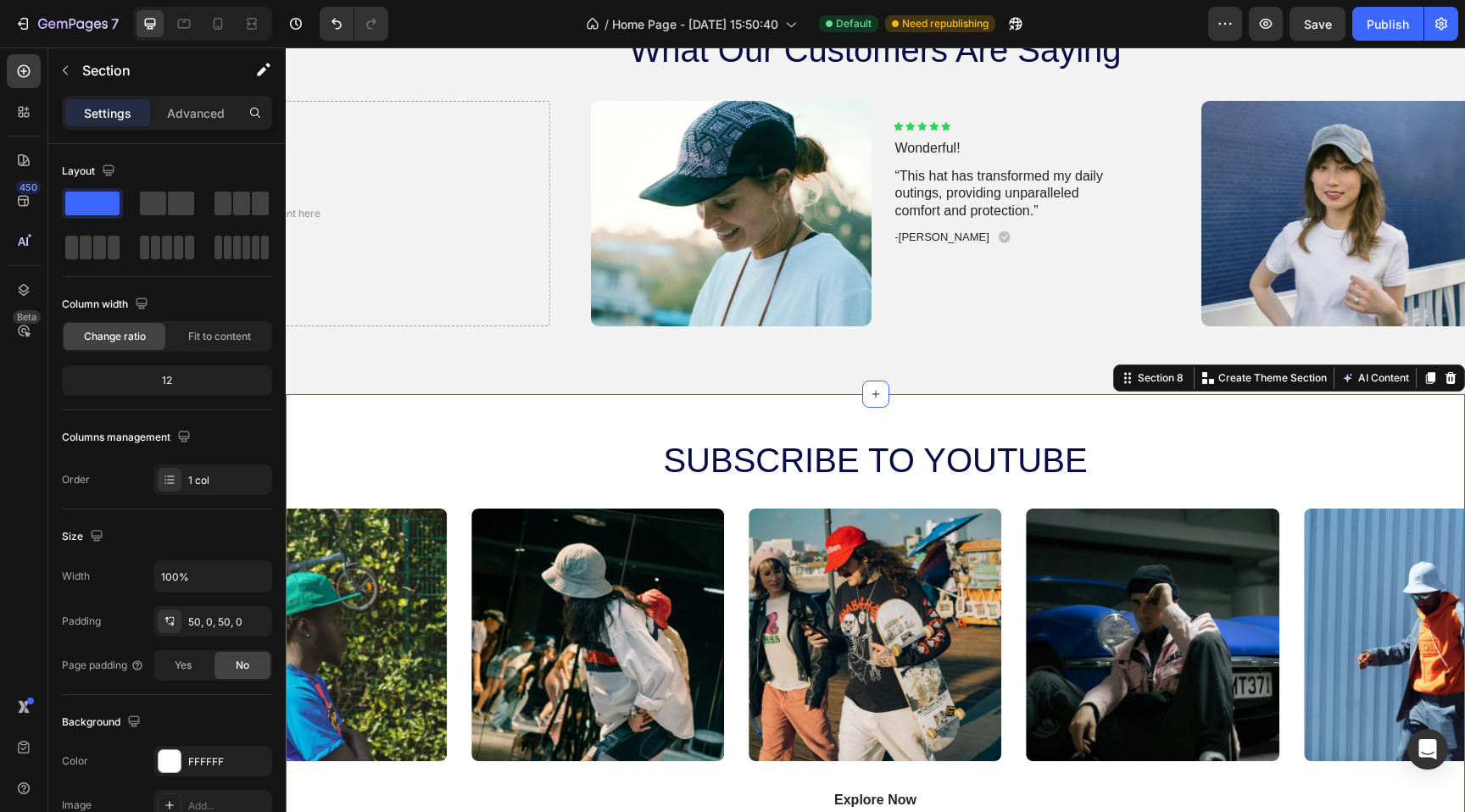
click at [772, 417] on div "subscribe to youtube Heading Image Image Image Image Image Carousel Explore Now…" at bounding box center [875, 634] width 1179 height 481
click at [1454, 383] on icon at bounding box center [1450, 378] width 14 height 14
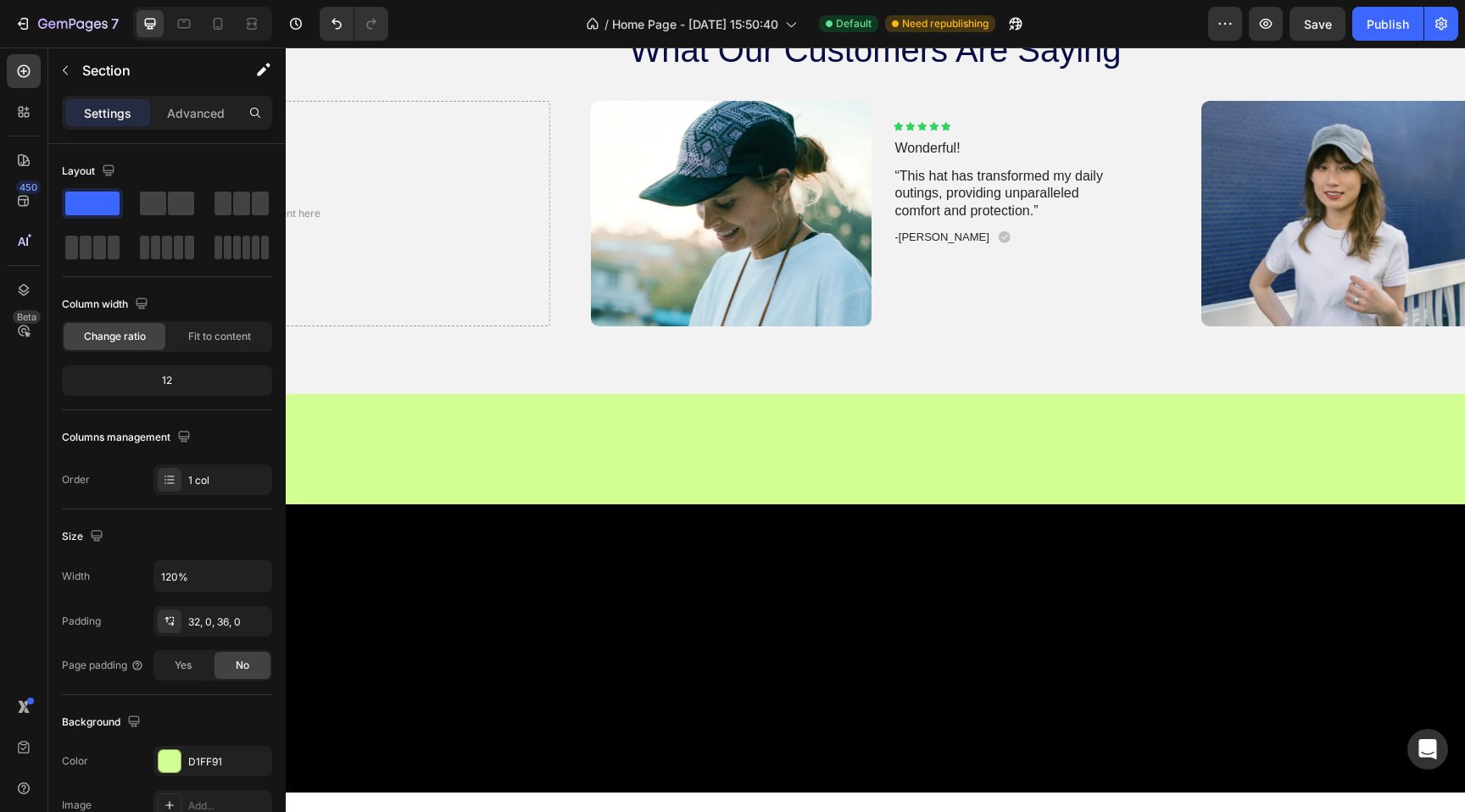
click at [816, 459] on div at bounding box center [875, 449] width 1179 height 110
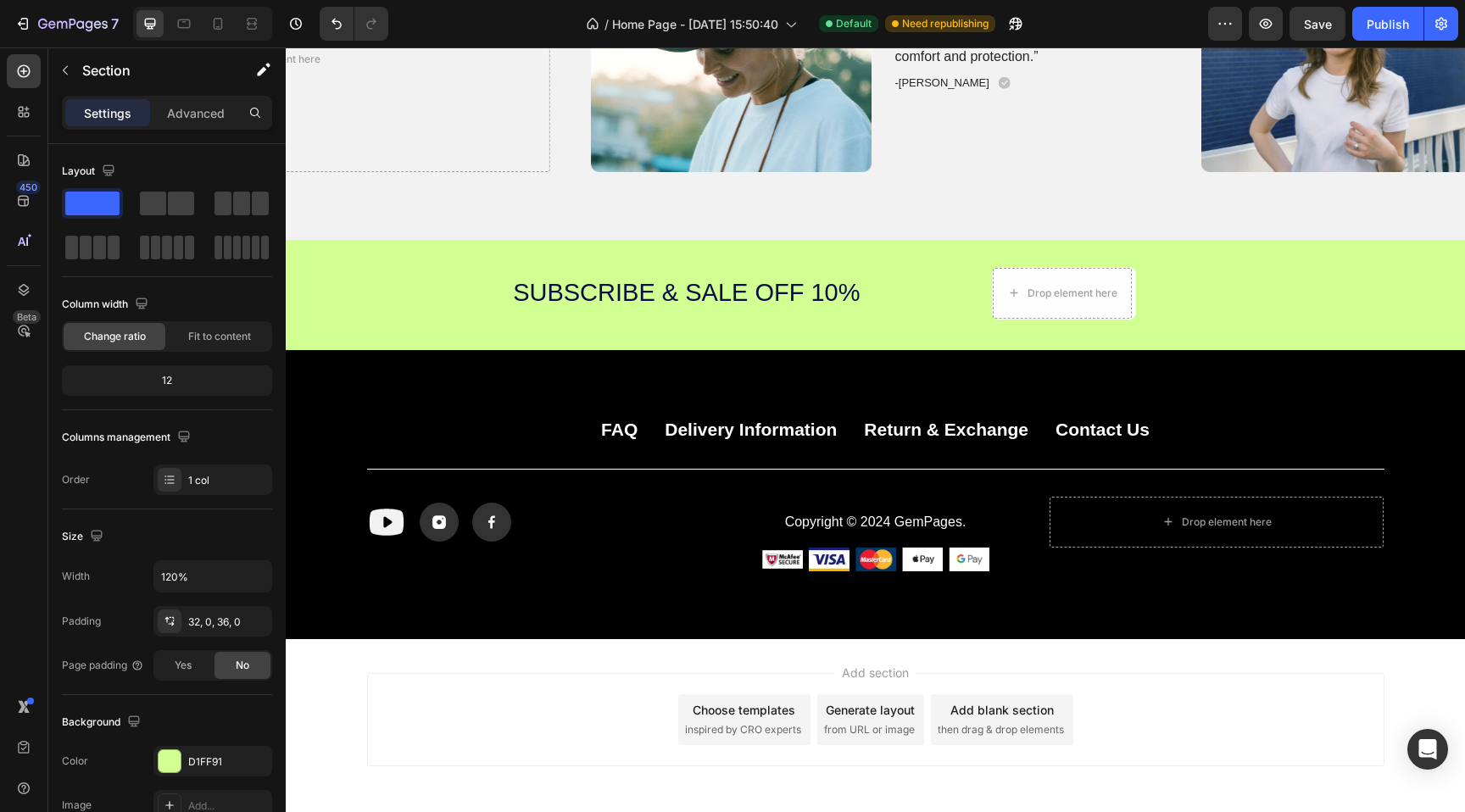
scroll to position [3328, 0]
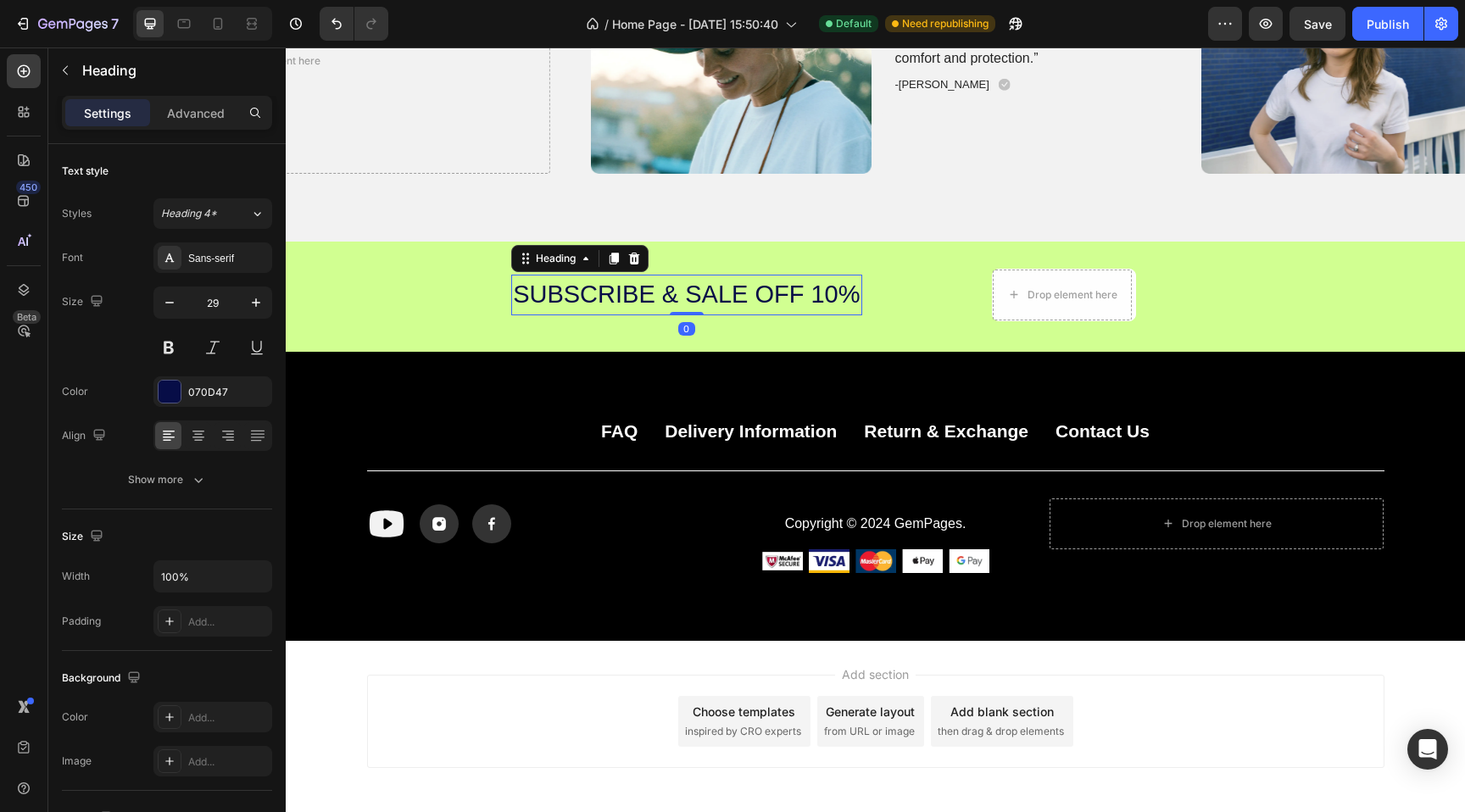
click at [783, 295] on h2 "Subscribe & Sale off 10%" at bounding box center [686, 295] width 350 height 41
drag, startPoint x: 738, startPoint y: 290, endPoint x: 715, endPoint y: 291, distance: 23.0
click at [715, 291] on p "Subscribe & Sale off 10%" at bounding box center [686, 294] width 347 height 37
click at [737, 293] on p "Subscribe & SaVe off 10%" at bounding box center [685, 294] width 347 height 37
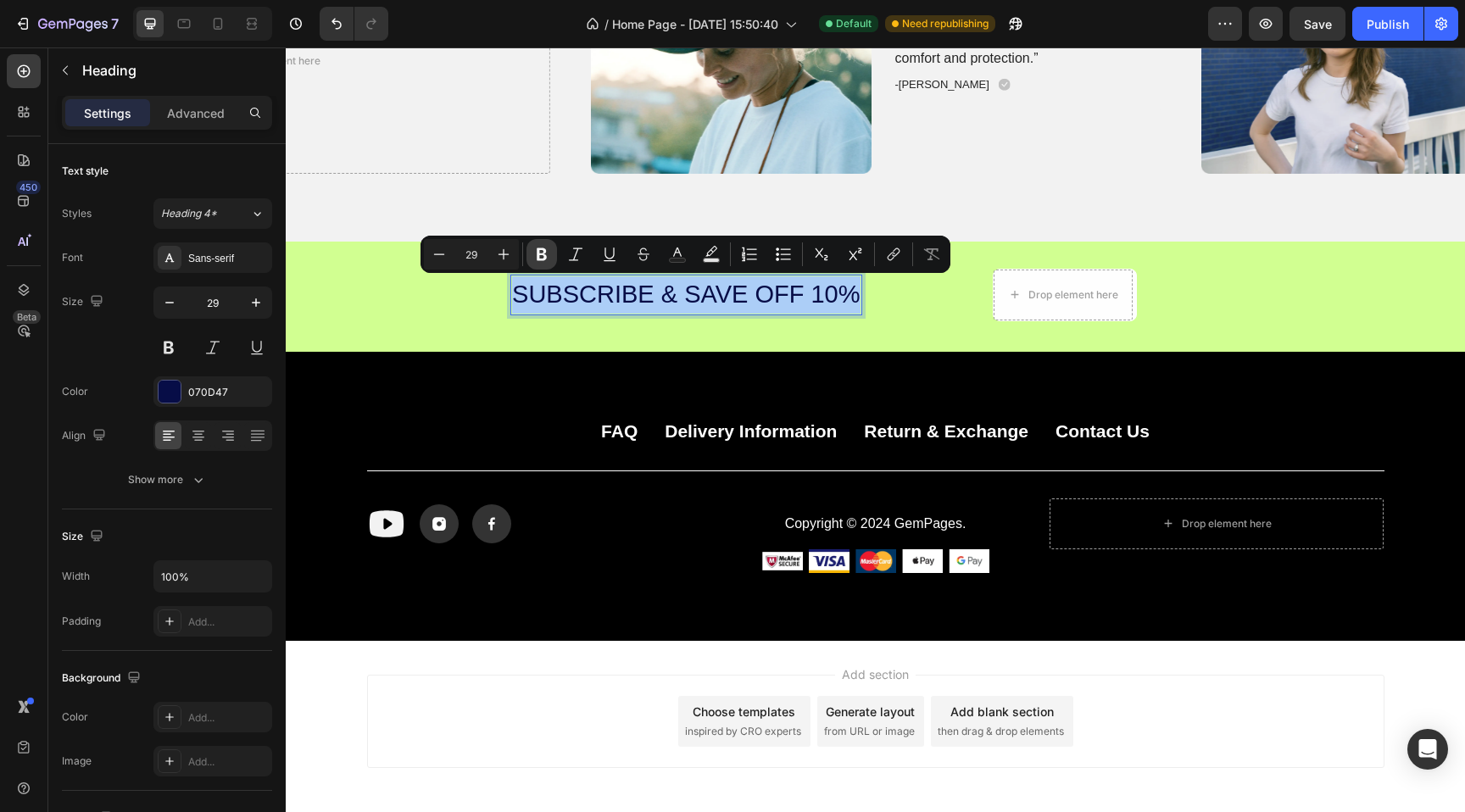
click at [552, 248] on button "Bold" at bounding box center [542, 254] width 31 height 31
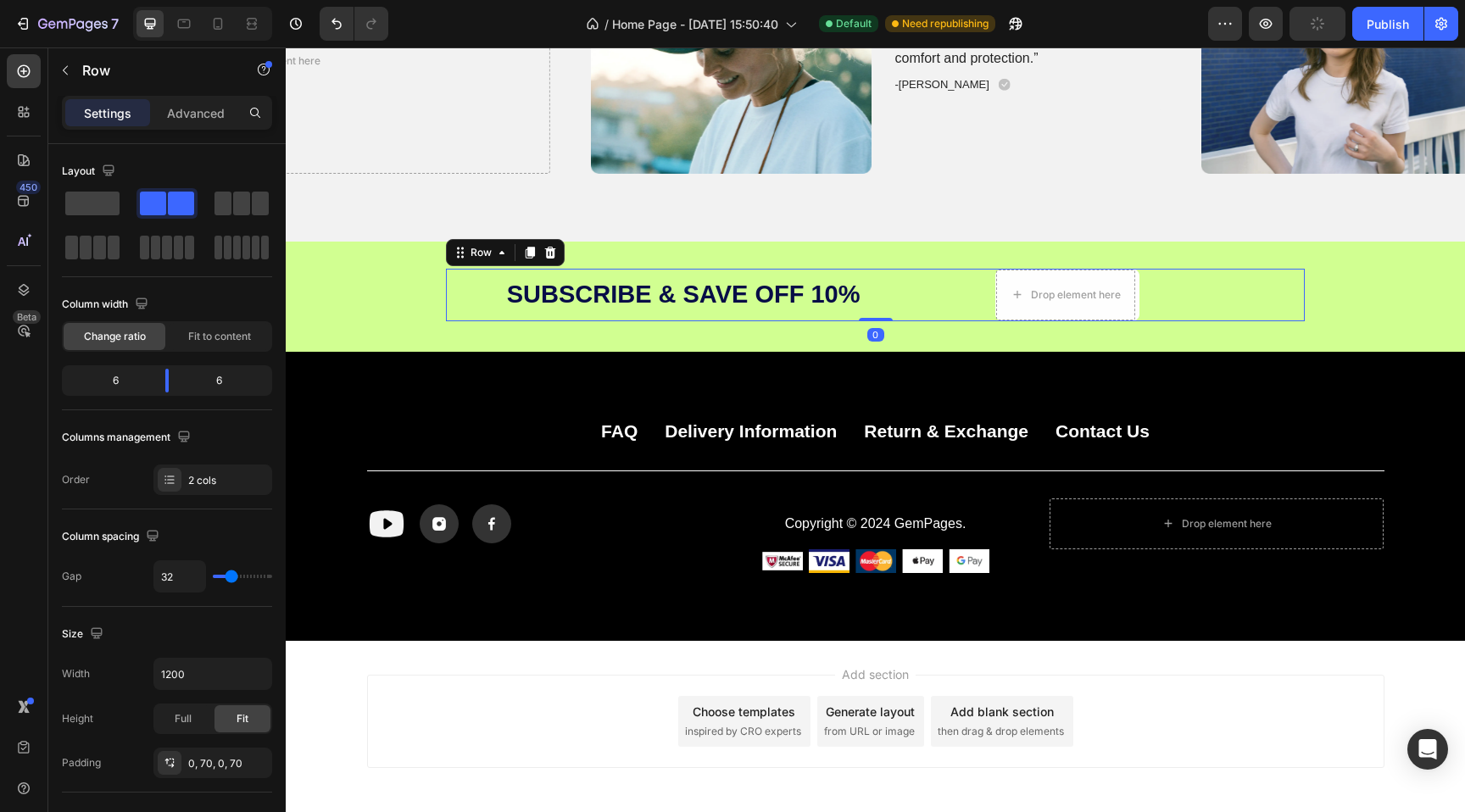
click at [889, 316] on div "Drop element here Row" at bounding box center [1067, 295] width 357 height 52
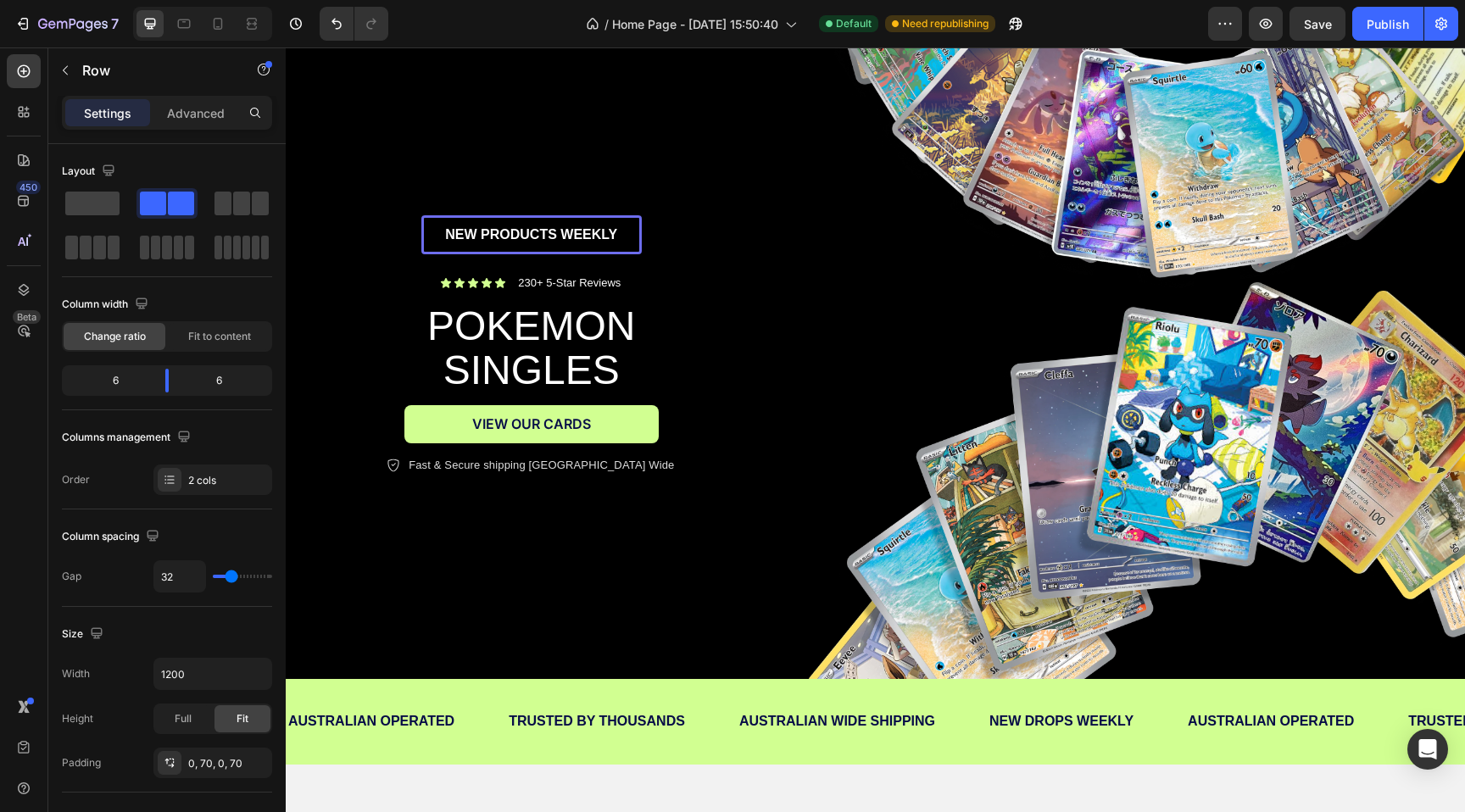
scroll to position [0, 0]
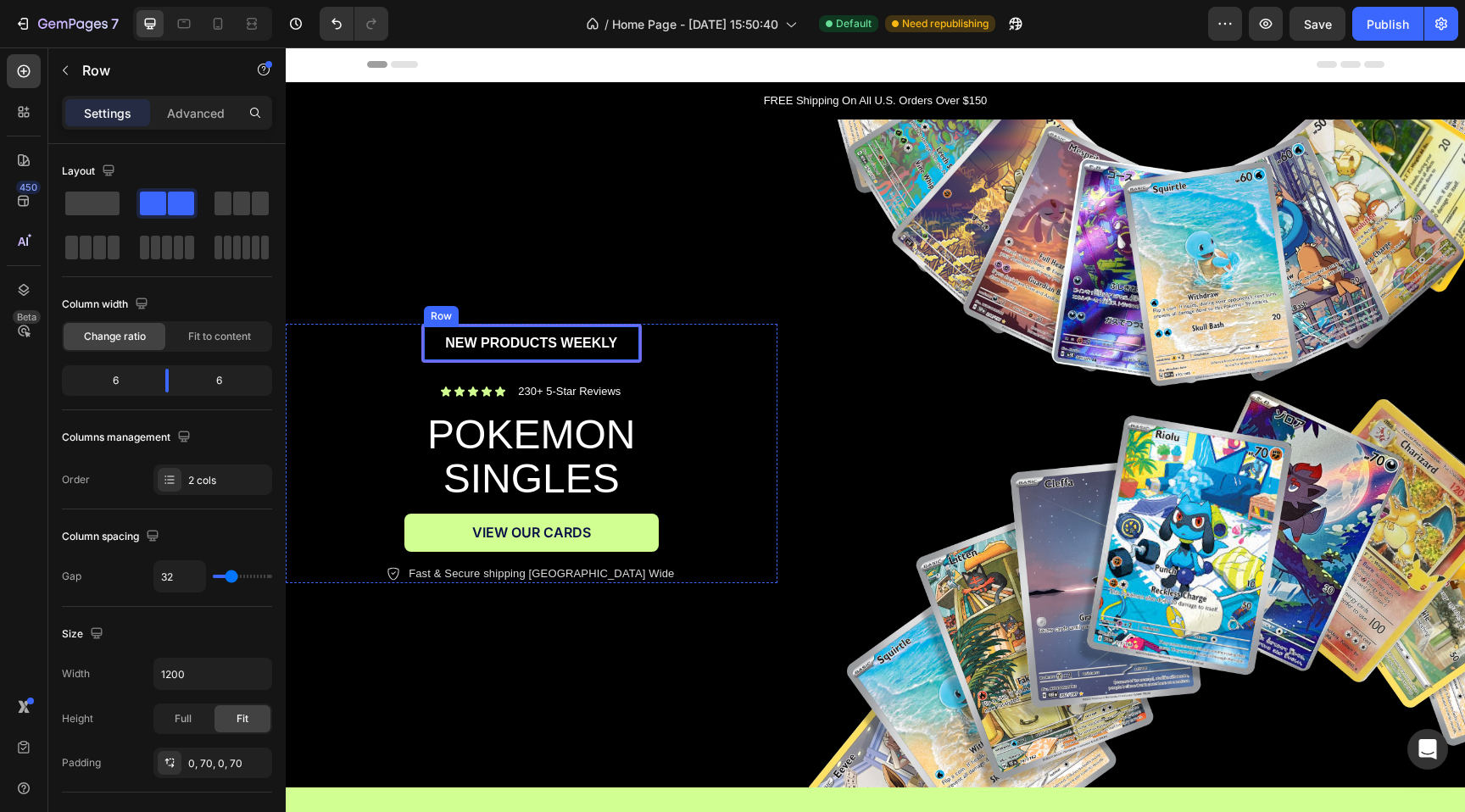
click at [637, 327] on div "NEW PRODUCTS WEEKLY Text Block Row" at bounding box center [531, 342] width 220 height 39
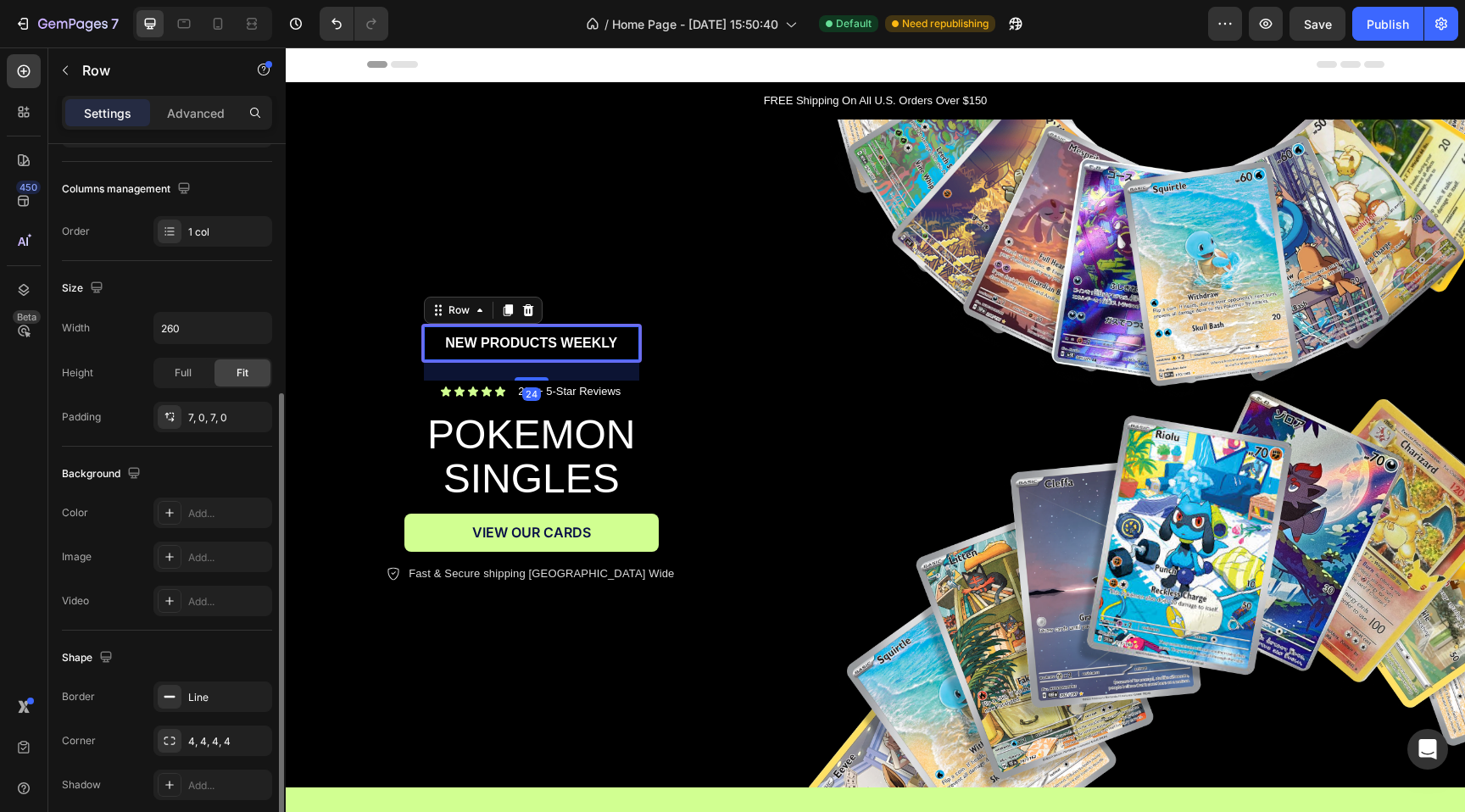
scroll to position [318, 0]
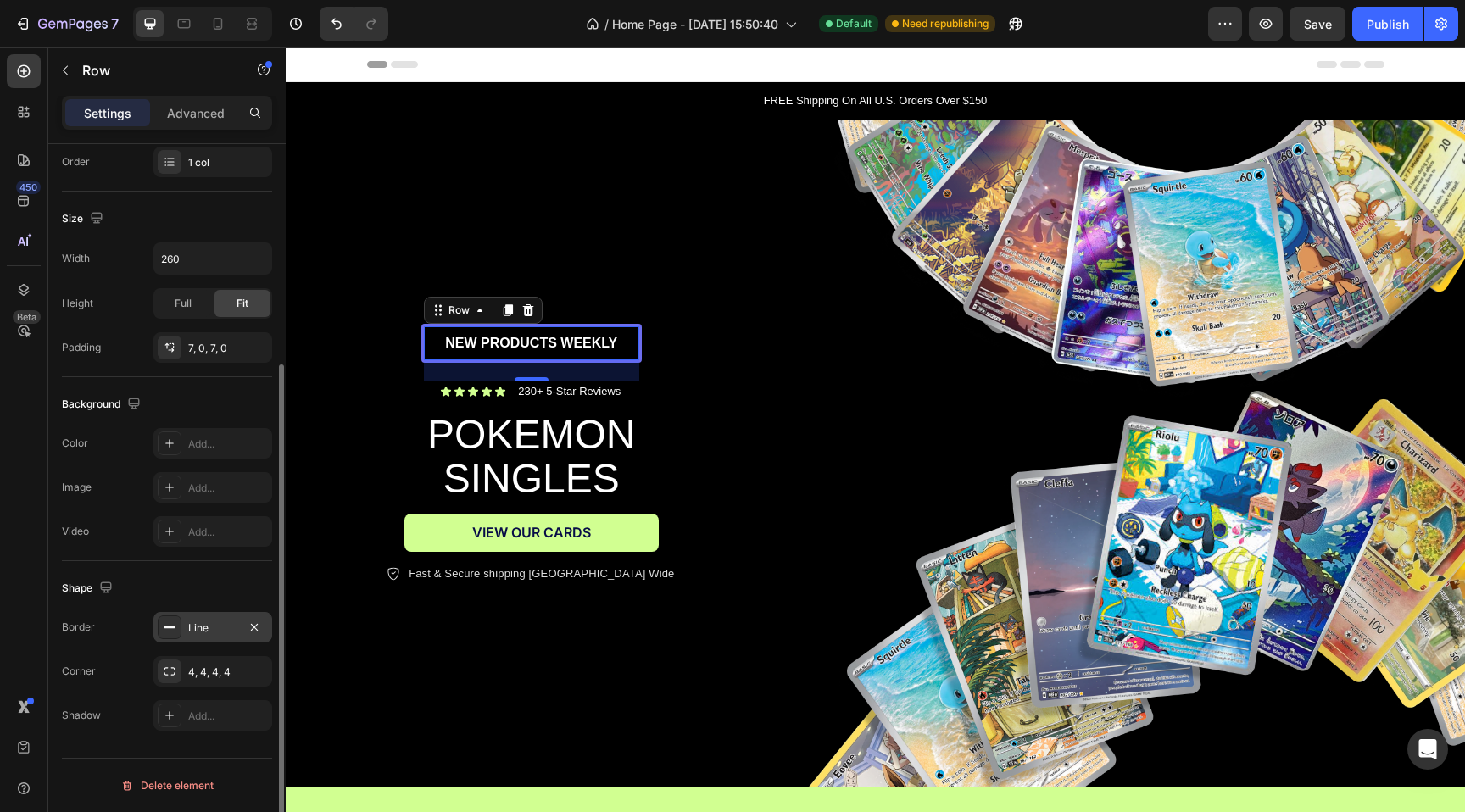
click at [218, 632] on div "Line" at bounding box center [213, 627] width 50 height 15
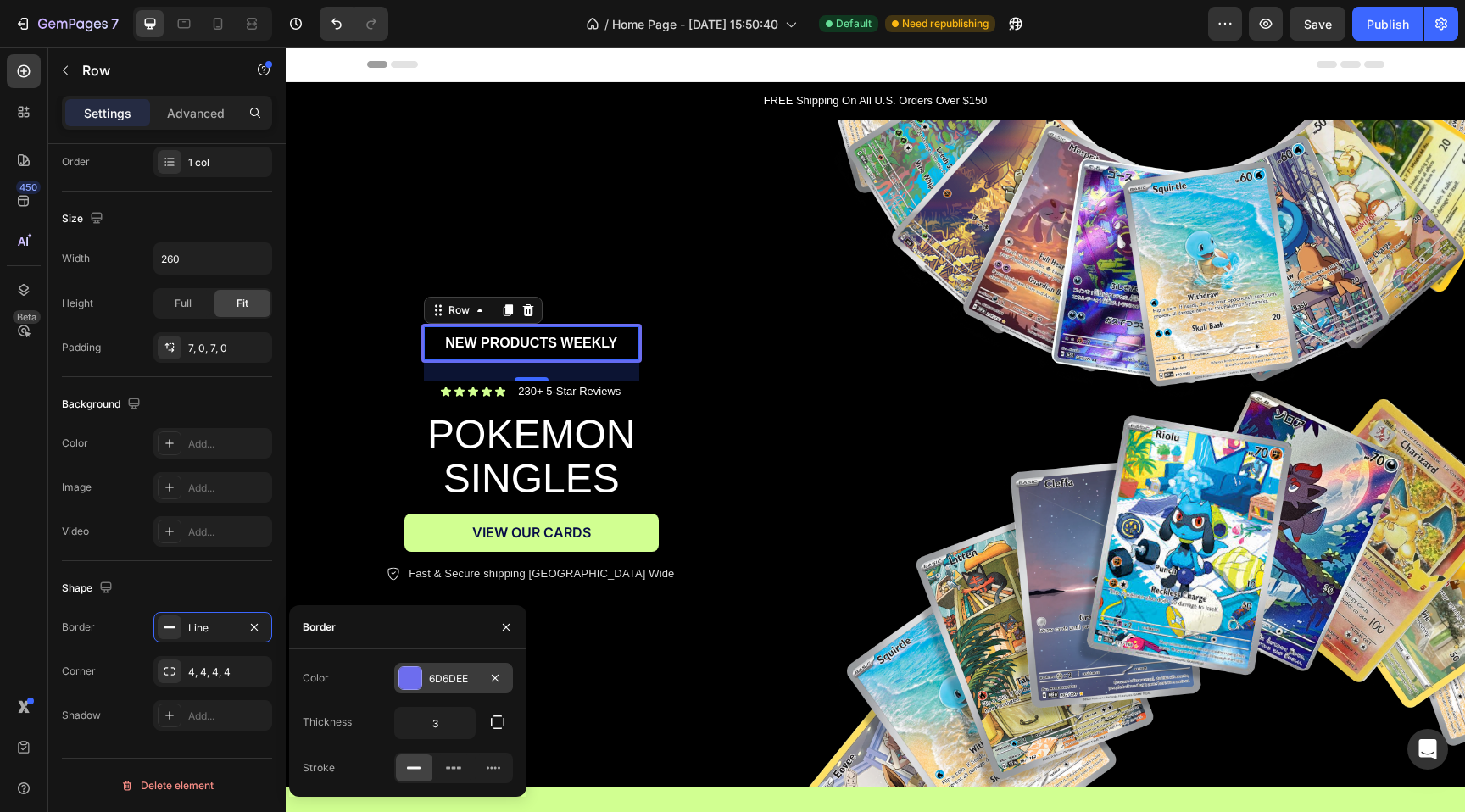
click at [407, 673] on div at bounding box center [410, 678] width 22 height 22
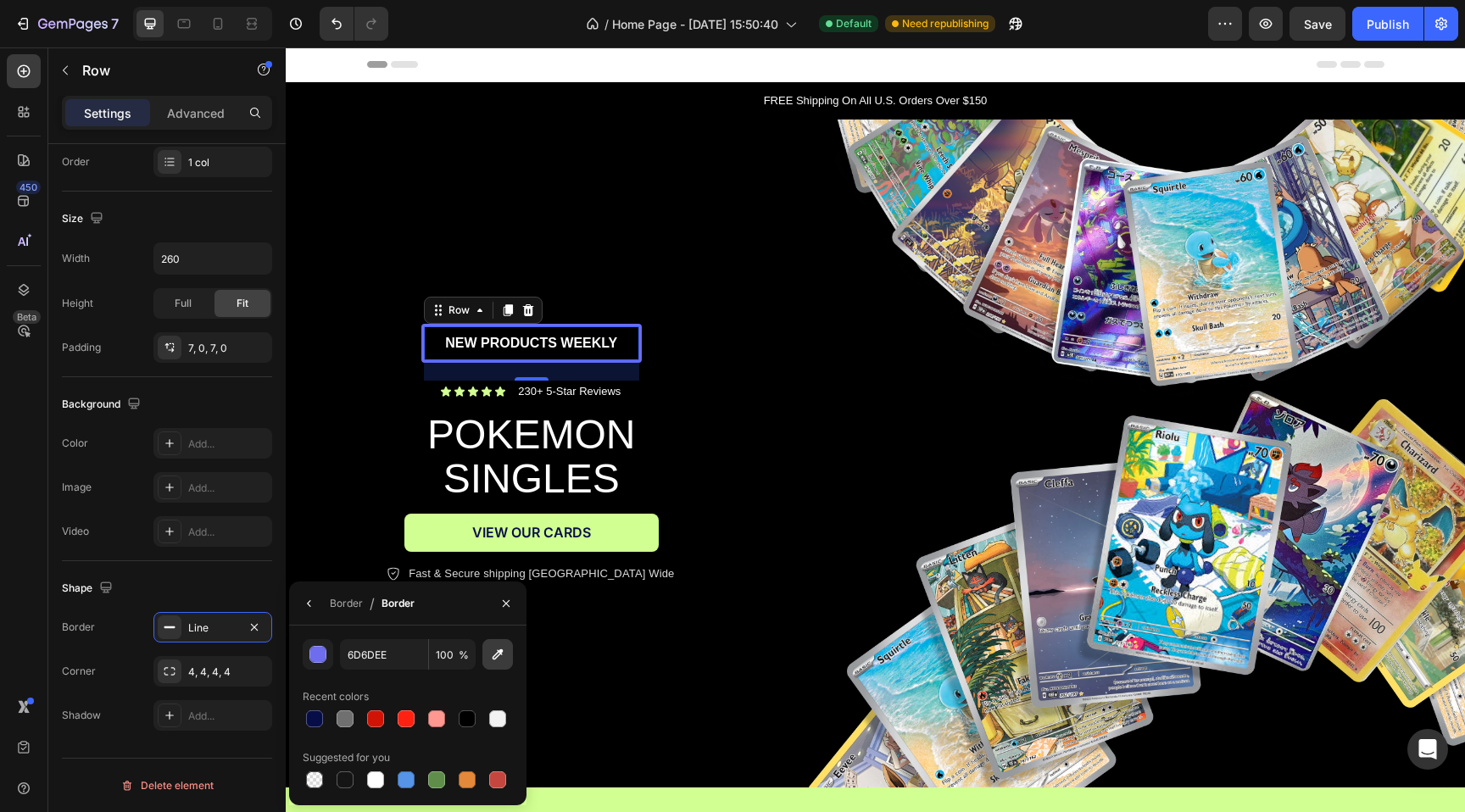
click at [500, 654] on icon "button" at bounding box center [497, 653] width 17 height 17
type input "D1FF91"
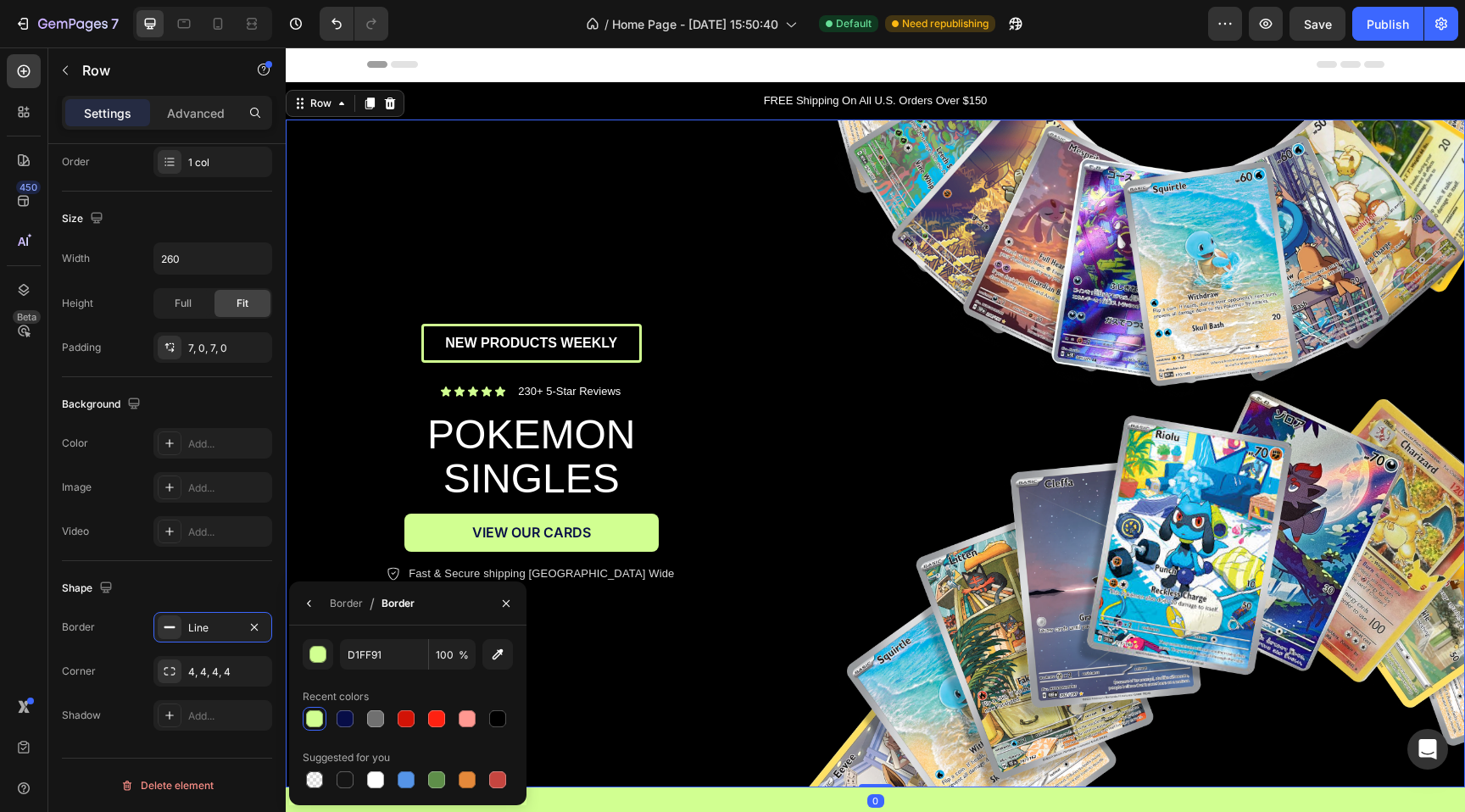
click at [424, 226] on div "NEW PRODUCTS WEEKLY Text Block Row Icon Icon Icon Icon Icon Icon List 230+ 5-St…" at bounding box center [531, 454] width 491 height 669
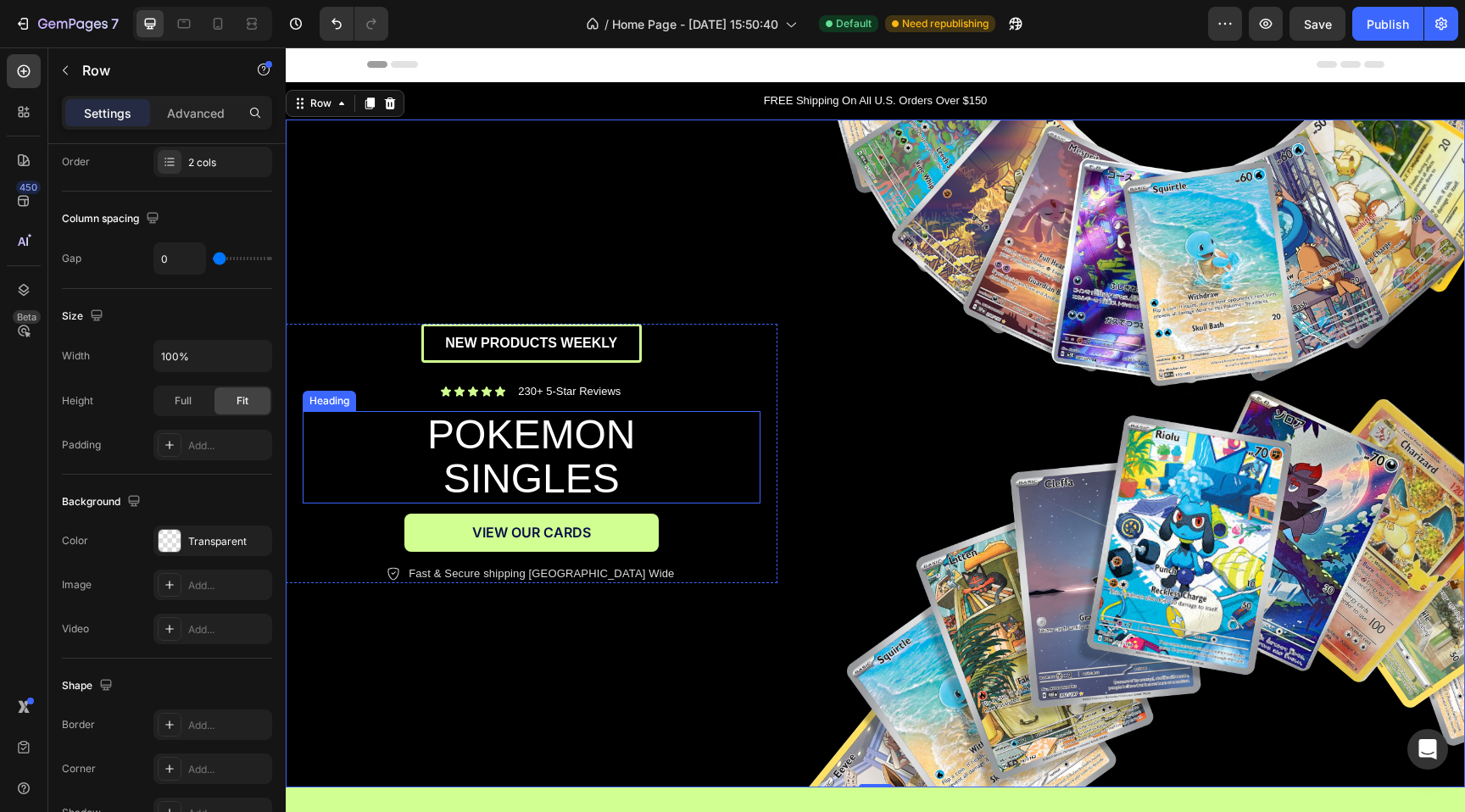
click at [568, 453] on h2 "POKEMON SINGLES" at bounding box center [531, 457] width 381 height 93
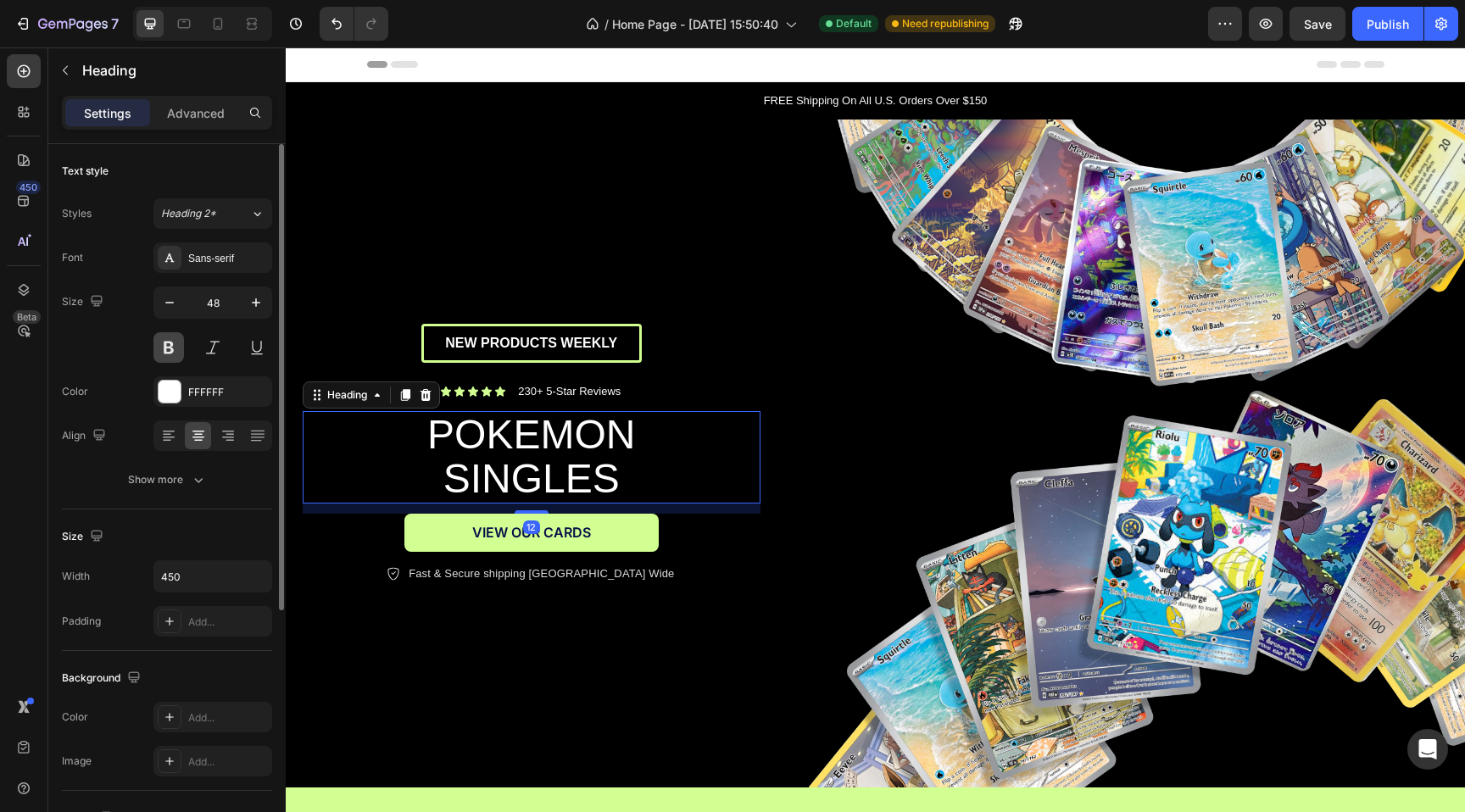
click at [179, 345] on button at bounding box center [169, 348] width 31 height 31
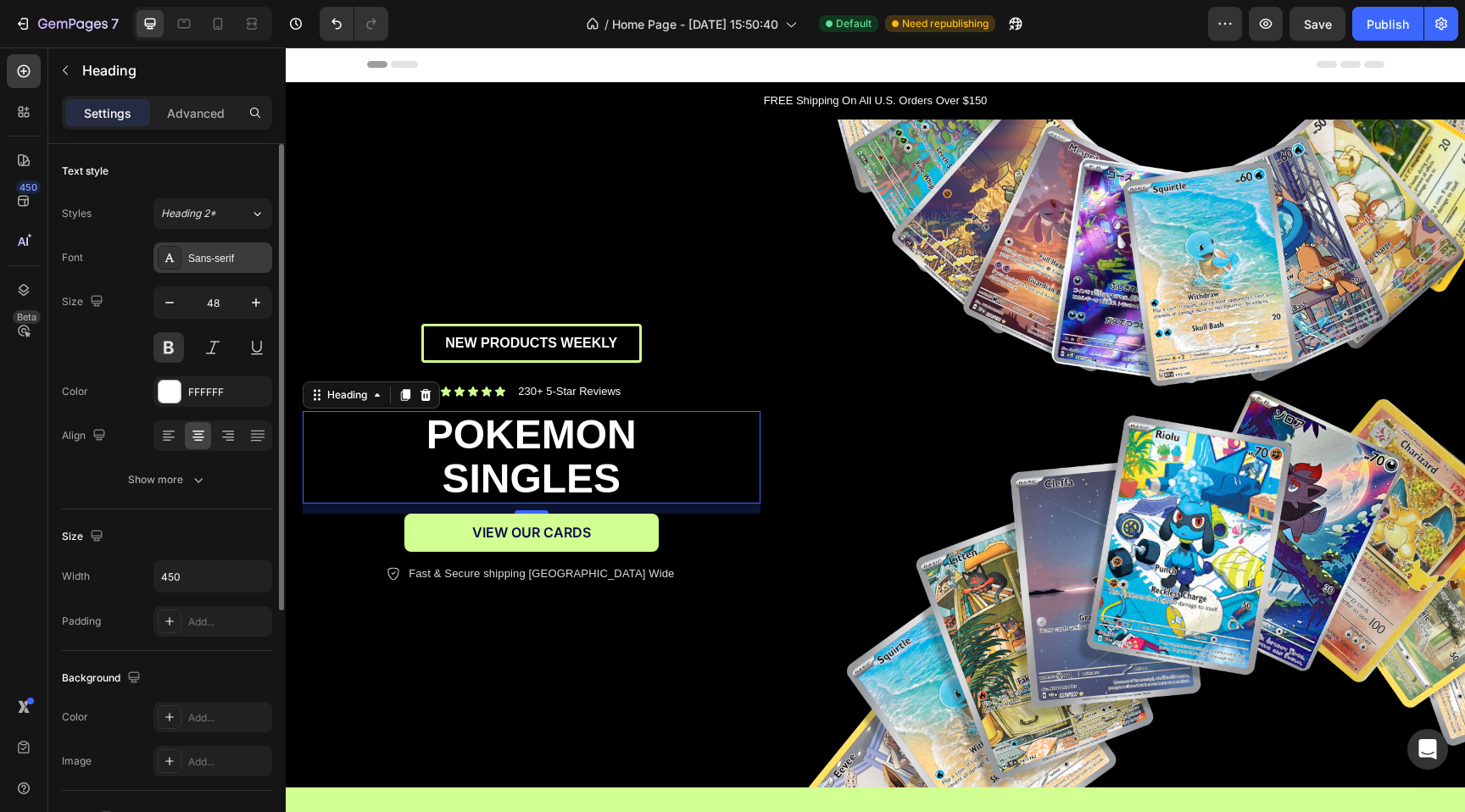
click at [207, 260] on div "Sans-serif" at bounding box center [228, 258] width 79 height 15
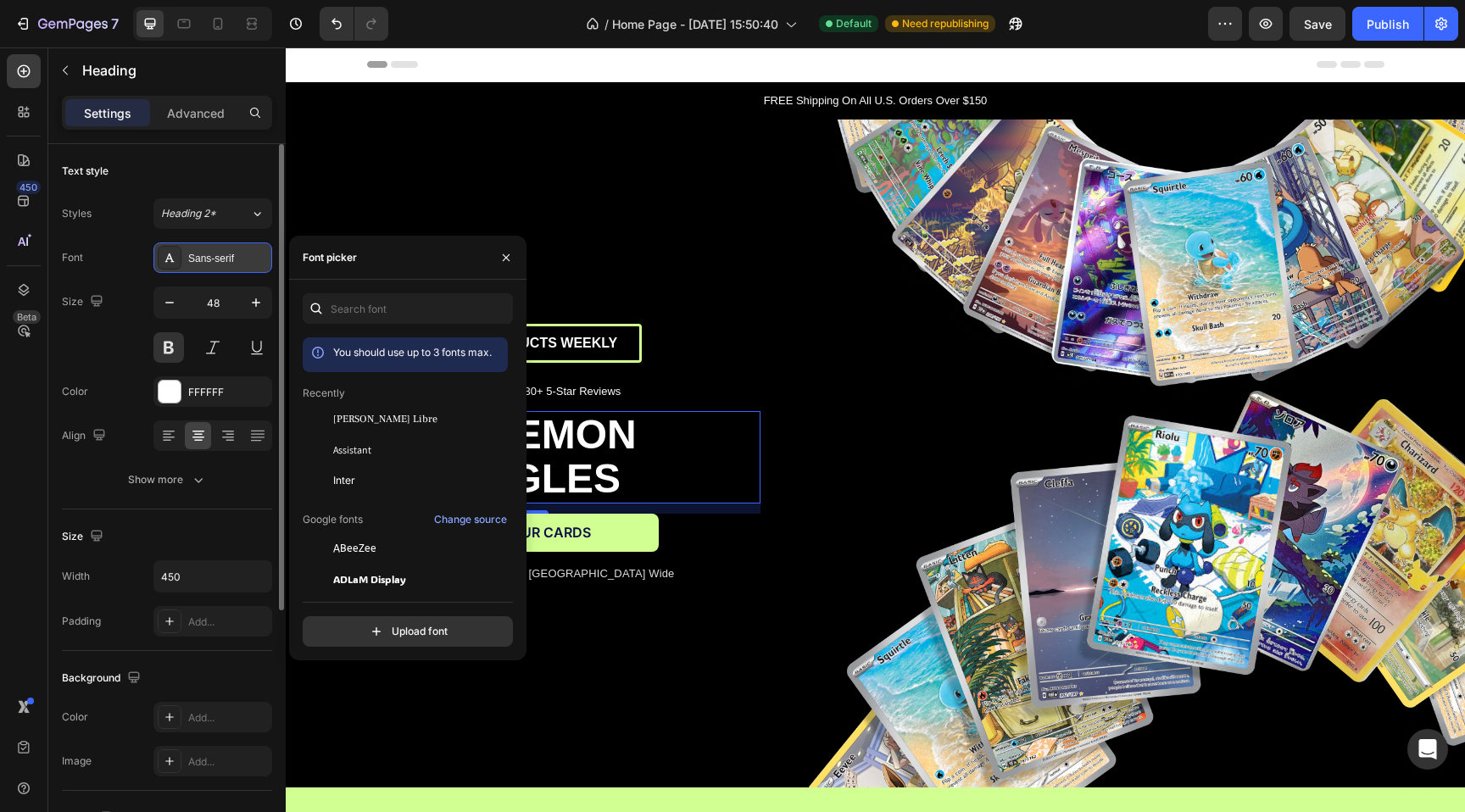
click at [207, 260] on div "Sans-serif" at bounding box center [228, 258] width 79 height 15
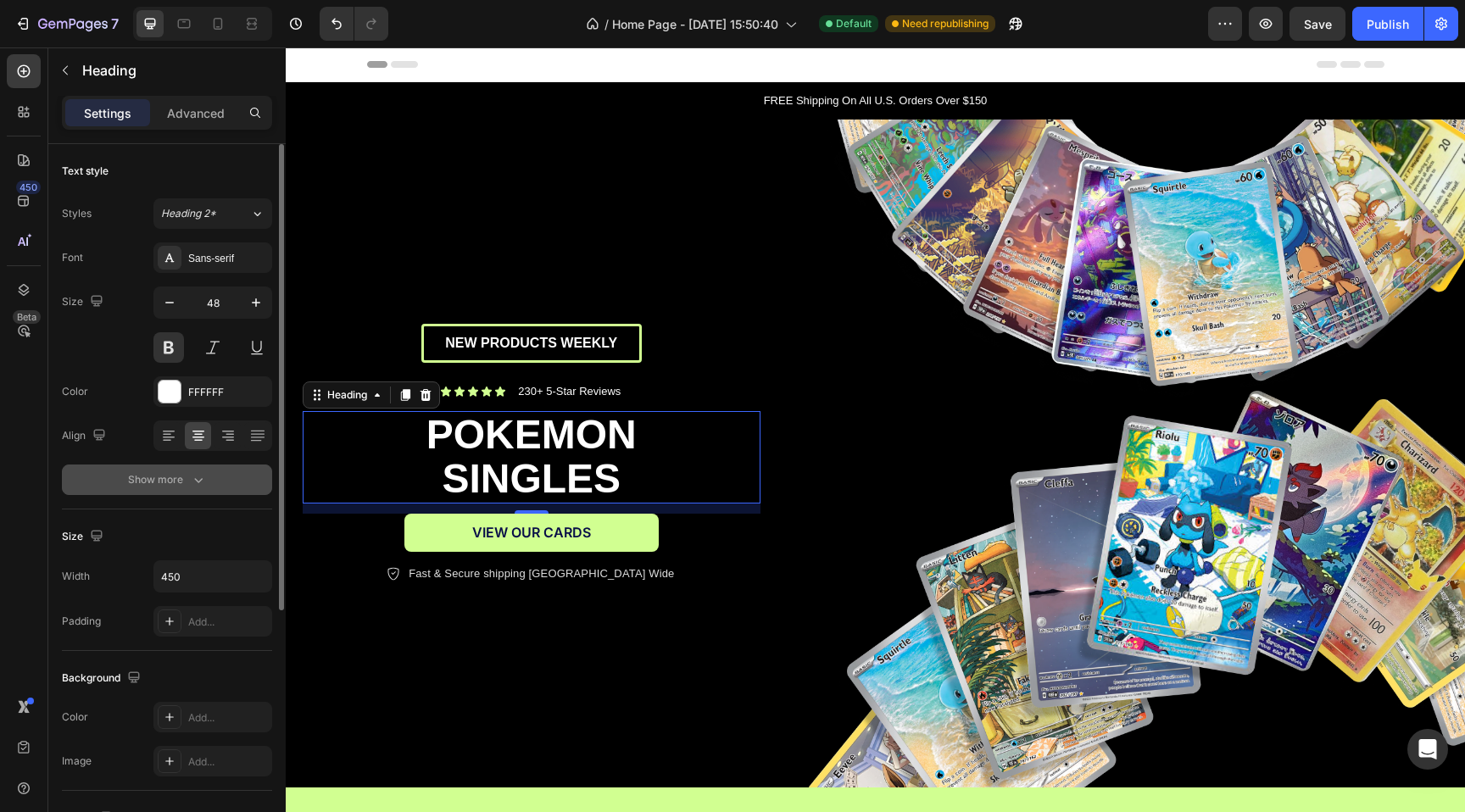
click at [181, 476] on div "Show more" at bounding box center [167, 479] width 78 height 17
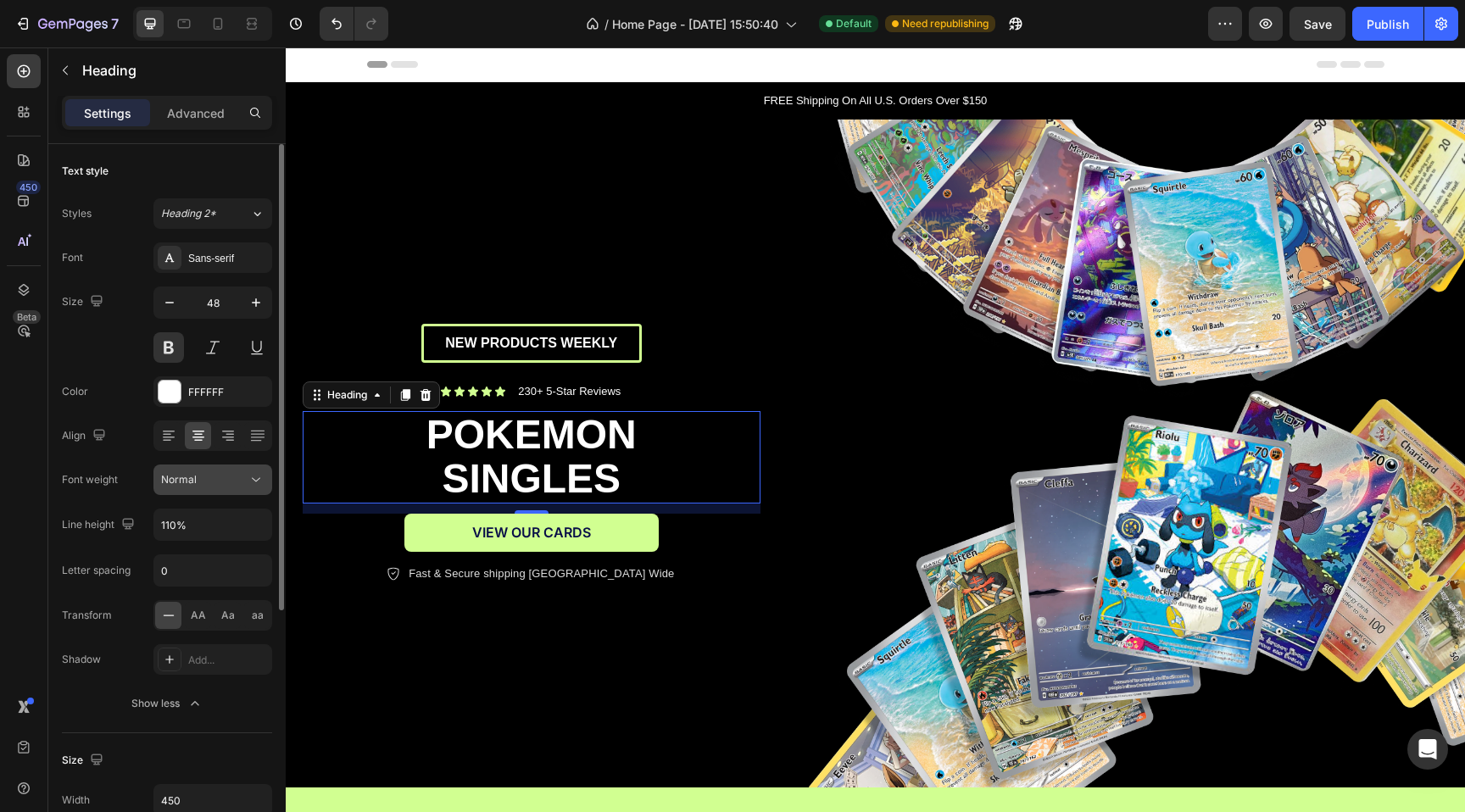
click at [184, 485] on span "Normal" at bounding box center [179, 479] width 35 height 13
click at [197, 266] on div "Sans-serif" at bounding box center [213, 258] width 119 height 31
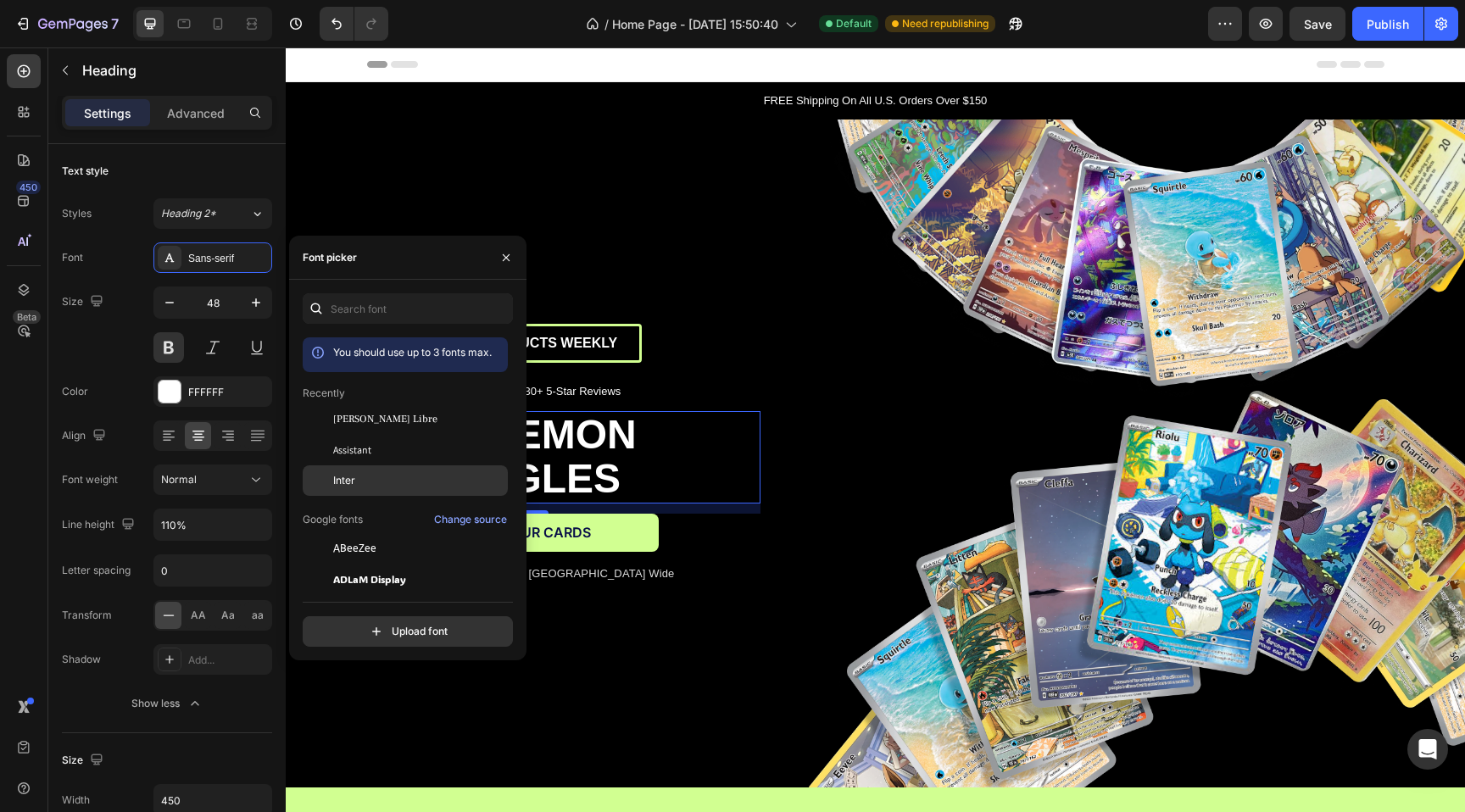
click at [349, 479] on span "Inter" at bounding box center [343, 480] width 22 height 15
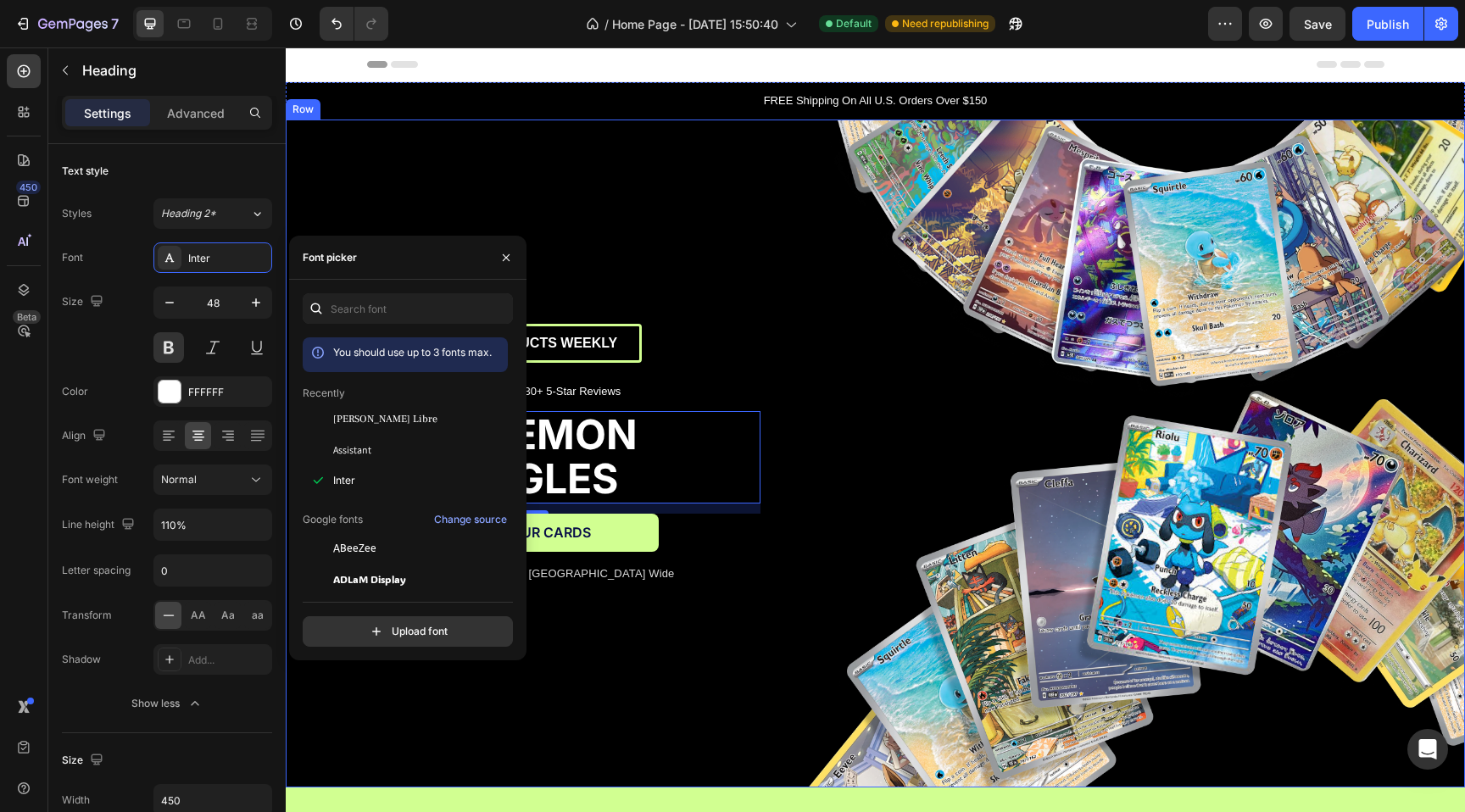
click at [457, 164] on div "NEW PRODUCTS WEEKLY Text Block Row Icon Icon Icon Icon Icon Icon List 230+ 5-St…" at bounding box center [531, 454] width 491 height 669
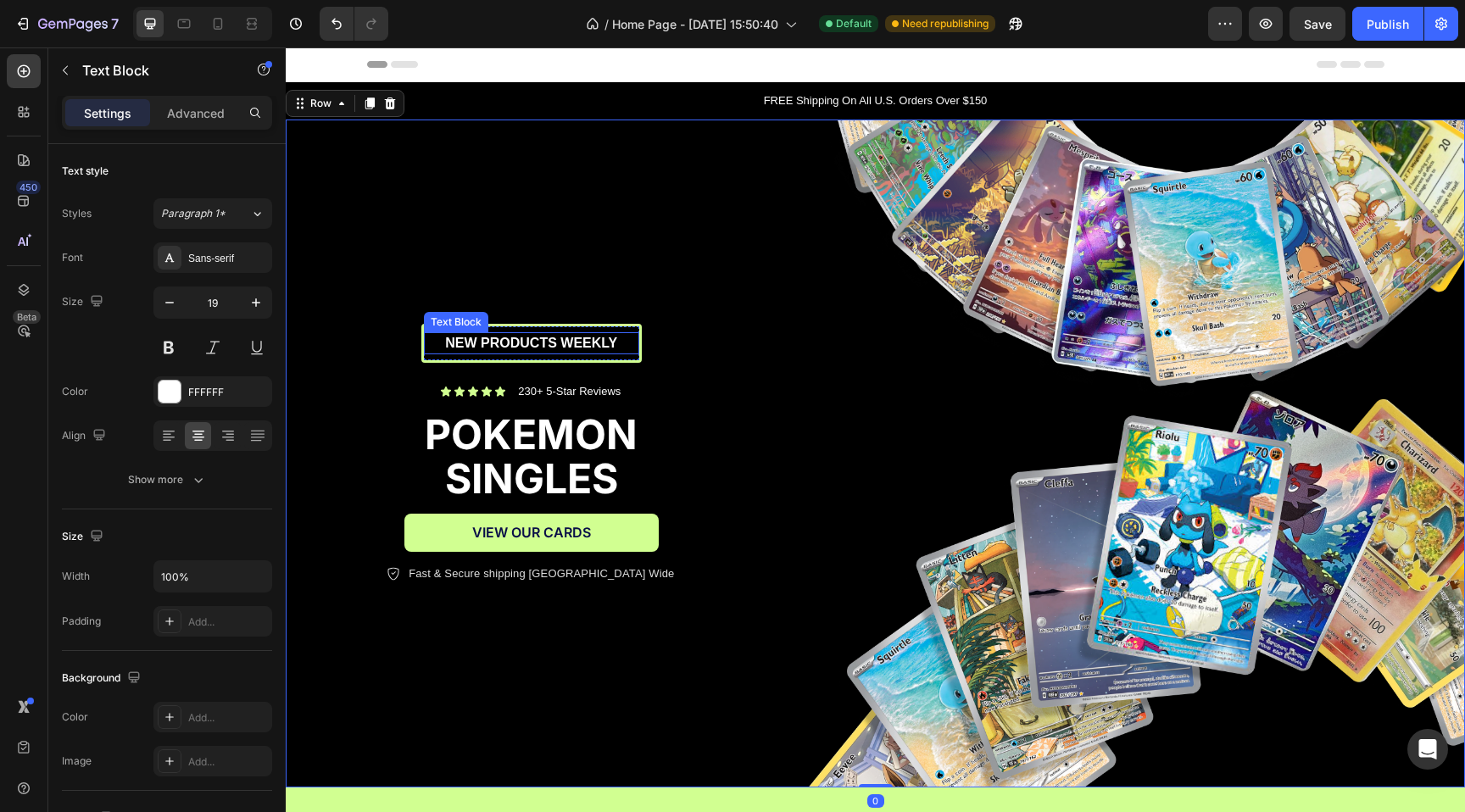
click at [523, 339] on span "NEW PRODUCTS WEEKLY" at bounding box center [531, 342] width 172 height 14
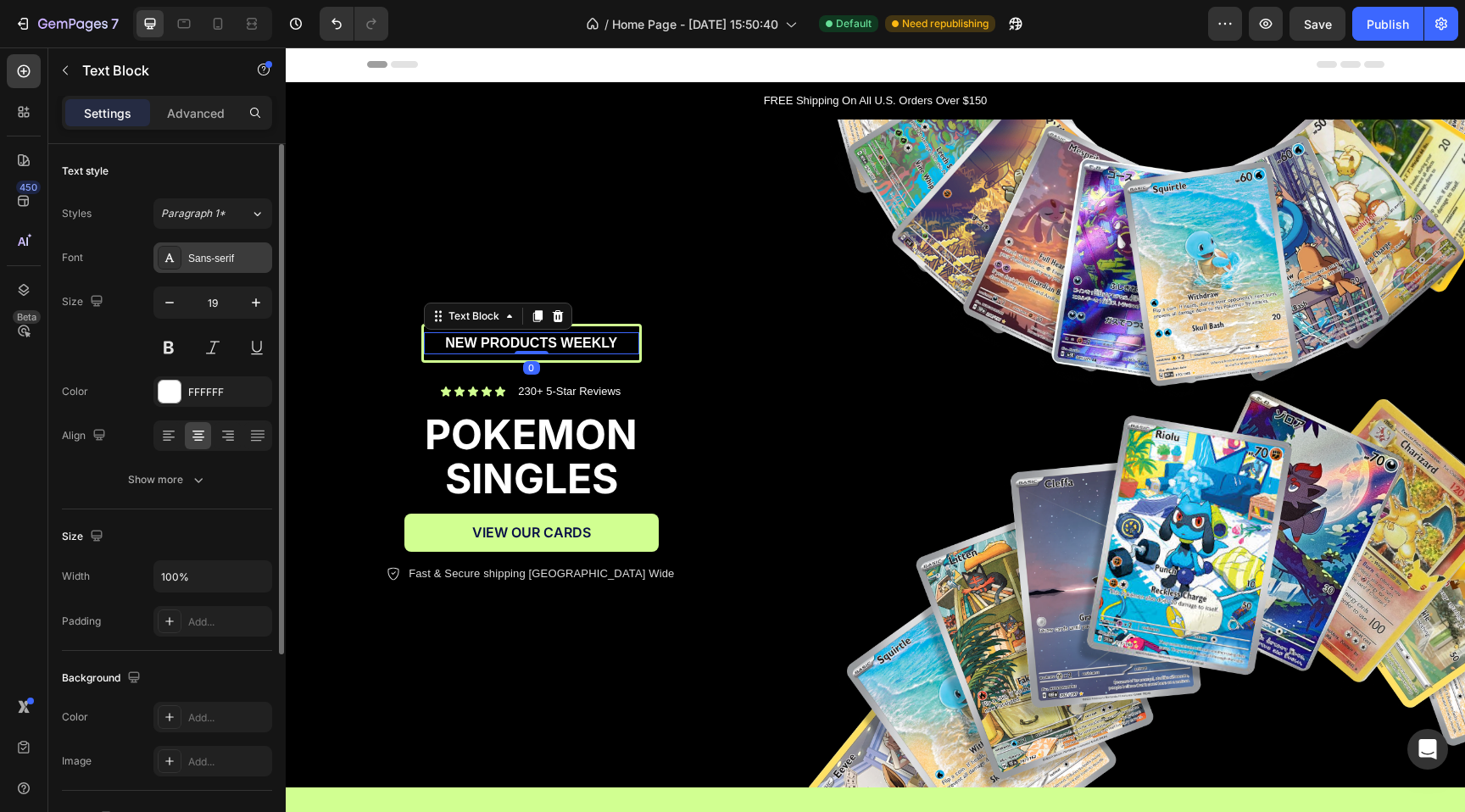
click at [224, 257] on div "Sans-serif" at bounding box center [228, 258] width 79 height 15
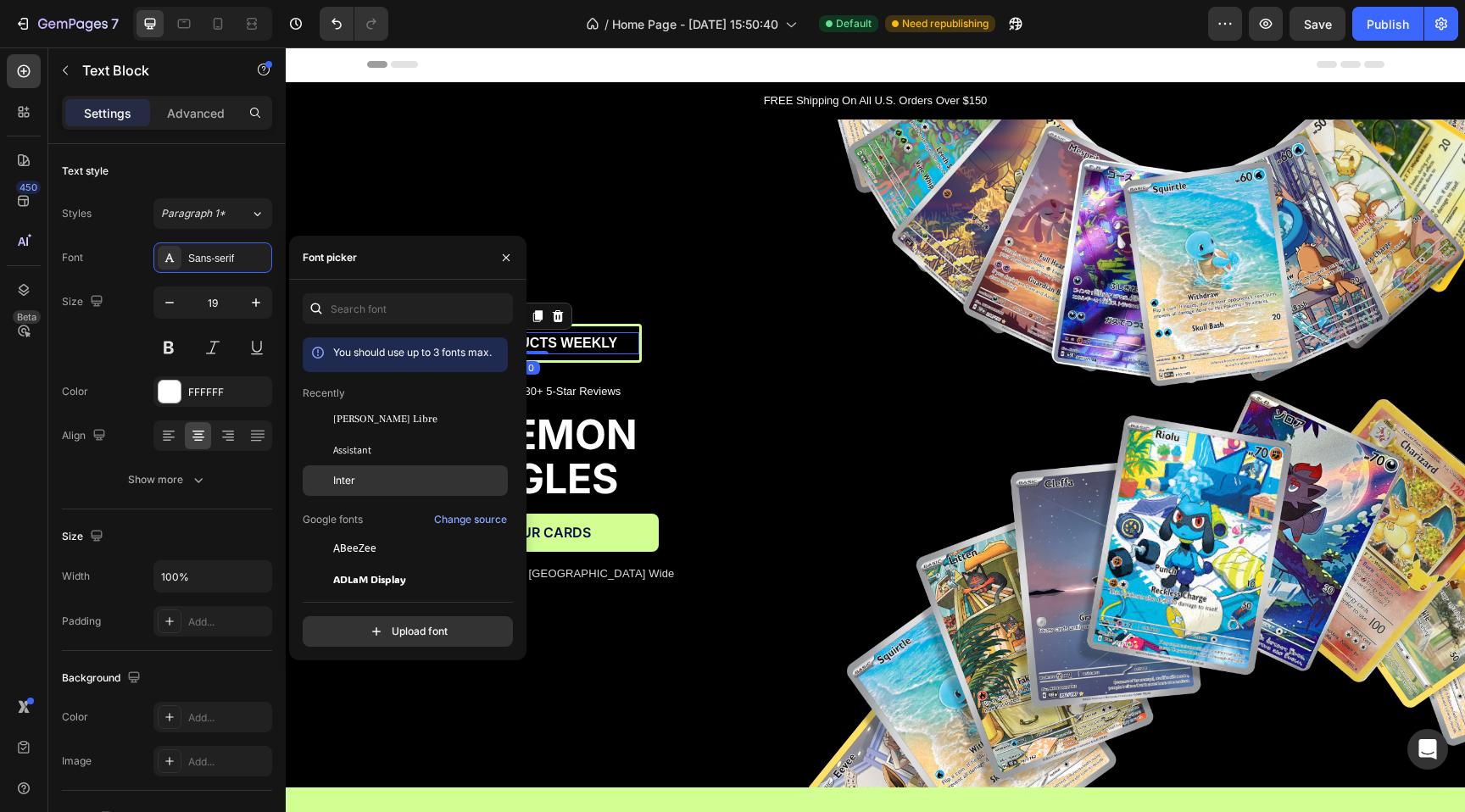
click at [359, 476] on div "Inter" at bounding box center [418, 480] width 171 height 15
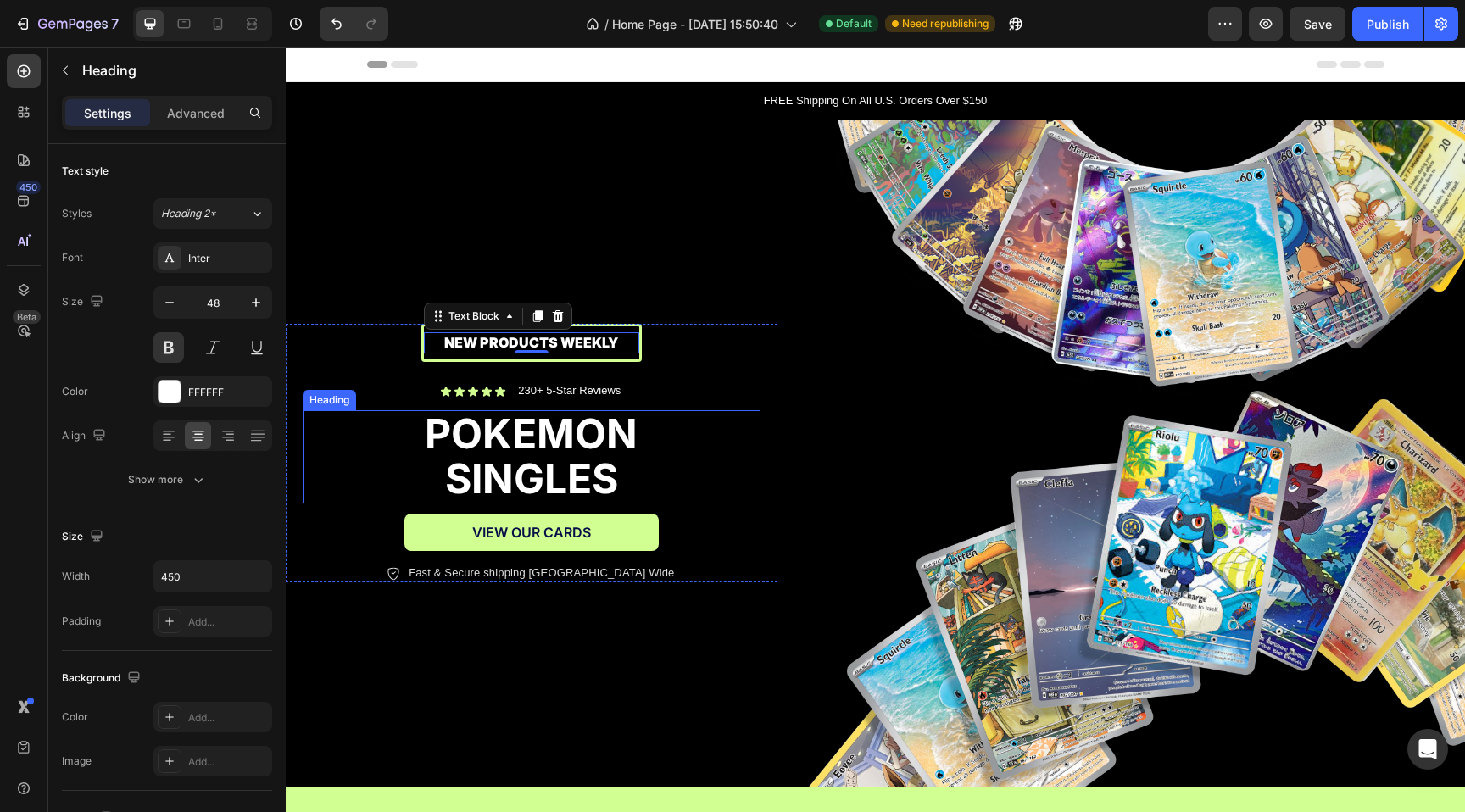
click at [737, 419] on div "POKEMON SINGLES" at bounding box center [532, 456] width 458 height 93
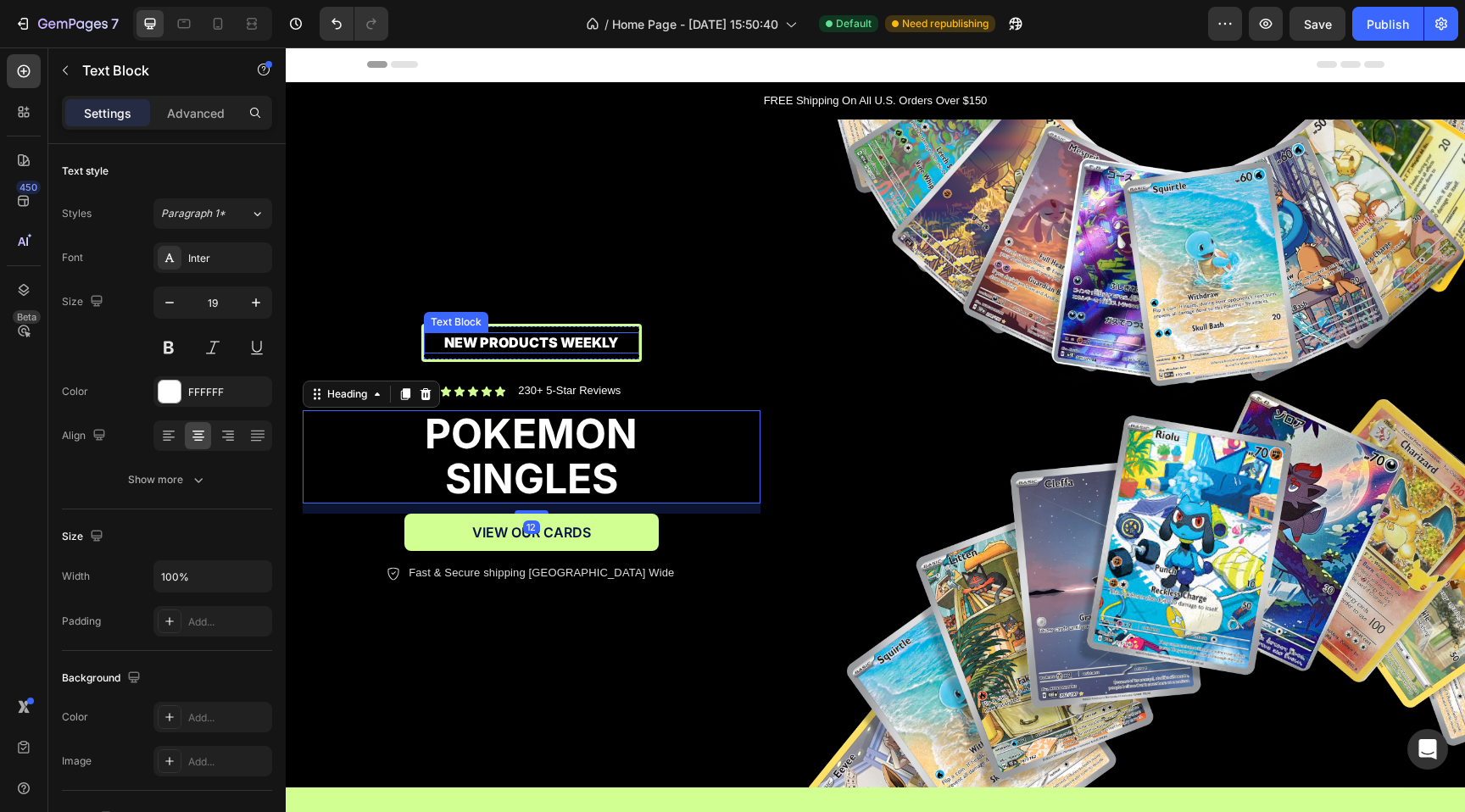
click at [536, 350] on span "NEW PRODUCTS WEEKLY" at bounding box center [531, 342] width 174 height 17
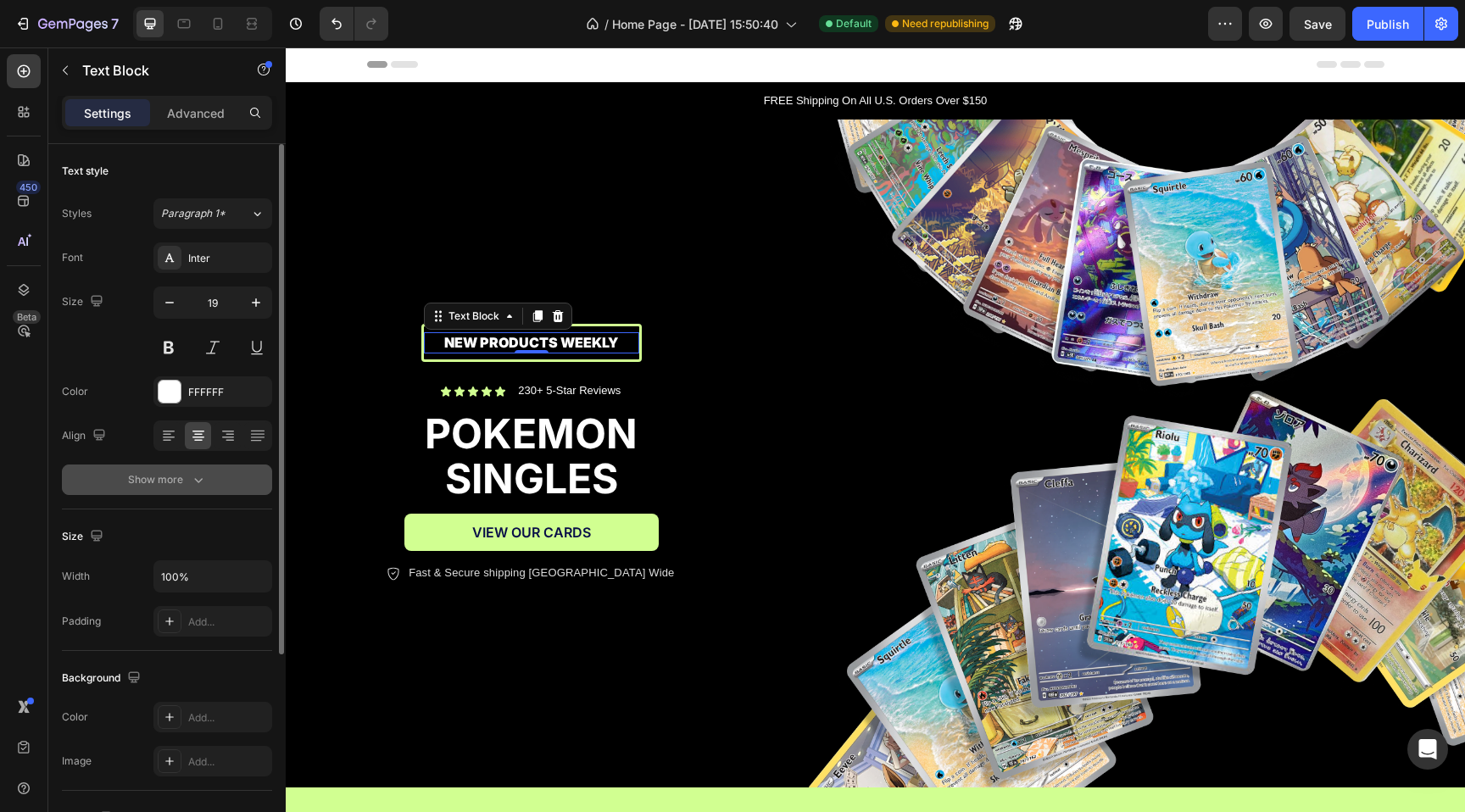
click at [175, 490] on button "Show more" at bounding box center [167, 479] width 210 height 31
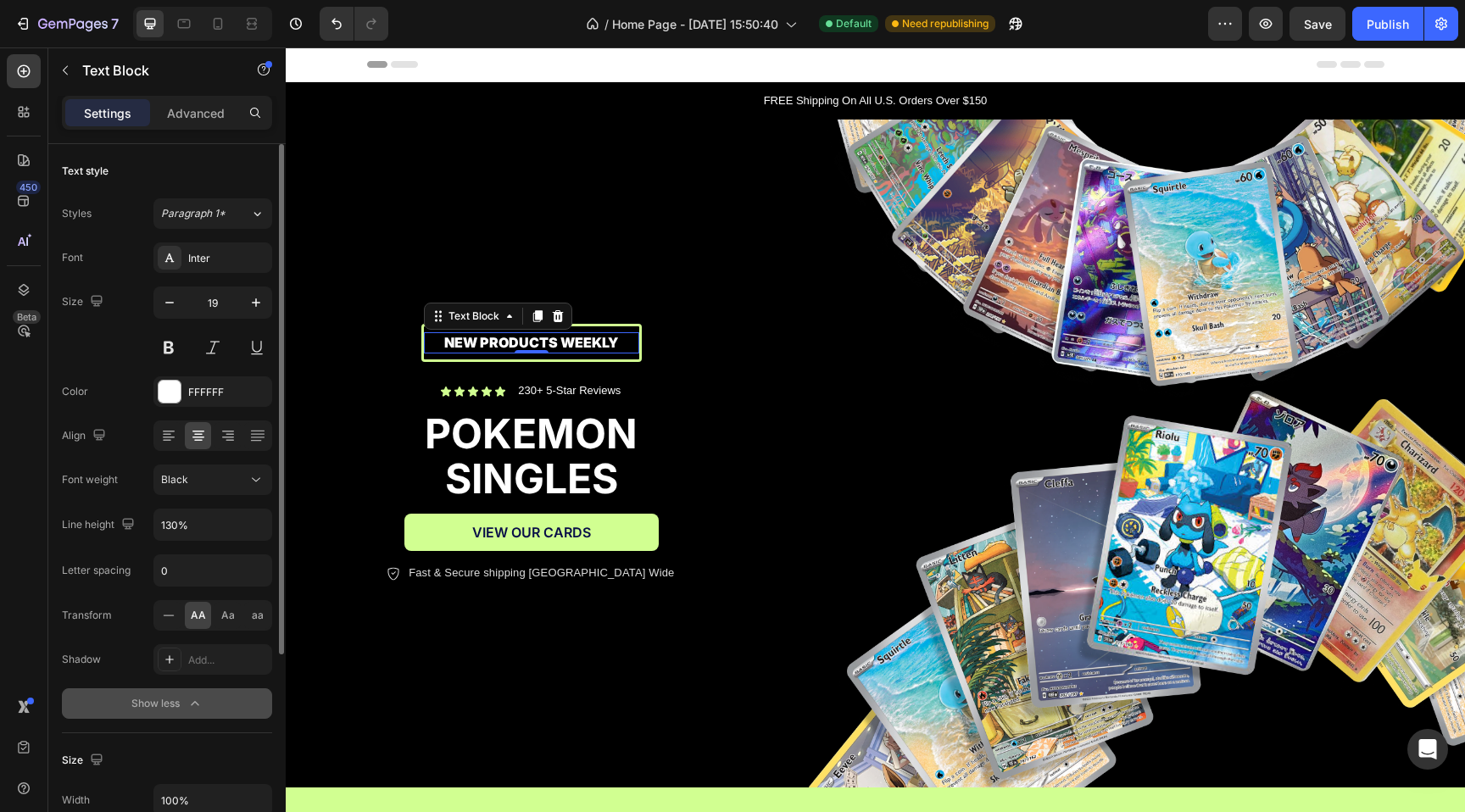
click at [175, 490] on button "Black" at bounding box center [213, 479] width 119 height 31
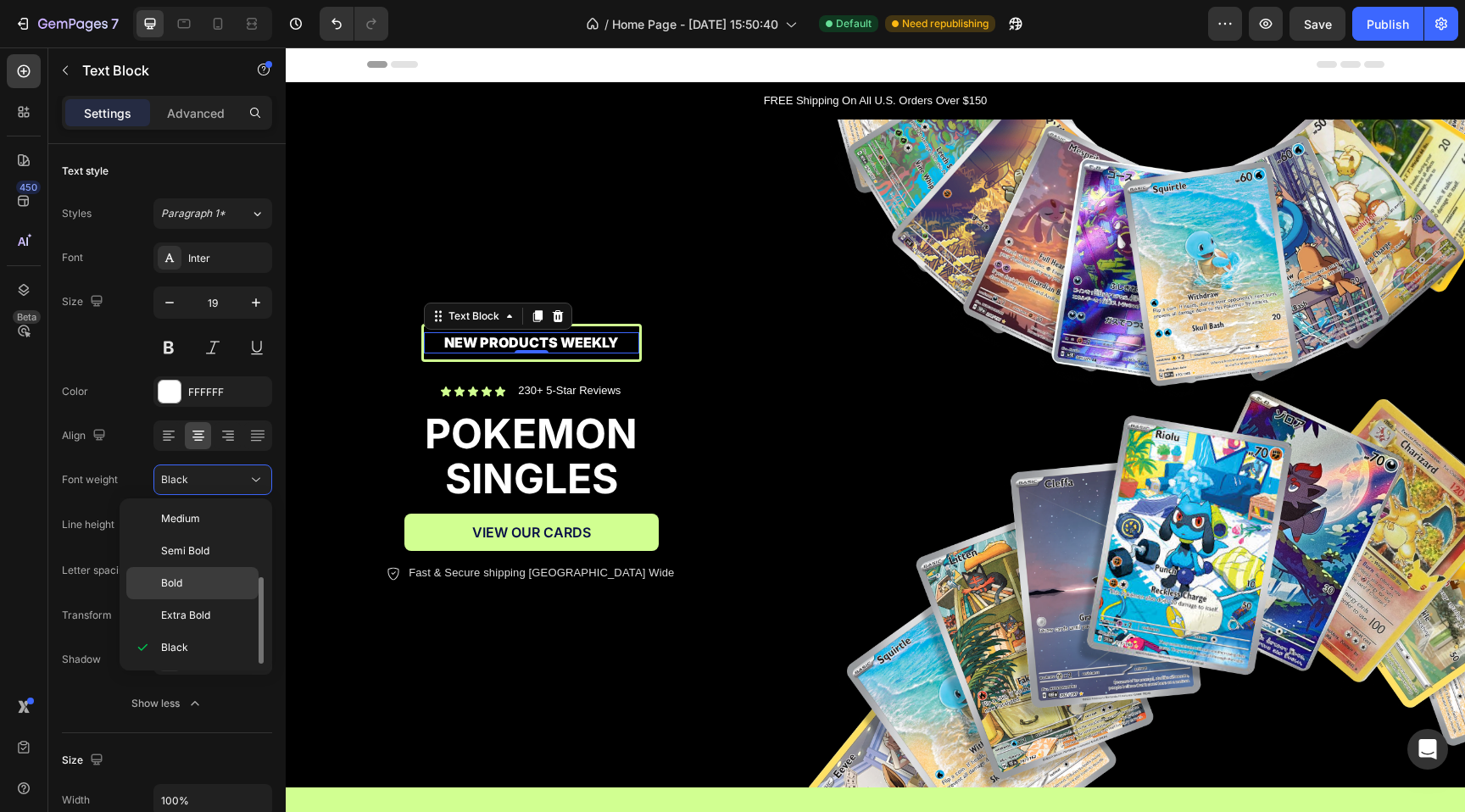
click at [183, 575] on p "Bold" at bounding box center [206, 582] width 90 height 15
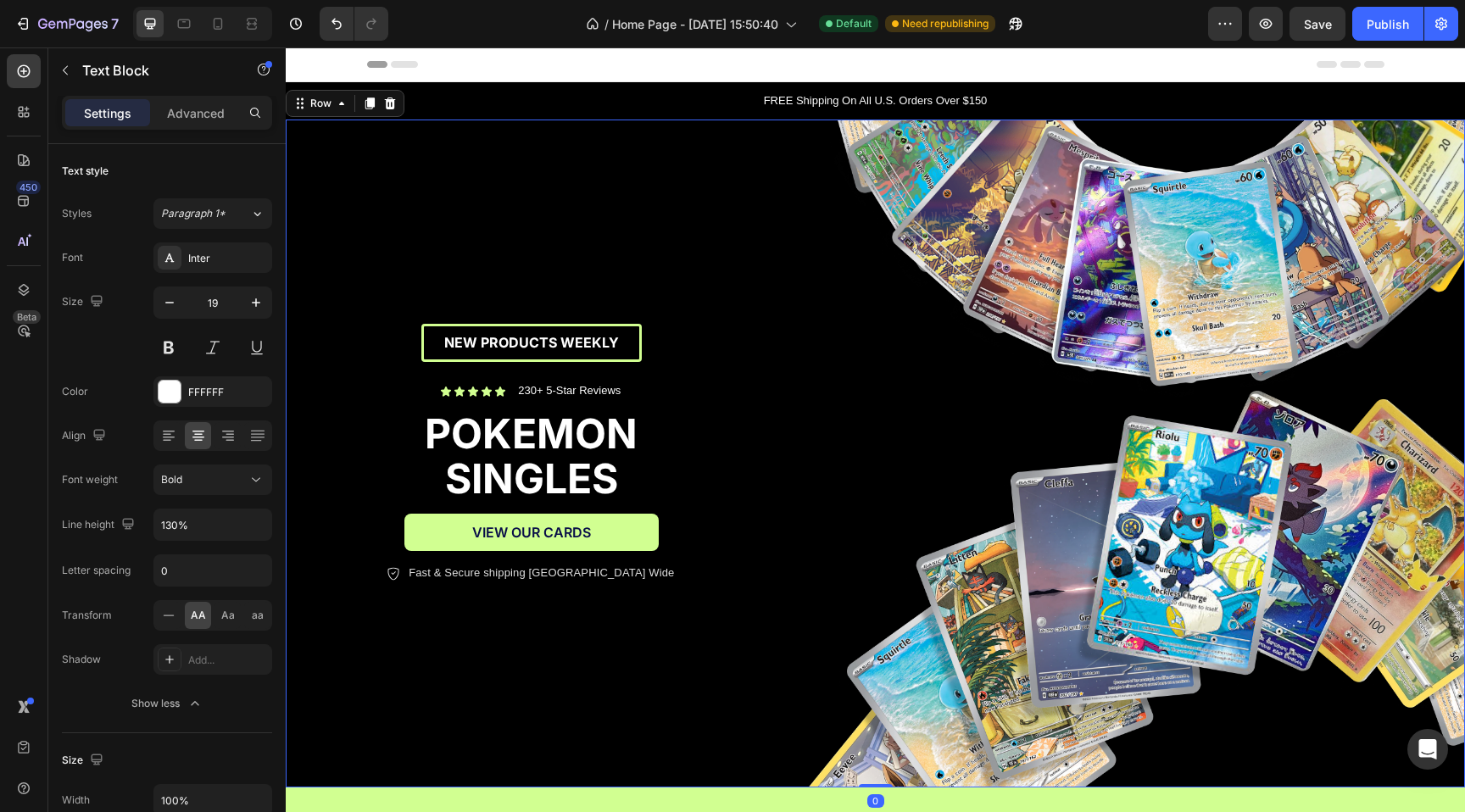
click at [511, 201] on div "NEW PRODUCTS WEEKLY Text Block Row Icon Icon Icon Icon Icon Icon List 230+ 5-St…" at bounding box center [531, 454] width 491 height 669
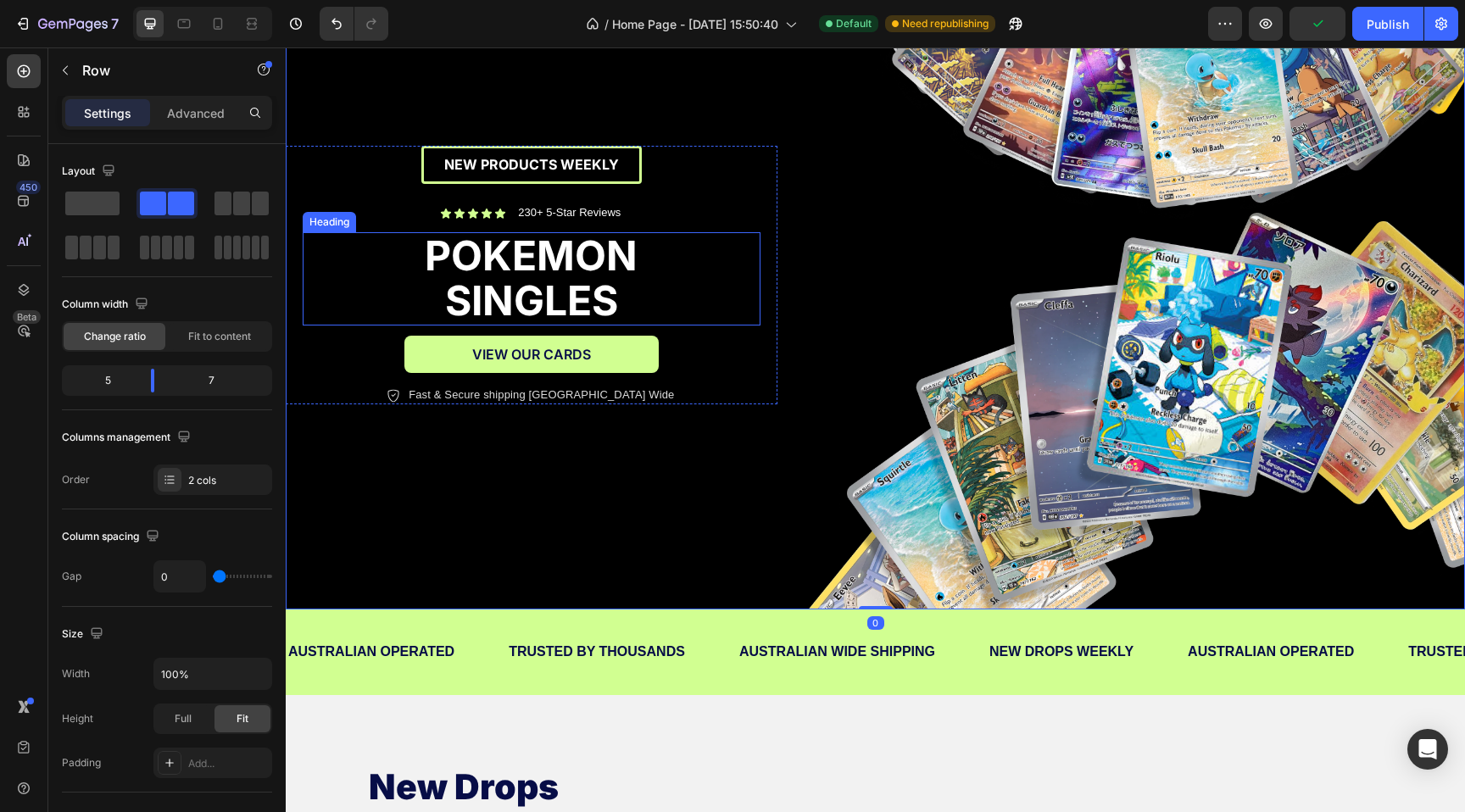
scroll to position [178, 0]
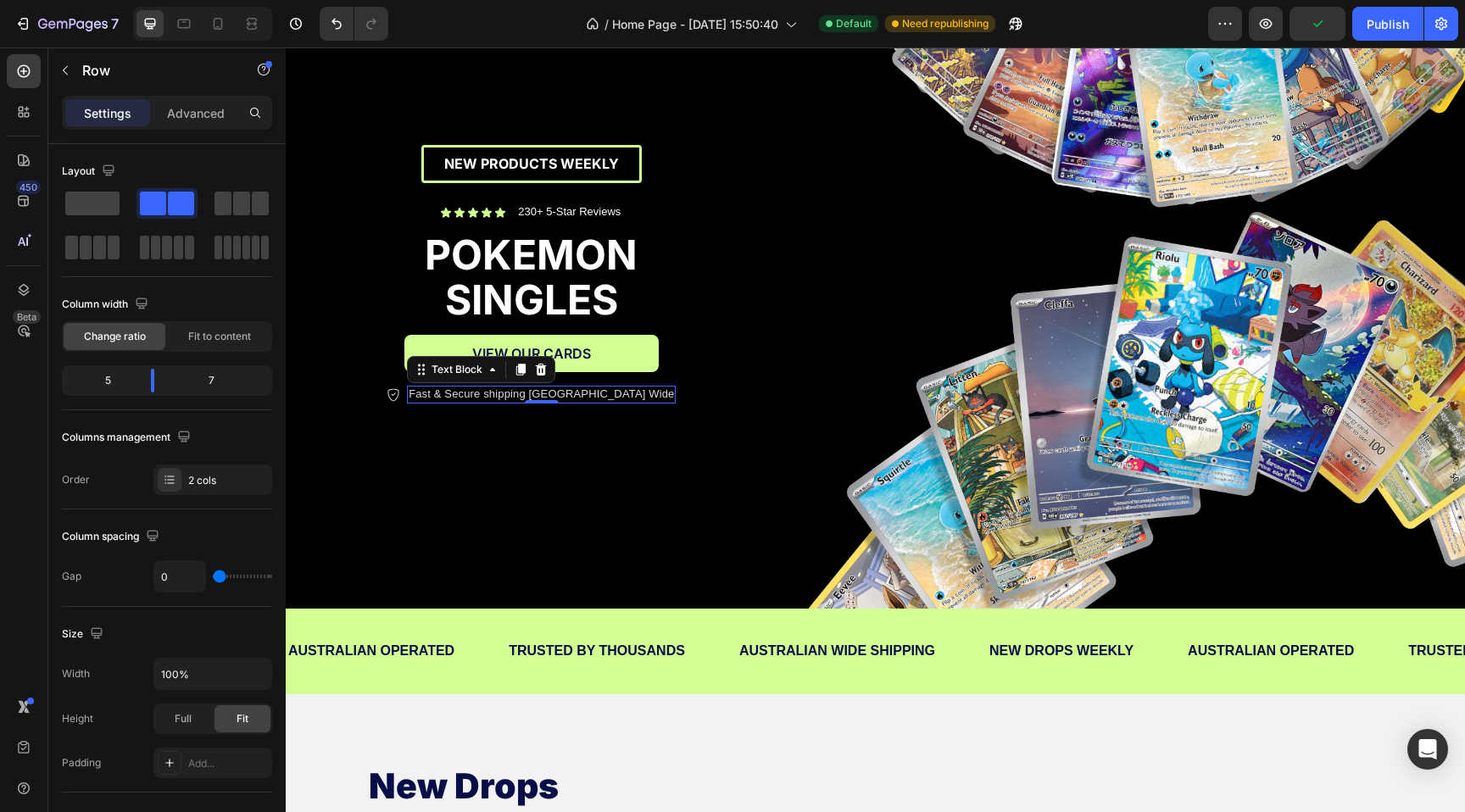
click at [500, 396] on p "Fast & Secure shipping [GEOGRAPHIC_DATA] Wide" at bounding box center [541, 395] width 265 height 14
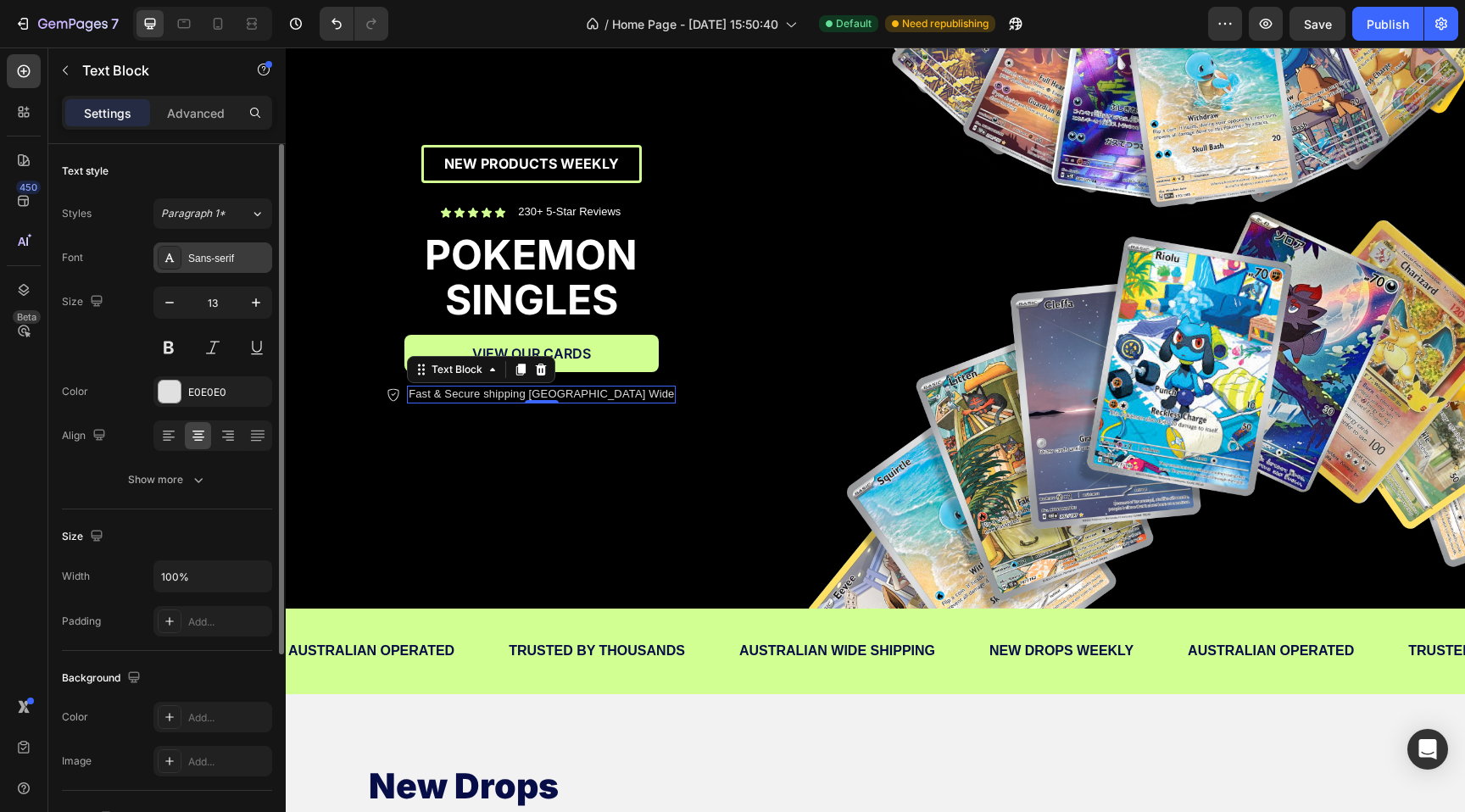
click at [204, 264] on div "Sans-serif" at bounding box center [228, 258] width 79 height 15
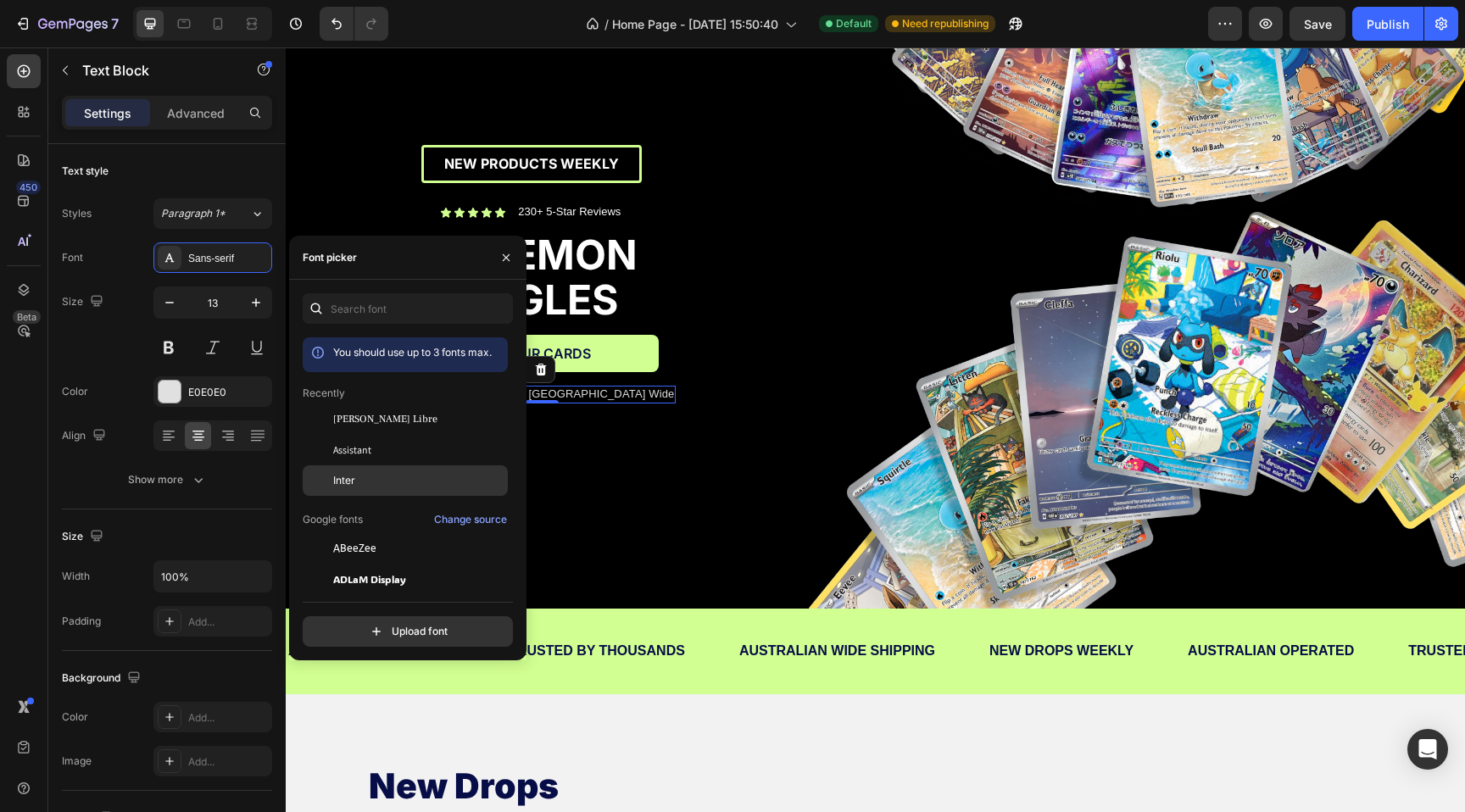
click at [345, 477] on span "Inter" at bounding box center [343, 480] width 22 height 15
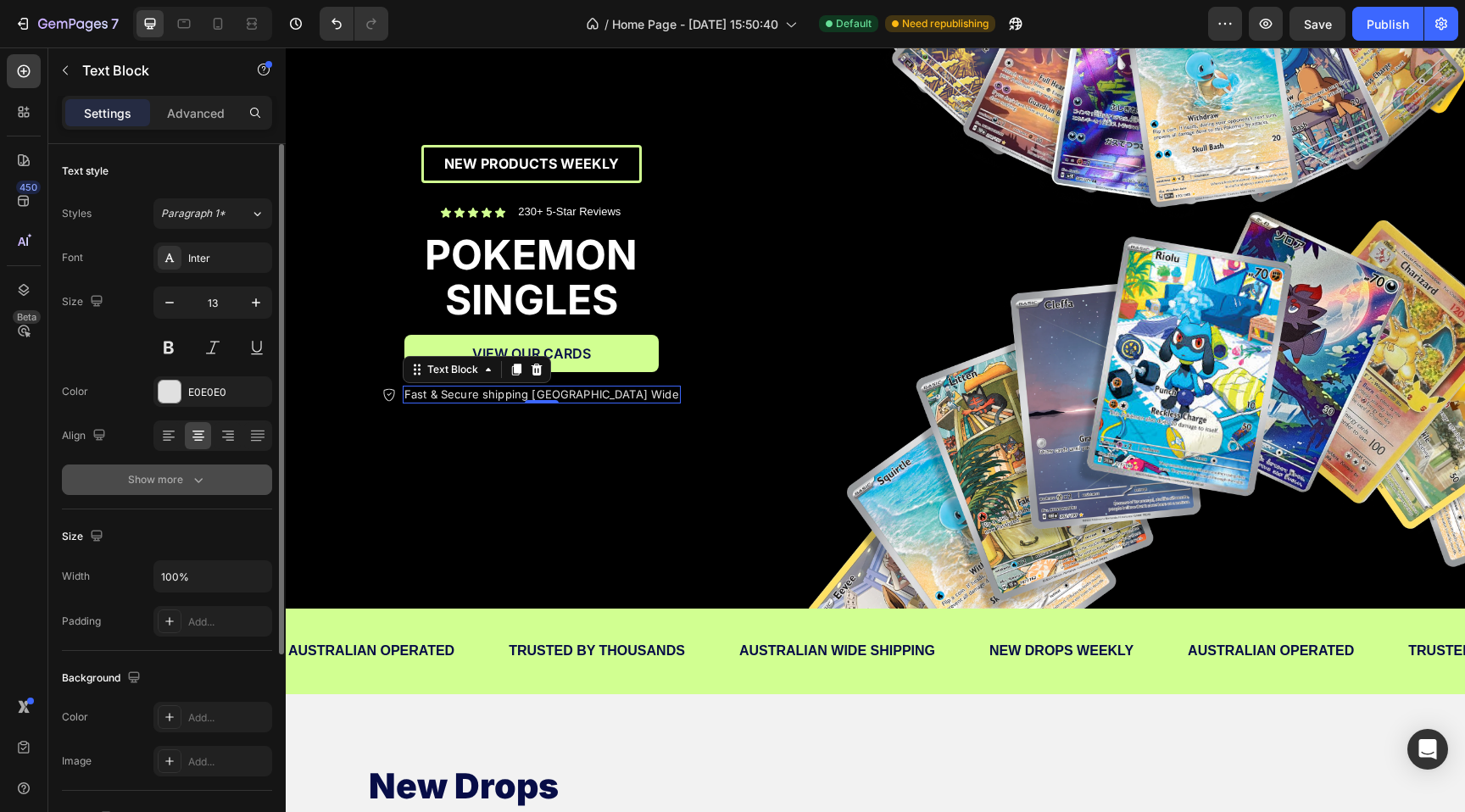
click at [179, 476] on div "Show more" at bounding box center [167, 479] width 78 height 17
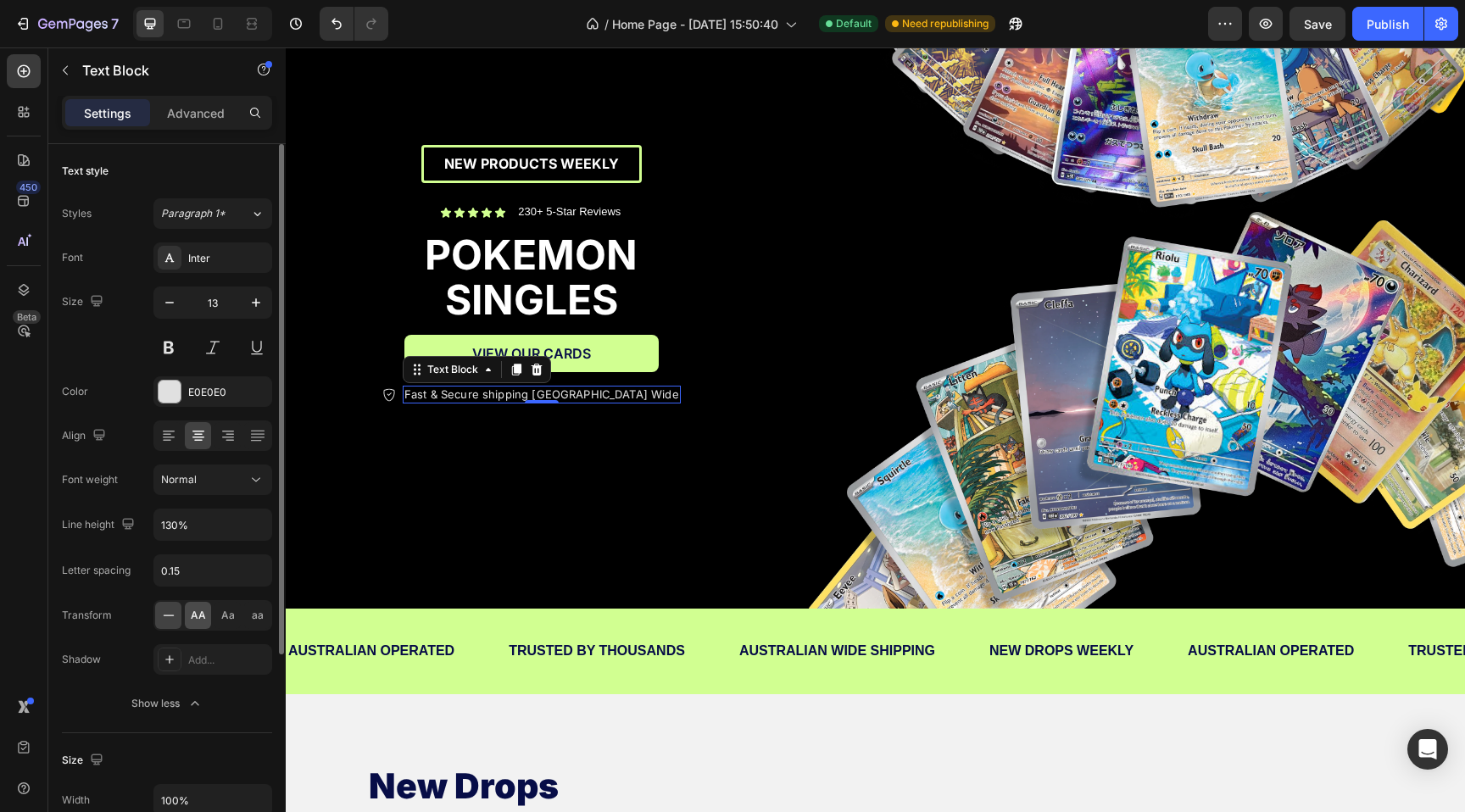
click at [201, 616] on span "AA" at bounding box center [198, 615] width 15 height 15
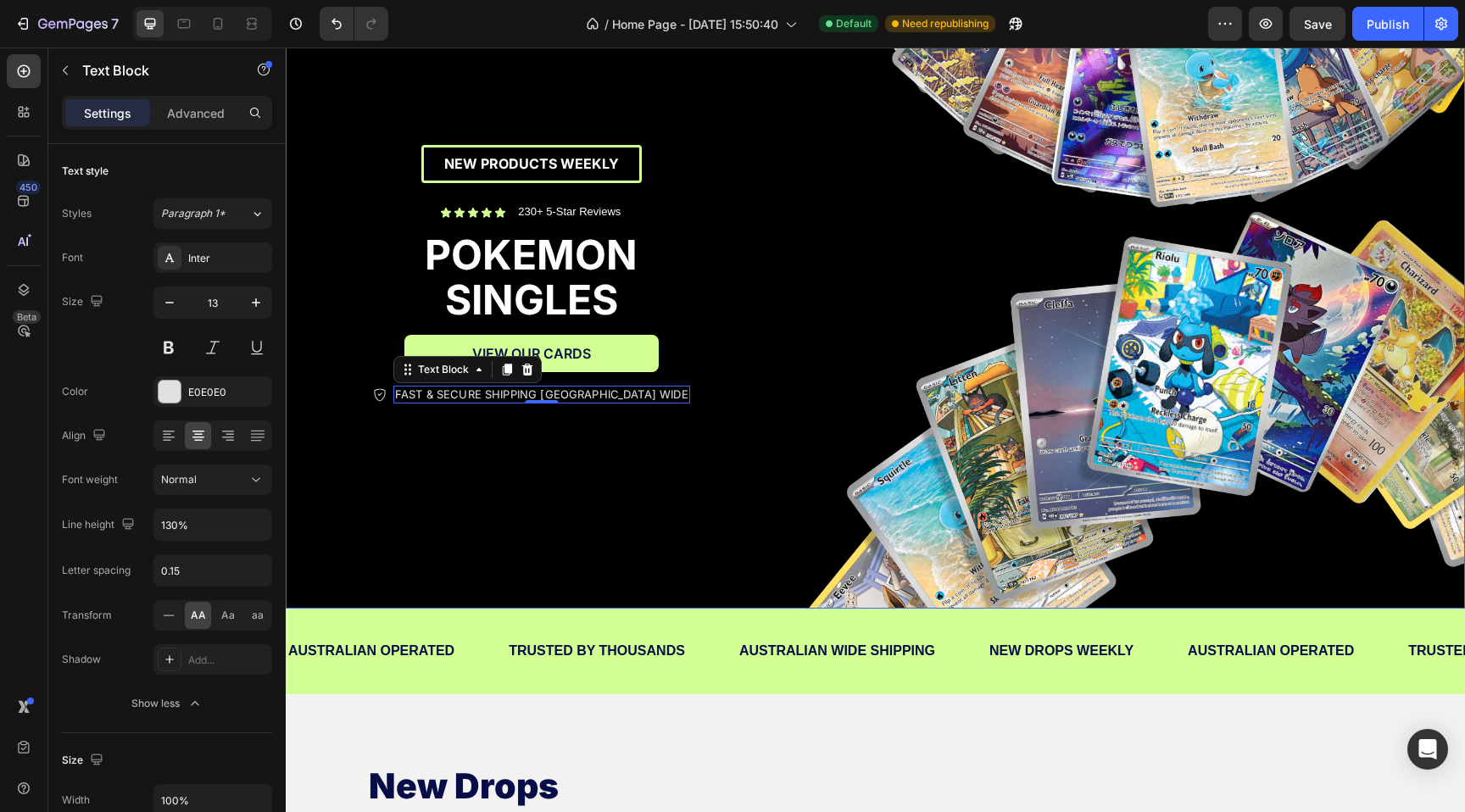
click at [477, 493] on div "NEW PRODUCTS WEEKLY Text Block Row Icon Icon Icon Icon Icon Icon List 230+ 5-St…" at bounding box center [531, 275] width 491 height 669
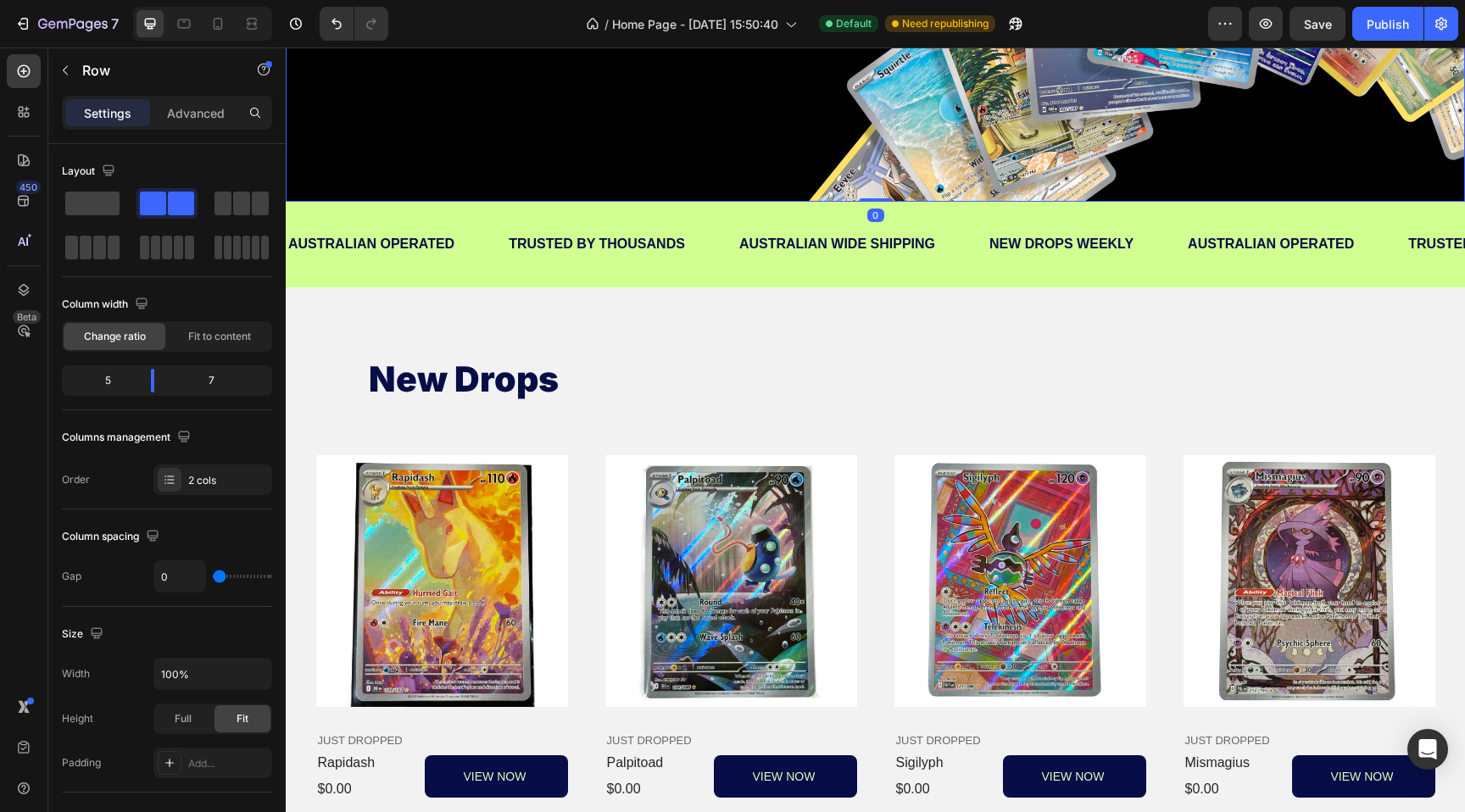
scroll to position [595, 0]
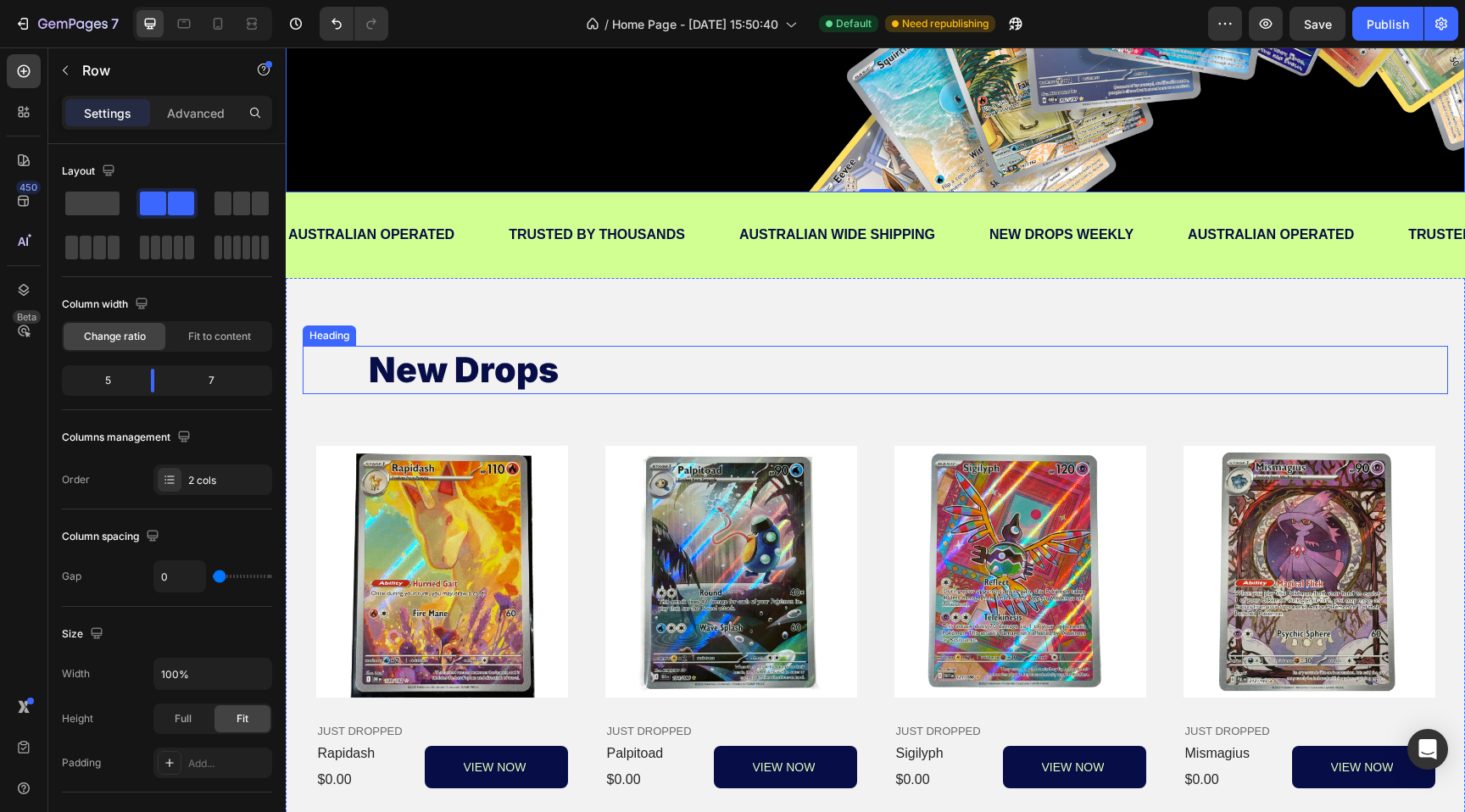
click at [455, 372] on h2 "new drops" at bounding box center [875, 370] width 1017 height 49
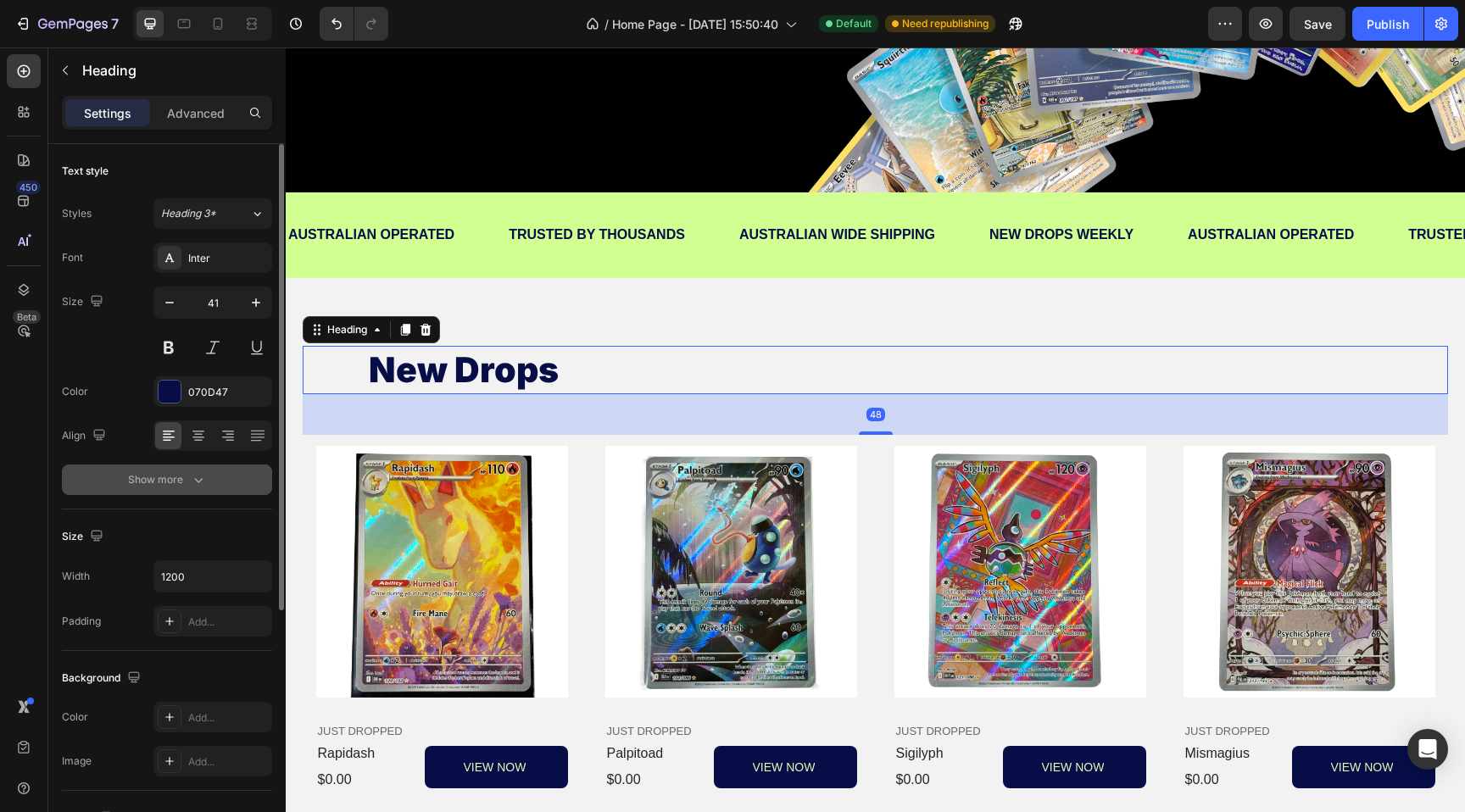
click at [185, 488] on div "Show more" at bounding box center [167, 479] width 78 height 17
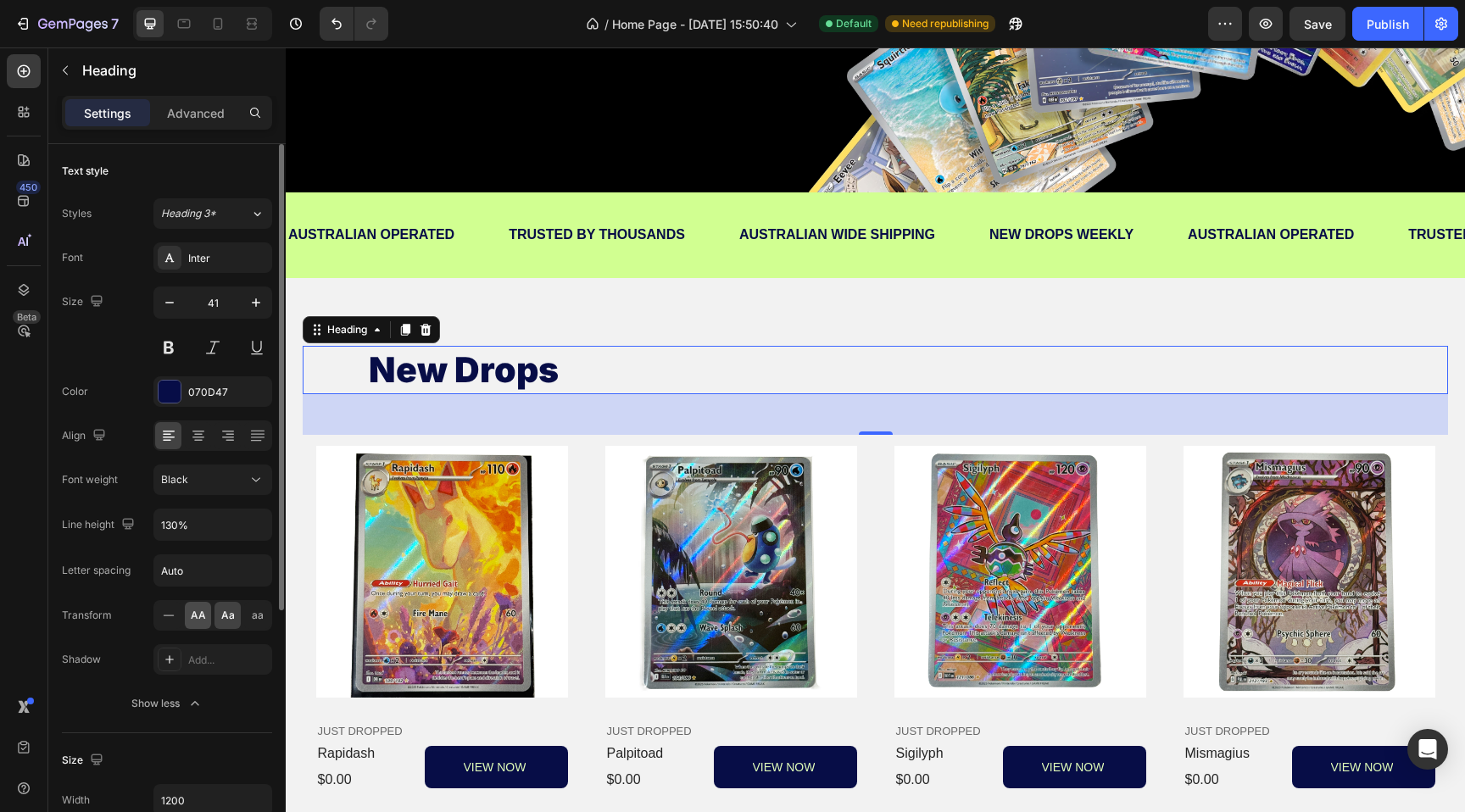
click at [202, 620] on span "AA" at bounding box center [198, 615] width 15 height 15
click at [193, 484] on div "Black" at bounding box center [205, 479] width 87 height 15
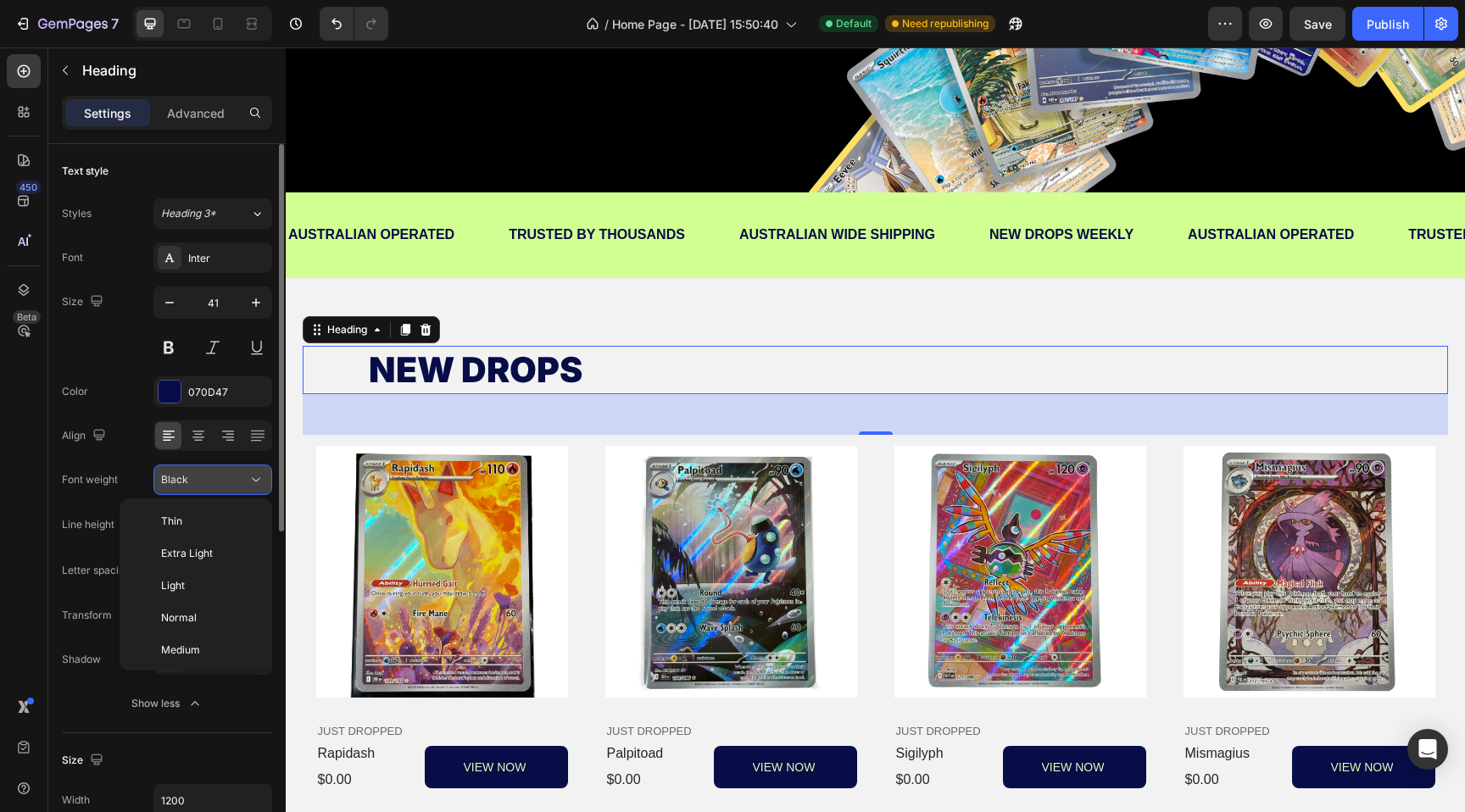
scroll to position [132, 0]
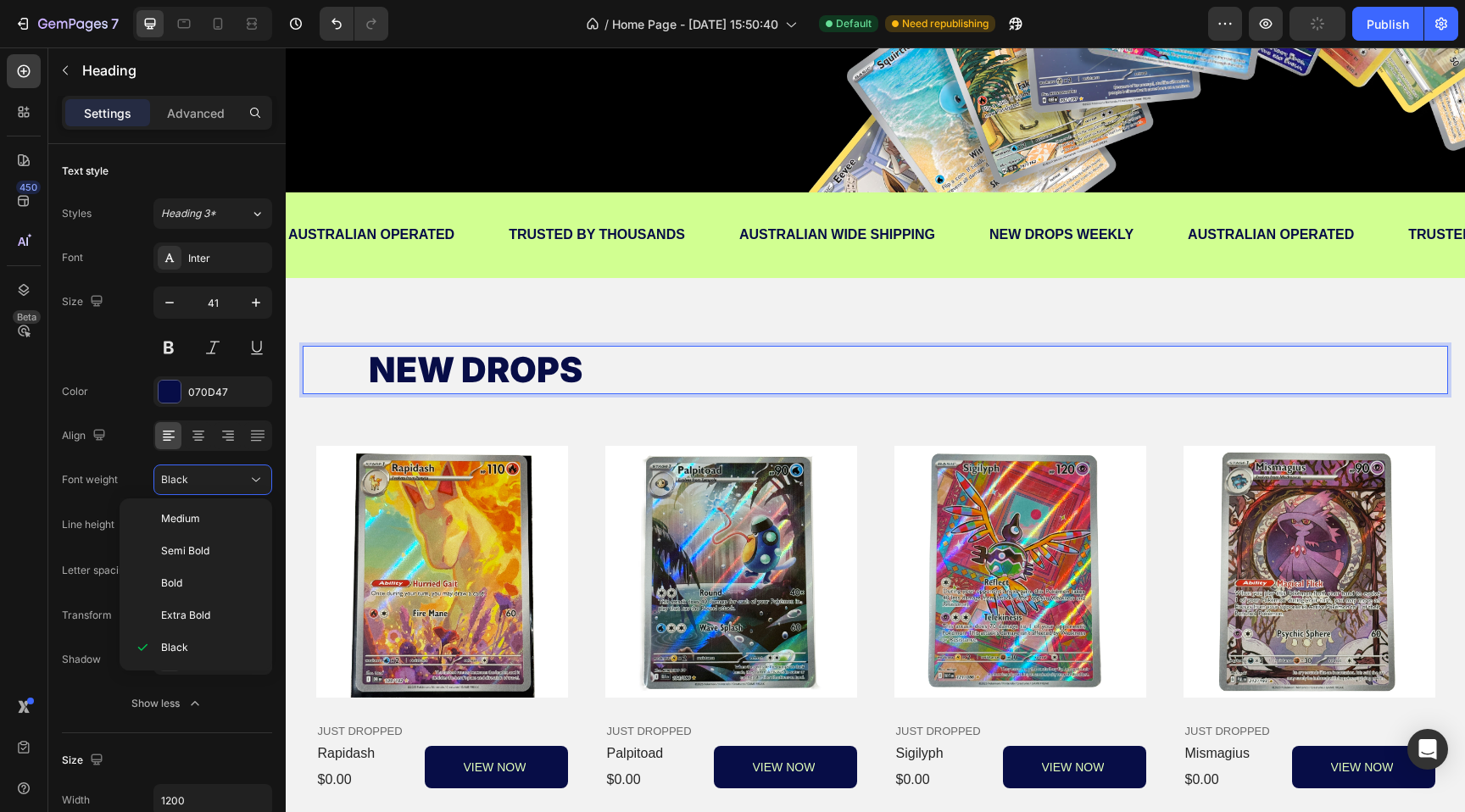
click at [486, 358] on h2 "NEW DROPS" at bounding box center [875, 370] width 1017 height 49
click at [581, 369] on p "NEW DROPS" at bounding box center [875, 370] width 1013 height 45
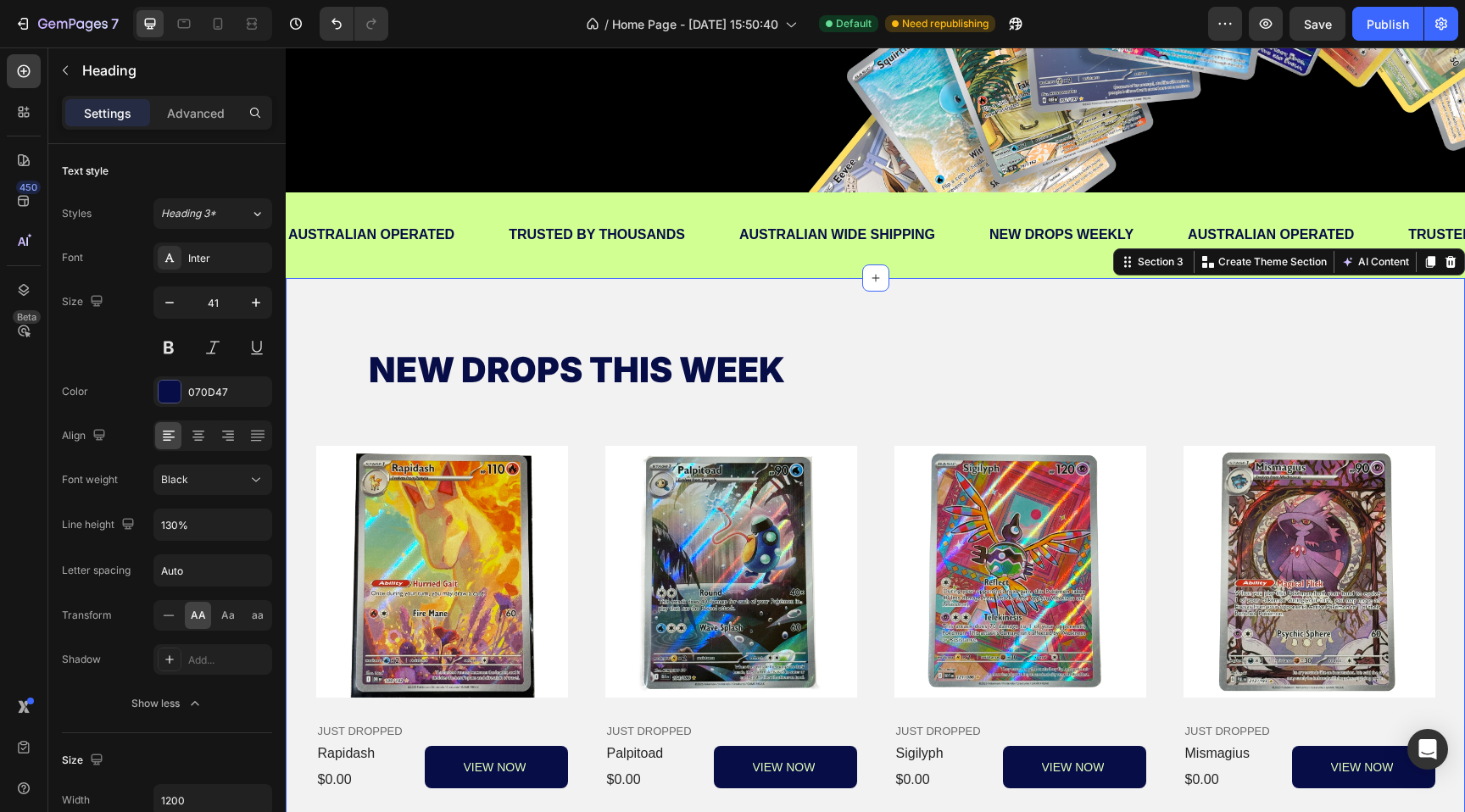
click at [586, 310] on div "NEW DROPS THIS WEEK Heading Product Images JUST DROPPED Text Block rapidash Pro…" at bounding box center [875, 568] width 1179 height 580
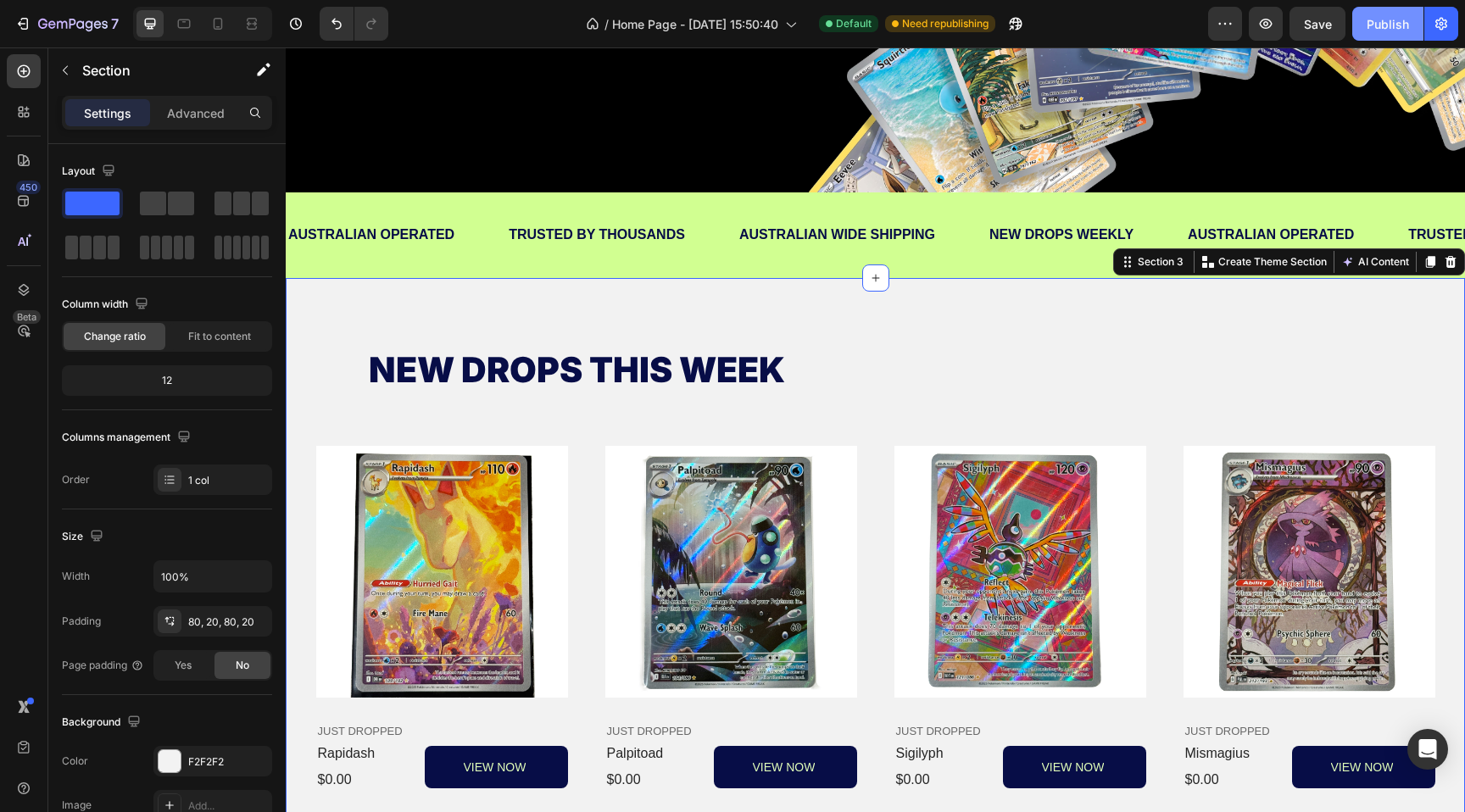
click at [1405, 30] on div "Publish" at bounding box center [1387, 24] width 42 height 18
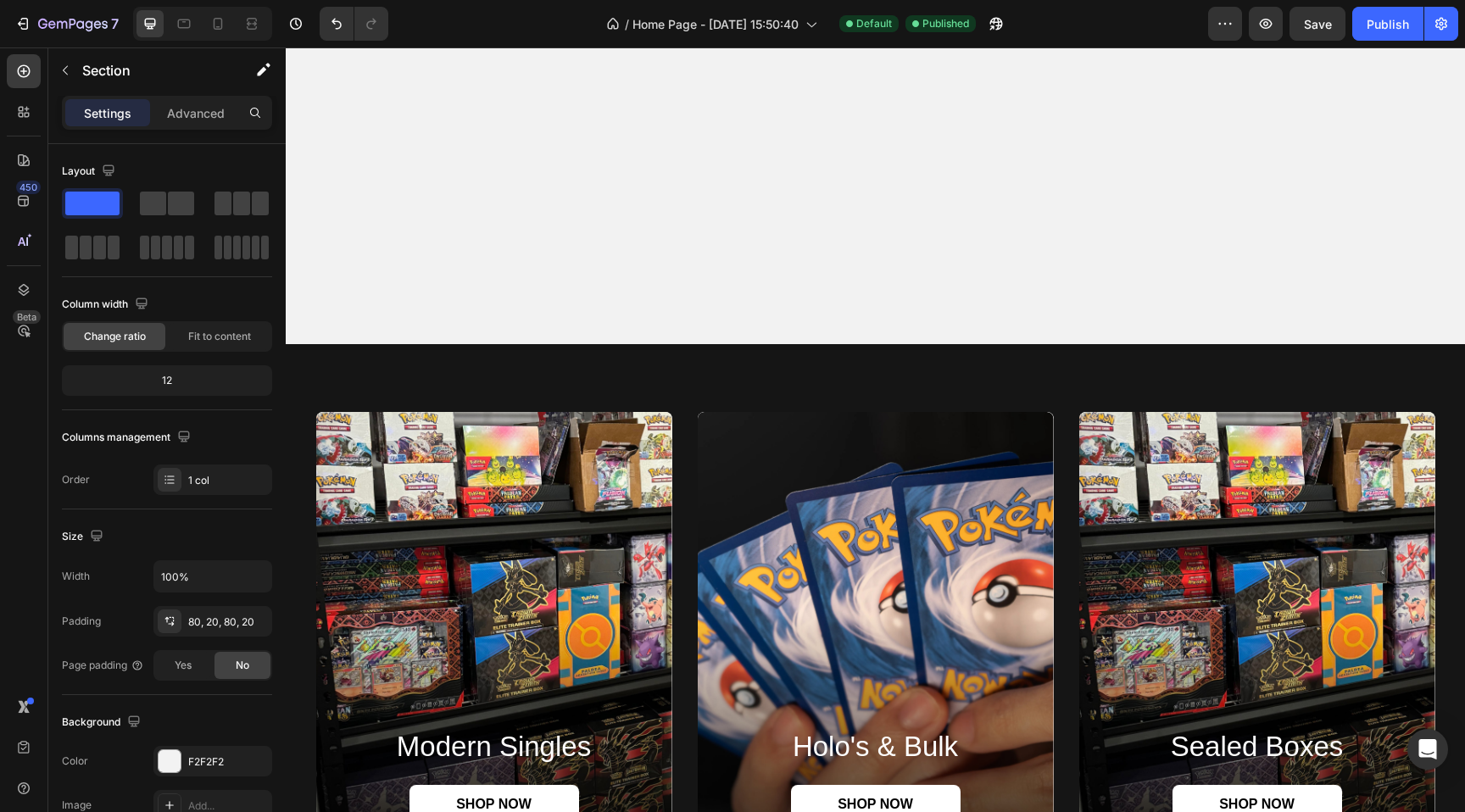
scroll to position [1071, 0]
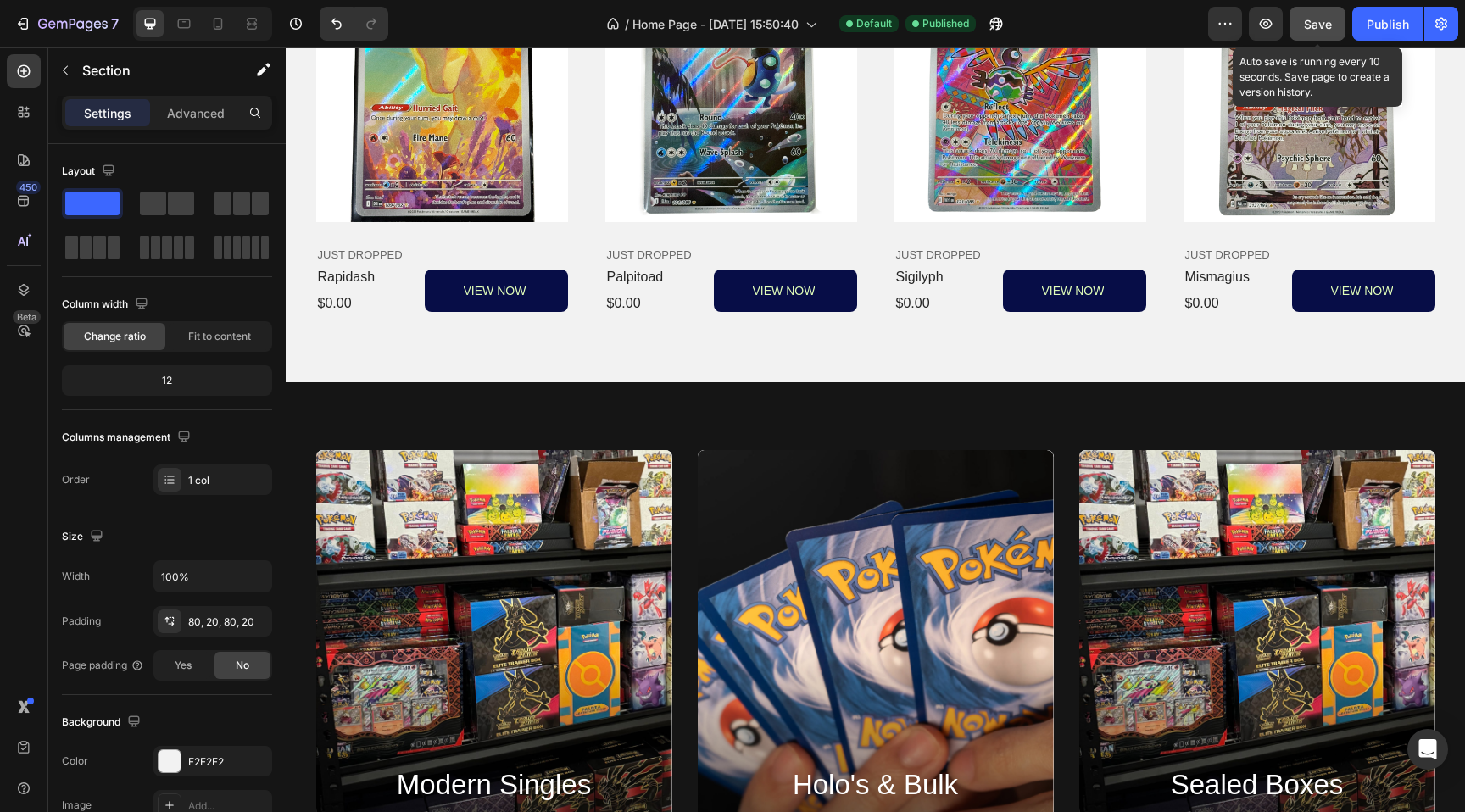
click at [1313, 30] on span "Save" at bounding box center [1317, 24] width 28 height 14
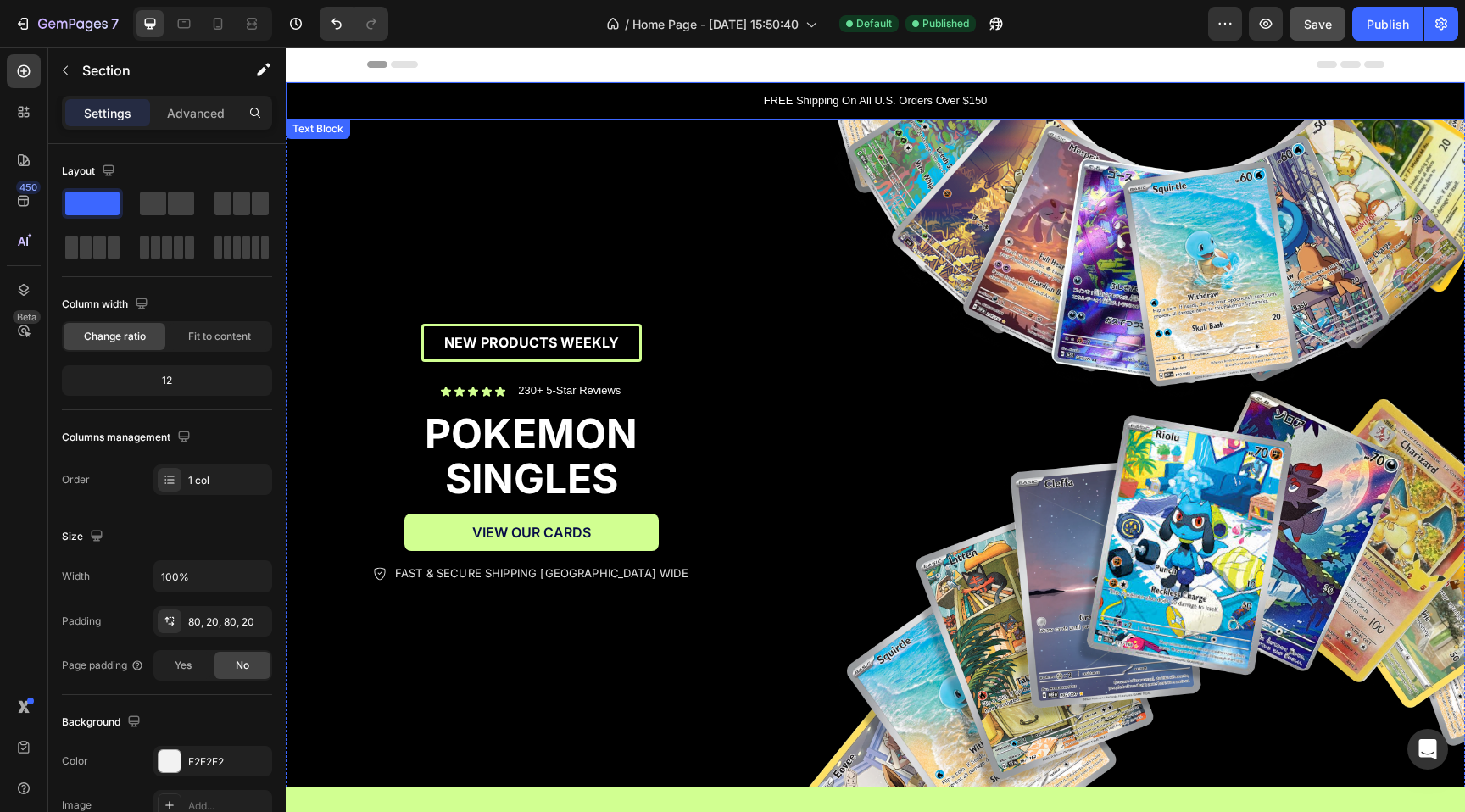
click at [1076, 109] on div "FREE Shipping On All U.S. Orders Over $150" at bounding box center [875, 100] width 1179 height 37
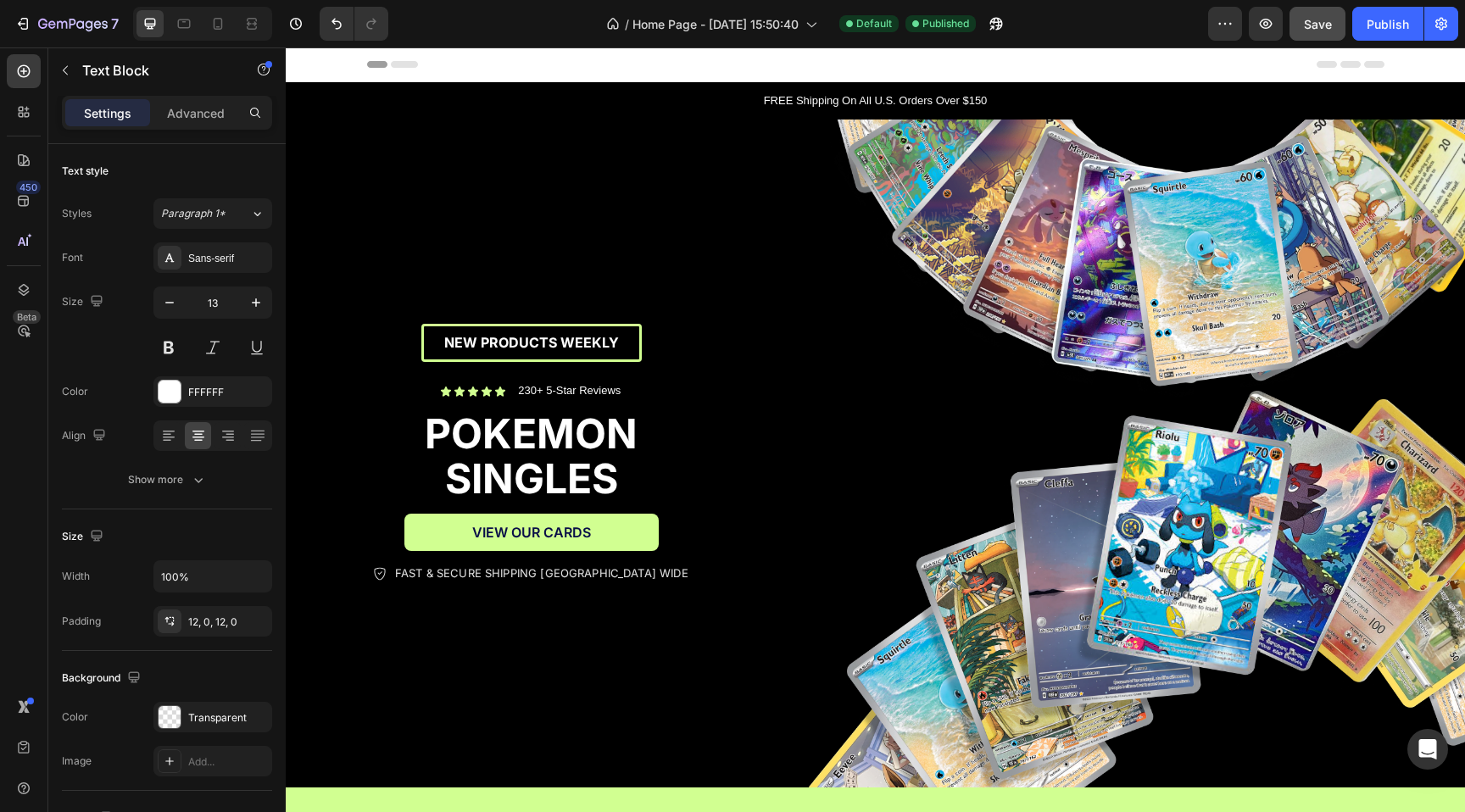
click at [431, 66] on div "Header" at bounding box center [875, 65] width 1017 height 34
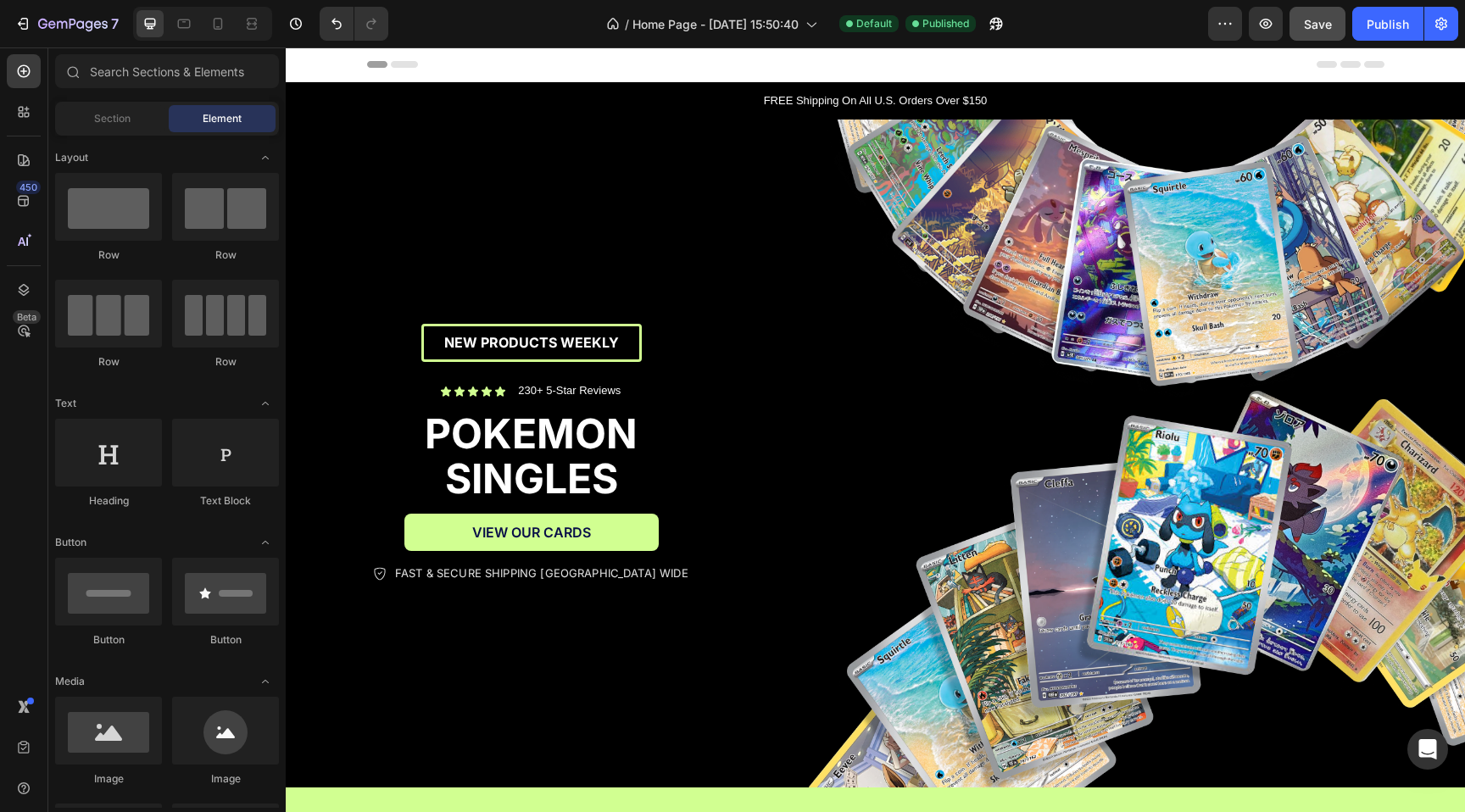
click at [300, 61] on icon at bounding box center [305, 64] width 12 height 12
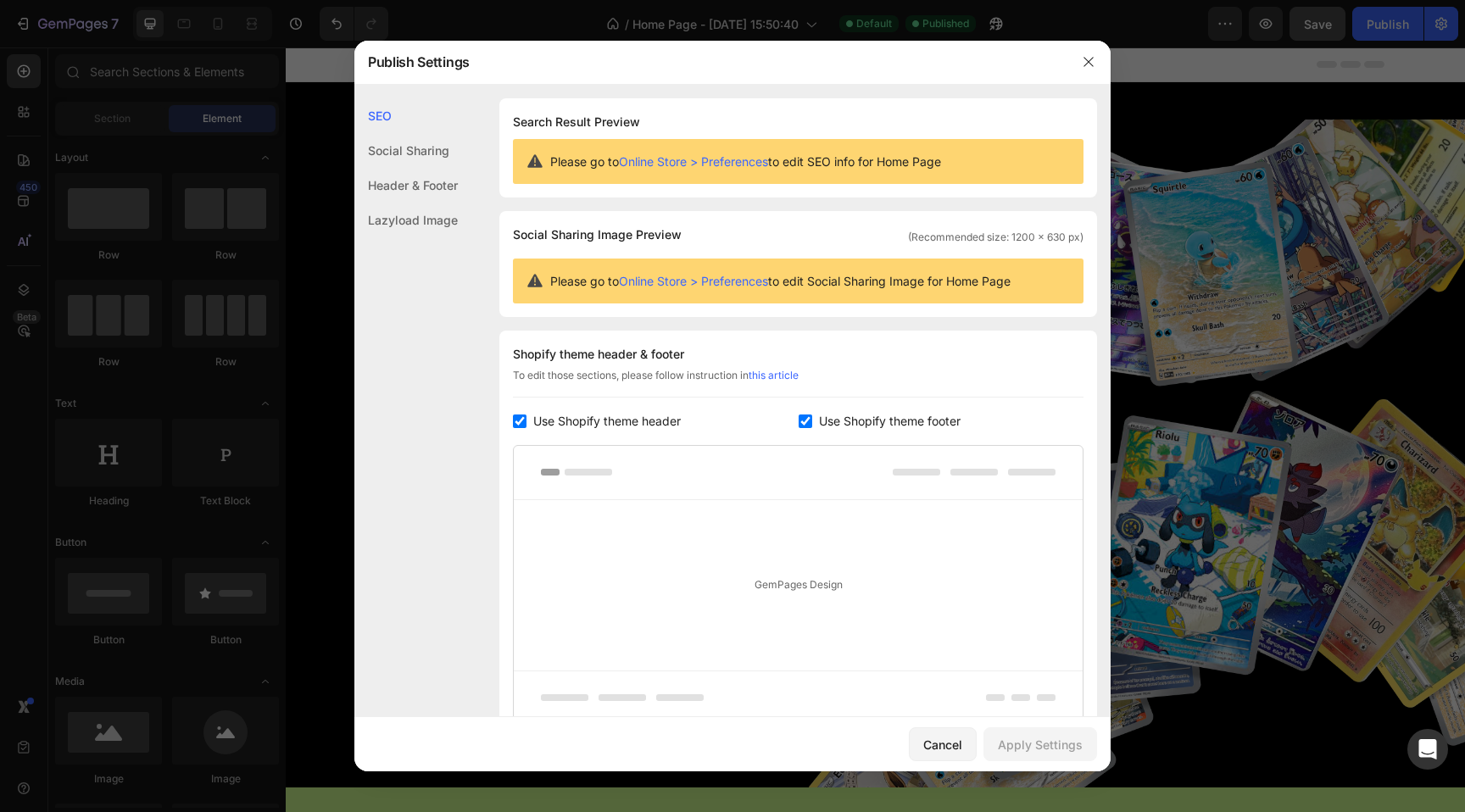
click at [522, 420] on input "checkbox" at bounding box center [519, 421] width 14 height 14
checkbox input "false"
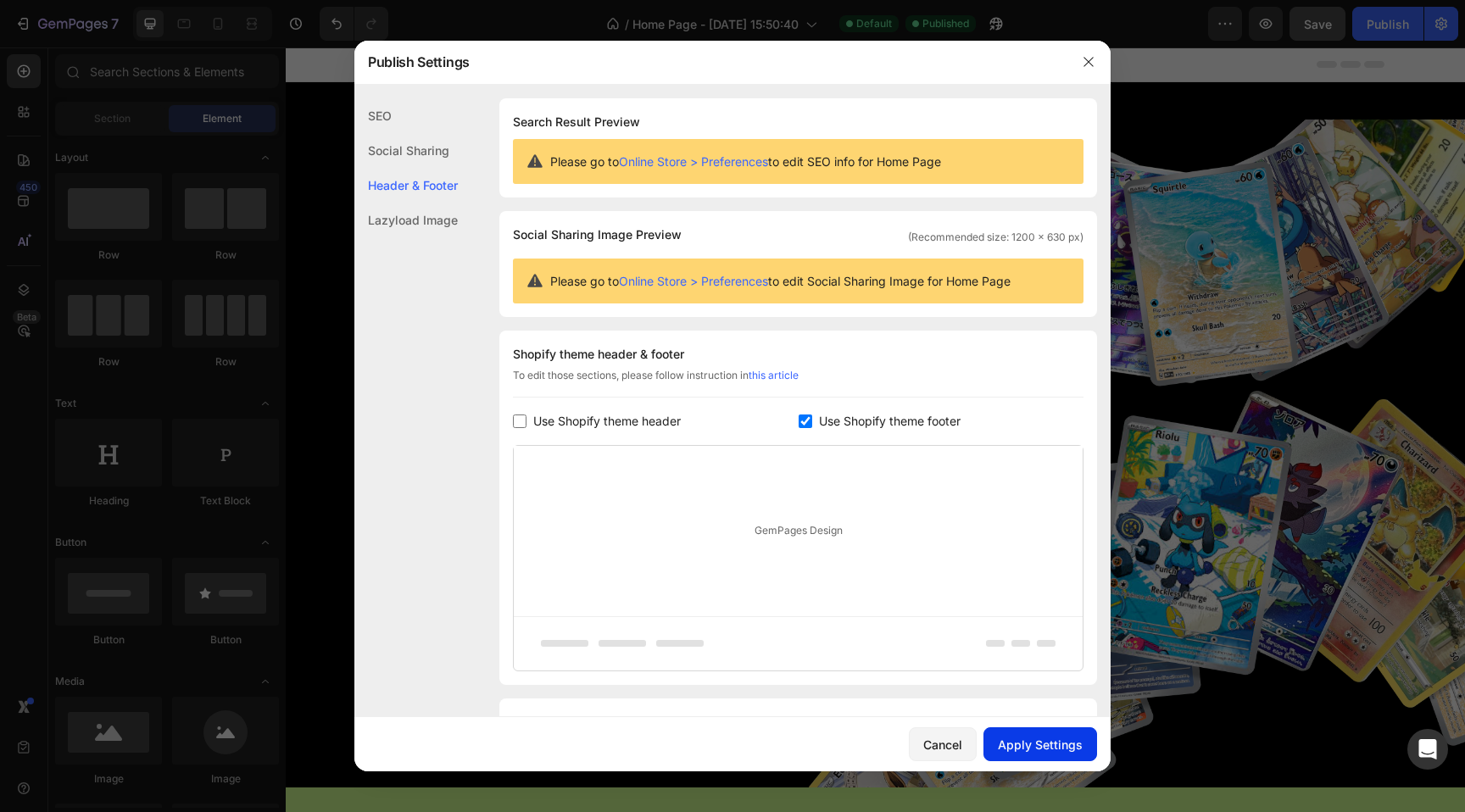
click at [1053, 740] on div "Apply Settings" at bounding box center [1040, 744] width 85 height 18
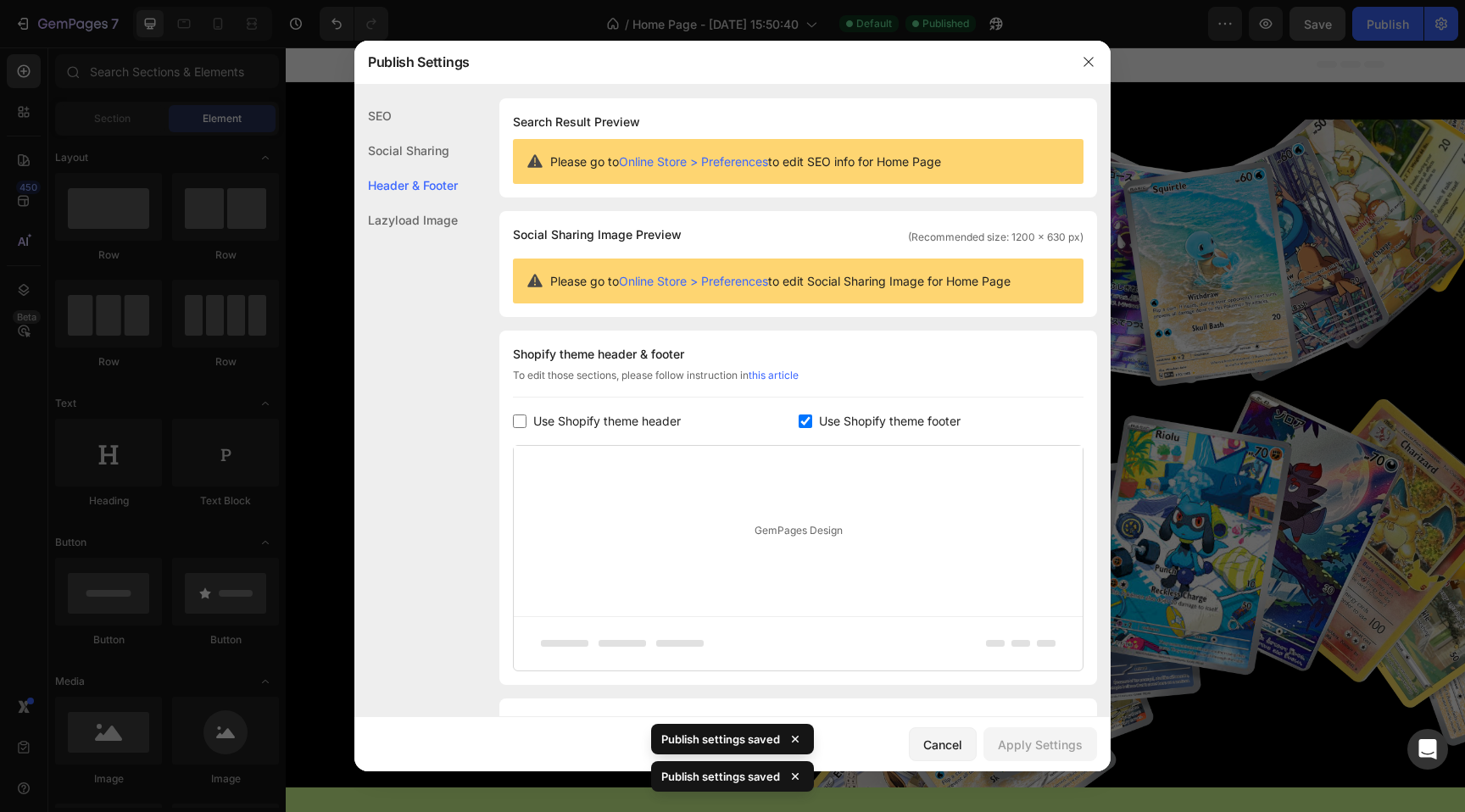
click at [1241, 437] on div at bounding box center [732, 406] width 1465 height 812
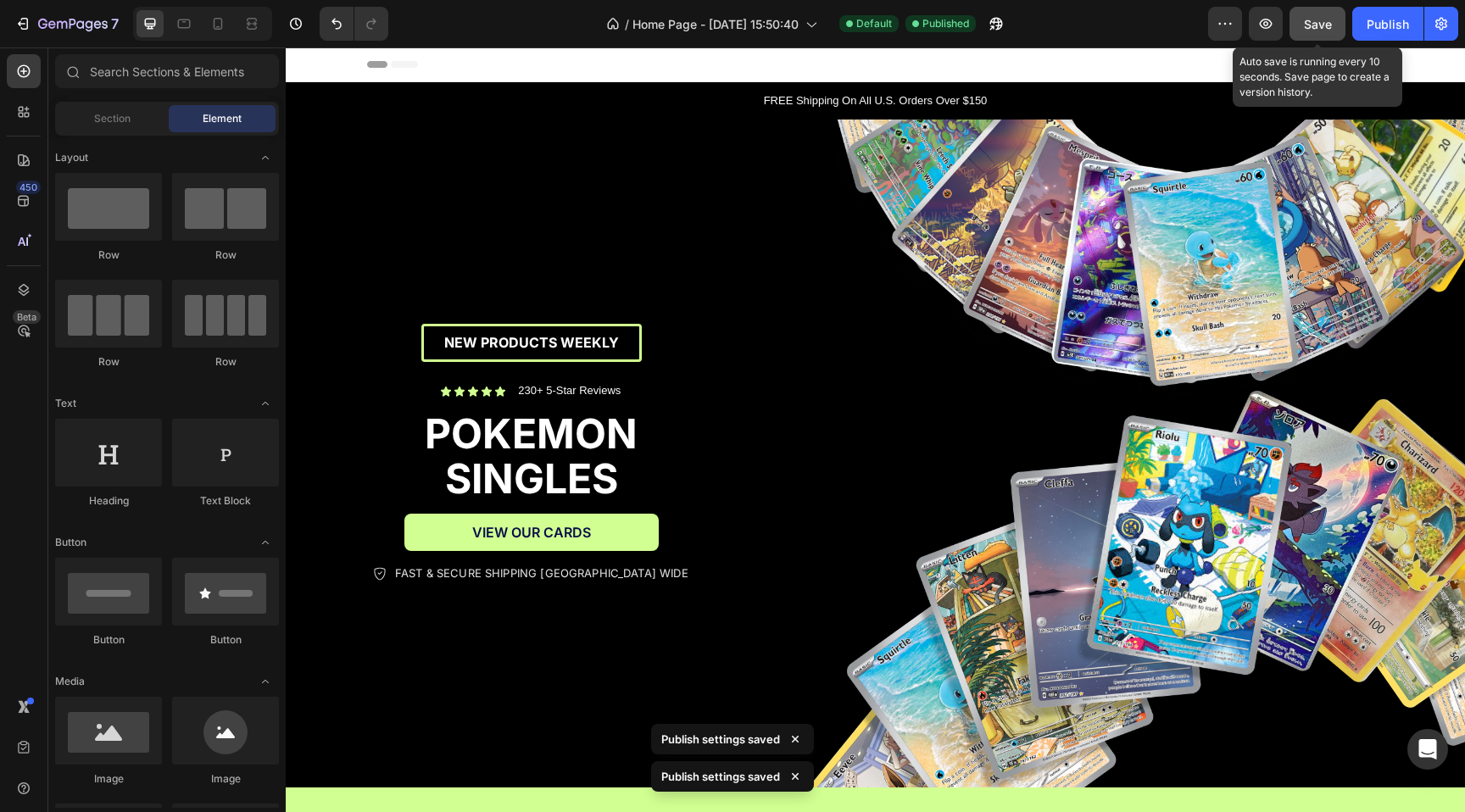
click at [1307, 20] on span "Save" at bounding box center [1317, 24] width 28 height 14
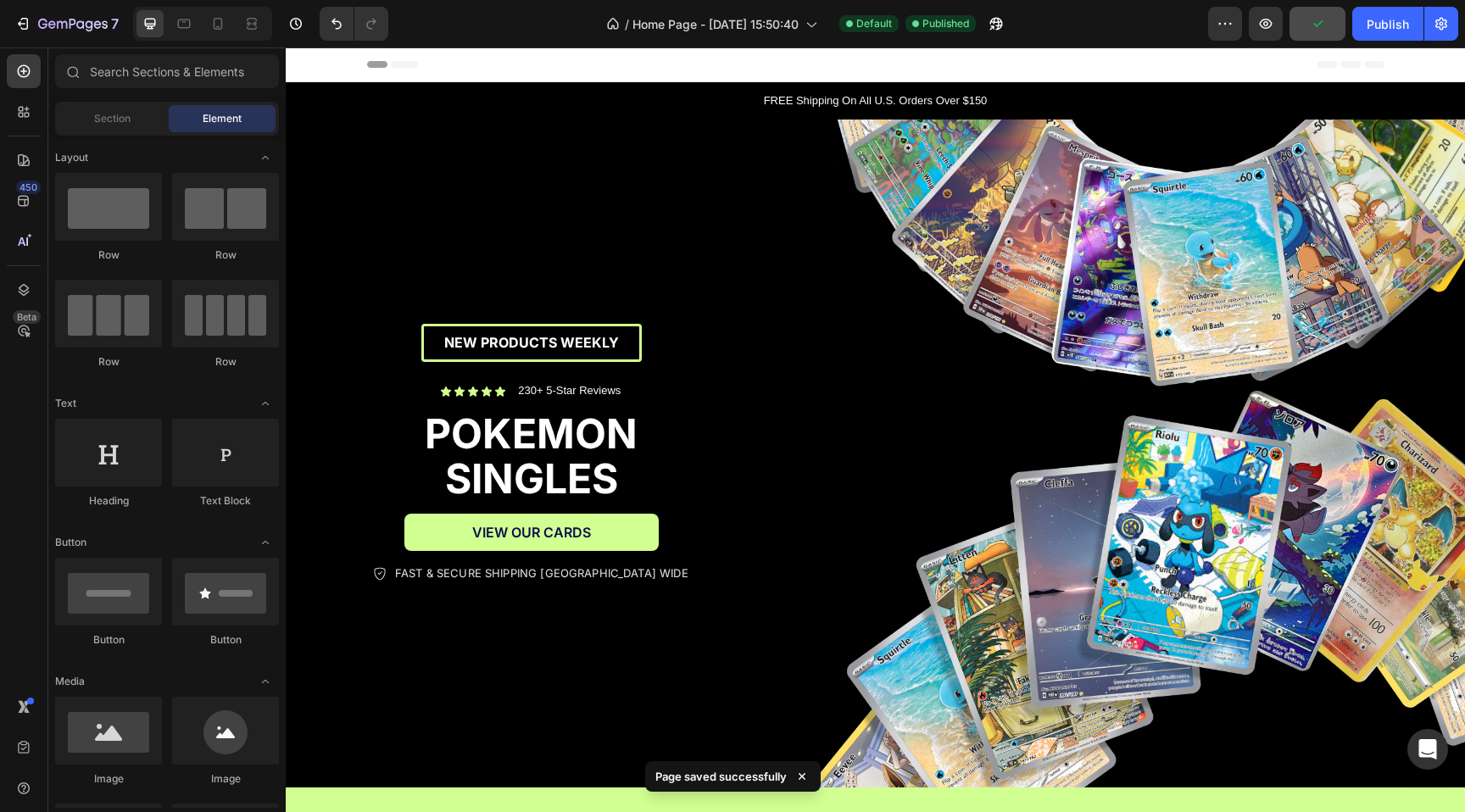
click at [621, 76] on div "Header" at bounding box center [875, 65] width 1017 height 34
click at [177, 72] on input "text" at bounding box center [167, 71] width 224 height 34
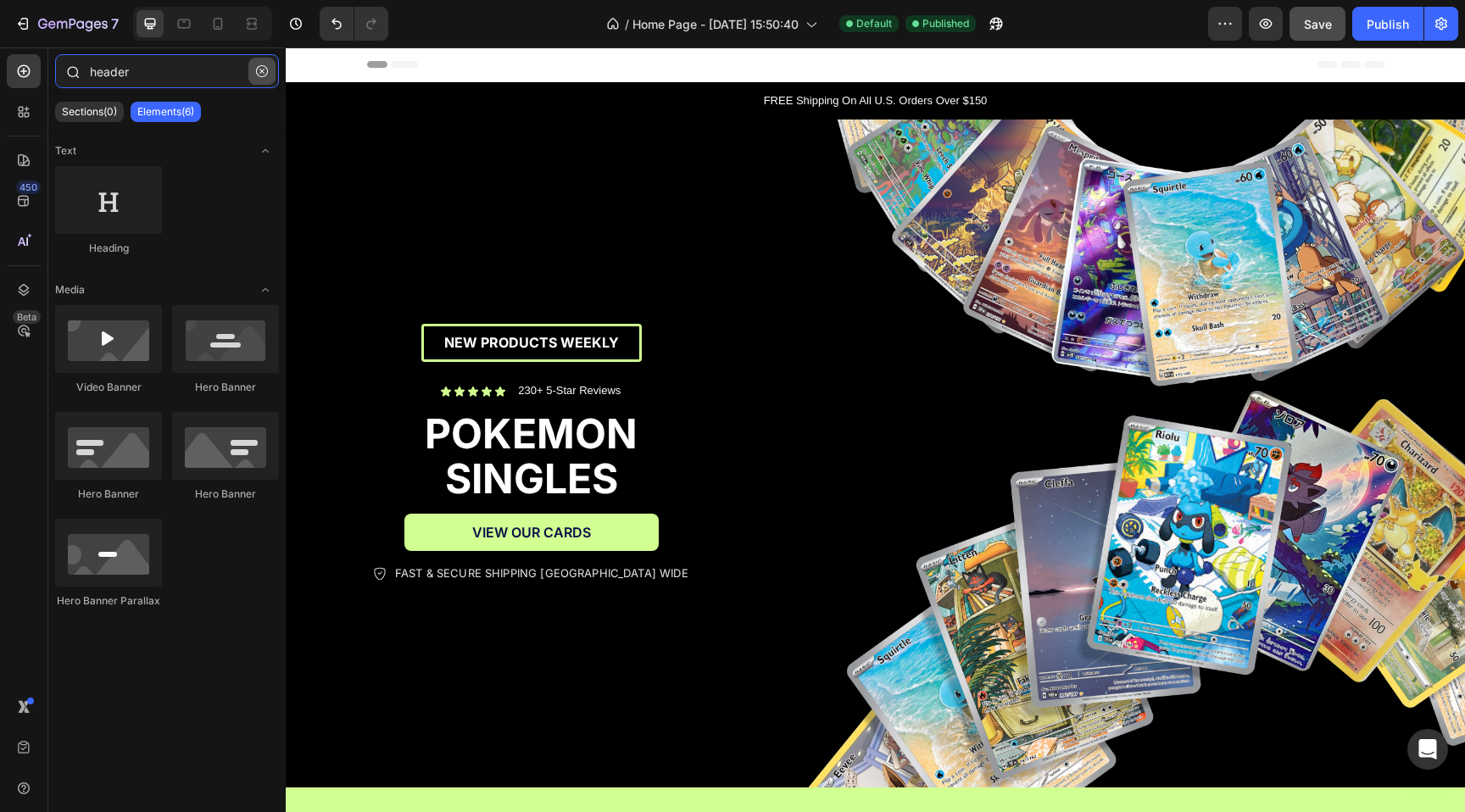
type input "header"
click at [264, 68] on icon "button" at bounding box center [261, 70] width 12 height 12
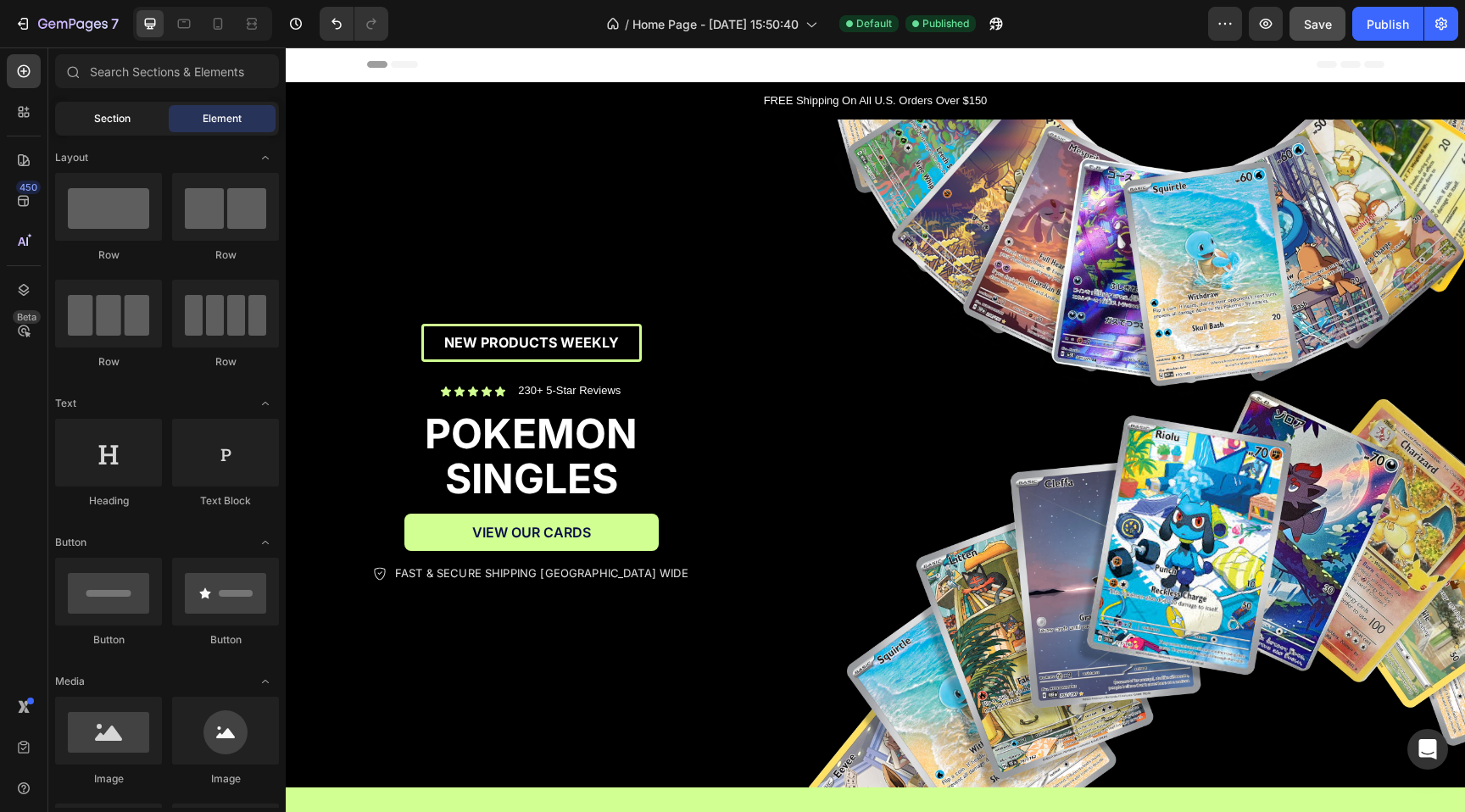
click at [111, 123] on span "Section" at bounding box center [112, 118] width 36 height 15
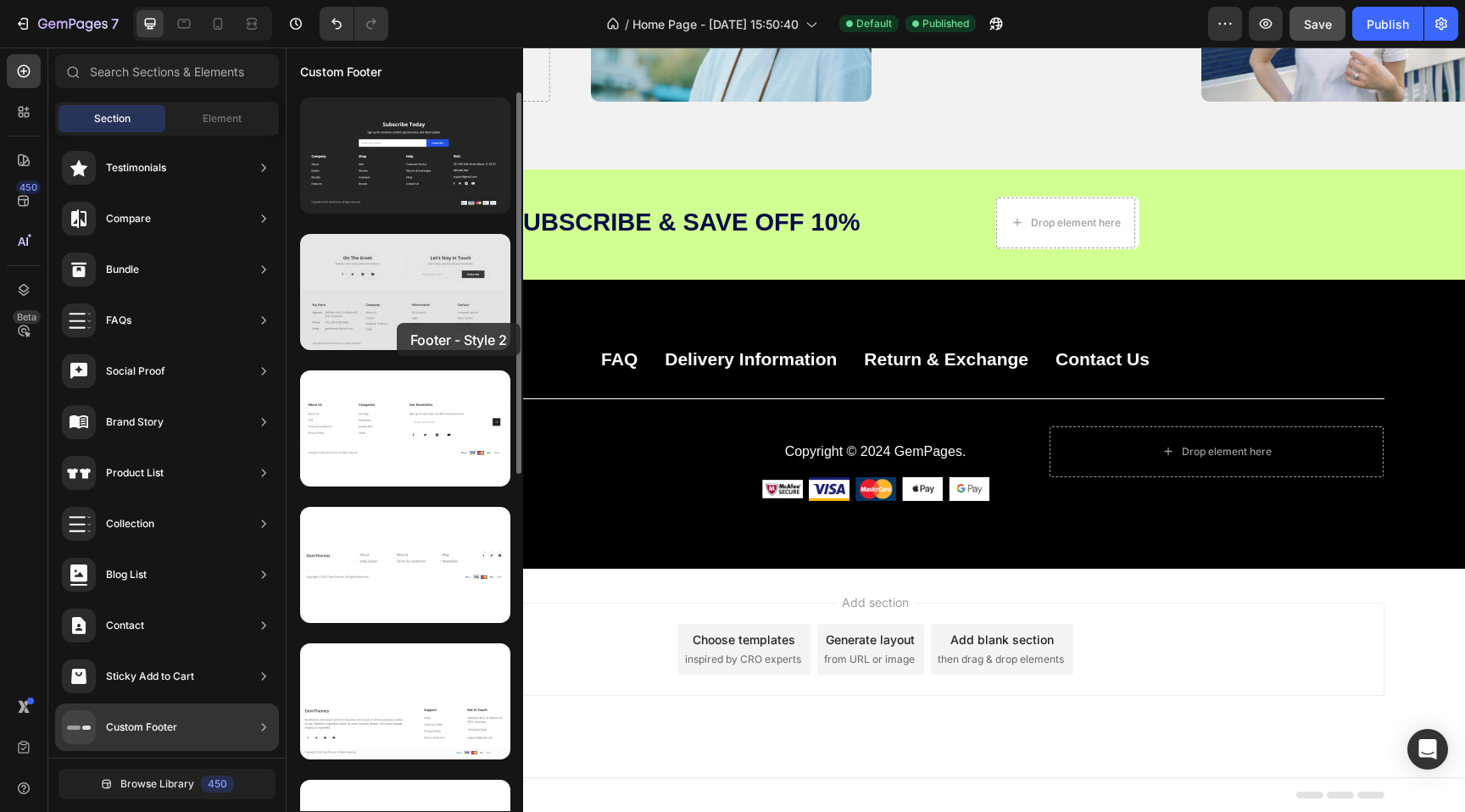
drag, startPoint x: 429, startPoint y: 248, endPoint x: 397, endPoint y: 323, distance: 81.5
click at [397, 323] on div at bounding box center [405, 291] width 210 height 116
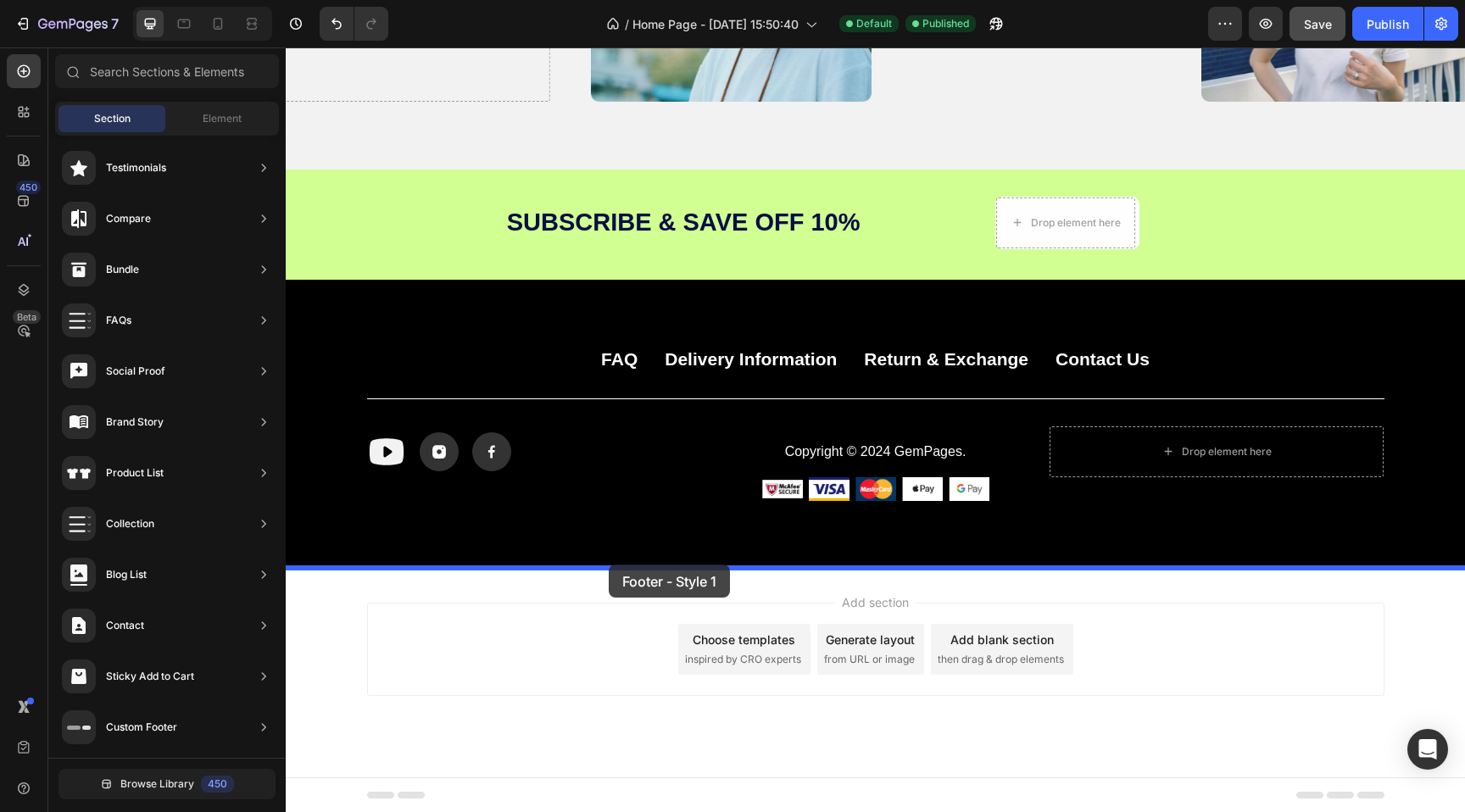
drag, startPoint x: 715, startPoint y: 224, endPoint x: 609, endPoint y: 564, distance: 356.1
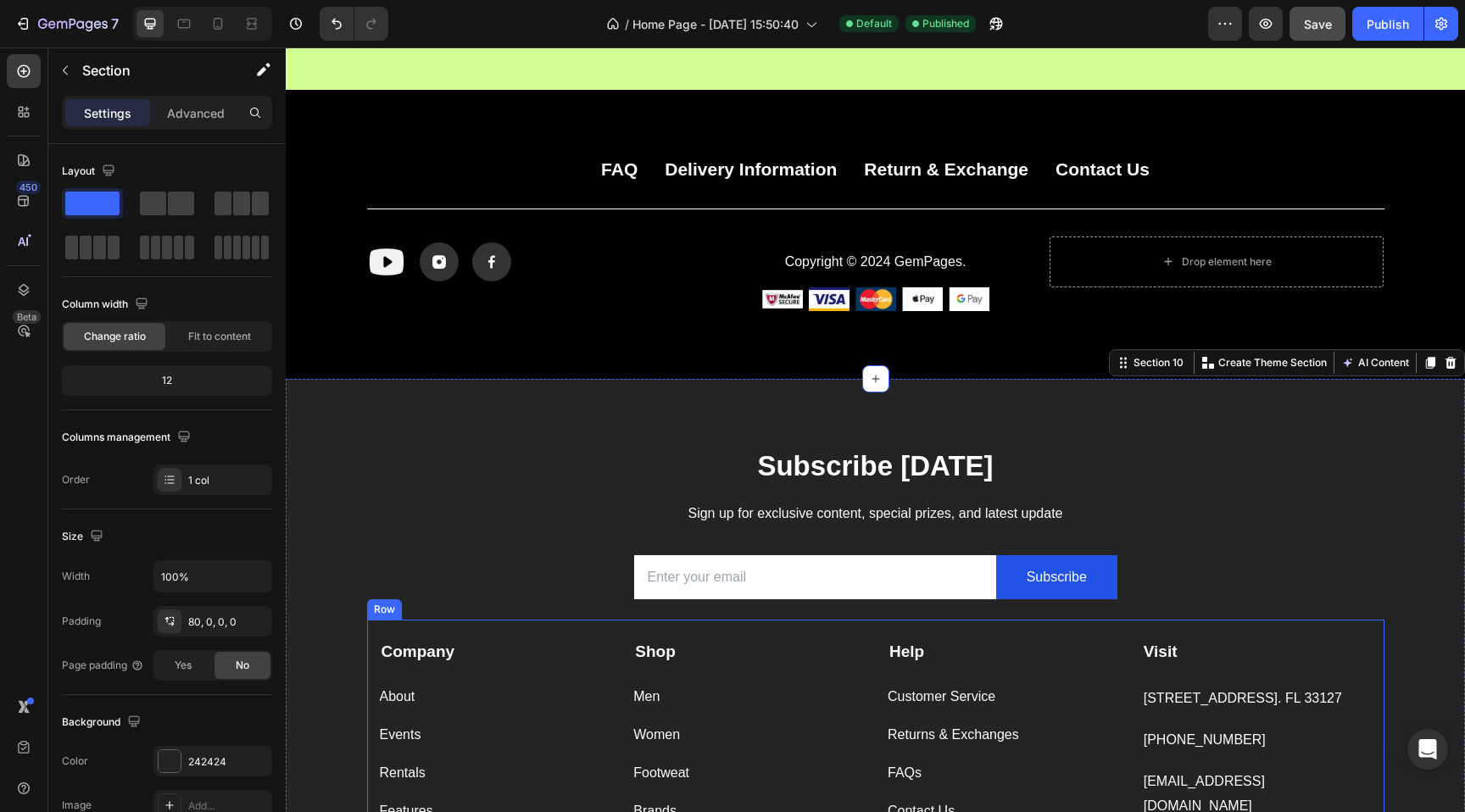
scroll to position [3556, 0]
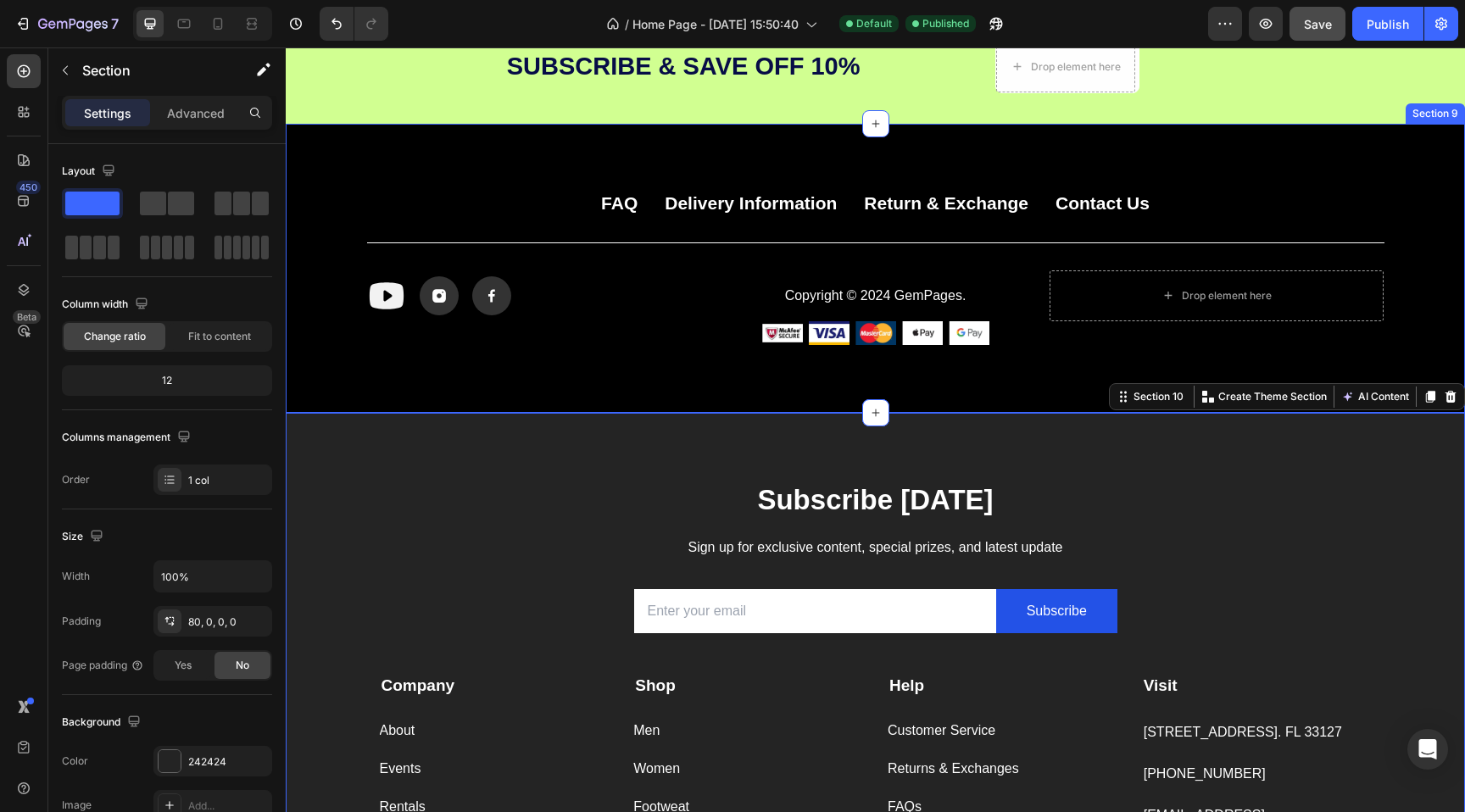
click at [663, 354] on div "FAQ Button Delivery Information Button Return & Exchange Button Contact Us Butt…" at bounding box center [875, 268] width 1179 height 289
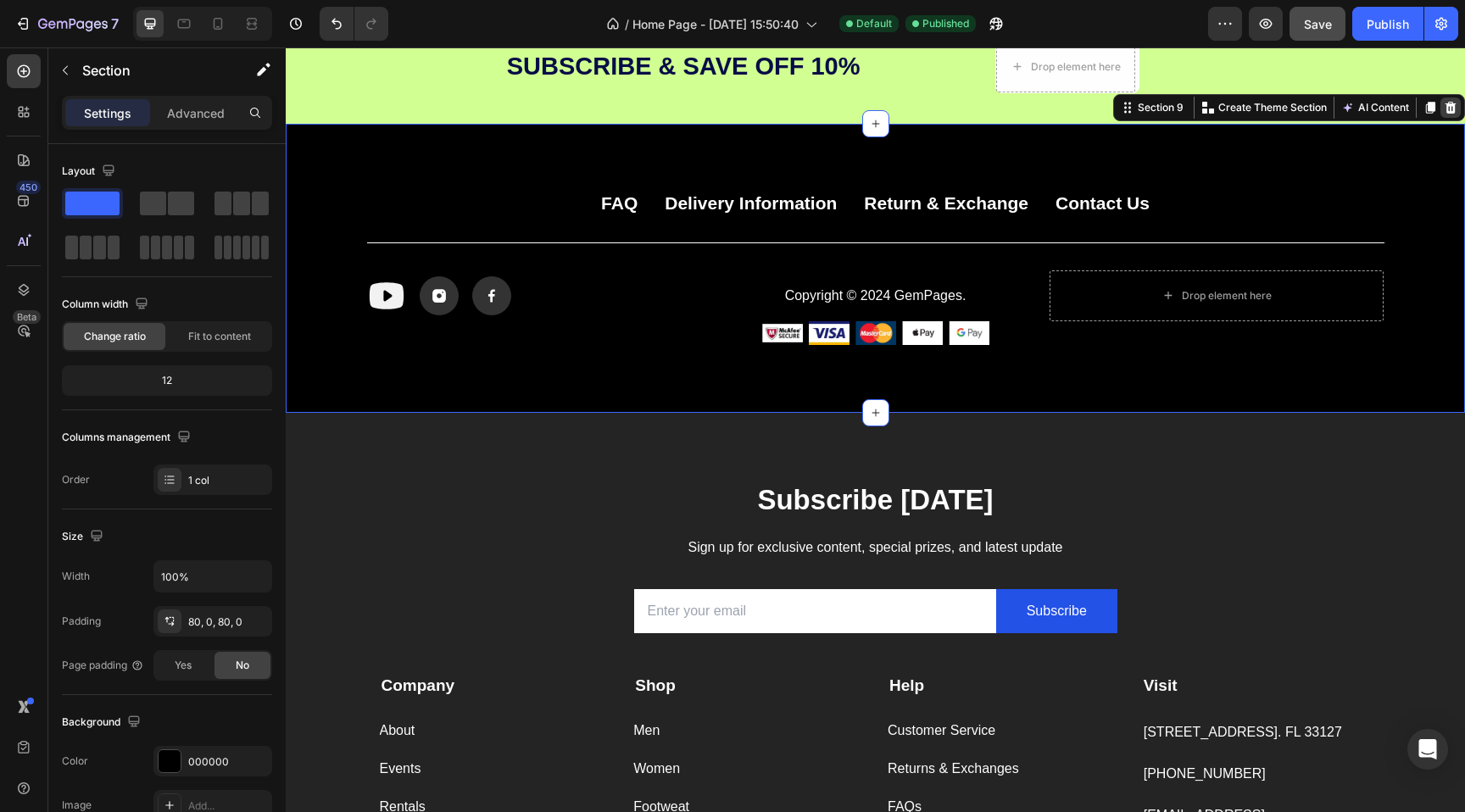
click at [1453, 112] on icon at bounding box center [1451, 107] width 11 height 12
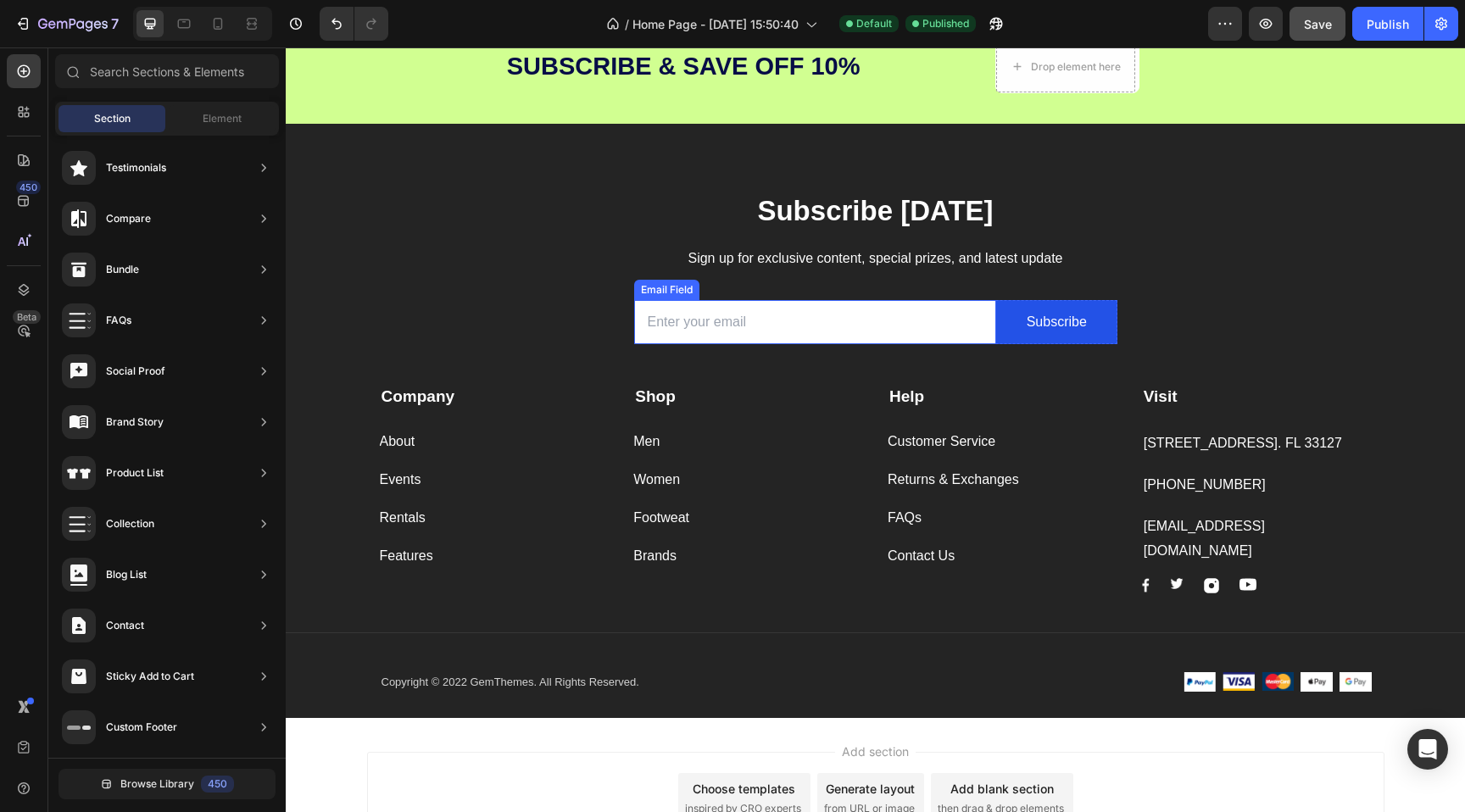
scroll to position [3430, 0]
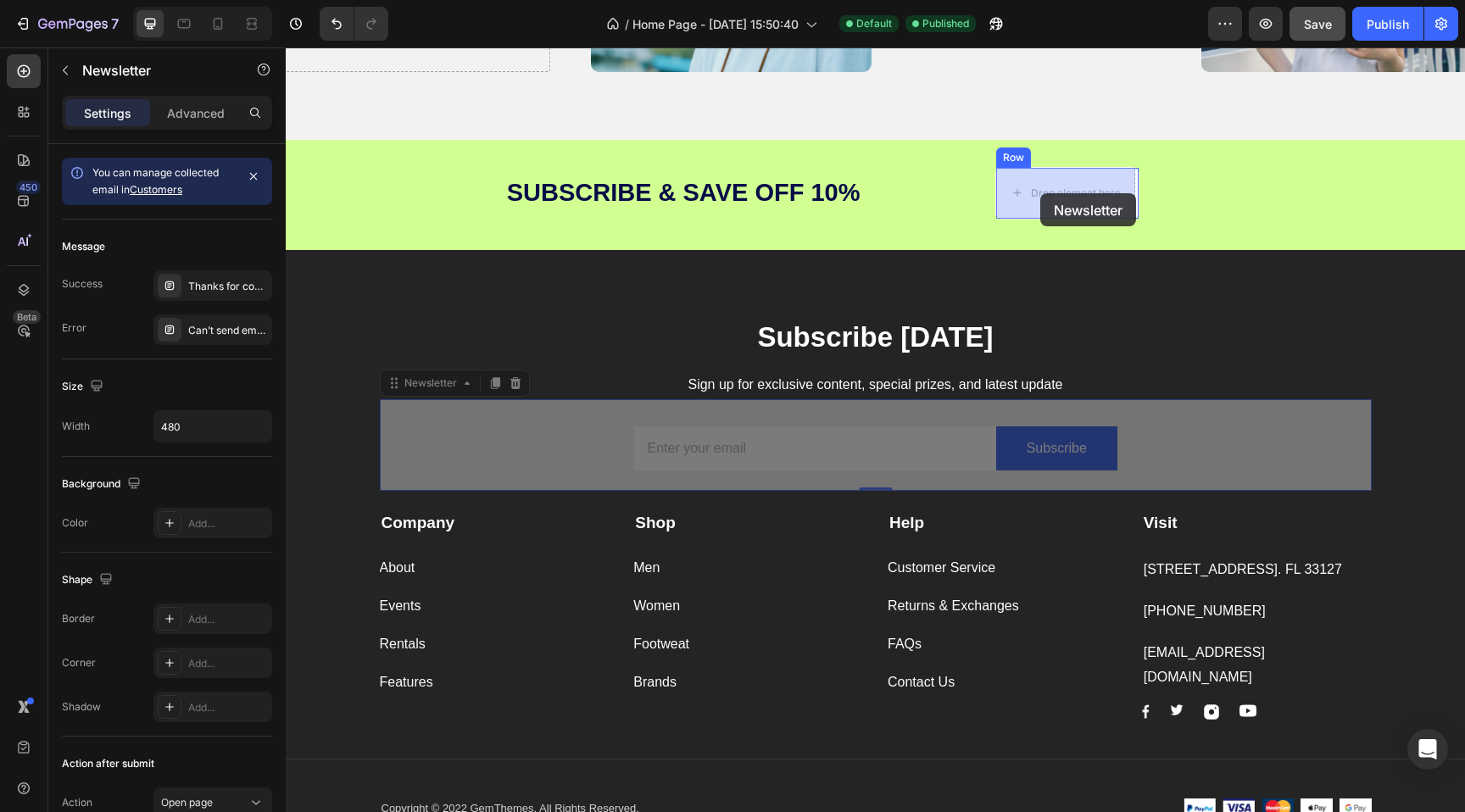
drag, startPoint x: 592, startPoint y: 424, endPoint x: 1040, endPoint y: 193, distance: 504.0
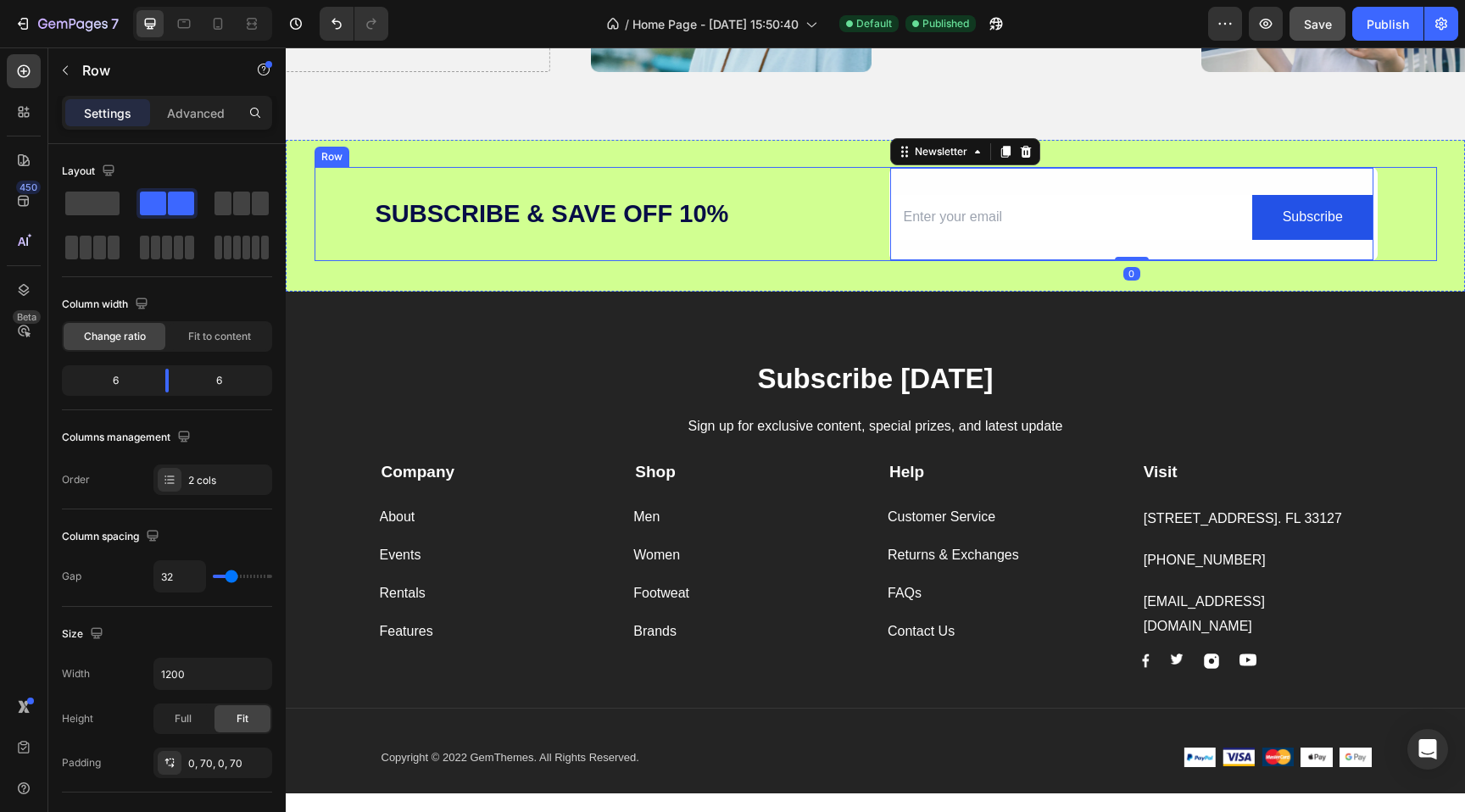
click at [852, 192] on div "Subscribe & SaVe off 10% Heading" at bounding box center [618, 214] width 489 height 94
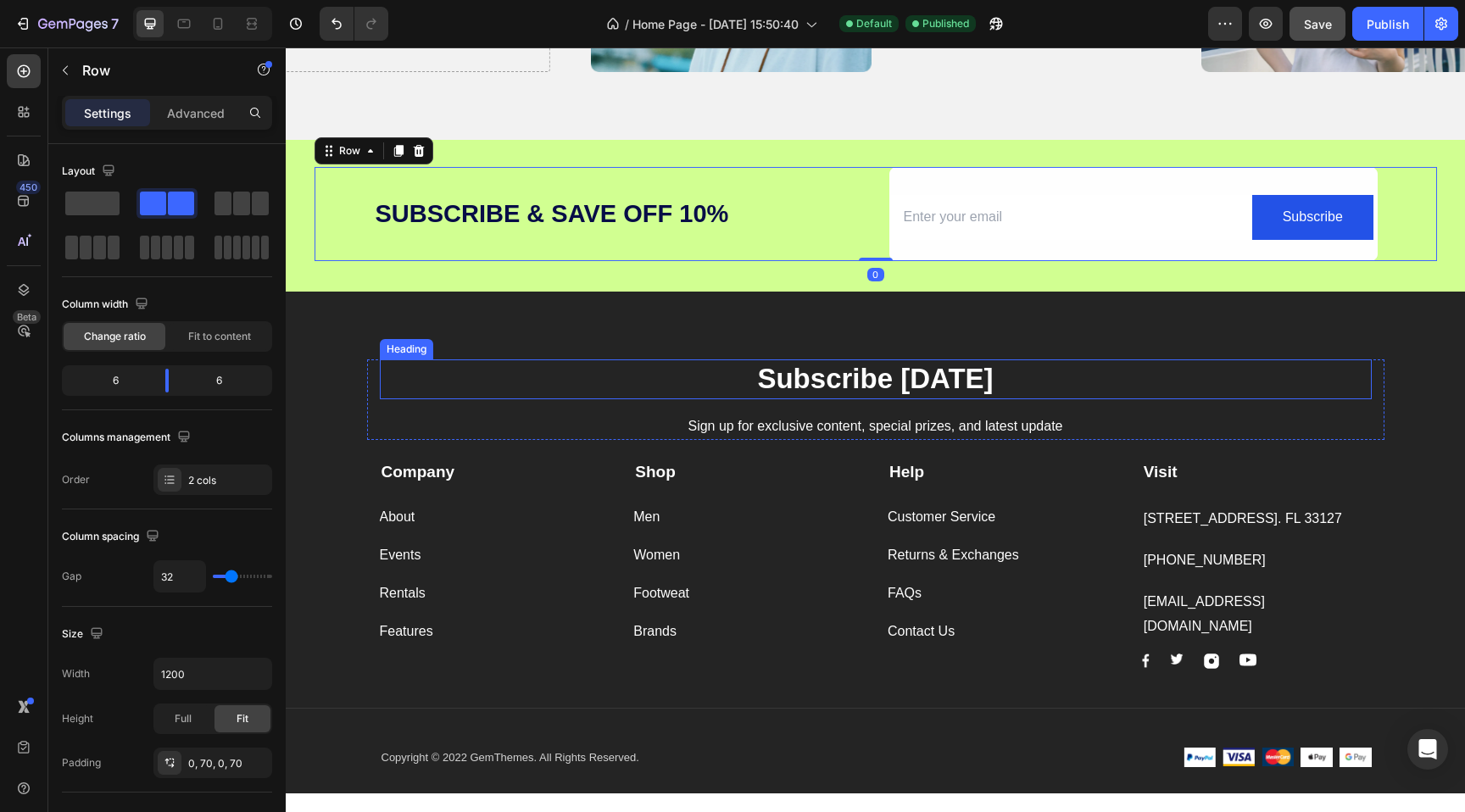
click at [822, 381] on p "Subscribe [DATE]" at bounding box center [875, 379] width 988 height 36
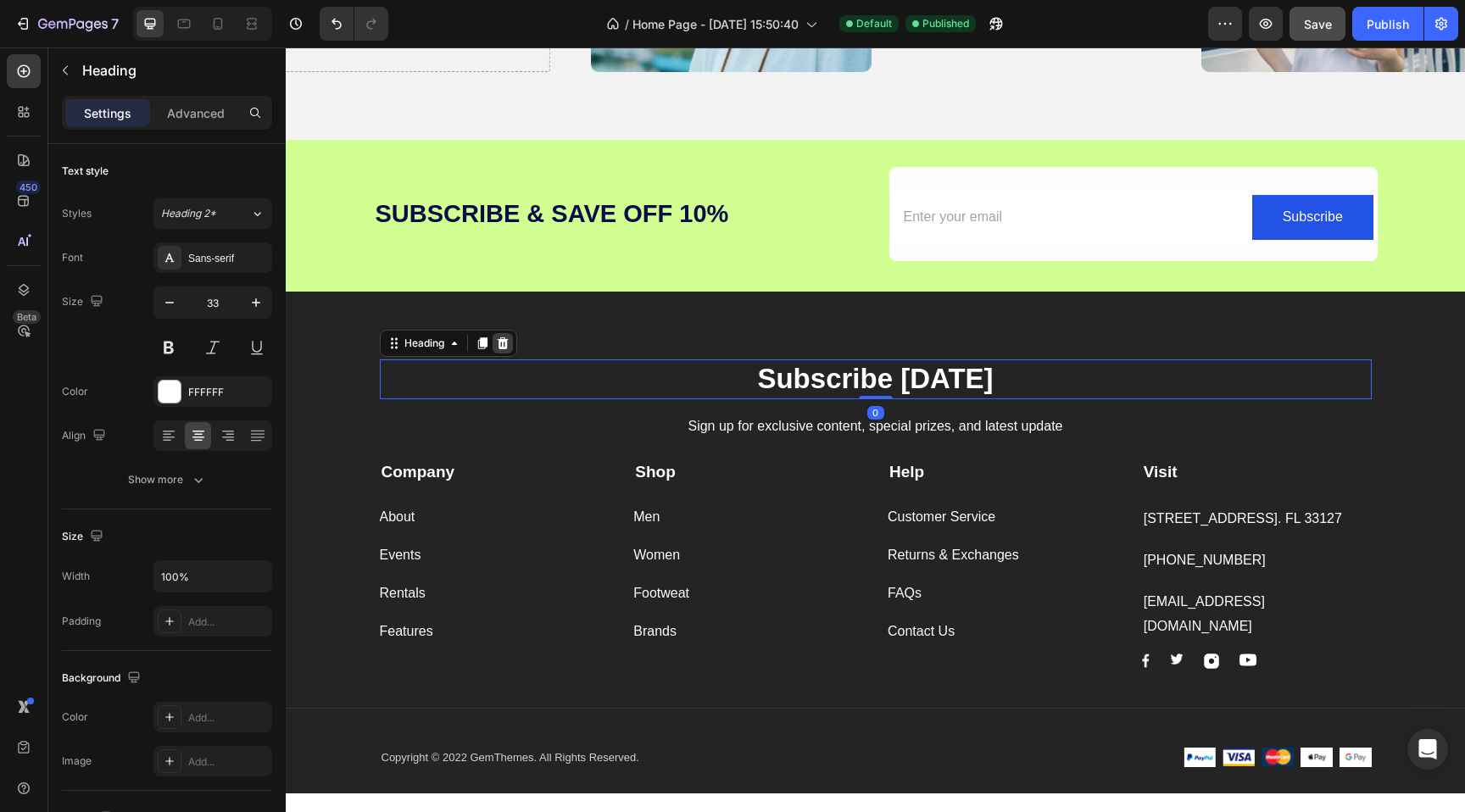
click at [499, 342] on icon at bounding box center [502, 342] width 11 height 12
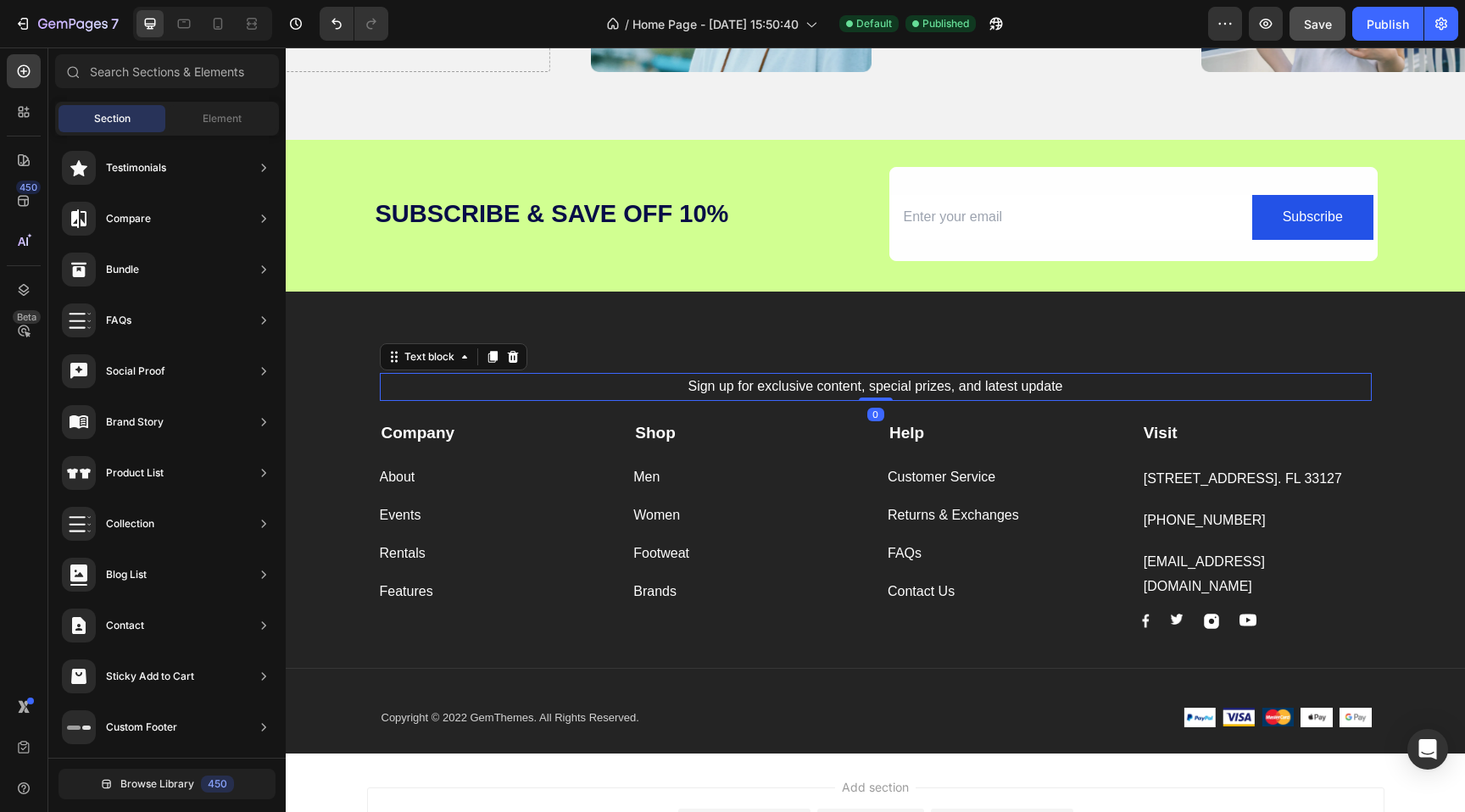
click at [758, 379] on p "Sign up for exclusive content, special prizes, and latest update" at bounding box center [875, 387] width 988 height 24
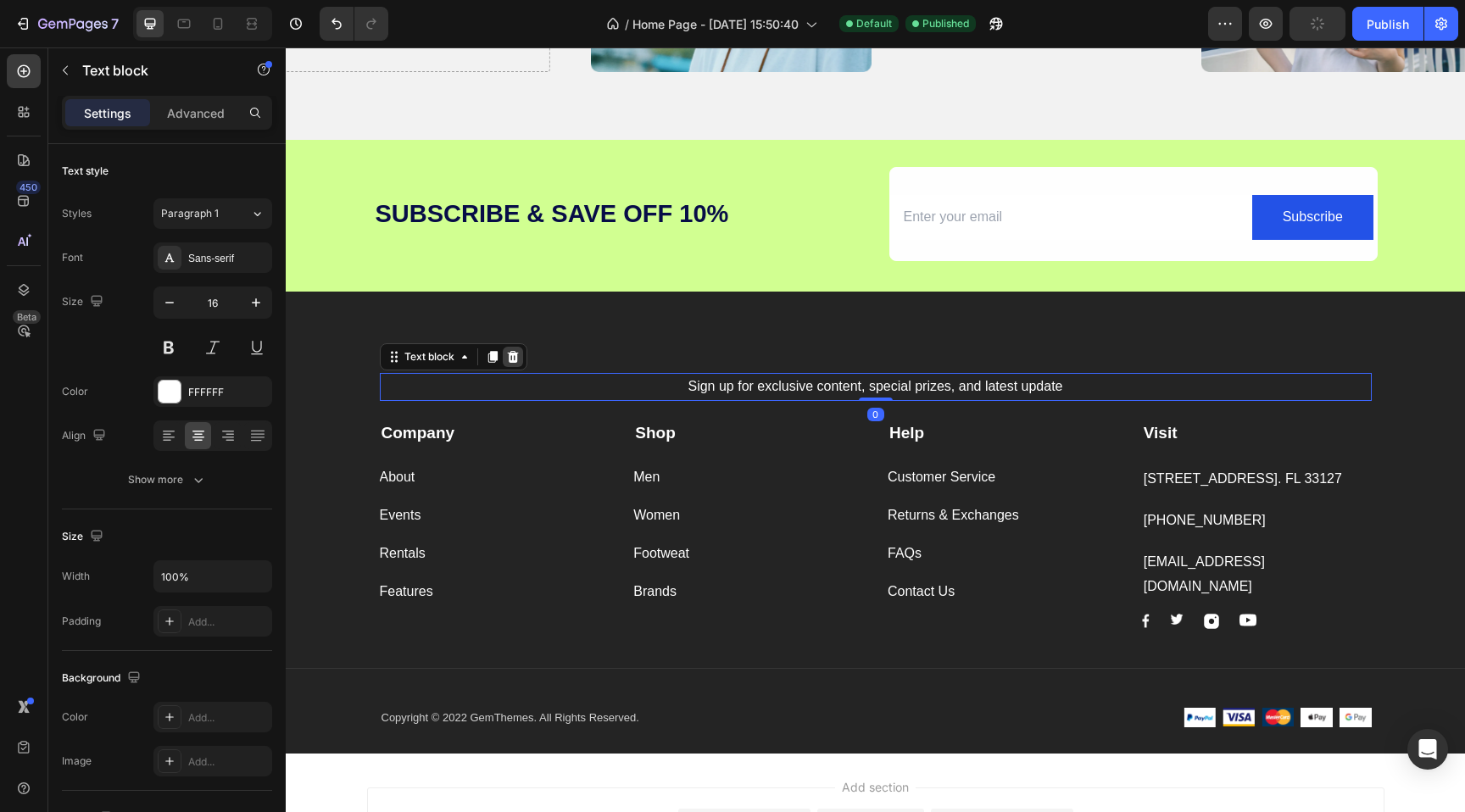
click at [515, 351] on icon at bounding box center [512, 356] width 11 height 12
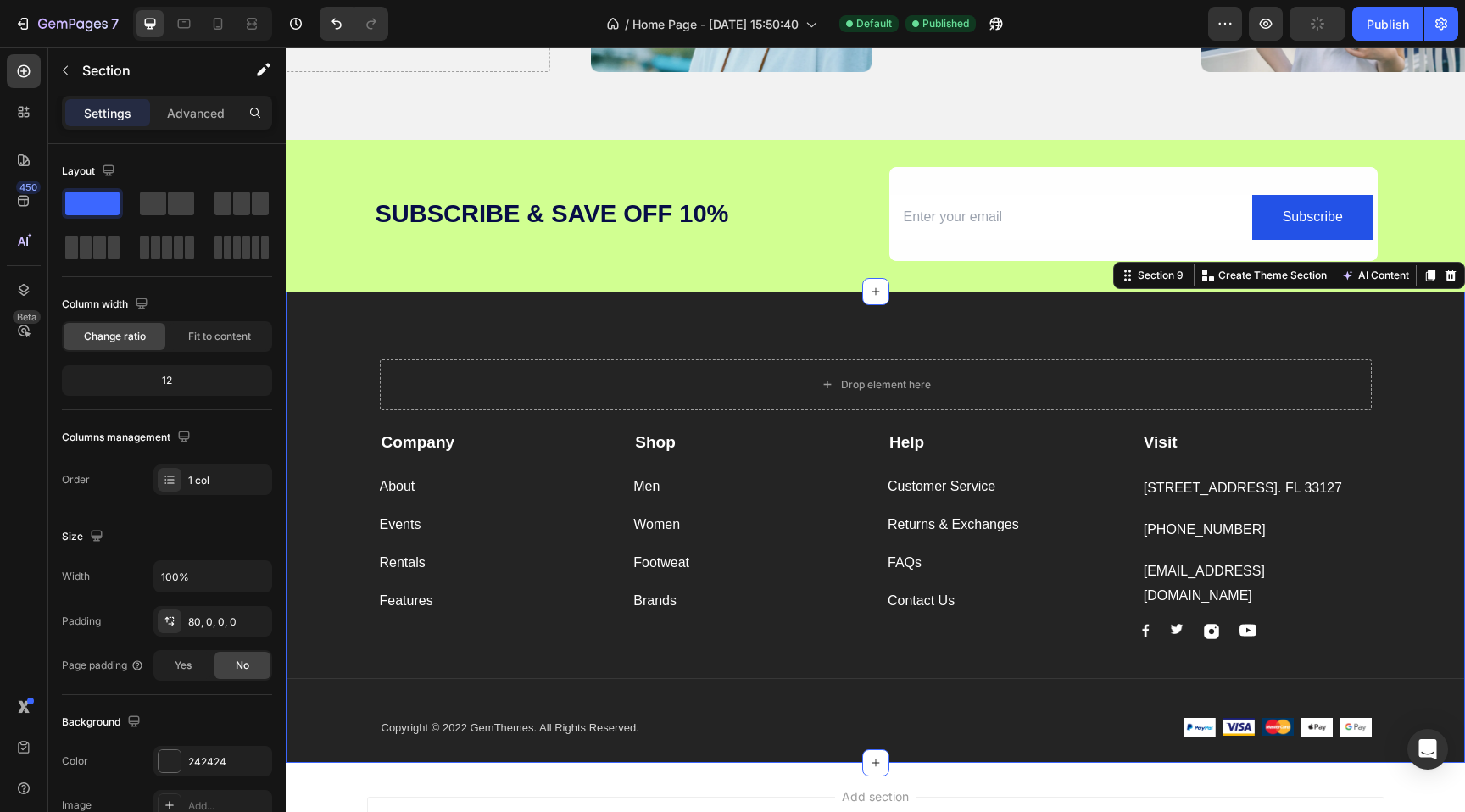
click at [531, 315] on div "Drop element here Row Company Text block About Button Events Button Rentals But…" at bounding box center [875, 526] width 1179 height 471
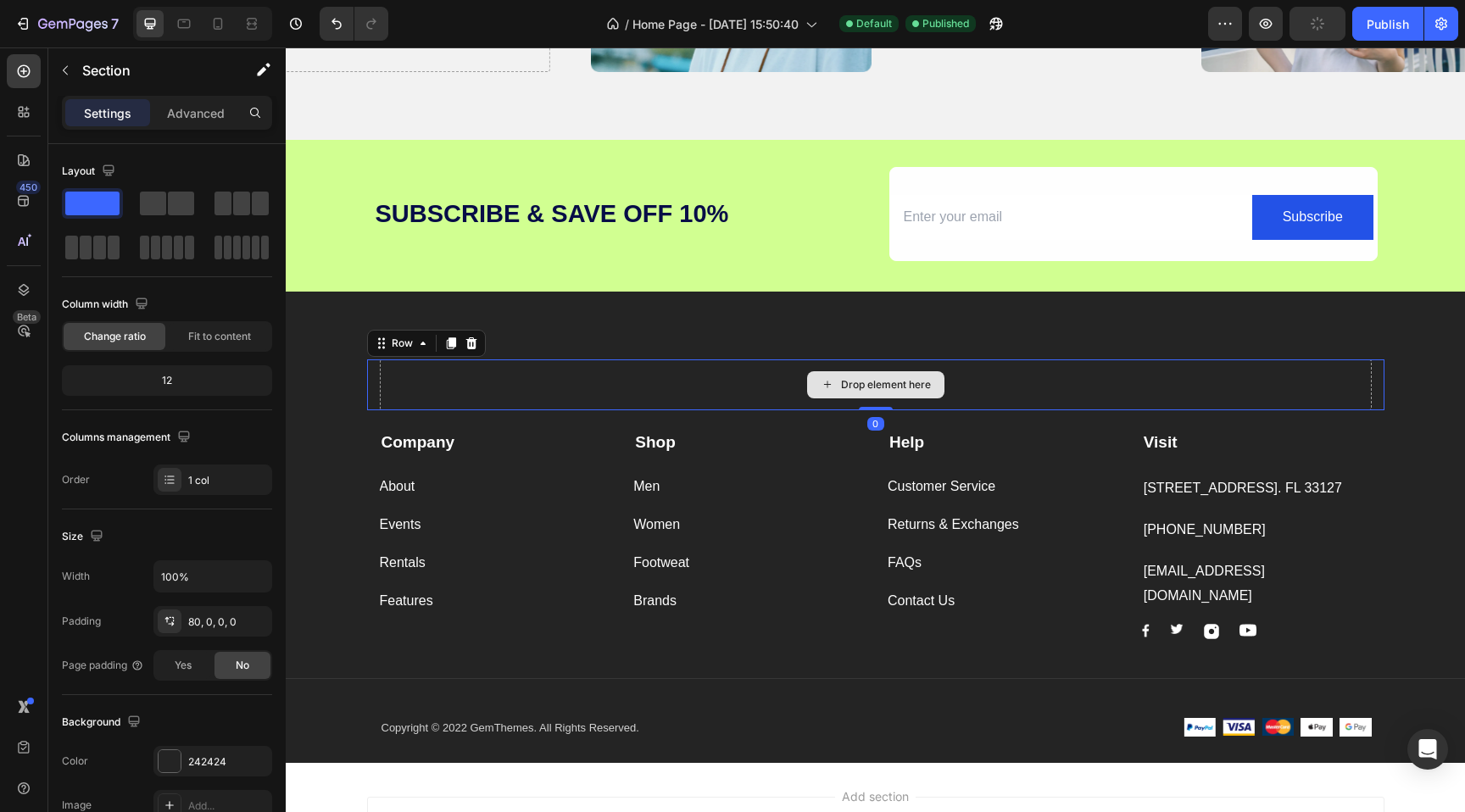
click at [632, 375] on div "Drop element here" at bounding box center [875, 385] width 992 height 50
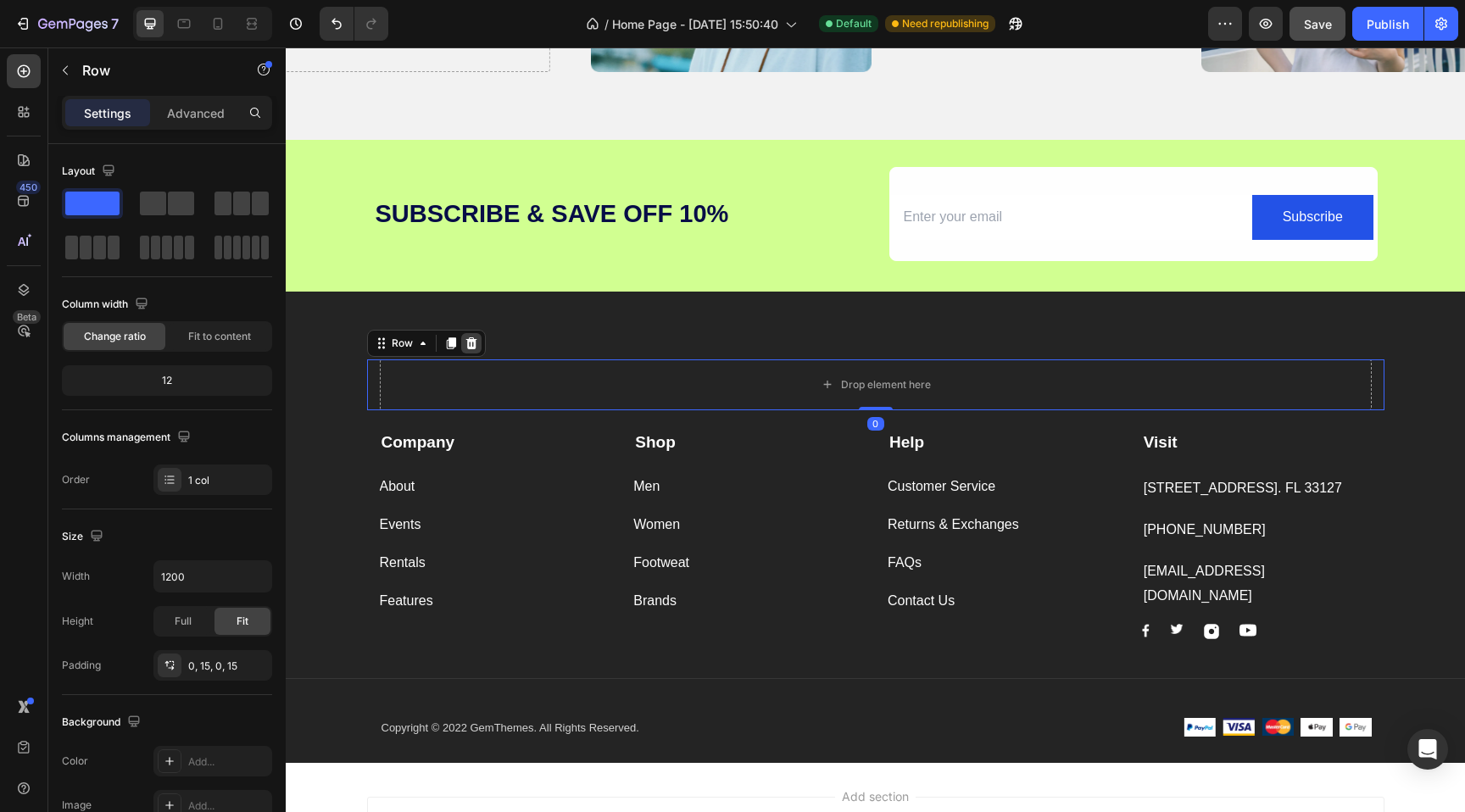
click at [475, 343] on icon at bounding box center [471, 342] width 14 height 14
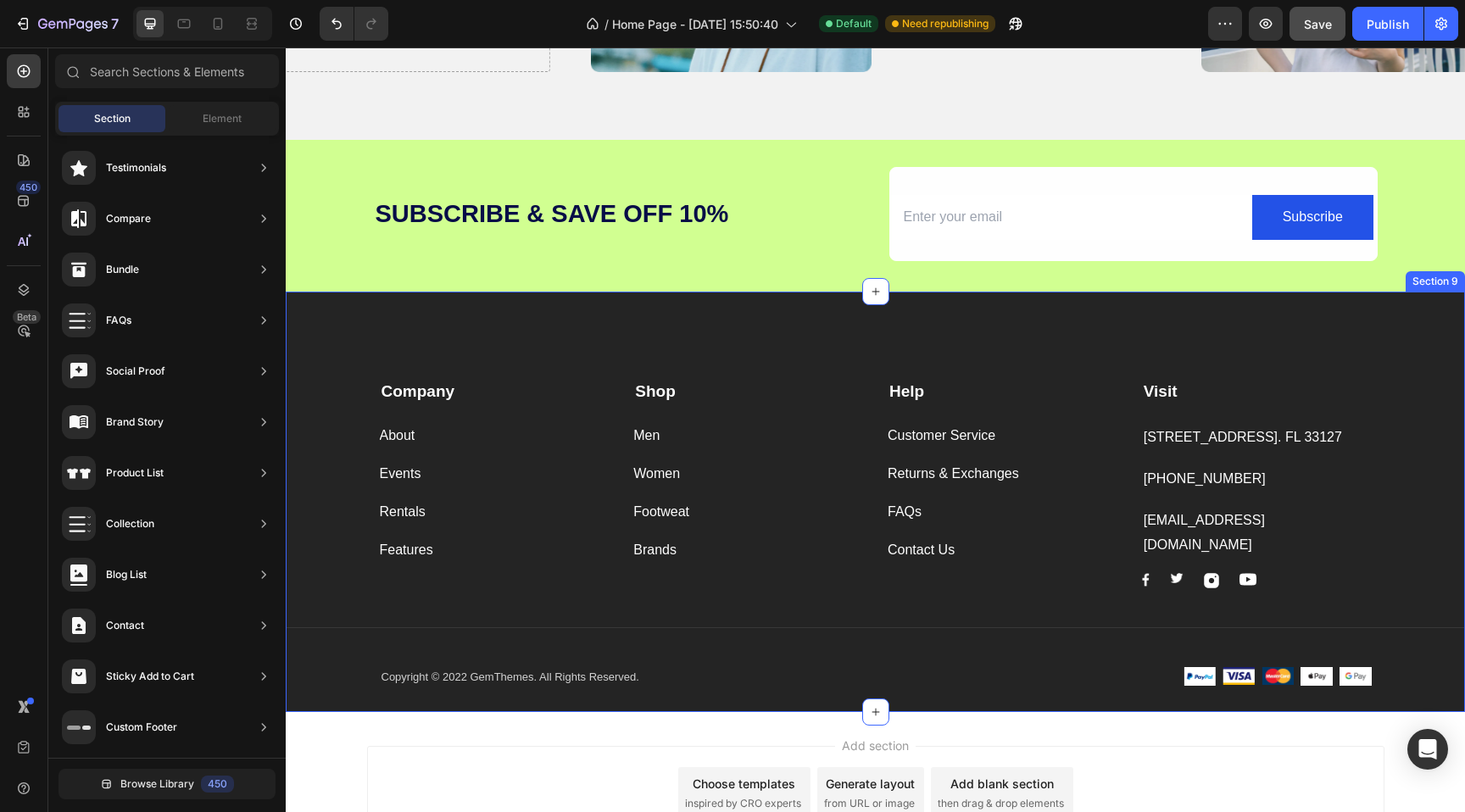
click at [483, 305] on div "Company Text block About Button Events Button Rentals Button Features Button Sh…" at bounding box center [875, 501] width 1179 height 420
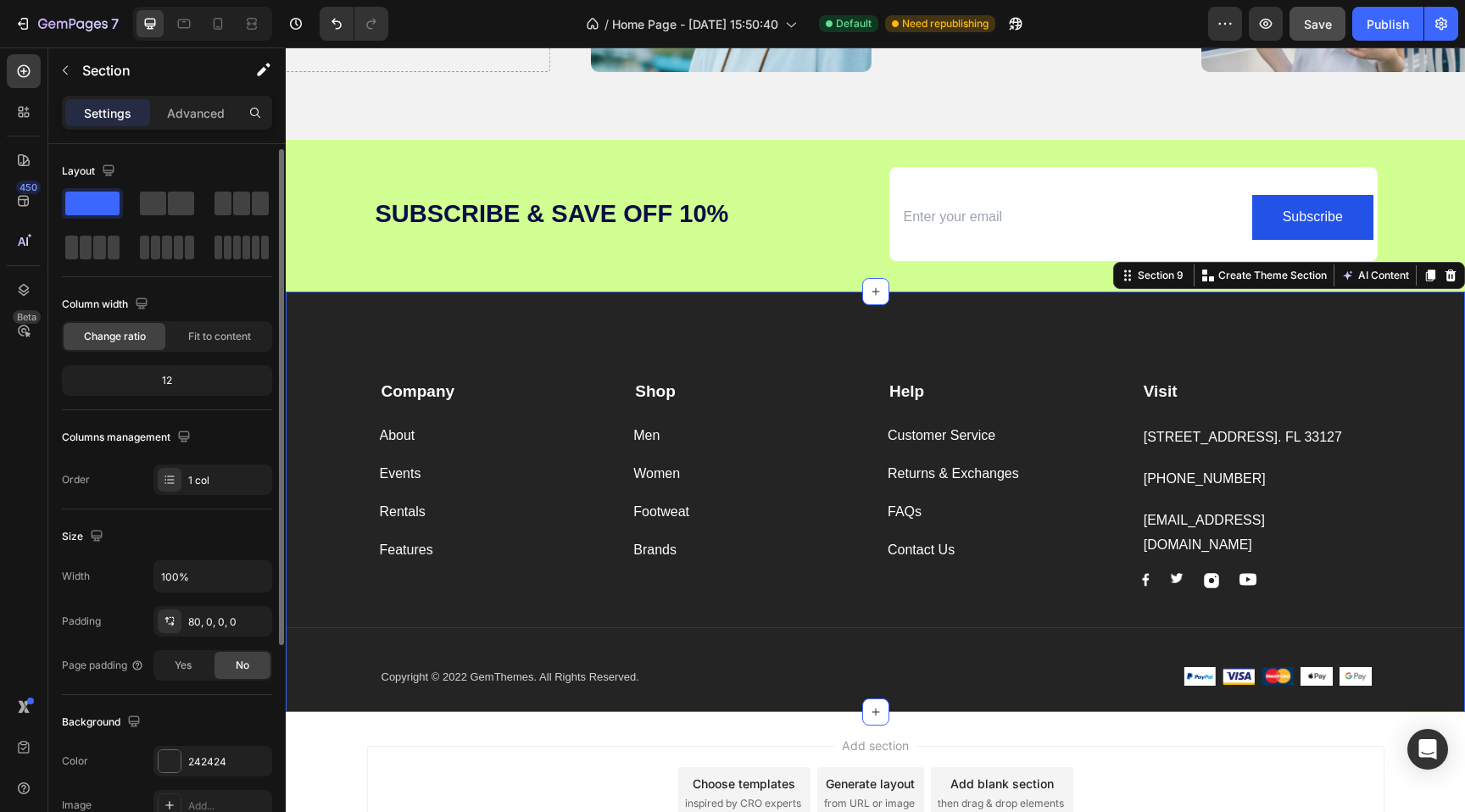
scroll to position [7, 0]
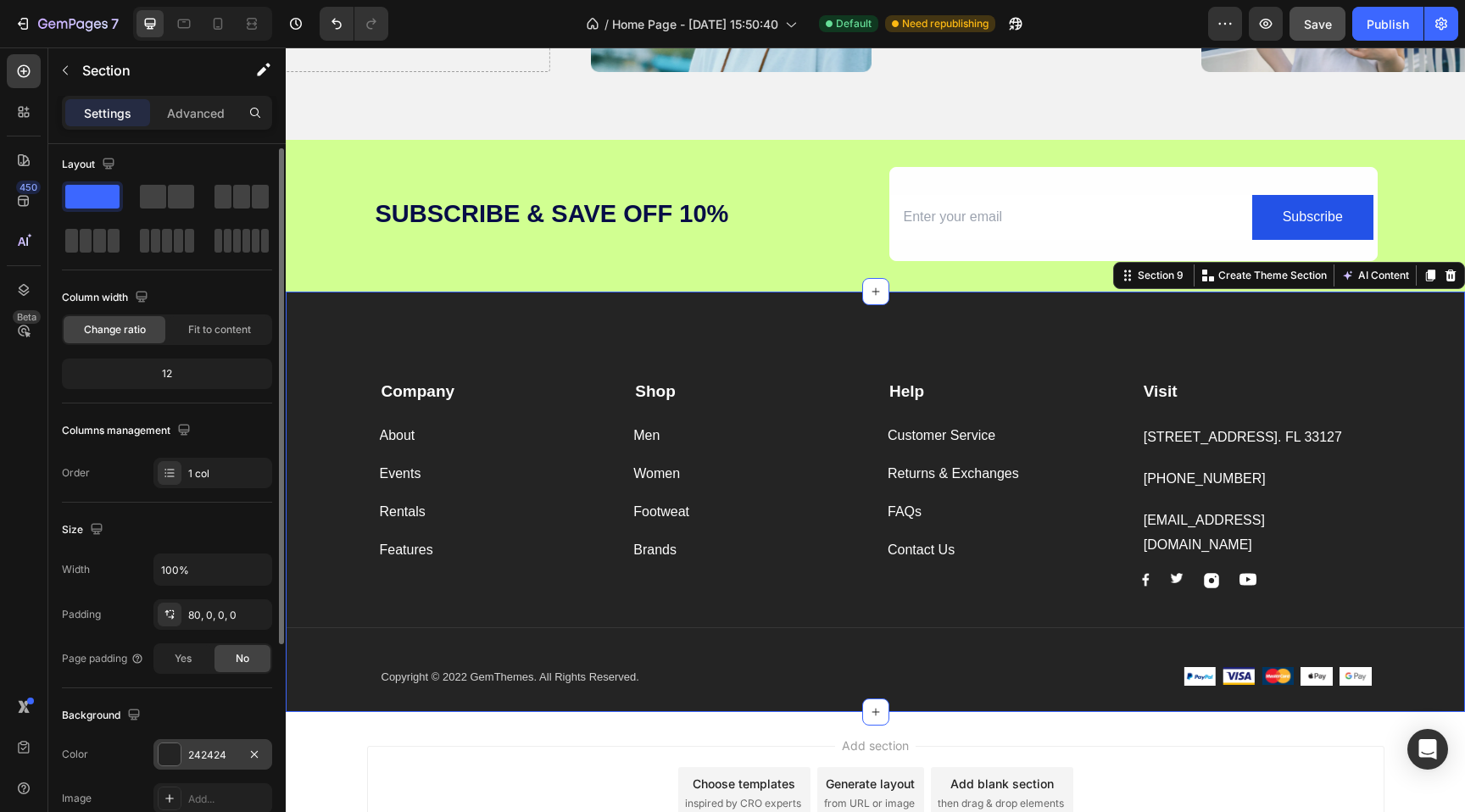
click at [177, 751] on div at bounding box center [169, 754] width 22 height 22
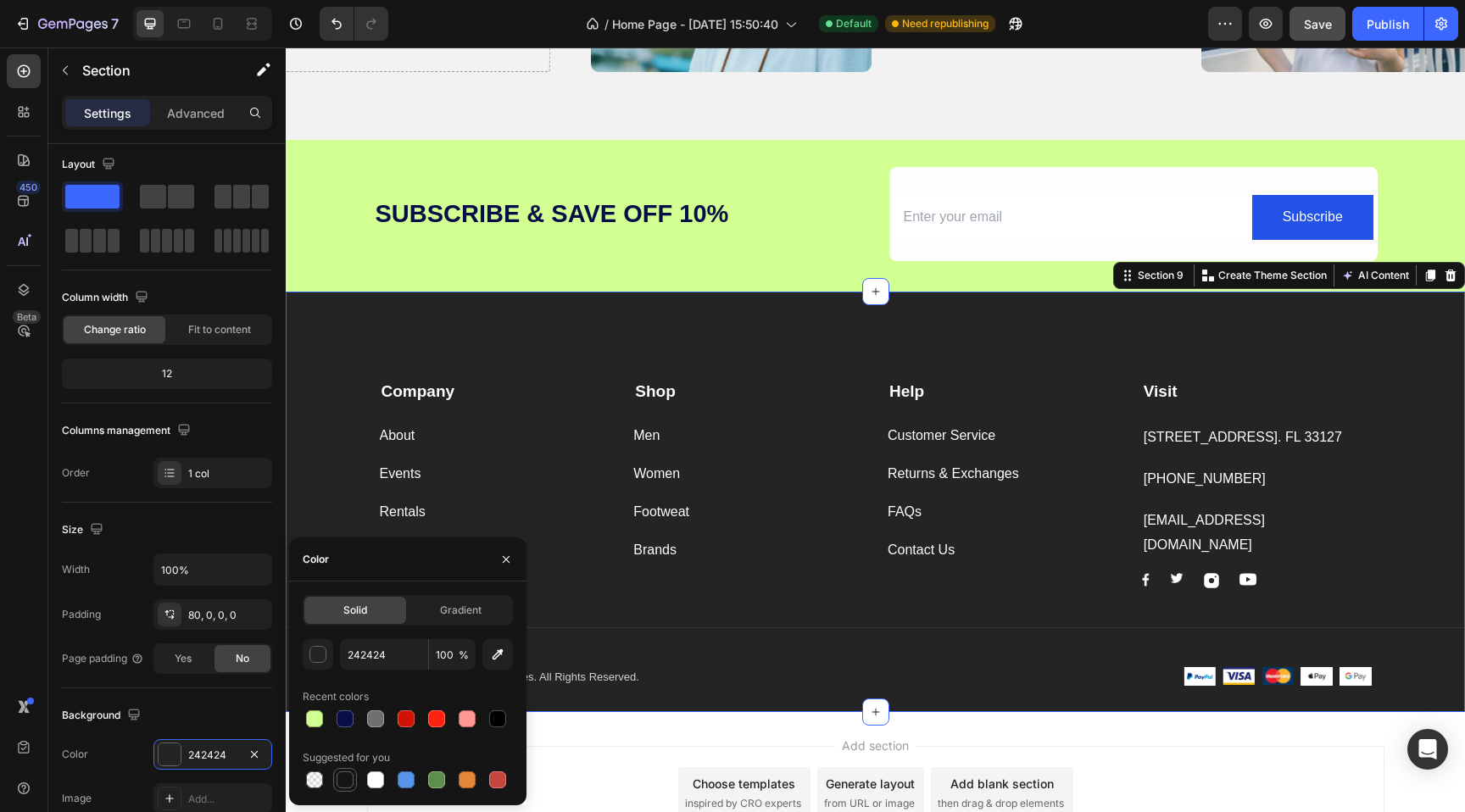
click at [348, 781] on div at bounding box center [344, 780] width 17 height 17
type input "151515"
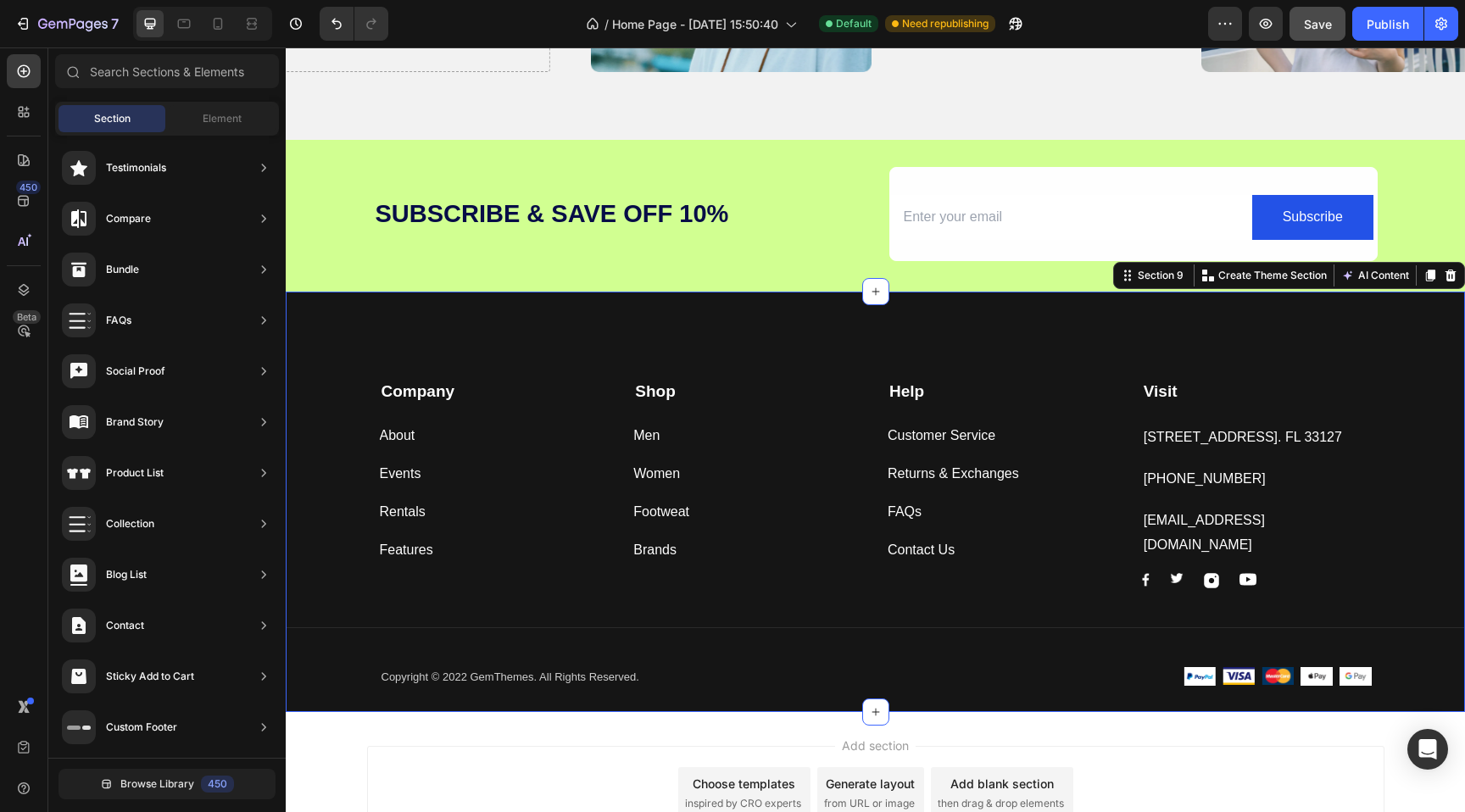
click at [957, 715] on div "Add section Choose templates inspired by CRO experts Generate layout from URL o…" at bounding box center [875, 816] width 1179 height 208
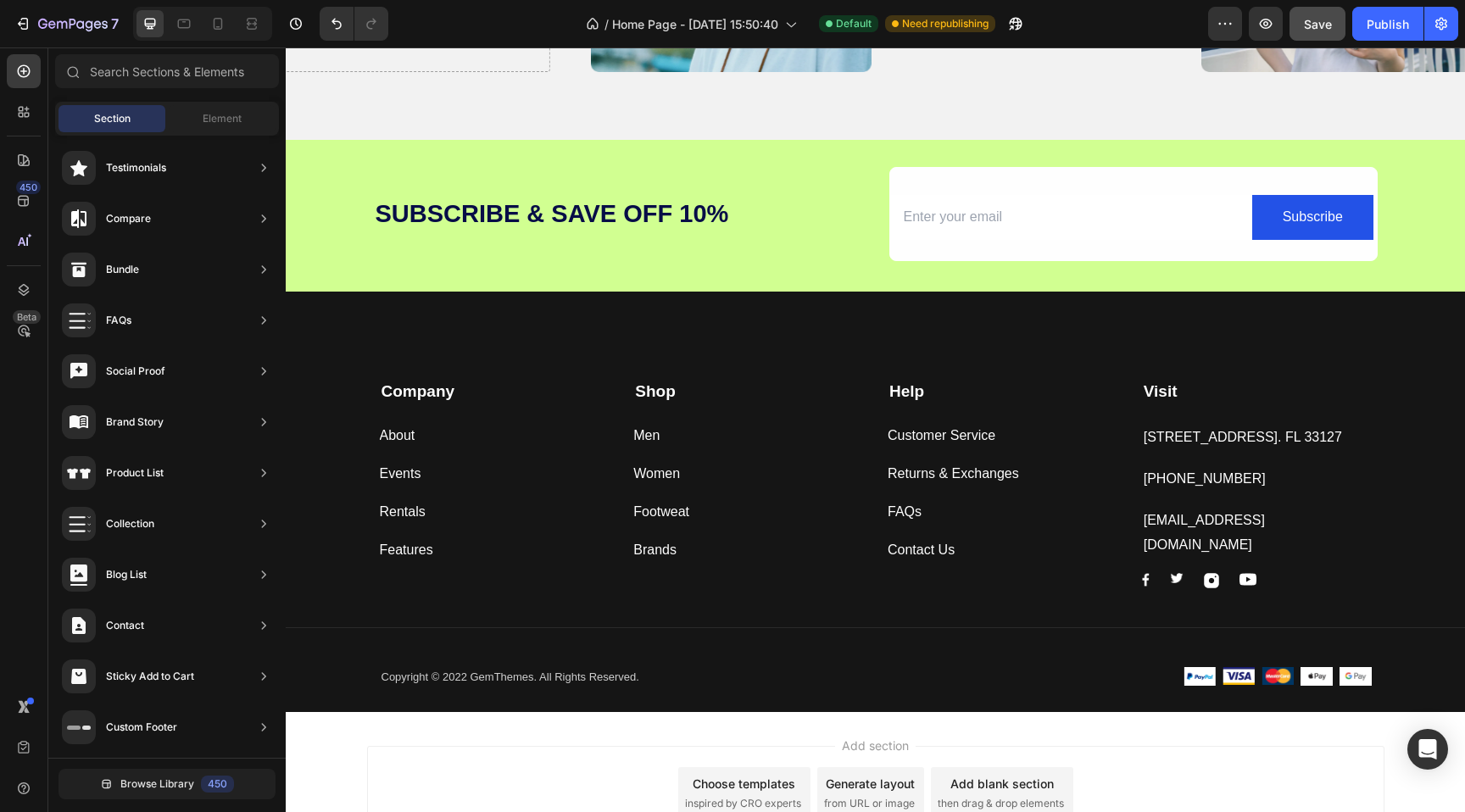
scroll to position [3406, 0]
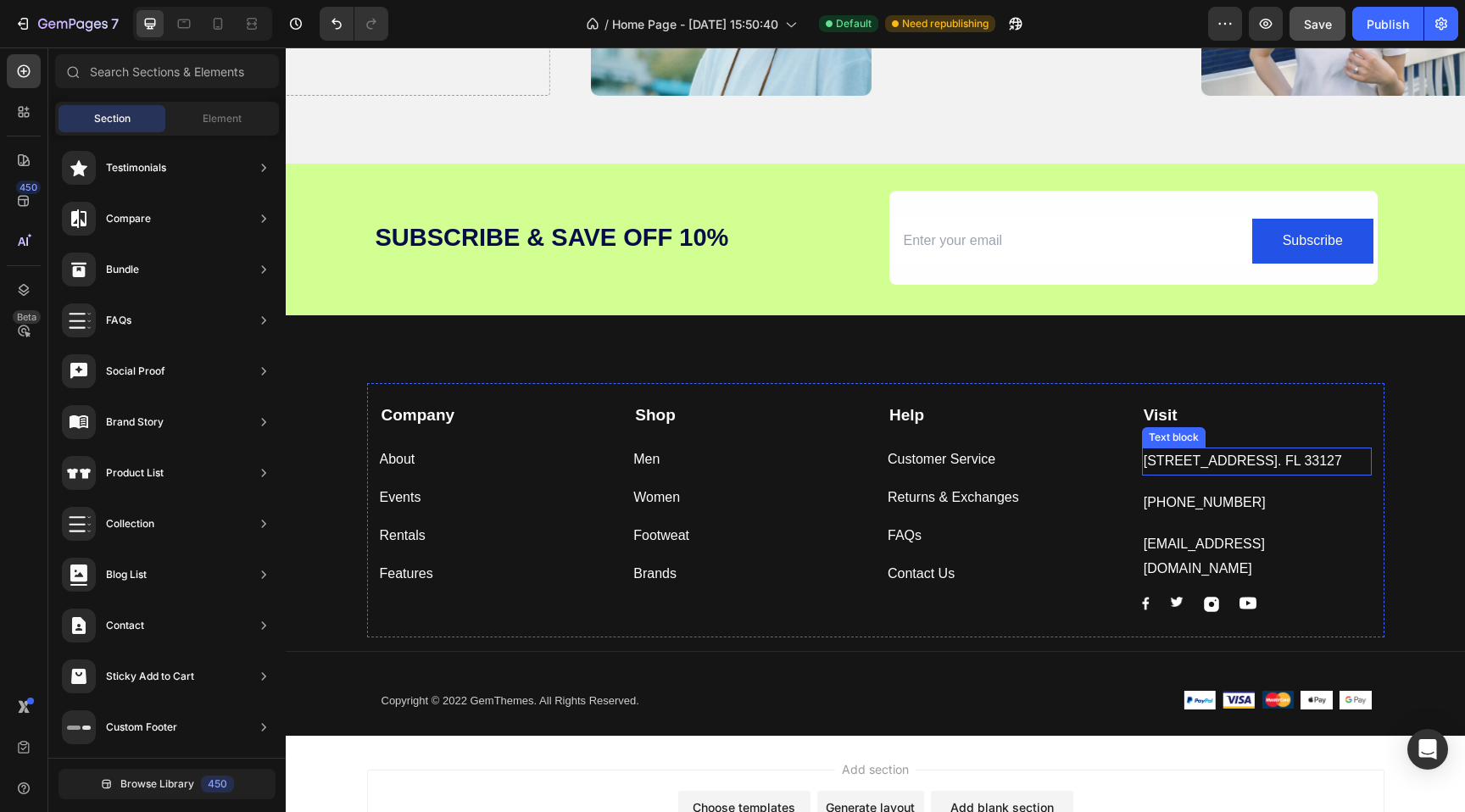
click at [1241, 452] on p "[STREET_ADDRESS]. FL 33127" at bounding box center [1256, 461] width 226 height 24
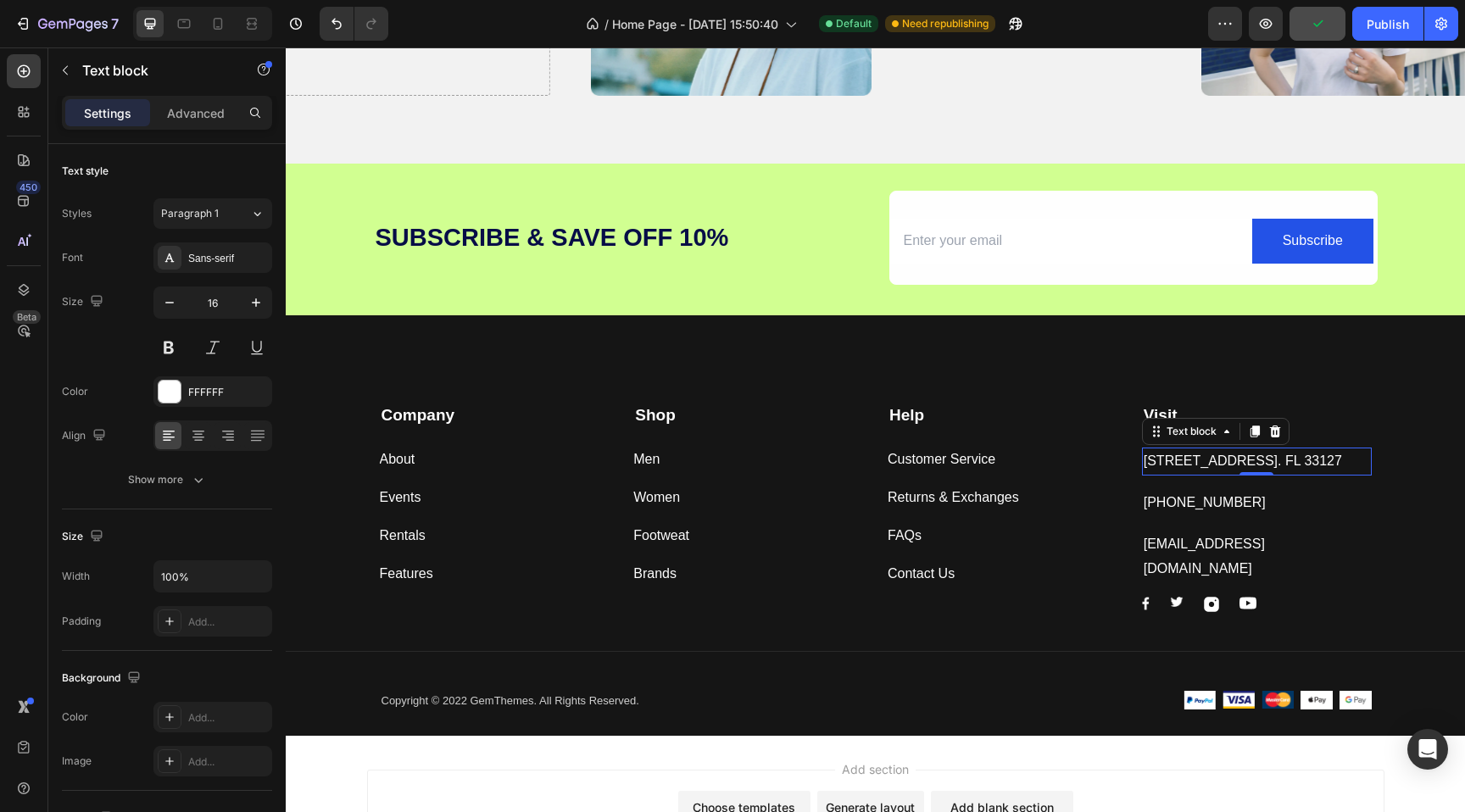
click at [1245, 461] on p "[STREET_ADDRESS]. FL 33127" at bounding box center [1256, 461] width 226 height 24
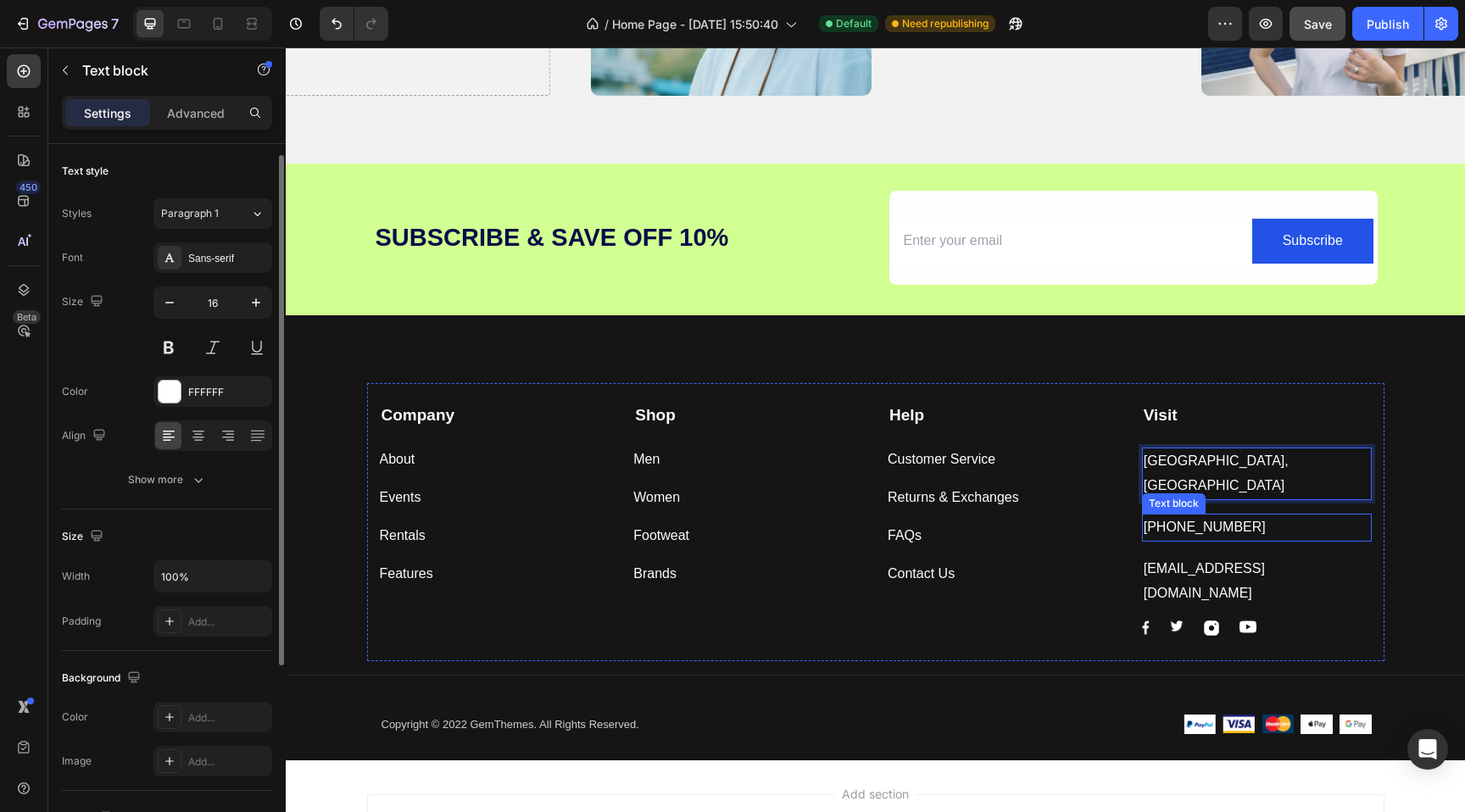
click at [1210, 515] on p "[PHONE_NUMBER]" at bounding box center [1256, 527] width 226 height 24
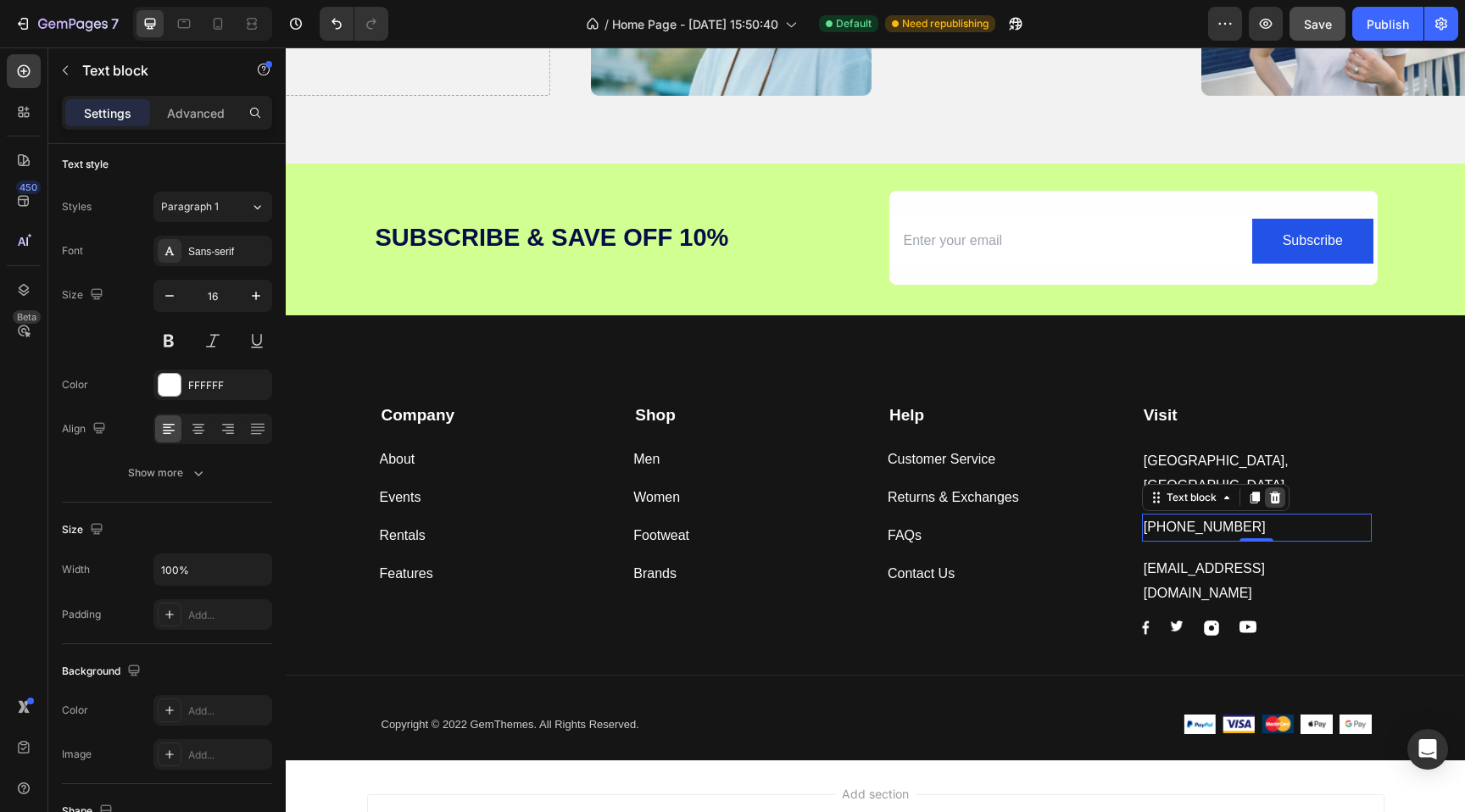
click at [1277, 491] on icon at bounding box center [1274, 497] width 11 height 12
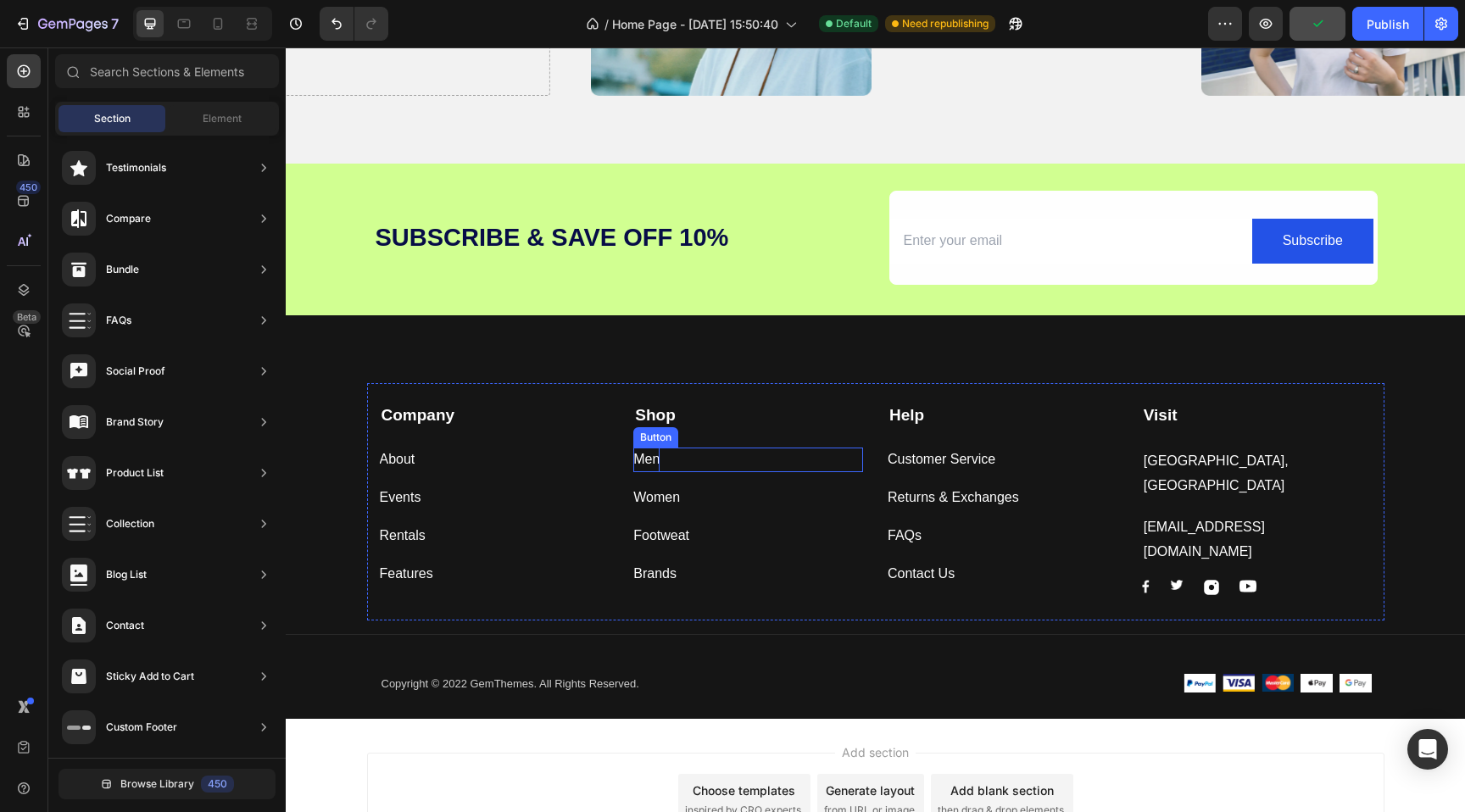
click at [649, 454] on div "Men" at bounding box center [646, 459] width 26 height 24
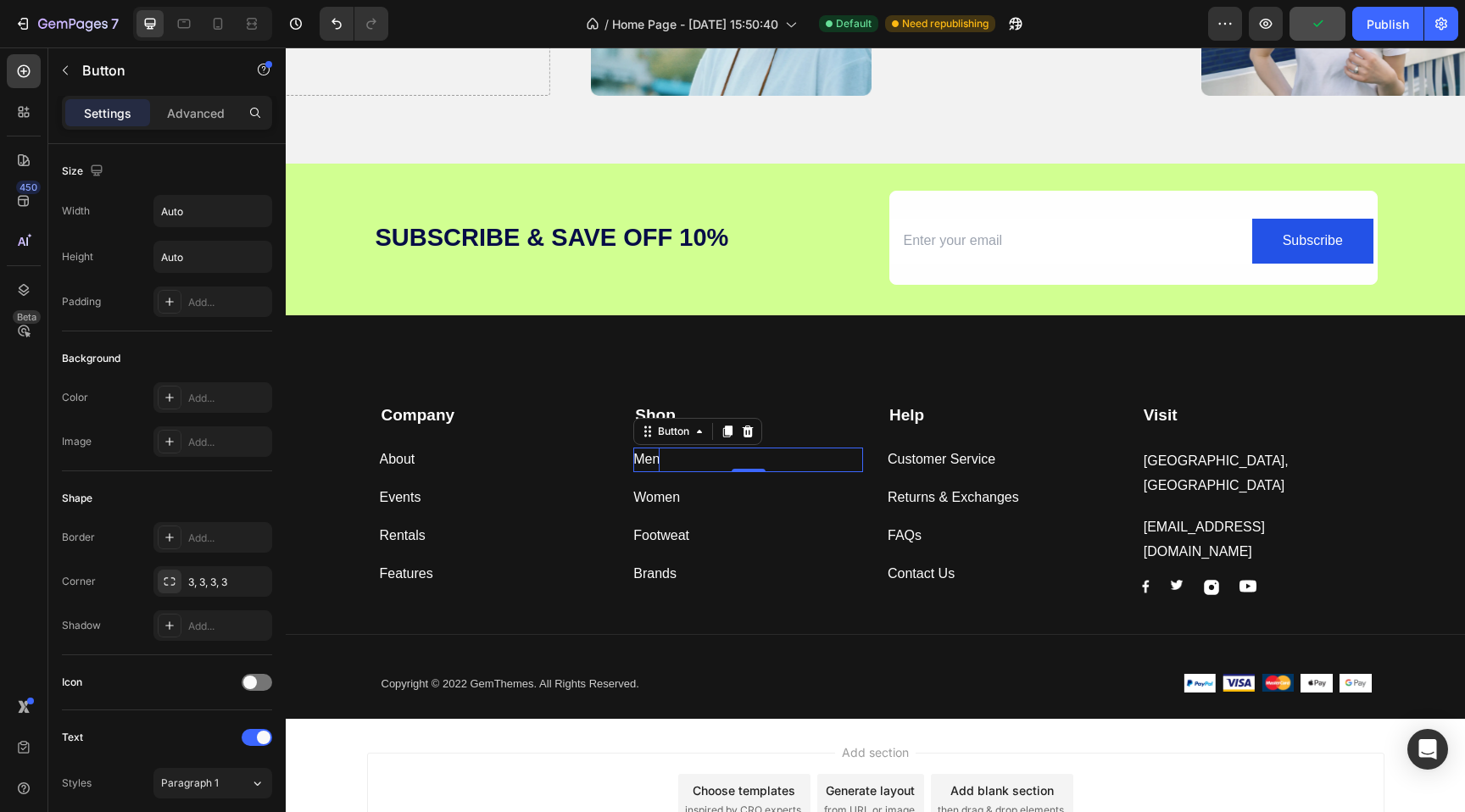
click at [649, 454] on div "Men" at bounding box center [646, 459] width 26 height 24
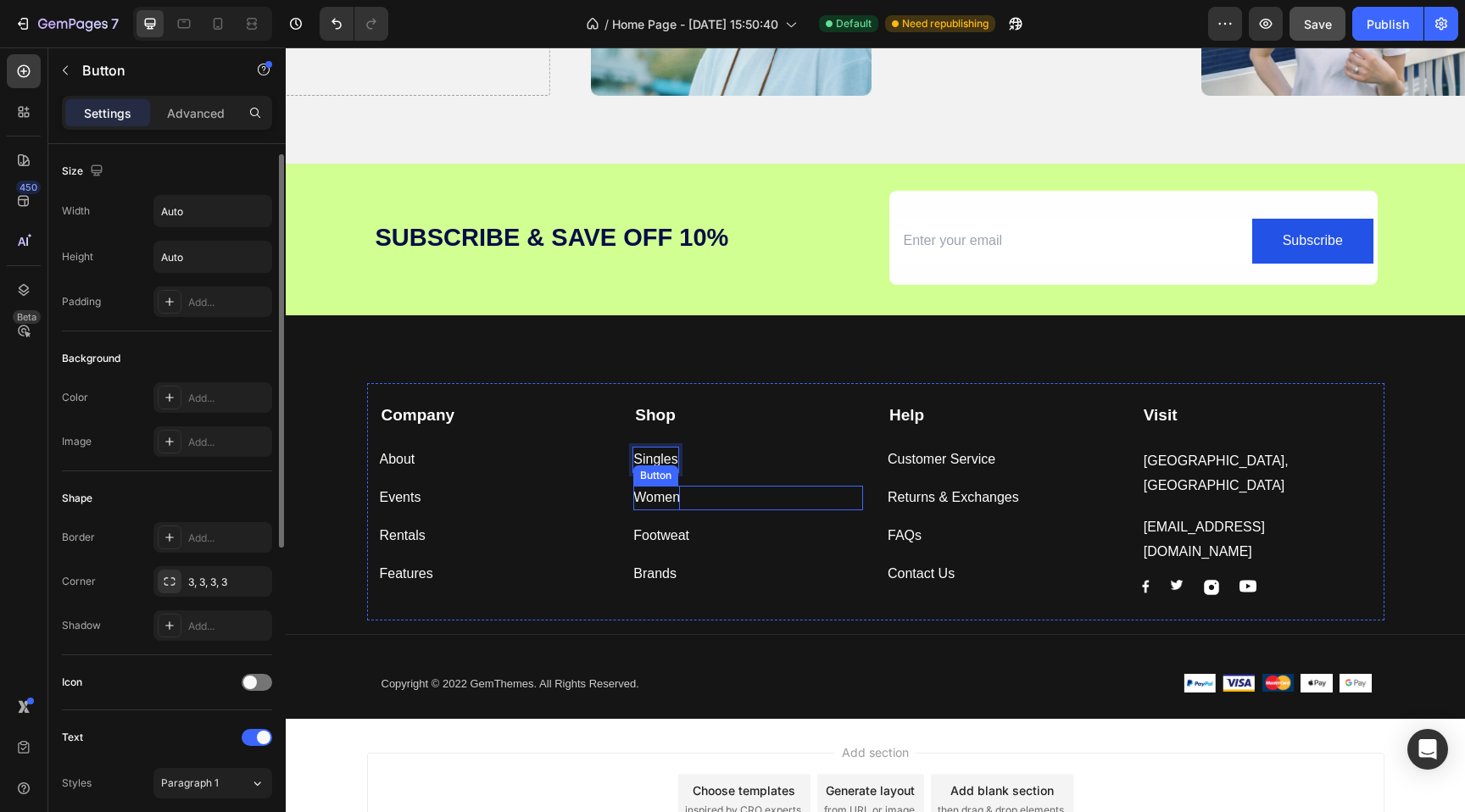
click at [665, 497] on div "Women" at bounding box center [656, 497] width 47 height 24
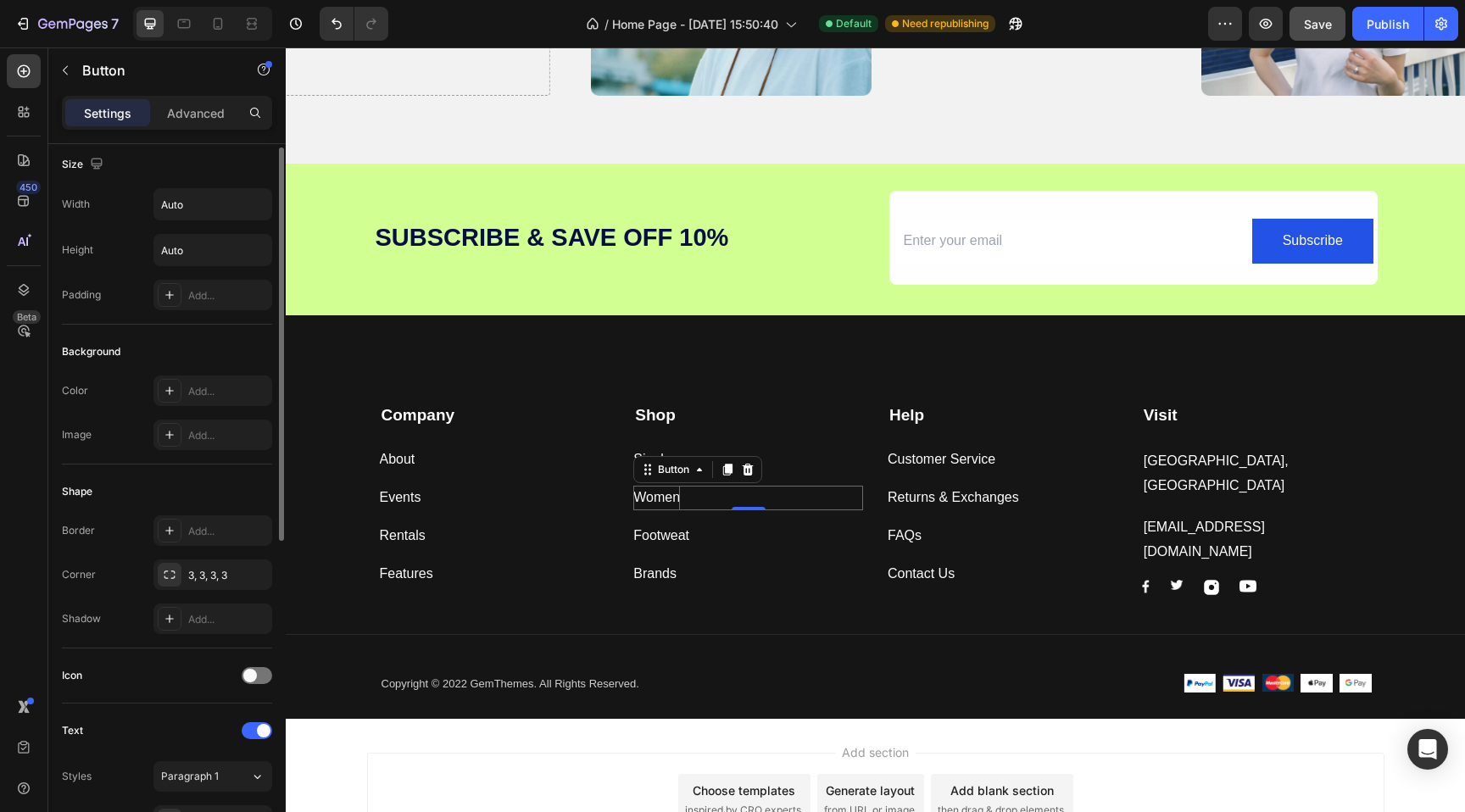
click at [665, 497] on div "Women" at bounding box center [656, 497] width 47 height 24
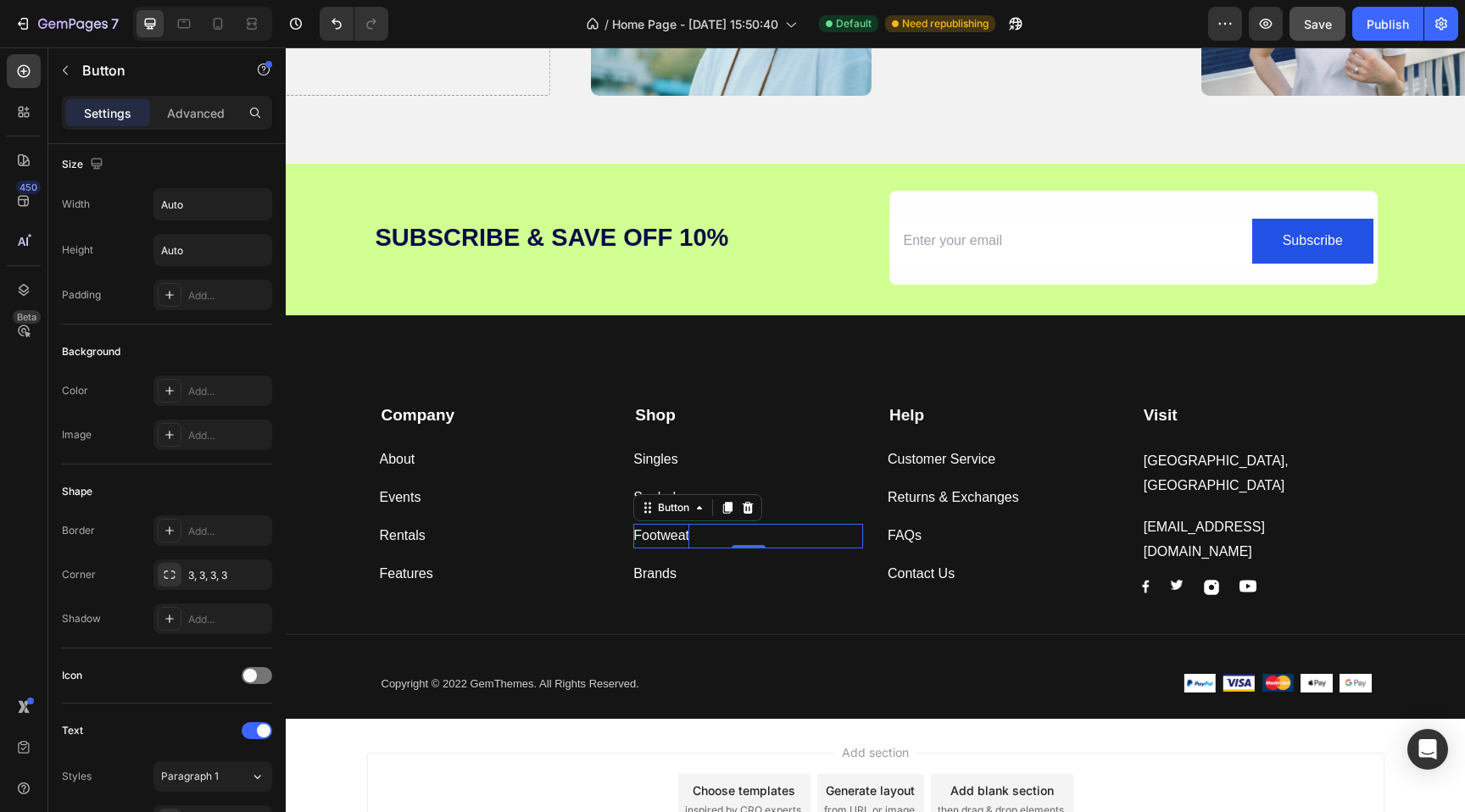
click at [652, 540] on div "Footweat" at bounding box center [661, 535] width 56 height 24
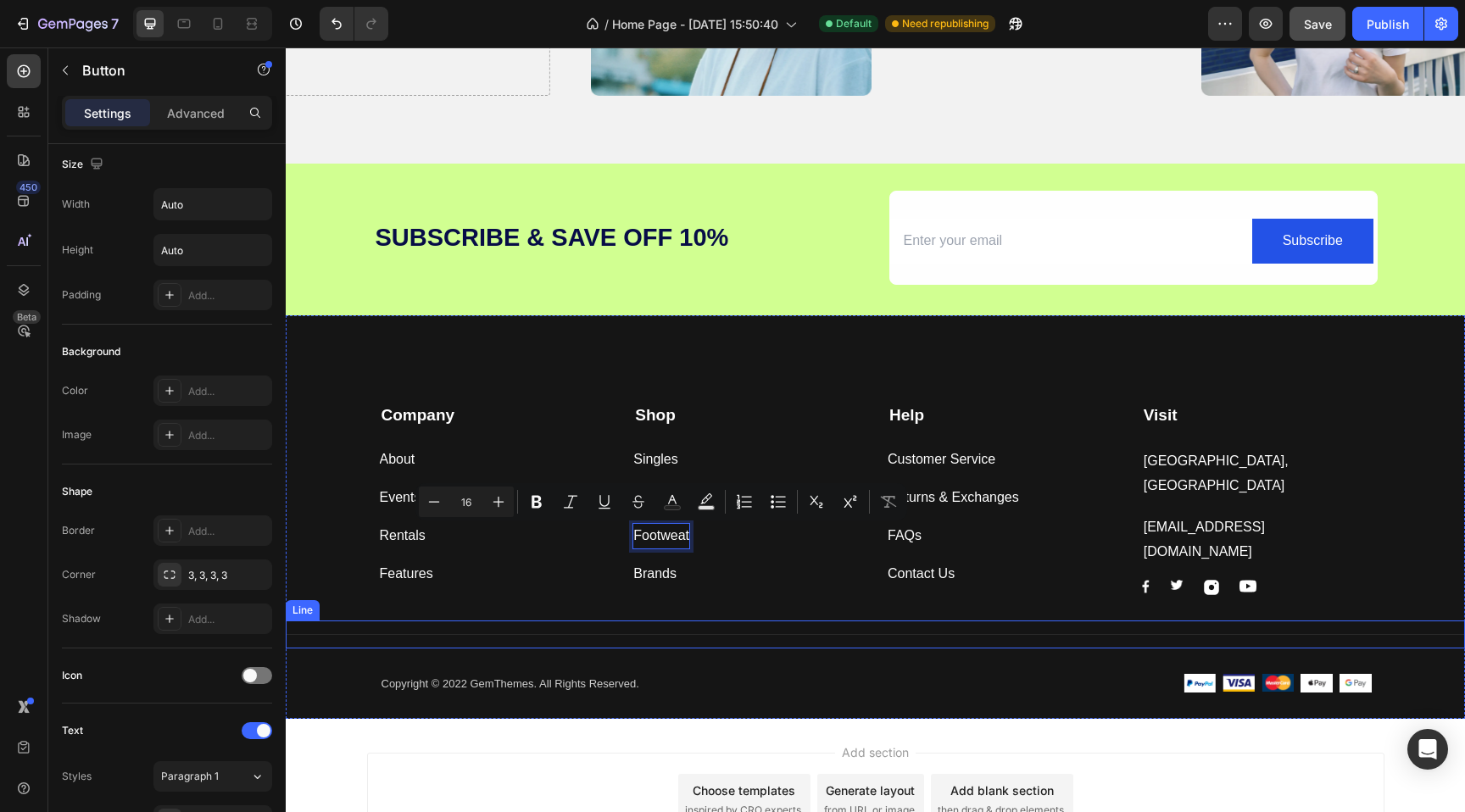
click at [737, 626] on div "Title Line" at bounding box center [875, 634] width 1179 height 28
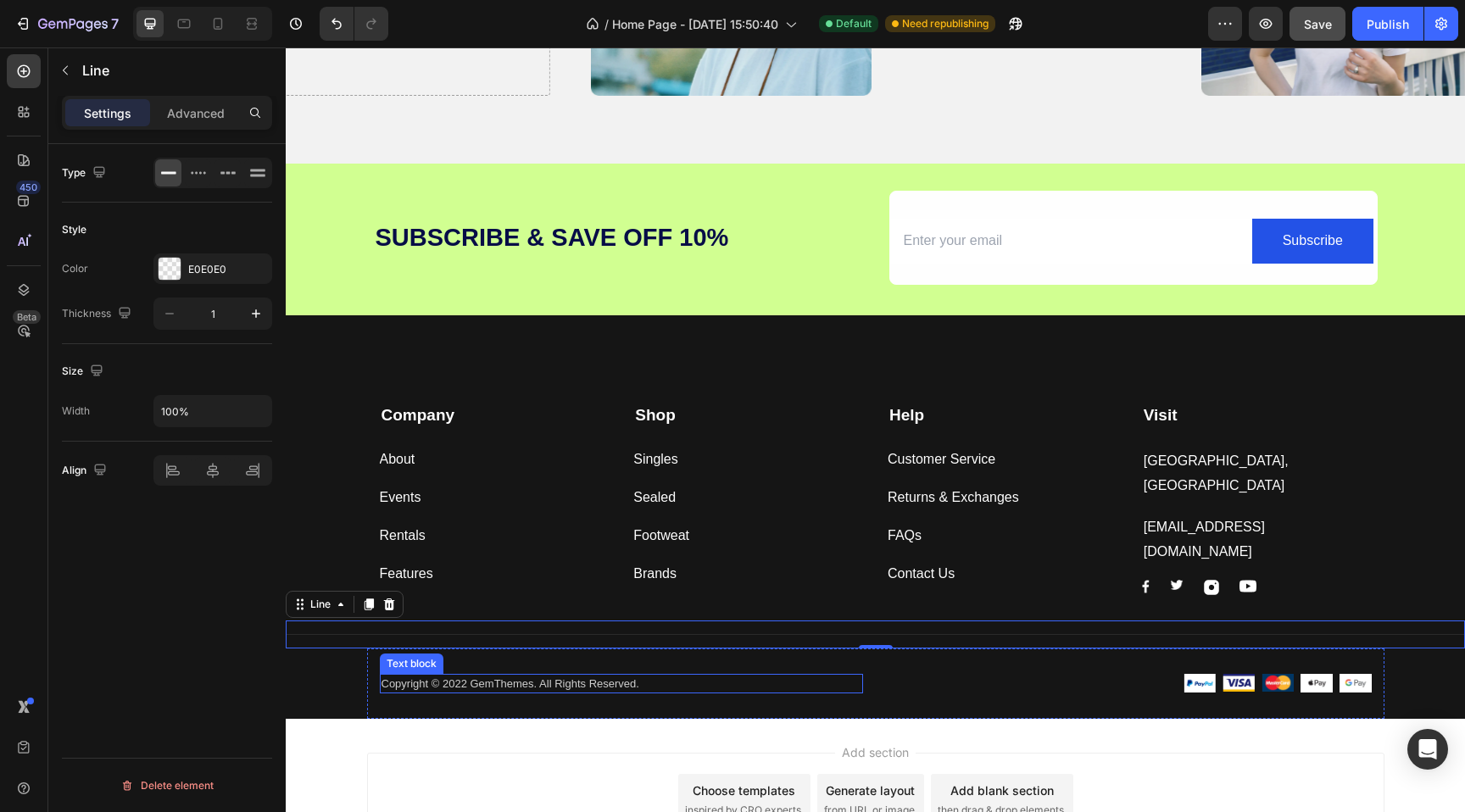
click at [444, 675] on p "Copyright © 2022 GemThemes. All Rights Reserved." at bounding box center [621, 683] width 480 height 17
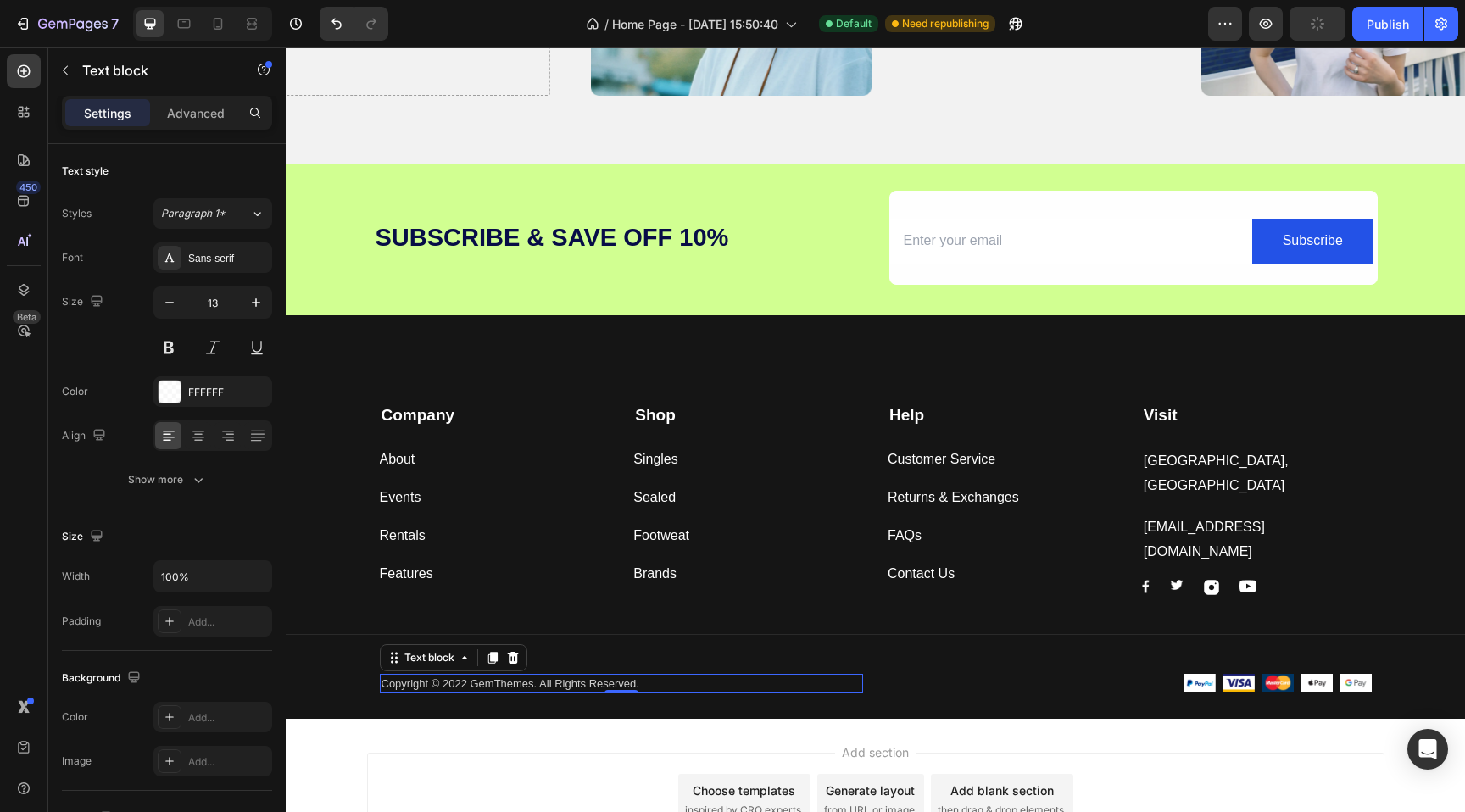
click at [430, 675] on p "Copyright © 2022 GemThemes. All Rights Reserved." at bounding box center [621, 683] width 480 height 17
drag, startPoint x: 444, startPoint y: 674, endPoint x: 468, endPoint y: 673, distance: 24.0
click at [468, 675] on p "Copyright © 2022 GemThemes. All Rights Reserved." at bounding box center [621, 683] width 480 height 17
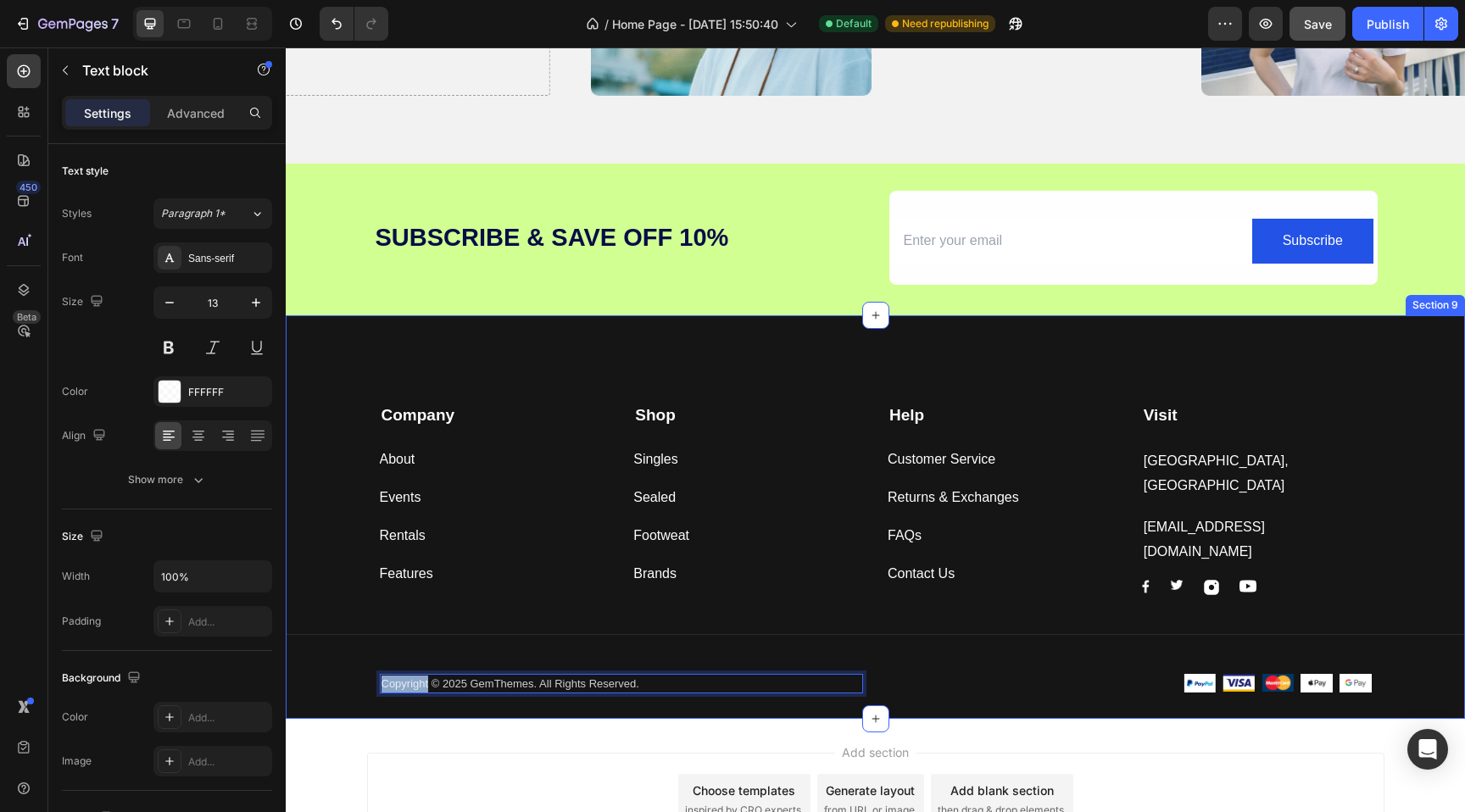
drag, startPoint x: 427, startPoint y: 672, endPoint x: 332, endPoint y: 667, distance: 95.1
click at [332, 667] on div "Company Text block About Button Events Button Rentals Button Features Button Sh…" at bounding box center [875, 551] width 1179 height 335
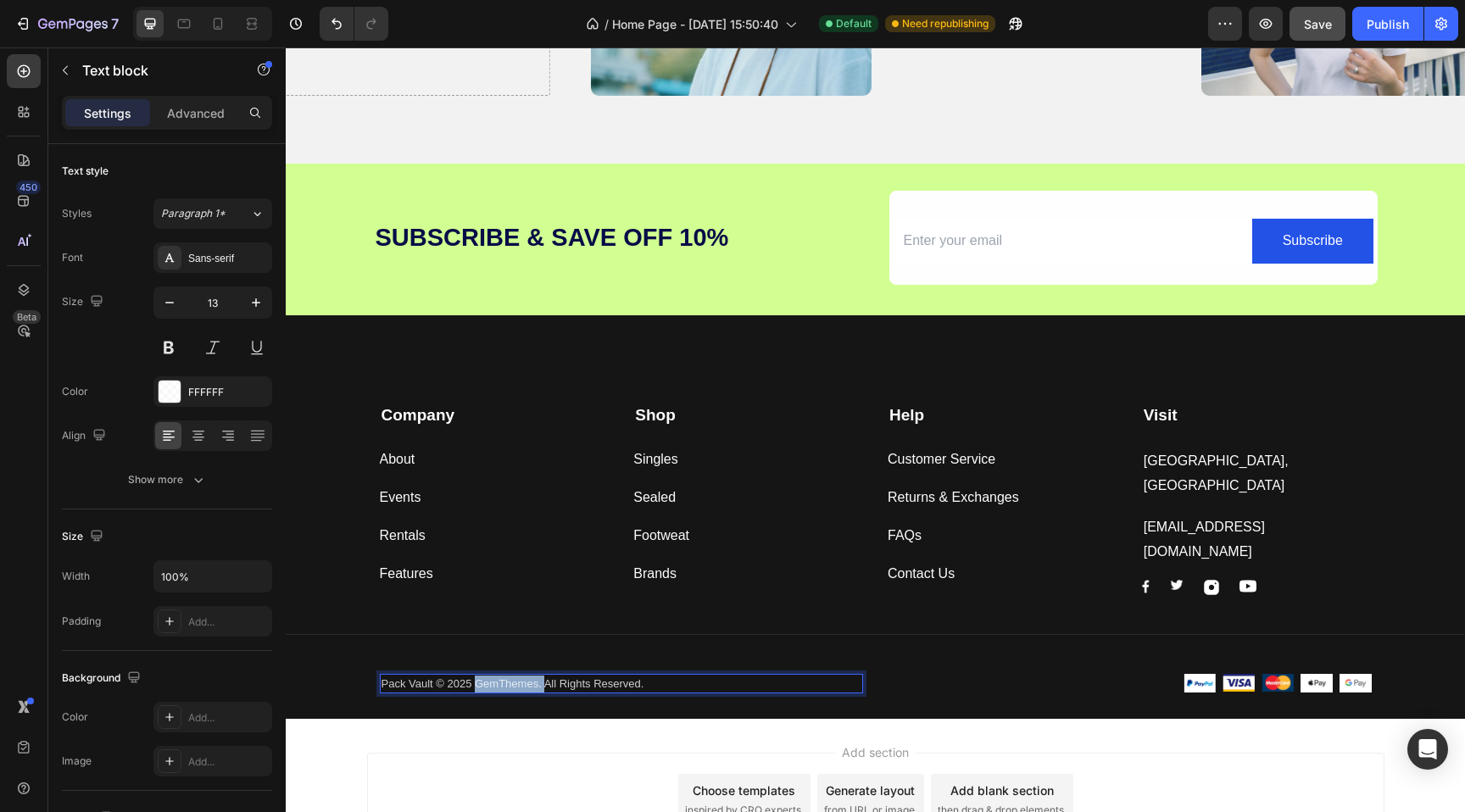
drag, startPoint x: 474, startPoint y: 670, endPoint x: 545, endPoint y: 675, distance: 71.2
click at [545, 675] on p "Pack Vault © 2025 GemThemes. All Rights Reserved." at bounding box center [621, 683] width 480 height 17
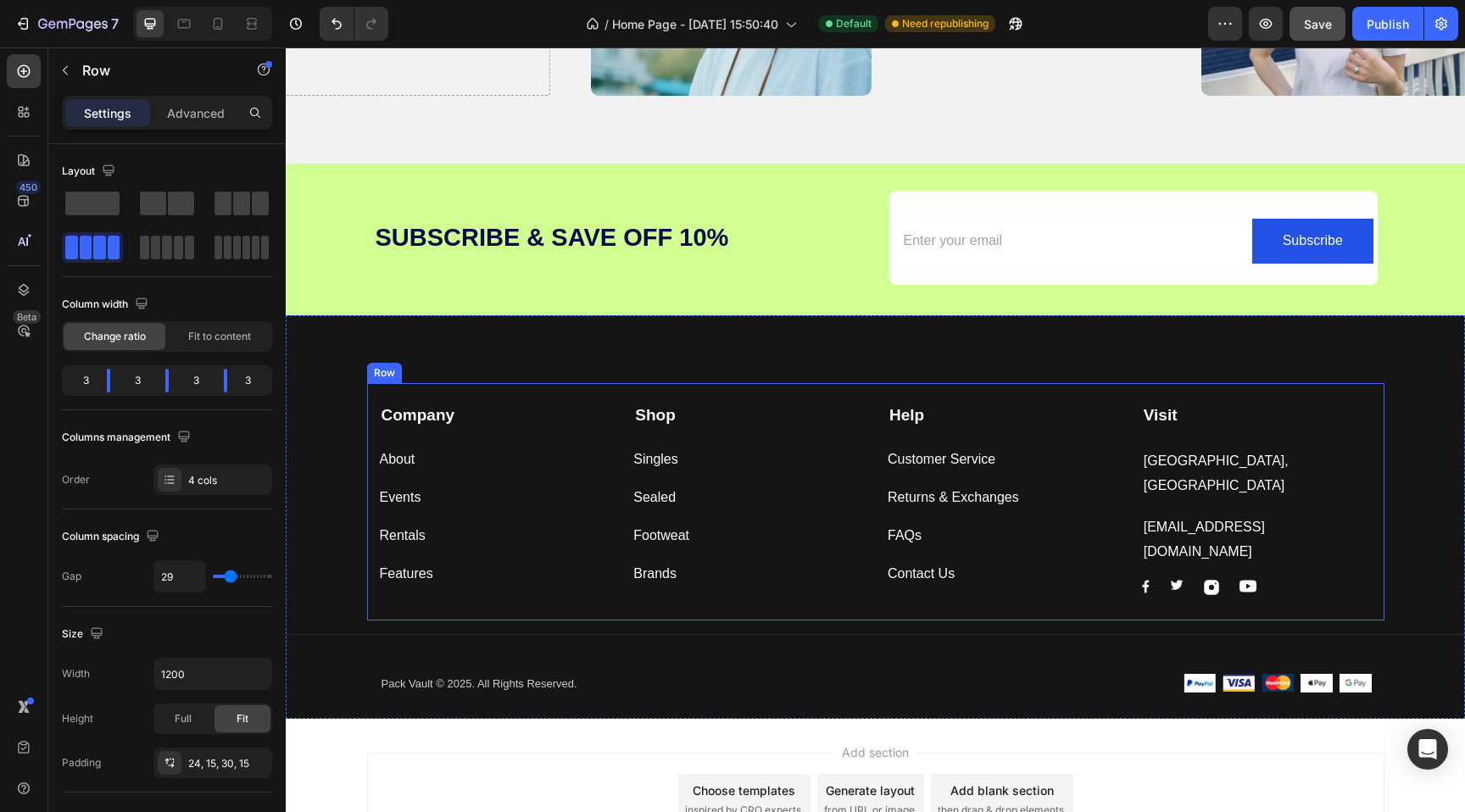
click at [572, 557] on div "Features Button" at bounding box center [494, 567] width 230 height 38
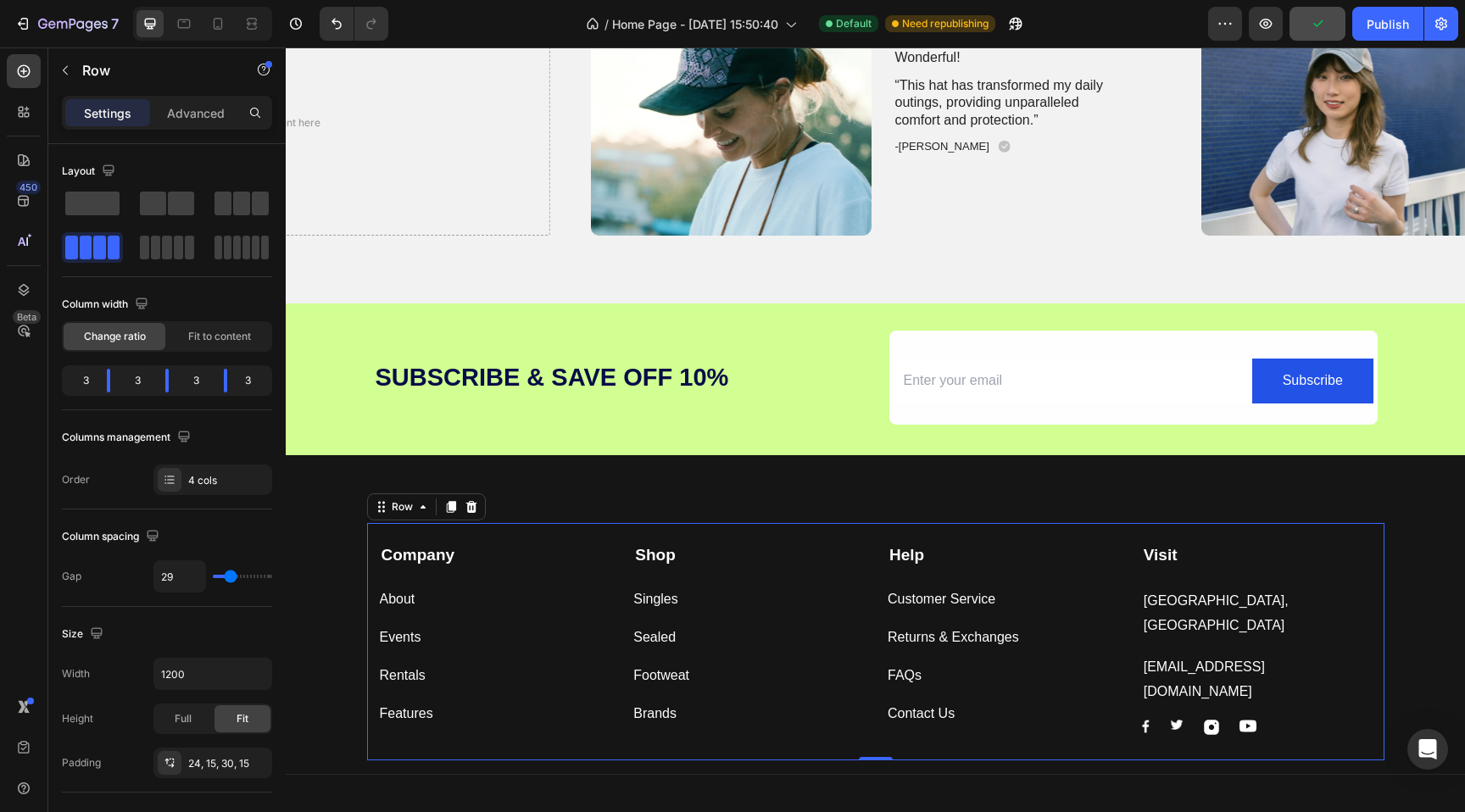
scroll to position [3253, 0]
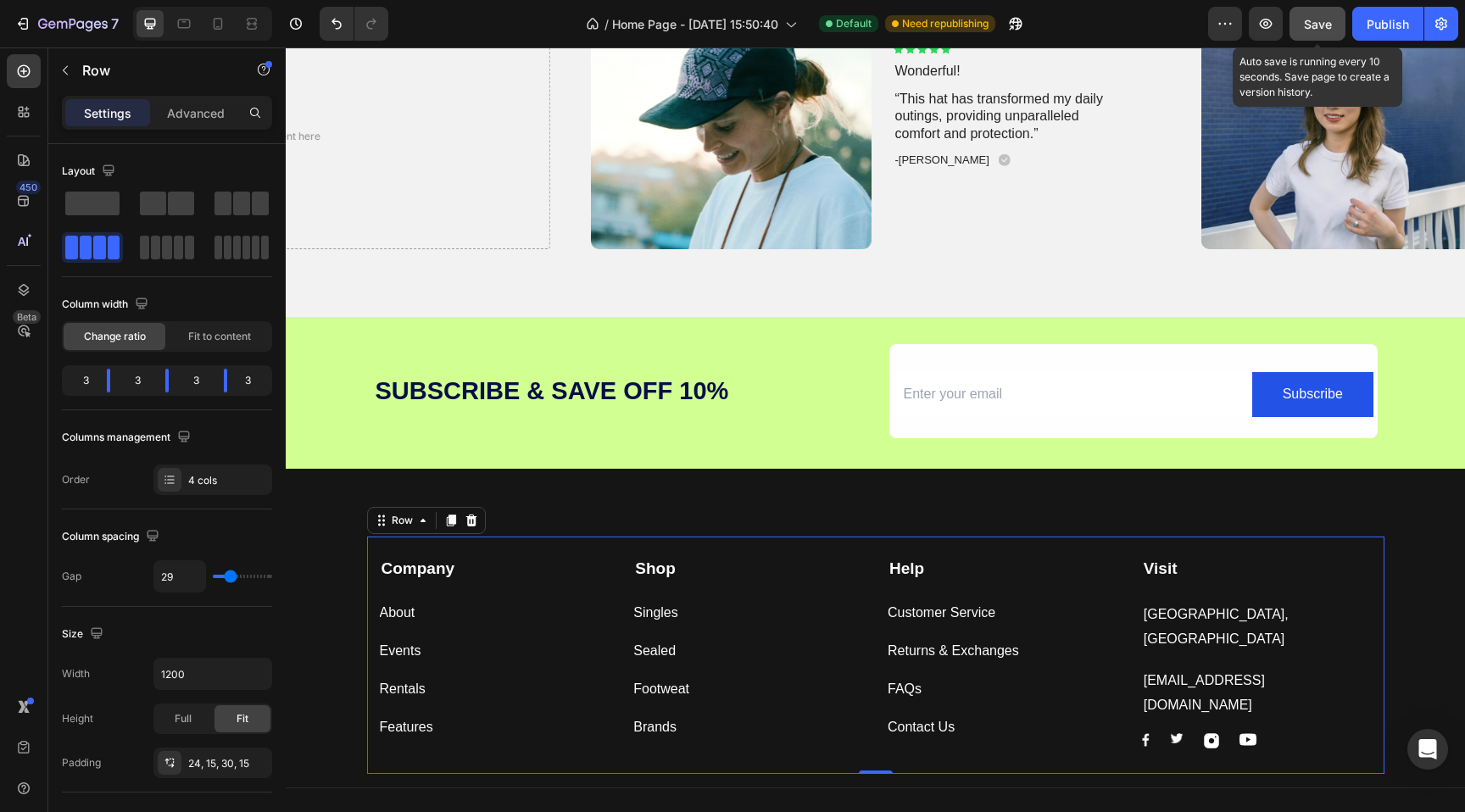
click at [1317, 33] on button "Save" at bounding box center [1317, 24] width 56 height 34
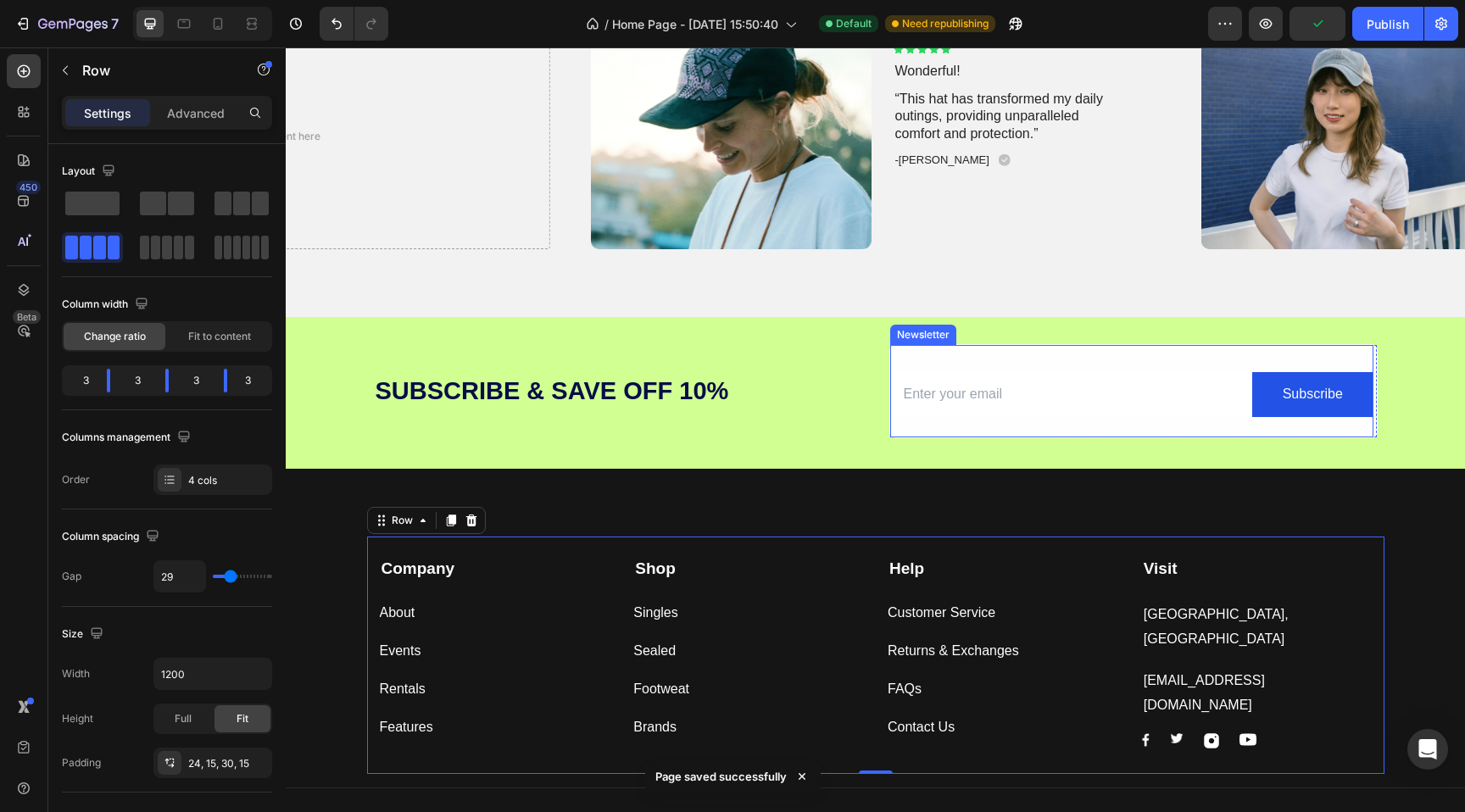
click at [1006, 361] on div "Email Field Subscribe Submit Button Row Newsletter" at bounding box center [1131, 391] width 483 height 92
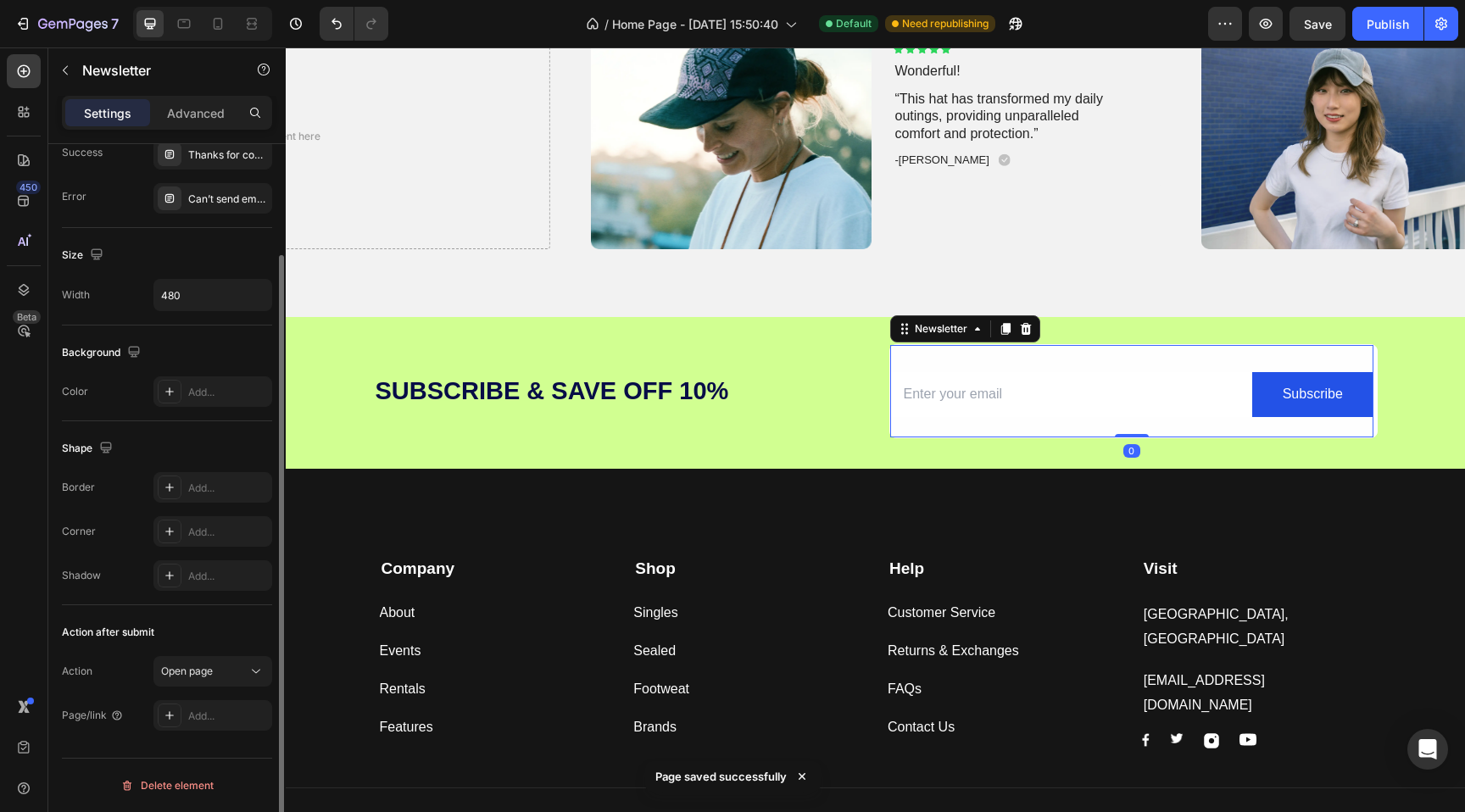
scroll to position [0, 0]
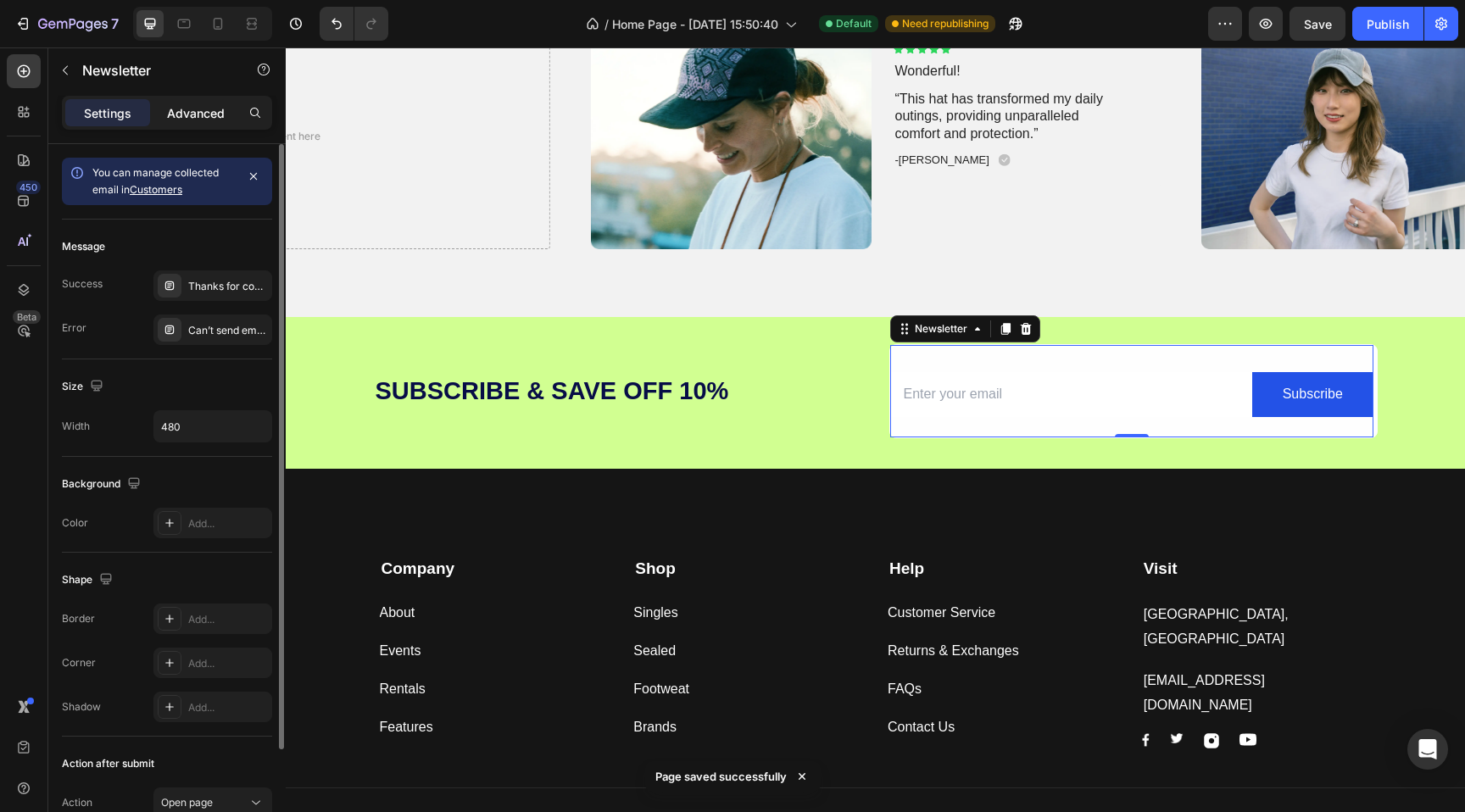
click at [192, 114] on p "Advanced" at bounding box center [196, 114] width 58 height 18
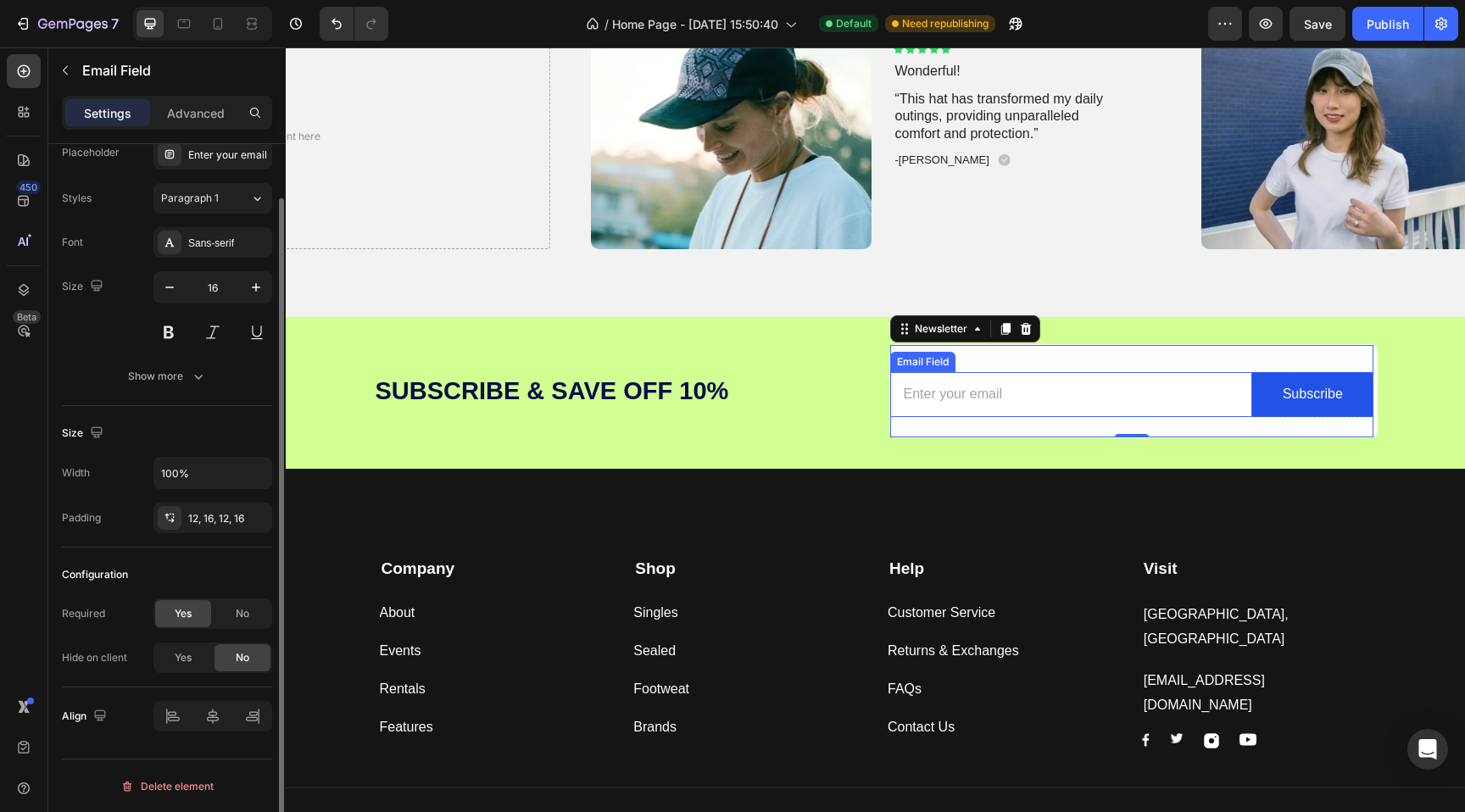
click at [929, 404] on input "email" at bounding box center [1071, 395] width 362 height 45
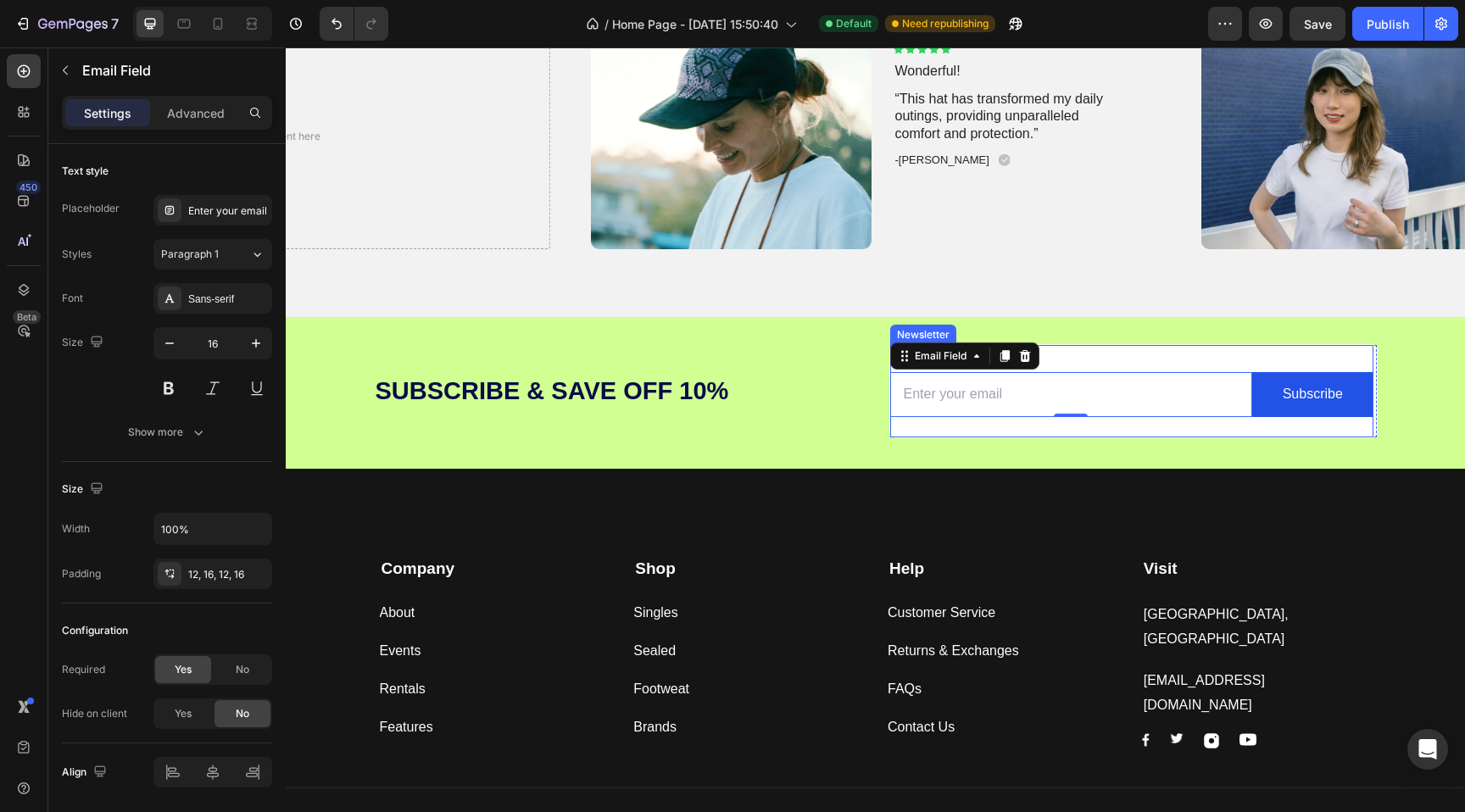
click at [1102, 360] on div "Email Field 0 Subscribe Submit Button Row Newsletter" at bounding box center [1131, 391] width 483 height 92
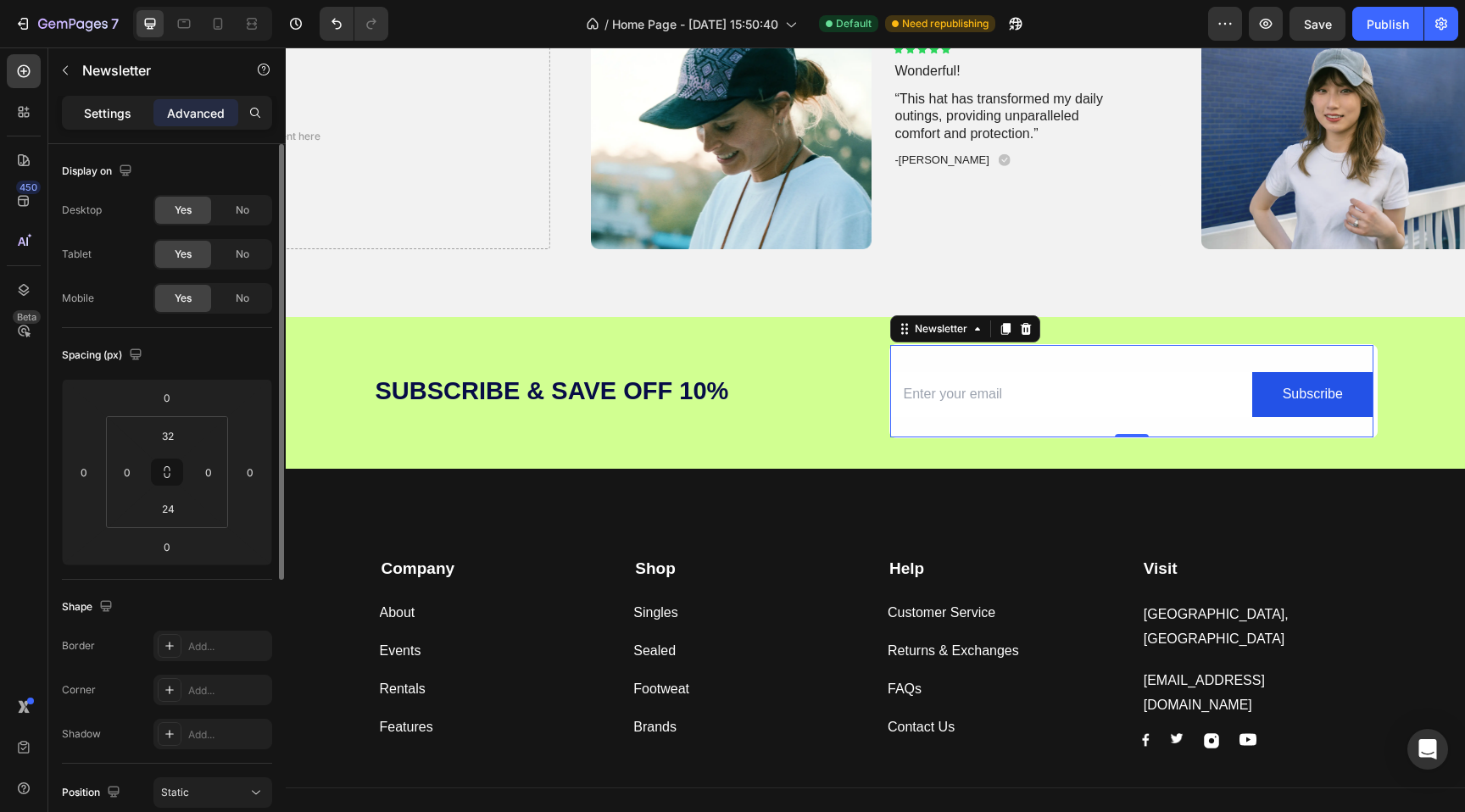
click at [122, 105] on p "Settings" at bounding box center [107, 114] width 48 height 18
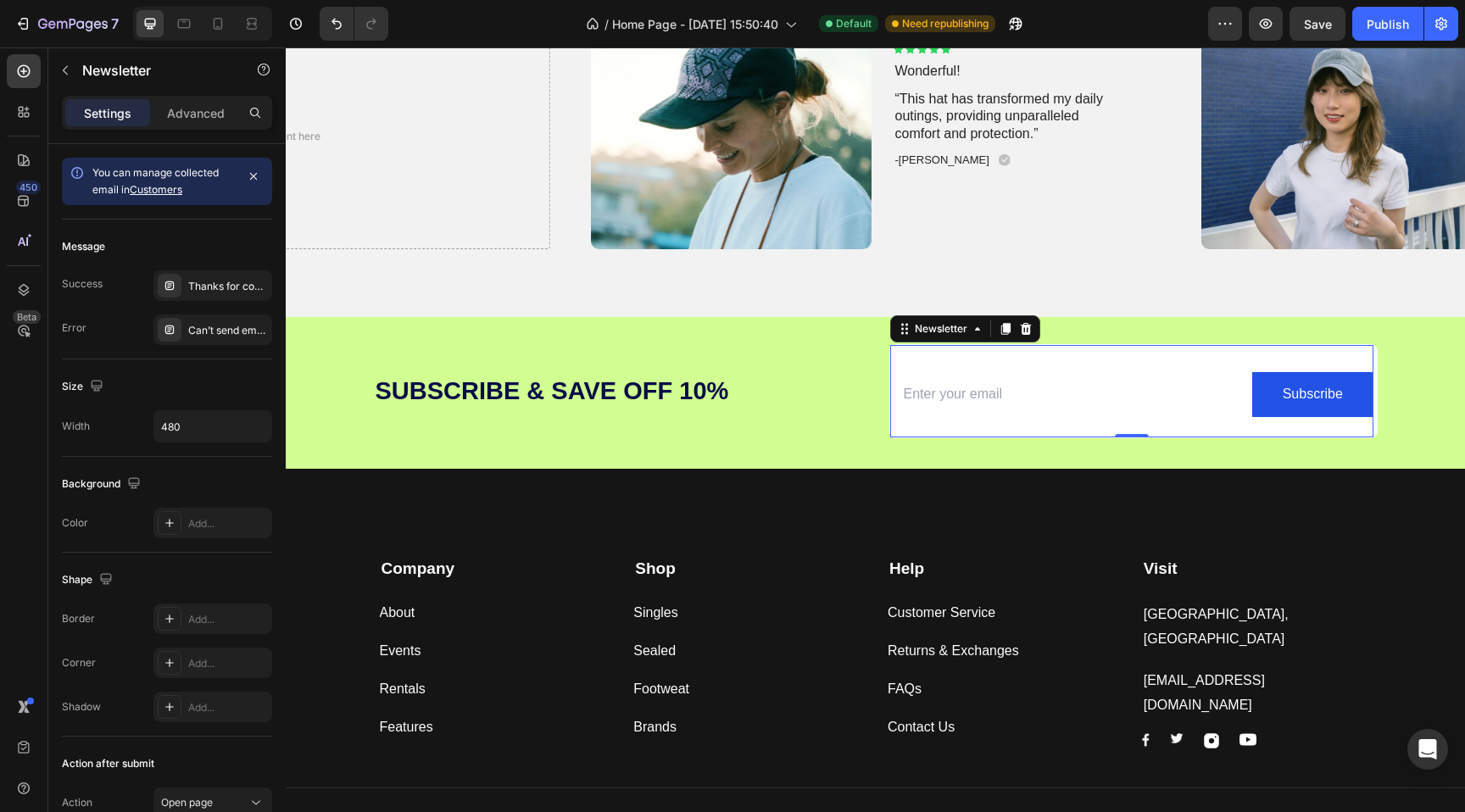
click at [928, 358] on div "Email Field Subscribe Submit Button Row Newsletter 0" at bounding box center [1131, 391] width 483 height 92
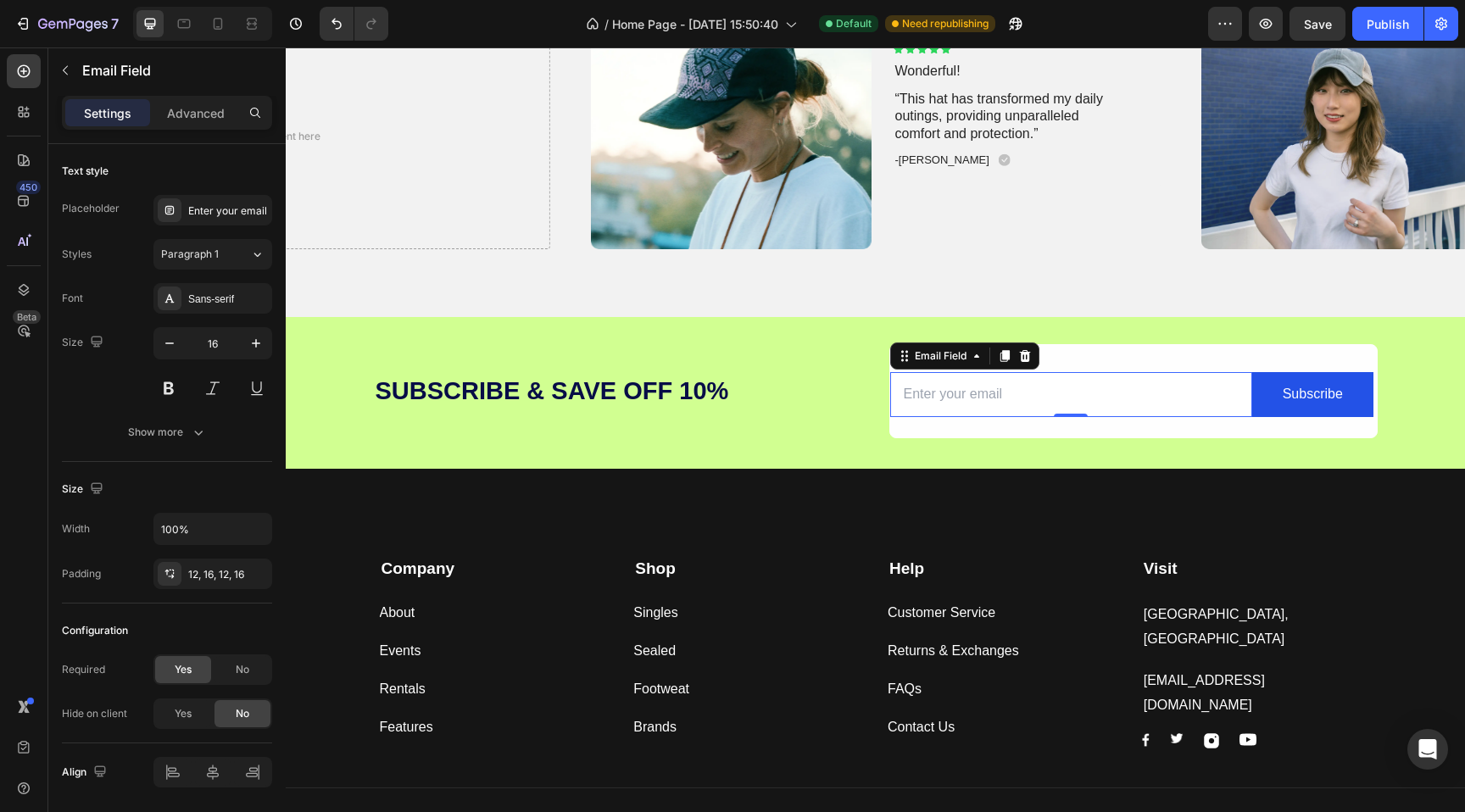
click at [1000, 394] on input "email" at bounding box center [1071, 395] width 362 height 45
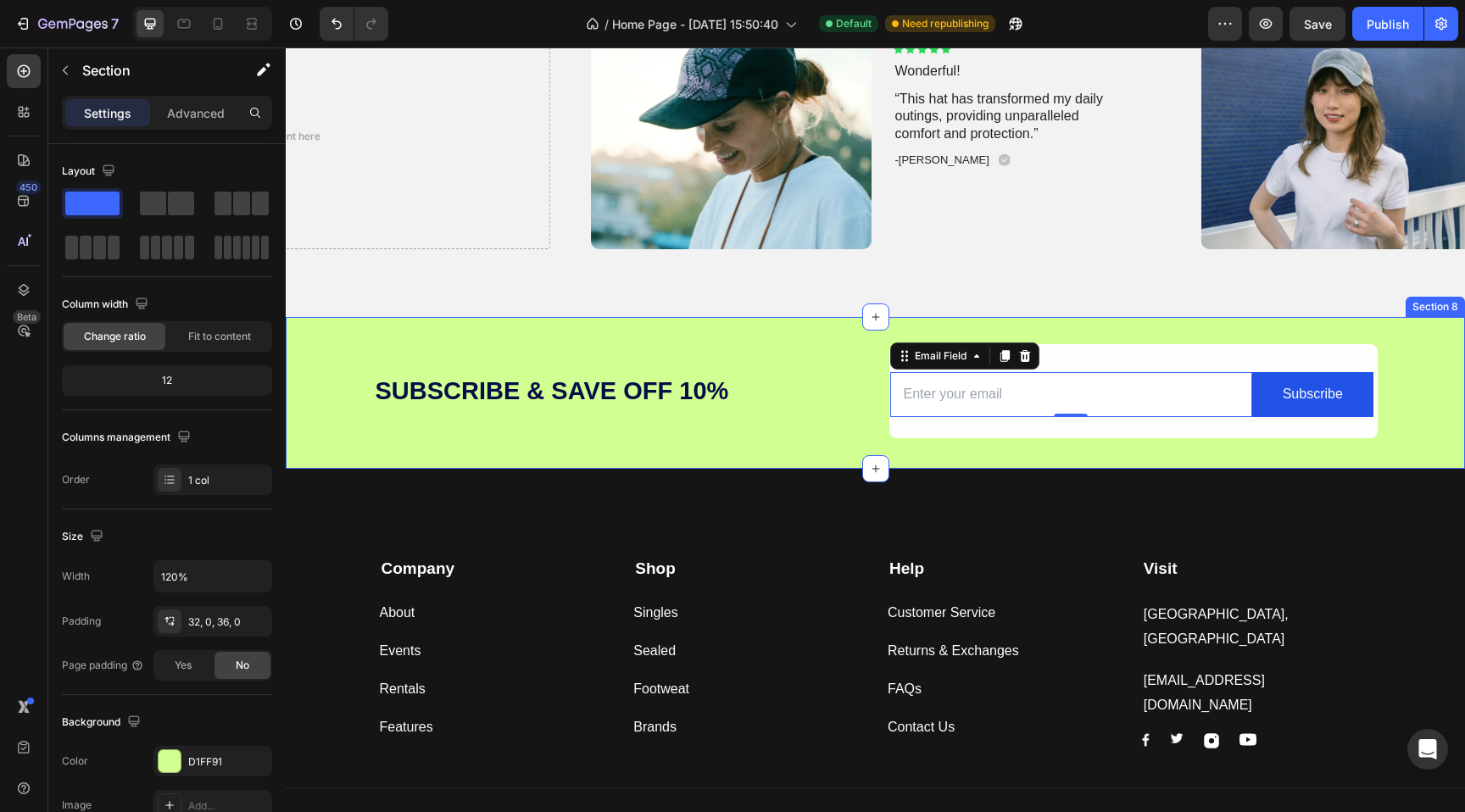
click at [841, 337] on div "Subscribe & SaVe off 10% Heading Email Field 0 Subscribe Submit Button Row News…" at bounding box center [875, 393] width 1179 height 151
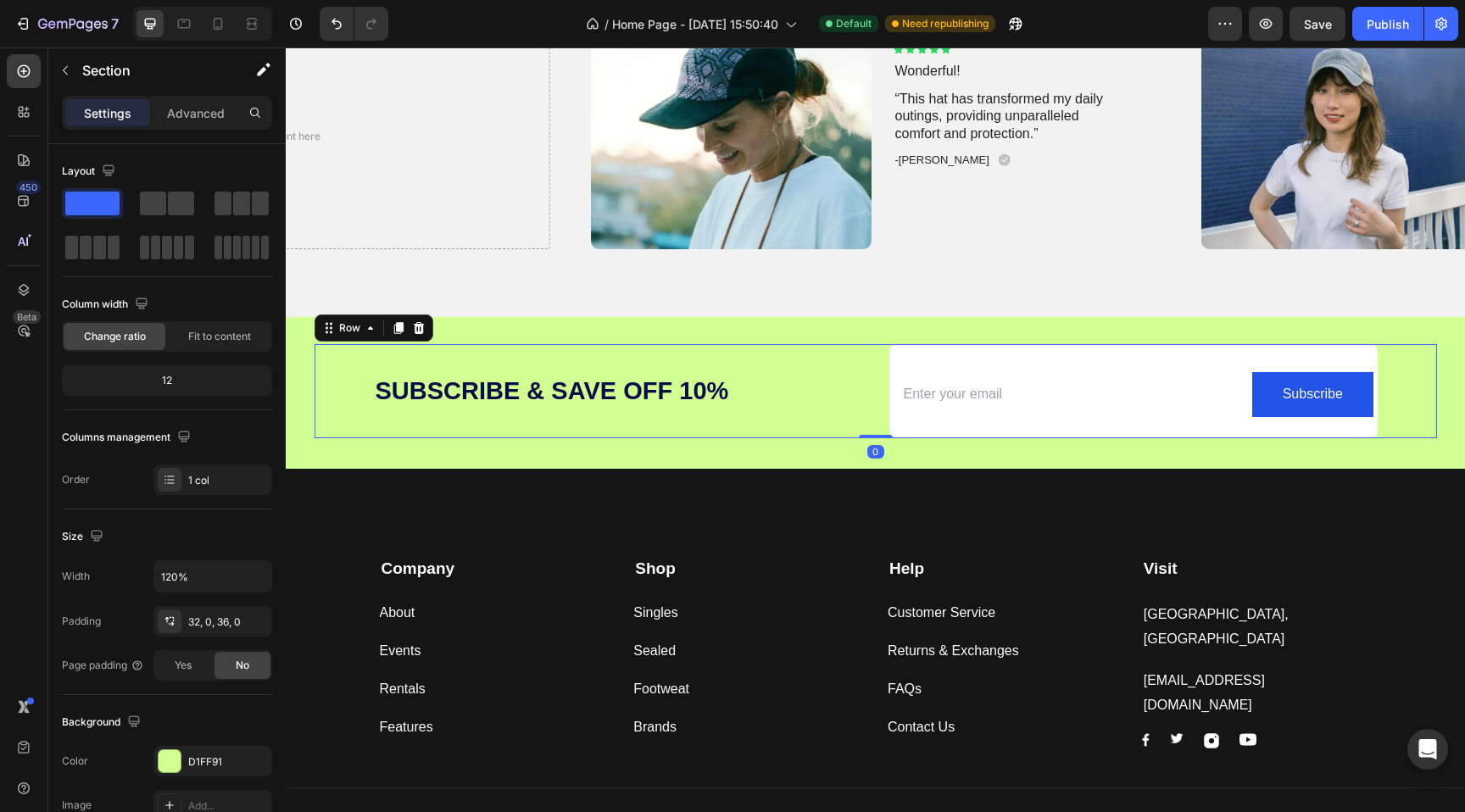
click at [821, 356] on div "Subscribe & SaVe off 10% Heading" at bounding box center [618, 391] width 489 height 94
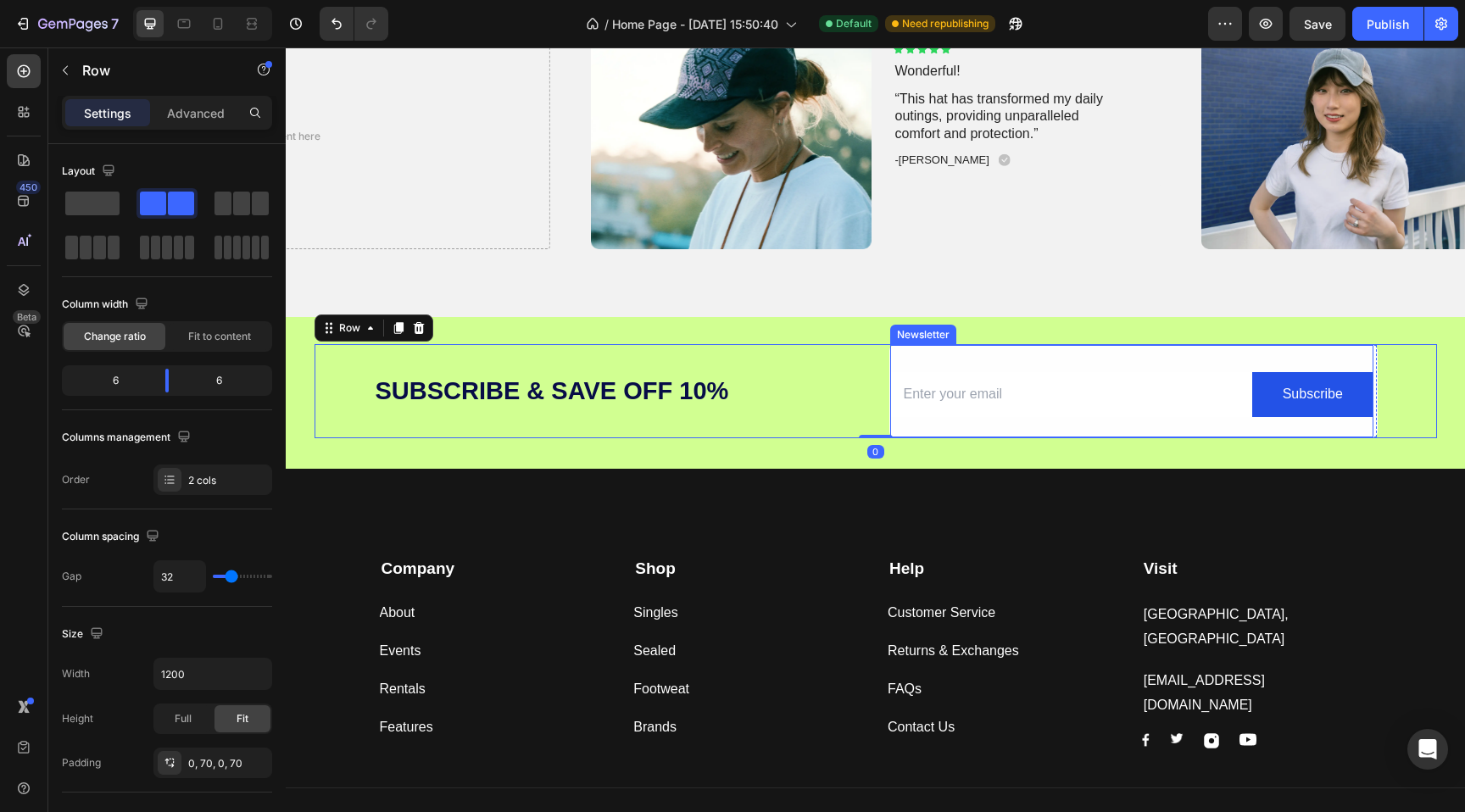
click at [1032, 355] on div "Email Field Subscribe Submit Button Row Newsletter" at bounding box center [1131, 391] width 483 height 92
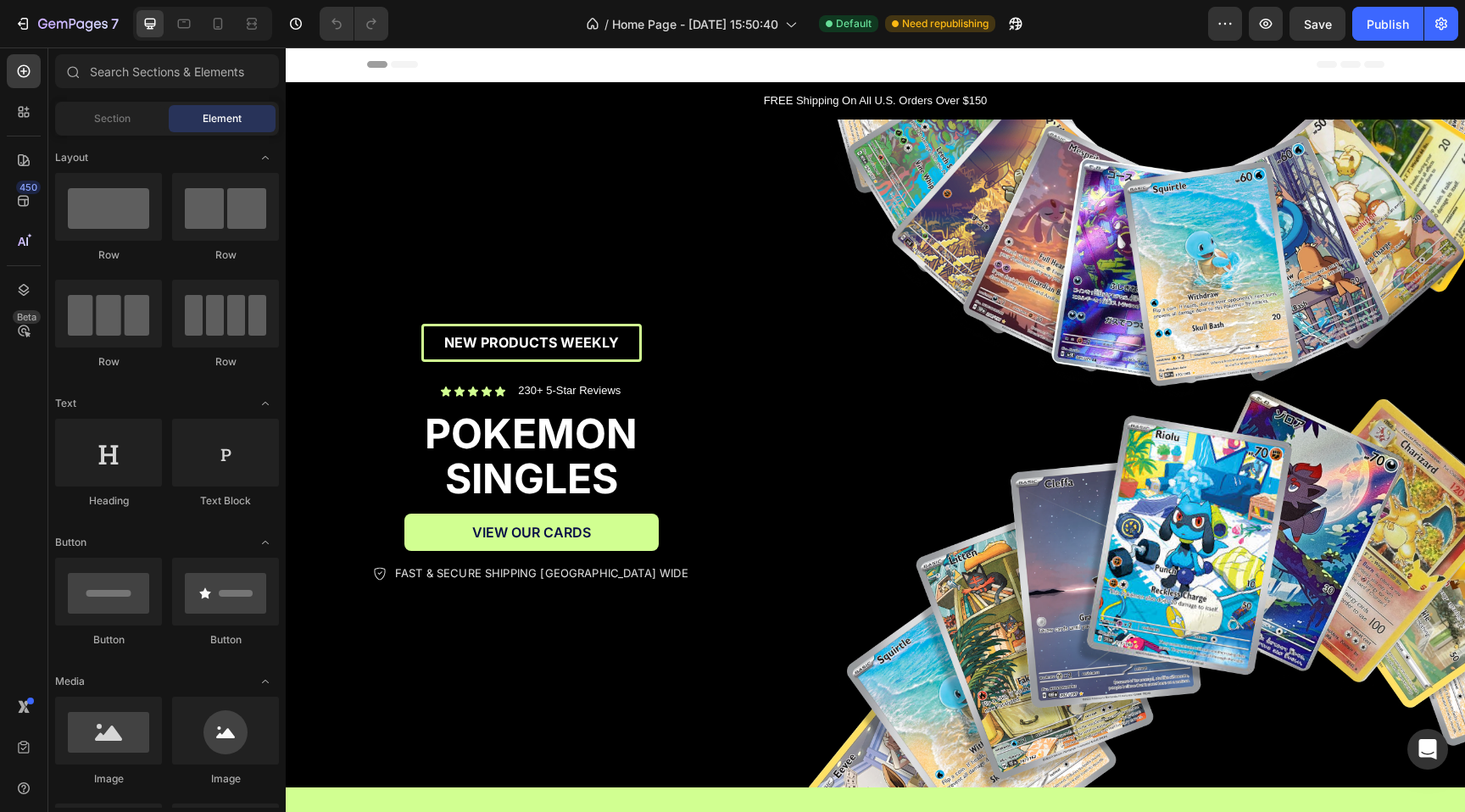
click at [554, 76] on div "Header" at bounding box center [875, 65] width 1017 height 34
click at [354, 68] on div "Header" at bounding box center [327, 64] width 63 height 21
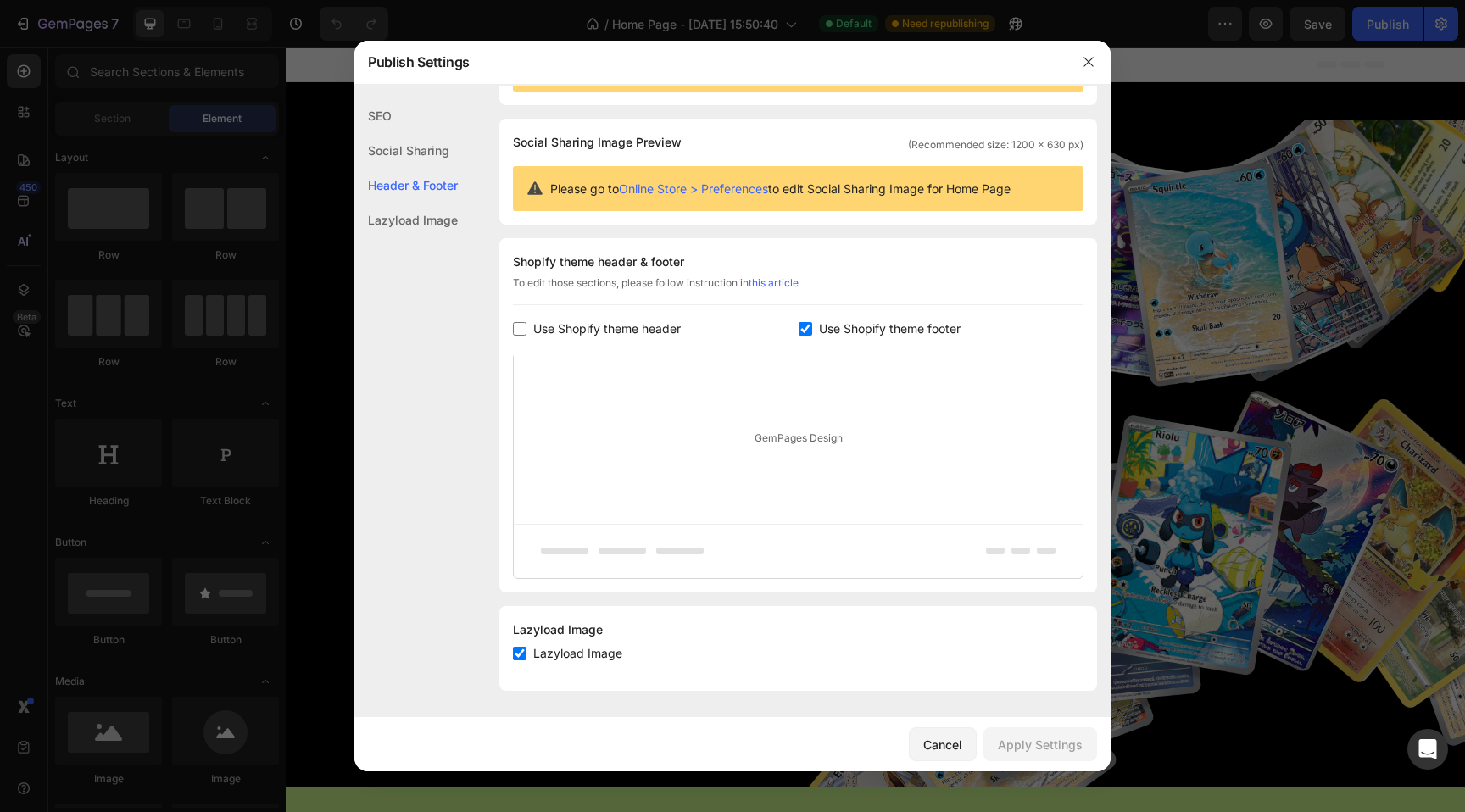
scroll to position [93, 0]
click at [806, 329] on input "checkbox" at bounding box center [805, 327] width 14 height 14
checkbox input "false"
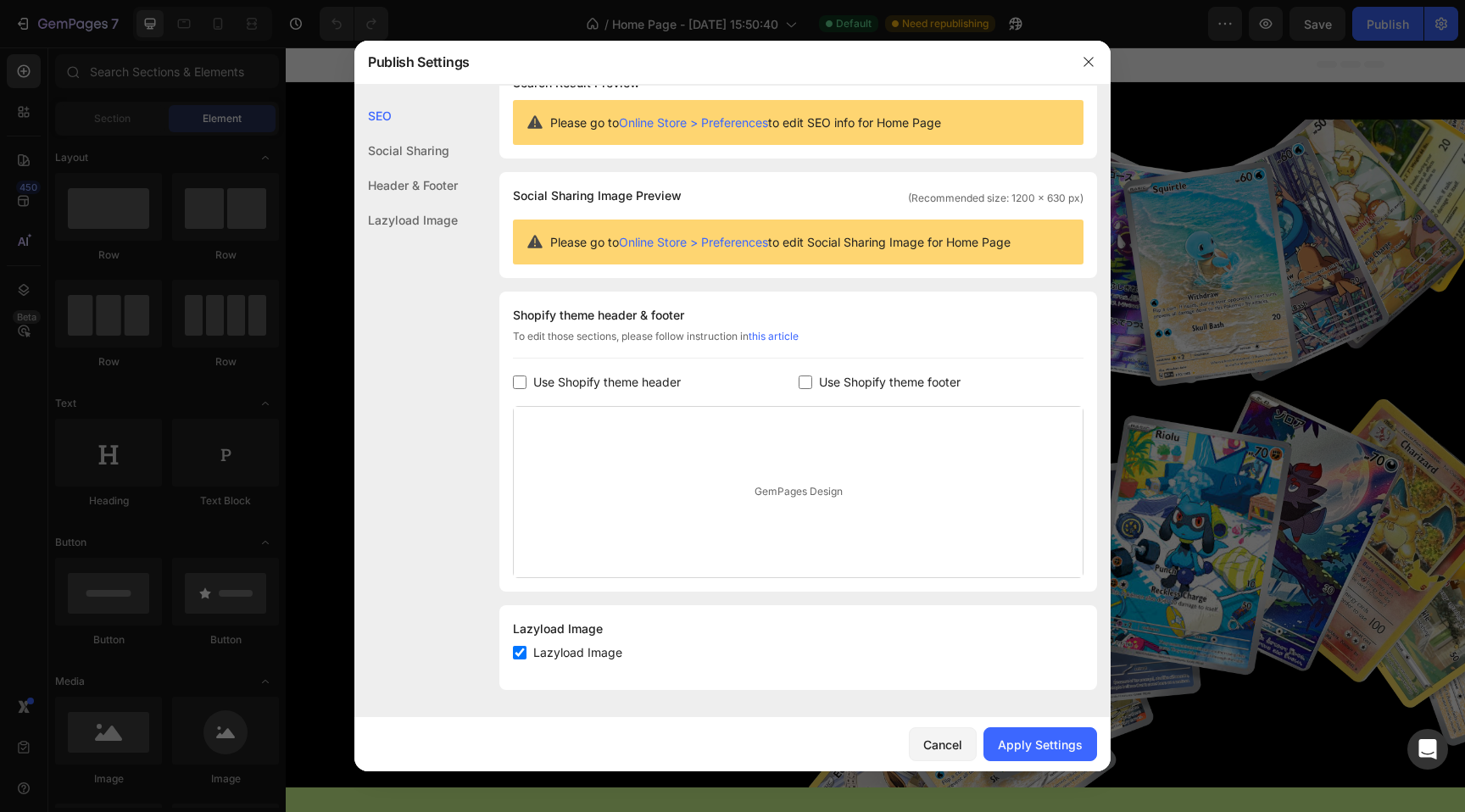
scroll to position [39, 0]
click at [1067, 738] on div "Apply Settings" at bounding box center [1040, 744] width 85 height 18
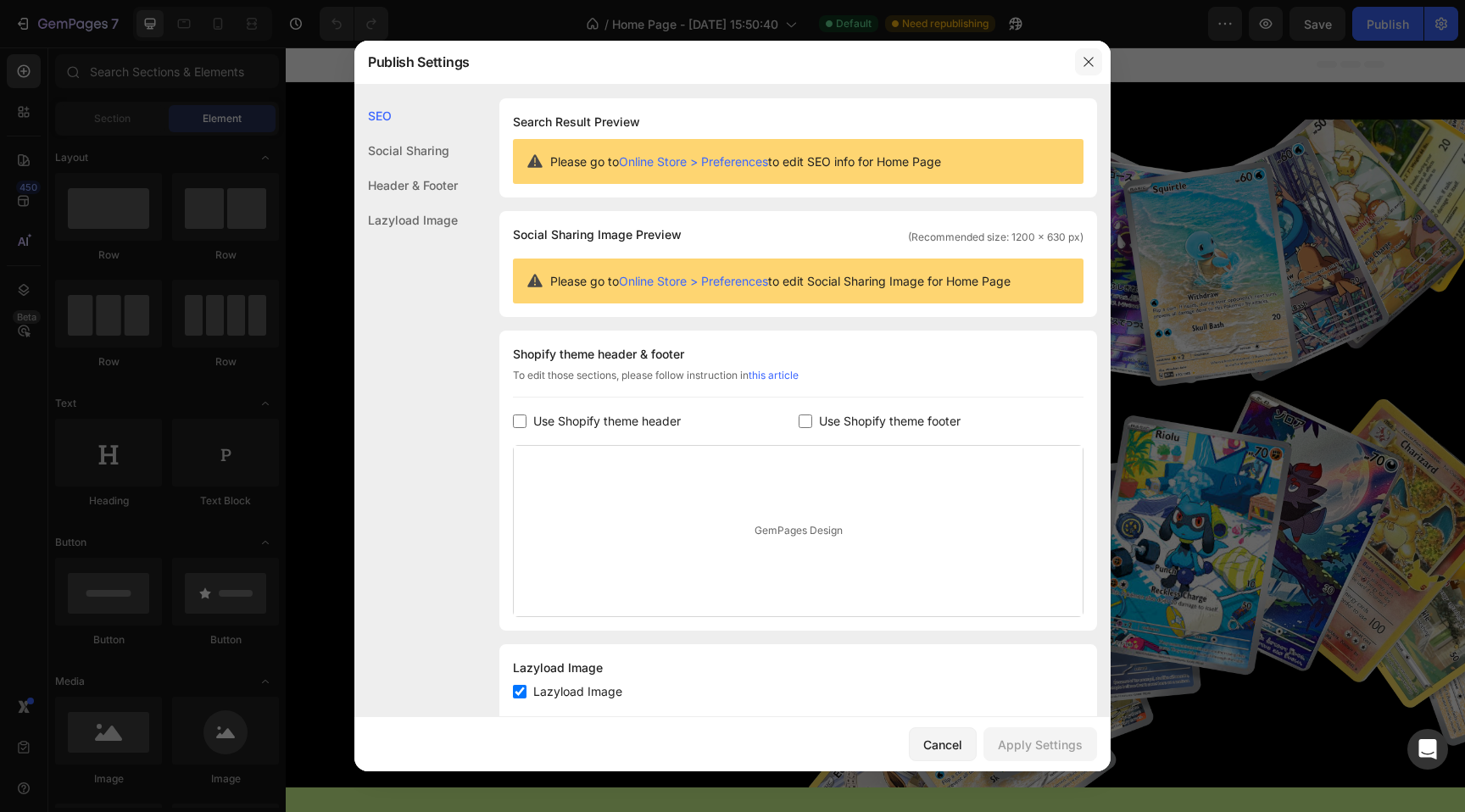
click at [1087, 61] on icon "button" at bounding box center [1088, 62] width 9 height 9
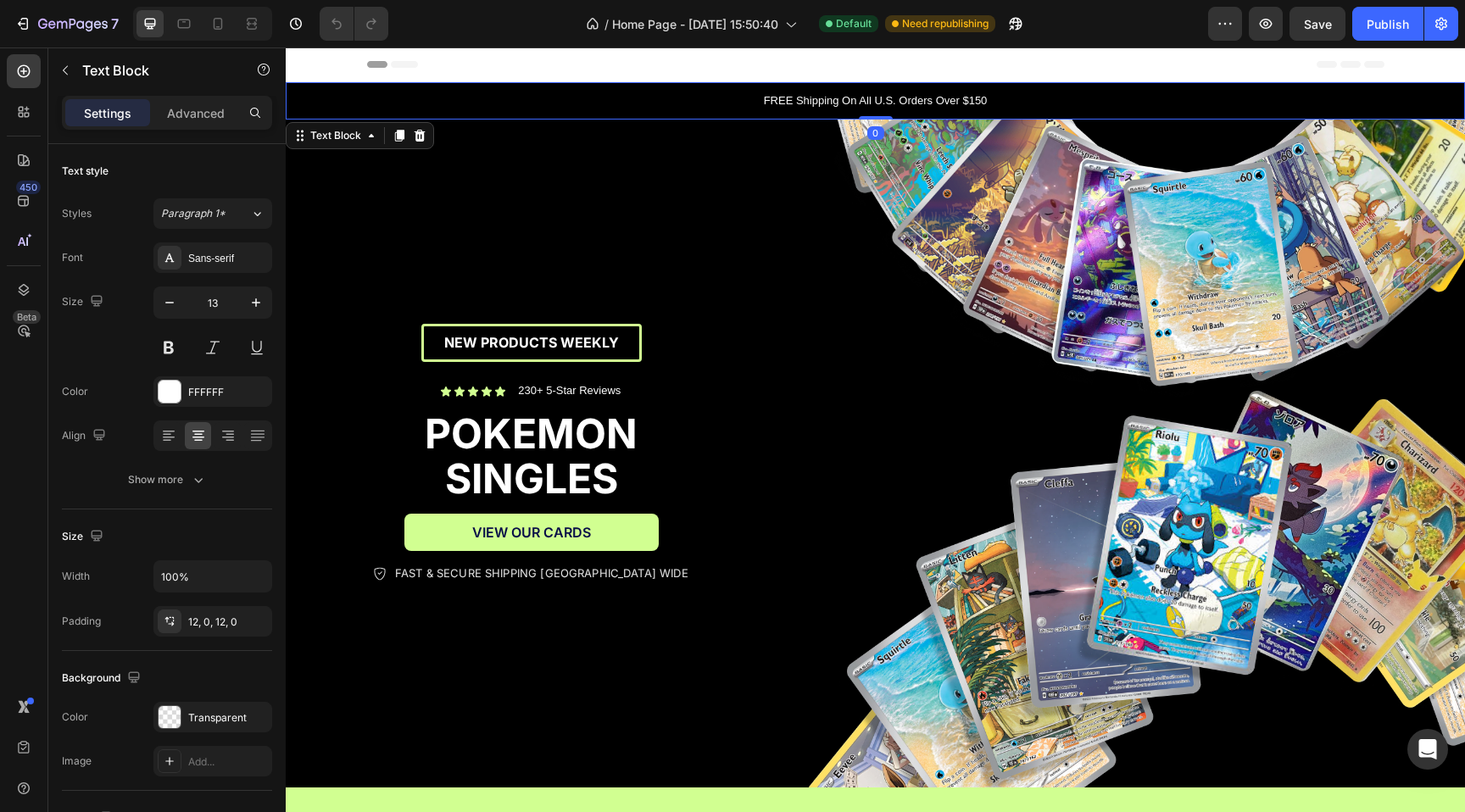
click at [1276, 101] on p "FREE Shipping On All U.S. Orders Over $150" at bounding box center [875, 100] width 1176 height 17
click at [23, 78] on icon at bounding box center [23, 71] width 17 height 17
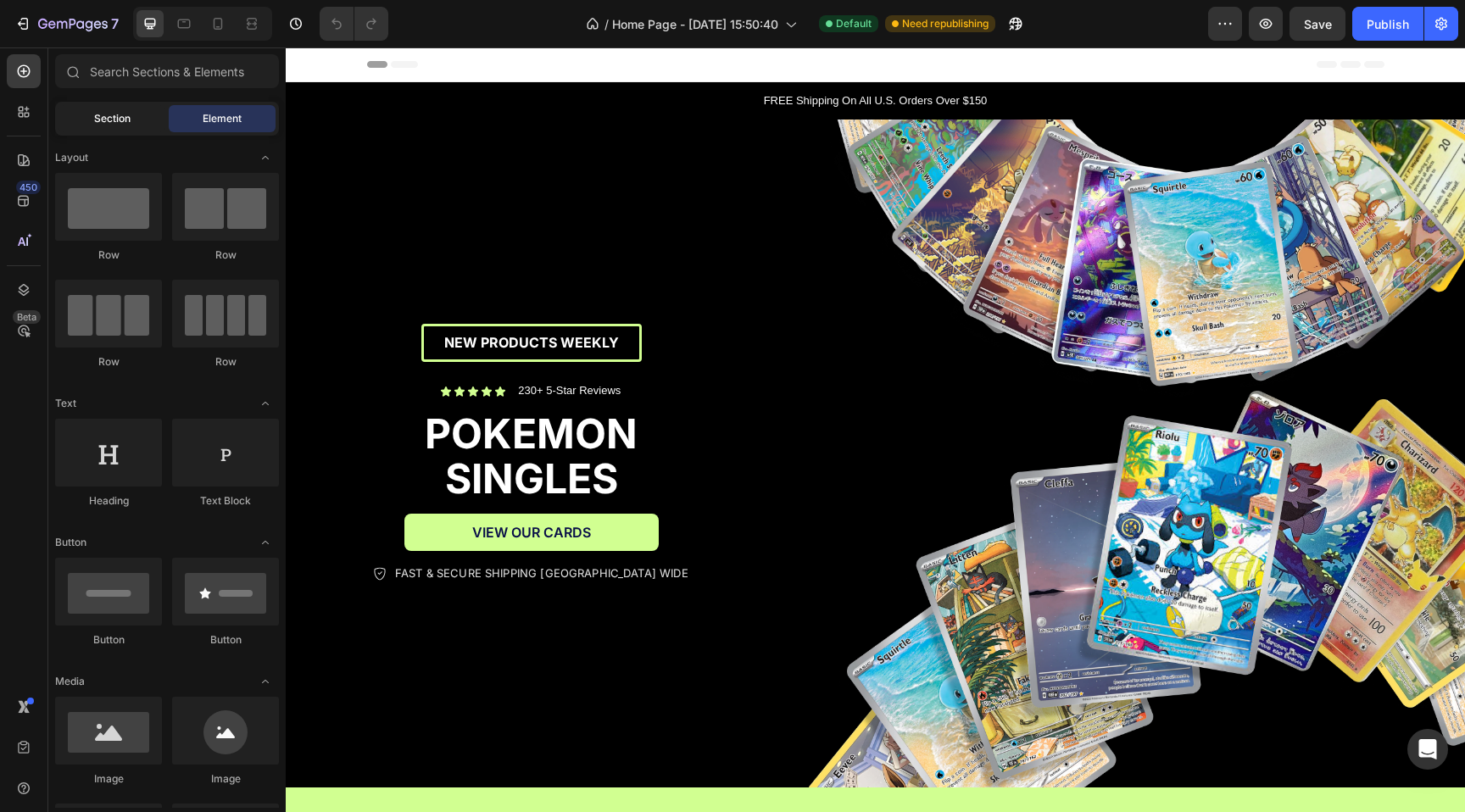
click at [125, 127] on div "Section" at bounding box center [112, 119] width 106 height 27
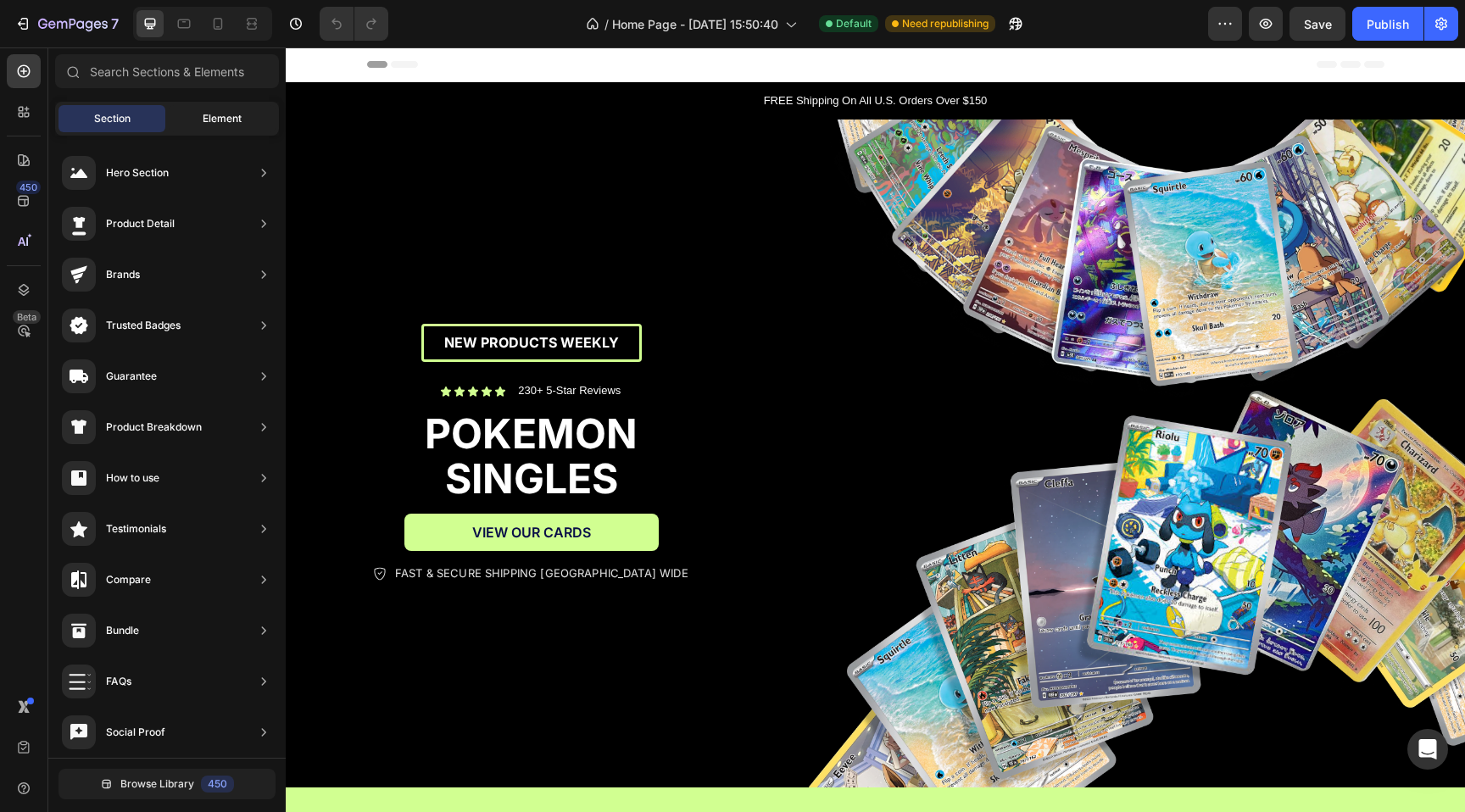
click at [217, 111] on span "Element" at bounding box center [222, 118] width 39 height 15
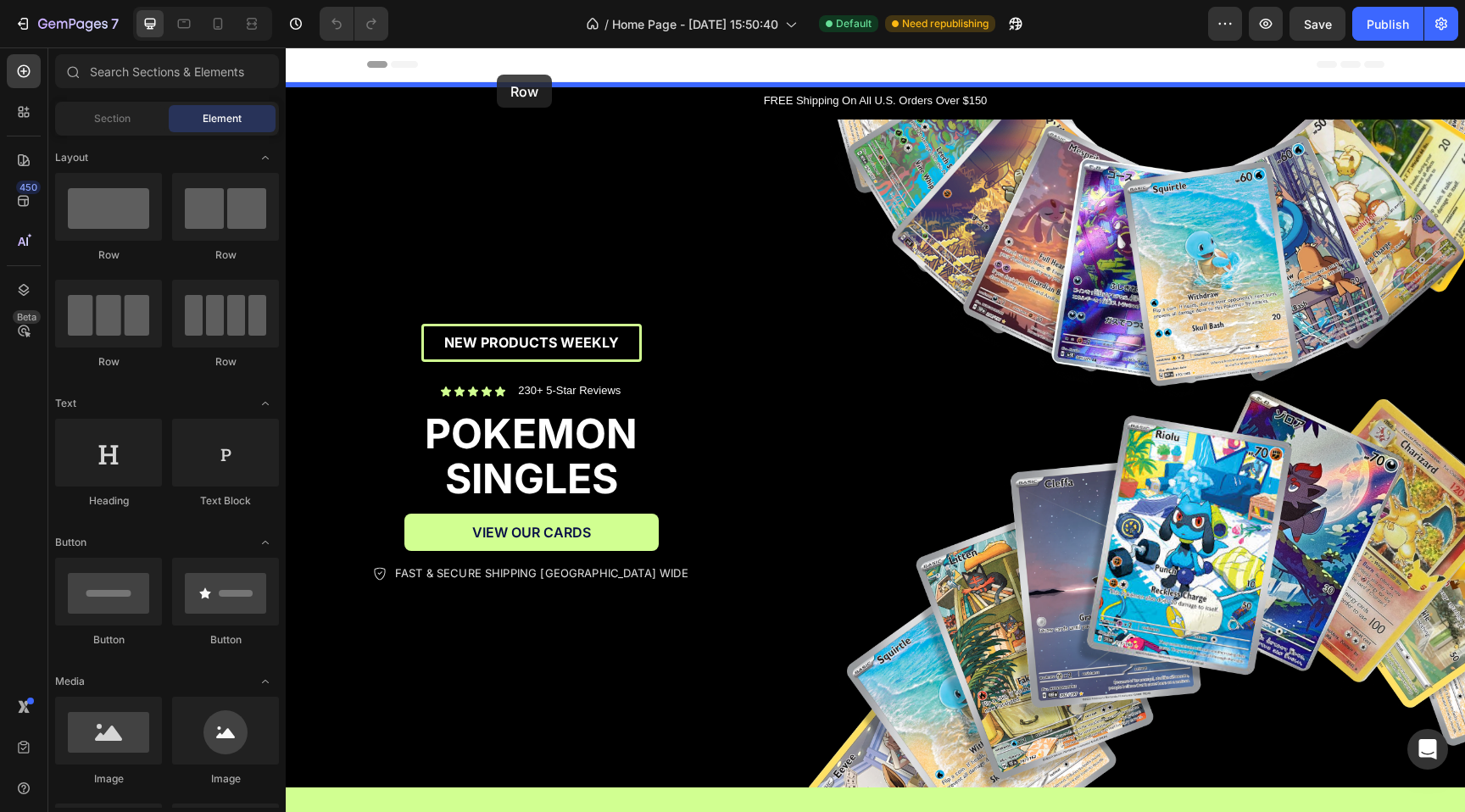
drag, startPoint x: 398, startPoint y: 270, endPoint x: 497, endPoint y: 75, distance: 218.7
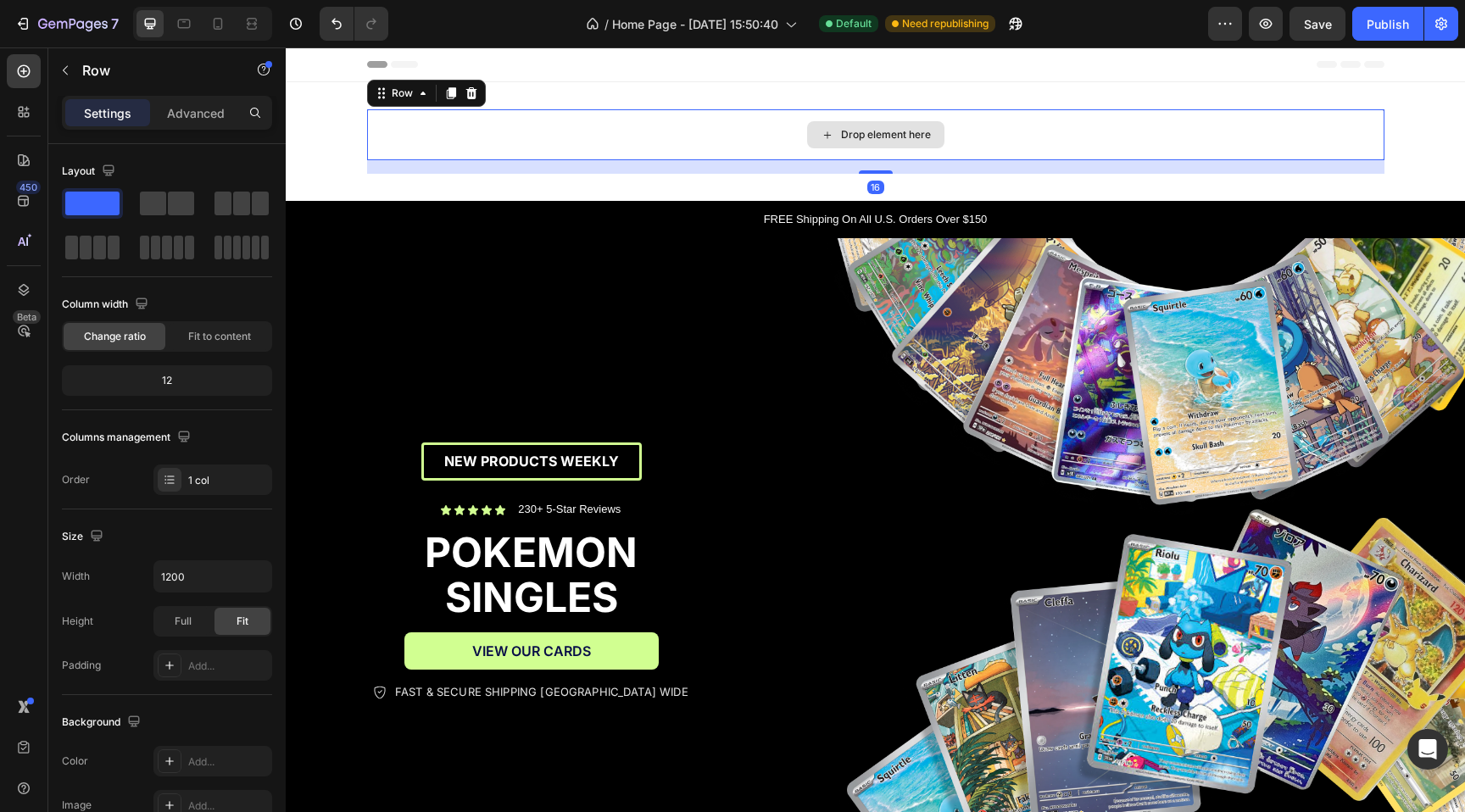
click at [743, 151] on div "Drop element here" at bounding box center [875, 134] width 1017 height 50
click at [867, 132] on div "Drop element here" at bounding box center [886, 134] width 90 height 14
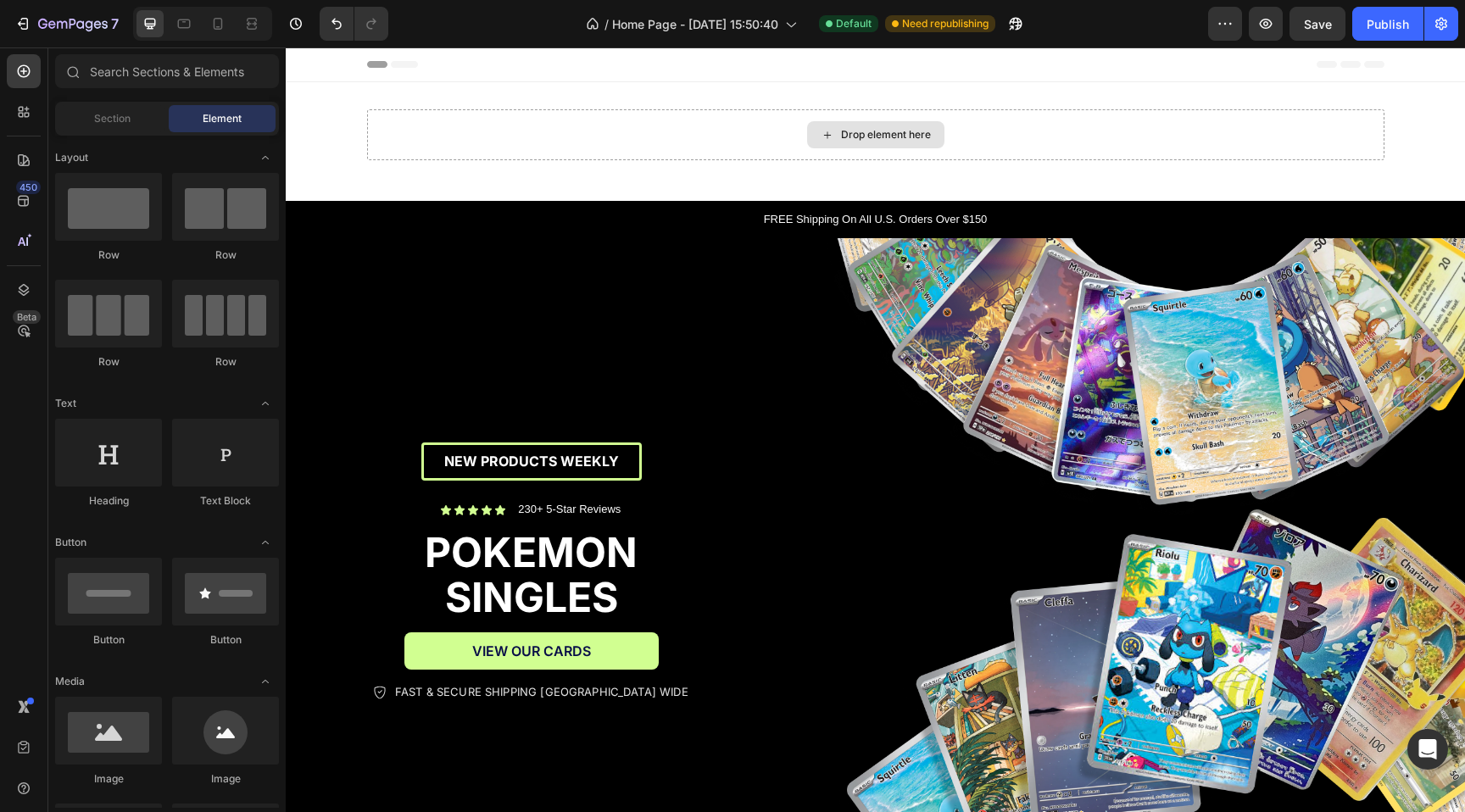
click at [867, 132] on div "Drop element here" at bounding box center [886, 134] width 90 height 14
click at [897, 84] on div "Drop element here Row Section 1" at bounding box center [875, 141] width 1179 height 119
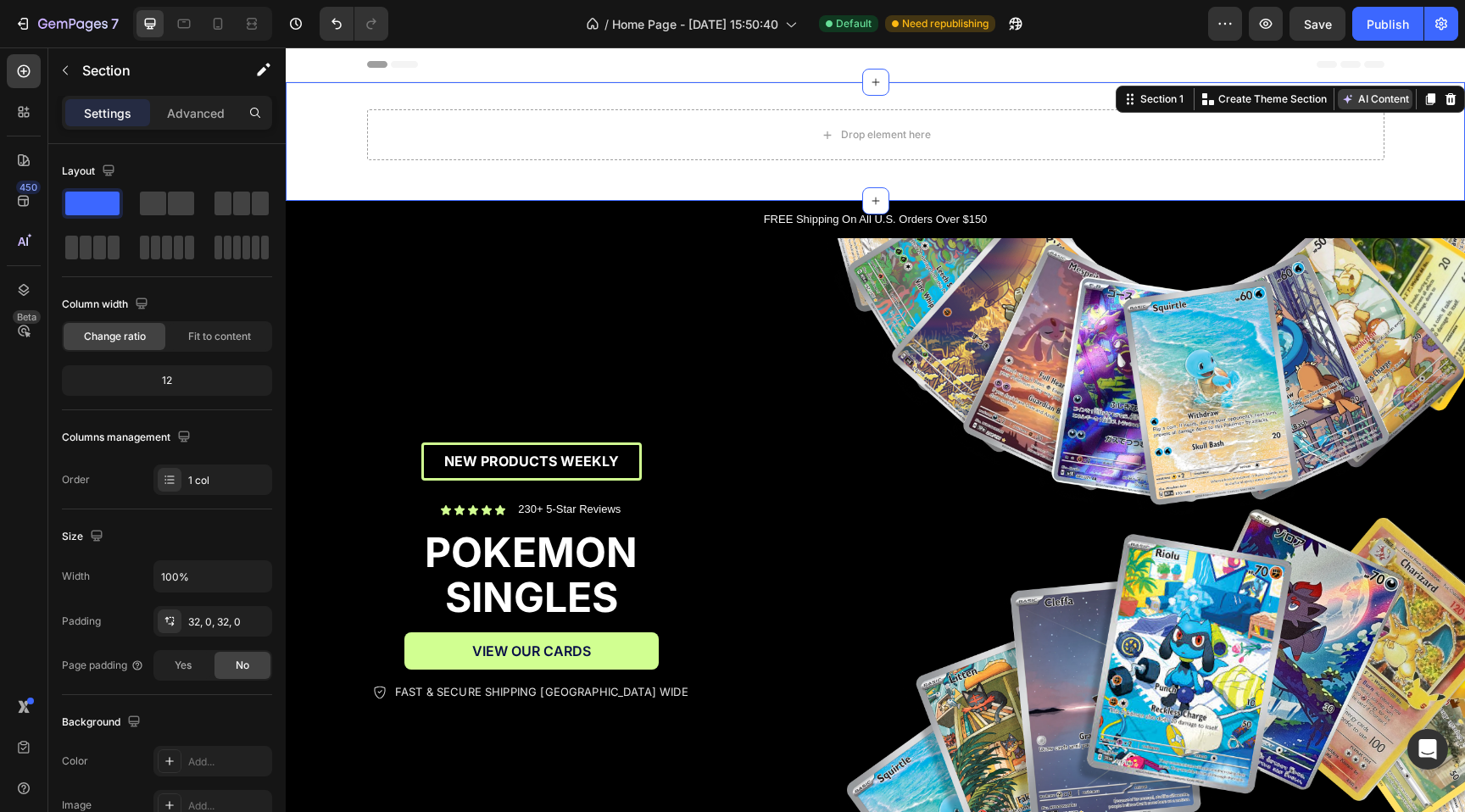
click at [1392, 94] on button "AI Content" at bounding box center [1375, 99] width 75 height 21
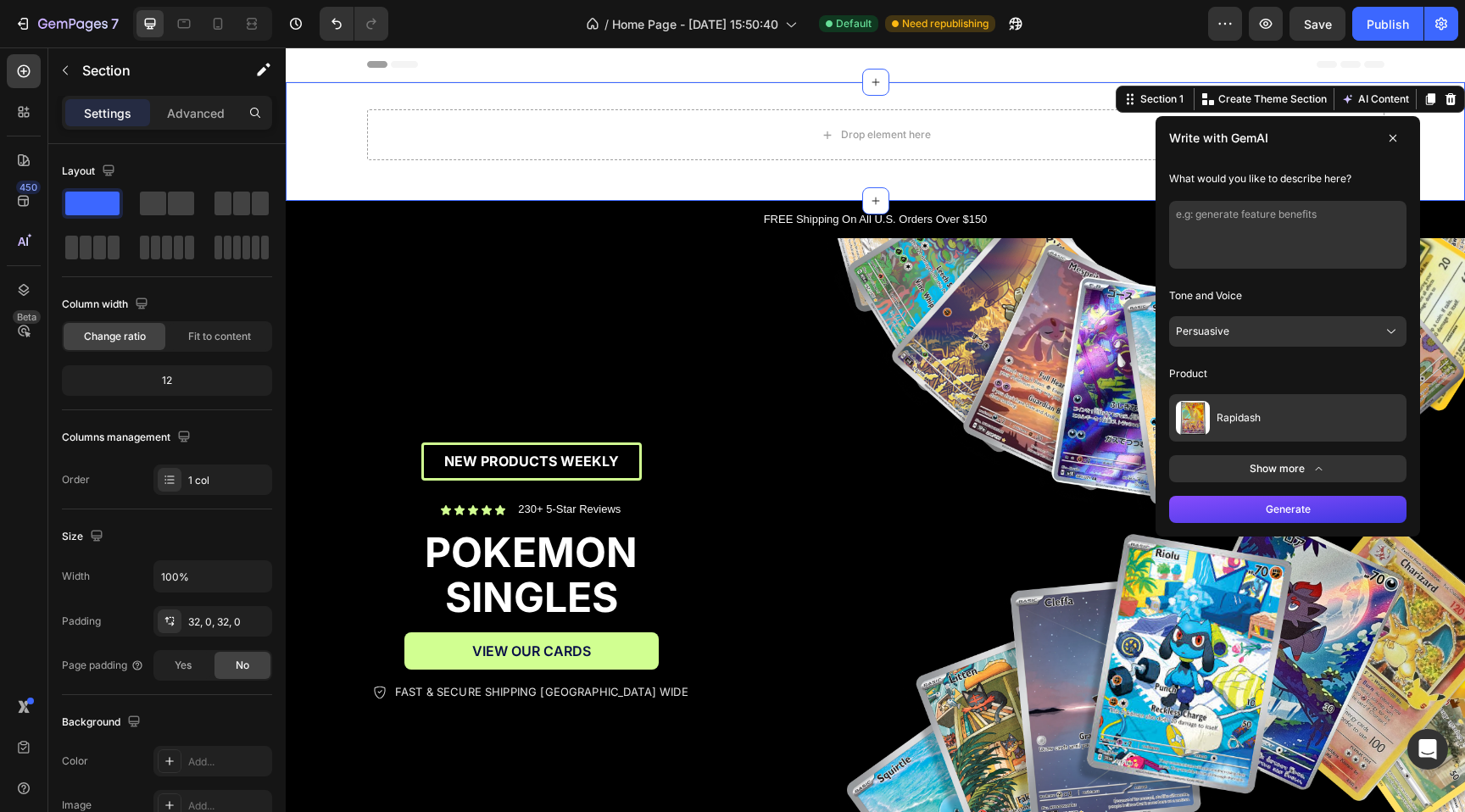
click at [1320, 252] on textarea at bounding box center [1286, 234] width 237 height 68
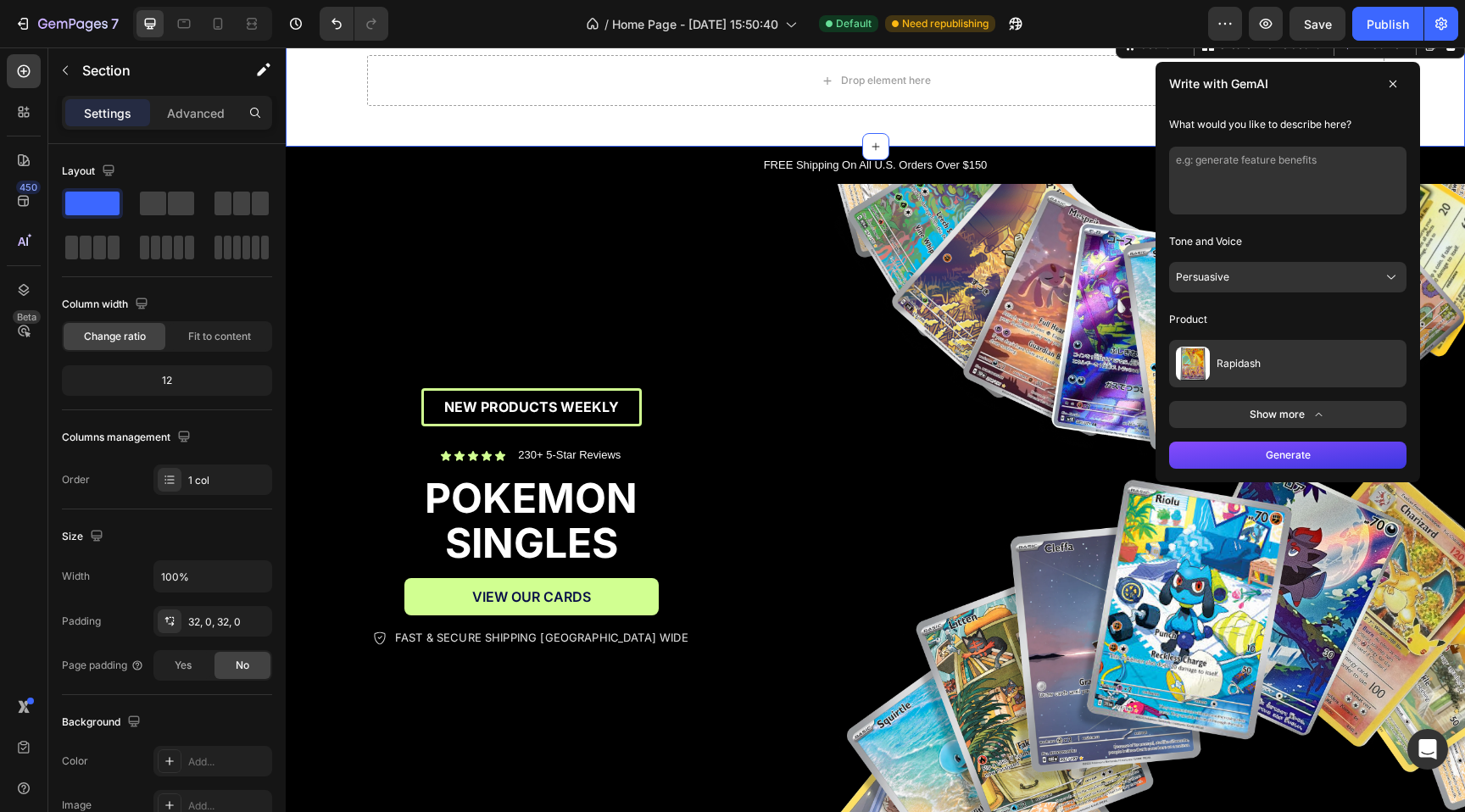
scroll to position [50, 0]
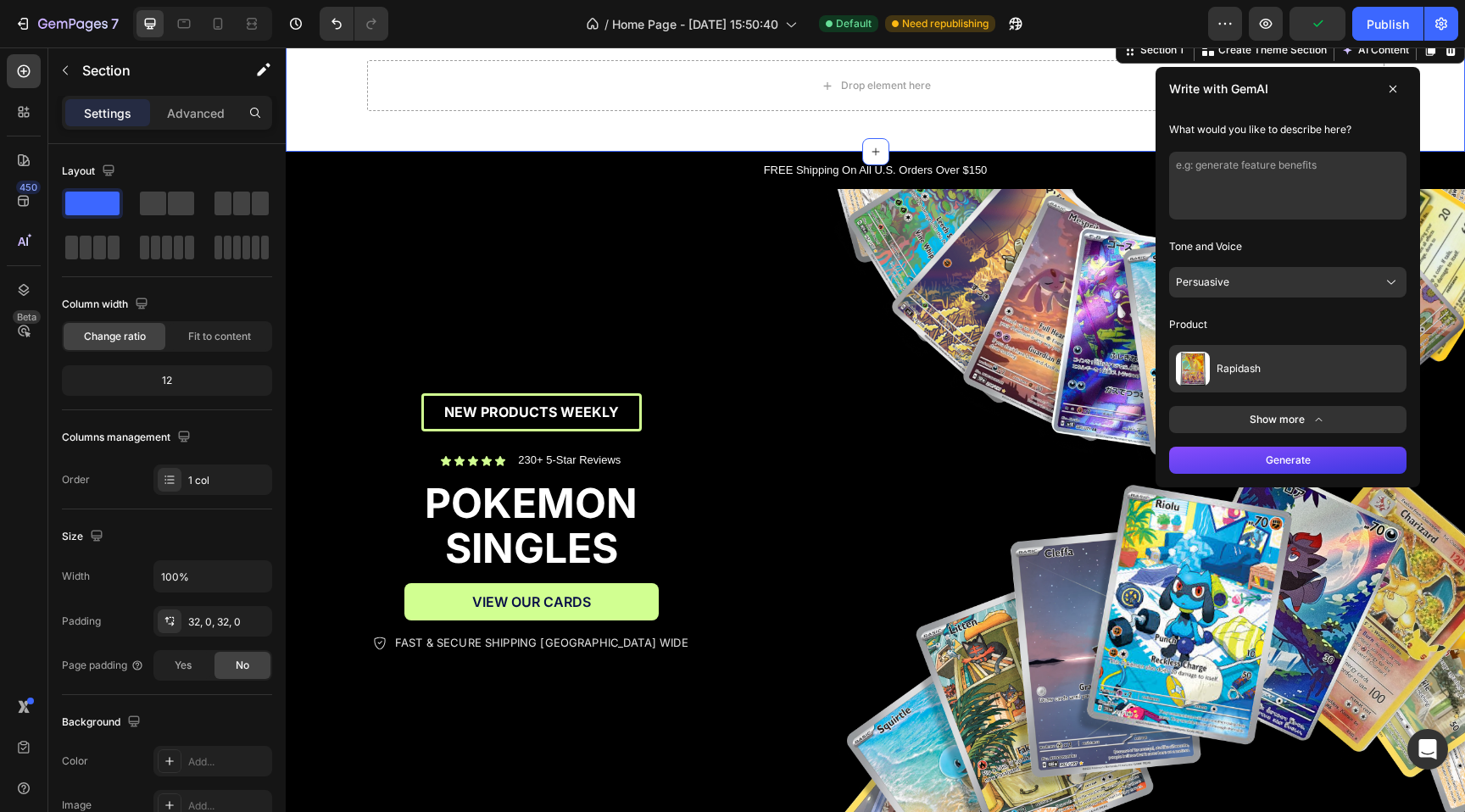
click at [1291, 289] on button "Persuasive" at bounding box center [1286, 282] width 237 height 31
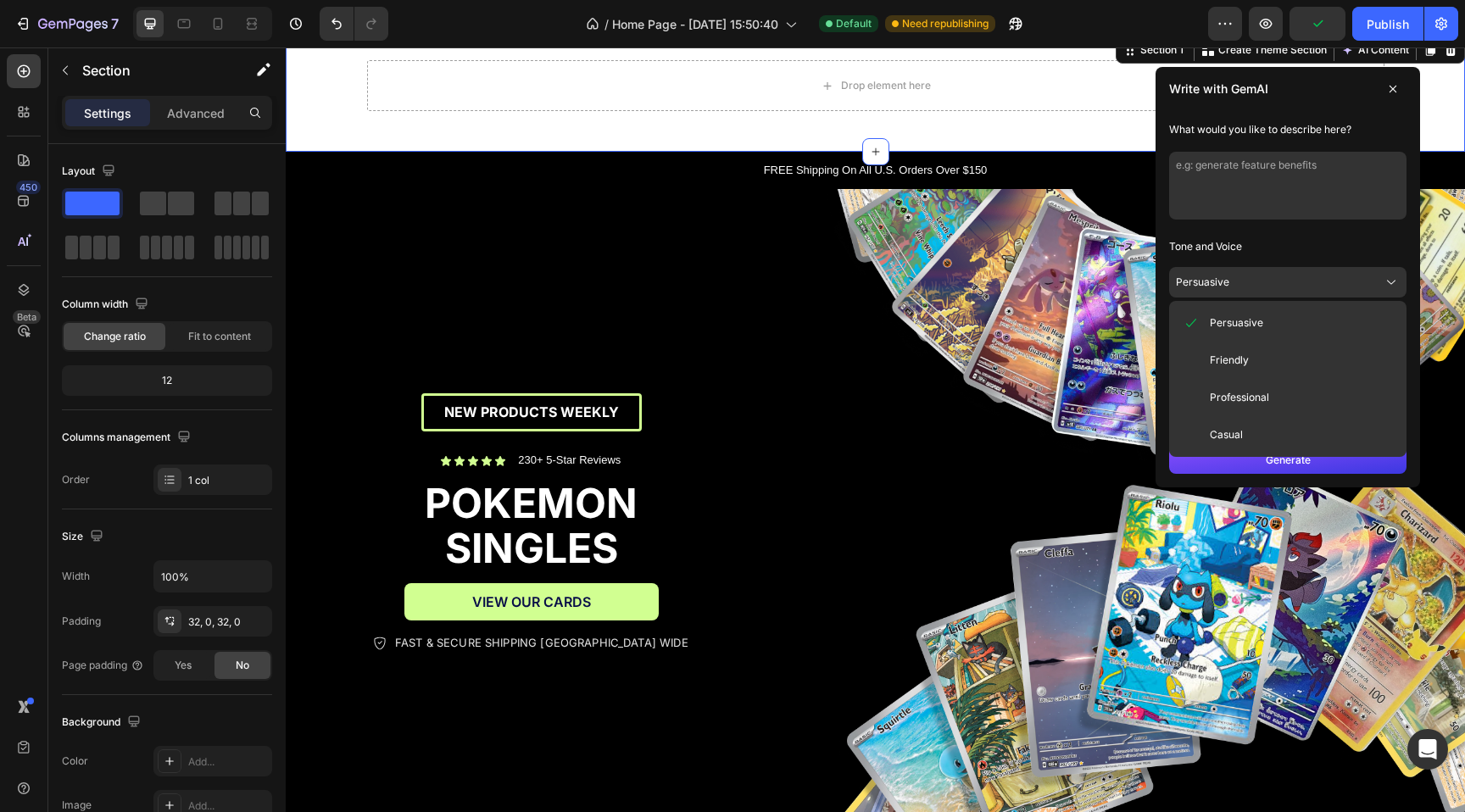
click at [1291, 289] on button "Persuasive" at bounding box center [1286, 282] width 237 height 31
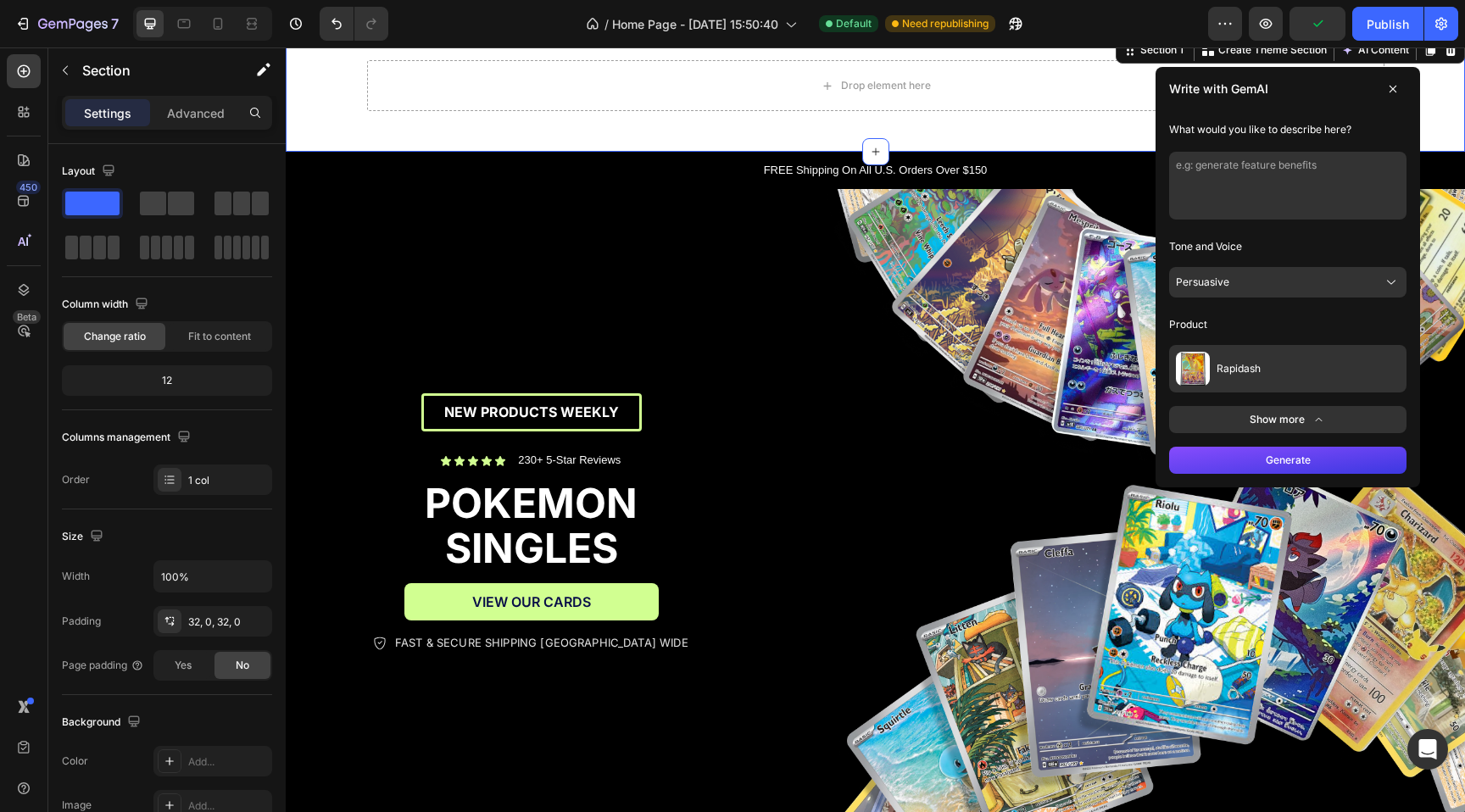
click at [1274, 180] on textarea at bounding box center [1286, 185] width 237 height 68
click at [1390, 92] on icon at bounding box center [1393, 89] width 7 height 7
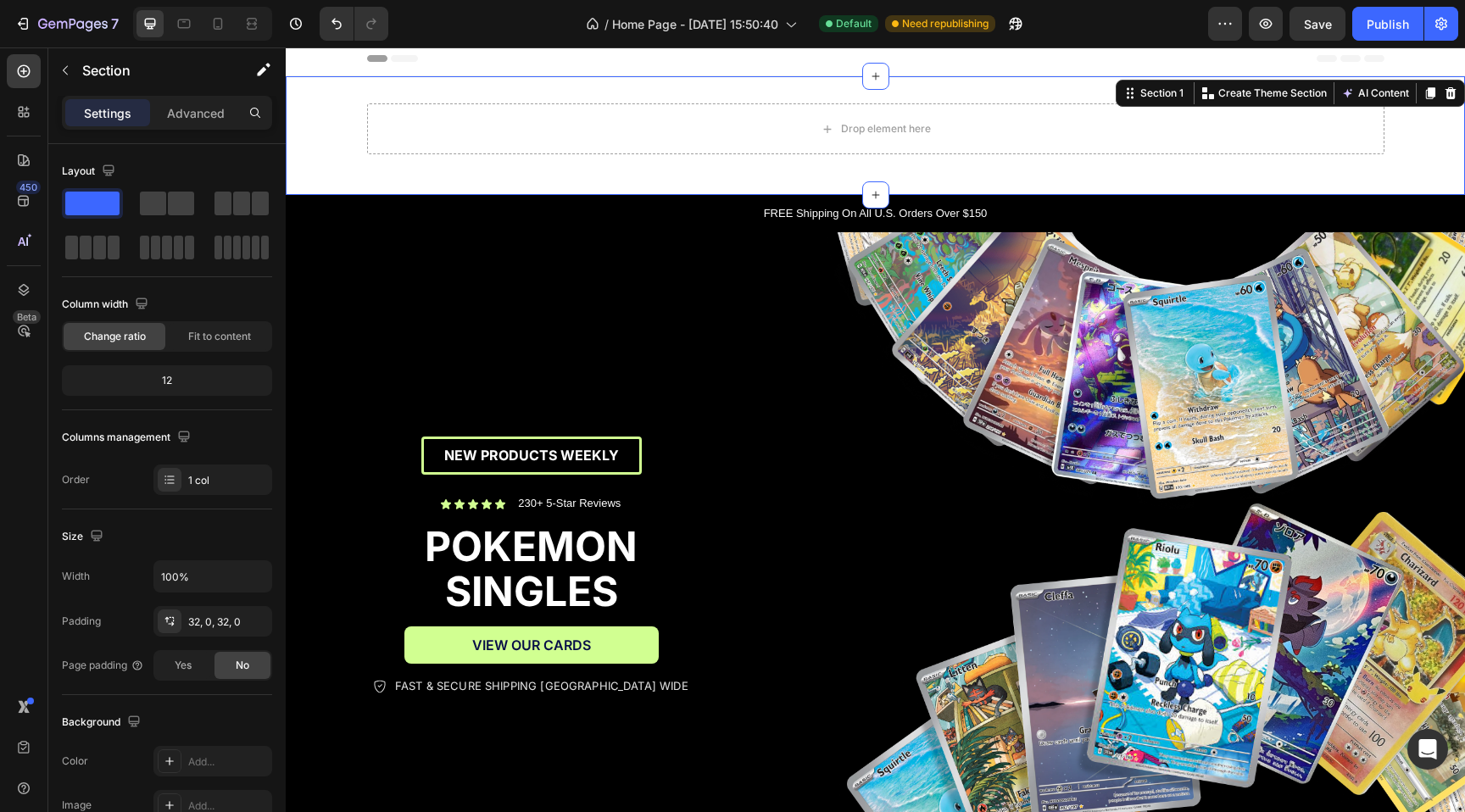
scroll to position [5, 0]
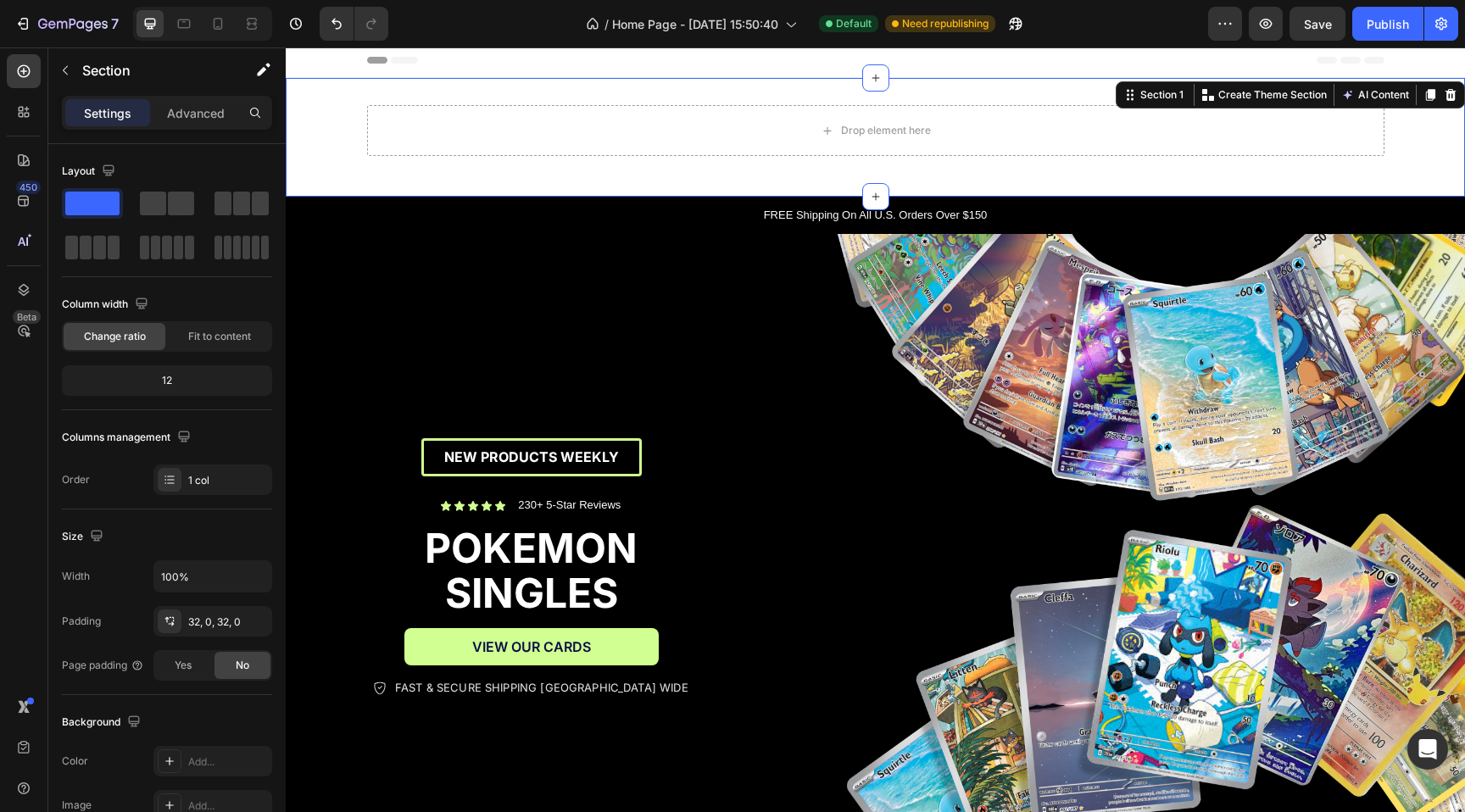
click at [792, 95] on div "Drop element here Row Section 1 You can create reusable sections Create Theme S…" at bounding box center [875, 137] width 1179 height 119
click at [1453, 100] on icon at bounding box center [1451, 95] width 11 height 12
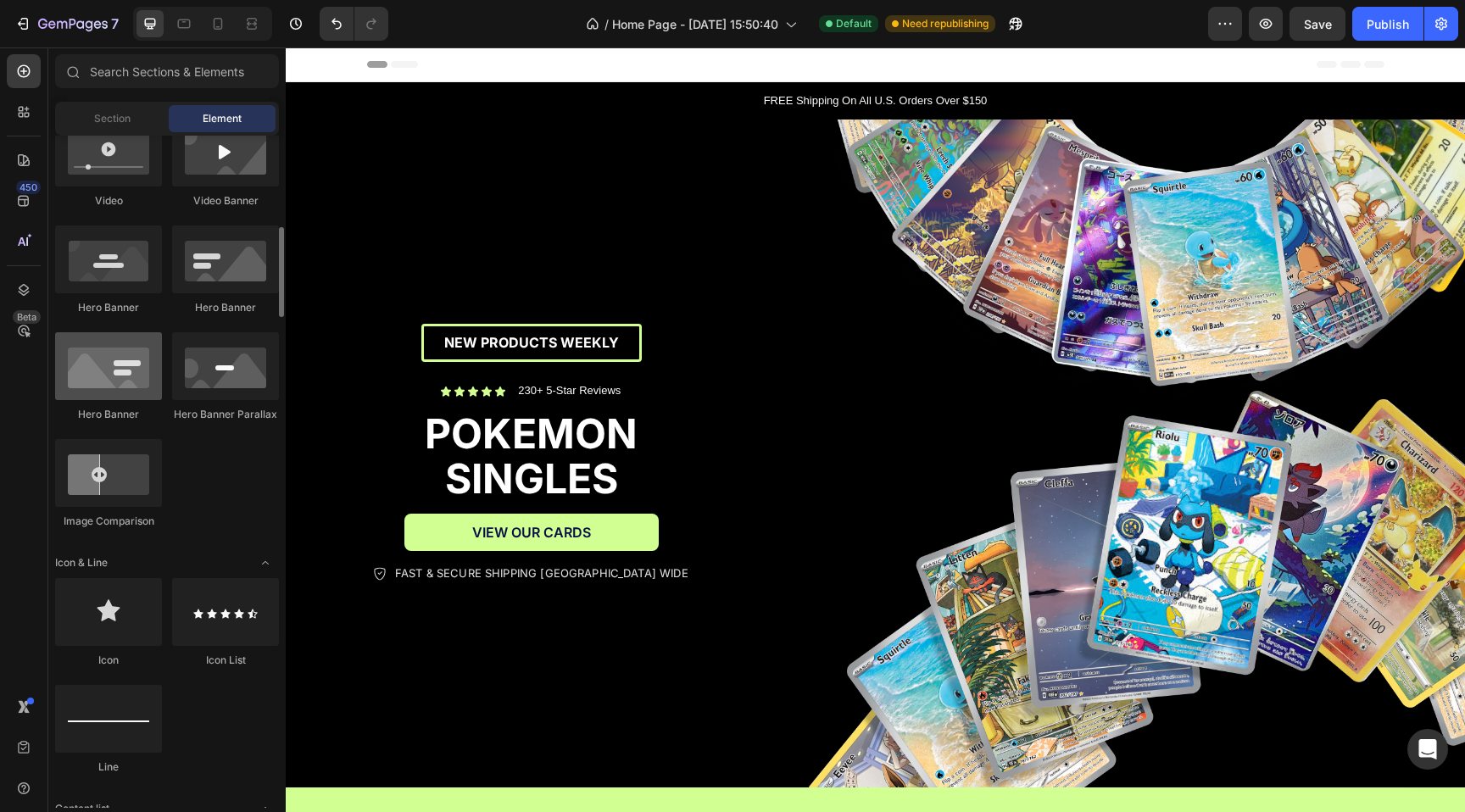
scroll to position [0, 0]
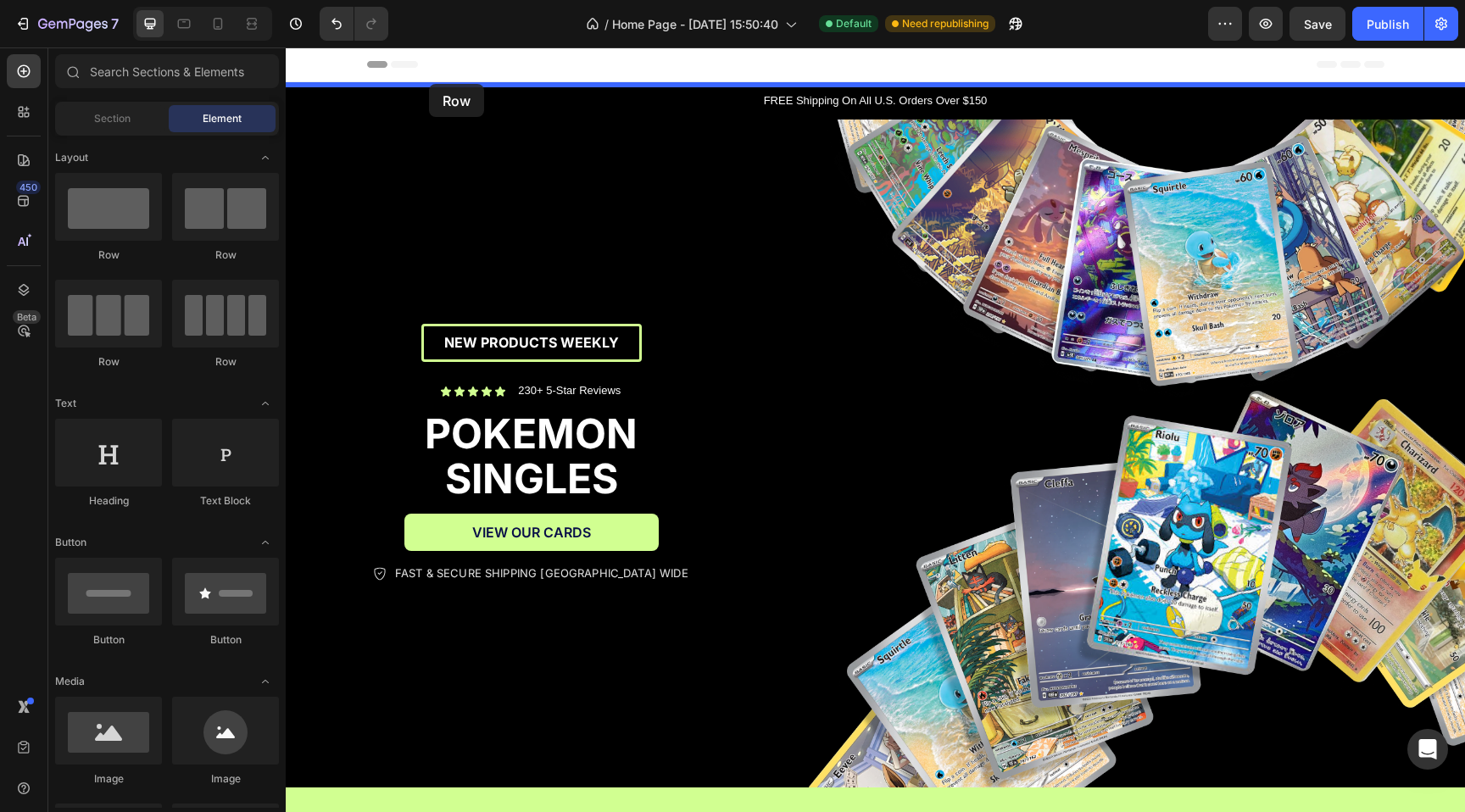
drag, startPoint x: 400, startPoint y: 269, endPoint x: 429, endPoint y: 84, distance: 187.3
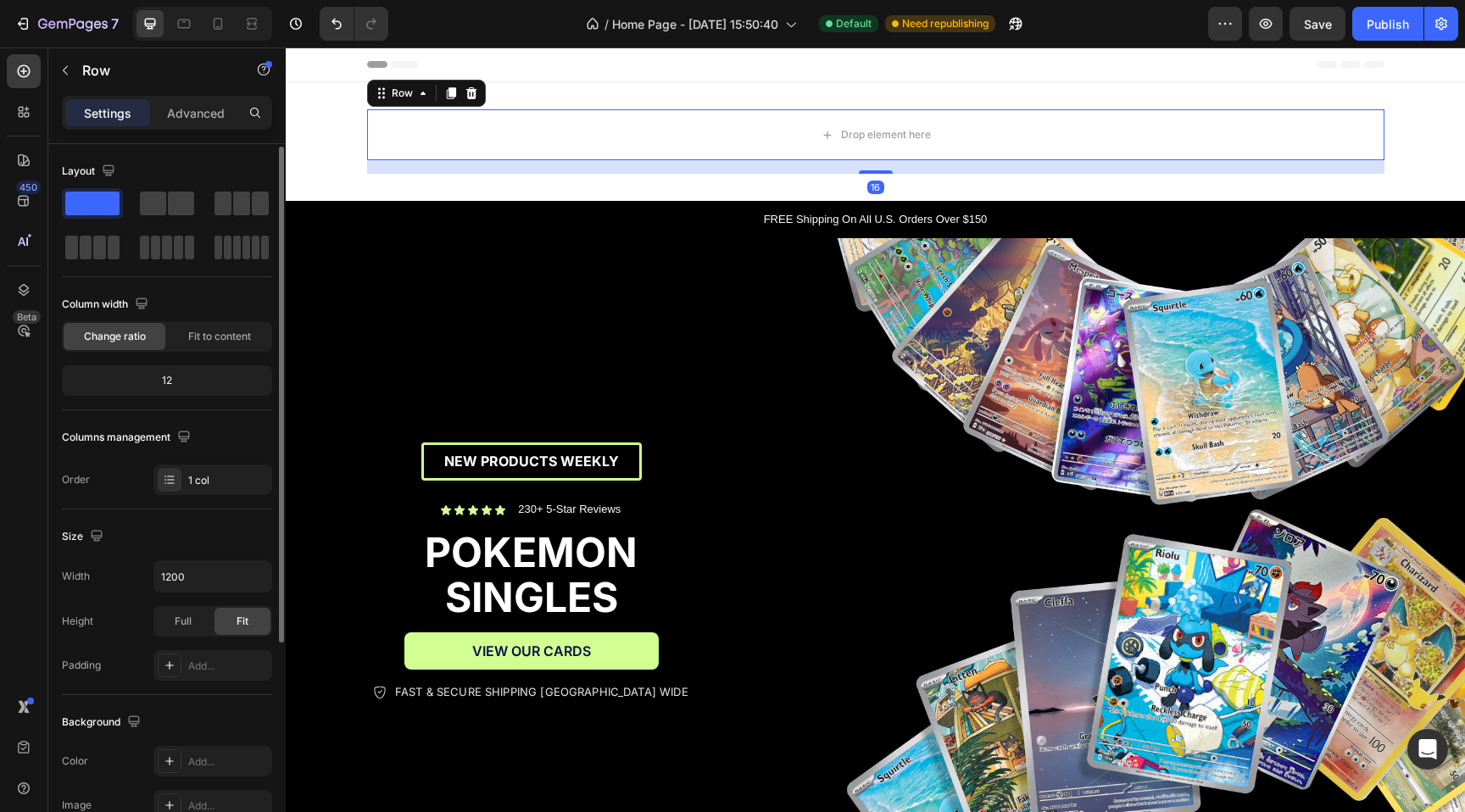
scroll to position [18, 0]
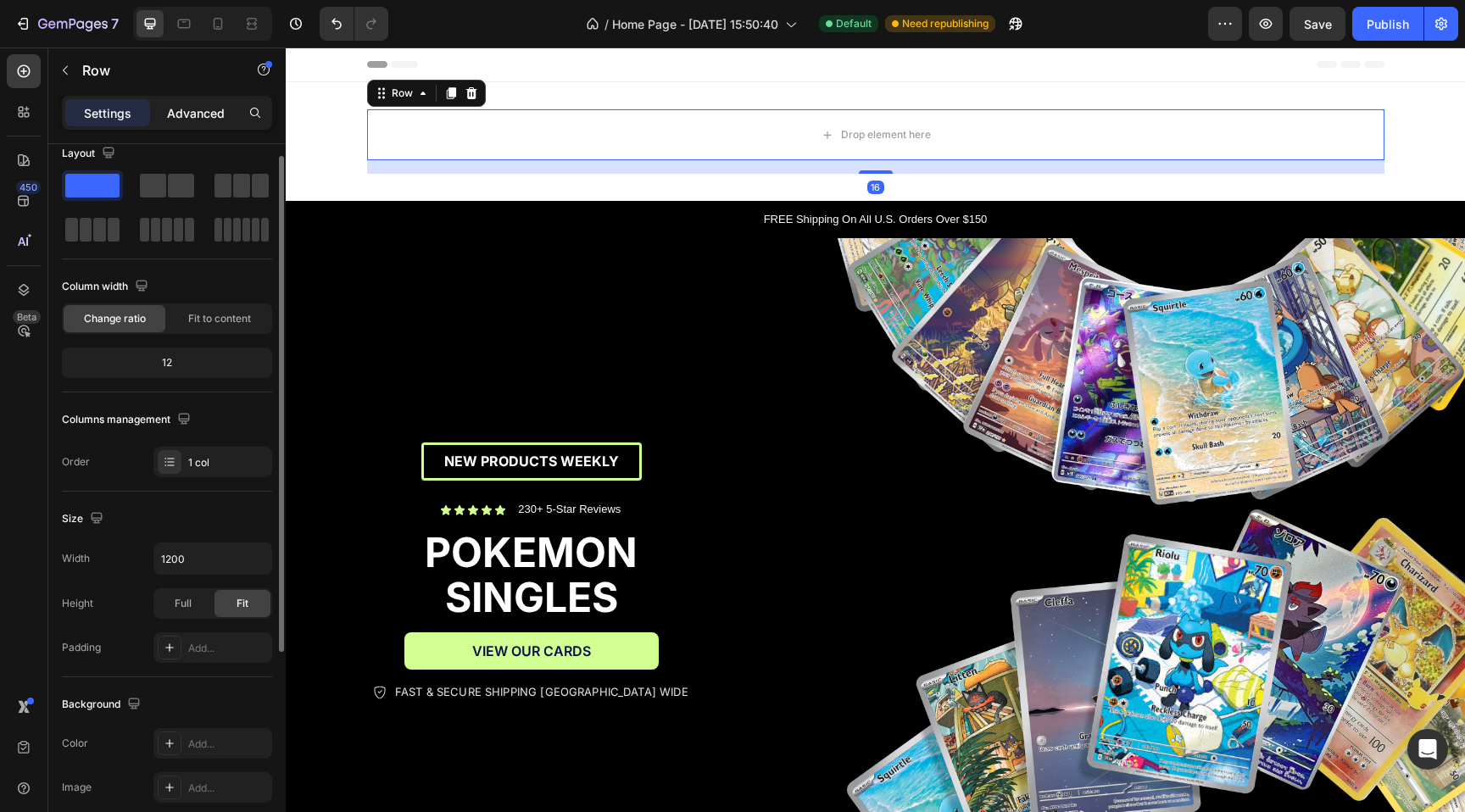
click at [180, 121] on p "Advanced" at bounding box center [196, 114] width 58 height 18
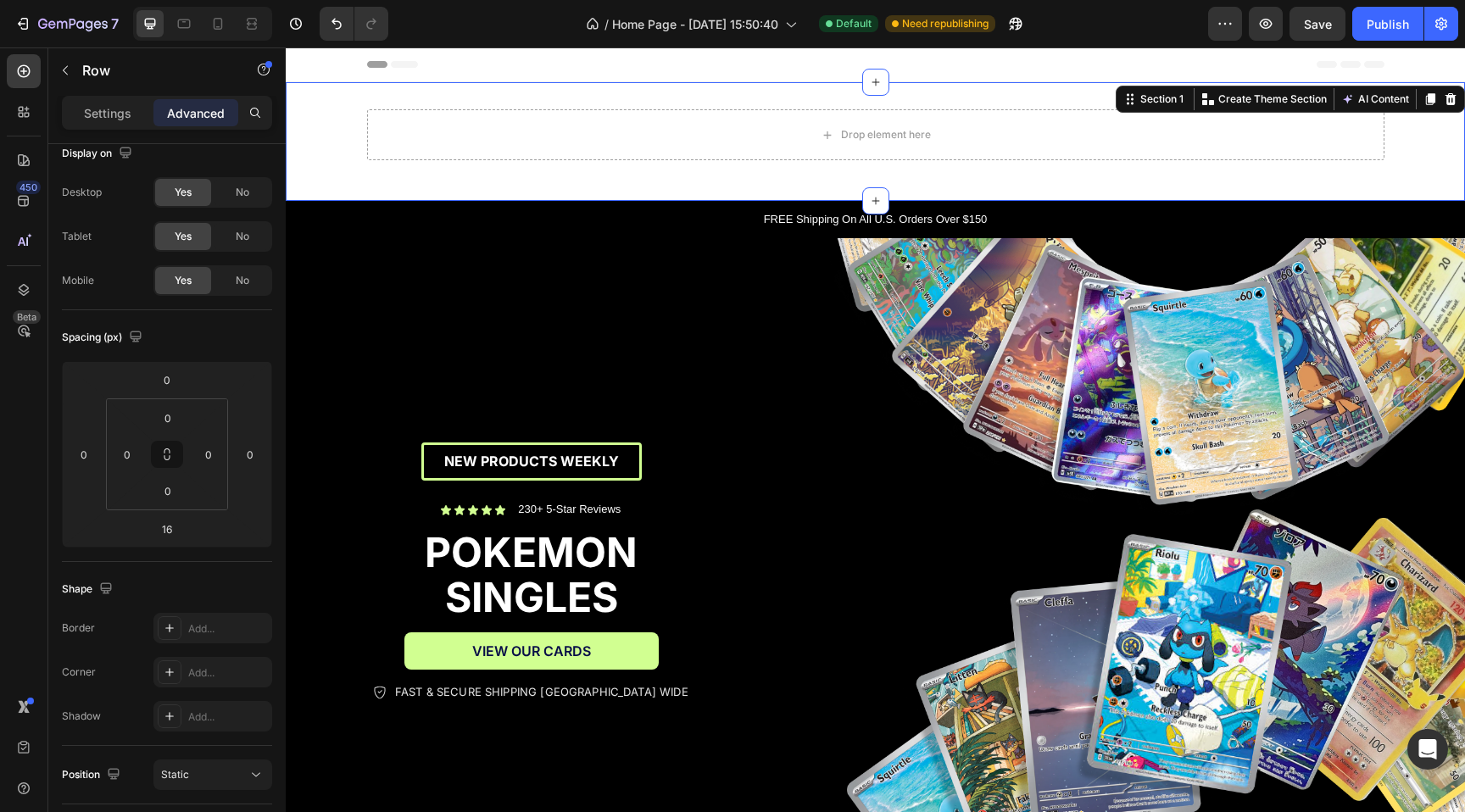
click at [760, 90] on div "Drop element here Row Section 1 You can create reusable sections Create Theme S…" at bounding box center [875, 141] width 1179 height 119
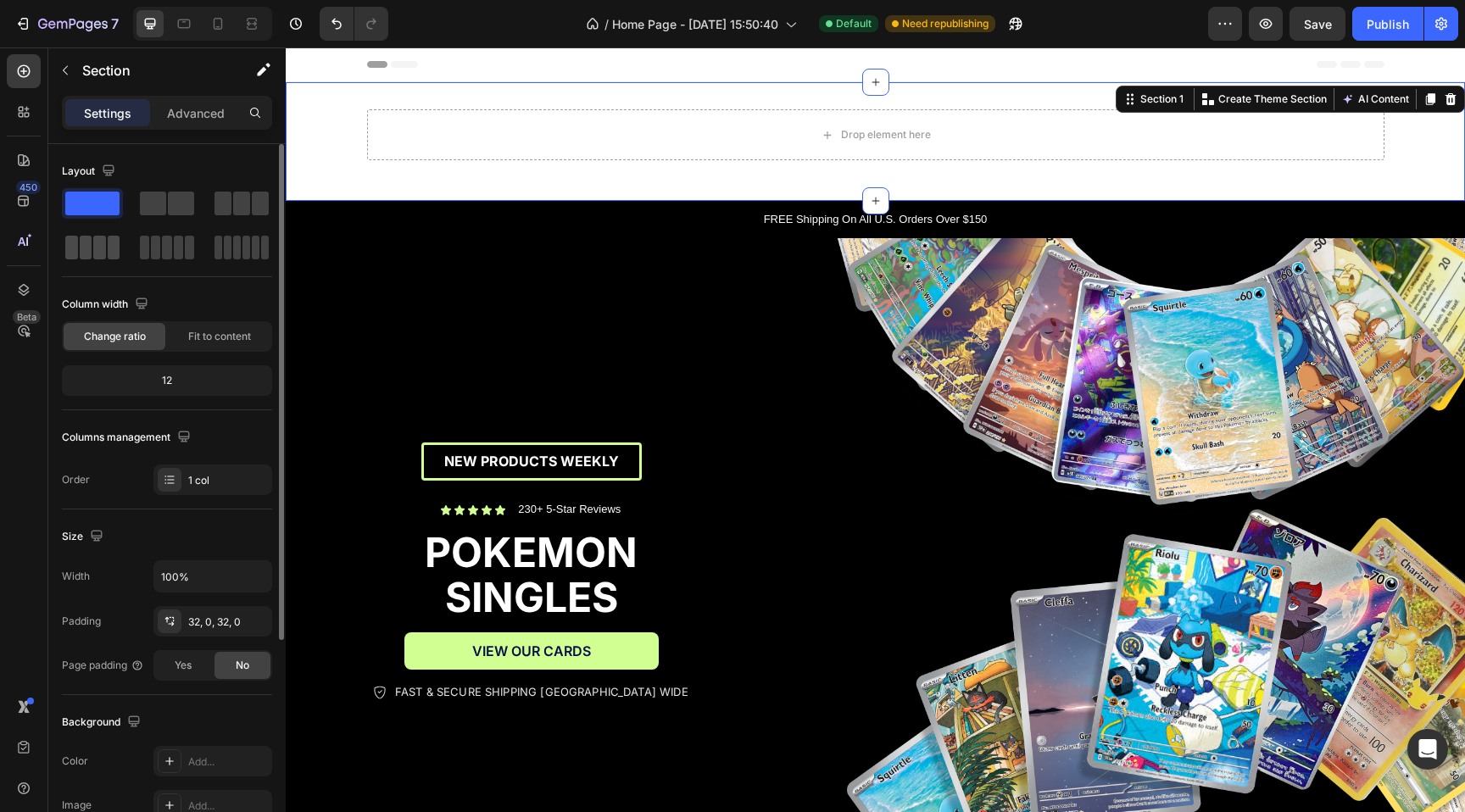
click at [100, 235] on span at bounding box center [99, 247] width 13 height 23
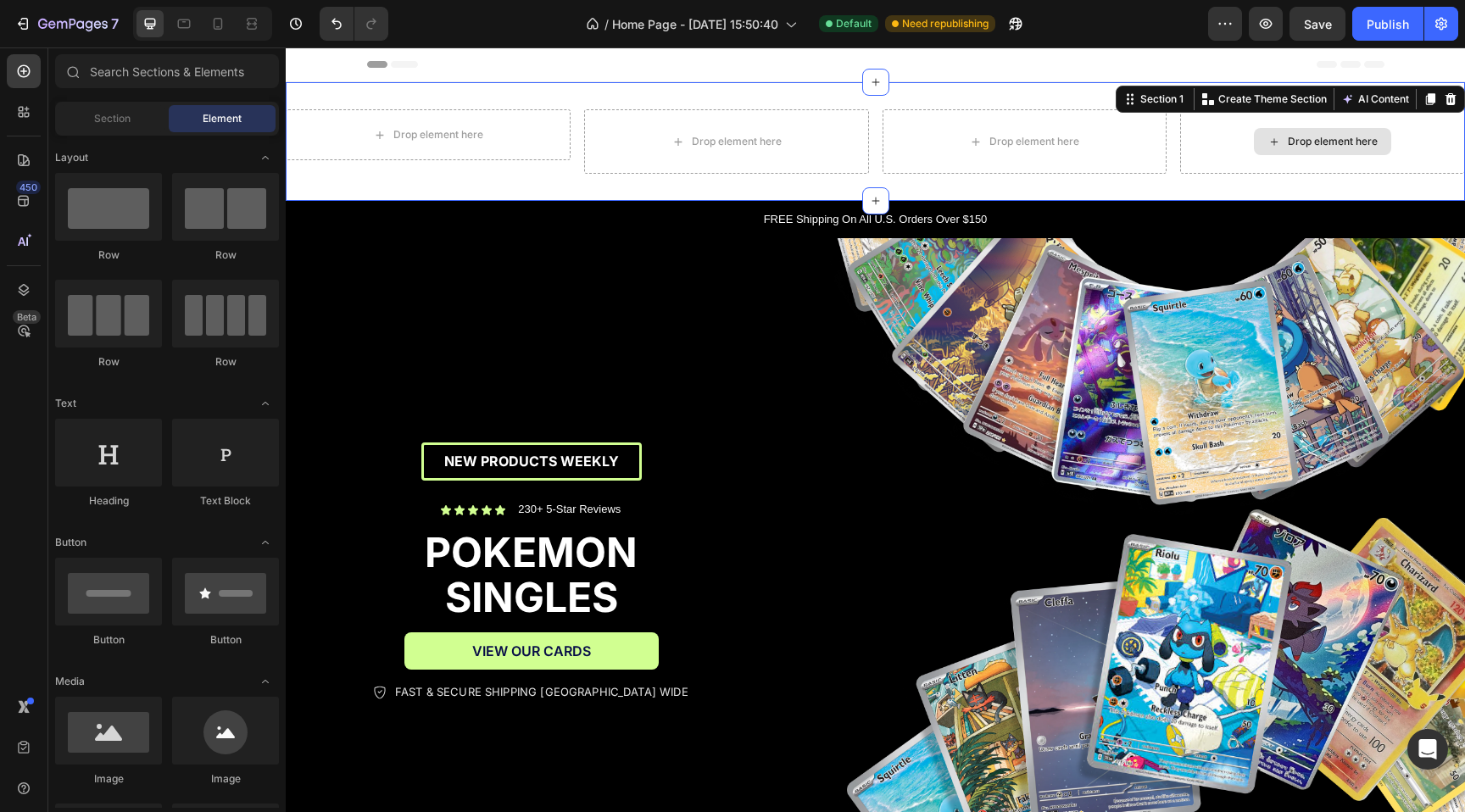
click at [1305, 134] on div "Drop element here" at bounding box center [1332, 141] width 90 height 14
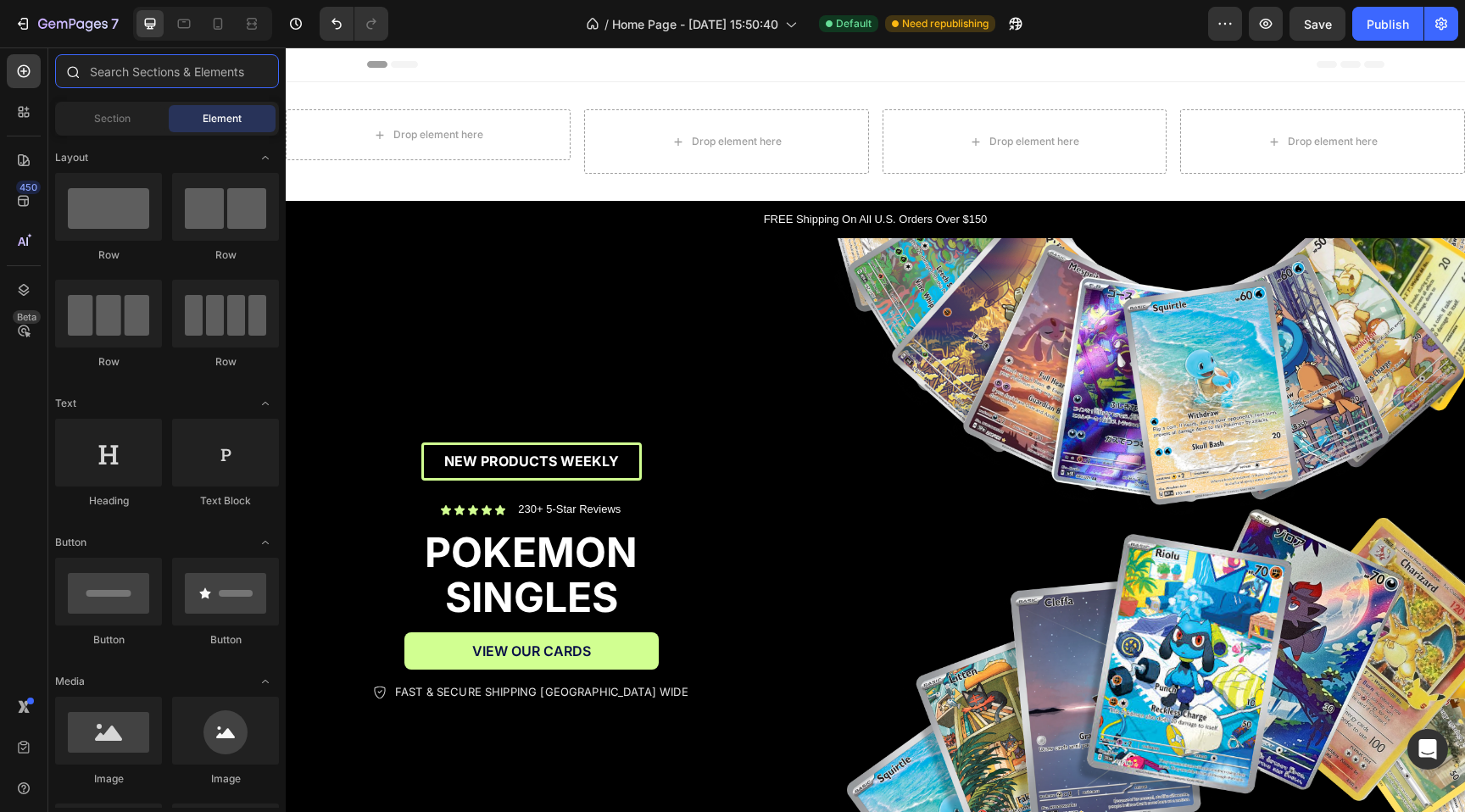
click at [138, 70] on input "text" at bounding box center [167, 71] width 224 height 34
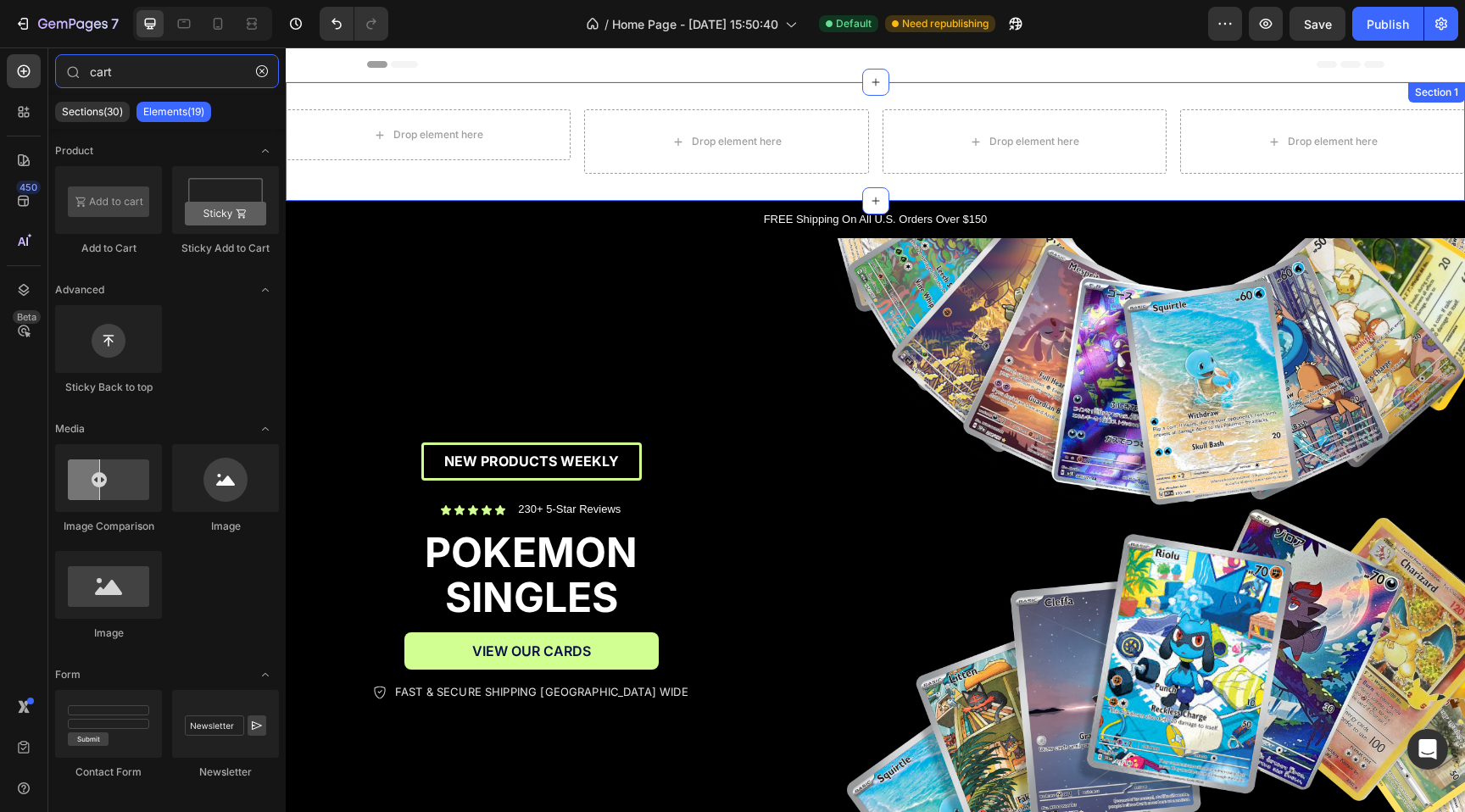
type input "cart"
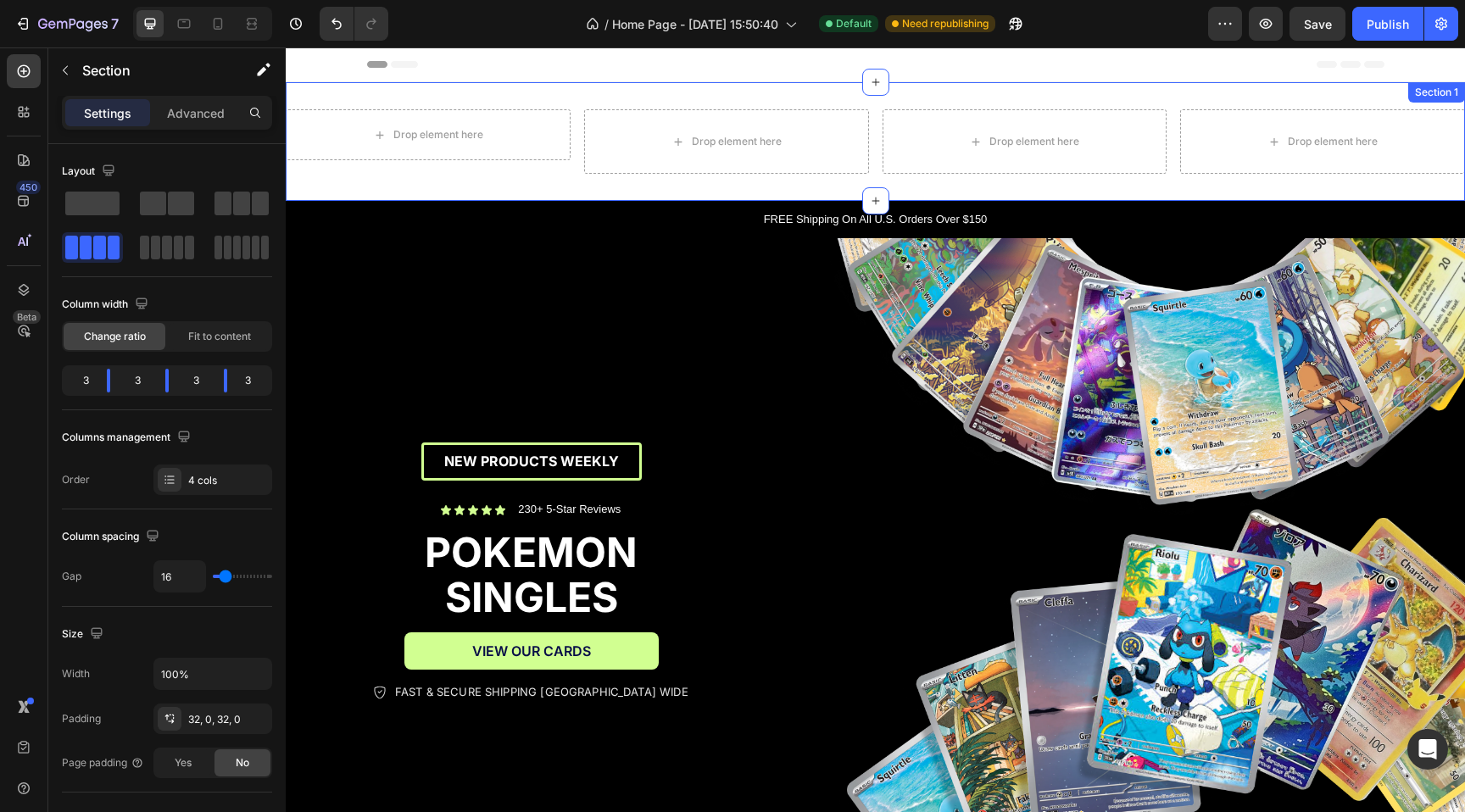
click at [537, 94] on div "Drop element here Row Drop element here Drop element here Drop element here Sec…" at bounding box center [875, 141] width 1179 height 119
click at [1454, 94] on icon at bounding box center [1450, 98] width 14 height 14
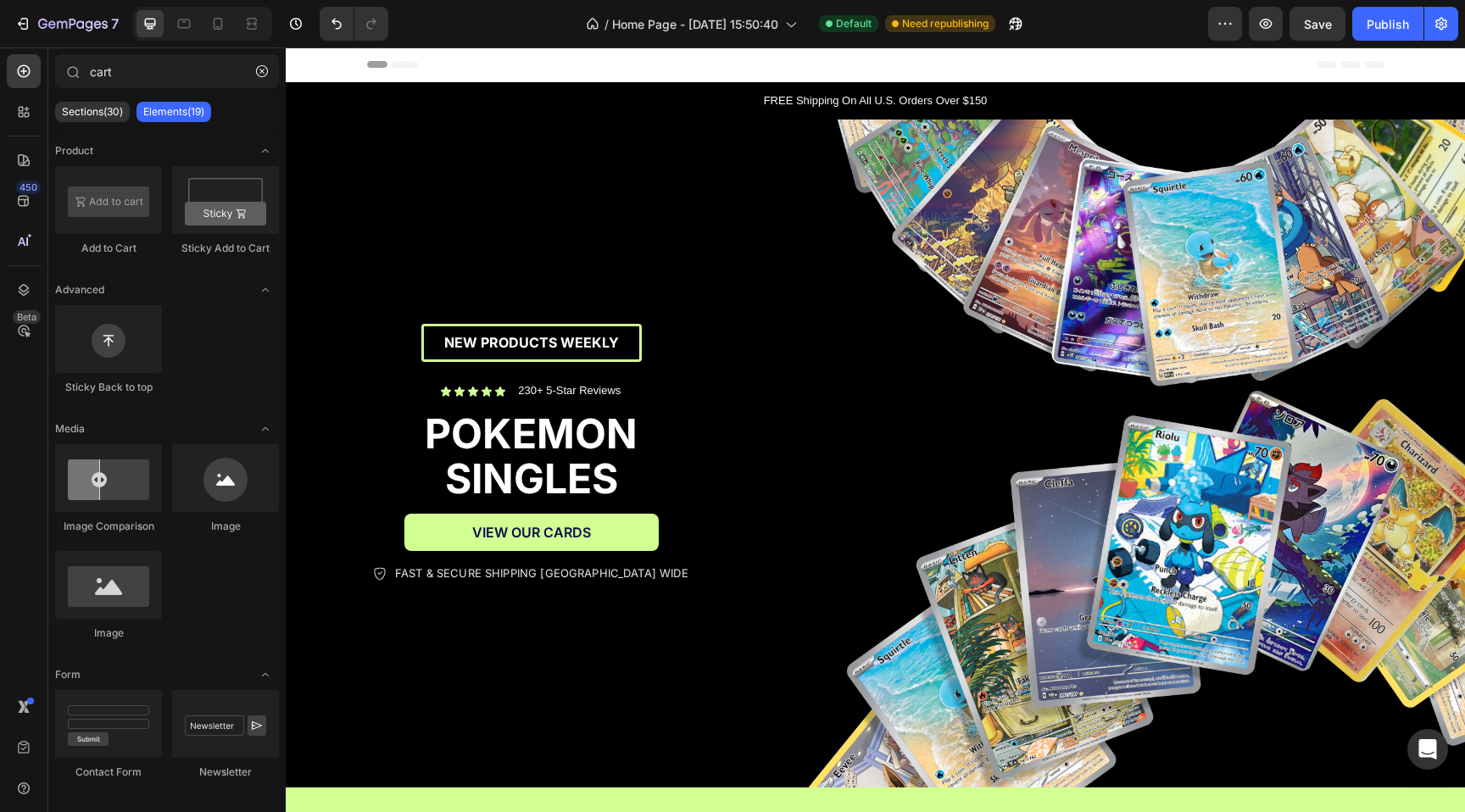
click at [491, 69] on div "Header" at bounding box center [875, 65] width 1017 height 34
click at [335, 64] on span "Header" at bounding box center [336, 64] width 37 height 17
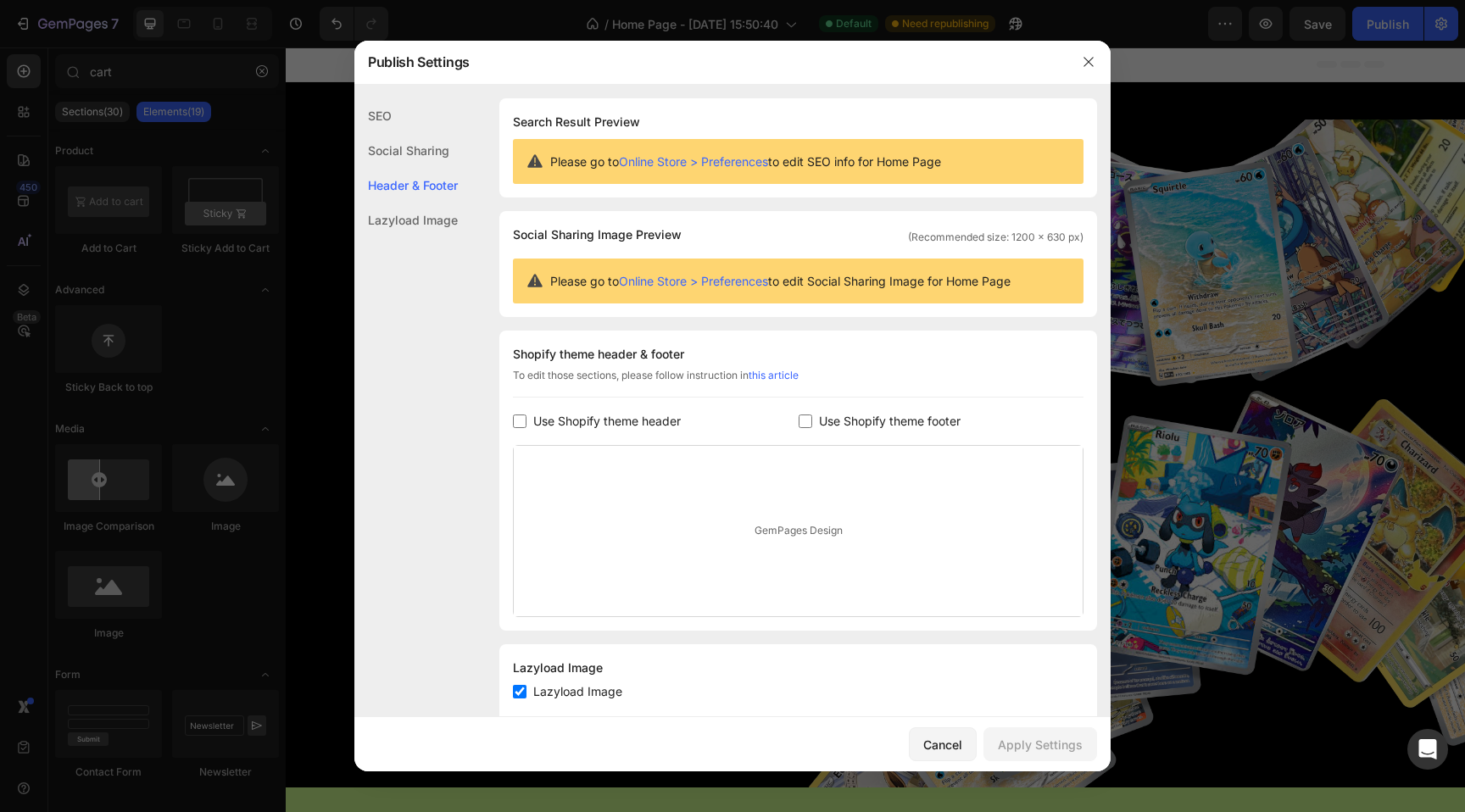
scroll to position [39, 0]
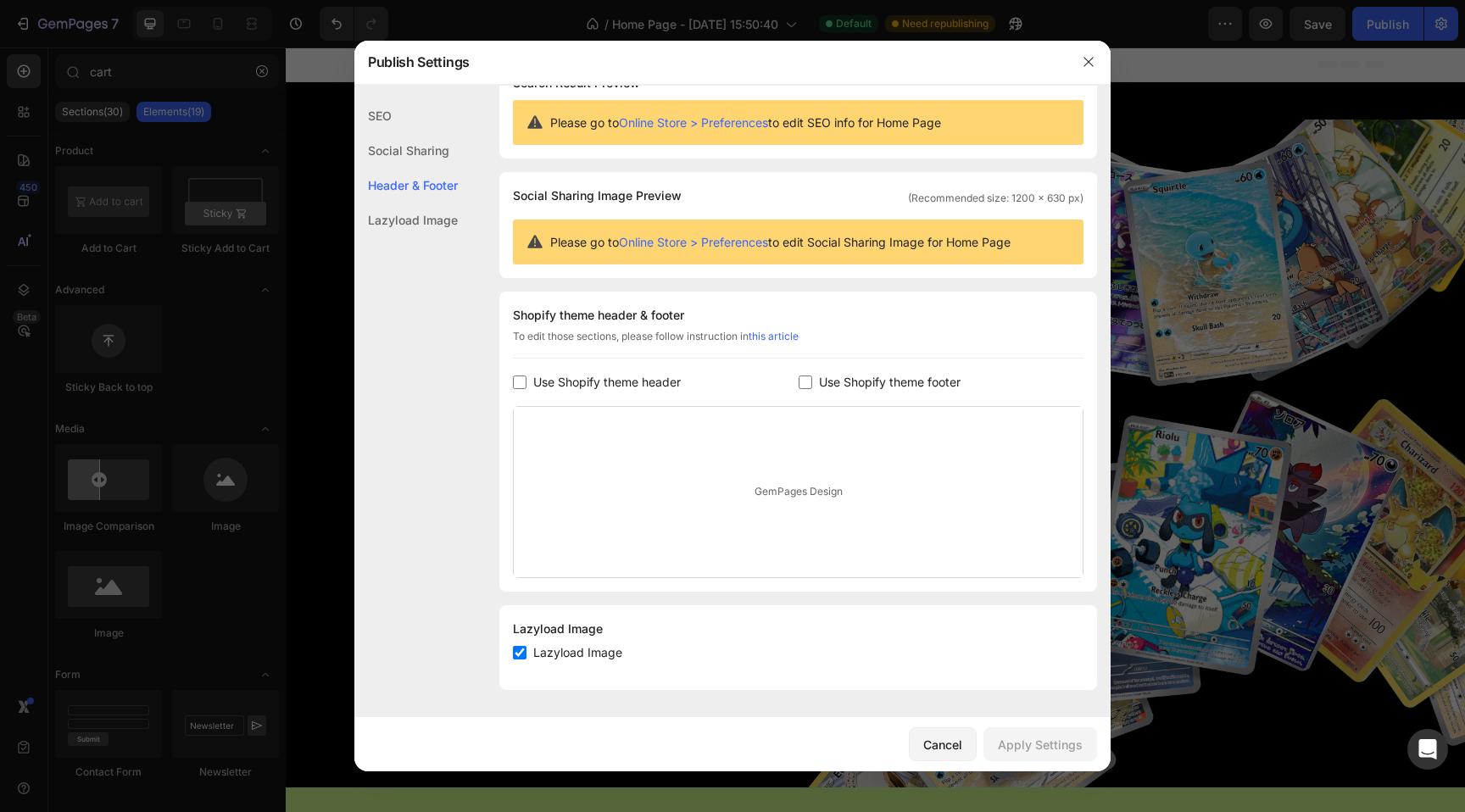
click at [563, 382] on span "Use Shopify theme header" at bounding box center [607, 382] width 148 height 21
checkbox input "true"
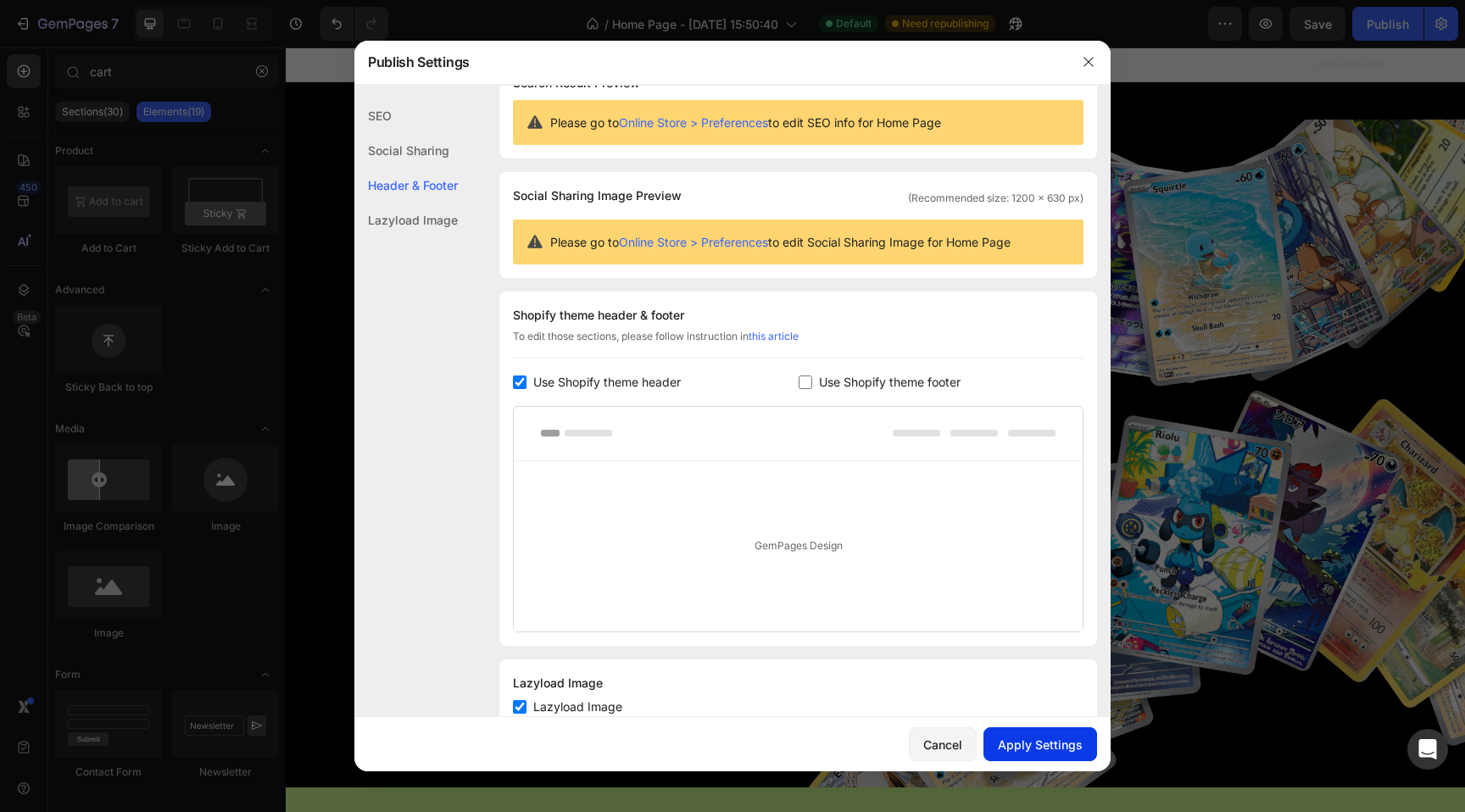
click at [1017, 741] on div "Apply Settings" at bounding box center [1040, 744] width 85 height 18
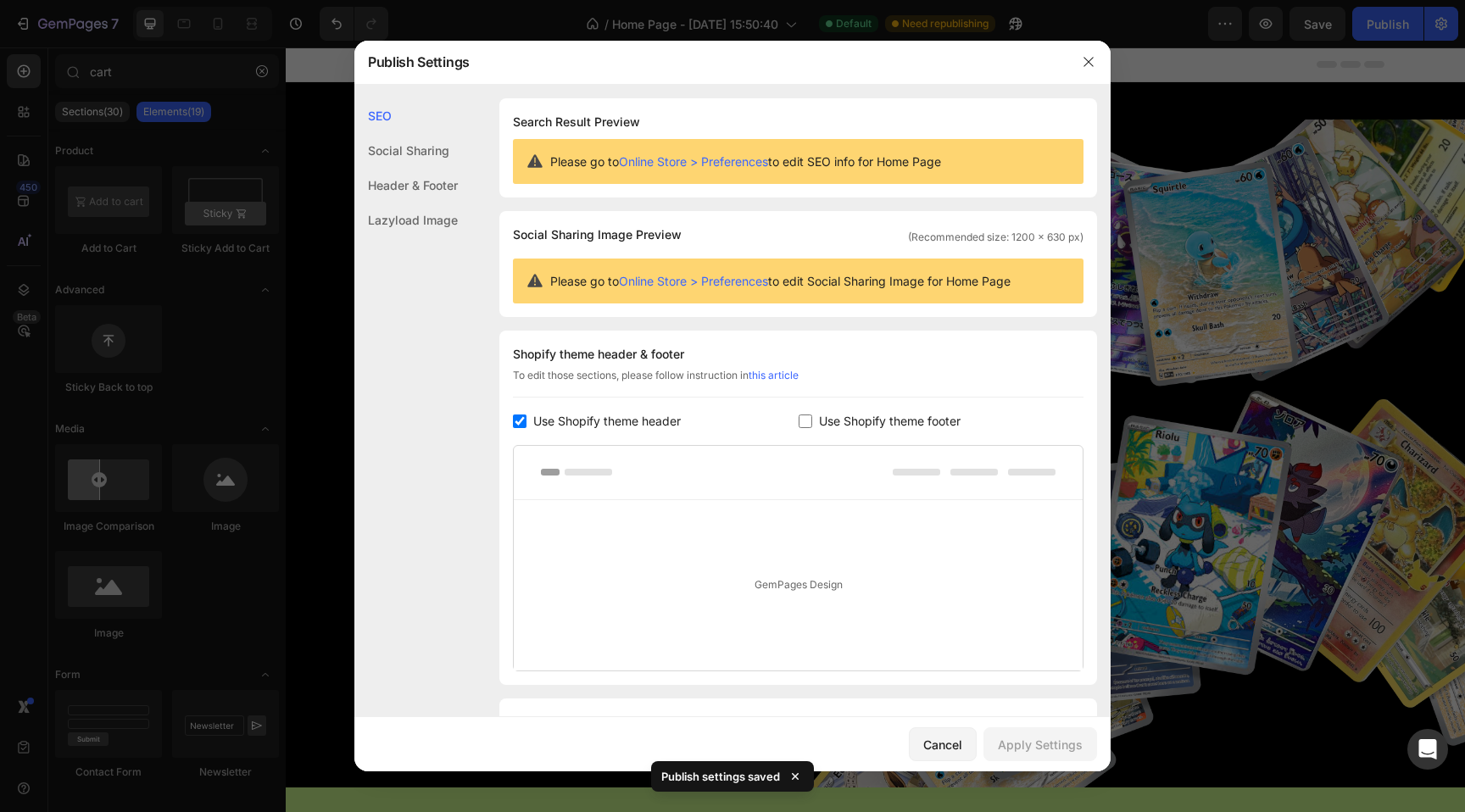
click at [1184, 224] on div at bounding box center [732, 406] width 1465 height 812
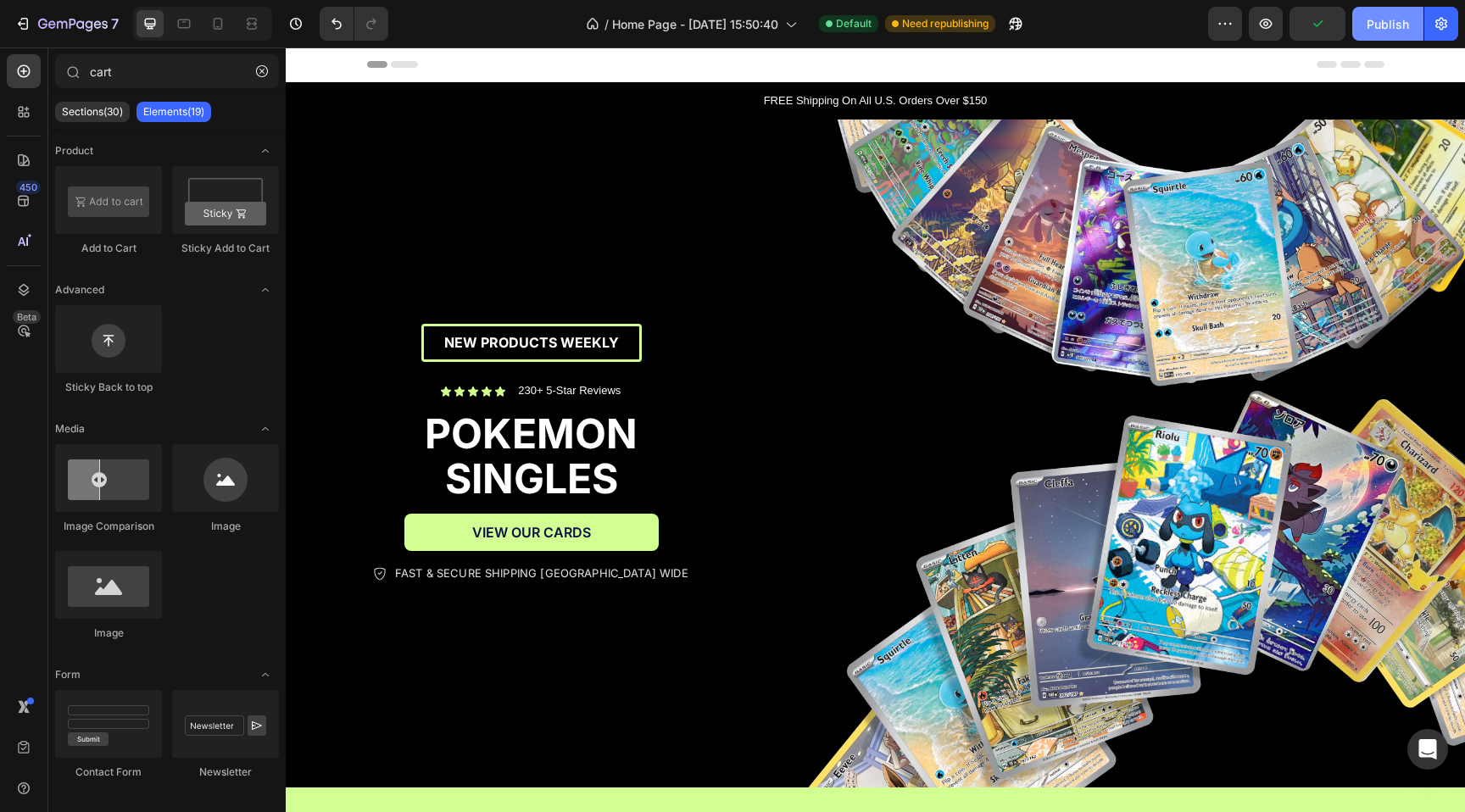
click at [1377, 23] on div "Publish" at bounding box center [1387, 24] width 42 height 18
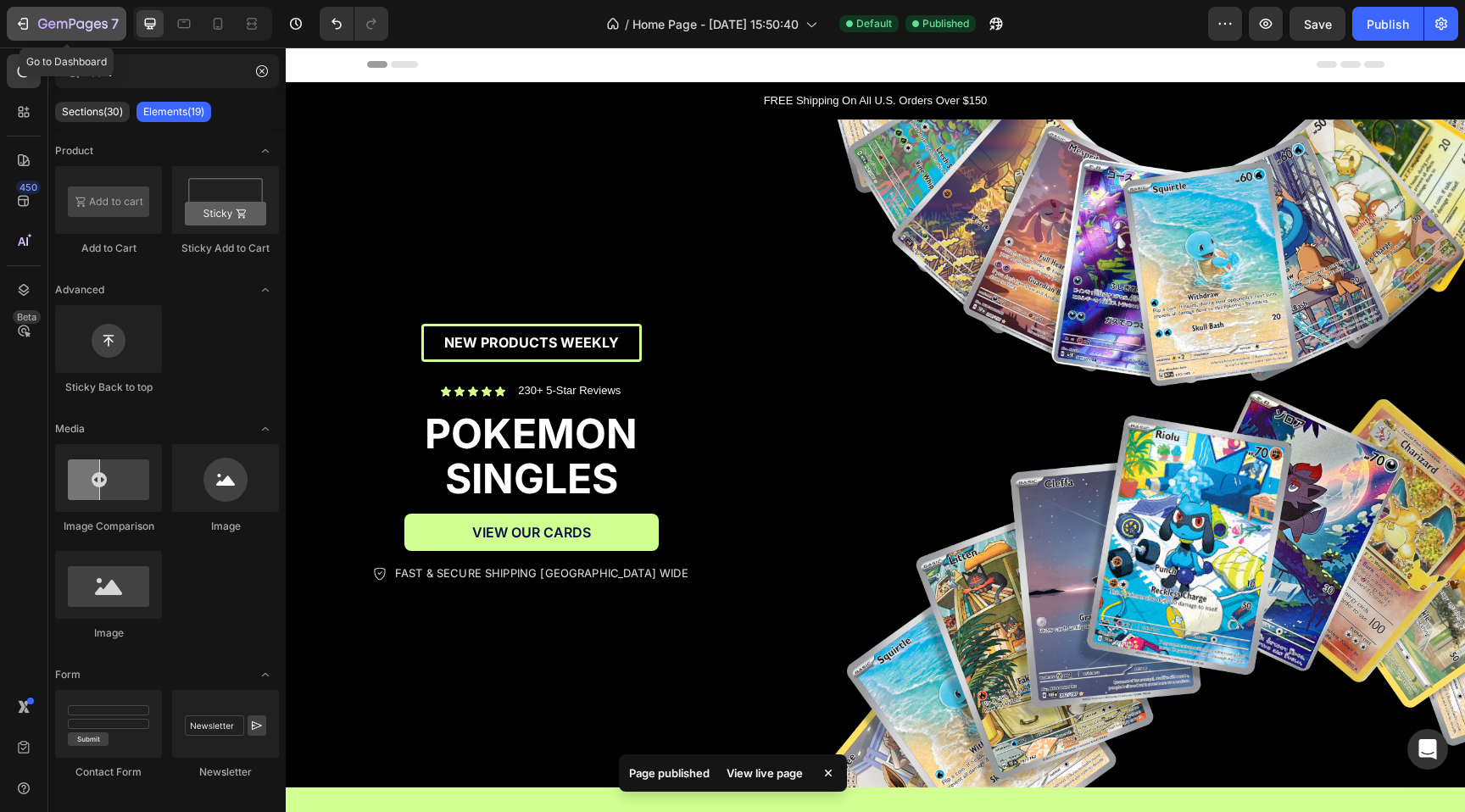
click at [87, 27] on icon "button" at bounding box center [89, 26] width 7 height 11
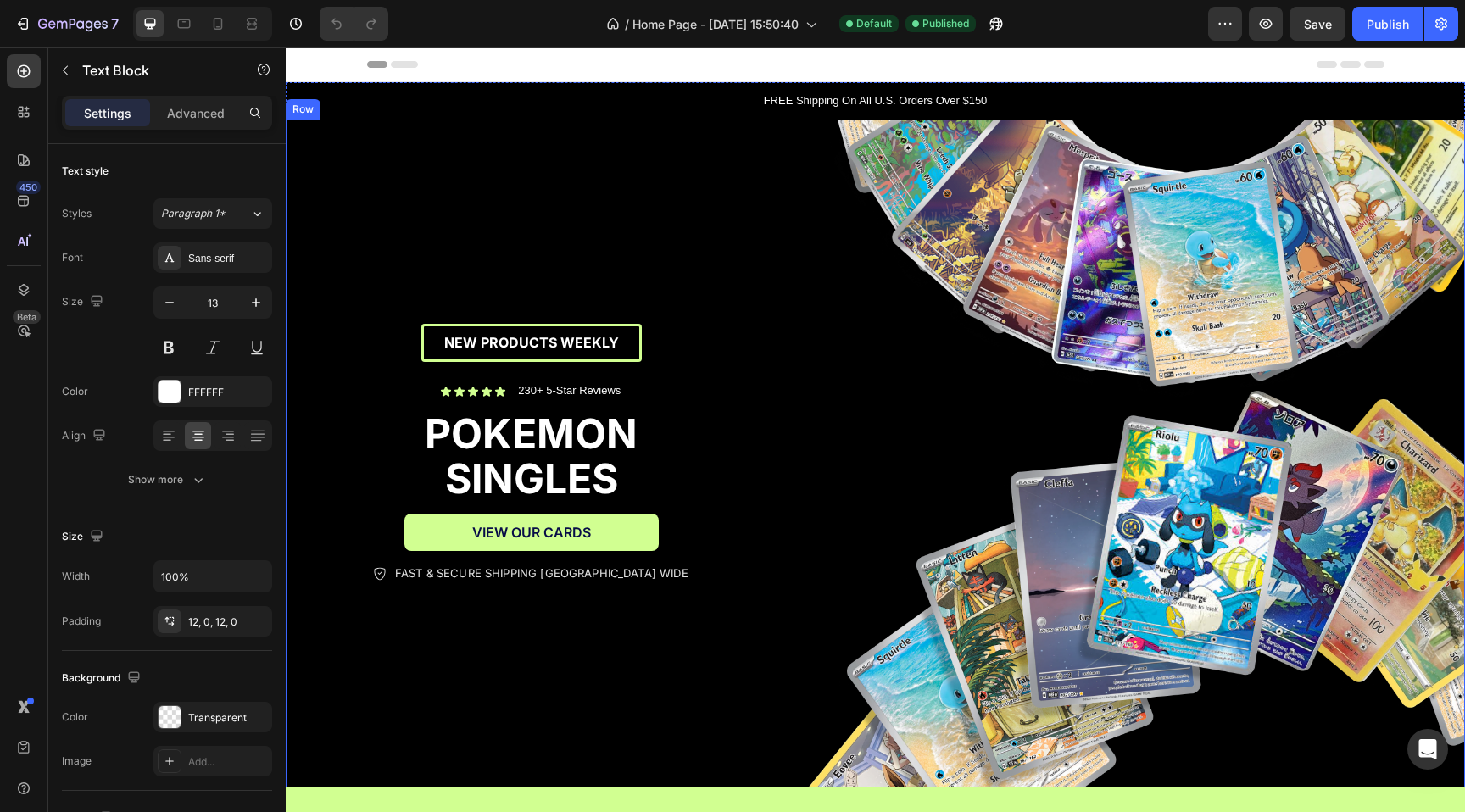
click at [510, 113] on div "FREE Shipping On All U.S. Orders Over $150" at bounding box center [875, 100] width 1179 height 37
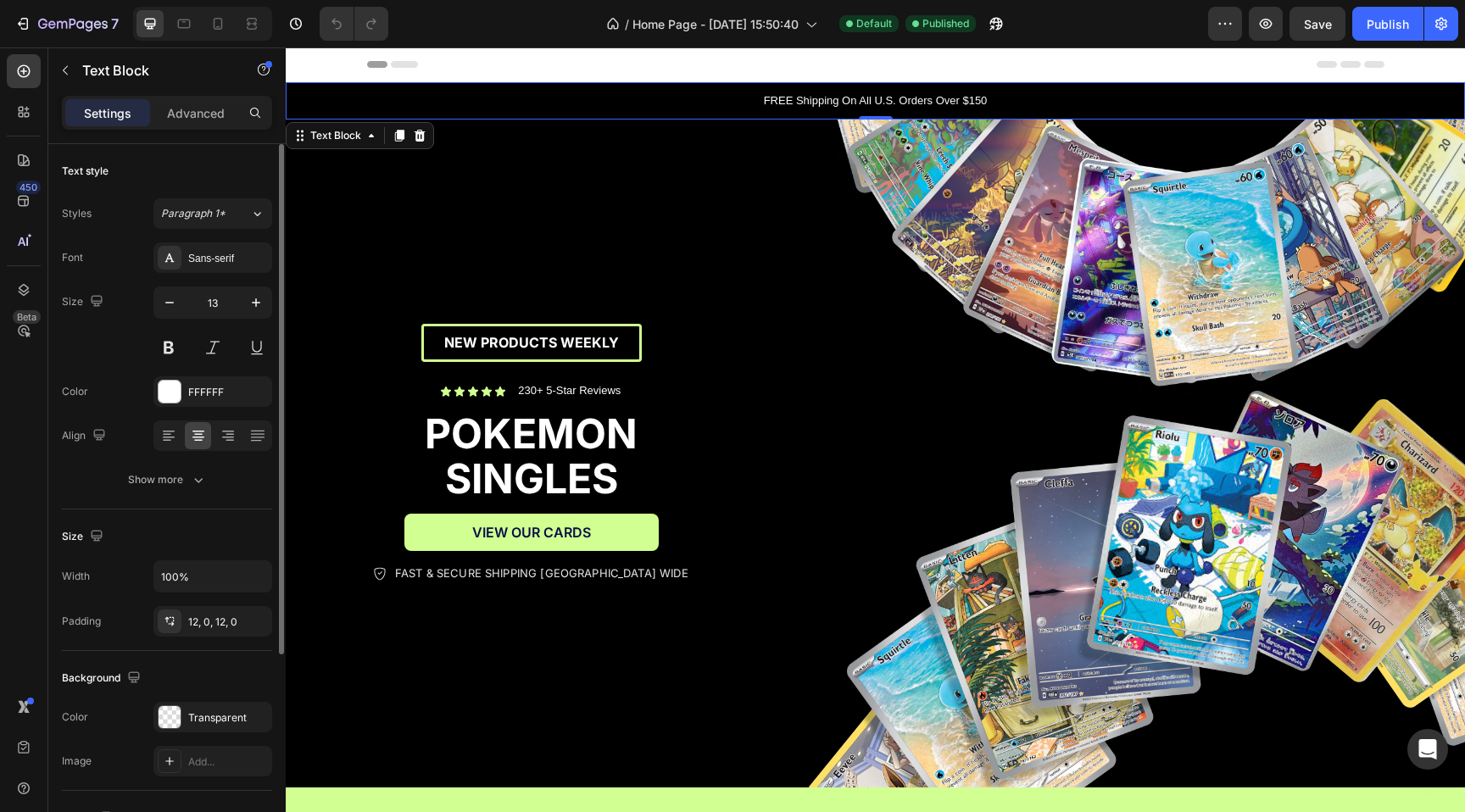
click at [461, 87] on div "FREE Shipping On All U.S. Orders Over $150" at bounding box center [875, 100] width 1179 height 37
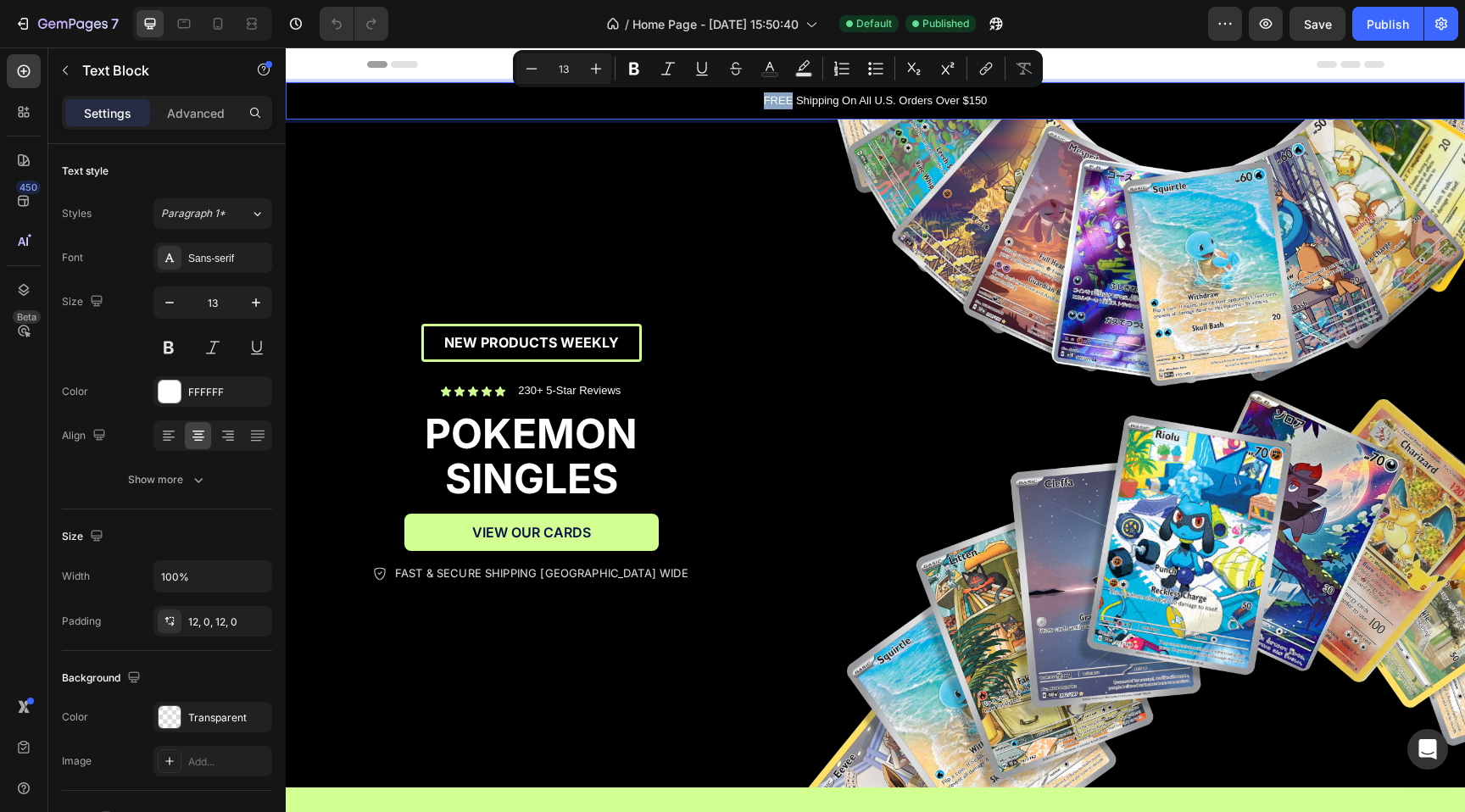
click at [582, 105] on p "FREE Shipping On All U.S. Orders Over $150" at bounding box center [875, 100] width 1176 height 17
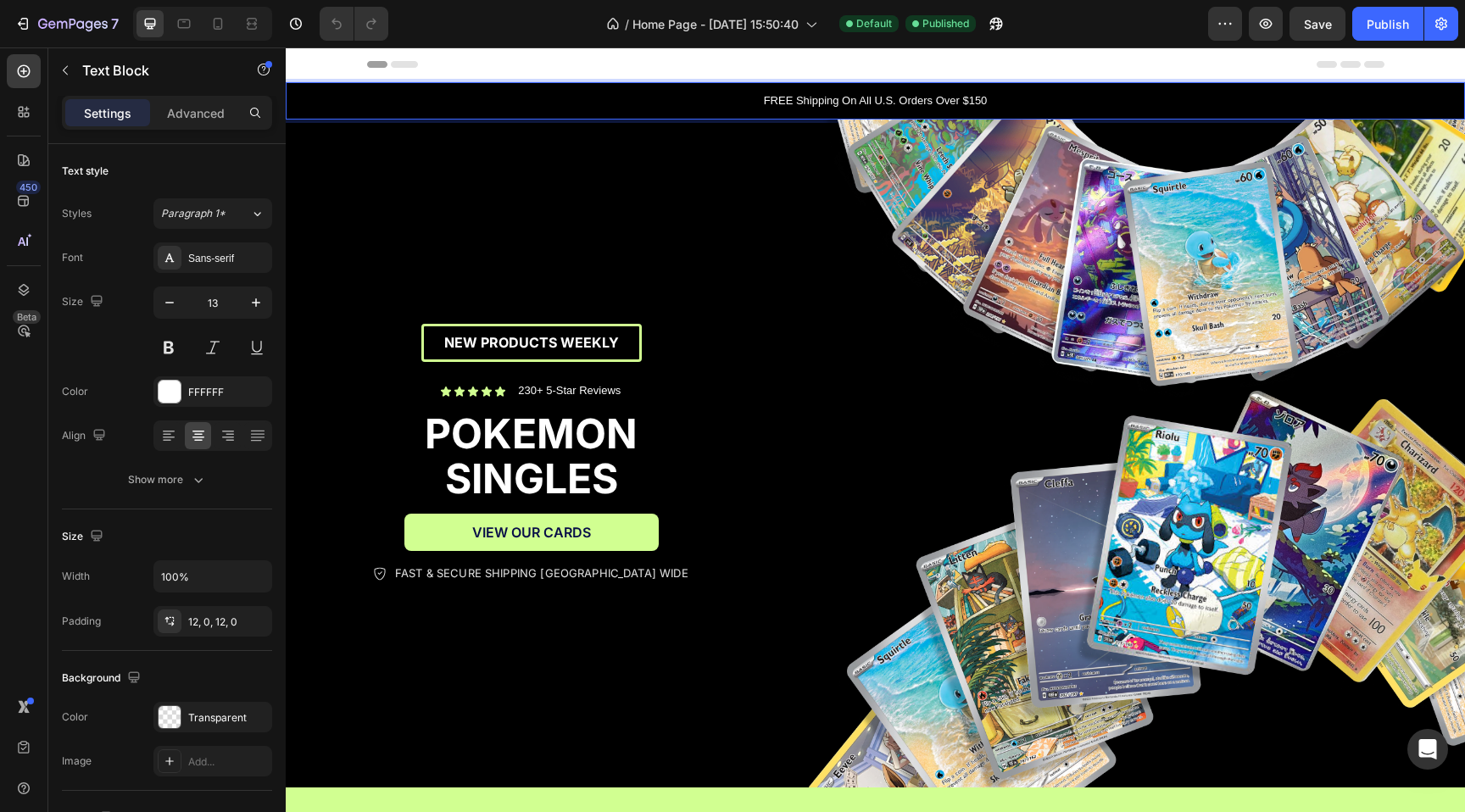
click at [582, 105] on p "FREE Shipping On All U.S. Orders Over $150" at bounding box center [875, 100] width 1176 height 17
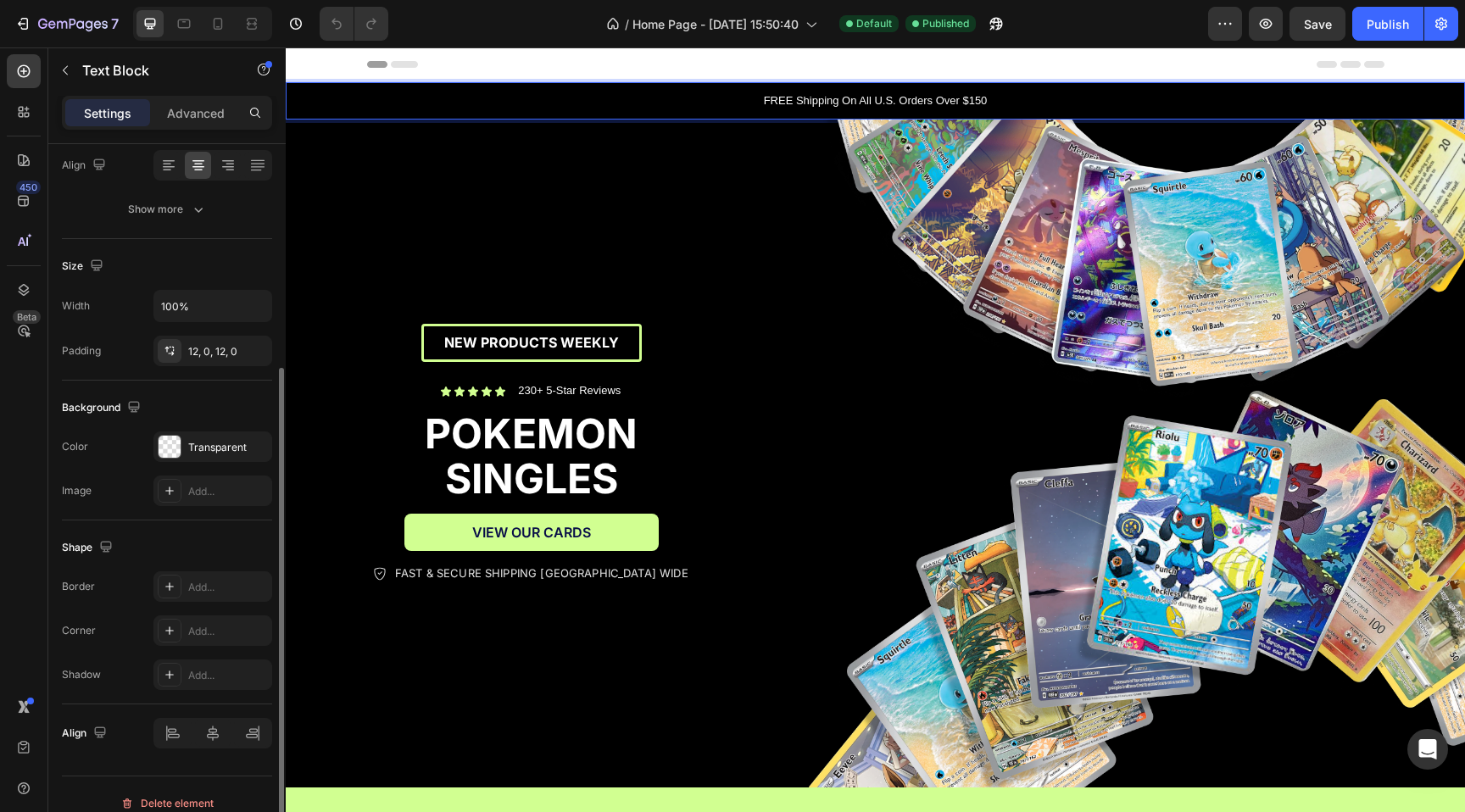
scroll to position [288, 0]
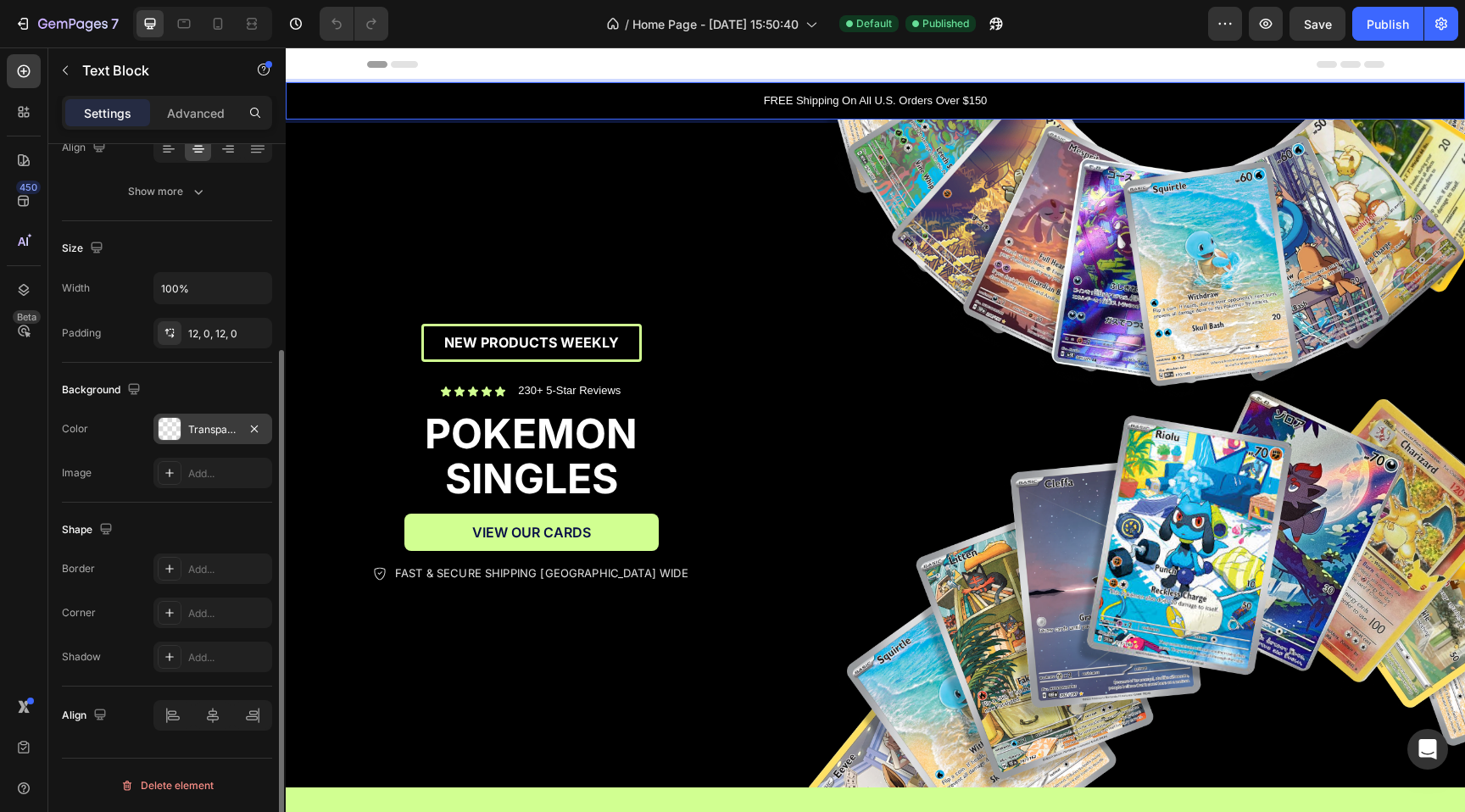
click at [166, 433] on div at bounding box center [169, 428] width 22 height 22
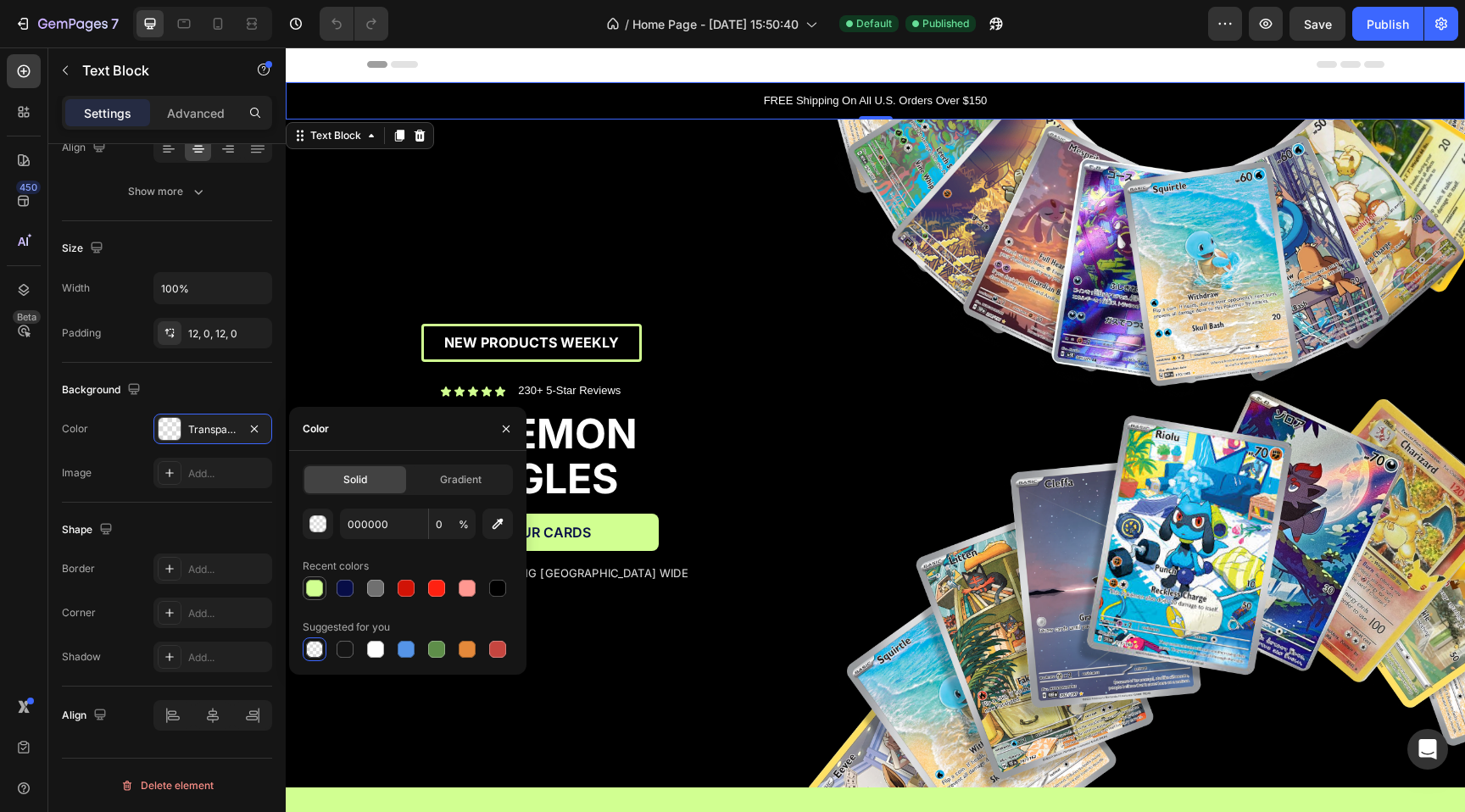
click at [309, 582] on div at bounding box center [314, 588] width 17 height 17
type input "D1FF91"
type input "100"
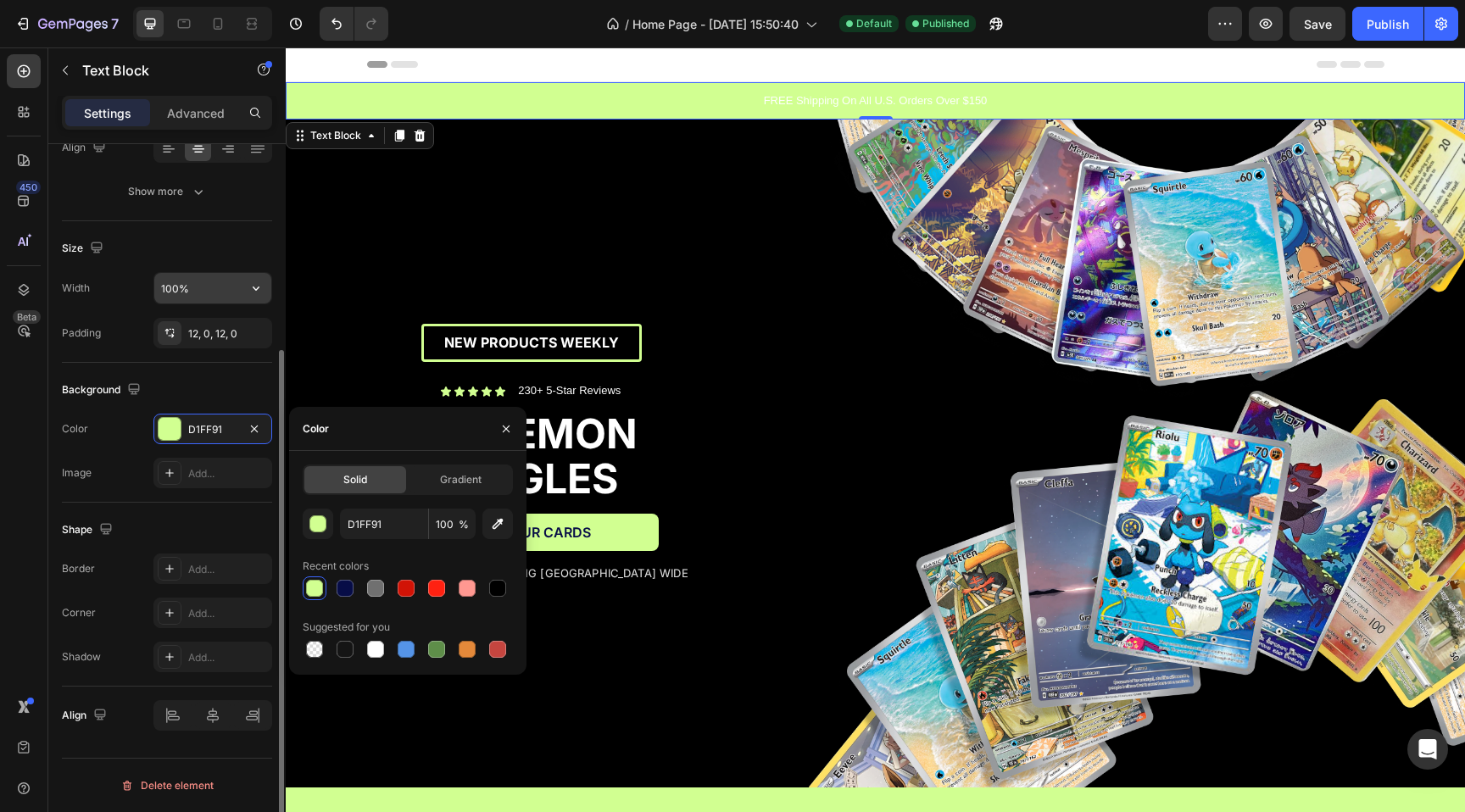
scroll to position [0, 0]
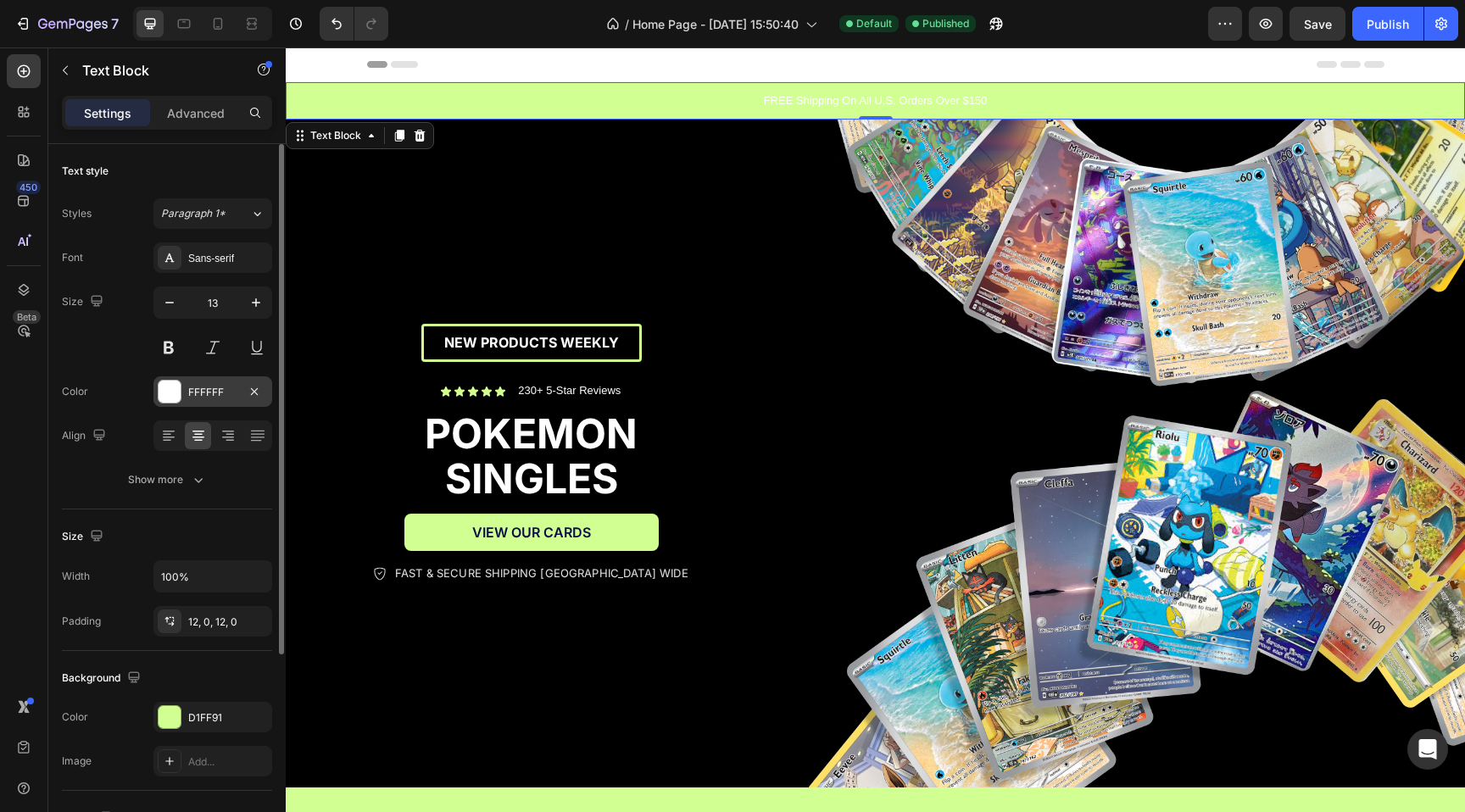
click at [166, 399] on div at bounding box center [169, 391] width 22 height 22
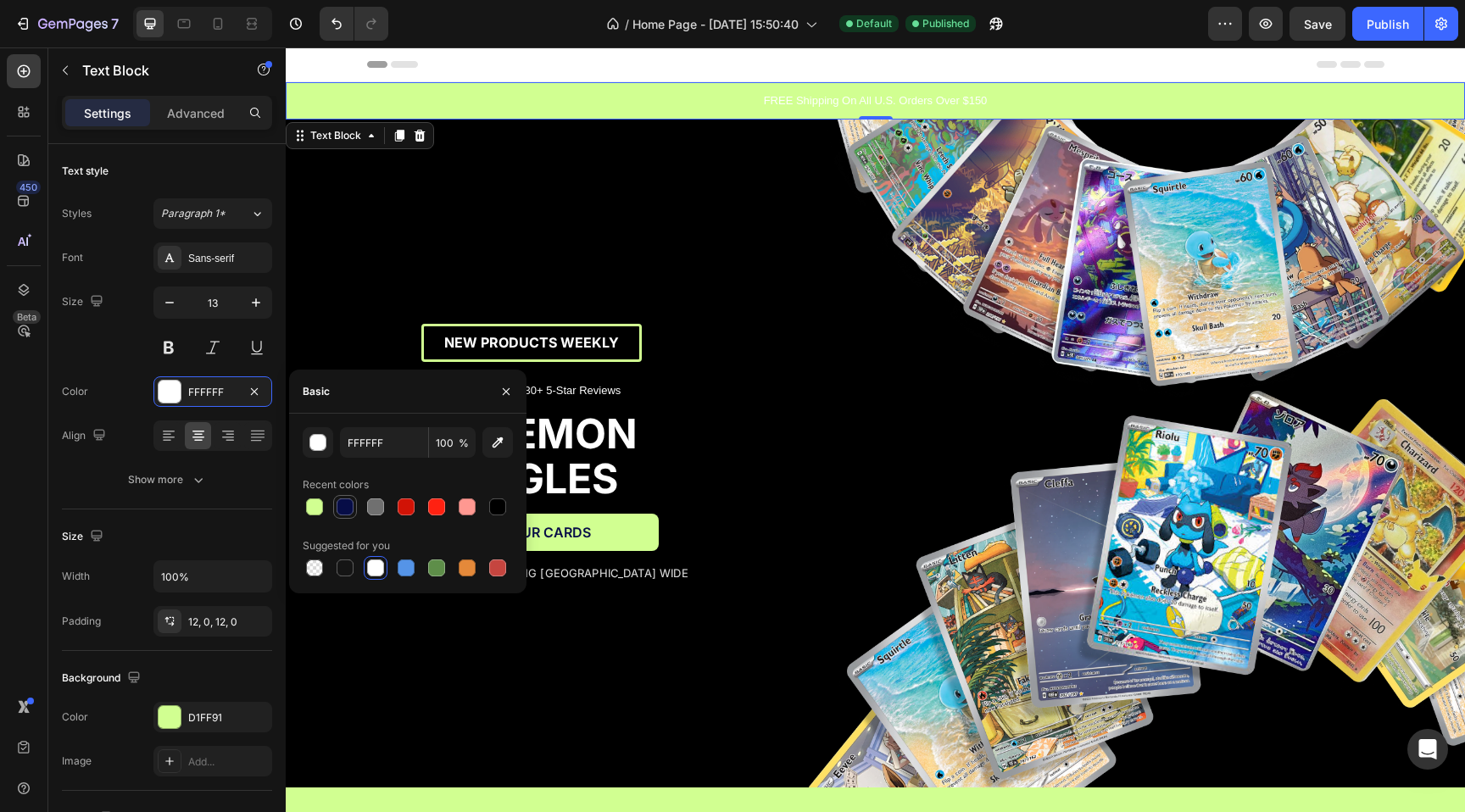
click at [349, 506] on div at bounding box center [344, 506] width 17 height 17
type input "070D47"
click at [1409, 31] on button "Publish" at bounding box center [1387, 24] width 71 height 34
